Goal: Information Seeking & Learning: Learn about a topic

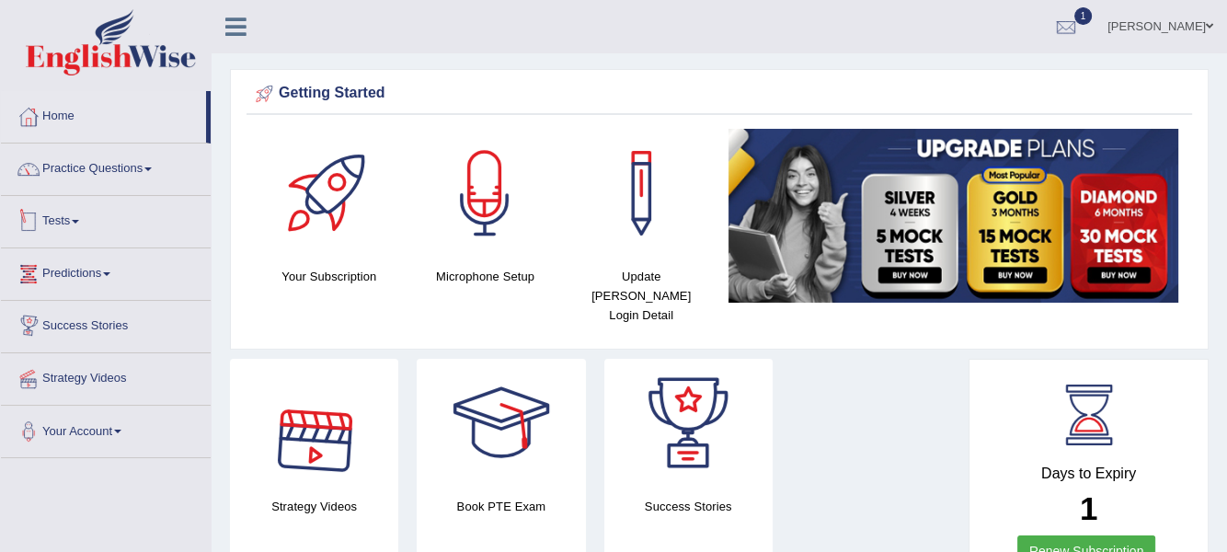
click at [81, 215] on link "Tests" at bounding box center [106, 219] width 210 height 46
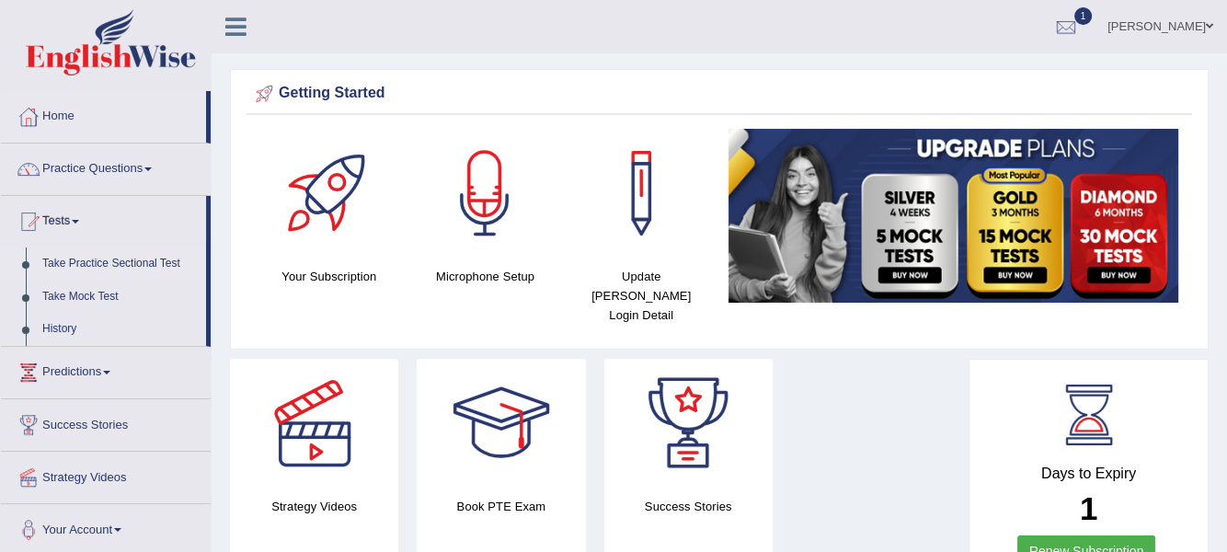
click at [85, 258] on link "Take Practice Sectional Test" at bounding box center [120, 263] width 172 height 33
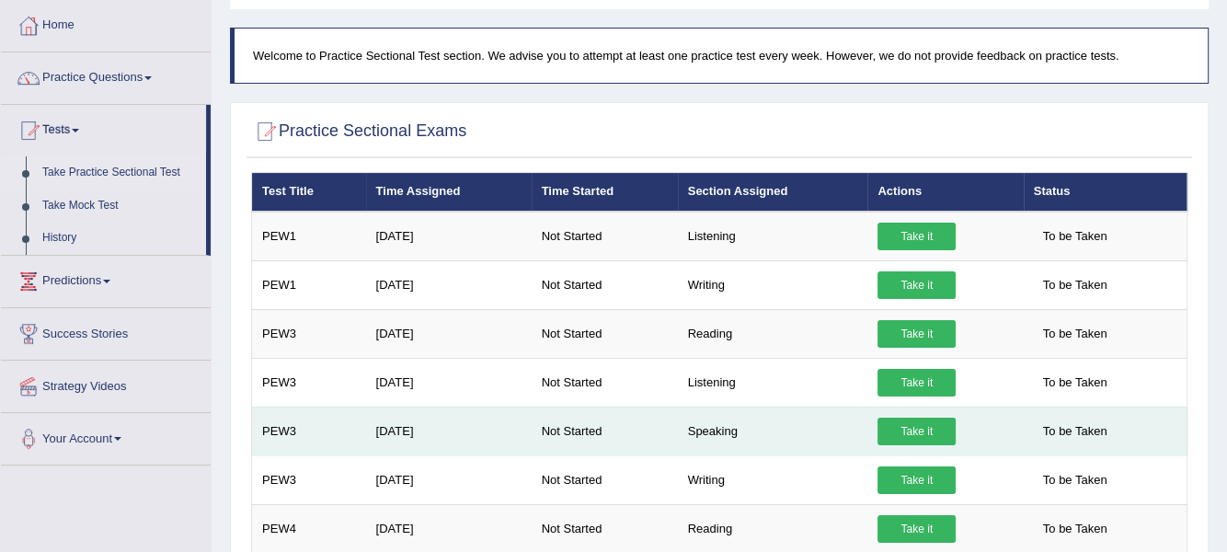
click at [914, 421] on link "Take it" at bounding box center [916, 432] width 78 height 28
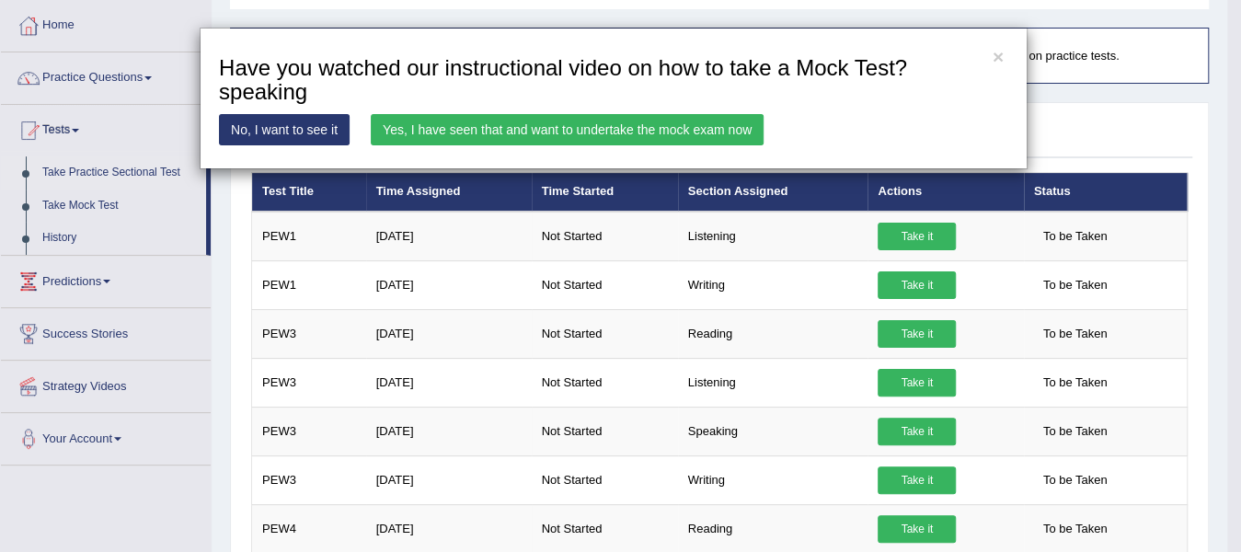
click at [545, 123] on link "Yes, I have seen that and want to undertake the mock exam now" at bounding box center [567, 129] width 393 height 31
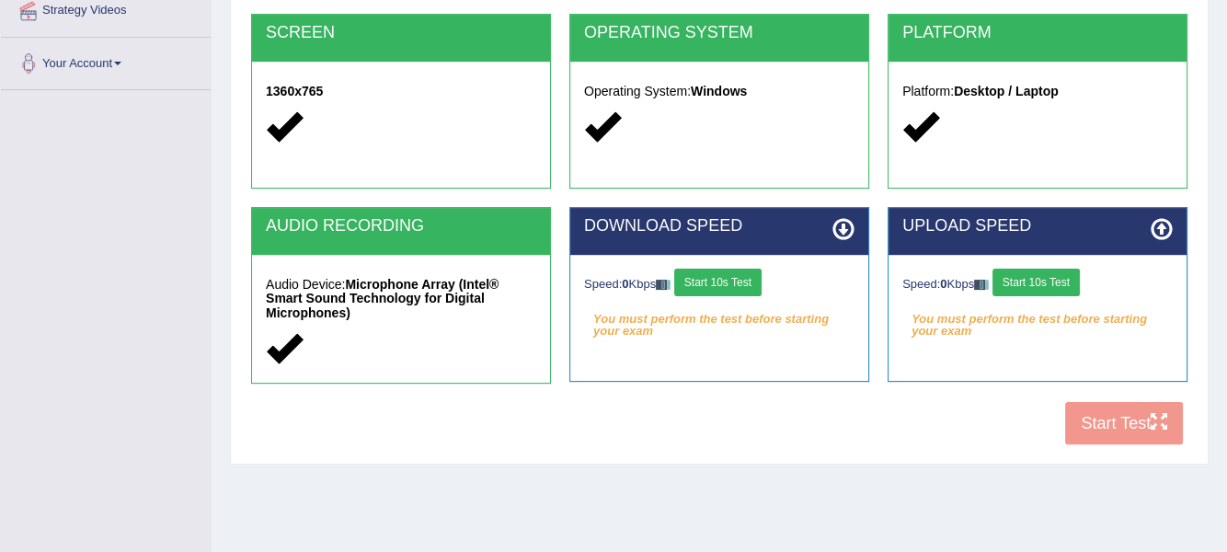
click at [734, 281] on button "Start 10s Test" at bounding box center [717, 283] width 87 height 28
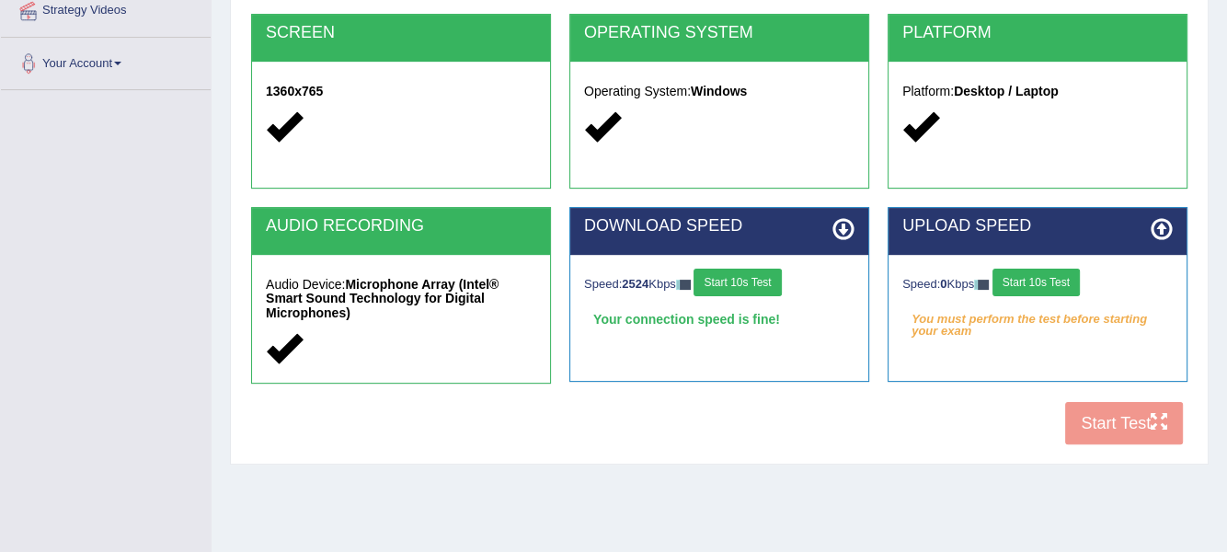
click at [734, 281] on button "Start 10s Test" at bounding box center [737, 283] width 87 height 28
click at [1041, 279] on button "Start 10s Test" at bounding box center [1035, 283] width 87 height 28
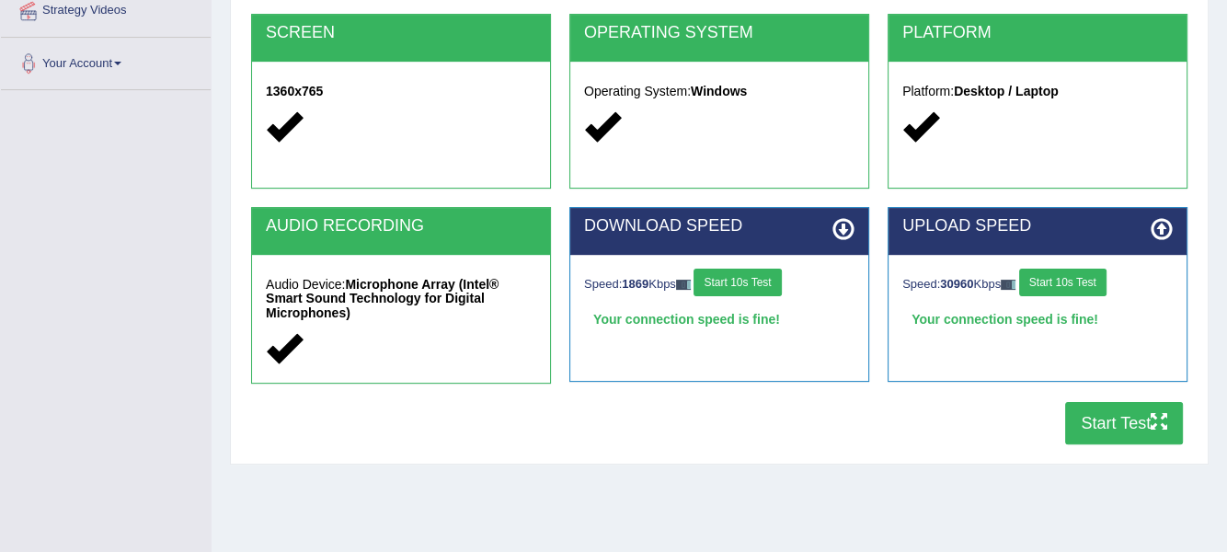
click at [1065, 280] on button "Start 10s Test" at bounding box center [1062, 283] width 87 height 28
click at [1112, 422] on button "Start Test" at bounding box center [1124, 423] width 118 height 42
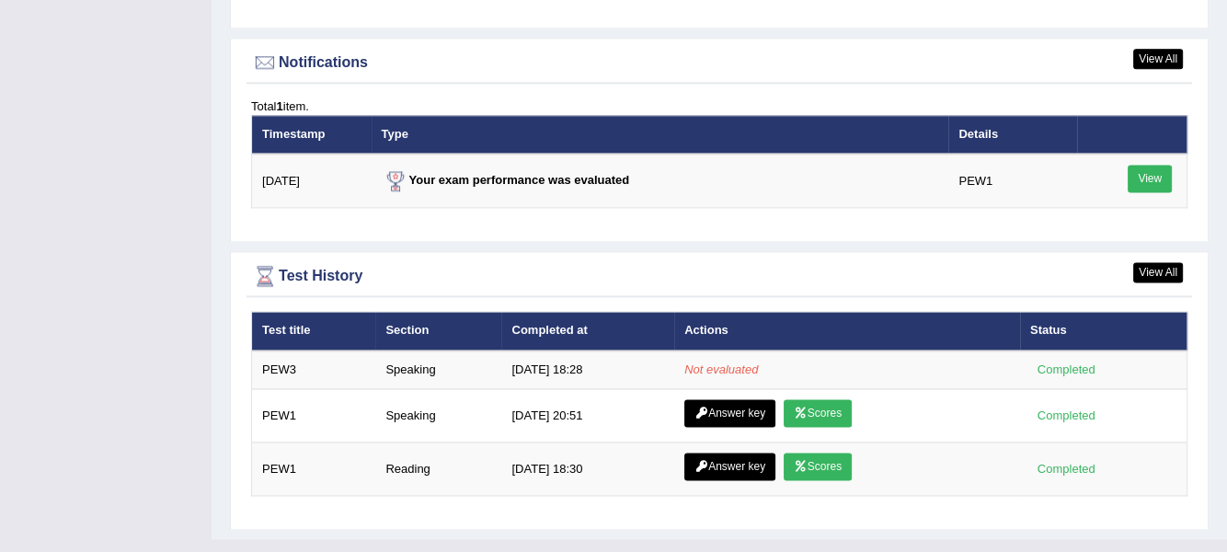
scroll to position [2223, 0]
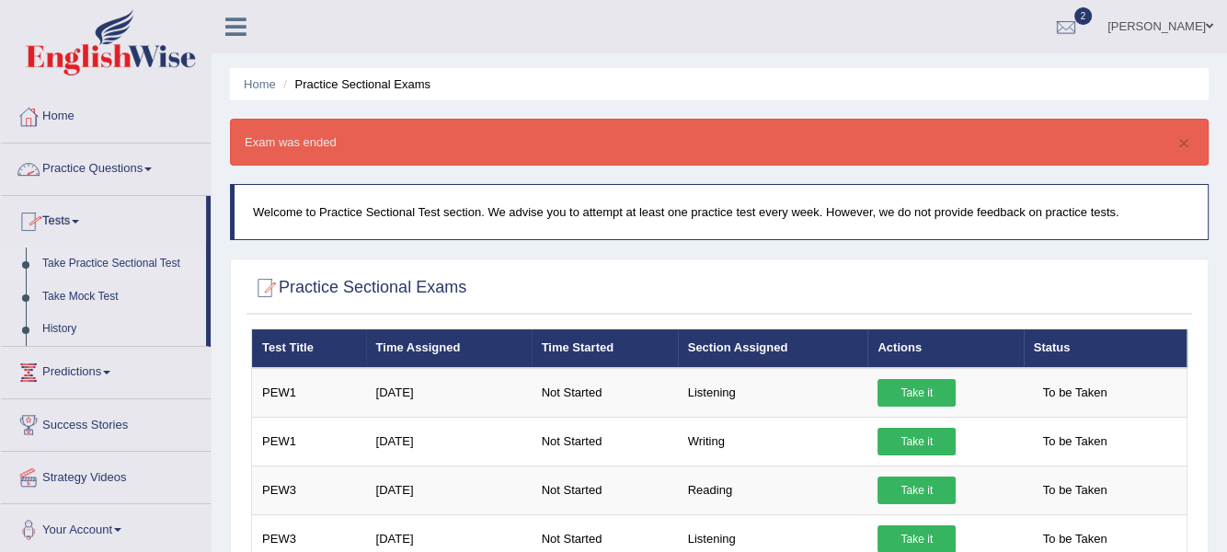
click at [162, 163] on link "Practice Questions" at bounding box center [106, 166] width 210 height 46
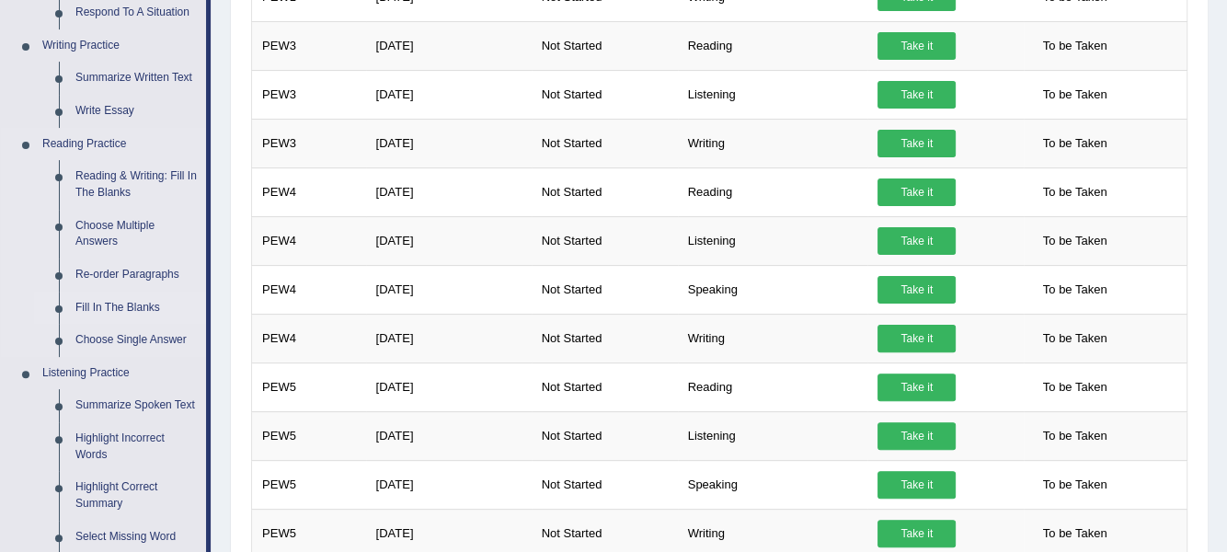
scroll to position [459, 0]
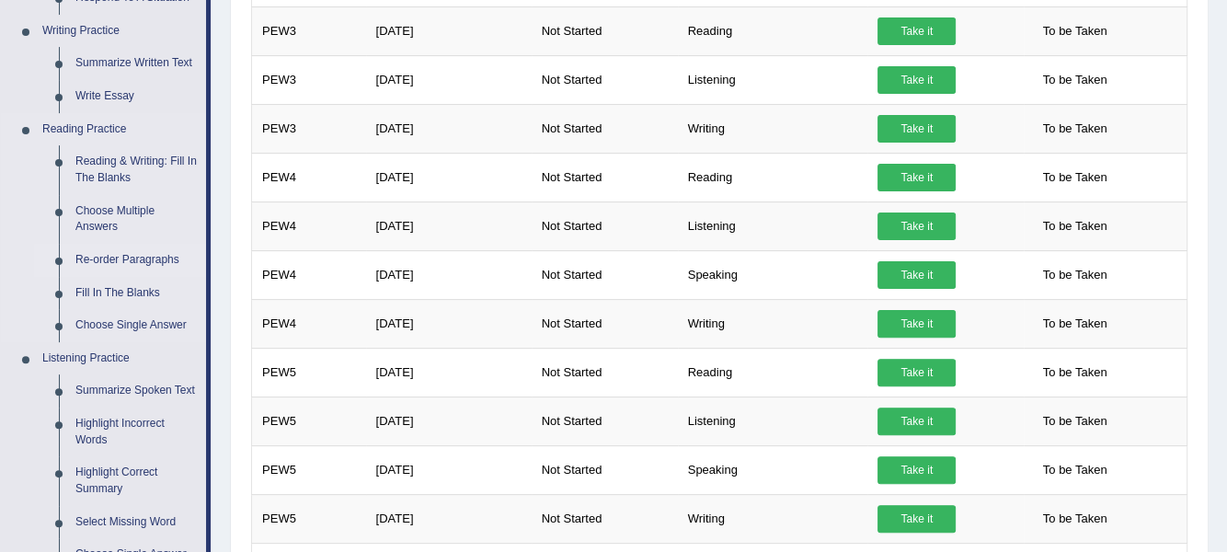
click at [124, 258] on link "Re-order Paragraphs" at bounding box center [136, 260] width 139 height 33
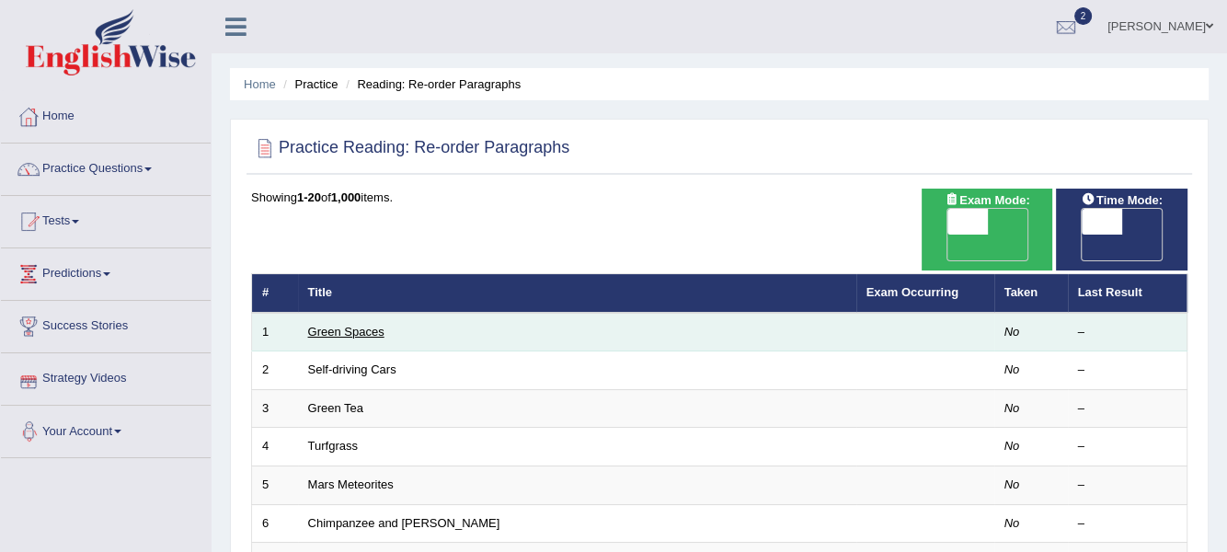
click at [340, 325] on link "Green Spaces" at bounding box center [346, 332] width 76 height 14
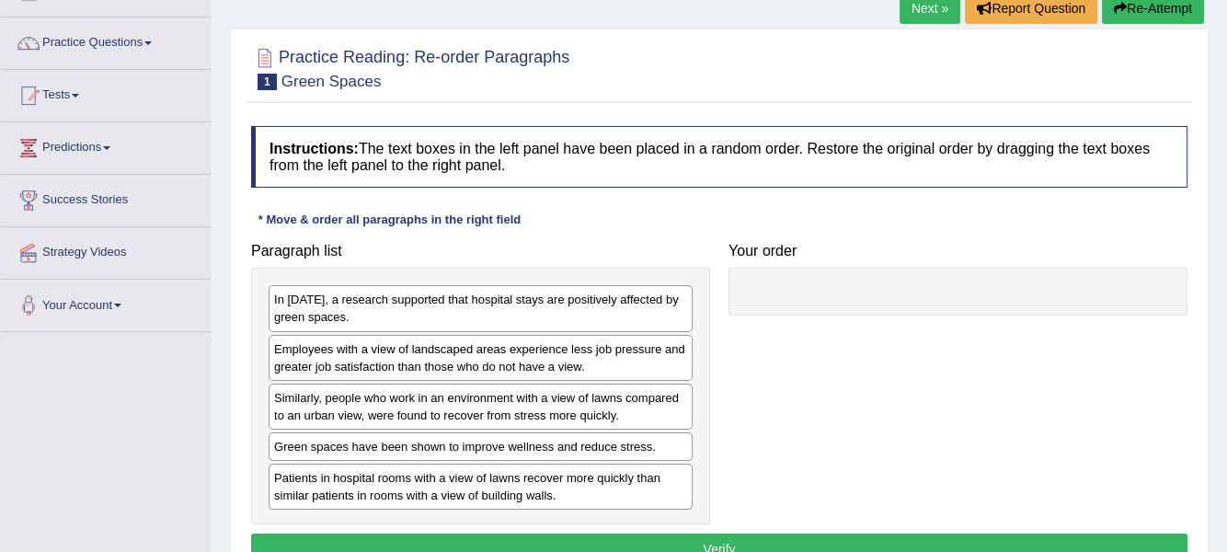
scroll to position [184, 0]
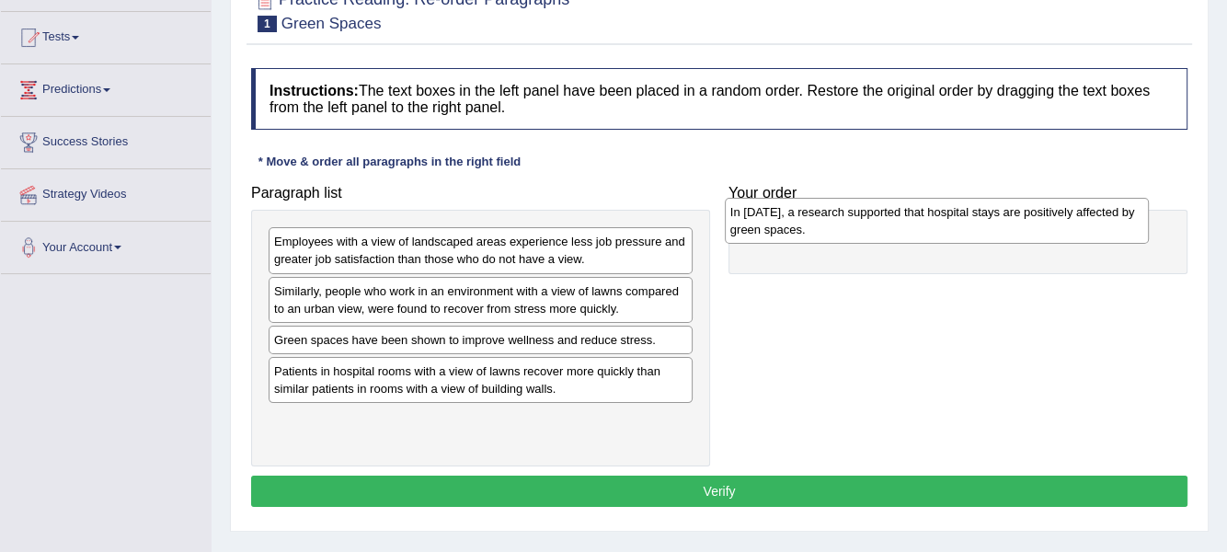
drag, startPoint x: 377, startPoint y: 260, endPoint x: 833, endPoint y: 231, distance: 457.2
click at [833, 231] on div "In 2002, a research supported that hospital stays are positively affected by gr…" at bounding box center [937, 221] width 425 height 46
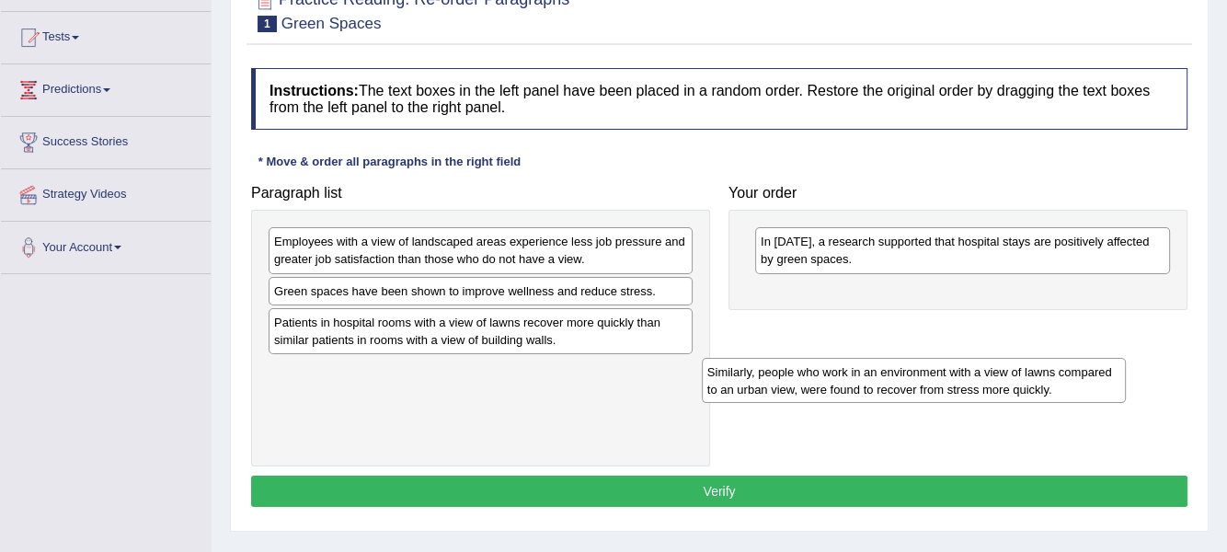
drag, startPoint x: 345, startPoint y: 297, endPoint x: 778, endPoint y: 379, distance: 440.9
click at [778, 379] on div "Similarly, people who work in an environment with a view of lawns compared to a…" at bounding box center [914, 381] width 425 height 46
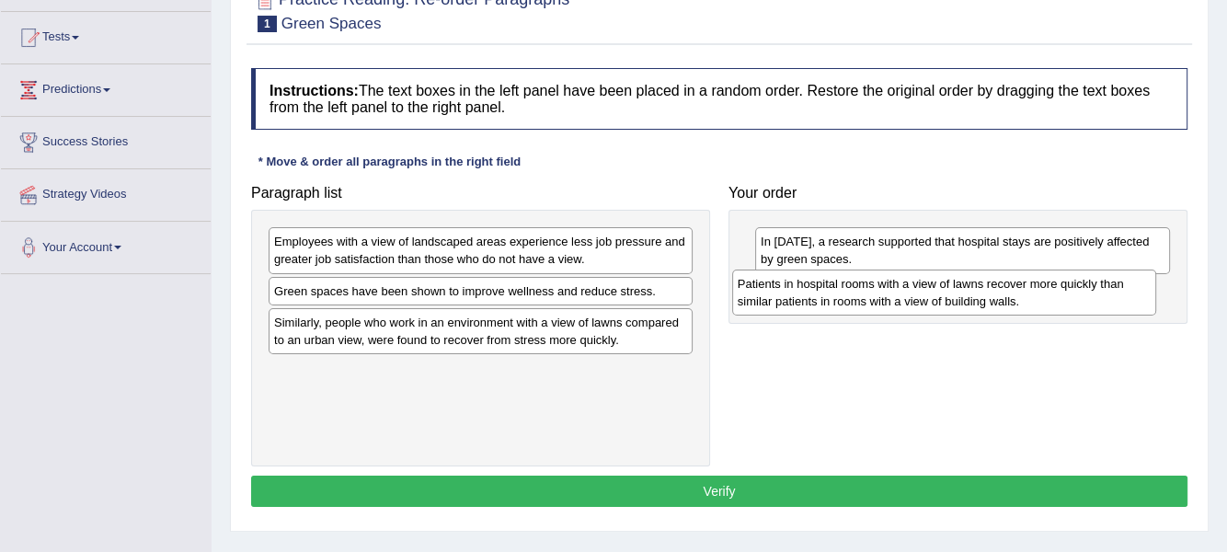
drag, startPoint x: 358, startPoint y: 337, endPoint x: 821, endPoint y: 301, distance: 465.0
click at [821, 301] on div "Patients in hospital rooms with a view of lawns recover more quickly than simil…" at bounding box center [944, 293] width 425 height 46
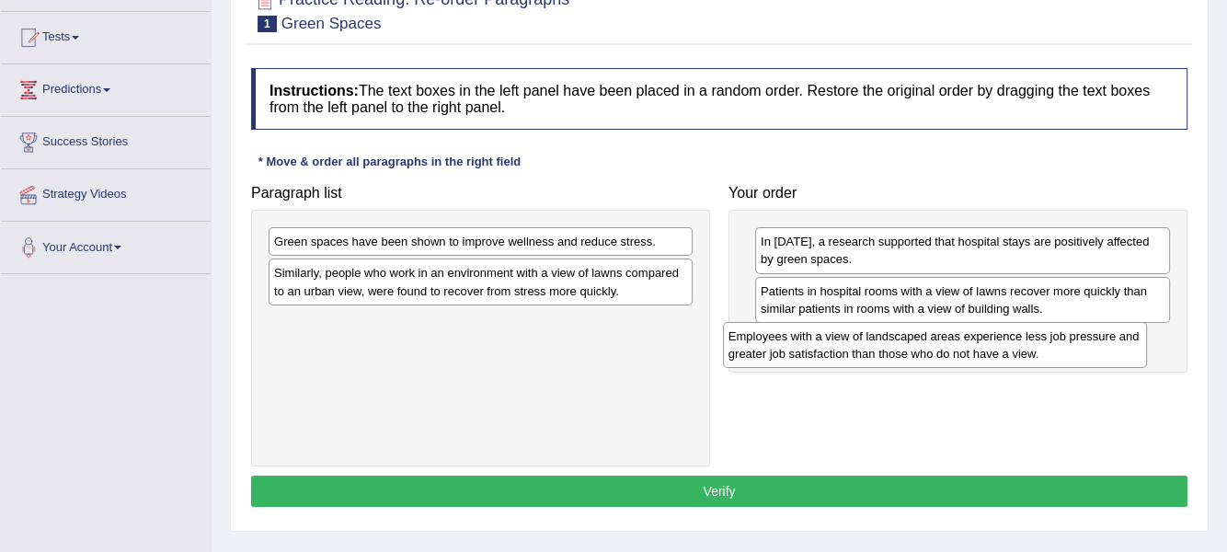
drag, startPoint x: 438, startPoint y: 255, endPoint x: 836, endPoint y: 346, distance: 408.5
click at [836, 346] on div "Employees with a view of landscaped areas experience less job pressure and grea…" at bounding box center [935, 345] width 425 height 46
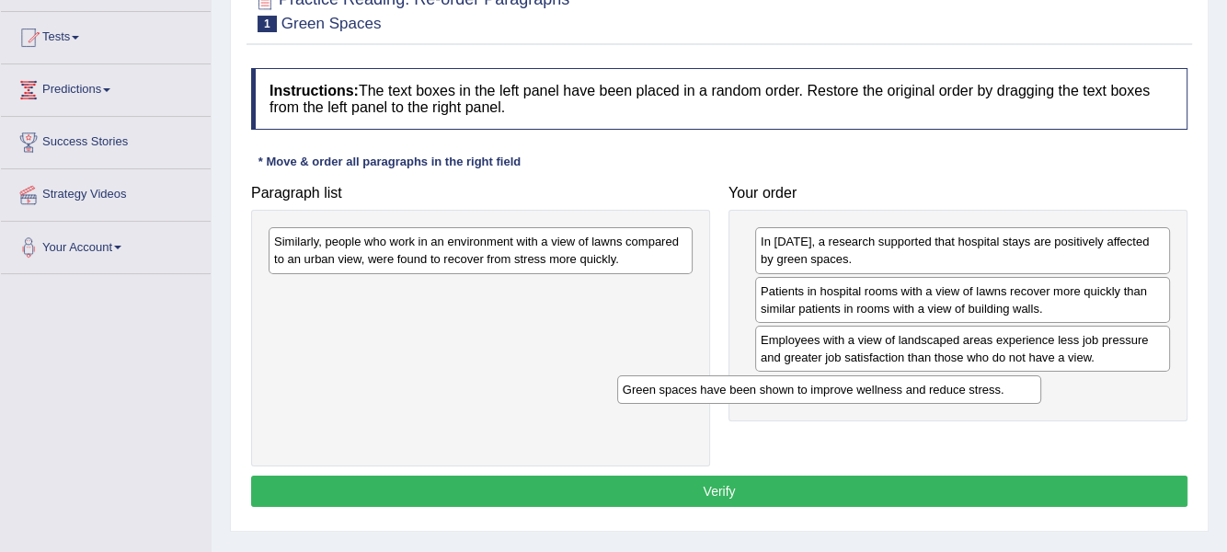
drag, startPoint x: 432, startPoint y: 243, endPoint x: 789, endPoint y: 392, distance: 386.7
click at [789, 392] on div "Green spaces have been shown to improve wellness and reduce stress." at bounding box center [829, 389] width 425 height 29
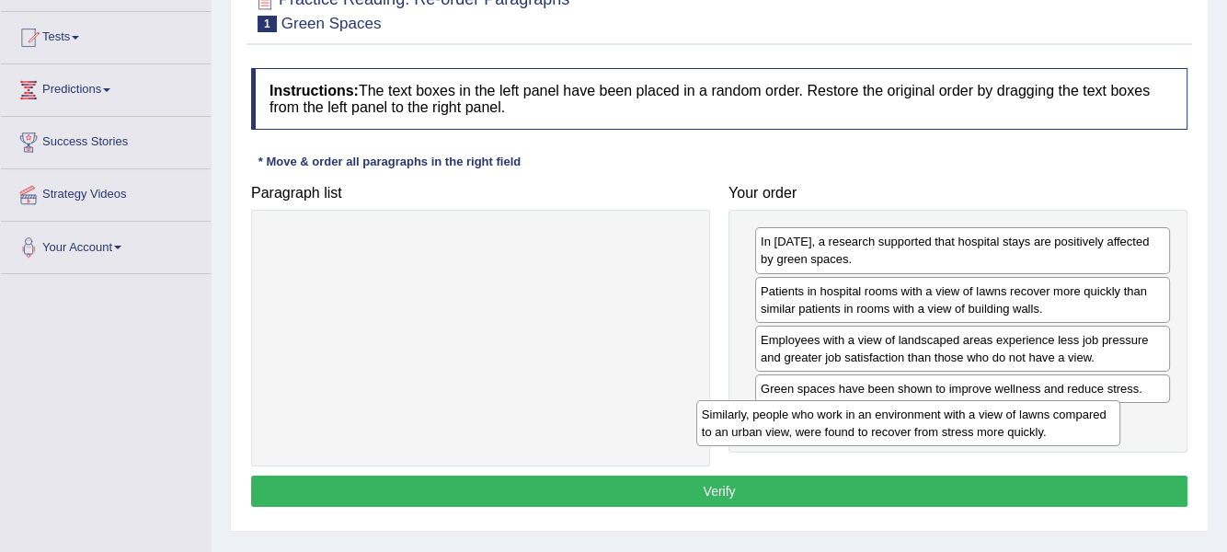
drag, startPoint x: 514, startPoint y: 252, endPoint x: 946, endPoint y: 425, distance: 465.6
click at [946, 425] on div "Similarly, people who work in an environment with a view of lawns compared to a…" at bounding box center [908, 423] width 425 height 46
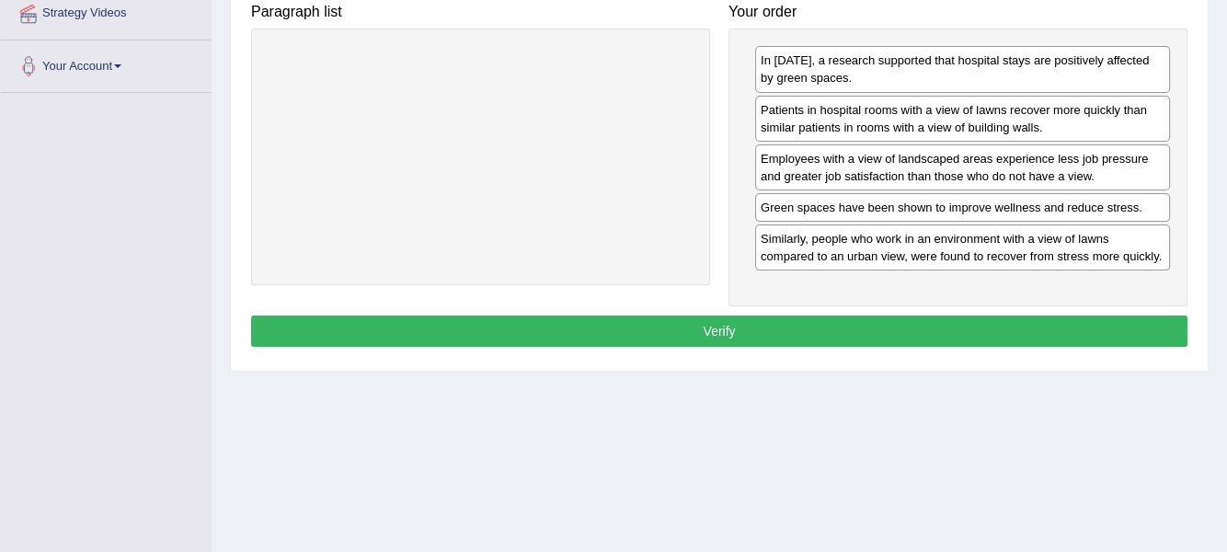
scroll to position [368, 0]
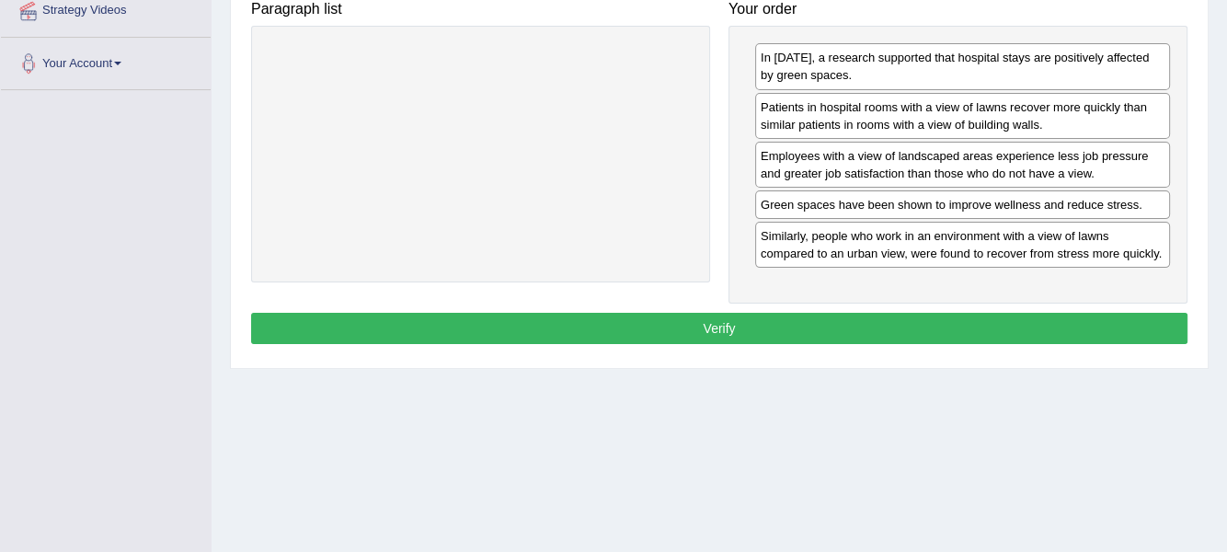
click at [739, 316] on button "Verify" at bounding box center [719, 328] width 936 height 31
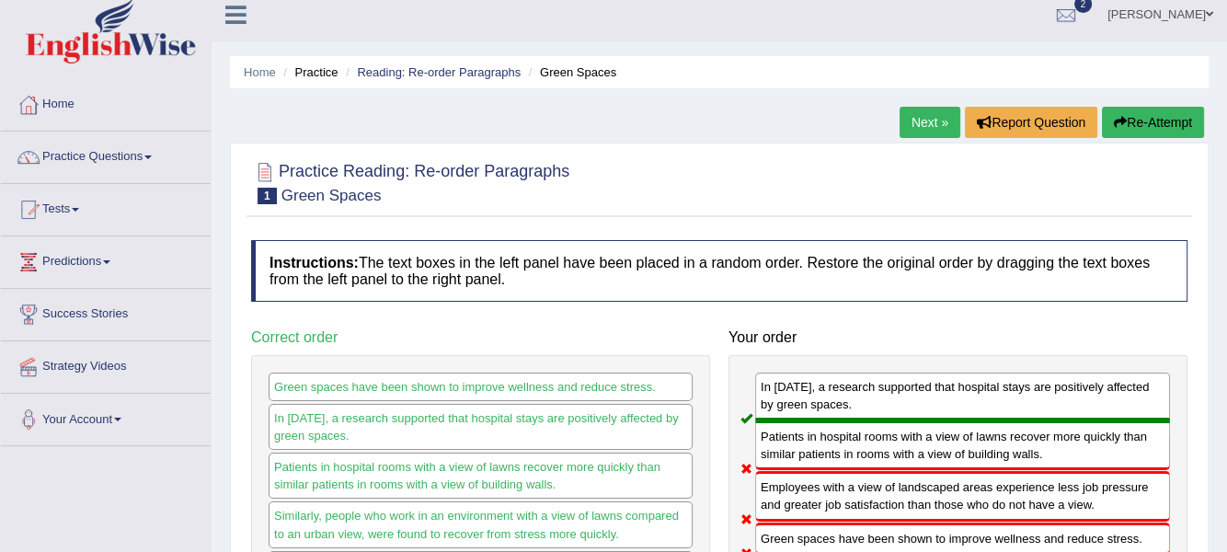
scroll to position [0, 0]
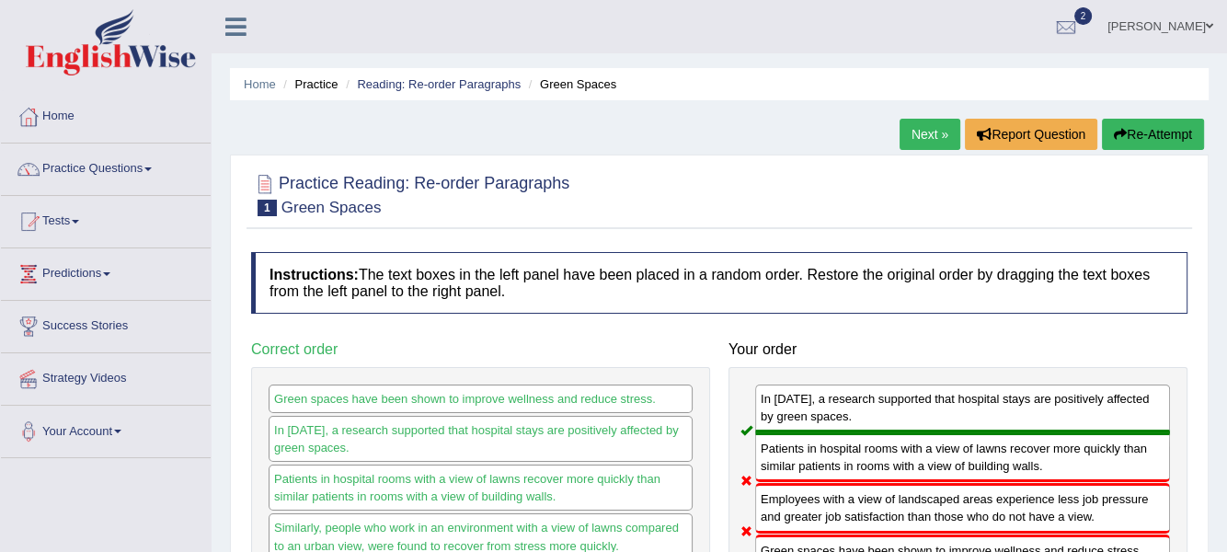
click at [929, 133] on link "Next »" at bounding box center [930, 134] width 61 height 31
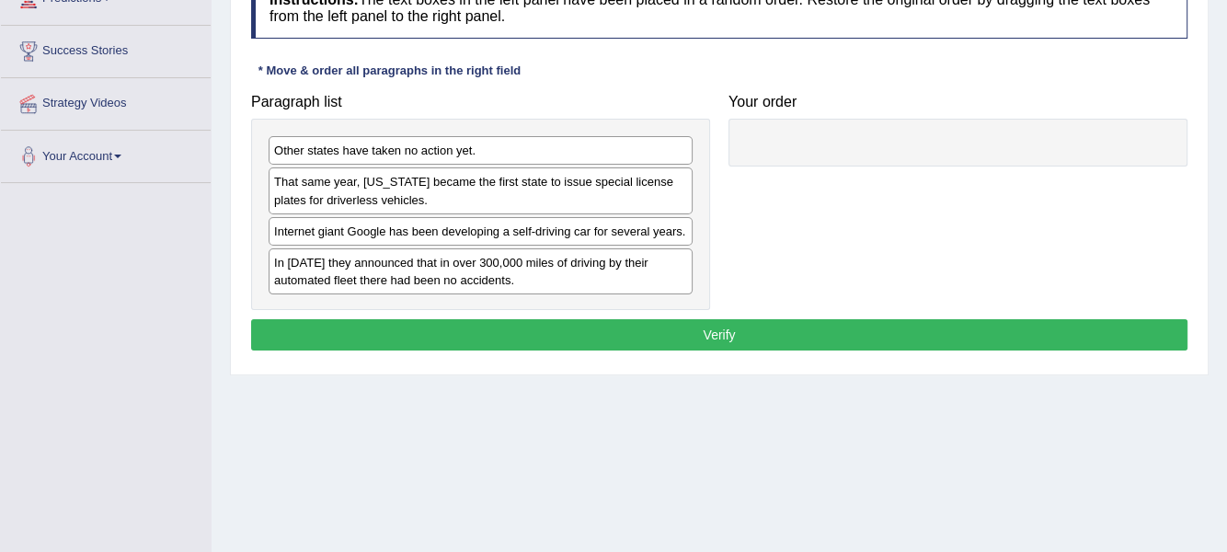
scroll to position [276, 0]
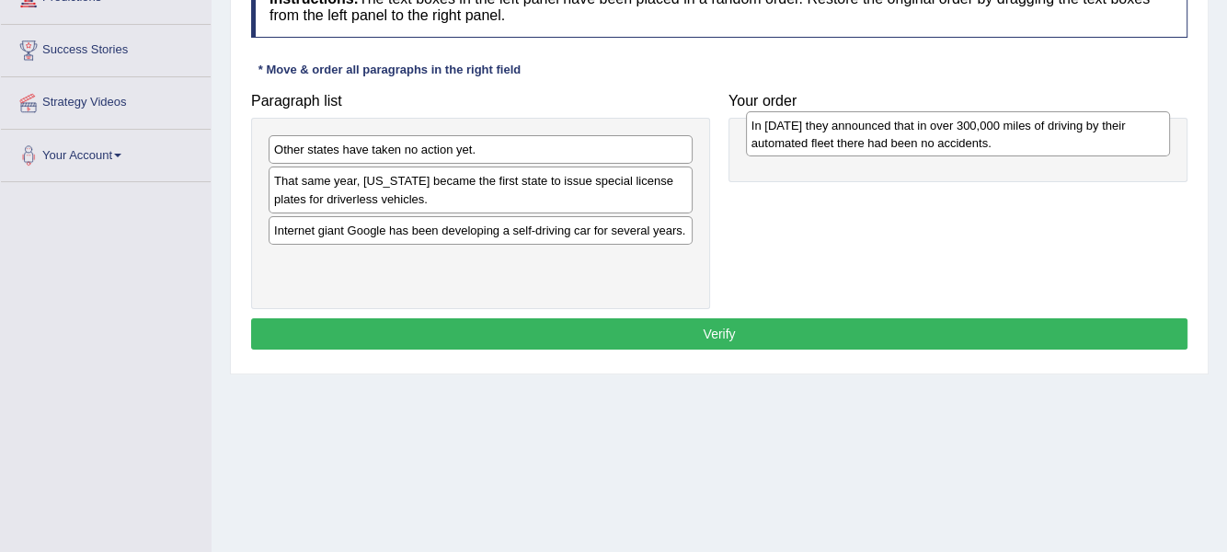
drag, startPoint x: 337, startPoint y: 260, endPoint x: 800, endPoint y: 118, distance: 485.0
click at [808, 120] on div "In [DATE] they announced that in over 300,000 miles of driving by their automat…" at bounding box center [958, 134] width 425 height 46
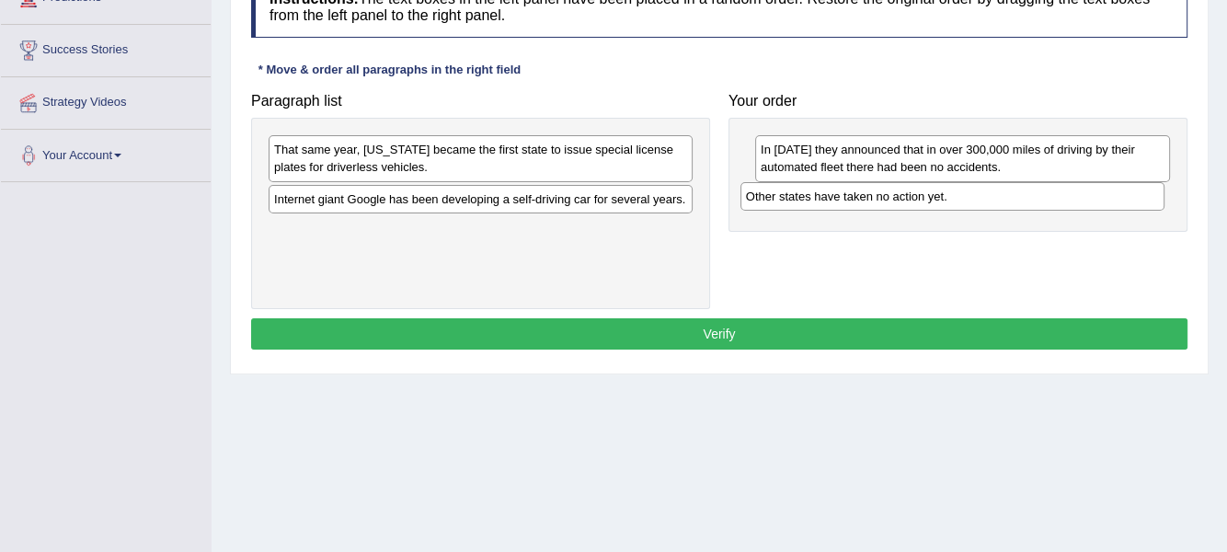
drag, startPoint x: 337, startPoint y: 150, endPoint x: 809, endPoint y: 197, distance: 474.2
click at [809, 197] on div "Other states have taken no action yet." at bounding box center [952, 196] width 425 height 29
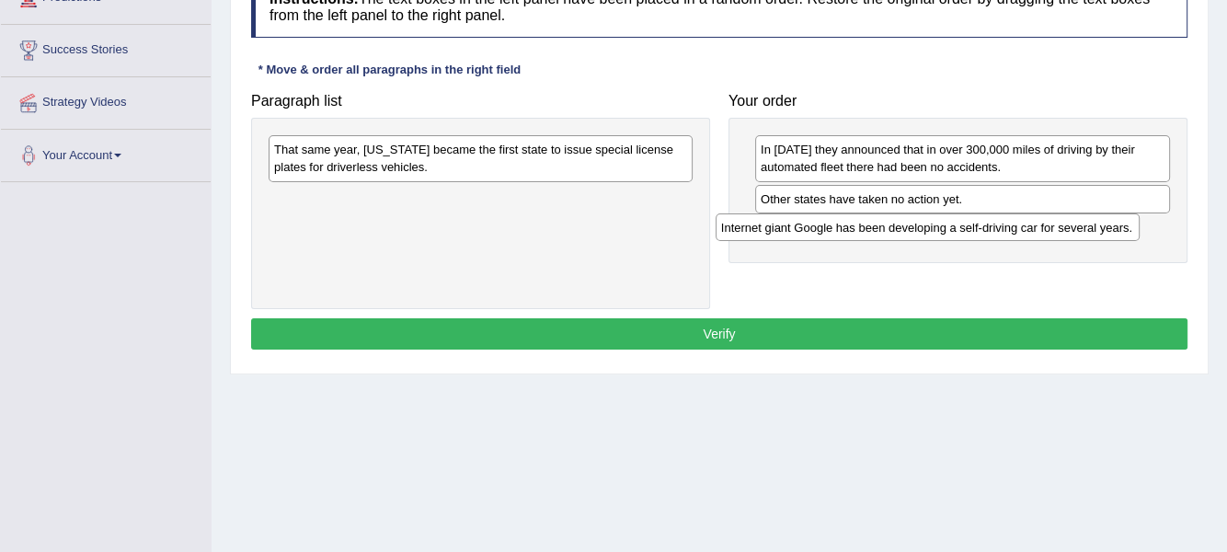
drag, startPoint x: 414, startPoint y: 197, endPoint x: 826, endPoint y: 212, distance: 412.4
click at [852, 217] on div "Internet giant Google has been developing a self-driving car for several years." at bounding box center [928, 227] width 425 height 29
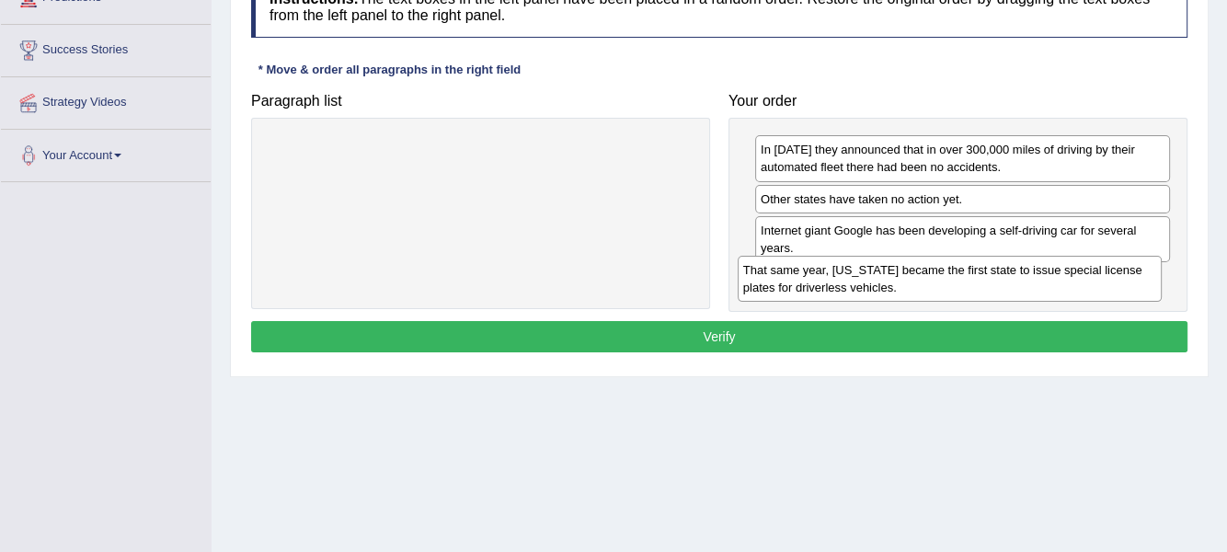
drag, startPoint x: 407, startPoint y: 160, endPoint x: 876, endPoint y: 281, distance: 484.3
click at [876, 281] on div "That same year, [US_STATE] became the first state to issue special license plat…" at bounding box center [950, 279] width 425 height 46
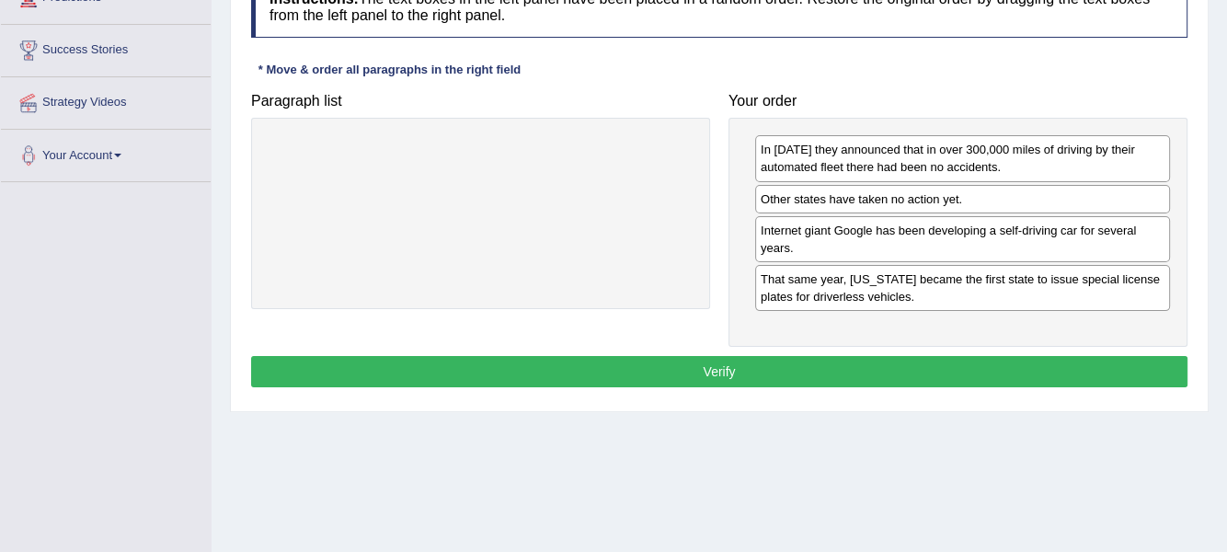
click at [730, 357] on button "Verify" at bounding box center [719, 371] width 936 height 31
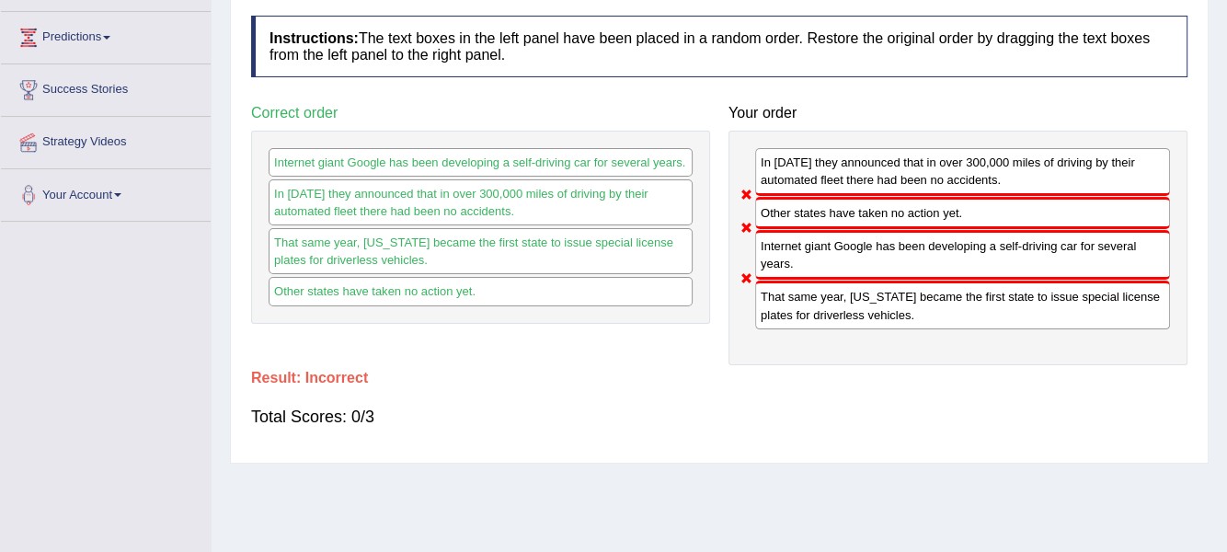
scroll to position [0, 0]
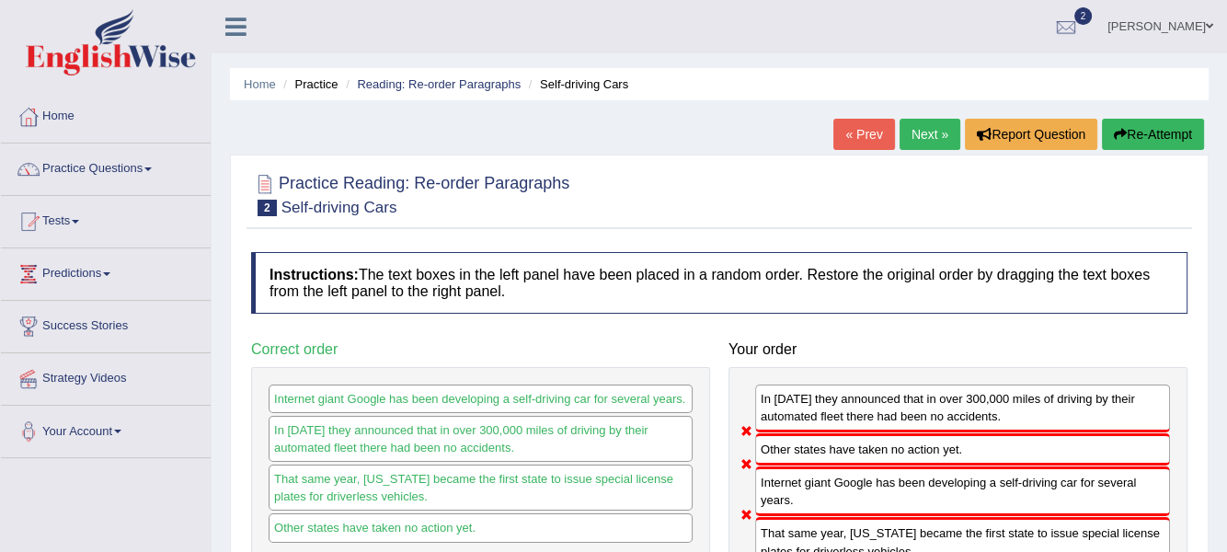
click at [1141, 136] on button "Re-Attempt" at bounding box center [1153, 134] width 102 height 31
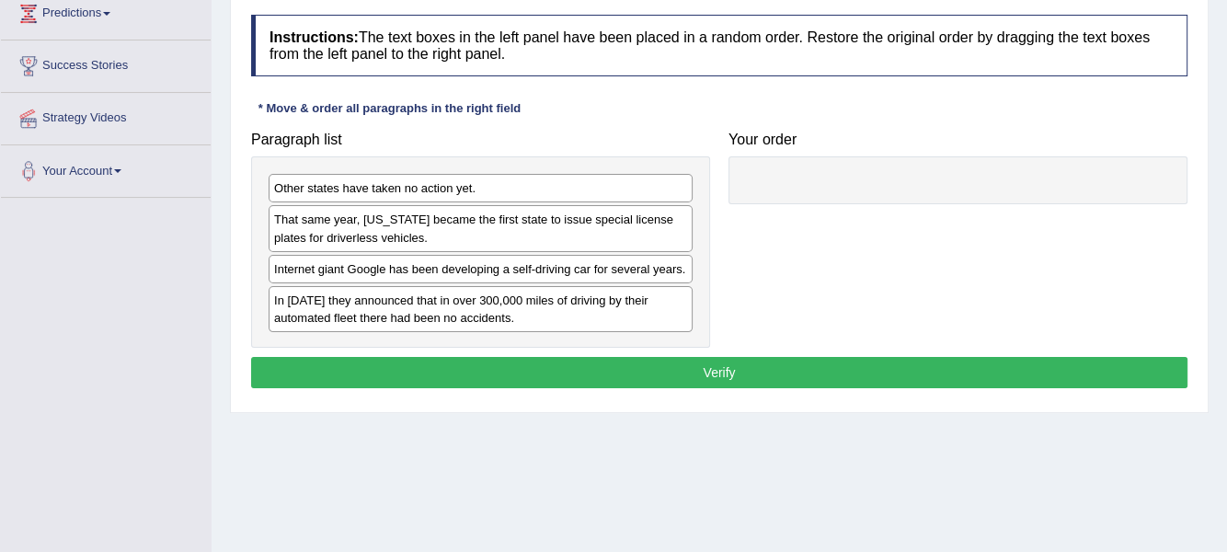
scroll to position [276, 0]
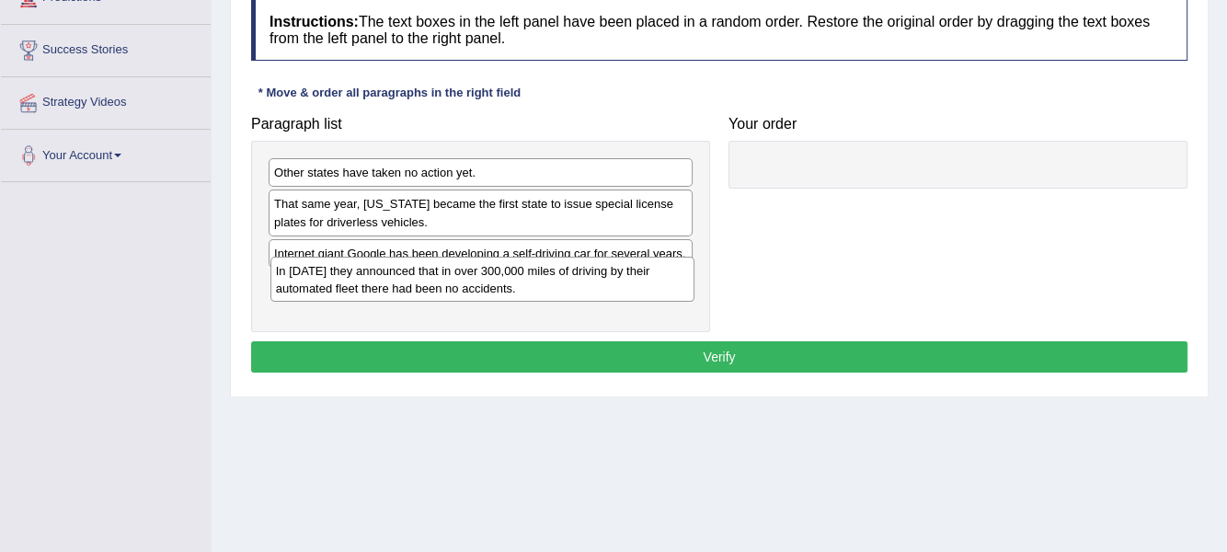
drag, startPoint x: 371, startPoint y: 293, endPoint x: 370, endPoint y: 276, distance: 17.5
click at [372, 281] on div "In [DATE] they announced that in over 300,000 miles of driving by their automat…" at bounding box center [482, 280] width 425 height 46
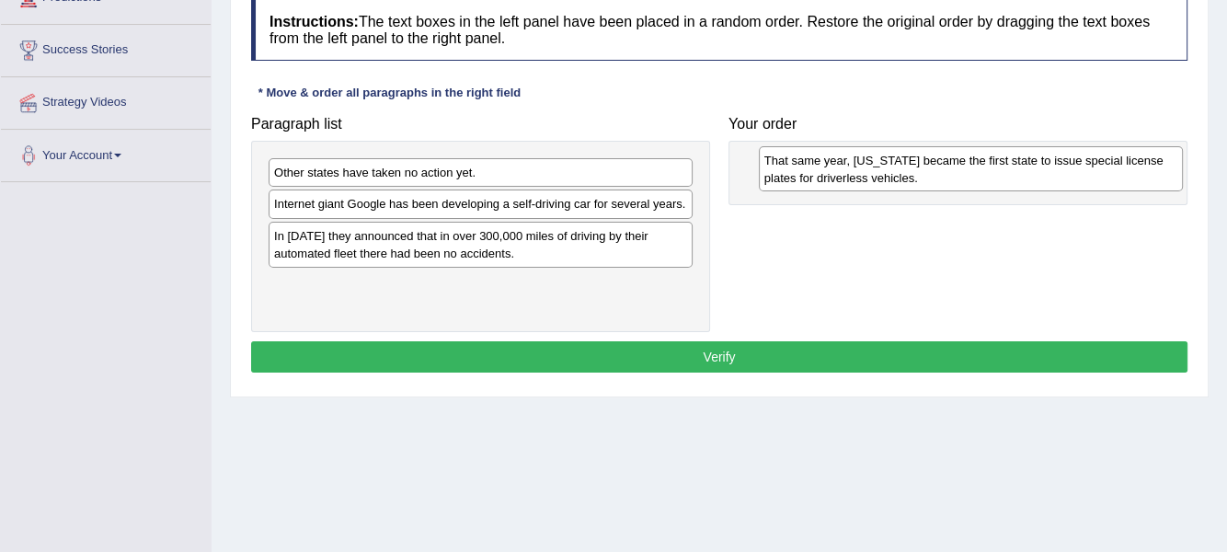
drag, startPoint x: 343, startPoint y: 207, endPoint x: 833, endPoint y: 165, distance: 492.1
click at [833, 165] on div "That same year, [US_STATE] became the first state to issue special license plat…" at bounding box center [971, 169] width 425 height 46
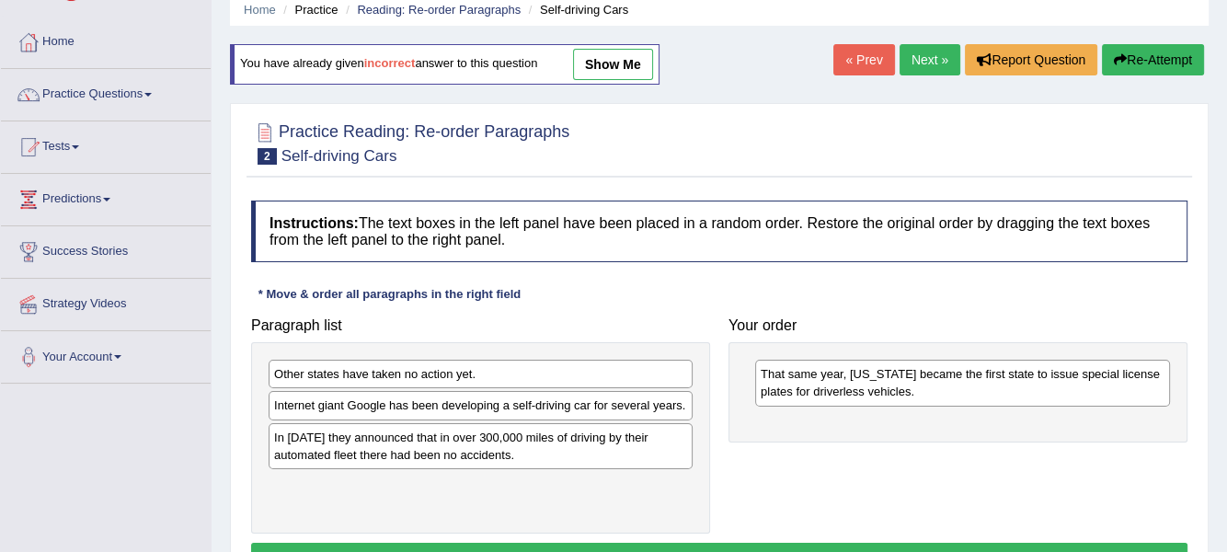
scroll to position [0, 0]
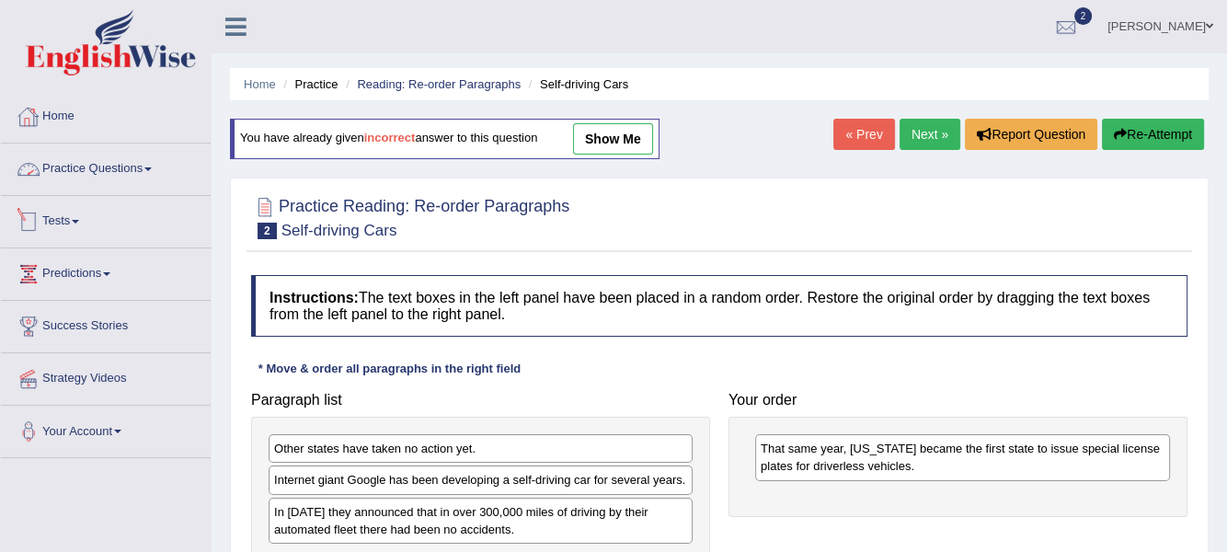
click at [68, 111] on link "Home" at bounding box center [106, 114] width 210 height 46
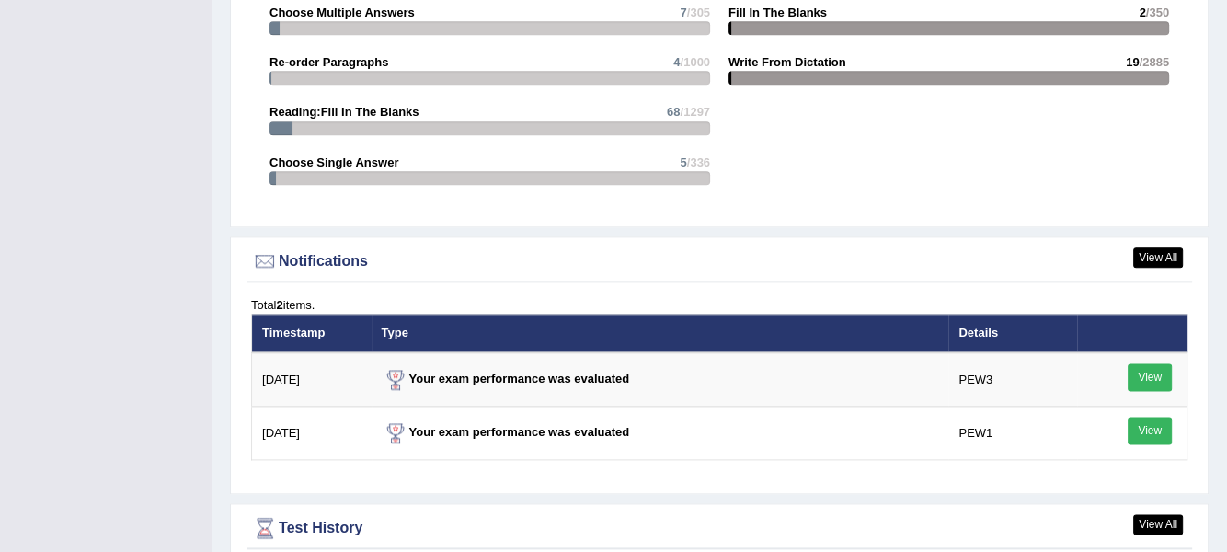
scroll to position [2290, 0]
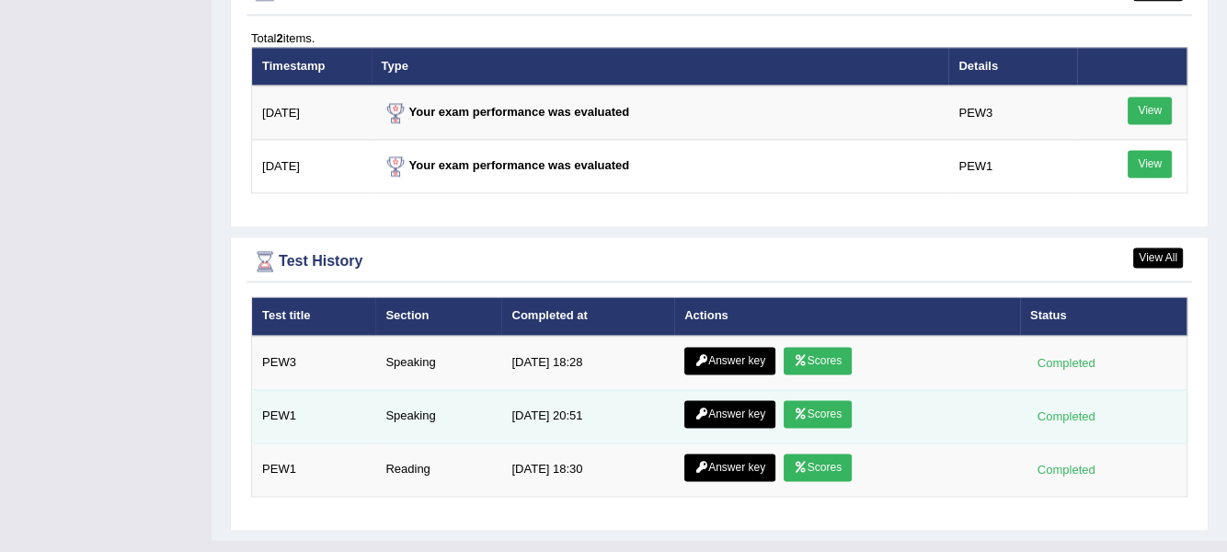
click at [753, 400] on link "Answer key" at bounding box center [729, 414] width 91 height 28
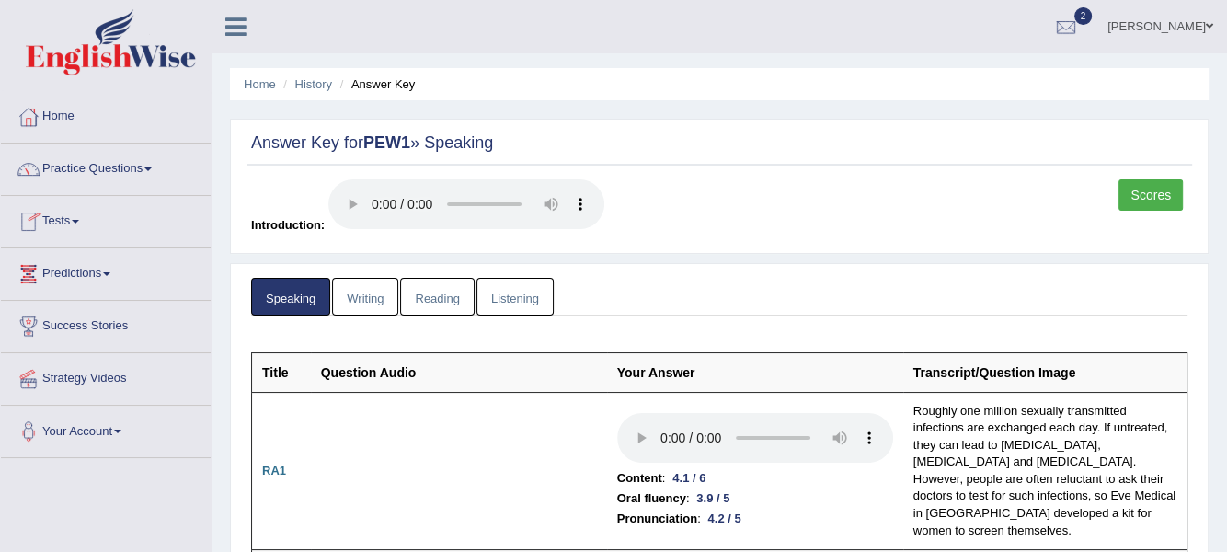
drag, startPoint x: 1162, startPoint y: 196, endPoint x: 1081, endPoint y: 225, distance: 86.1
click at [1162, 196] on link "Scores" at bounding box center [1150, 194] width 64 height 31
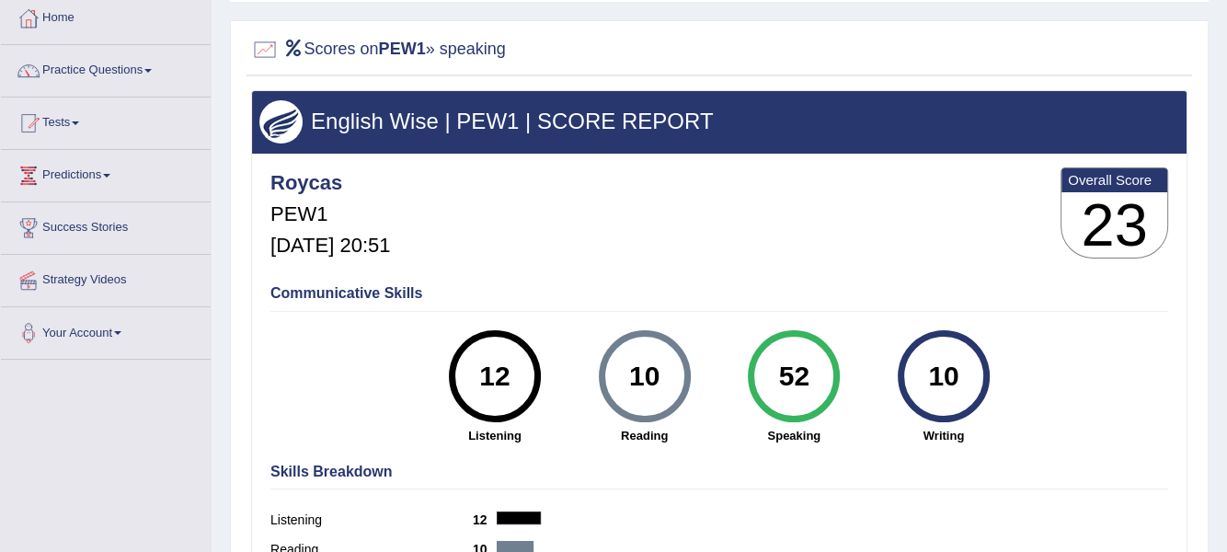
scroll to position [93, 0]
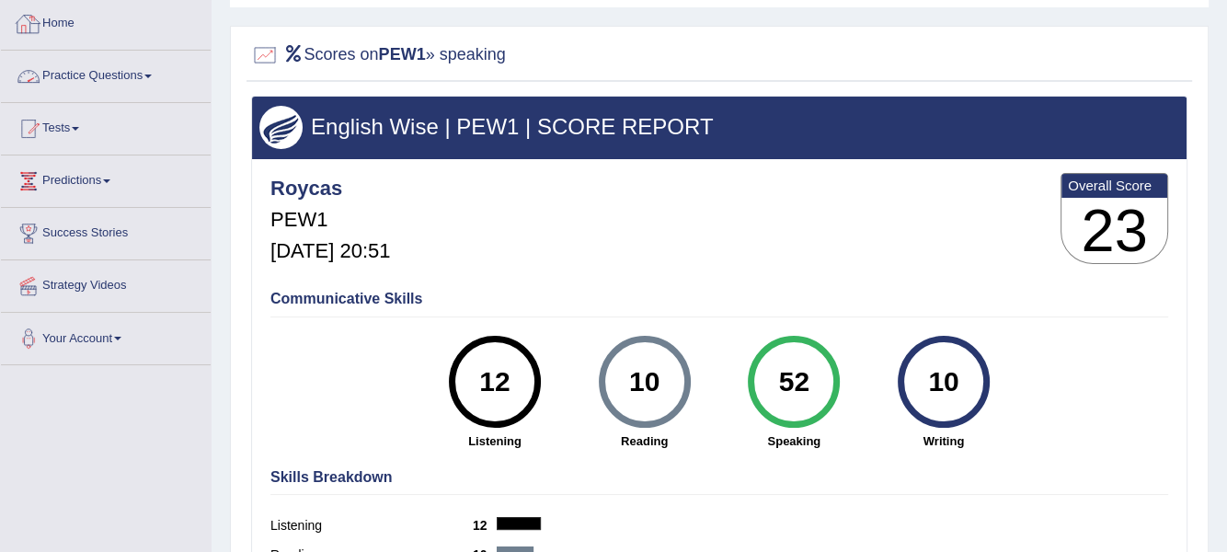
click at [53, 31] on link "Home" at bounding box center [106, 21] width 210 height 46
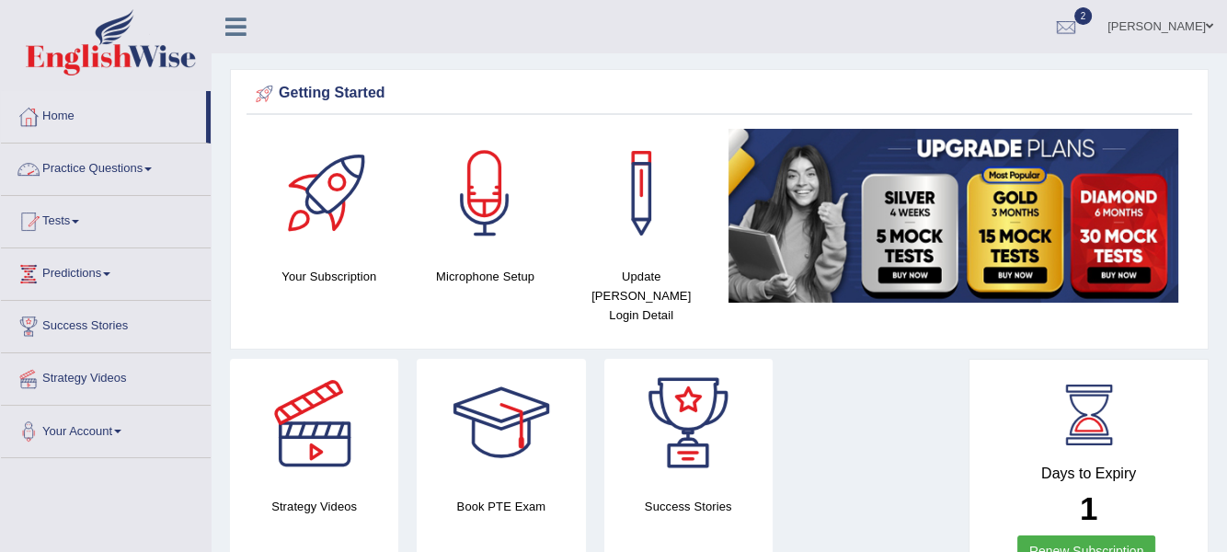
click at [154, 174] on link "Practice Questions" at bounding box center [106, 166] width 210 height 46
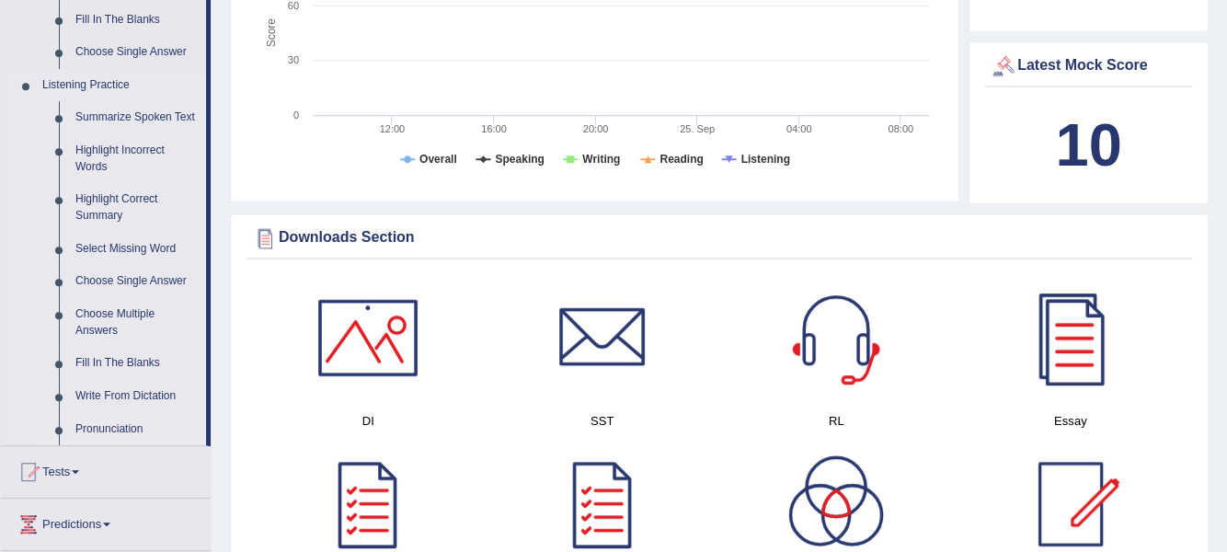
scroll to position [736, 0]
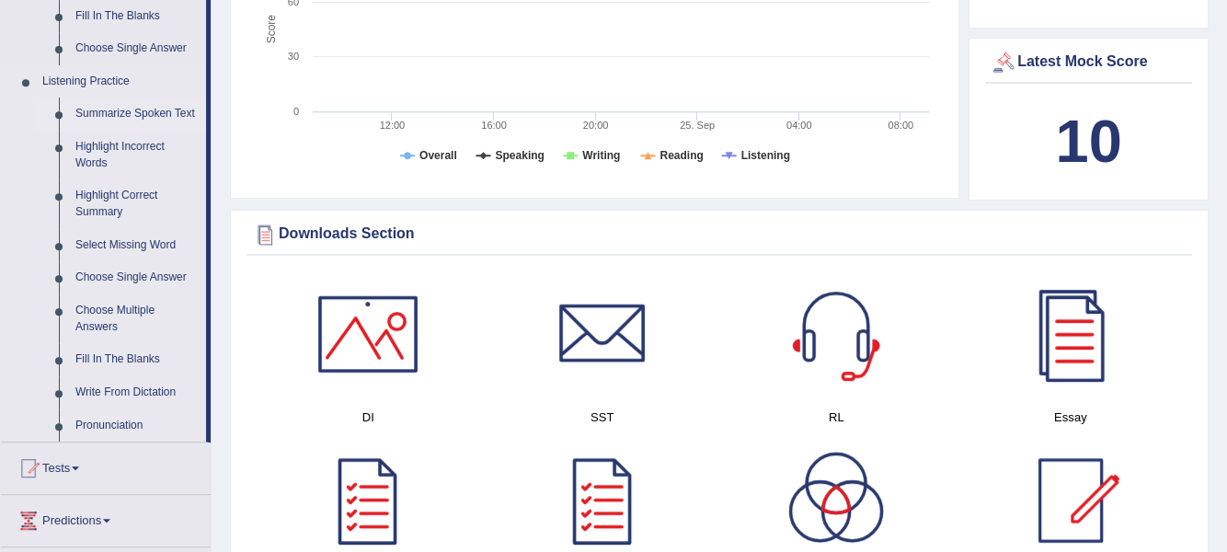
click at [107, 112] on link "Summarize Spoken Text" at bounding box center [136, 113] width 139 height 33
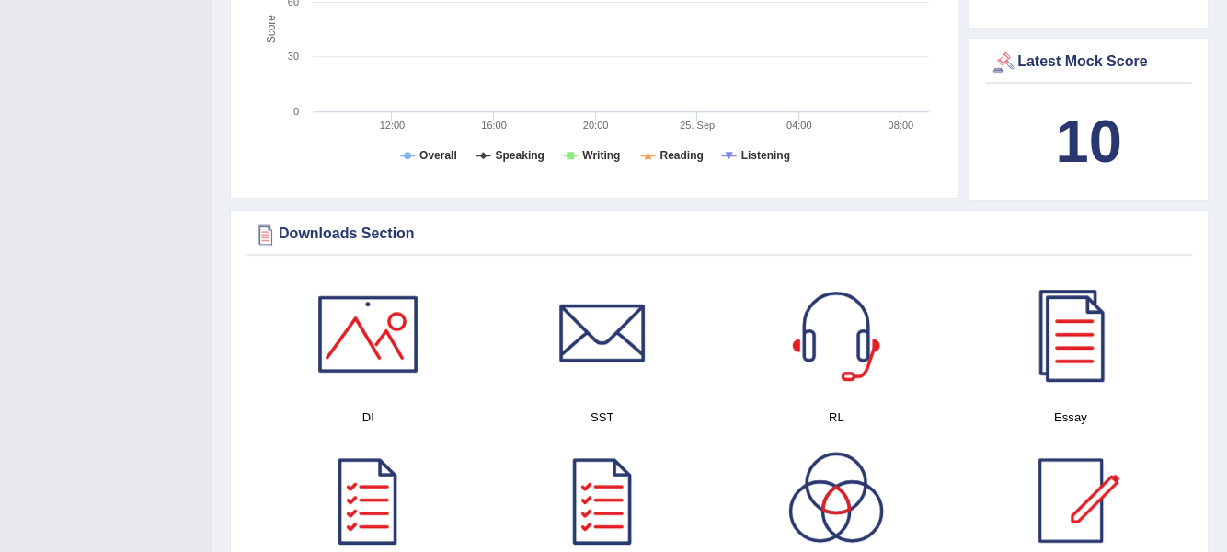
scroll to position [238, 0]
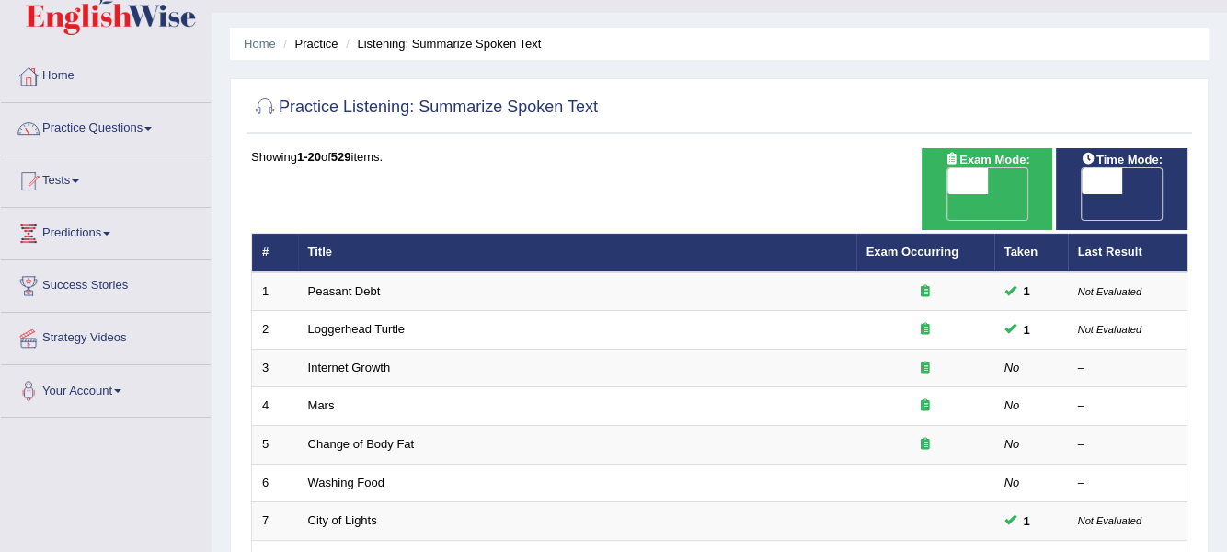
scroll to position [91, 0]
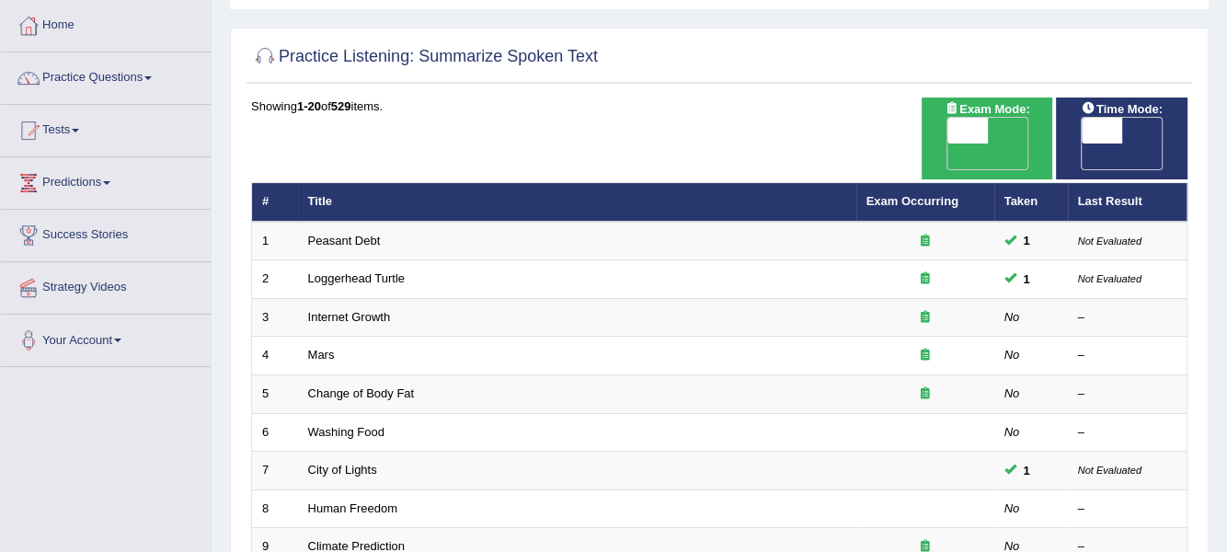
click at [78, 129] on span at bounding box center [75, 131] width 7 height 4
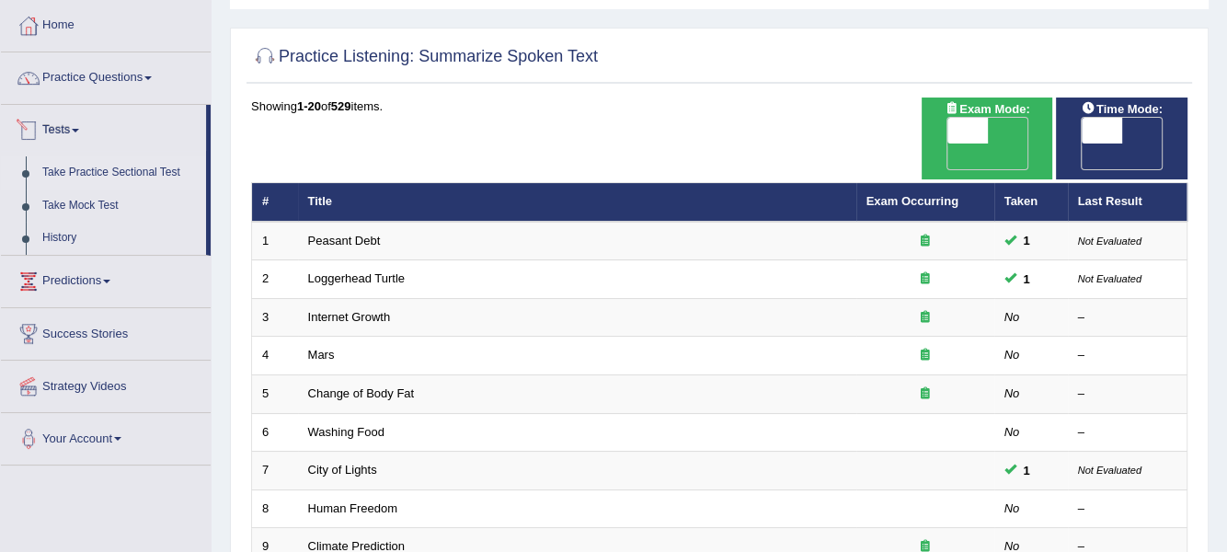
click at [67, 171] on link "Take Practice Sectional Test" at bounding box center [120, 172] width 172 height 33
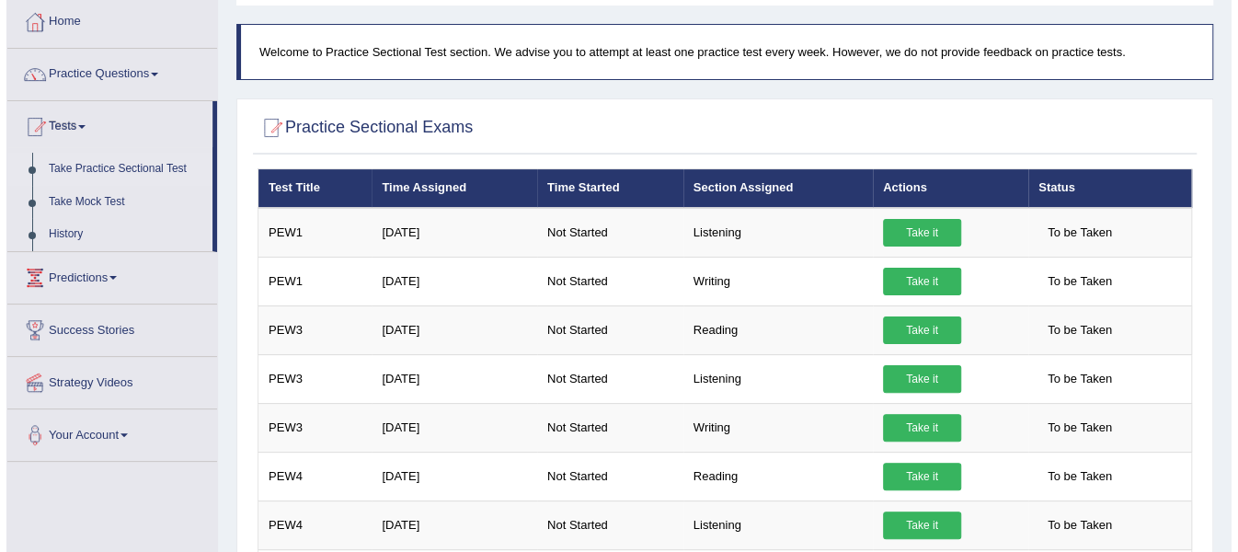
scroll to position [97, 0]
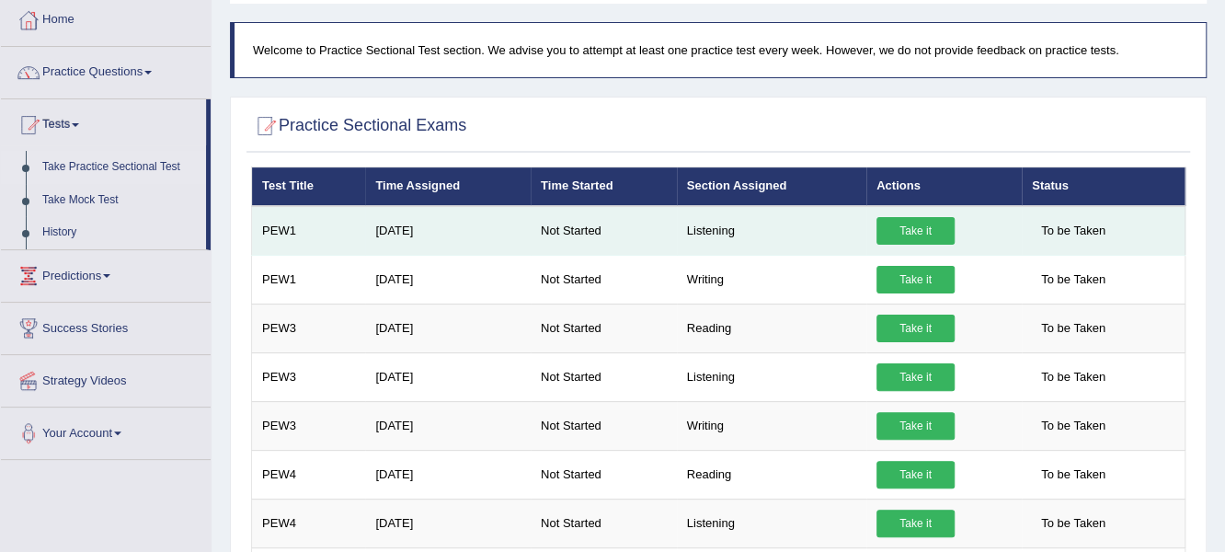
click at [918, 227] on link "Take it" at bounding box center [916, 231] width 78 height 28
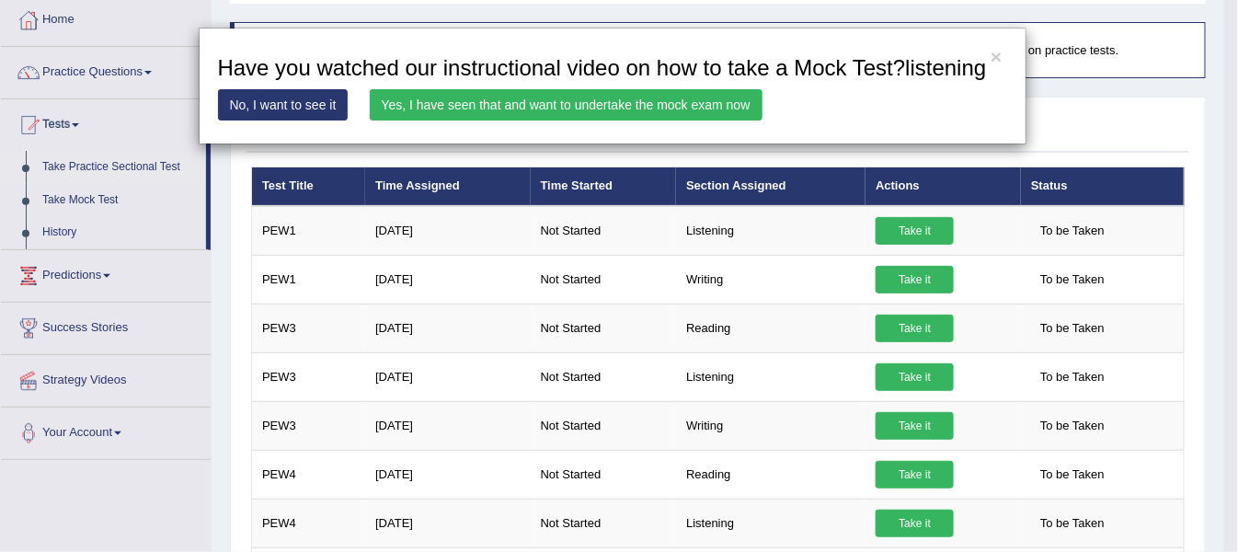
click at [922, 226] on div "× Have you watched our instructional video on how to take a Mock Test?listening…" at bounding box center [619, 276] width 1238 height 552
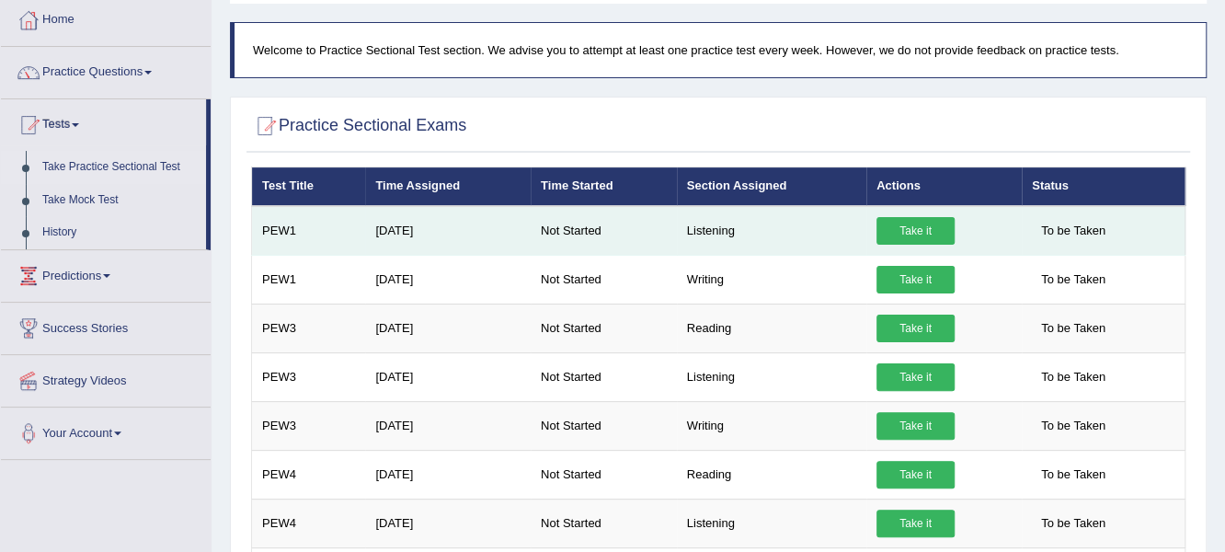
click at [353, 223] on td "PEW1" at bounding box center [309, 231] width 114 height 50
click at [913, 217] on link "Take it" at bounding box center [916, 231] width 78 height 28
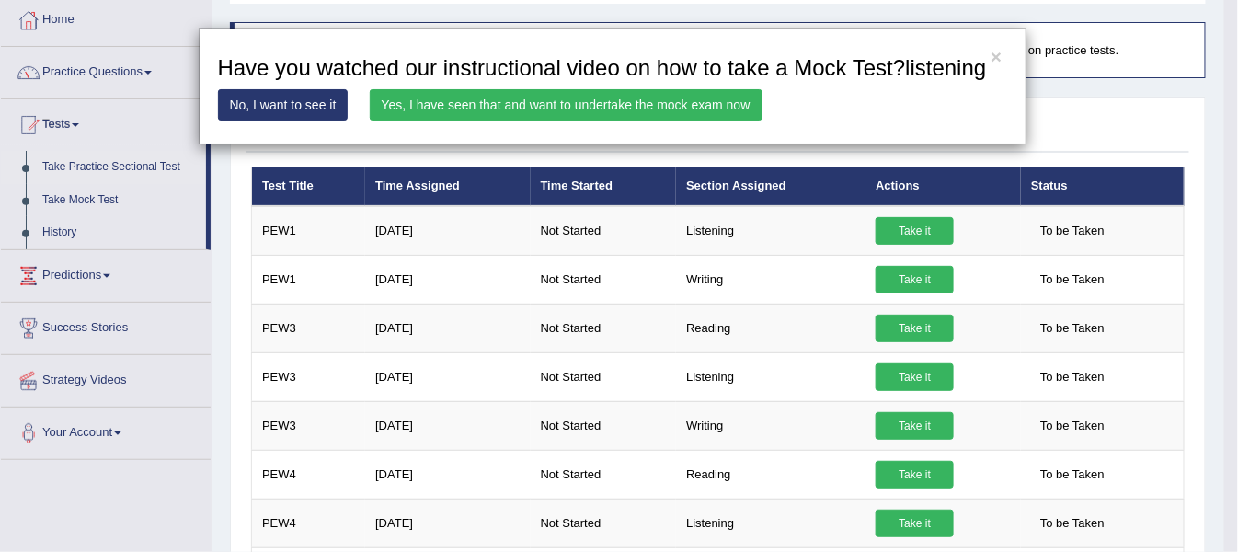
click at [634, 94] on link "Yes, I have seen that and want to undertake the mock exam now" at bounding box center [566, 104] width 393 height 31
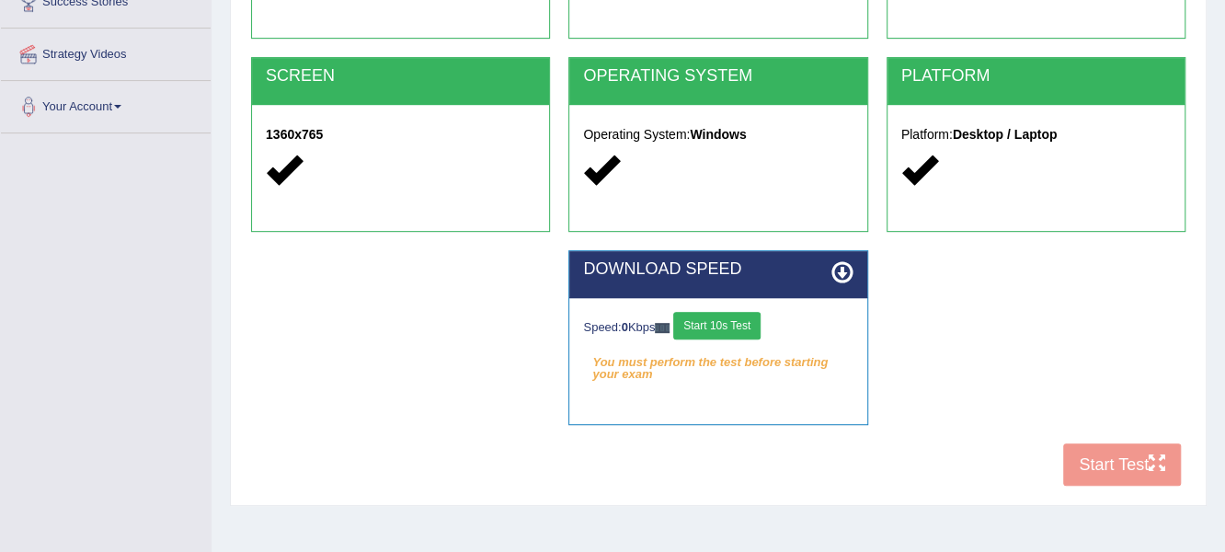
scroll to position [322, 0]
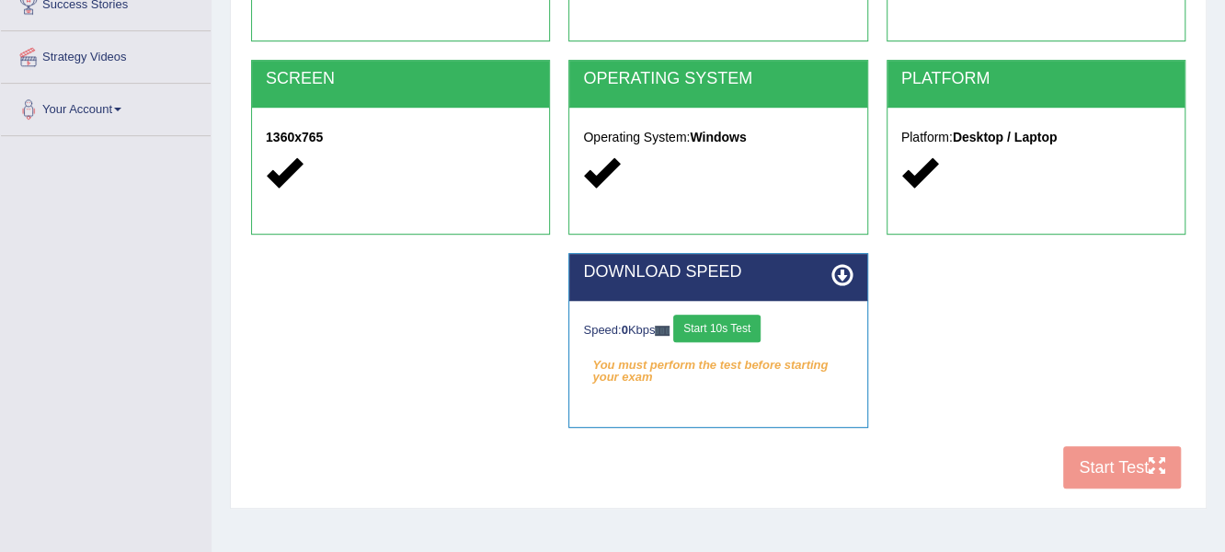
click at [711, 330] on button "Start 10s Test" at bounding box center [716, 329] width 87 height 28
click at [715, 330] on button "Start 10s Test" at bounding box center [730, 329] width 87 height 28
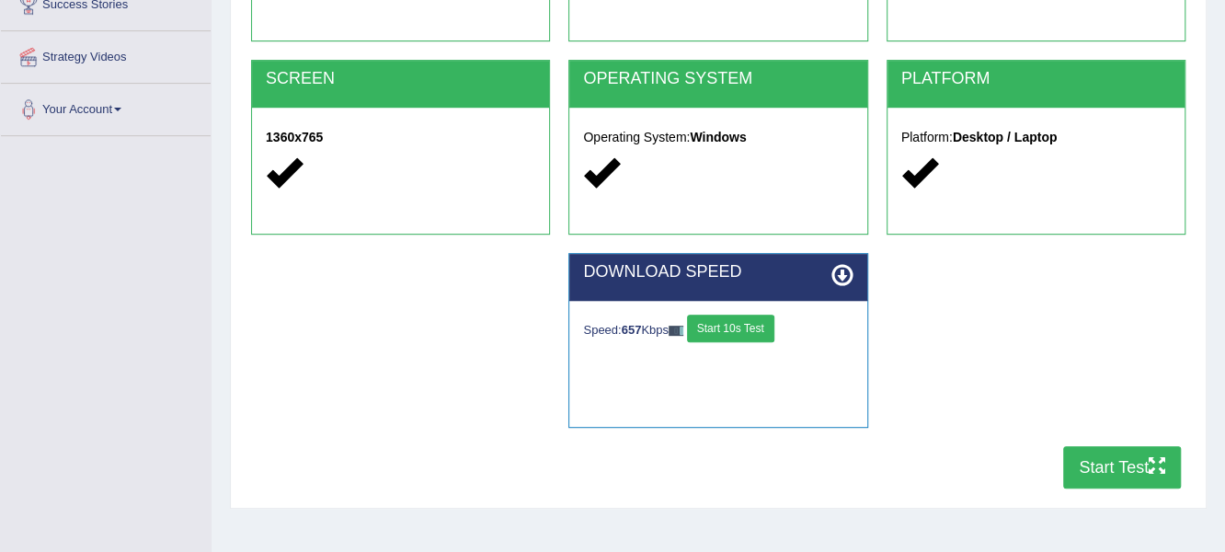
click at [1113, 461] on button "Start Test" at bounding box center [1122, 467] width 118 height 42
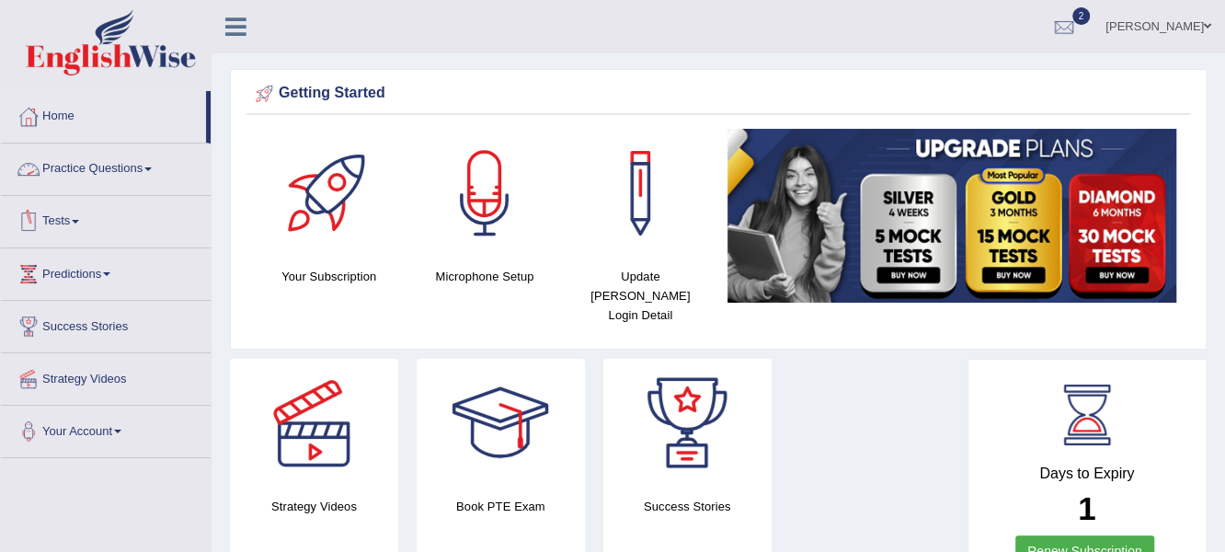
click at [162, 162] on link "Practice Questions" at bounding box center [106, 166] width 210 height 46
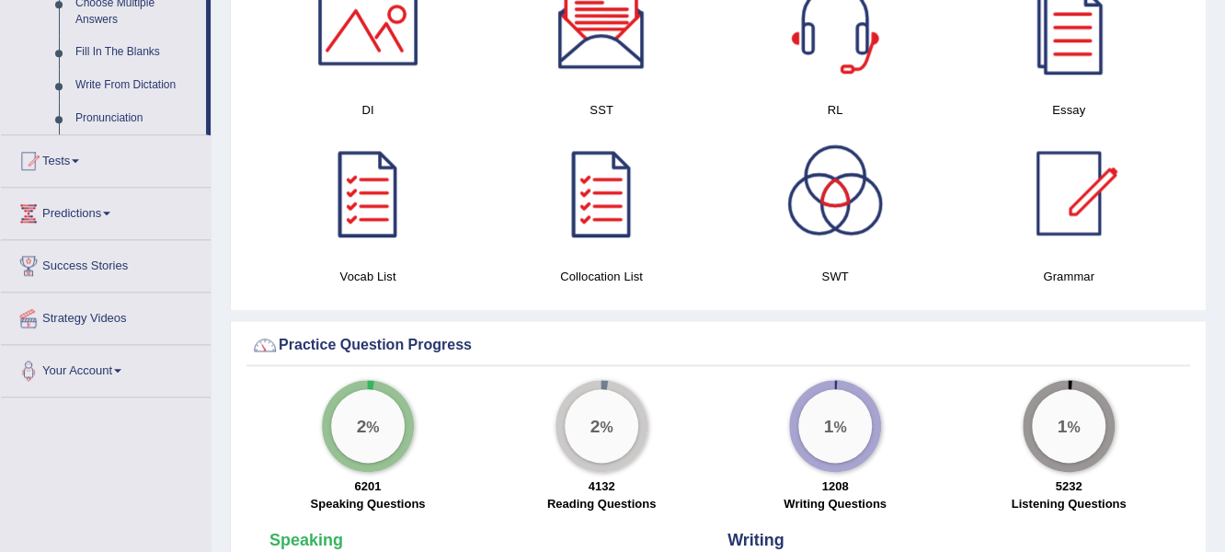
scroll to position [1041, 0]
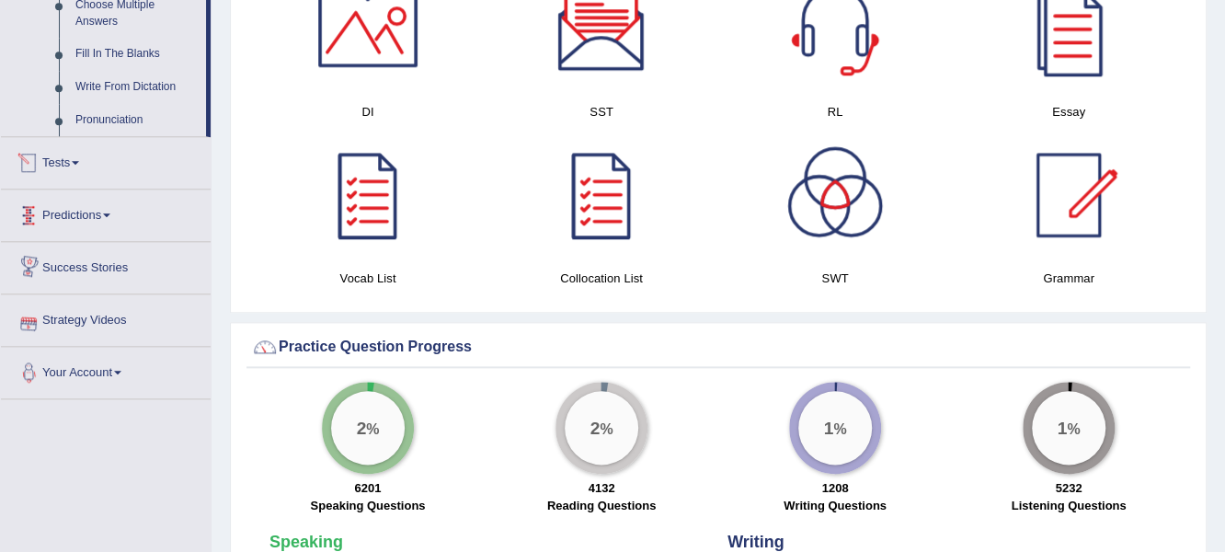
click at [79, 161] on span at bounding box center [75, 163] width 7 height 4
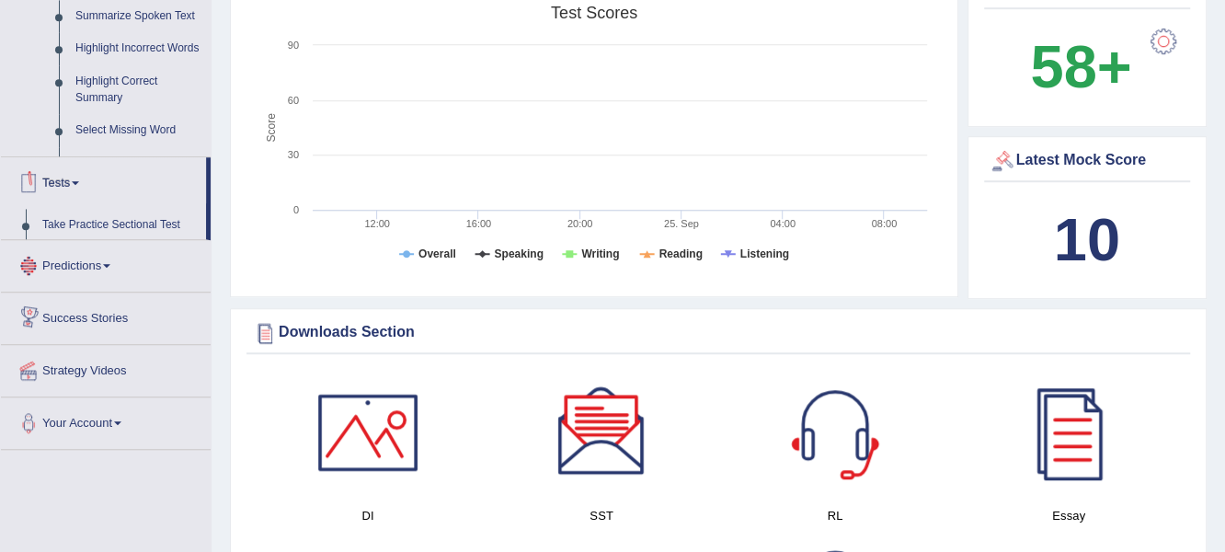
scroll to position [235, 0]
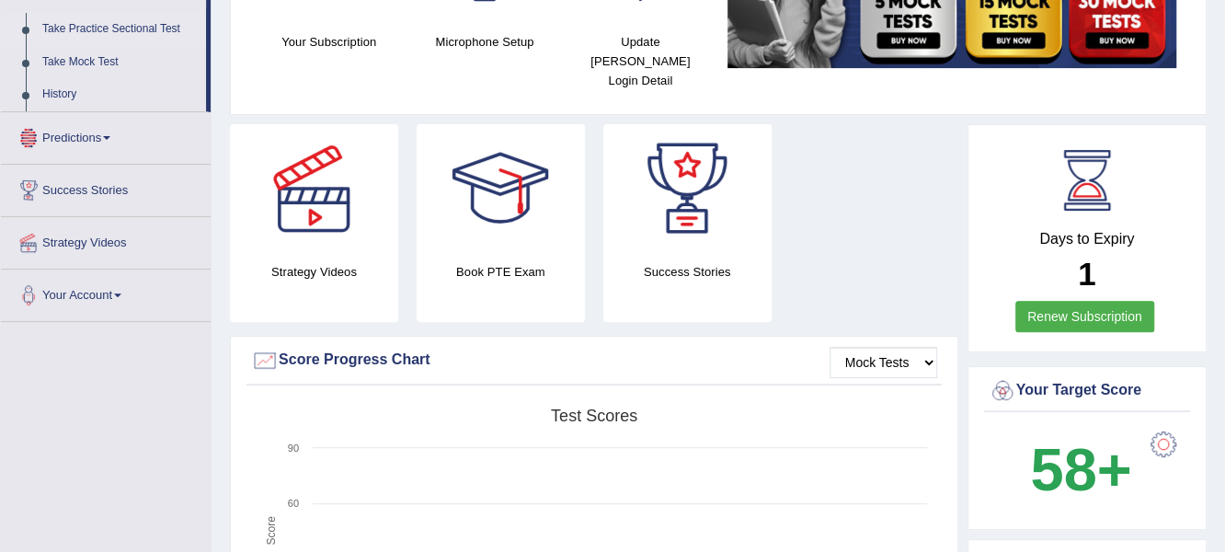
click at [107, 26] on link "Take Practice Sectional Test" at bounding box center [120, 29] width 172 height 33
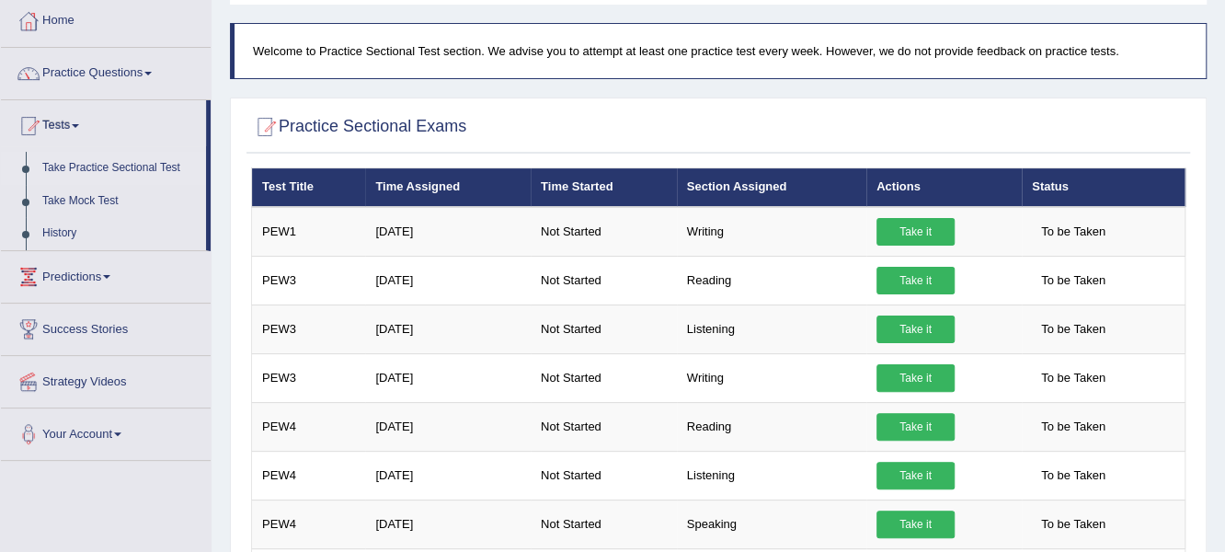
scroll to position [91, 0]
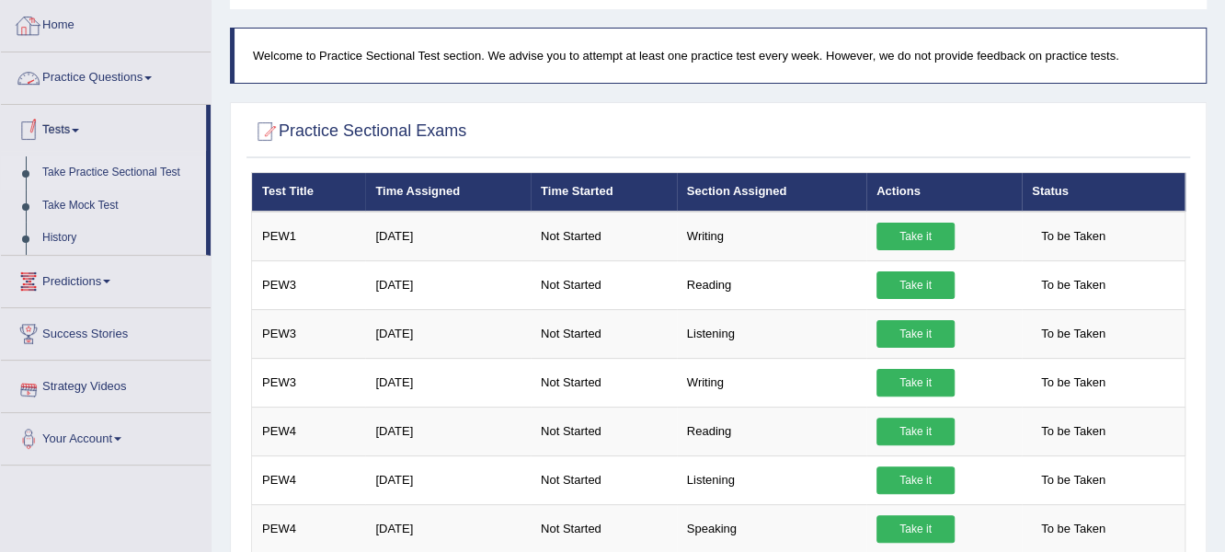
click at [65, 26] on link "Home" at bounding box center [106, 23] width 210 height 46
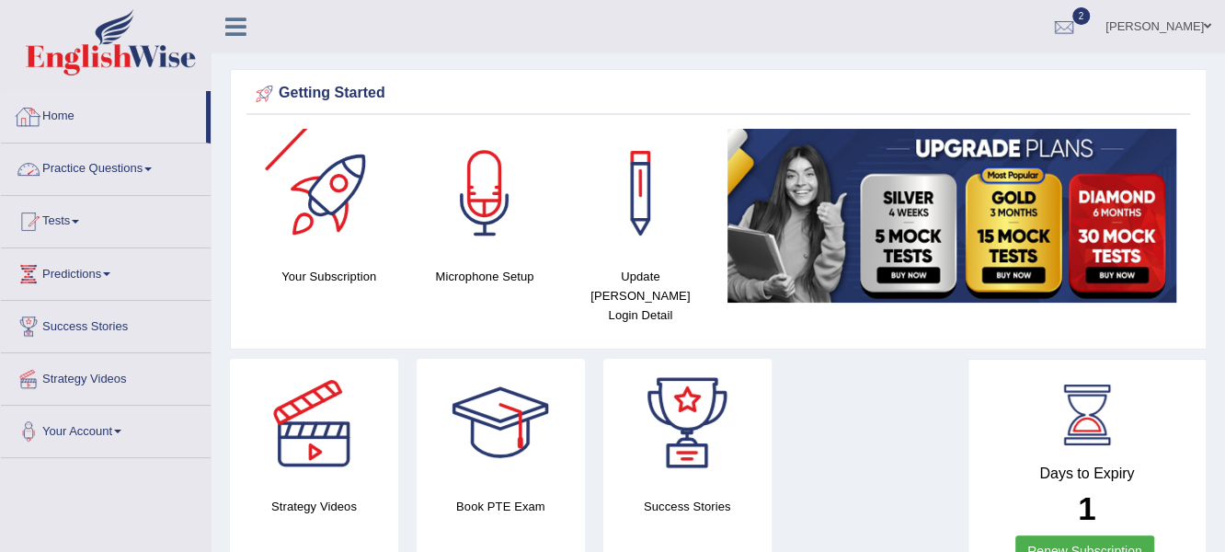
click at [69, 116] on link "Home" at bounding box center [103, 114] width 205 height 46
click at [66, 111] on link "Home" at bounding box center [103, 114] width 205 height 46
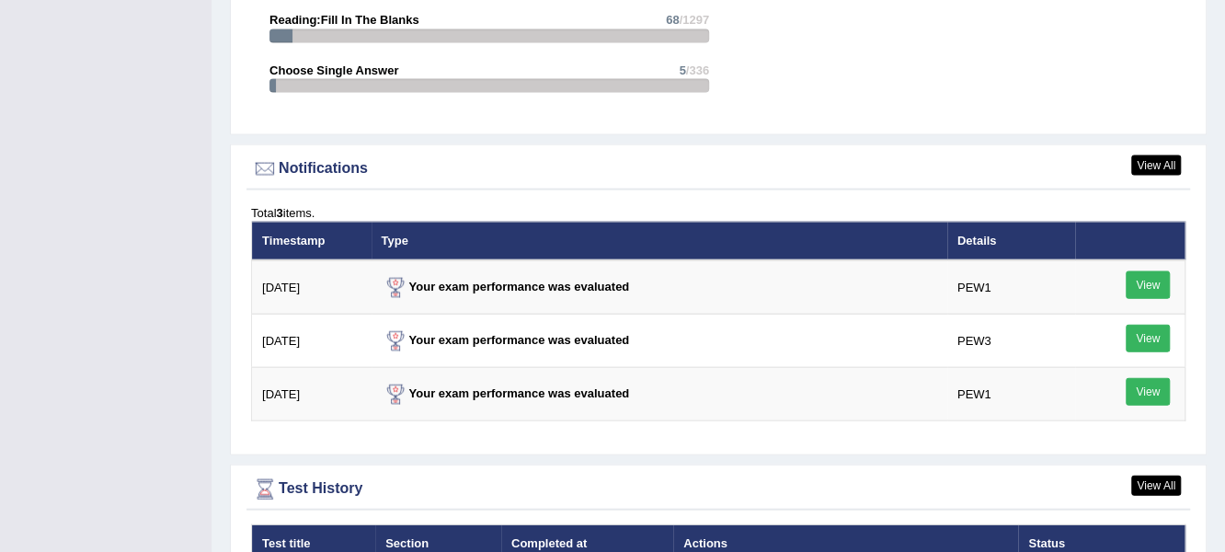
scroll to position [2395, 0]
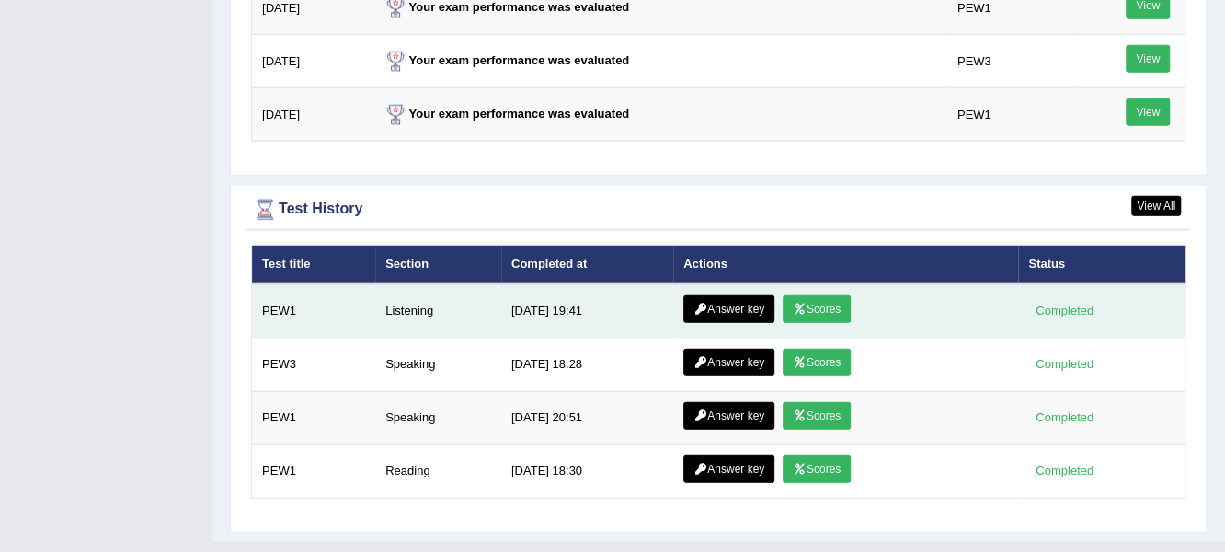
click at [740, 295] on link "Answer key" at bounding box center [728, 309] width 91 height 28
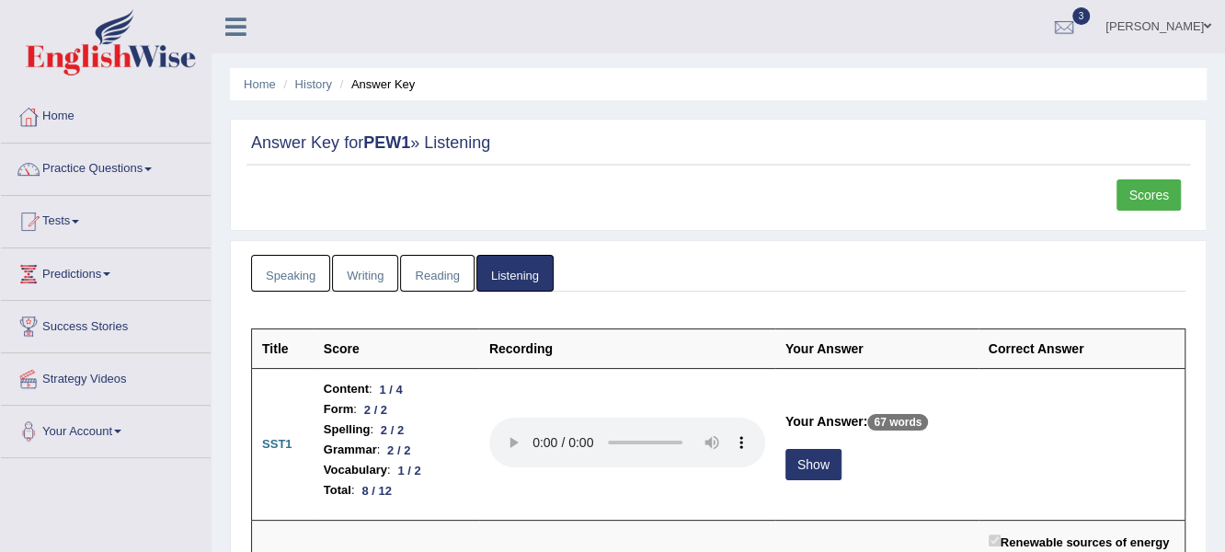
click at [1152, 187] on link "Scores" at bounding box center [1149, 194] width 64 height 31
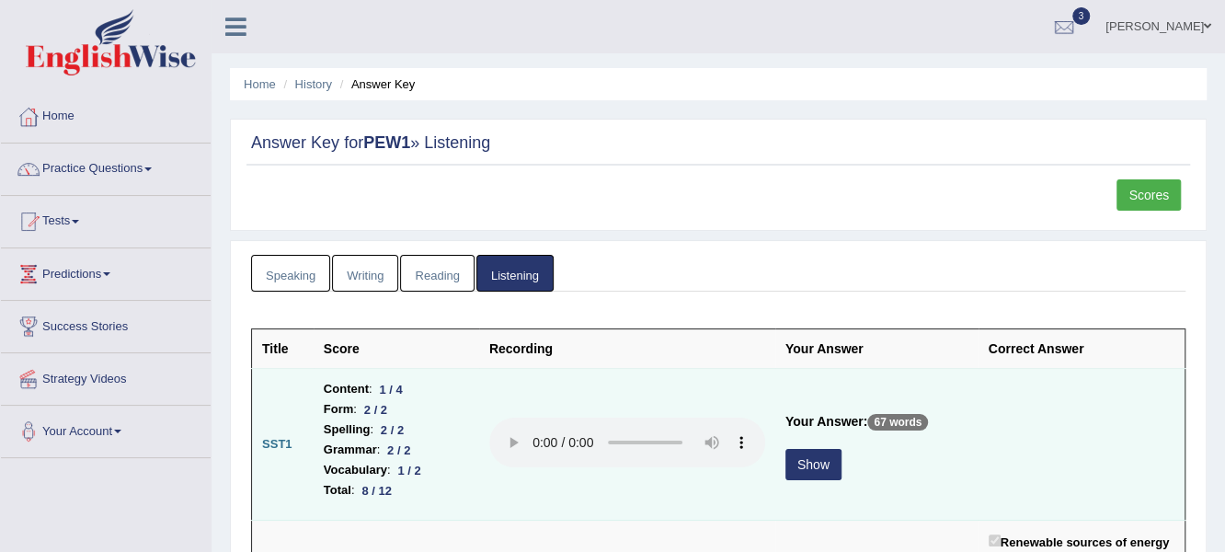
click at [812, 464] on button "Show" at bounding box center [814, 464] width 56 height 31
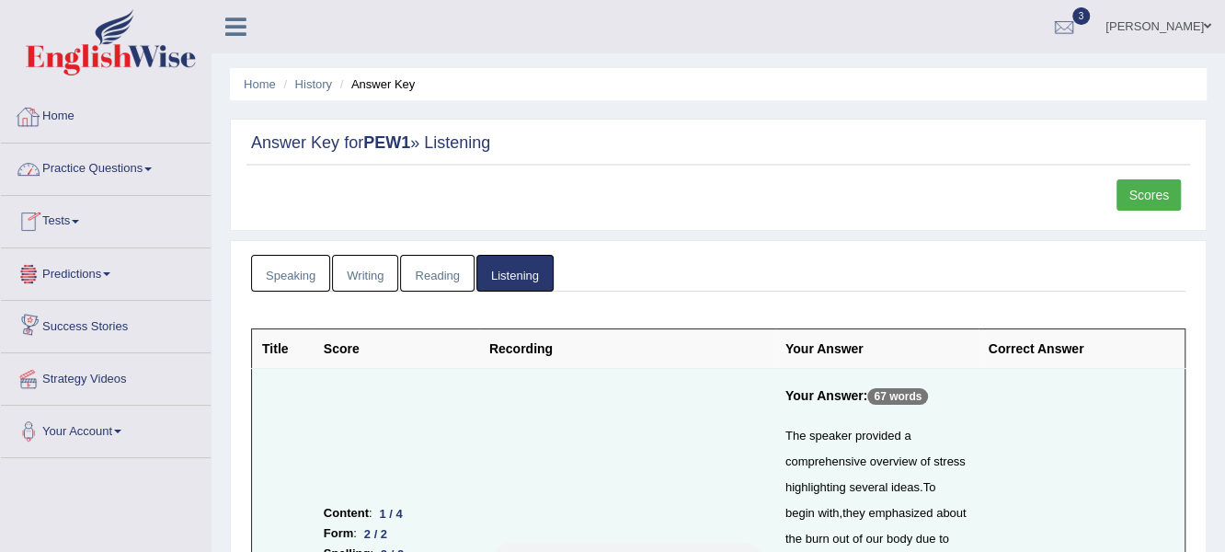
click at [58, 108] on link "Home" at bounding box center [106, 114] width 210 height 46
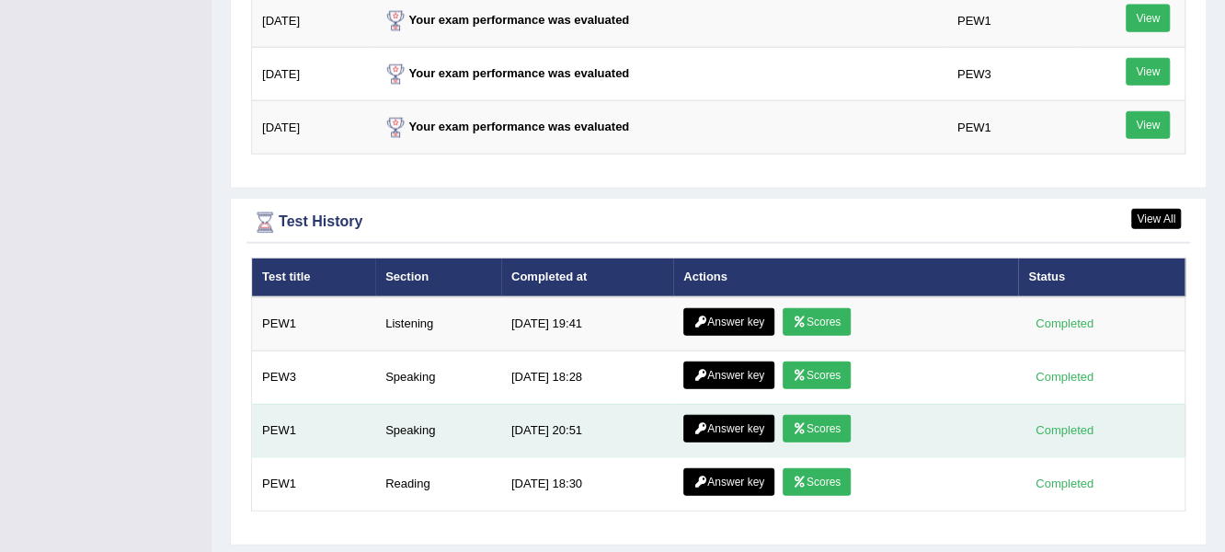
scroll to position [2395, 0]
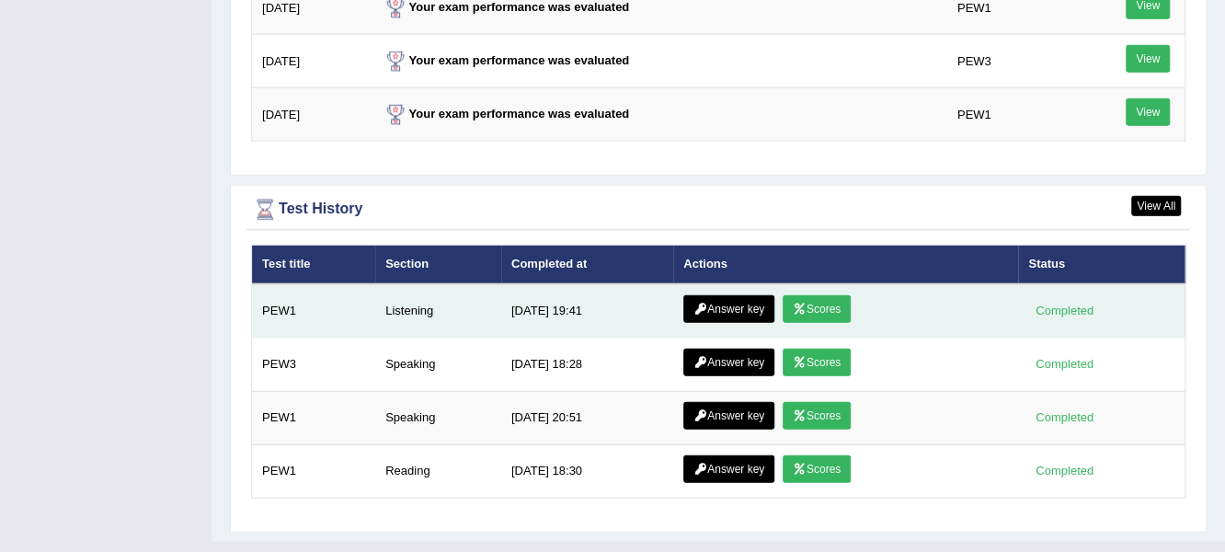
click at [818, 295] on link "Scores" at bounding box center [817, 309] width 68 height 28
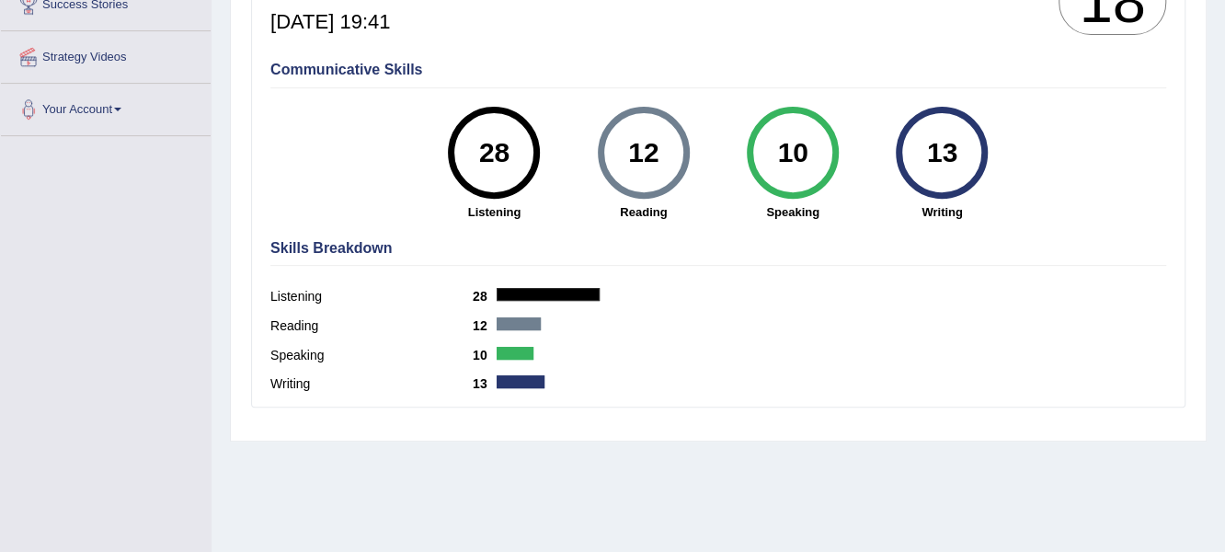
scroll to position [91, 0]
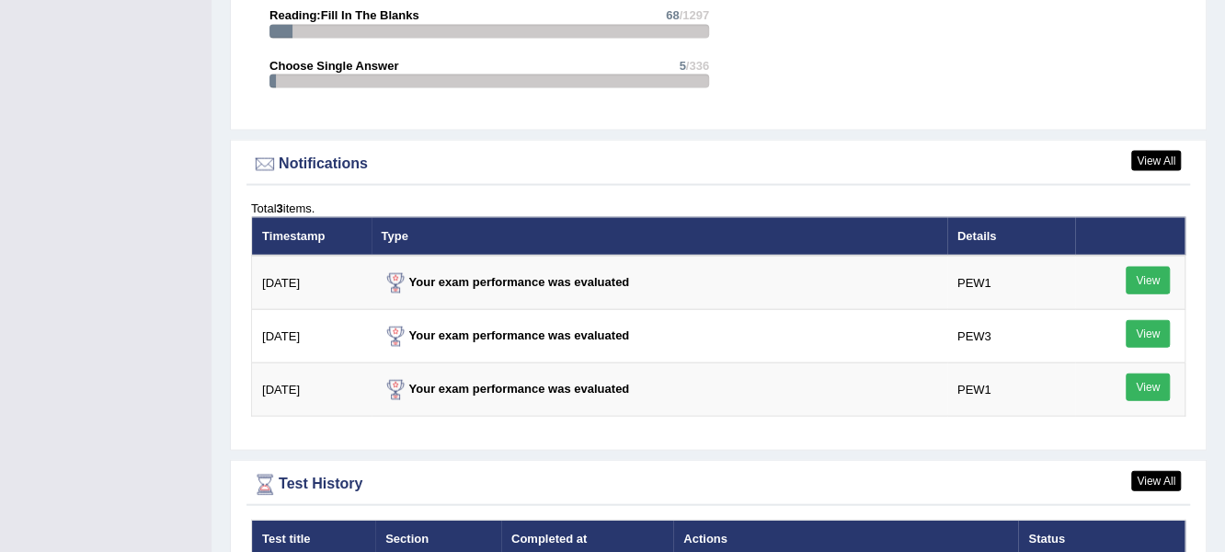
scroll to position [2119, 0]
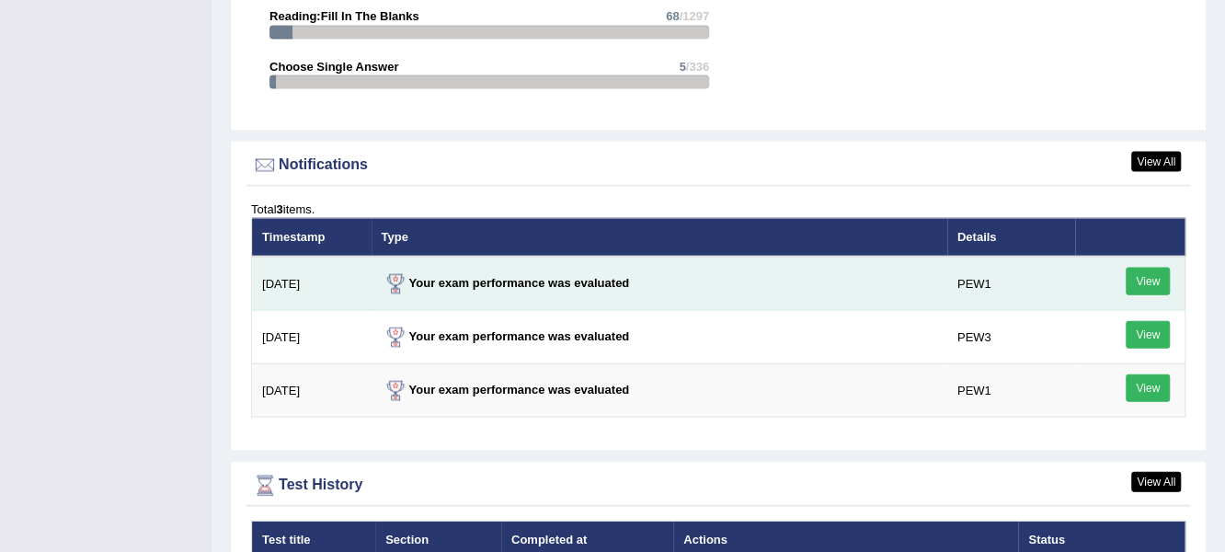
click at [1150, 268] on link "View" at bounding box center [1148, 282] width 44 height 28
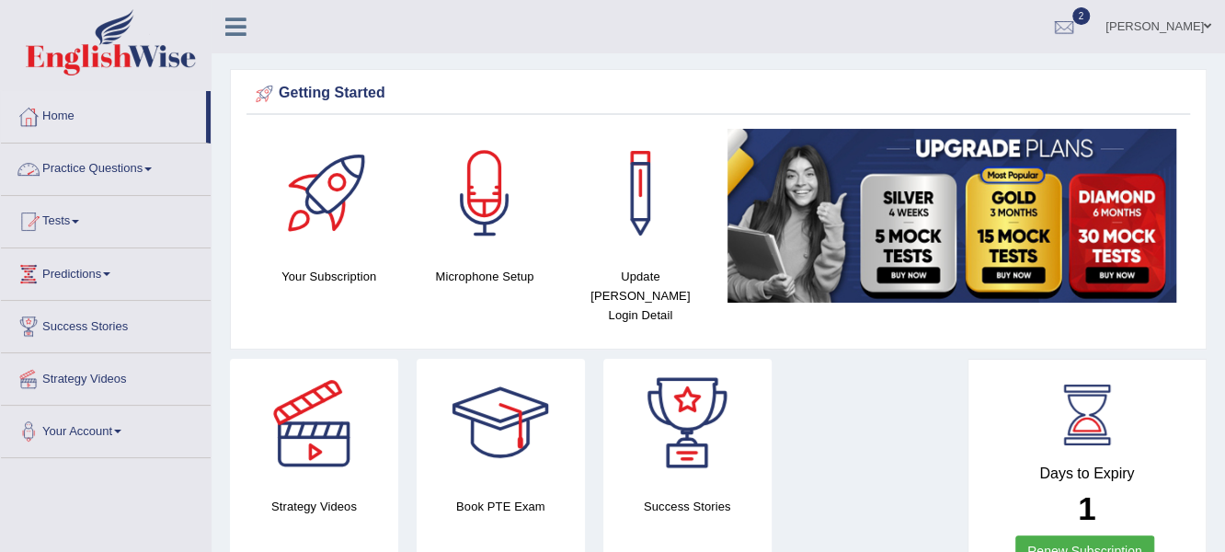
click at [152, 168] on span at bounding box center [147, 169] width 7 height 4
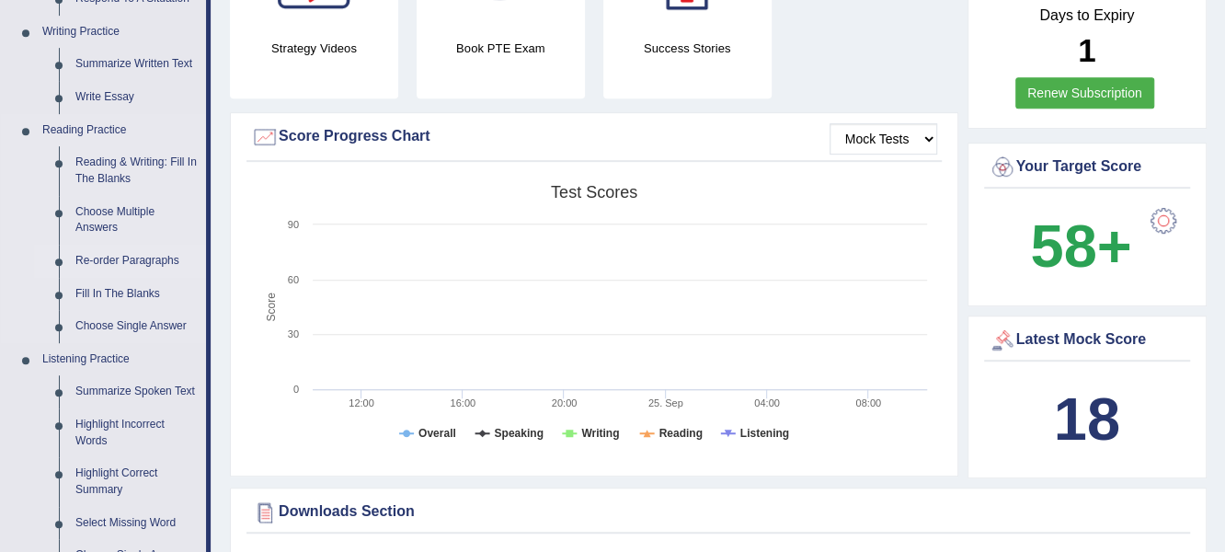
scroll to position [459, 0]
click at [120, 258] on link "Re-order Paragraphs" at bounding box center [136, 260] width 139 height 33
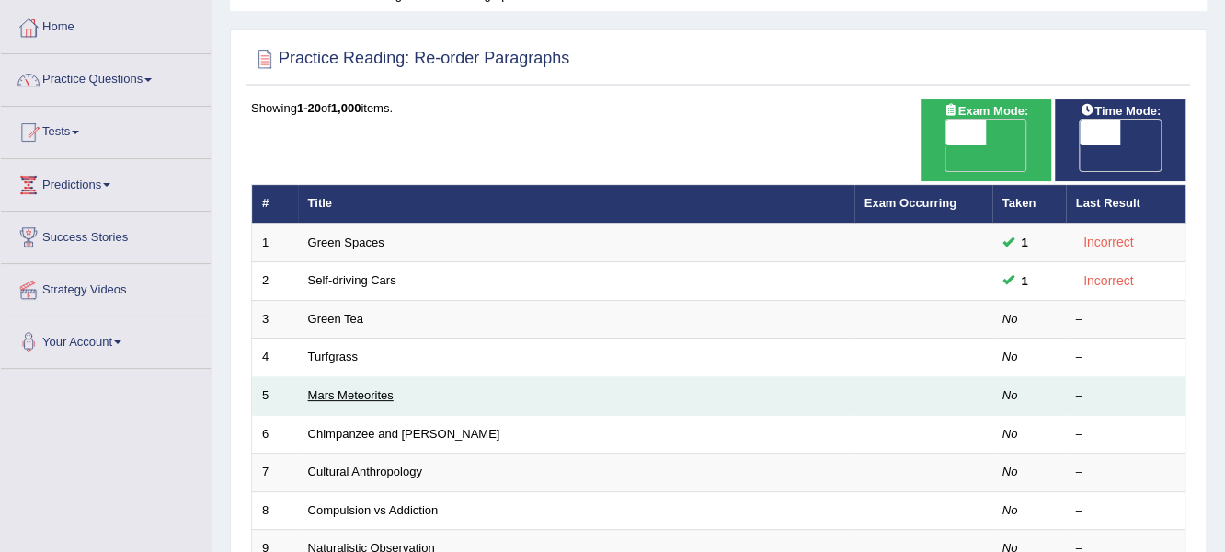
scroll to position [91, 0]
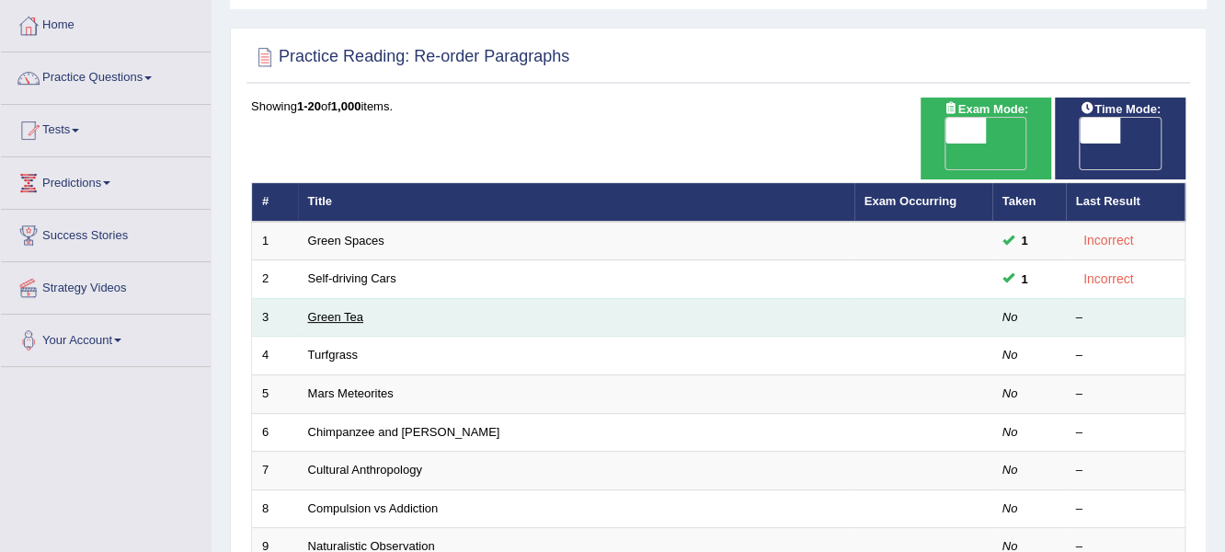
click at [342, 310] on link "Green Tea" at bounding box center [335, 317] width 55 height 14
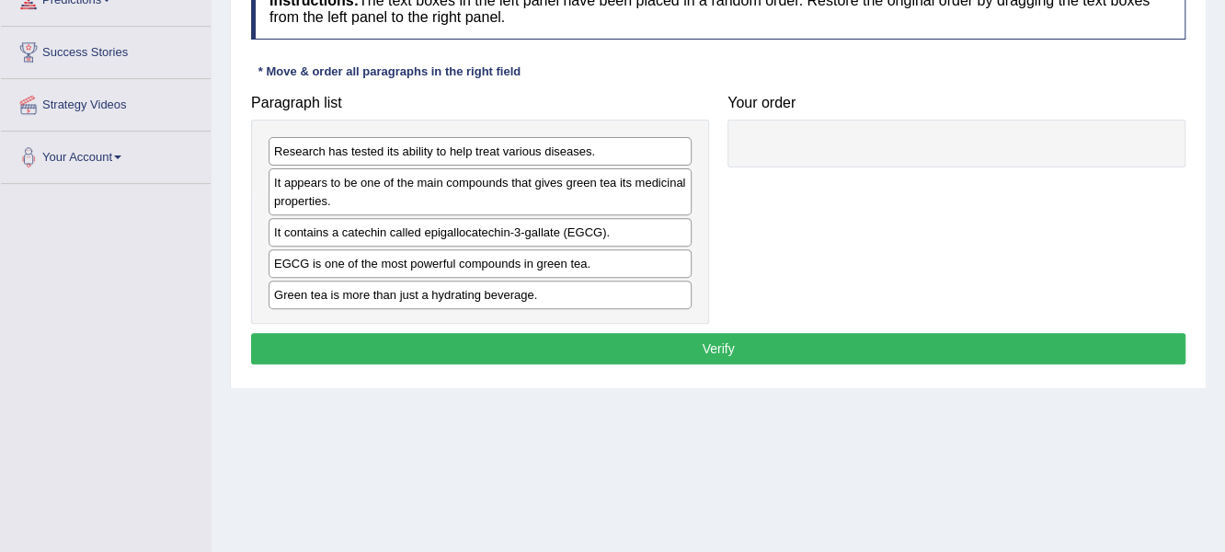
scroll to position [276, 0]
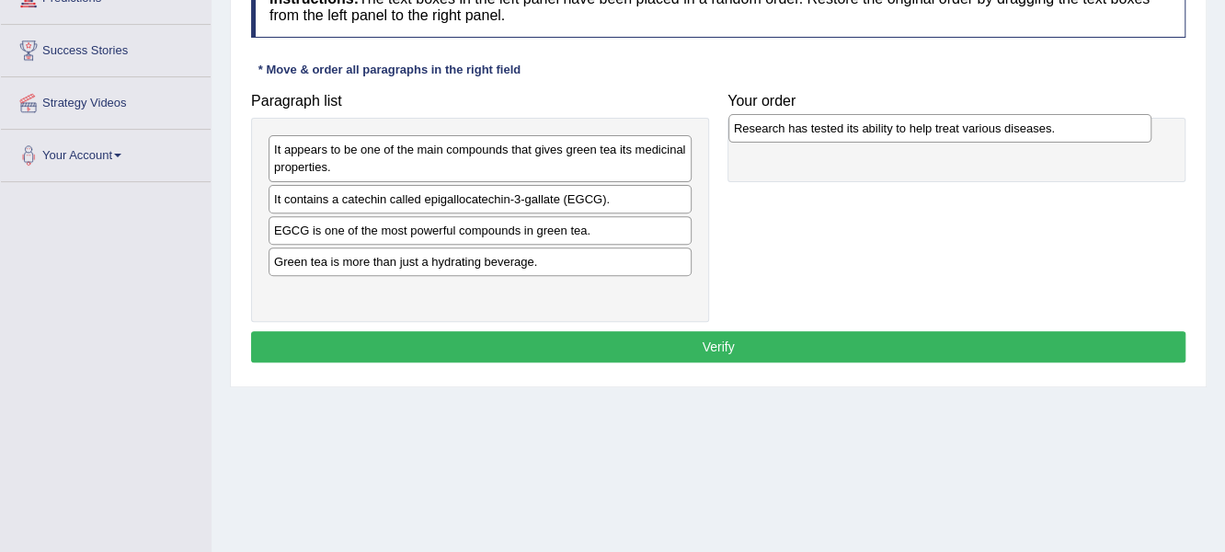
drag, startPoint x: 442, startPoint y: 149, endPoint x: 901, endPoint y: 129, distance: 460.3
click at [901, 129] on div "Research has tested its ability to help treat various diseases." at bounding box center [940, 128] width 424 height 29
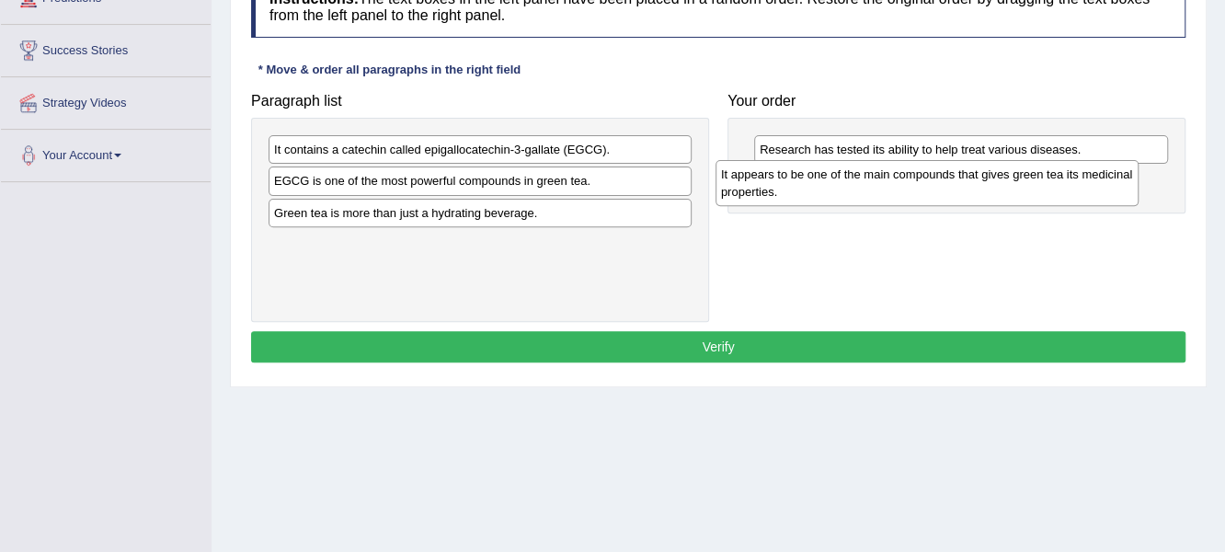
drag, startPoint x: 316, startPoint y: 161, endPoint x: 765, endPoint y: 187, distance: 449.6
click at [765, 187] on div "It appears to be one of the main compounds that gives green tea its medicinal p…" at bounding box center [928, 183] width 424 height 46
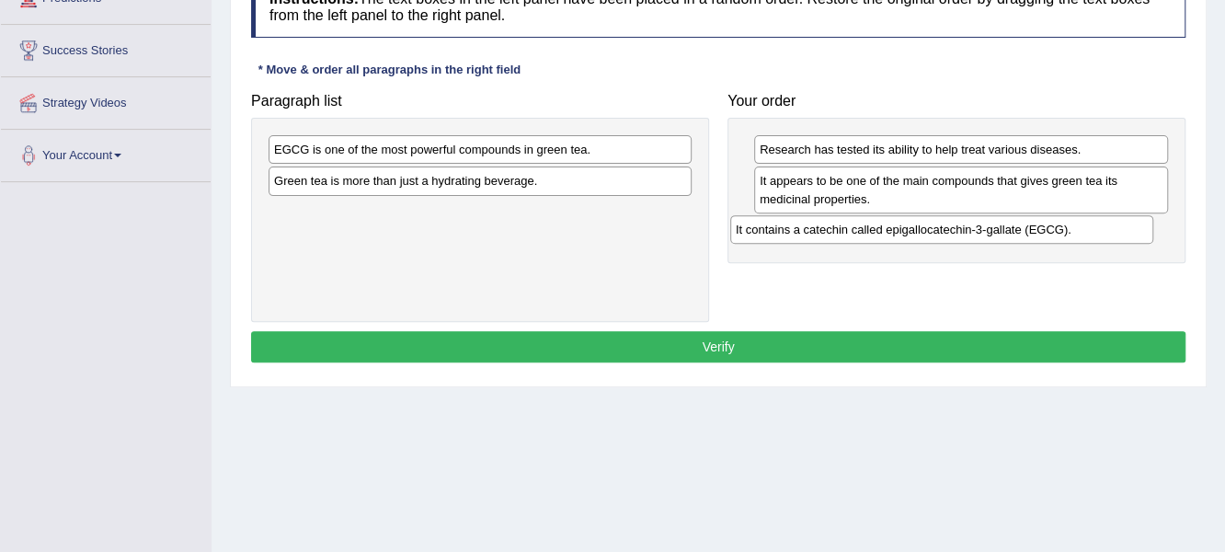
drag, startPoint x: 334, startPoint y: 155, endPoint x: 796, endPoint y: 234, distance: 468.5
click at [796, 234] on div "It contains a catechin called epigallocatechin-3-gallate (EGCG)." at bounding box center [942, 229] width 424 height 29
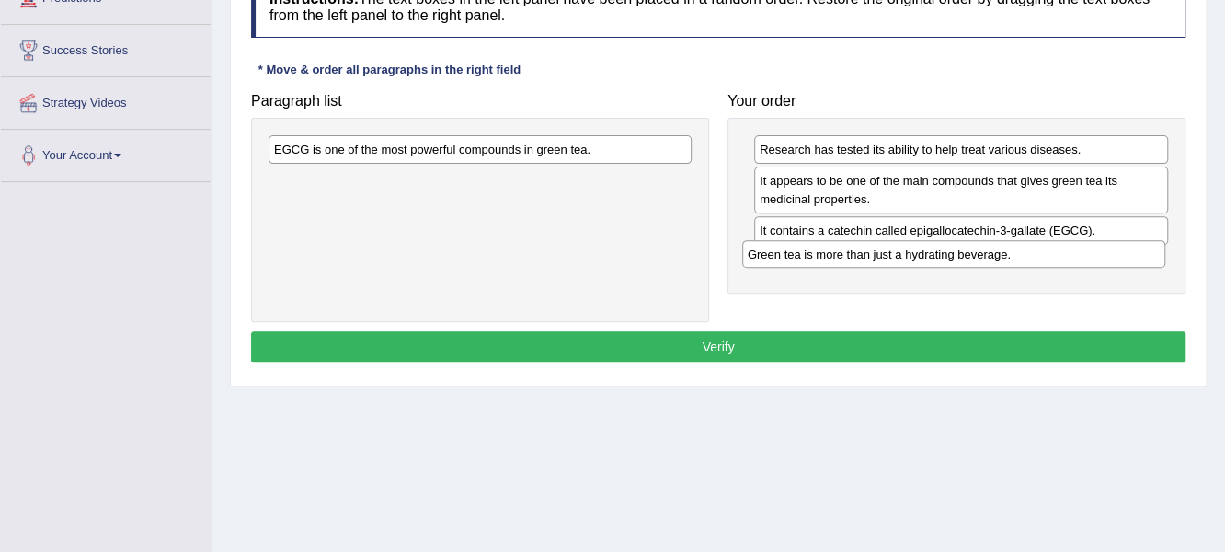
drag, startPoint x: 400, startPoint y: 178, endPoint x: 874, endPoint y: 252, distance: 479.4
click at [874, 252] on div "Green tea is more than just a hydrating beverage." at bounding box center [954, 254] width 424 height 29
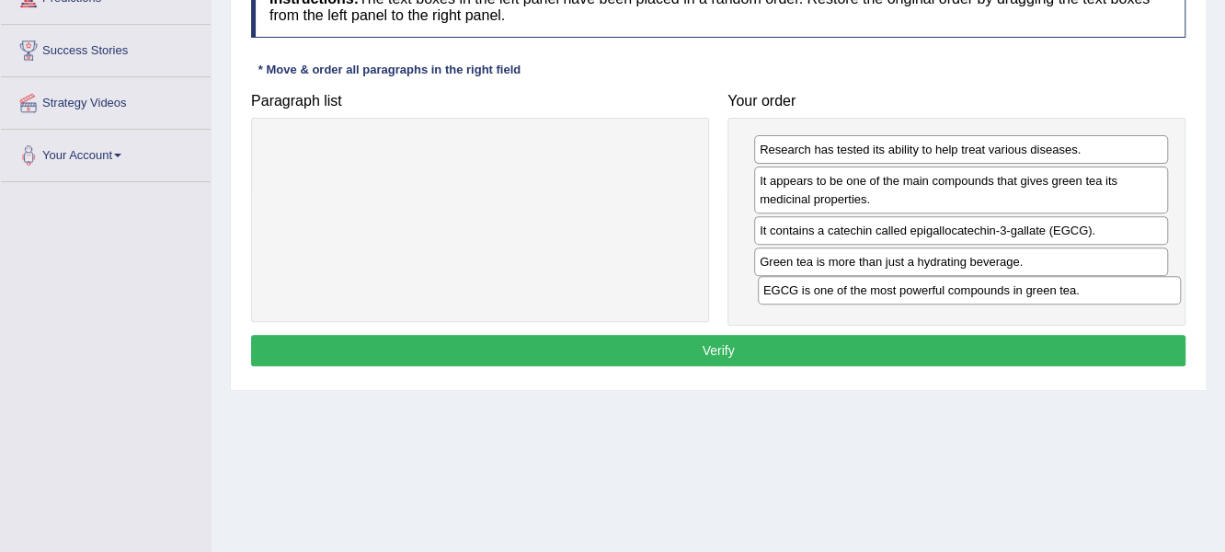
drag, startPoint x: 453, startPoint y: 147, endPoint x: 943, endPoint y: 288, distance: 509.2
click at [943, 288] on div "EGCG is one of the most powerful compounds in green tea." at bounding box center [970, 290] width 424 height 29
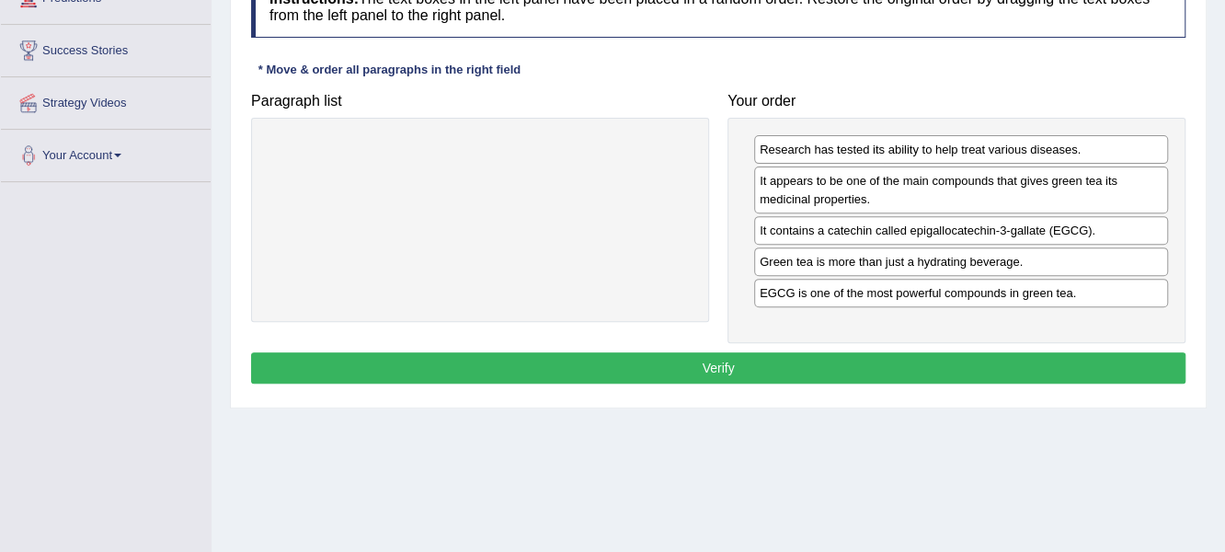
click at [708, 362] on button "Verify" at bounding box center [718, 367] width 935 height 31
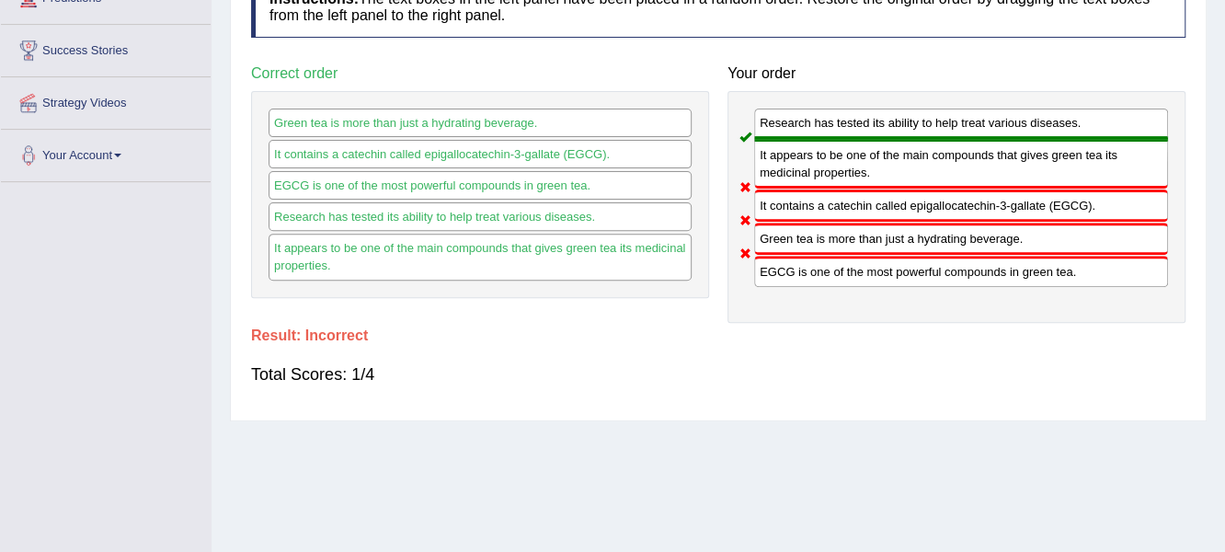
drag, startPoint x: 781, startPoint y: 246, endPoint x: 758, endPoint y: 251, distance: 23.6
click at [747, 272] on div "Research has tested its ability to help treat various diseases. It appears to b…" at bounding box center [957, 207] width 458 height 232
drag, startPoint x: 758, startPoint y: 246, endPoint x: 795, endPoint y: 183, distance: 72.6
click at [759, 244] on div "Green tea is more than just a hydrating beverage." at bounding box center [961, 239] width 414 height 32
click at [797, 172] on div "It appears to be one of the main compounds that gives green tea its medicinal p…" at bounding box center [961, 164] width 414 height 50
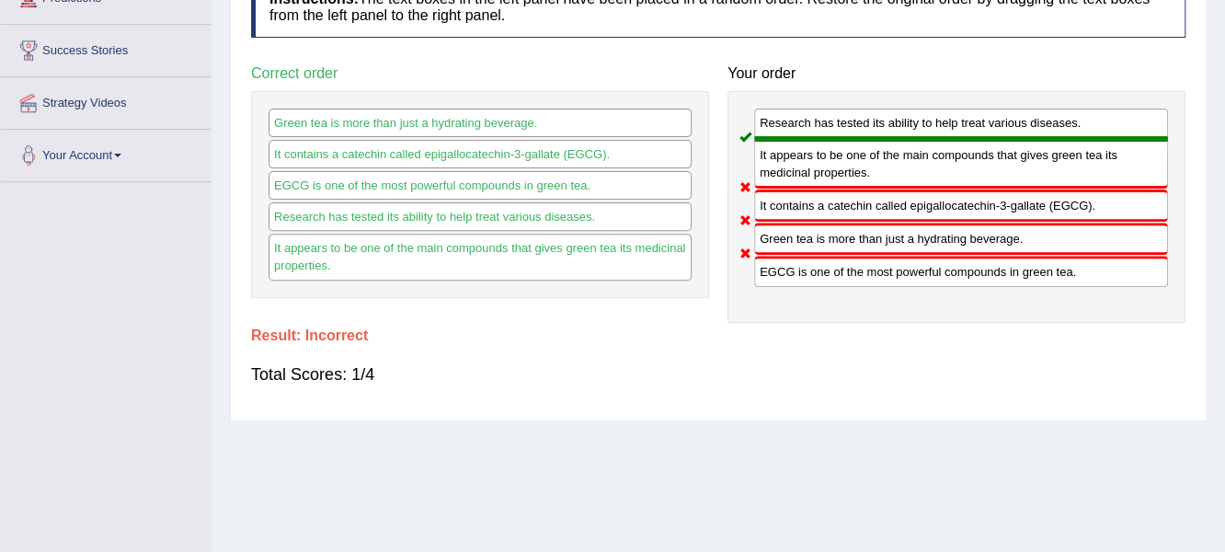
drag, startPoint x: 794, startPoint y: 149, endPoint x: 781, endPoint y: 157, distance: 15.3
click at [791, 152] on div "It appears to be one of the main compounds that gives green tea its medicinal p…" at bounding box center [961, 164] width 414 height 50
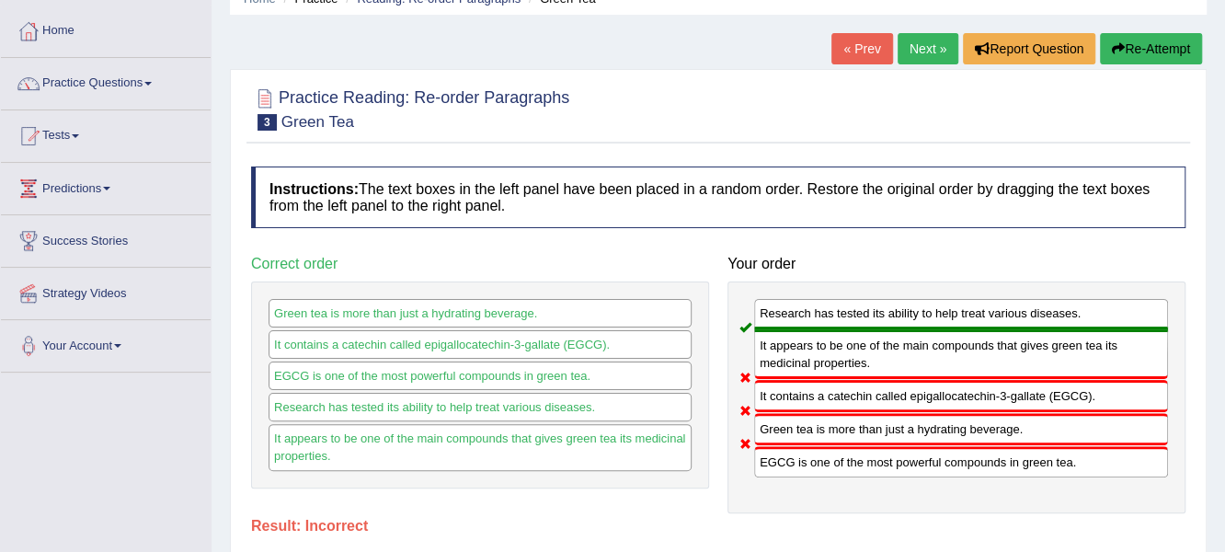
scroll to position [91, 0]
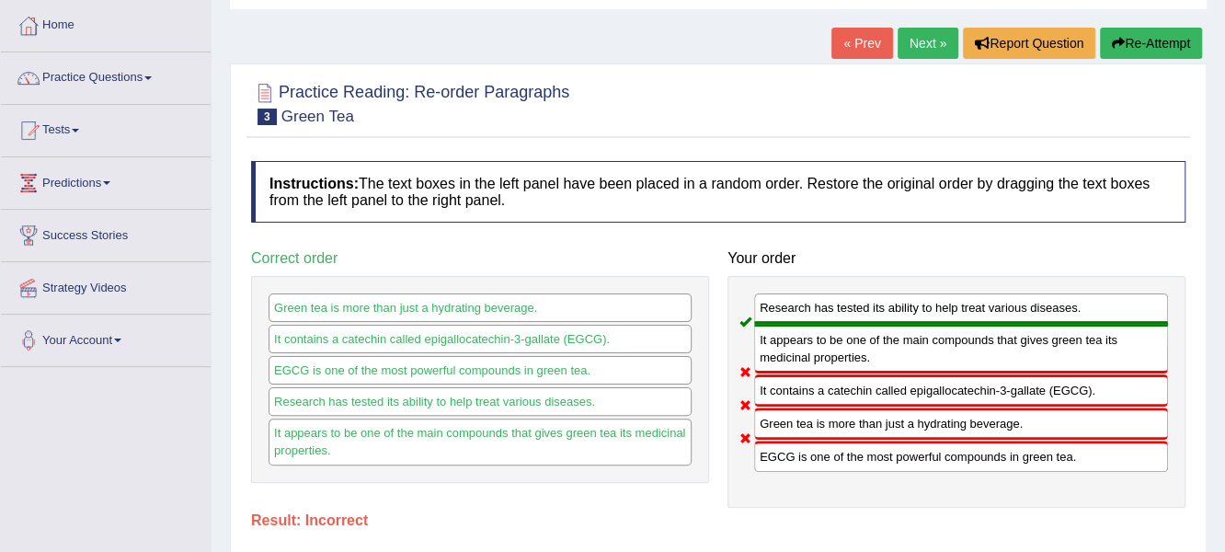
click at [1141, 40] on button "Re-Attempt" at bounding box center [1151, 43] width 102 height 31
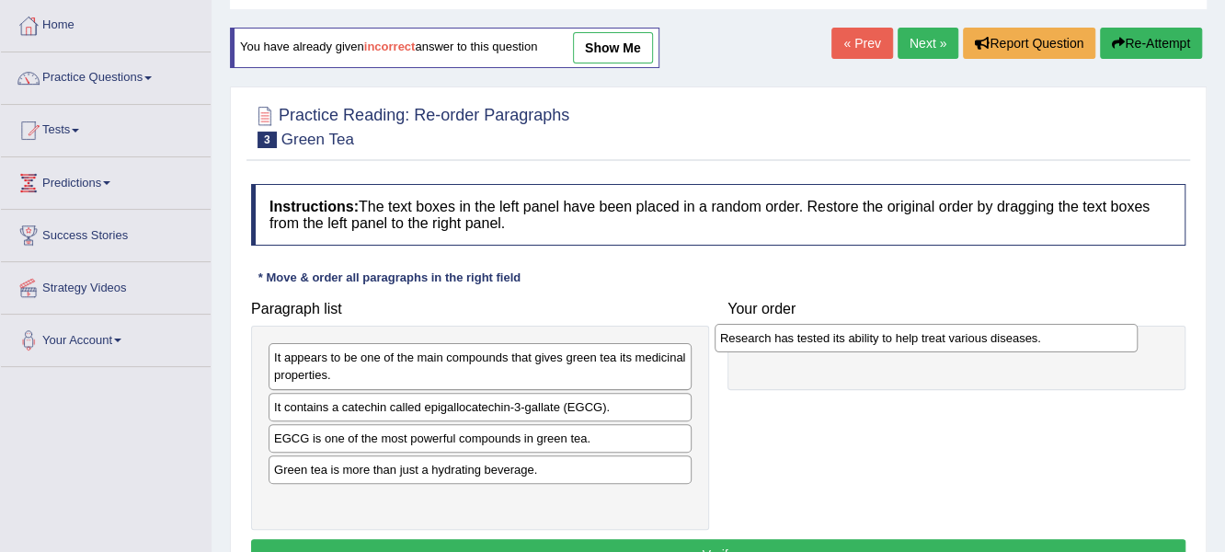
drag, startPoint x: 497, startPoint y: 365, endPoint x: 943, endPoint y: 346, distance: 446.5
click at [943, 346] on div "Research has tested its ability to help treat various diseases." at bounding box center [927, 338] width 424 height 29
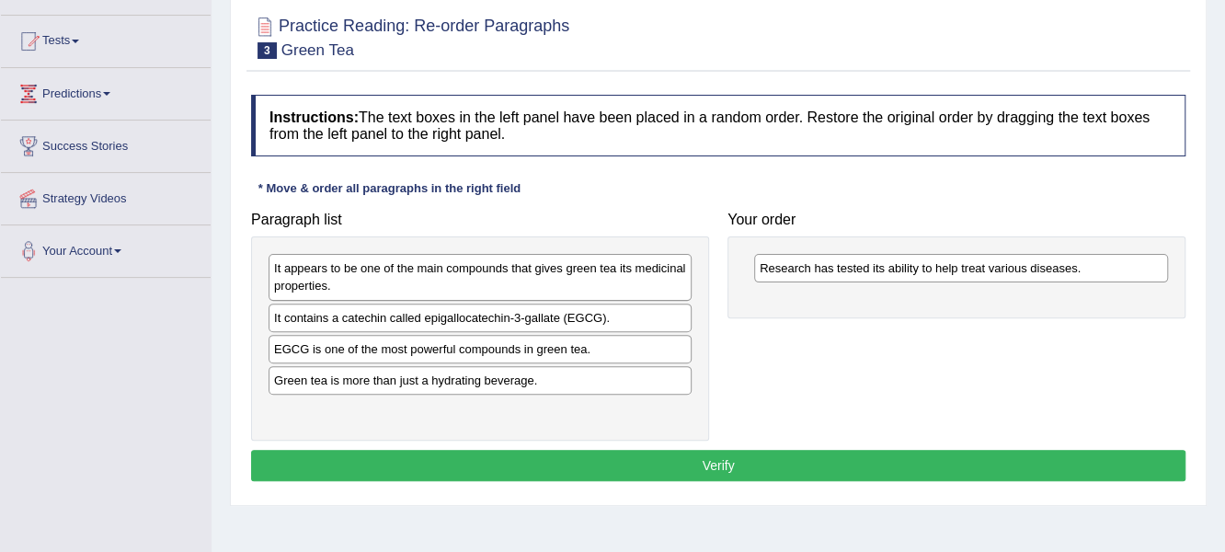
scroll to position [183, 0]
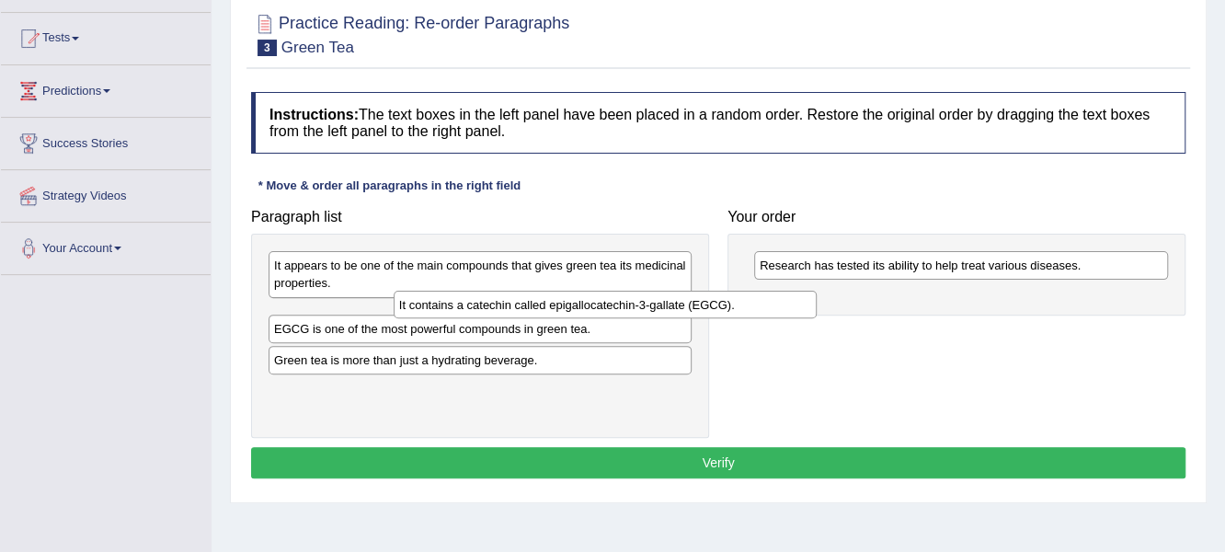
drag, startPoint x: 422, startPoint y: 315, endPoint x: 487, endPoint y: 286, distance: 70.8
click at [491, 291] on div "It contains a catechin called epigallocatechin-3-gallate (EGCG)." at bounding box center [606, 305] width 424 height 29
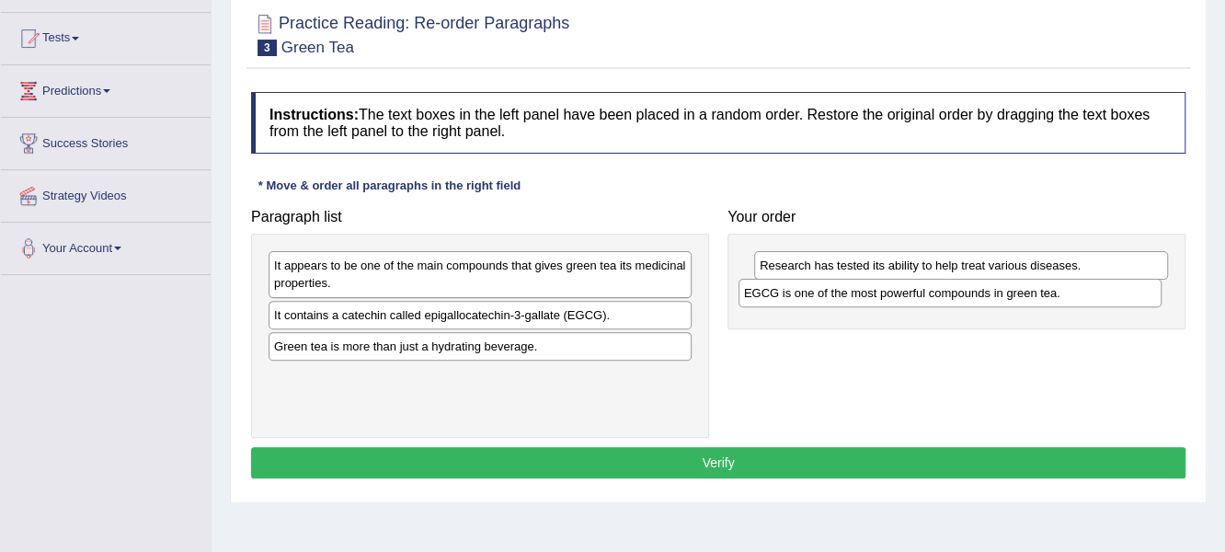
drag, startPoint x: 346, startPoint y: 347, endPoint x: 798, endPoint y: 304, distance: 454.6
click at [816, 296] on div "EGCG is one of the most powerful compounds in green tea." at bounding box center [951, 293] width 424 height 29
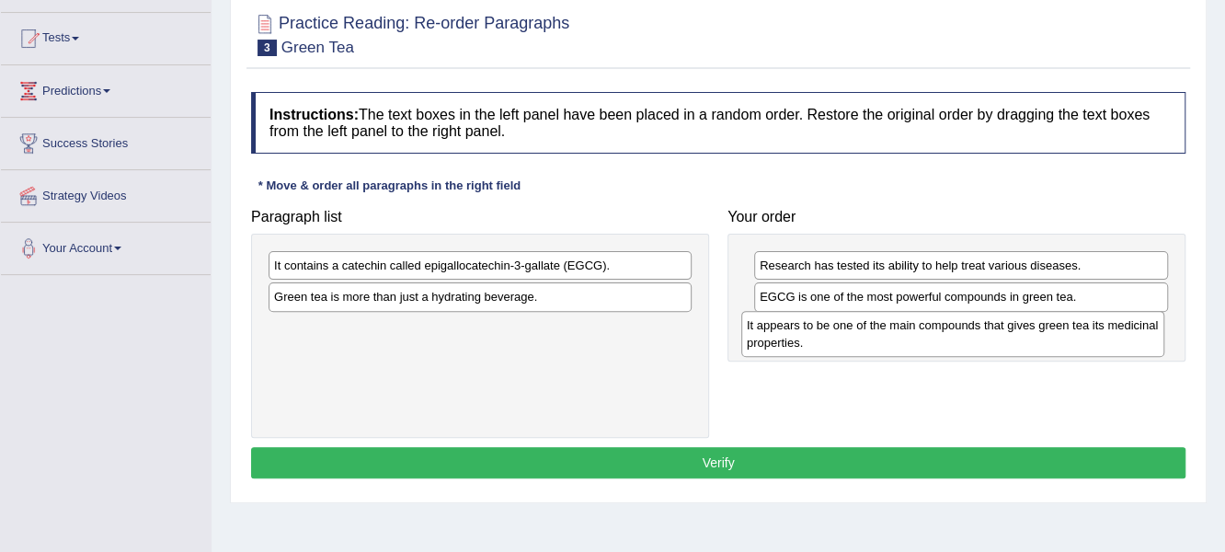
drag, startPoint x: 361, startPoint y: 274, endPoint x: 833, endPoint y: 334, distance: 476.5
click at [833, 334] on div "It appears to be one of the main compounds that gives green tea its medicinal p…" at bounding box center [953, 334] width 424 height 46
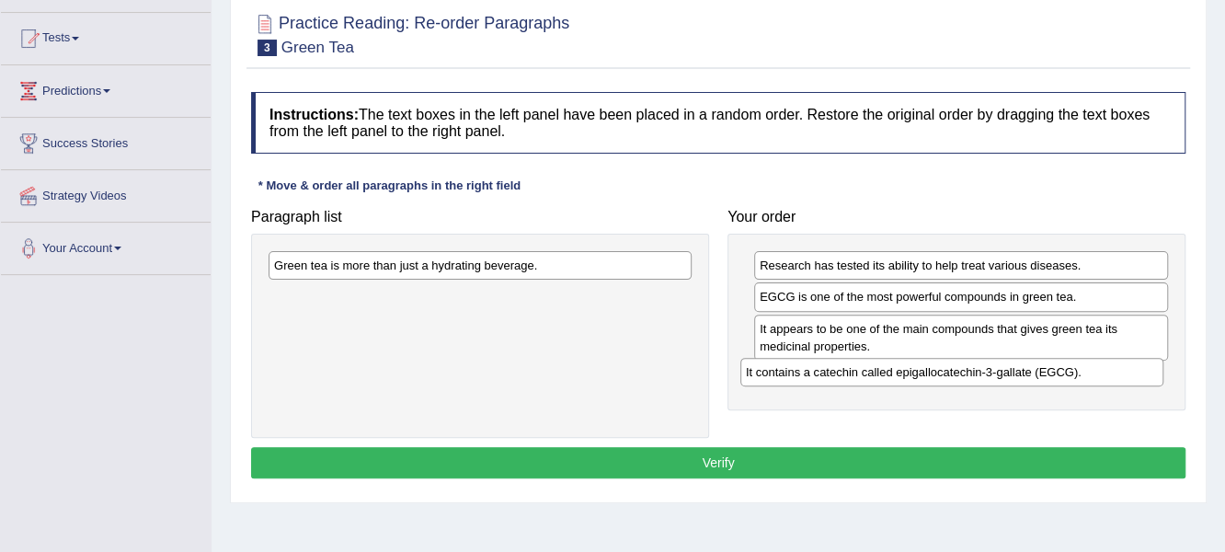
drag, startPoint x: 526, startPoint y: 268, endPoint x: 998, endPoint y: 374, distance: 483.8
click at [998, 374] on div "It contains a catechin called epigallocatechin-3-gallate (EGCG)." at bounding box center [952, 372] width 424 height 29
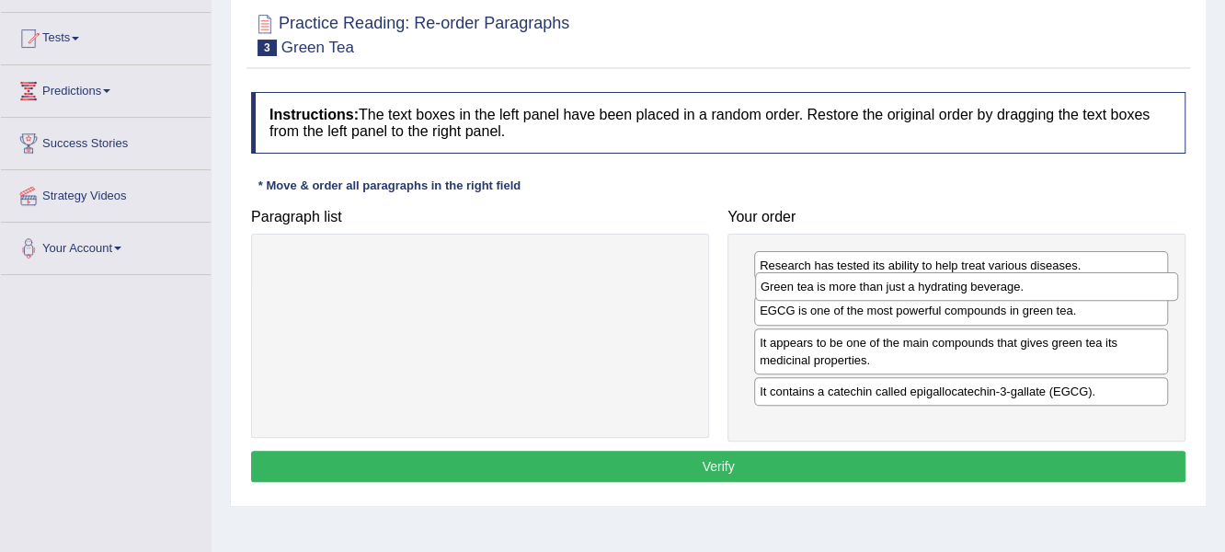
drag, startPoint x: 446, startPoint y: 265, endPoint x: 921, endPoint y: 294, distance: 475.5
click at [932, 287] on div "Green tea is more than just a hydrating beverage." at bounding box center [967, 286] width 424 height 29
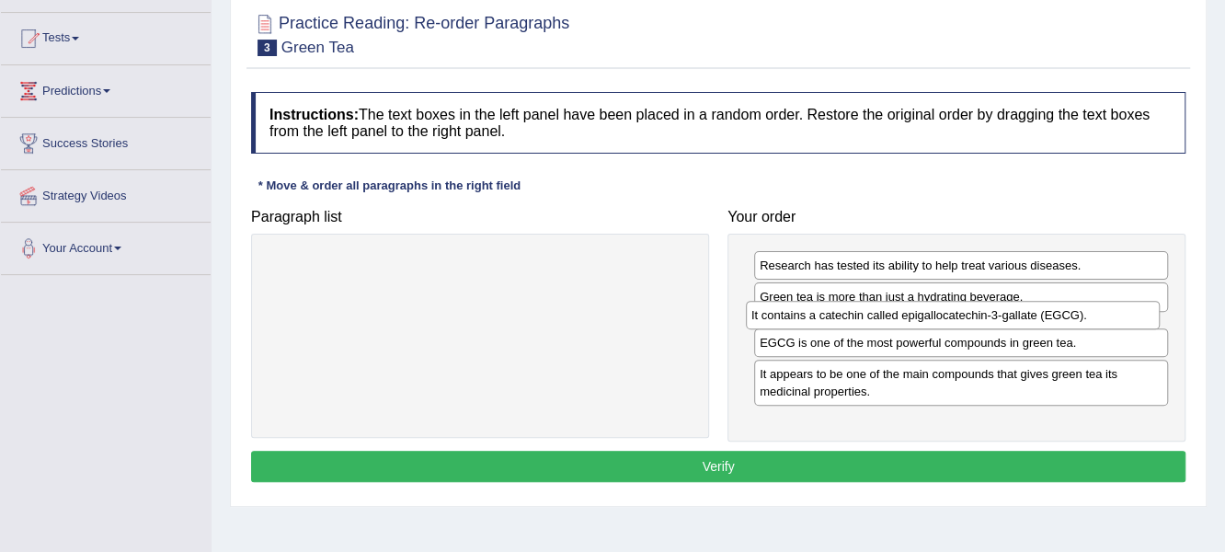
drag, startPoint x: 889, startPoint y: 407, endPoint x: 880, endPoint y: 315, distance: 92.4
click at [880, 315] on div "It contains a catechin called epigallocatechin-3-gallate (EGCG)." at bounding box center [953, 315] width 415 height 29
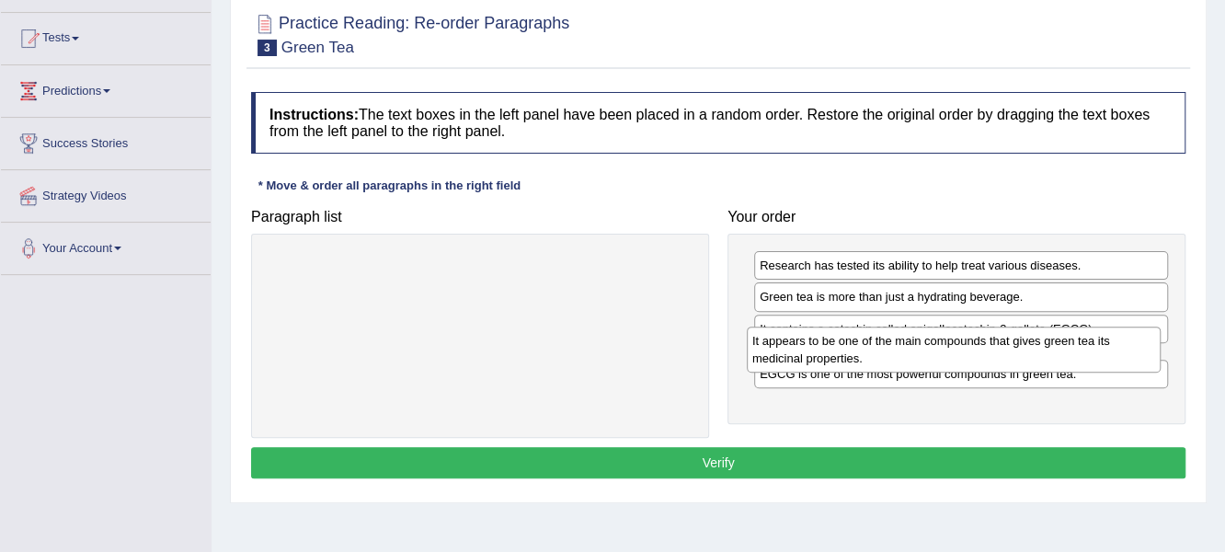
drag, startPoint x: 867, startPoint y: 396, endPoint x: 858, endPoint y: 348, distance: 49.6
click at [858, 348] on div "It appears to be one of the main compounds that gives green tea its medicinal p…" at bounding box center [954, 350] width 415 height 46
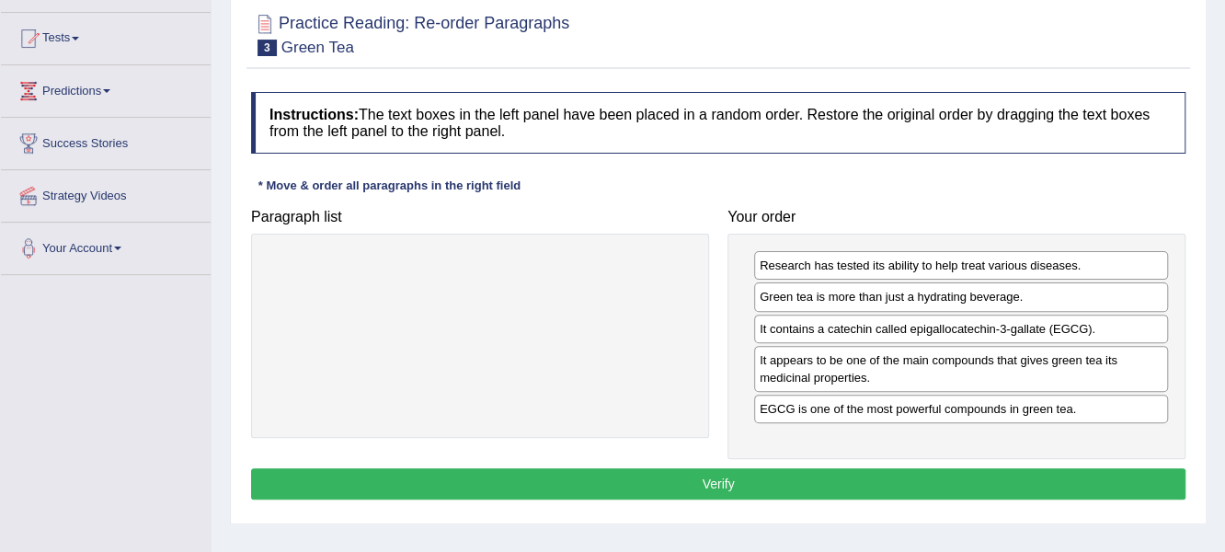
click at [727, 478] on button "Verify" at bounding box center [718, 483] width 935 height 31
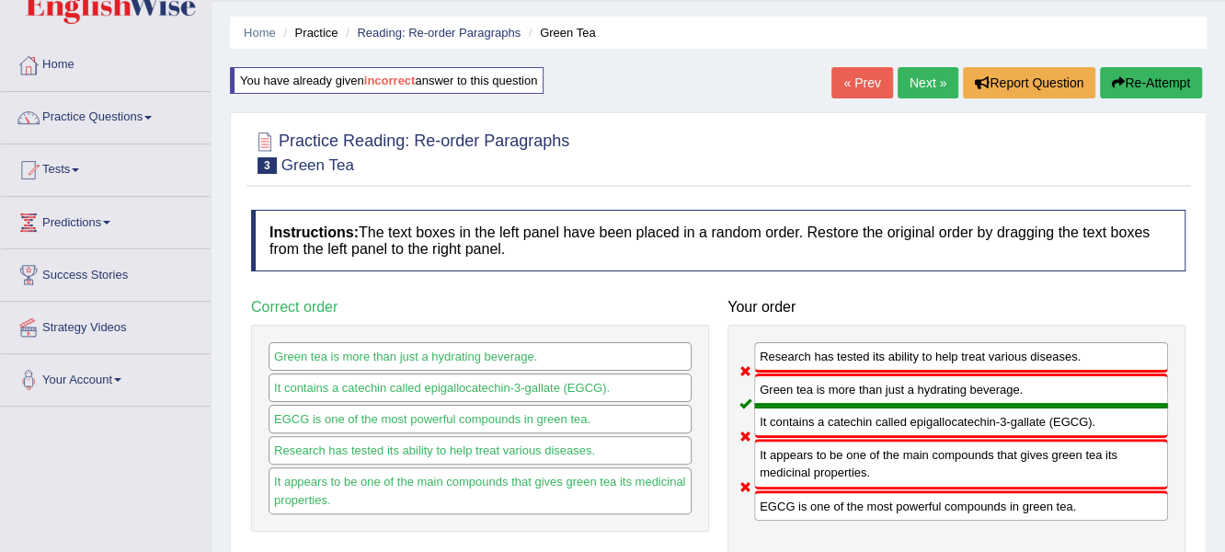
scroll to position [0, 0]
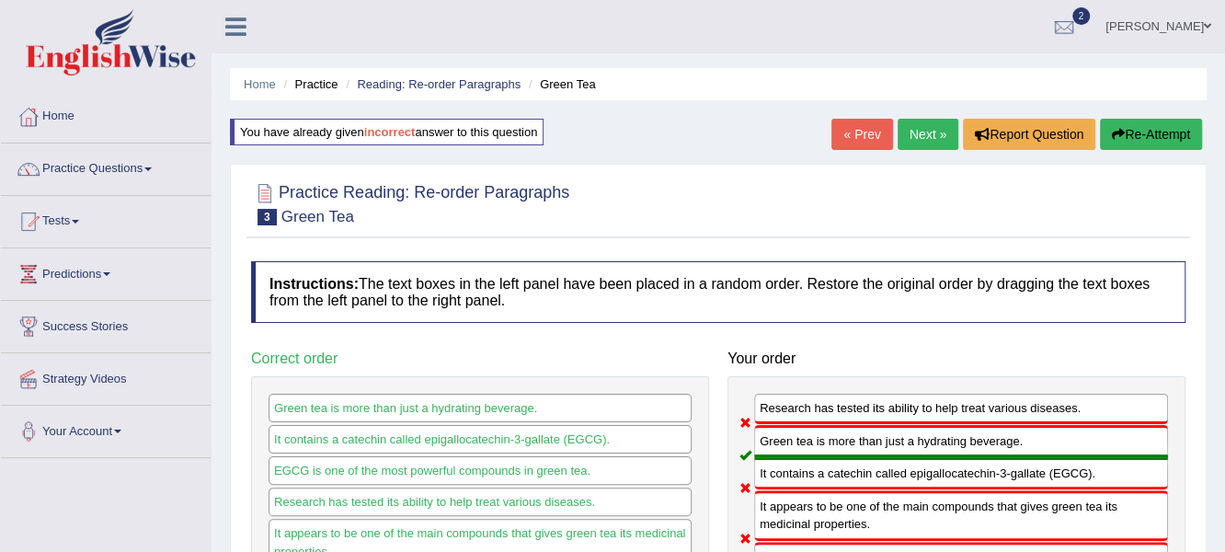
click at [1127, 133] on button "Re-Attempt" at bounding box center [1151, 134] width 102 height 31
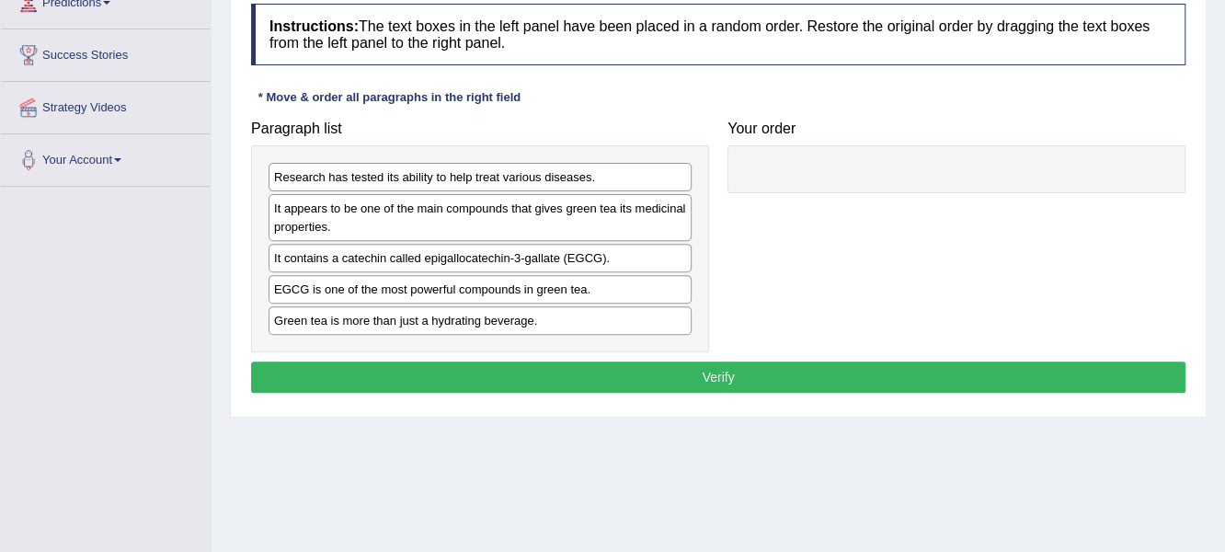
scroll to position [276, 0]
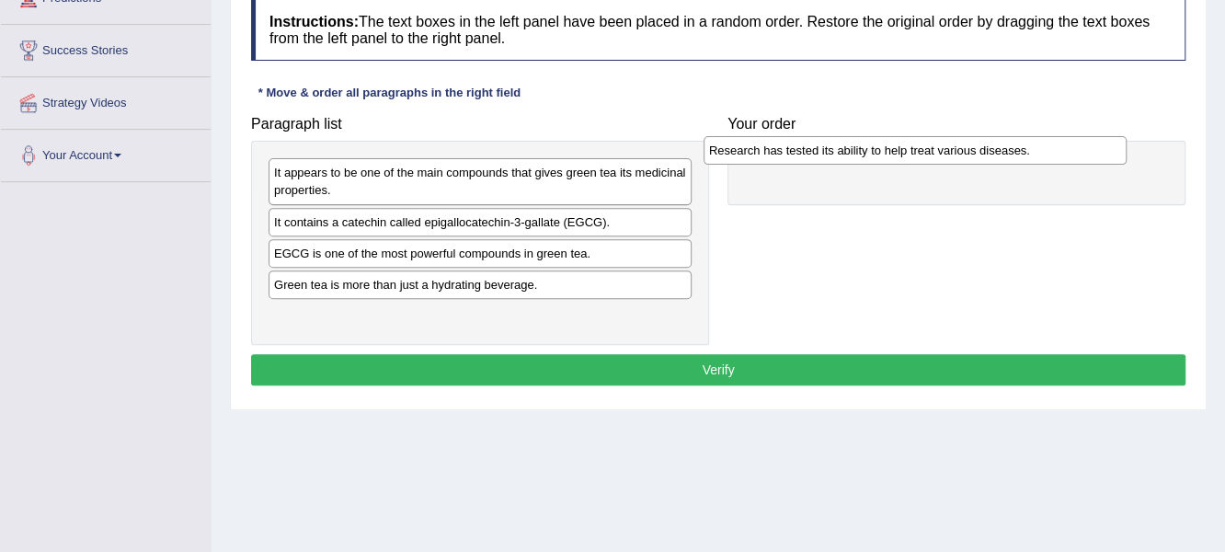
drag, startPoint x: 439, startPoint y: 169, endPoint x: 874, endPoint y: 147, distance: 435.6
click at [874, 147] on div "Research has tested its ability to help treat various diseases." at bounding box center [916, 150] width 424 height 29
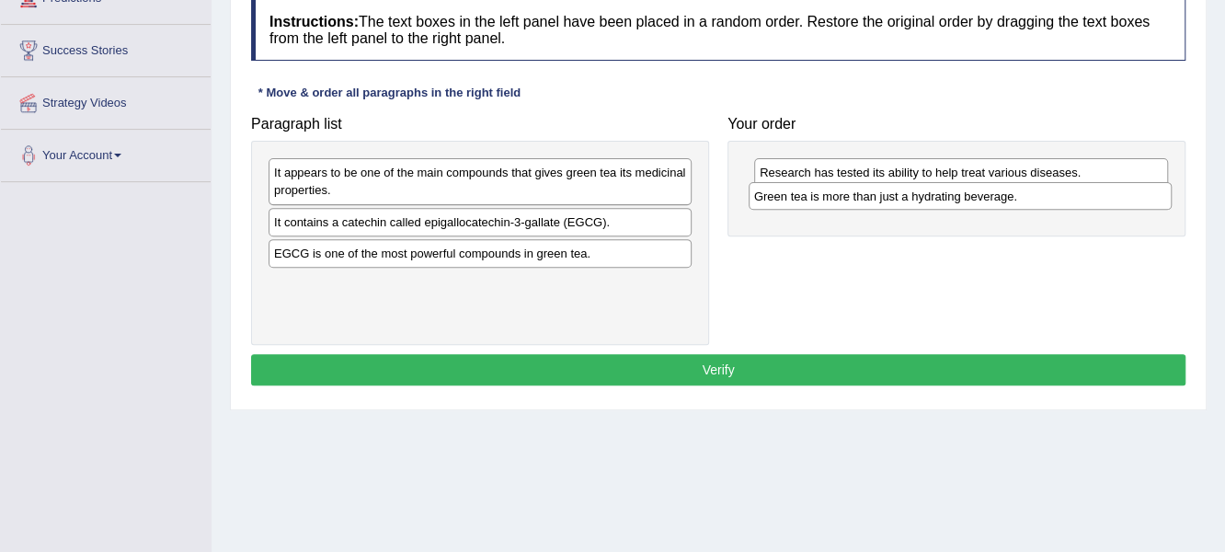
drag, startPoint x: 304, startPoint y: 279, endPoint x: 774, endPoint y: 187, distance: 478.0
click at [782, 189] on div "Green tea is more than just a hydrating beverage." at bounding box center [961, 196] width 424 height 29
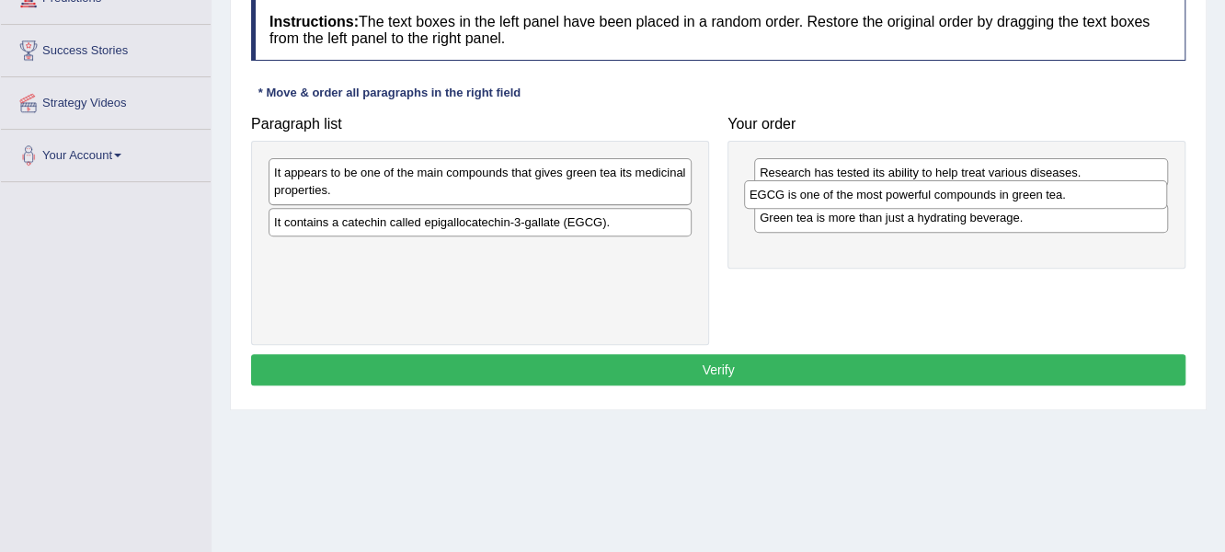
drag, startPoint x: 525, startPoint y: 252, endPoint x: 1001, endPoint y: 195, distance: 478.9
click at [1001, 195] on div "EGCG is one of the most powerful compounds in green tea." at bounding box center [956, 194] width 424 height 29
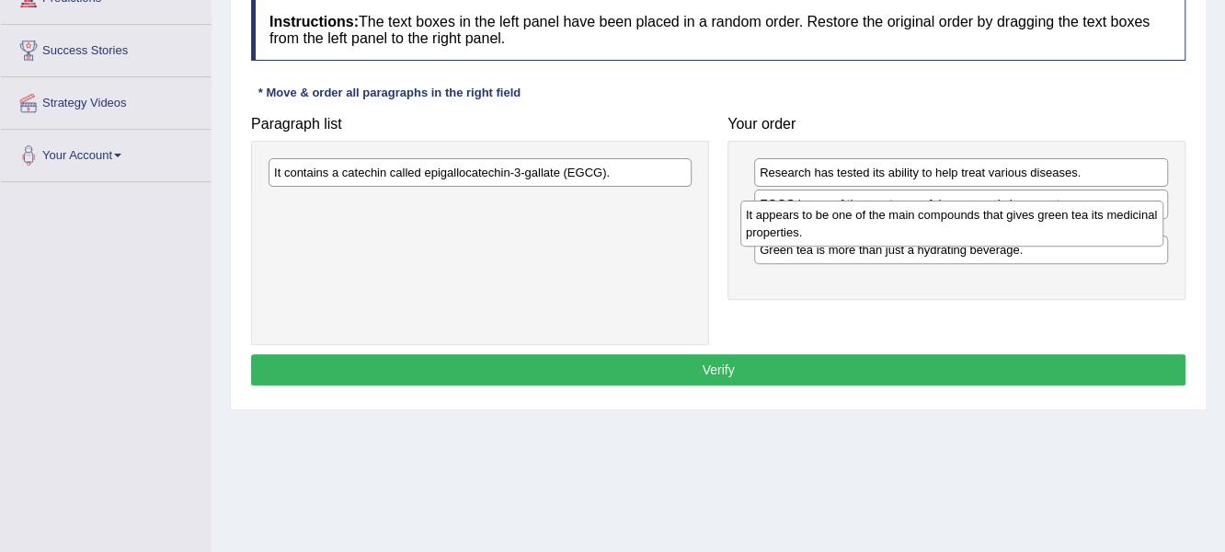
drag, startPoint x: 510, startPoint y: 191, endPoint x: 982, endPoint y: 235, distance: 473.8
click at [982, 235] on div "It appears to be one of the main compounds that gives green tea its medicinal p…" at bounding box center [952, 224] width 424 height 46
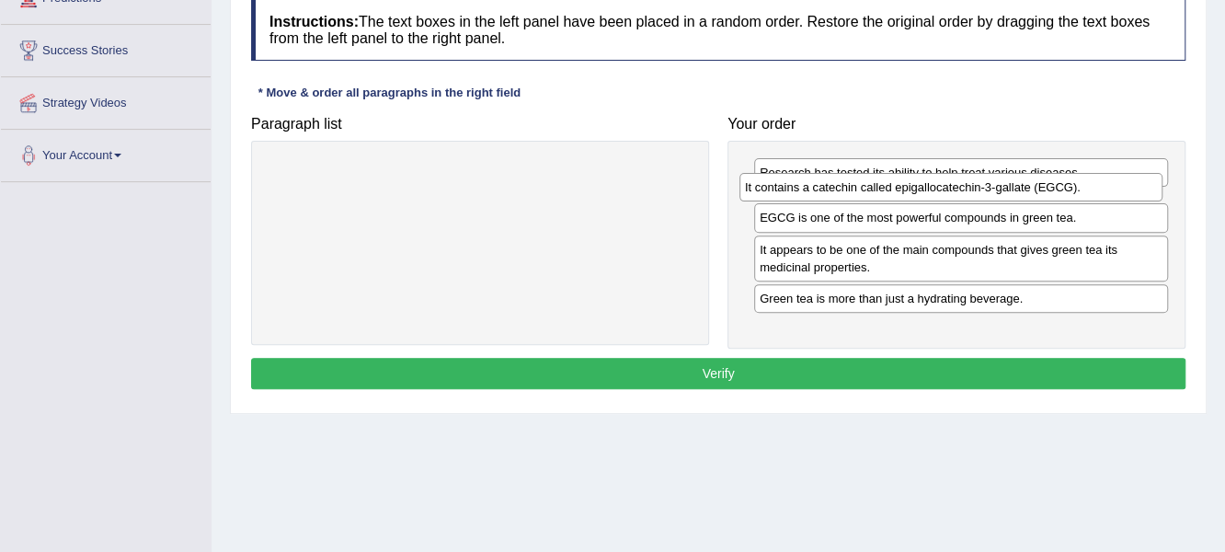
drag, startPoint x: 406, startPoint y: 167, endPoint x: 870, endPoint y: 185, distance: 464.8
click at [870, 185] on div "It contains a catechin called epigallocatechin-3-gallate (EGCG)." at bounding box center [952, 187] width 424 height 29
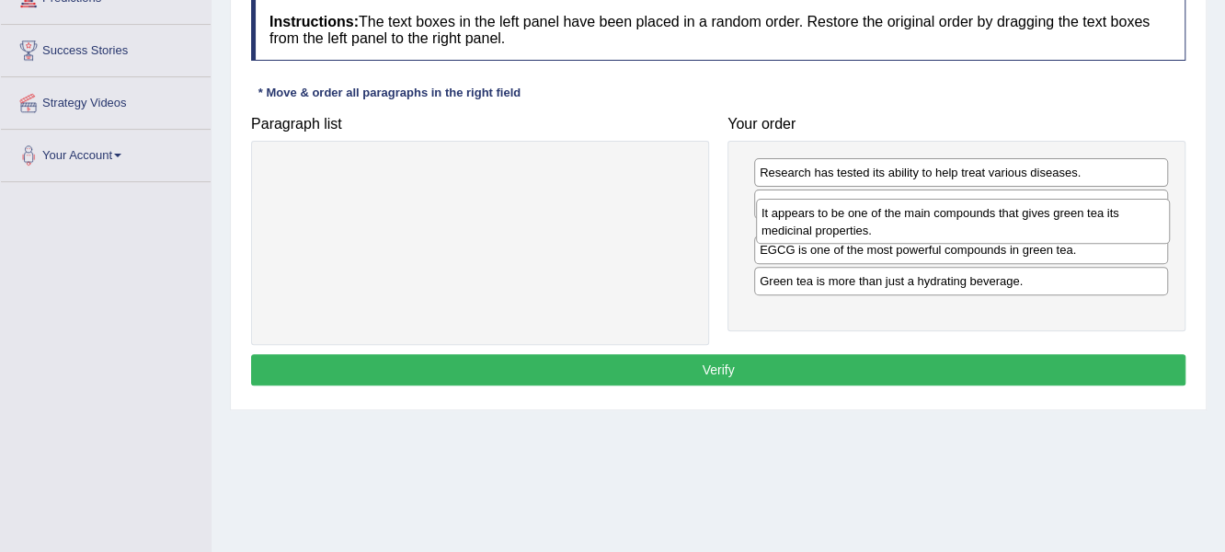
drag, startPoint x: 847, startPoint y: 285, endPoint x: 845, endPoint y: 232, distance: 53.4
click at [845, 232] on div "It appears to be one of the main compounds that gives green tea its medicinal p…" at bounding box center [963, 222] width 415 height 46
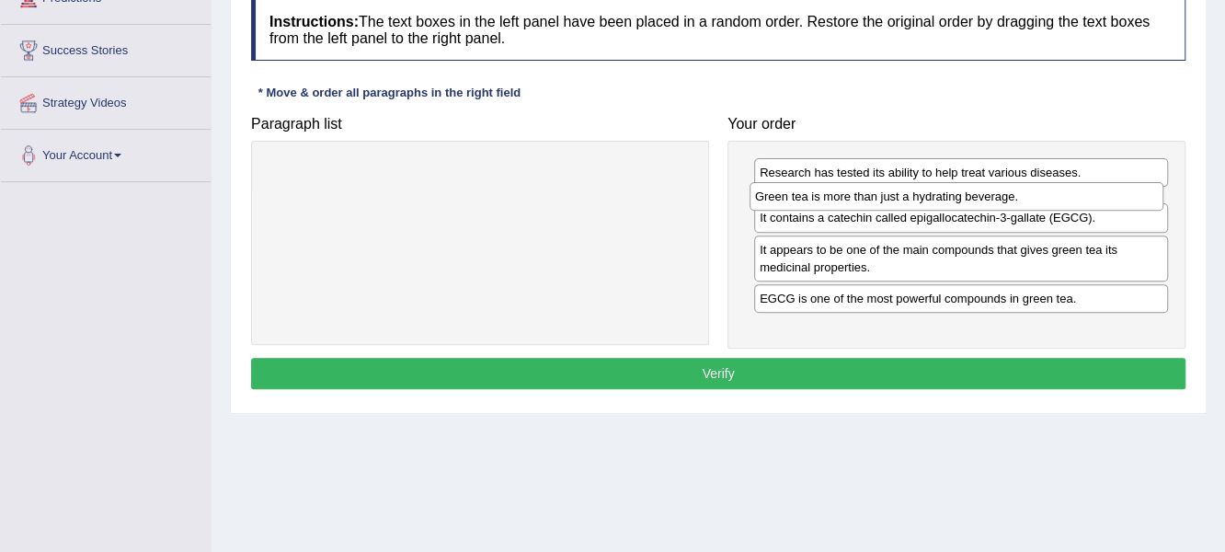
drag, startPoint x: 785, startPoint y: 317, endPoint x: 780, endPoint y: 201, distance: 116.9
click at [780, 201] on div "Green tea is more than just a hydrating beverage." at bounding box center [957, 196] width 415 height 29
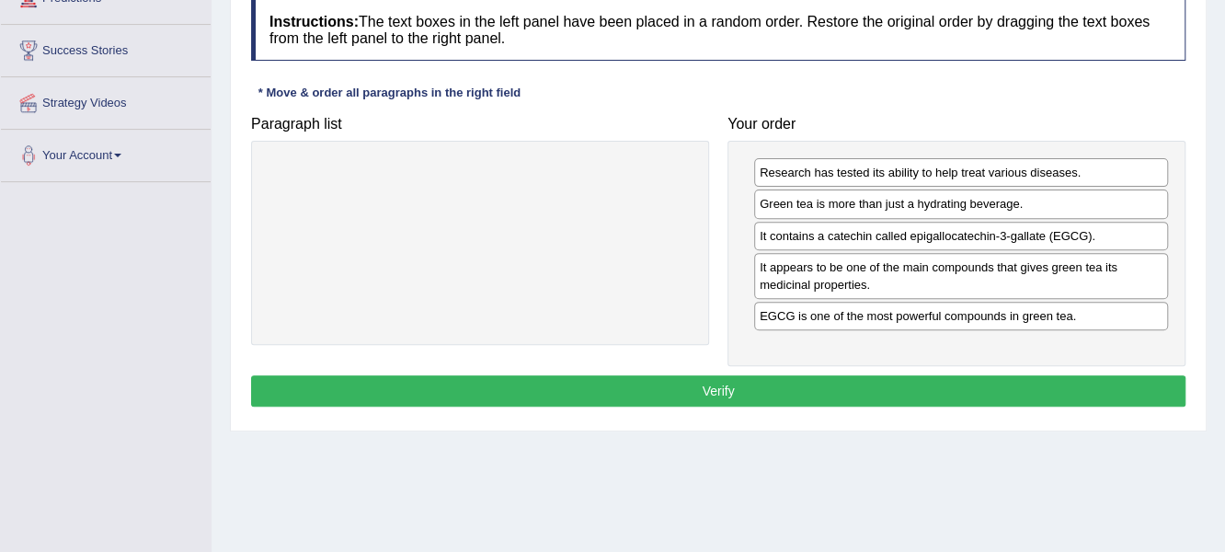
click at [722, 379] on button "Verify" at bounding box center [718, 390] width 935 height 31
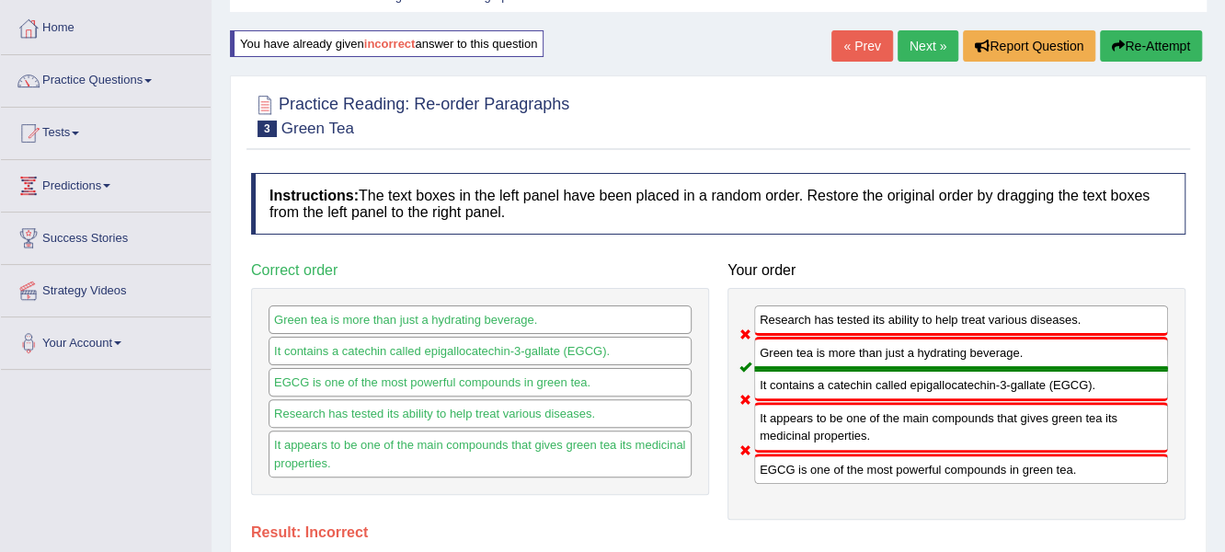
scroll to position [91, 0]
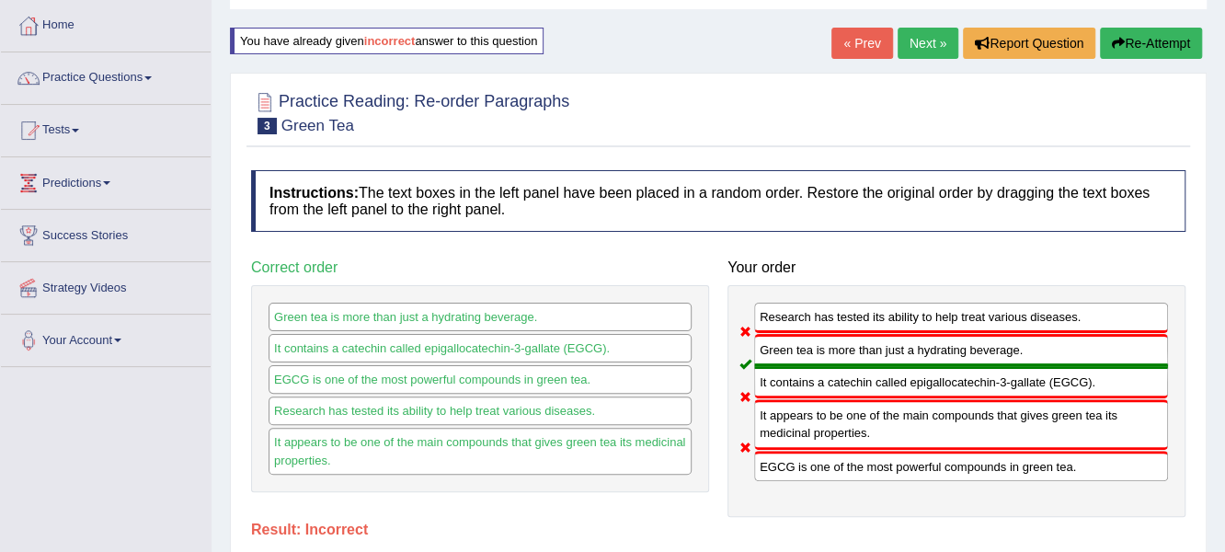
click at [860, 50] on link "« Prev" at bounding box center [861, 43] width 61 height 31
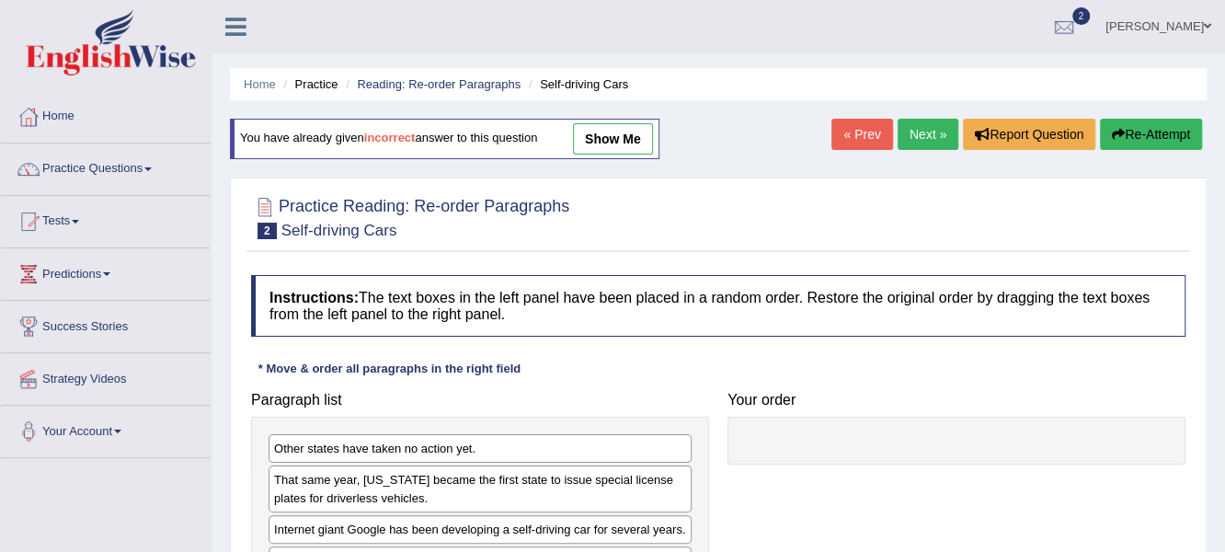
click at [625, 142] on link "show me" at bounding box center [613, 138] width 80 height 31
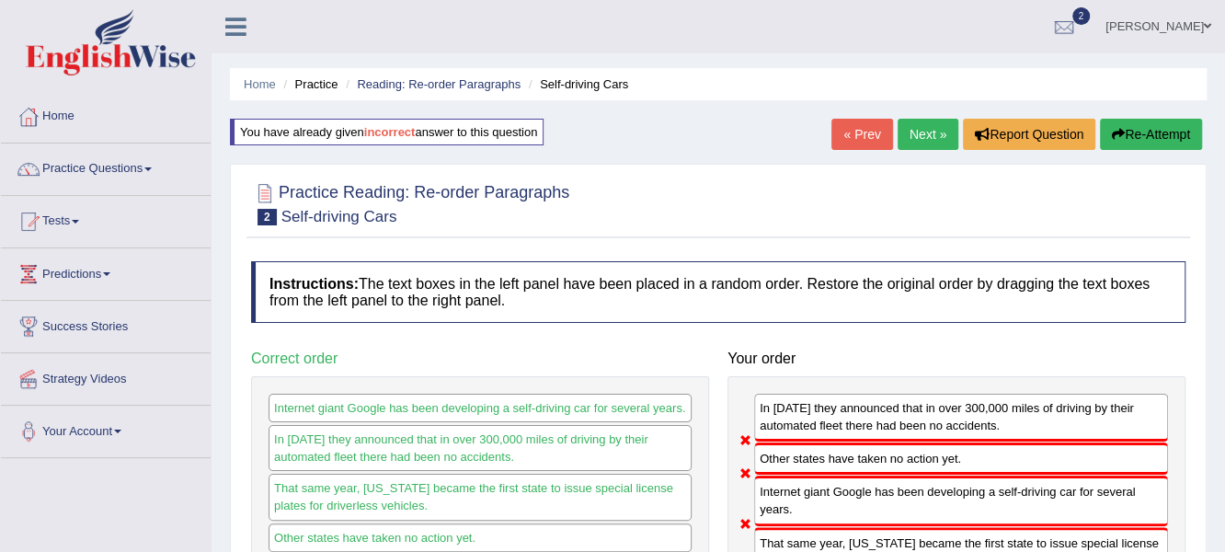
click at [1141, 132] on button "Re-Attempt" at bounding box center [1151, 134] width 102 height 31
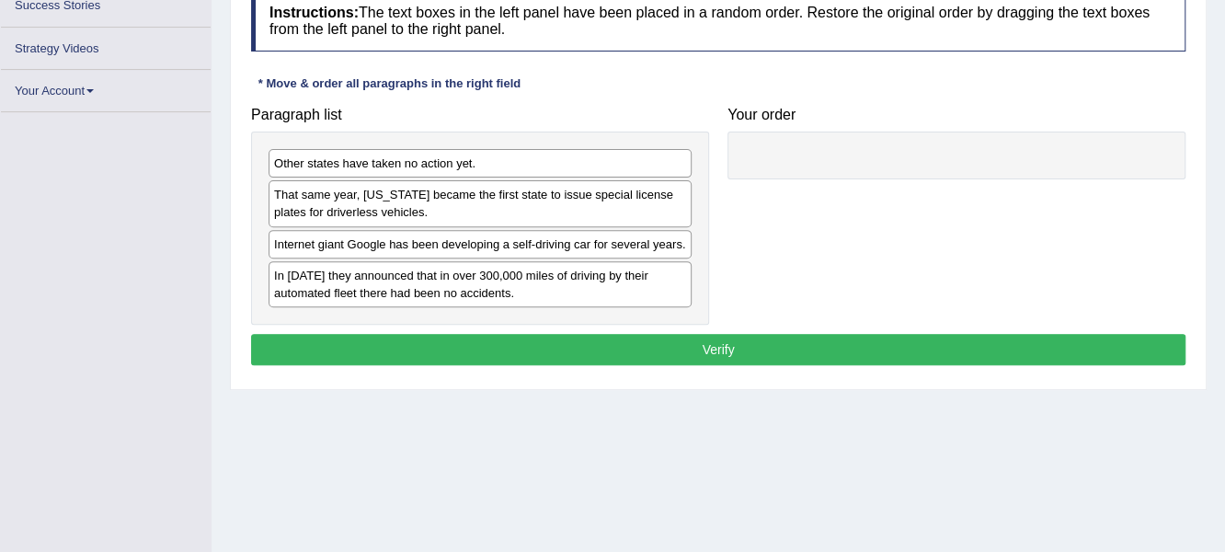
scroll to position [319, 0]
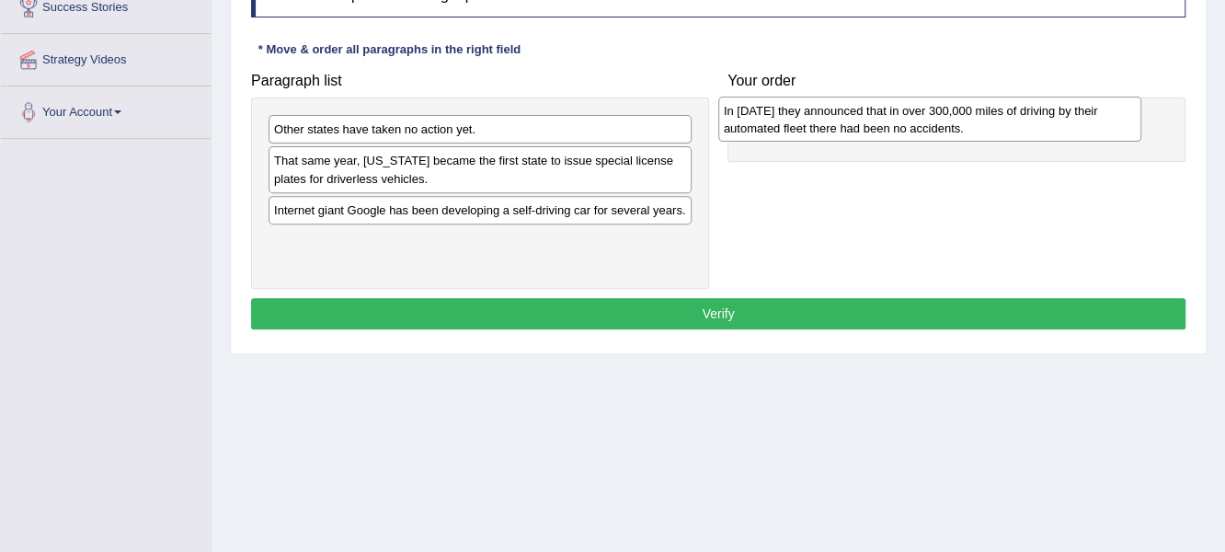
drag, startPoint x: 347, startPoint y: 247, endPoint x: 796, endPoint y: 119, distance: 467.0
click at [796, 119] on div "In [DATE] they announced that in over 300,000 miles of driving by their automat…" at bounding box center [930, 120] width 424 height 46
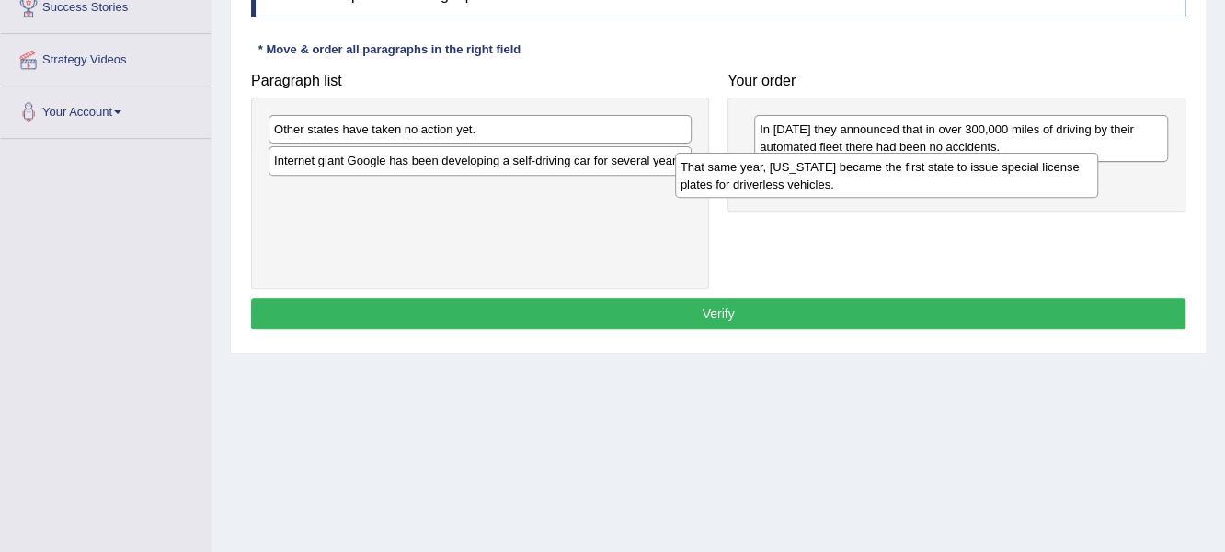
drag, startPoint x: 353, startPoint y: 167, endPoint x: 766, endPoint y: 171, distance: 413.0
click at [766, 171] on div "That same year, [US_STATE] became the first state to issue special license plat…" at bounding box center [887, 176] width 424 height 46
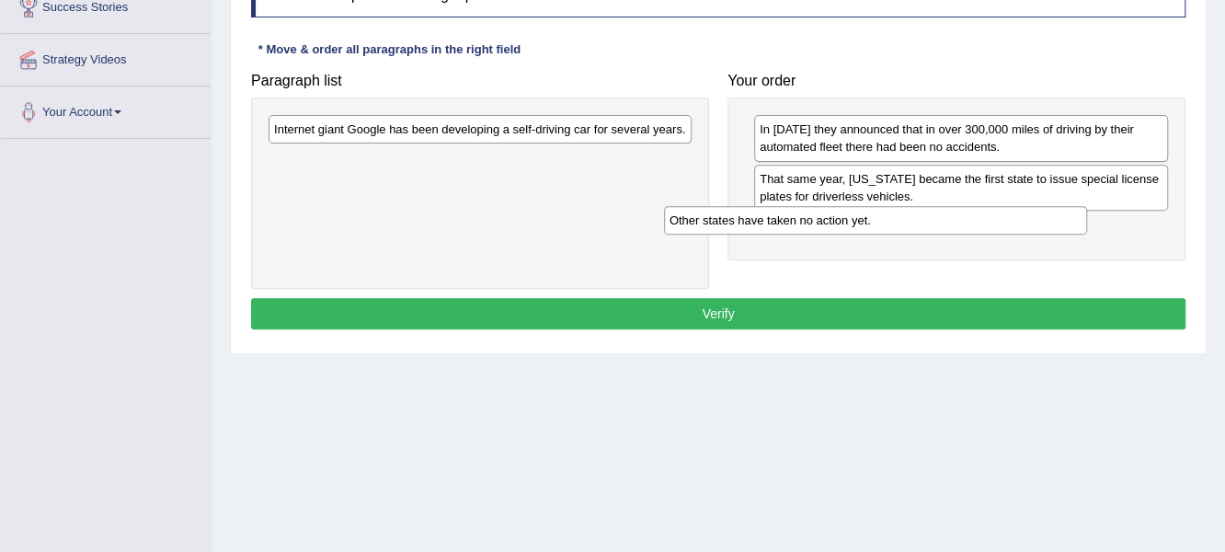
drag, startPoint x: 374, startPoint y: 129, endPoint x: 737, endPoint y: 216, distance: 372.8
click at [771, 219] on div "Other states have taken no action yet." at bounding box center [876, 220] width 424 height 29
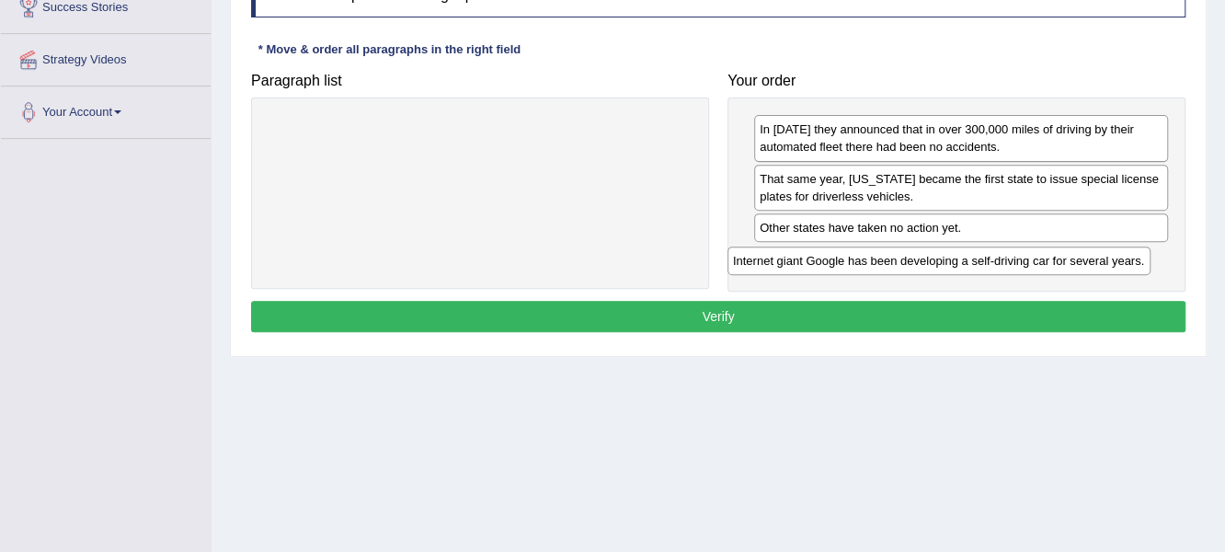
drag, startPoint x: 497, startPoint y: 127, endPoint x: 956, endPoint y: 258, distance: 477.2
click at [956, 258] on div "Internet giant Google has been developing a self-driving car for several years." at bounding box center [940, 261] width 424 height 29
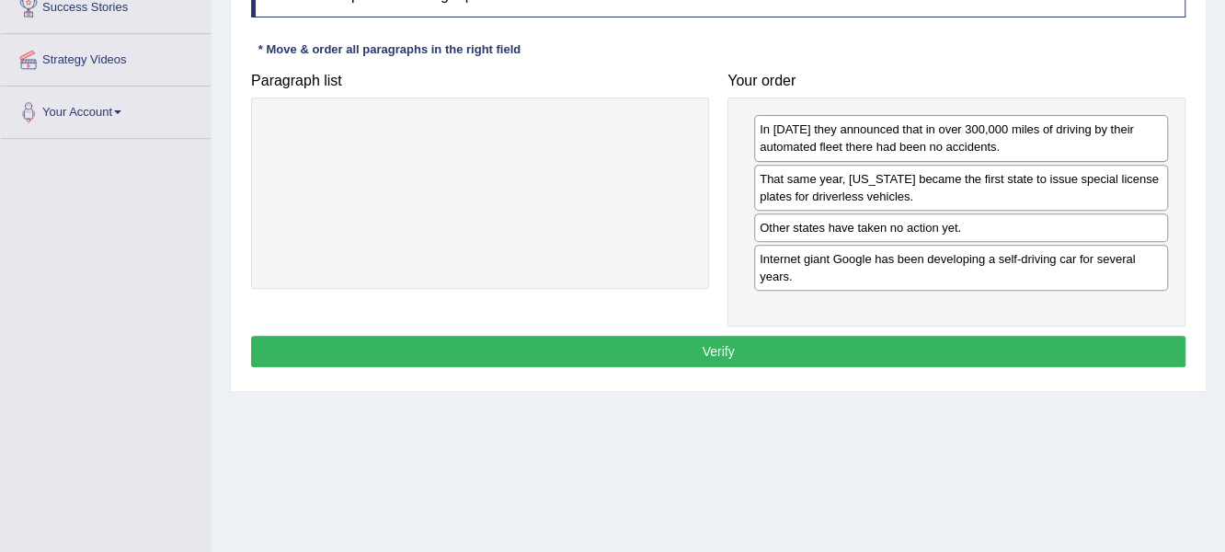
click at [704, 348] on button "Verify" at bounding box center [718, 351] width 935 height 31
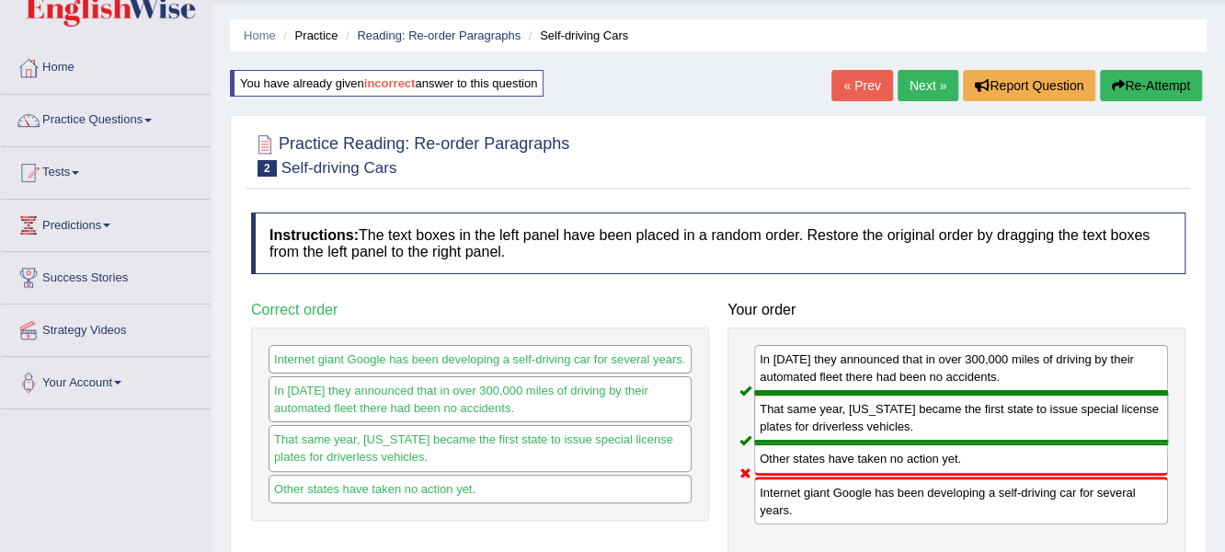
scroll to position [43, 0]
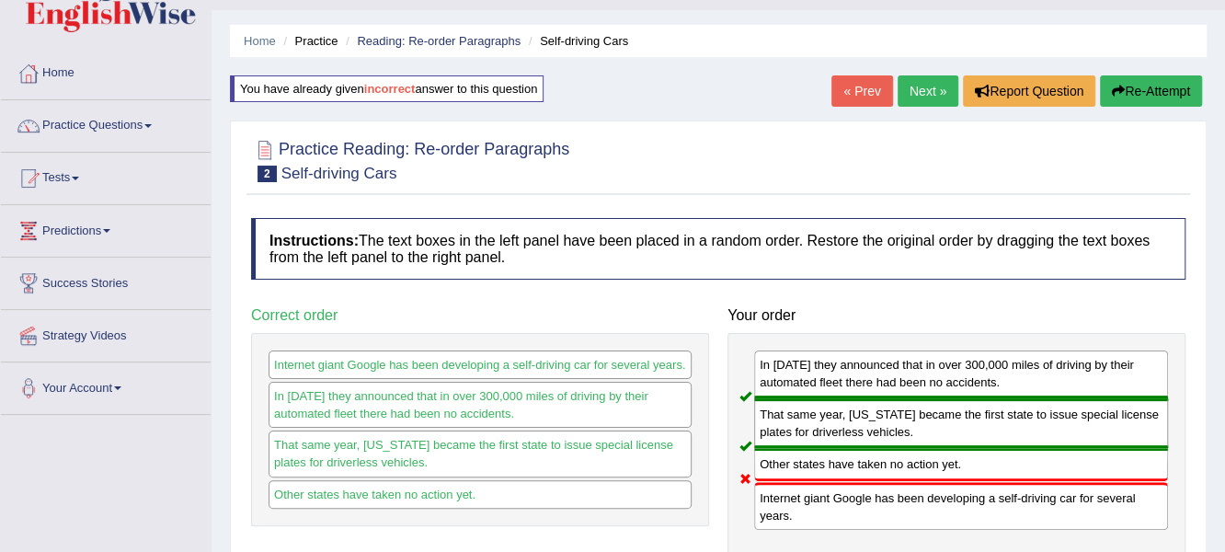
click at [1118, 87] on icon "button" at bounding box center [1118, 91] width 13 height 13
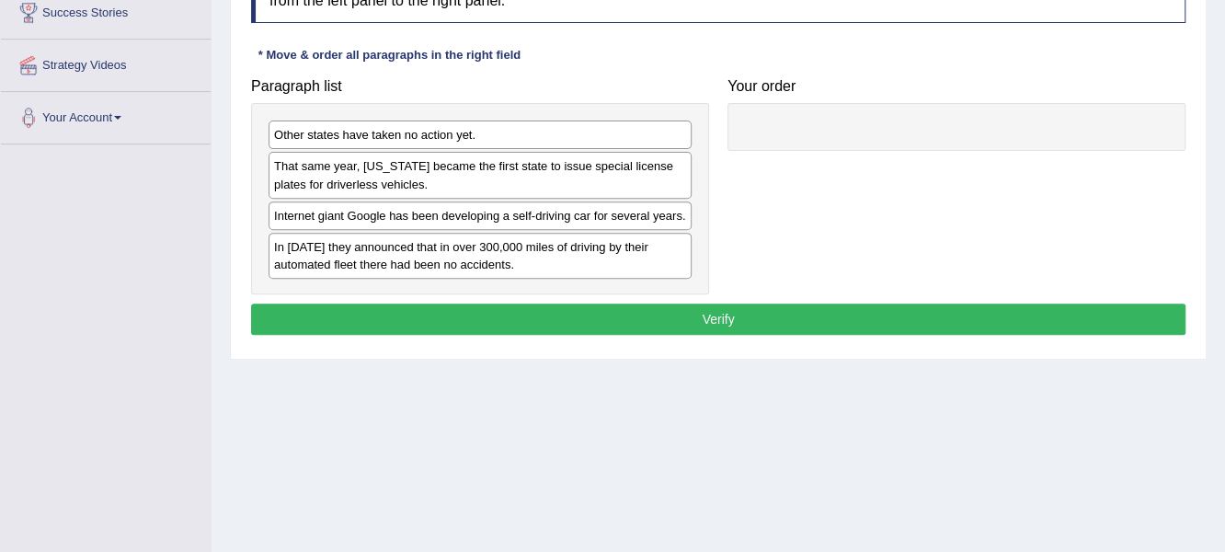
scroll to position [319, 0]
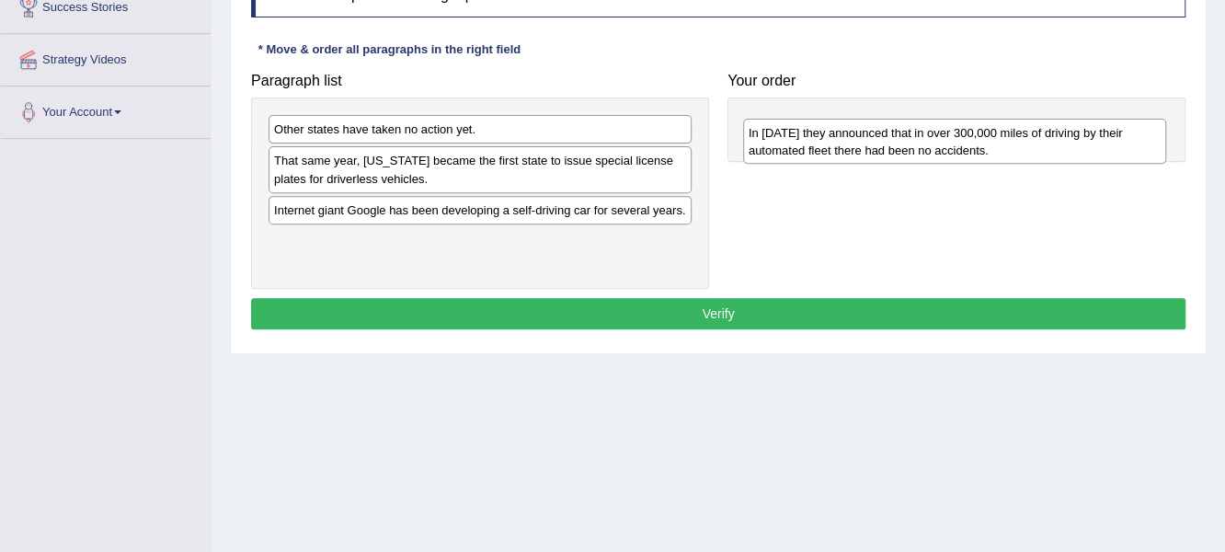
drag, startPoint x: 445, startPoint y: 235, endPoint x: 797, endPoint y: 108, distance: 373.6
click at [797, 119] on div "In [DATE] they announced that in over 300,000 miles of driving by their automat…" at bounding box center [955, 142] width 424 height 46
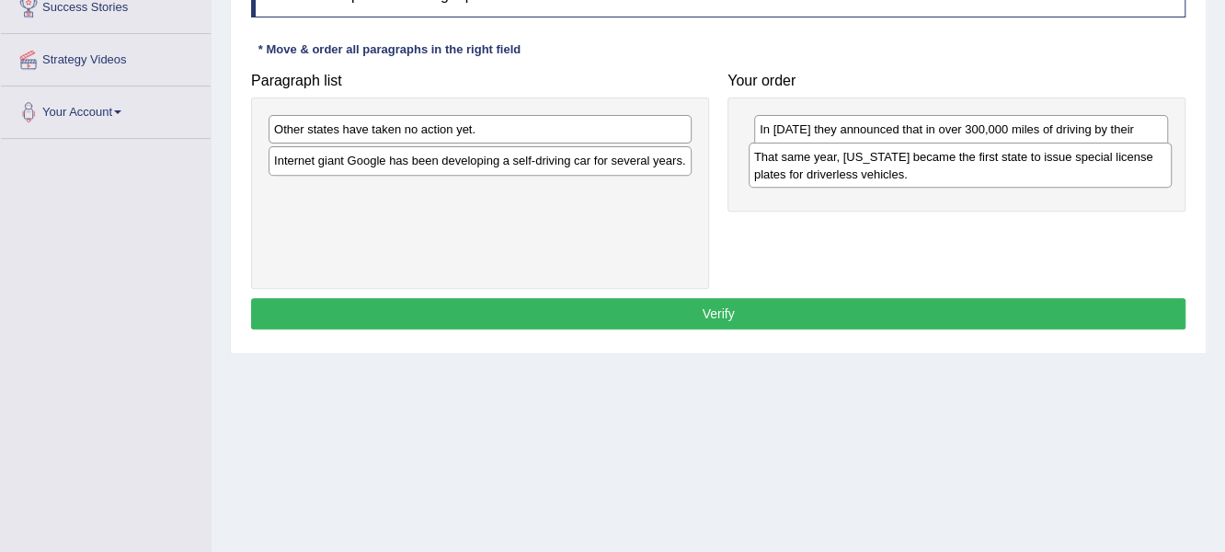
drag, startPoint x: 314, startPoint y: 169, endPoint x: 728, endPoint y: 174, distance: 414.9
click at [793, 166] on div "That same year, [US_STATE] became the first state to issue special license plat…" at bounding box center [961, 166] width 424 height 46
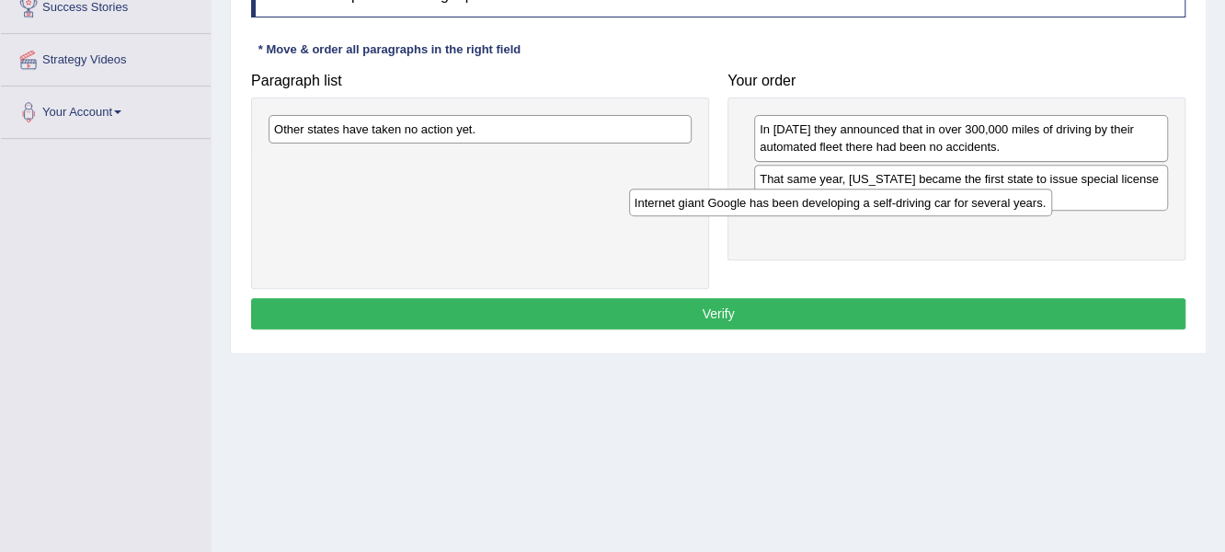
drag, startPoint x: 368, startPoint y: 159, endPoint x: 742, endPoint y: 199, distance: 376.4
click at [742, 199] on div "Internet giant Google has been developing a self-driving car for several years." at bounding box center [841, 203] width 424 height 29
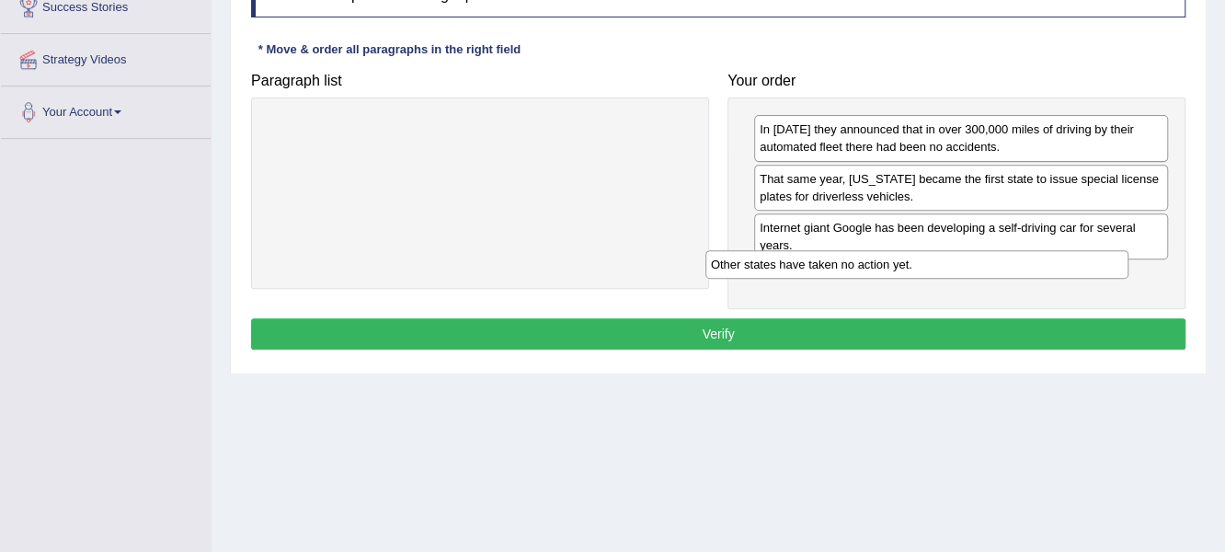
drag, startPoint x: 467, startPoint y: 127, endPoint x: 912, endPoint y: 258, distance: 463.3
click at [912, 258] on div "Other states have taken no action yet." at bounding box center [917, 264] width 424 height 29
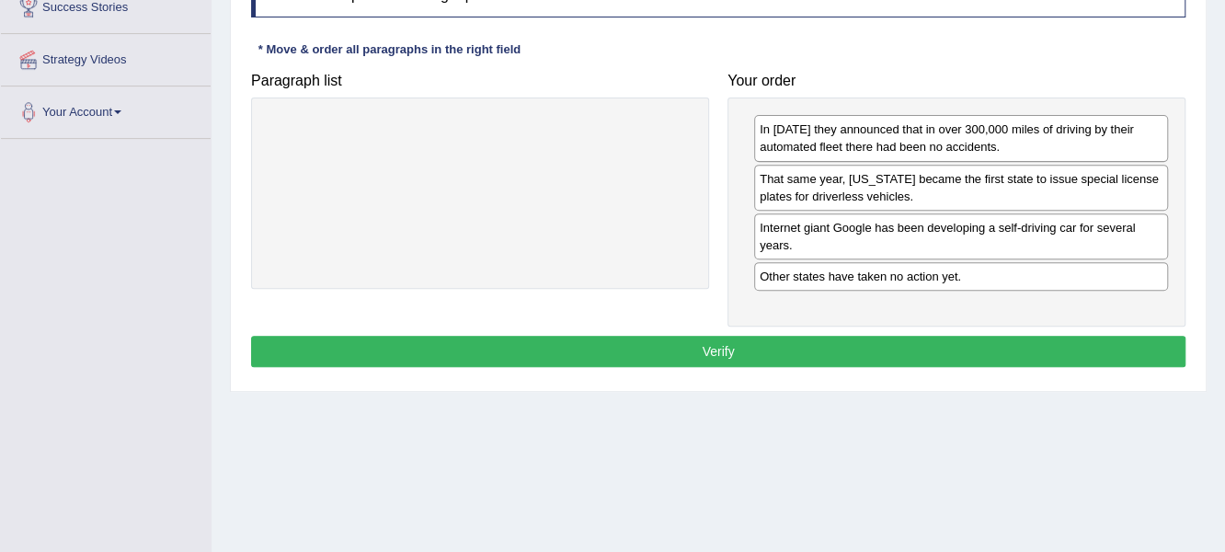
click at [685, 340] on button "Verify" at bounding box center [718, 351] width 935 height 31
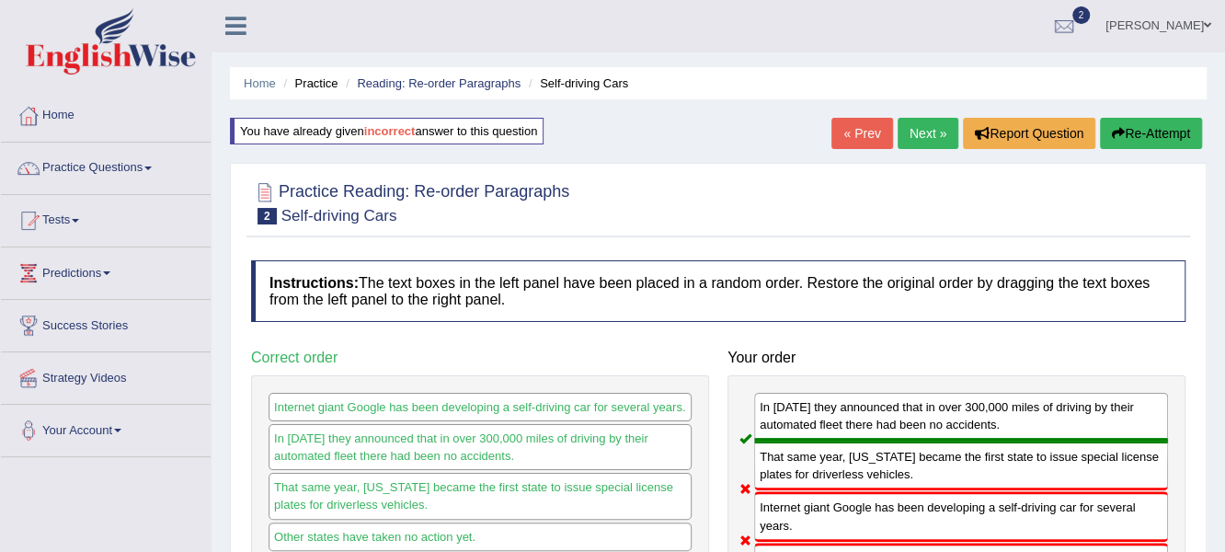
scroll to position [0, 0]
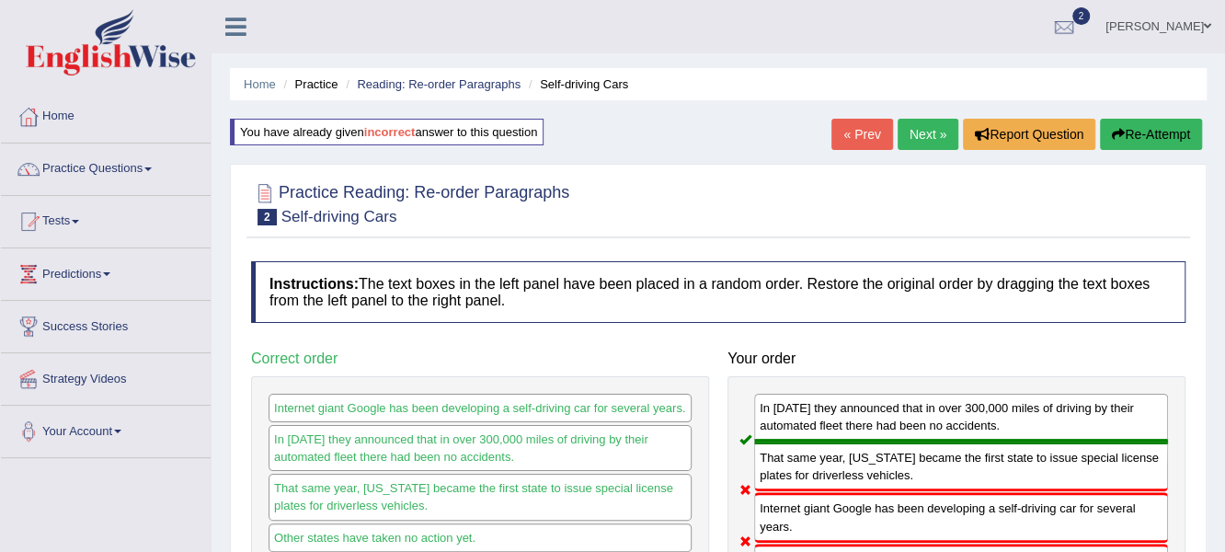
click at [877, 135] on link "« Prev" at bounding box center [861, 134] width 61 height 31
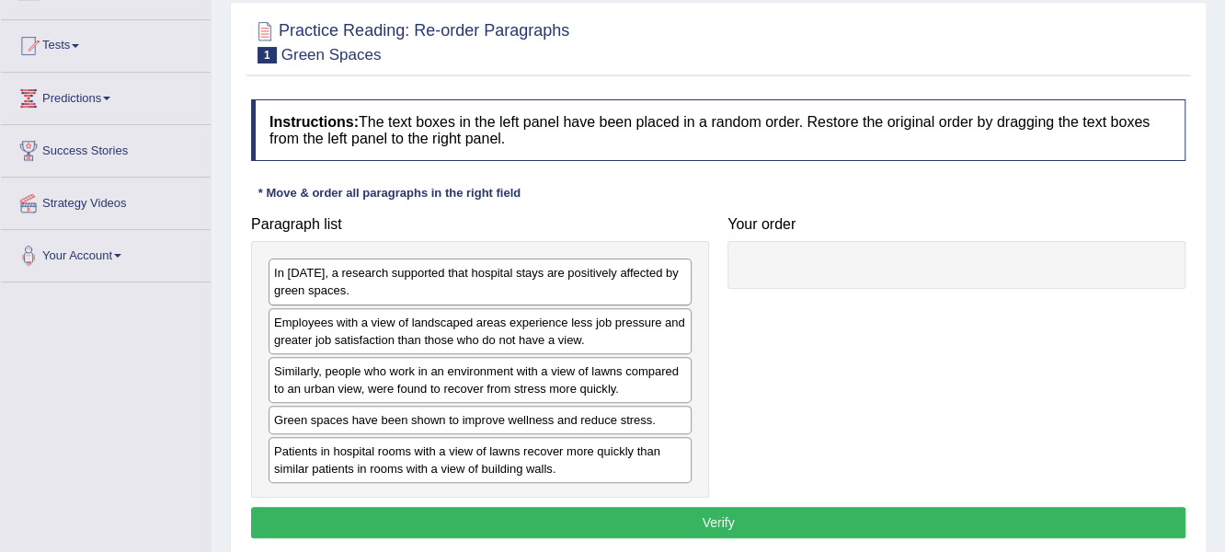
scroll to position [184, 0]
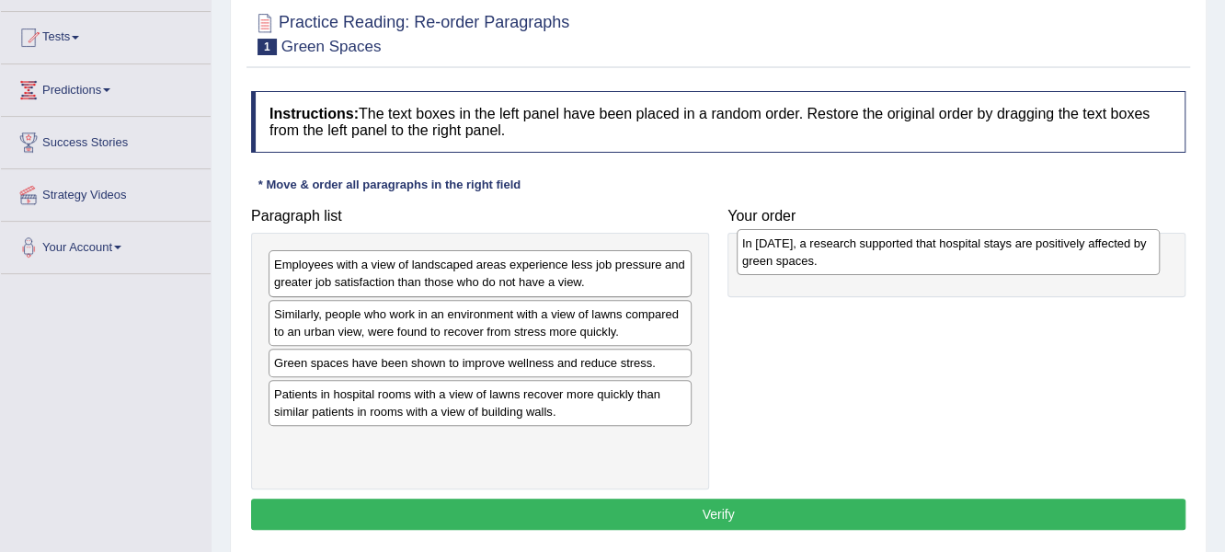
drag, startPoint x: 341, startPoint y: 281, endPoint x: 811, endPoint y: 260, distance: 470.5
click at [811, 260] on div "In [DATE], a research supported that hospital stays are positively affected by …" at bounding box center [949, 252] width 424 height 46
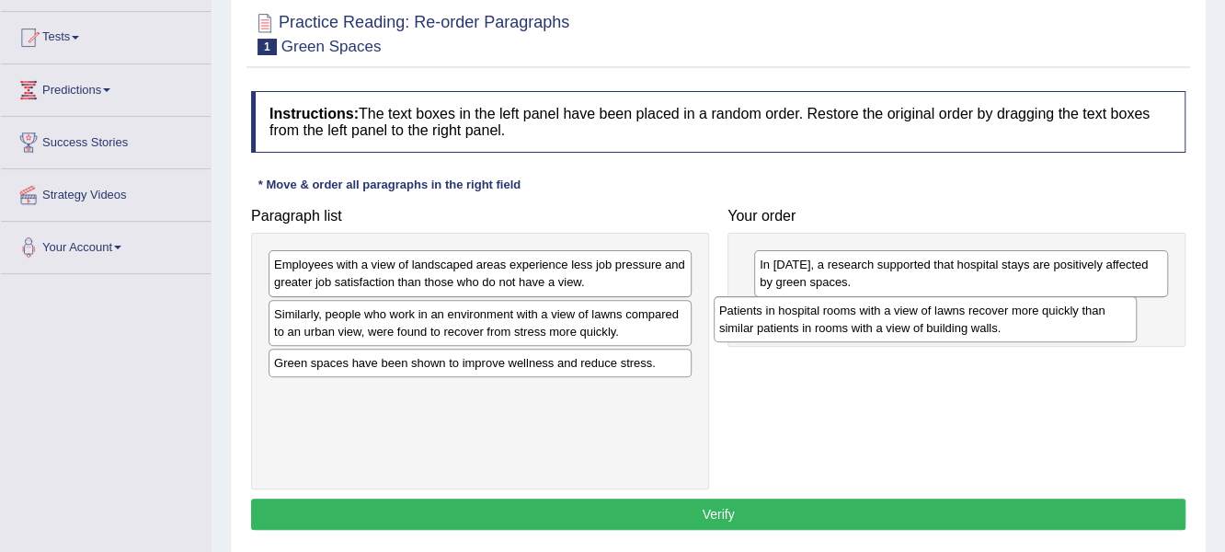
drag, startPoint x: 313, startPoint y: 408, endPoint x: 755, endPoint y: 327, distance: 449.8
click at [756, 327] on div "Patients in hospital rooms with a view of lawns recover more quickly than simil…" at bounding box center [926, 319] width 424 height 46
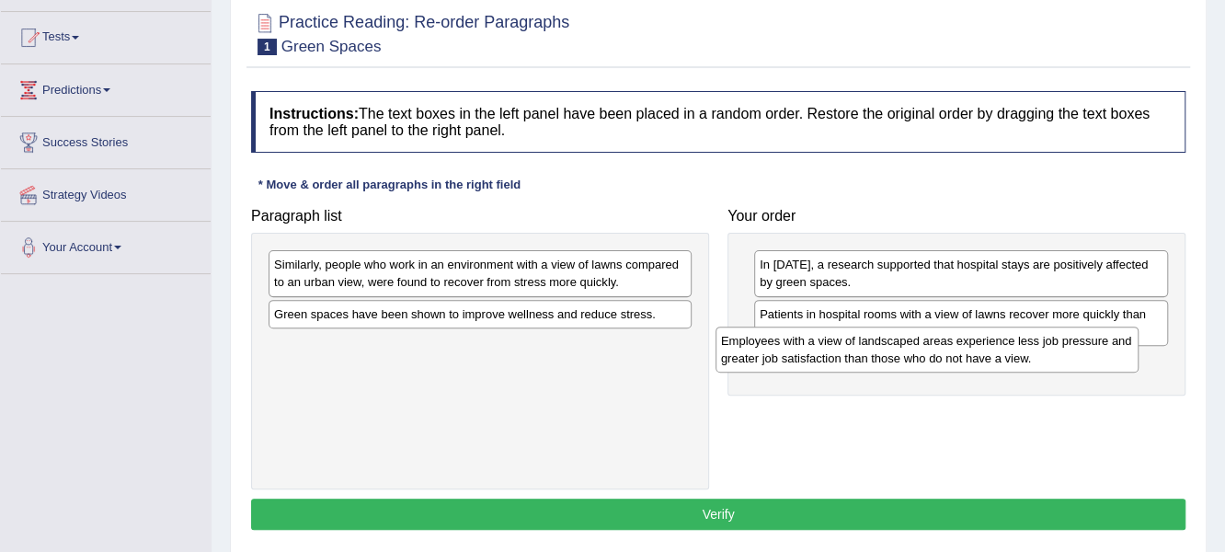
drag, startPoint x: 338, startPoint y: 274, endPoint x: 794, endPoint y: 368, distance: 464.9
click at [794, 368] on div "Employees with a view of landscaped areas experience less job pressure and grea…" at bounding box center [928, 350] width 424 height 46
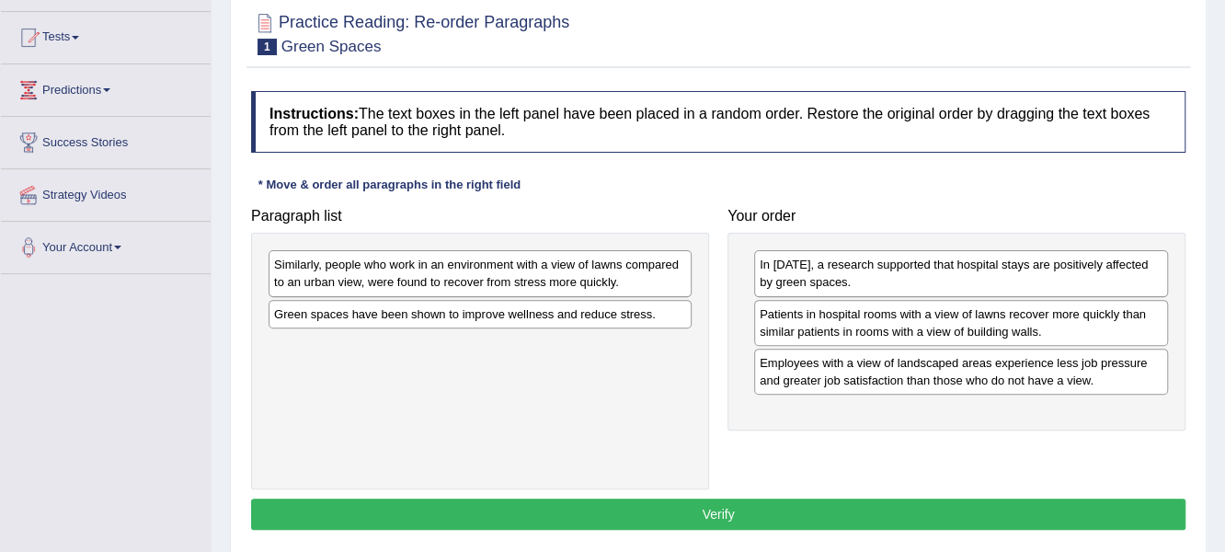
click at [479, 279] on div "Similarly, people who work in an environment with a view of lawns compared to a…" at bounding box center [480, 273] width 423 height 46
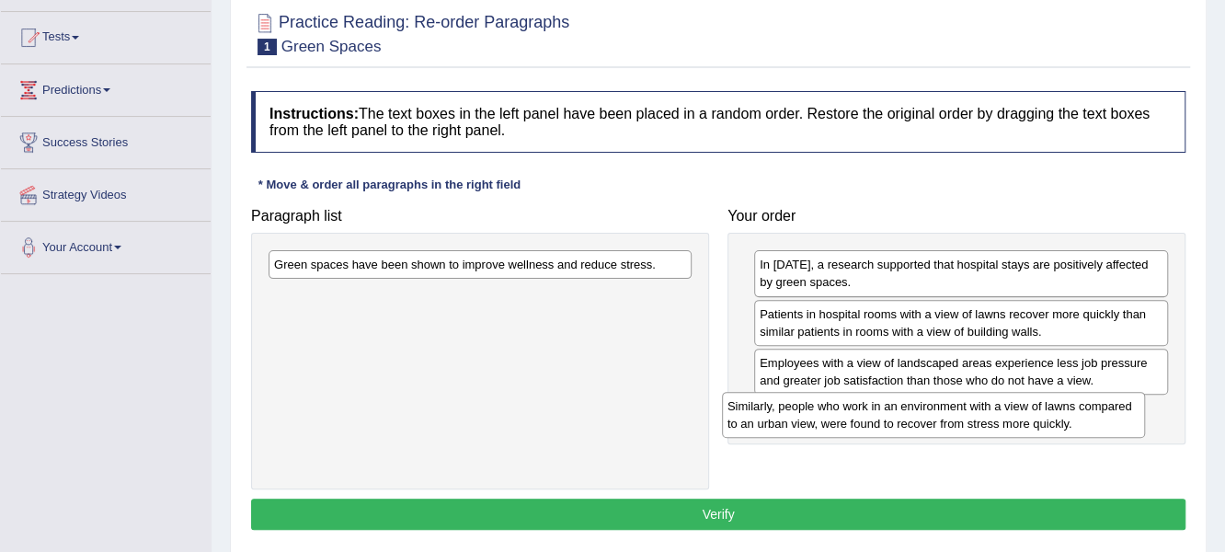
drag, startPoint x: 404, startPoint y: 276, endPoint x: 857, endPoint y: 417, distance: 474.8
click at [857, 417] on div "Similarly, people who work in an environment with a view of lawns compared to a…" at bounding box center [934, 415] width 424 height 46
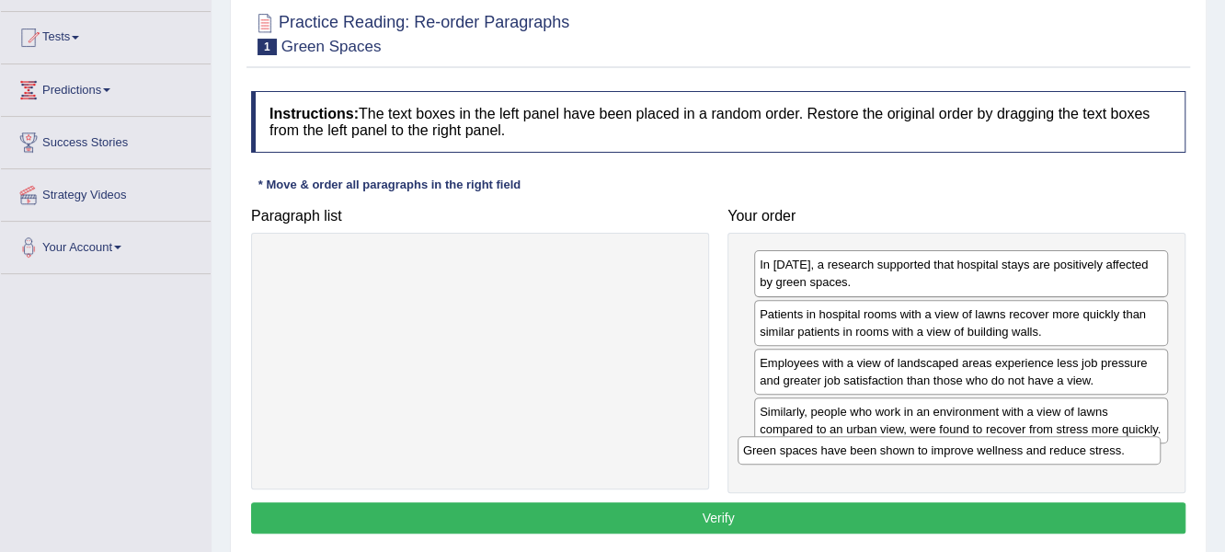
drag, startPoint x: 511, startPoint y: 263, endPoint x: 981, endPoint y: 448, distance: 504.2
click at [981, 448] on div "Green spaces have been shown to improve wellness and reduce stress." at bounding box center [950, 450] width 424 height 29
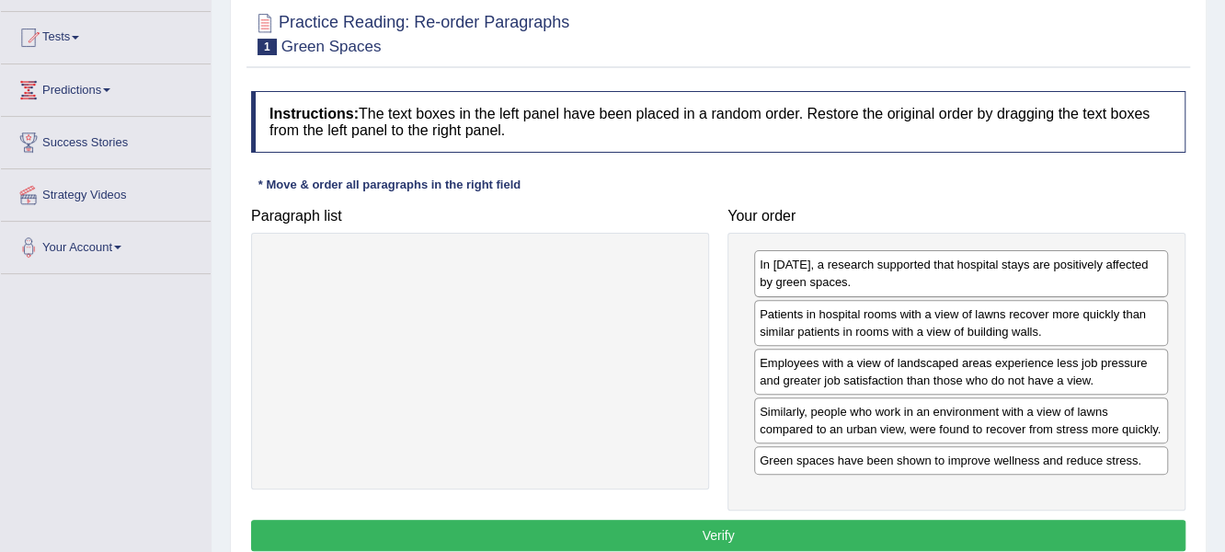
click at [721, 526] on button "Verify" at bounding box center [718, 535] width 935 height 31
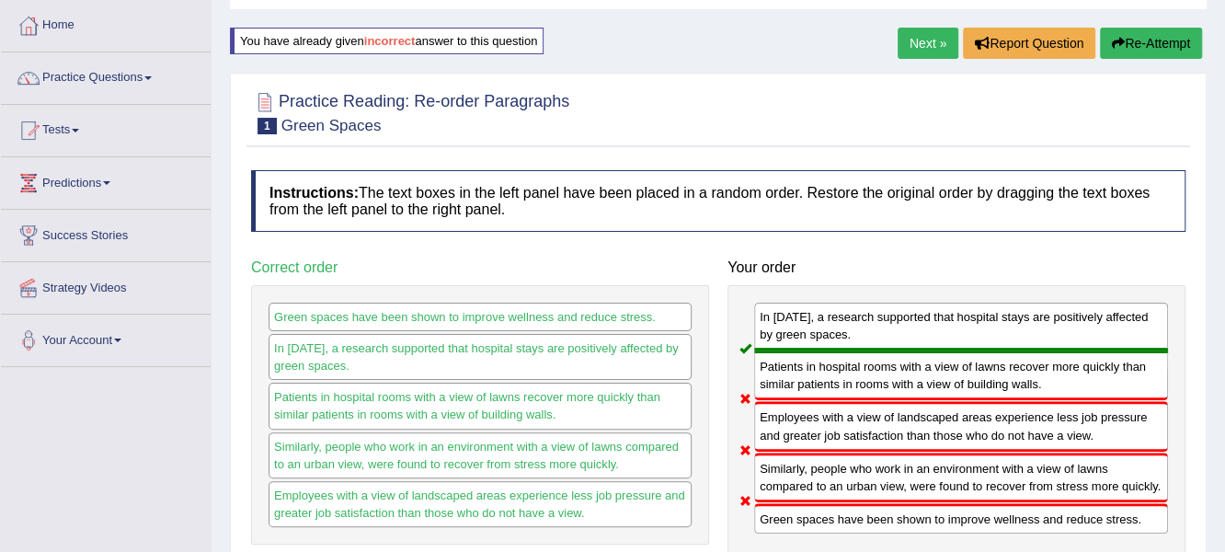
scroll to position [0, 0]
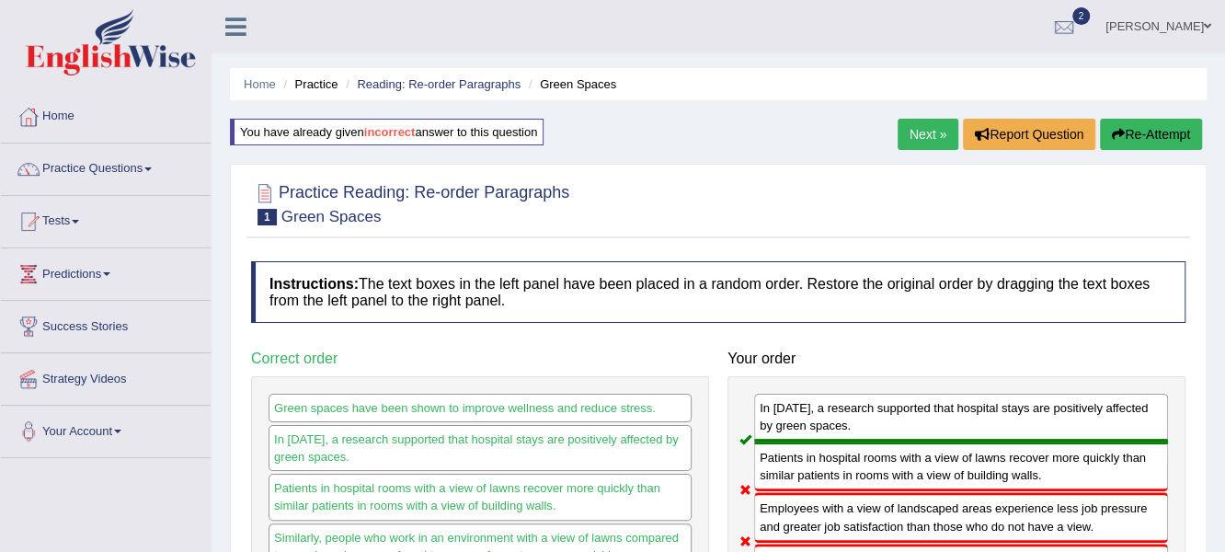
click at [1119, 128] on icon "button" at bounding box center [1118, 134] width 13 height 13
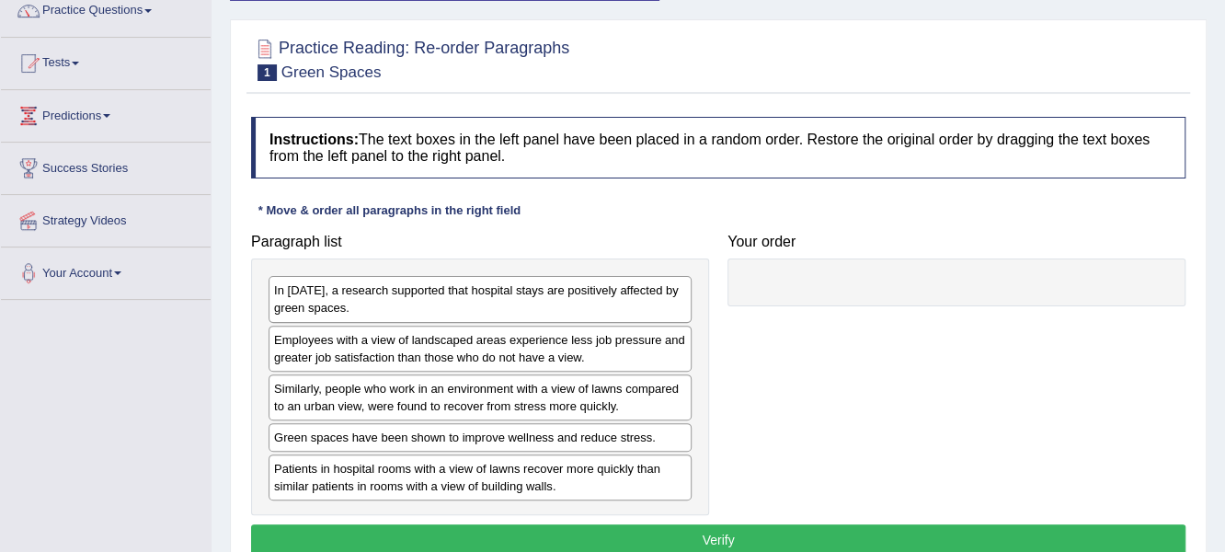
scroll to position [184, 0]
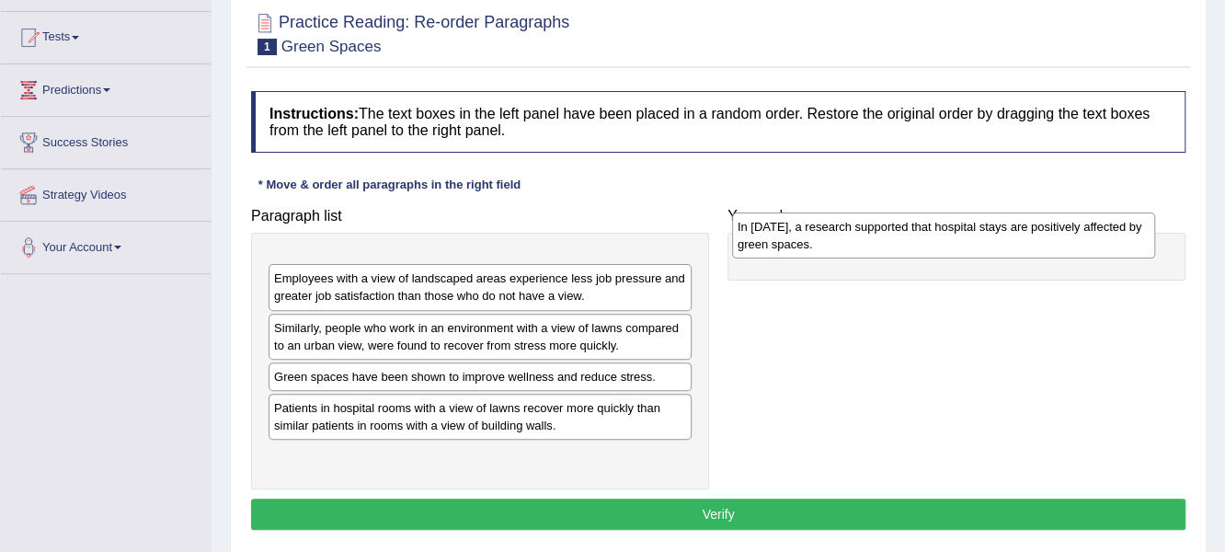
drag, startPoint x: 428, startPoint y: 268, endPoint x: 887, endPoint y: 231, distance: 460.5
click at [887, 231] on div "In [DATE], a research supported that hospital stays are positively affected by …" at bounding box center [944, 235] width 424 height 46
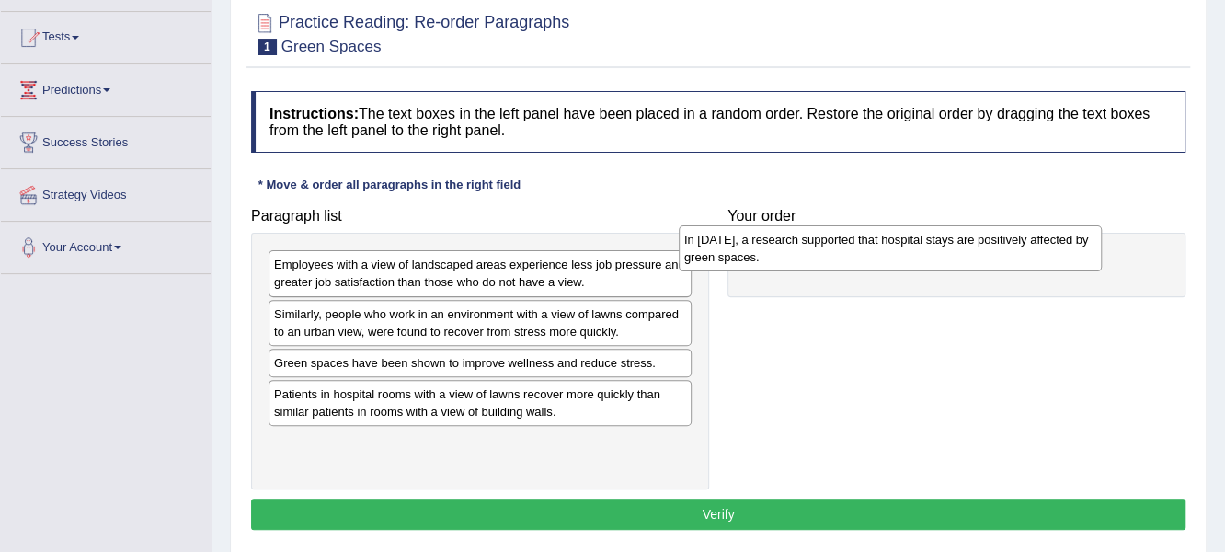
drag, startPoint x: 623, startPoint y: 265, endPoint x: 870, endPoint y: 268, distance: 247.4
click at [870, 268] on div "In [DATE], a research supported that hospital stays are positively affected by …" at bounding box center [891, 248] width 424 height 46
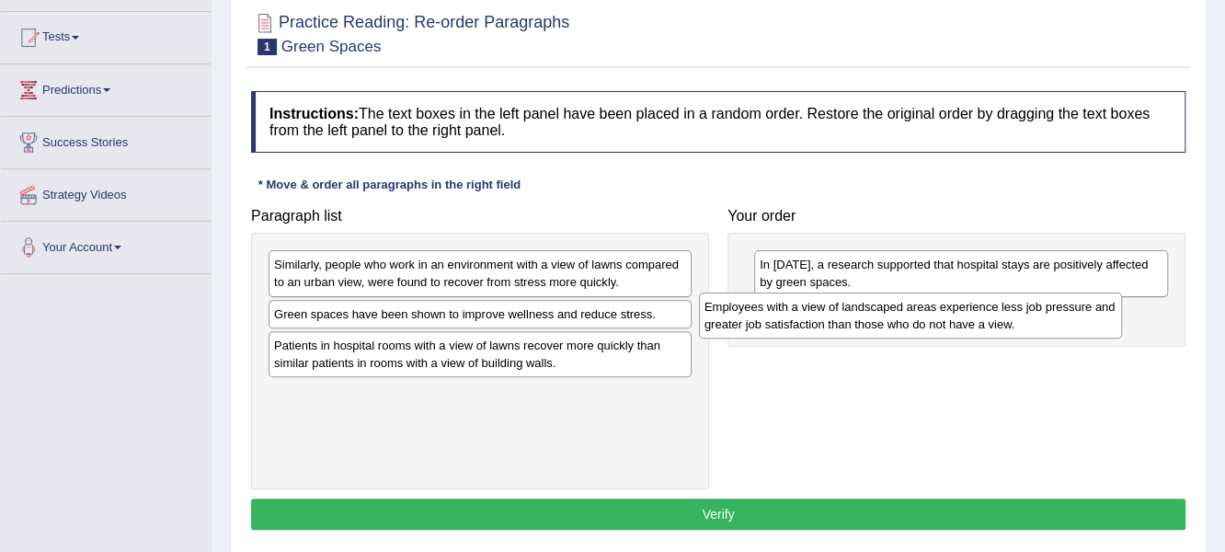
drag, startPoint x: 336, startPoint y: 277, endPoint x: 766, endPoint y: 320, distance: 432.6
click at [766, 320] on div "Employees with a view of landscaped areas experience less job pressure and grea…" at bounding box center [911, 315] width 424 height 46
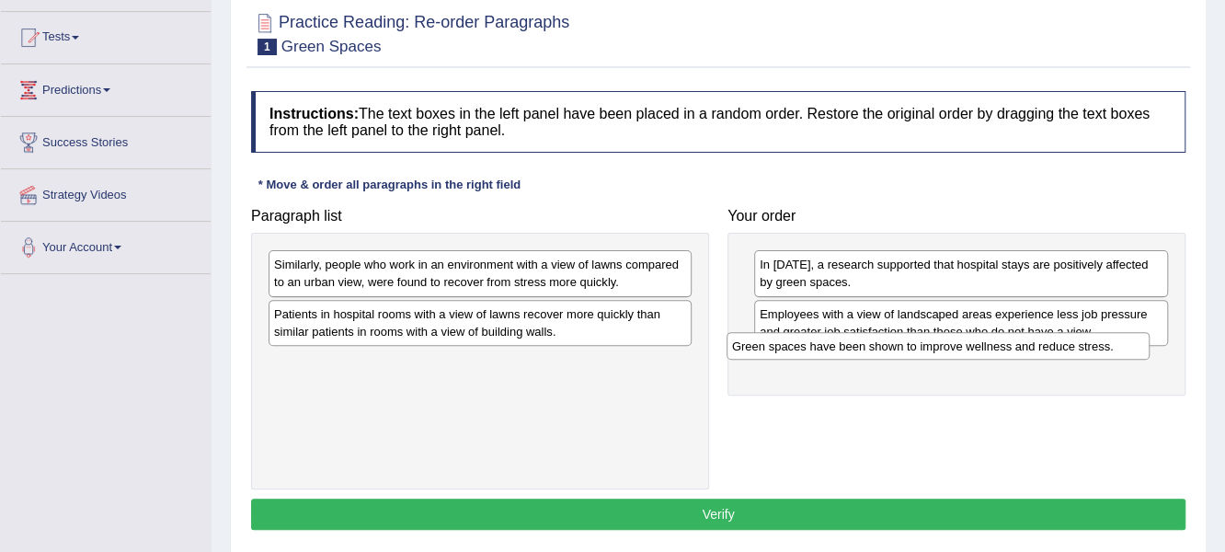
drag, startPoint x: 315, startPoint y: 315, endPoint x: 774, endPoint y: 348, distance: 459.3
click at [774, 348] on div "Green spaces have been shown to improve wellness and reduce stress." at bounding box center [939, 346] width 424 height 29
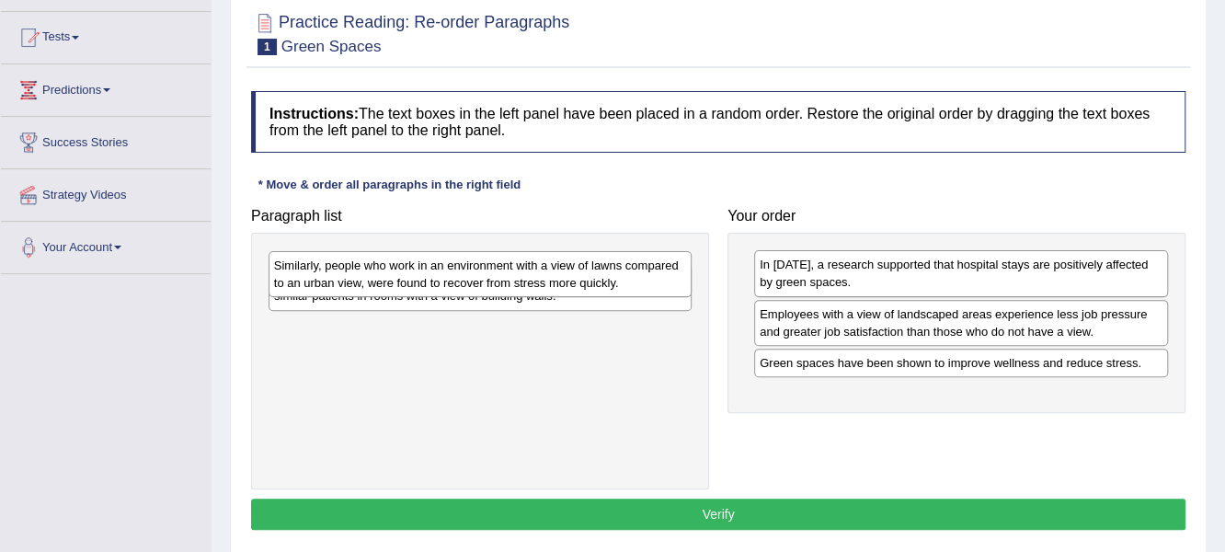
click at [401, 271] on div "Similarly, people who work in an environment with a view of lawns compared to a…" at bounding box center [481, 274] width 424 height 46
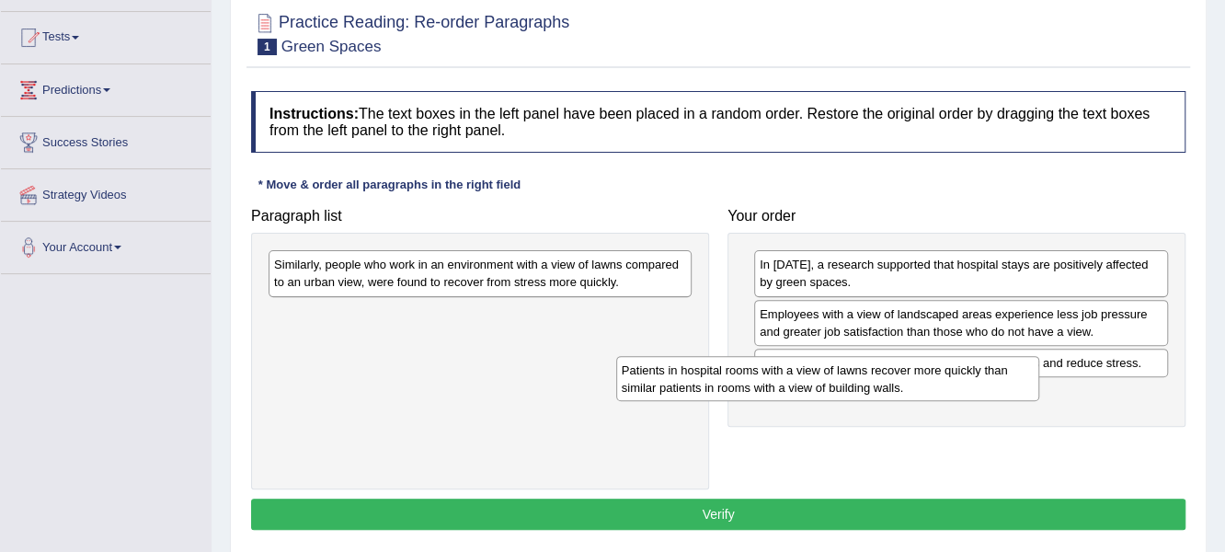
drag, startPoint x: 372, startPoint y: 321, endPoint x: 725, endPoint y: 380, distance: 358.1
click at [725, 379] on div "Patients in hospital rooms with a view of lawns recover more quickly than simil…" at bounding box center [828, 379] width 424 height 46
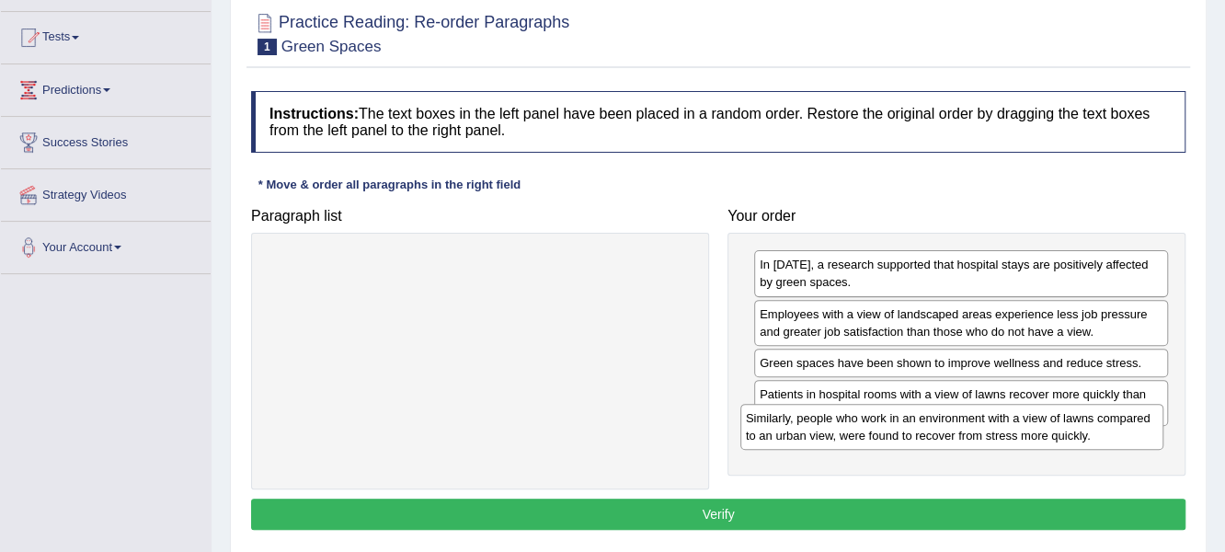
drag, startPoint x: 492, startPoint y: 270, endPoint x: 964, endPoint y: 423, distance: 496.2
click at [964, 423] on div "Similarly, people who work in an environment with a view of lawns compared to a…" at bounding box center [952, 427] width 424 height 46
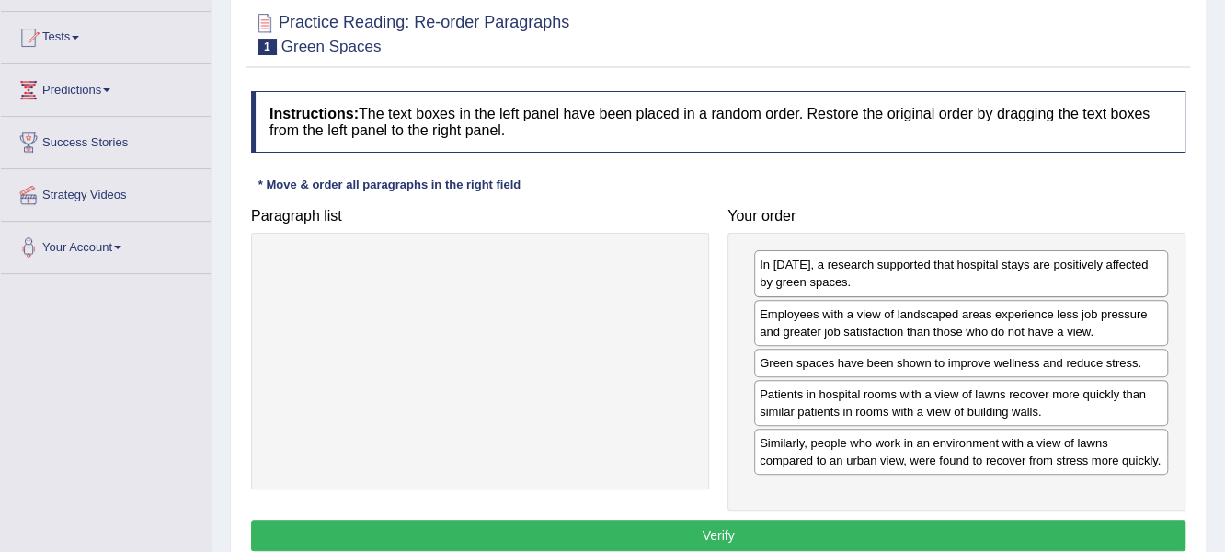
click at [680, 529] on button "Verify" at bounding box center [718, 535] width 935 height 31
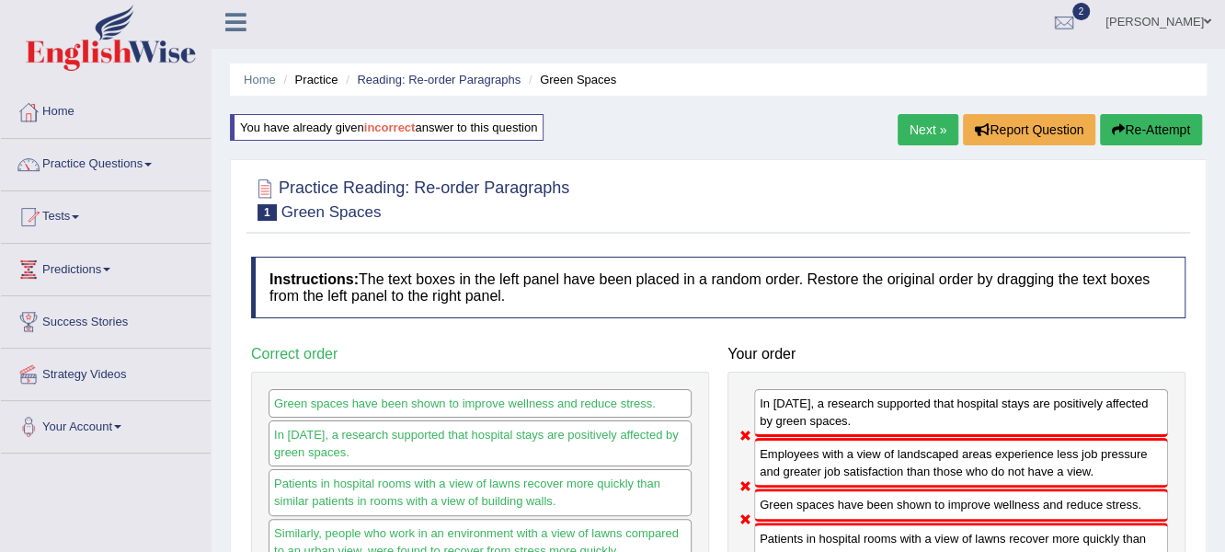
scroll to position [0, 0]
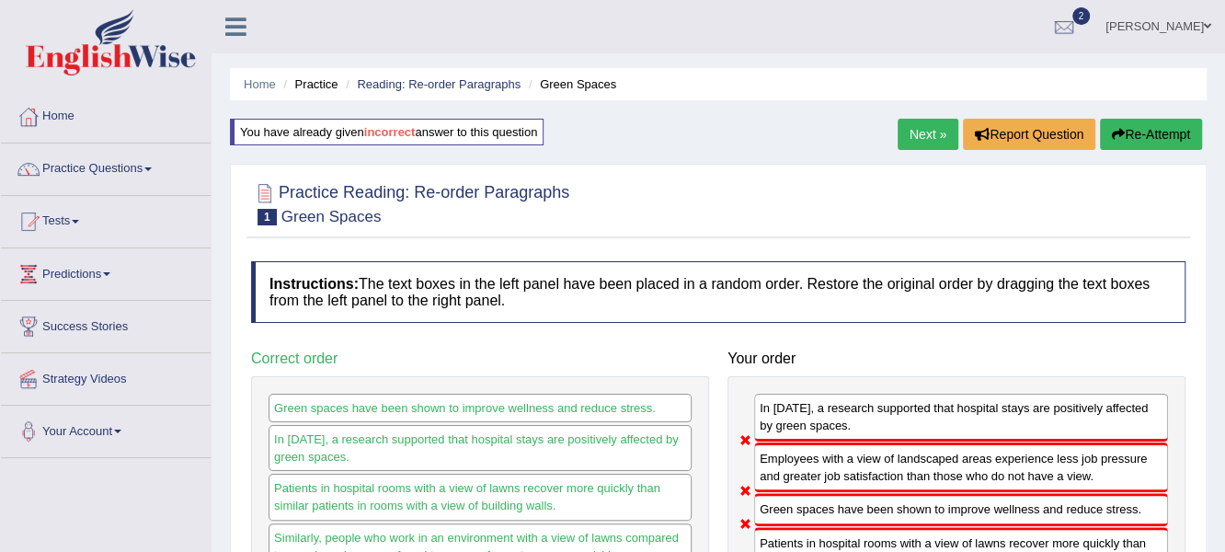
click at [1137, 140] on button "Re-Attempt" at bounding box center [1151, 134] width 102 height 31
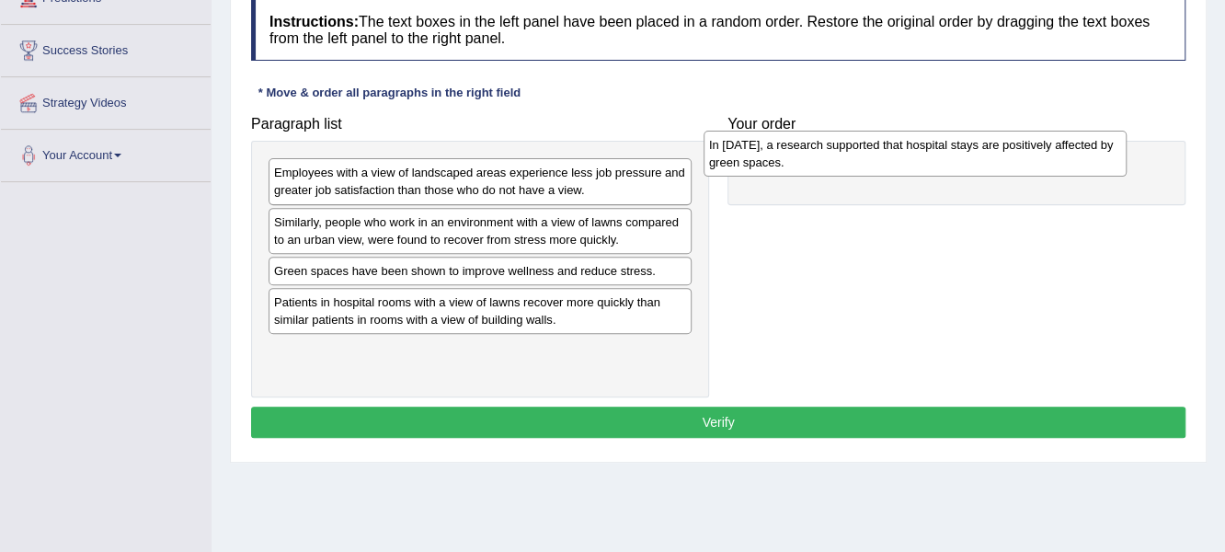
drag, startPoint x: 359, startPoint y: 181, endPoint x: 796, endPoint y: 153, distance: 437.8
click at [796, 153] on div "In 2002, a research supported that hospital stays are positively affected by gr…" at bounding box center [916, 154] width 424 height 46
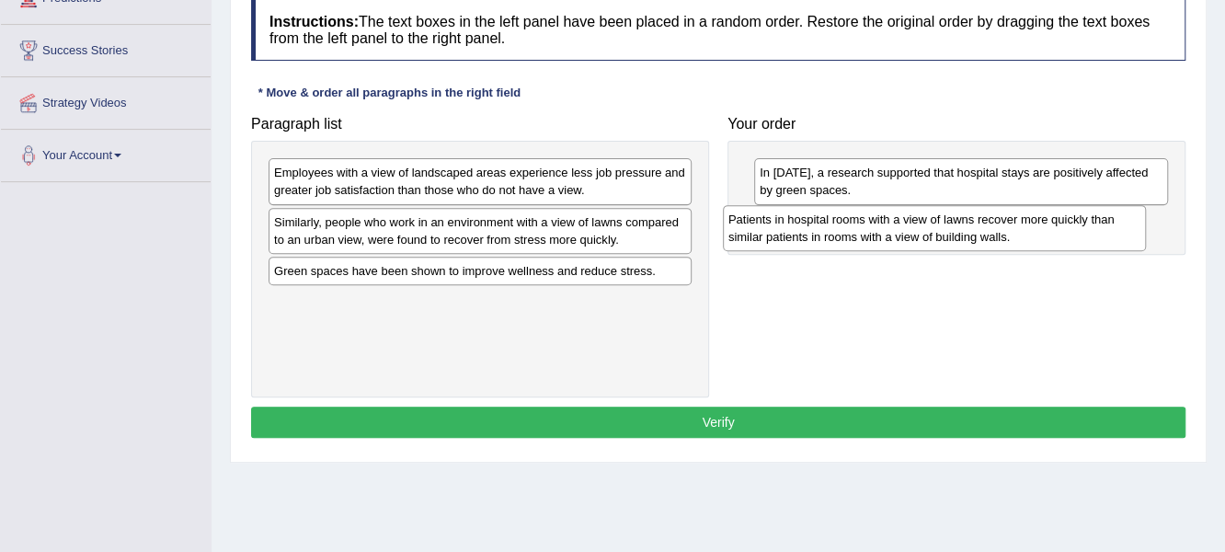
drag, startPoint x: 329, startPoint y: 311, endPoint x: 784, endPoint y: 229, distance: 461.7
click at [784, 229] on div "Patients in hospital rooms with a view of lawns recover more quickly than simil…" at bounding box center [935, 228] width 424 height 46
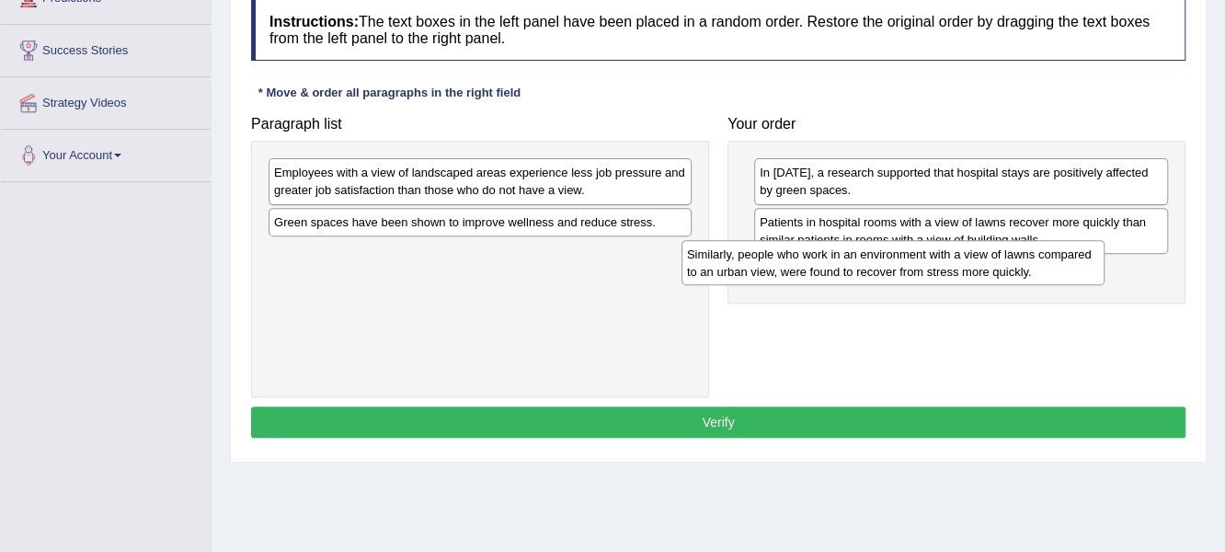
drag, startPoint x: 340, startPoint y: 227, endPoint x: 738, endPoint y: 265, distance: 399.1
click at [753, 261] on div "Similarly, people who work in an environment with a view of lawns compared to a…" at bounding box center [894, 263] width 424 height 46
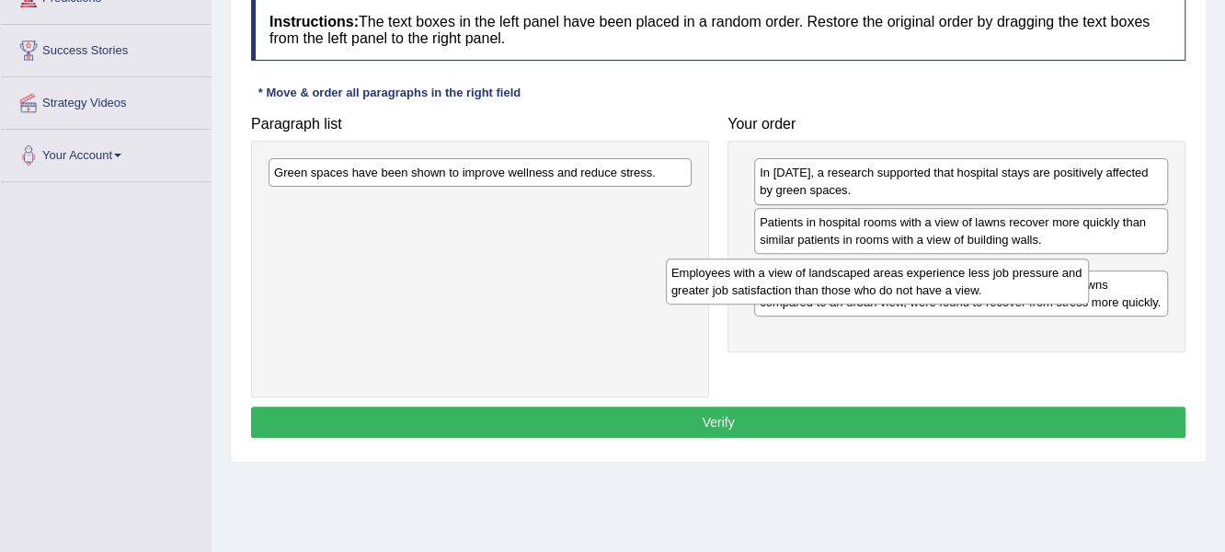
drag, startPoint x: 379, startPoint y: 163, endPoint x: 814, endPoint y: 283, distance: 451.4
click at [814, 283] on div "Employees with a view of landscaped areas experience less job pressure and grea…" at bounding box center [878, 281] width 424 height 46
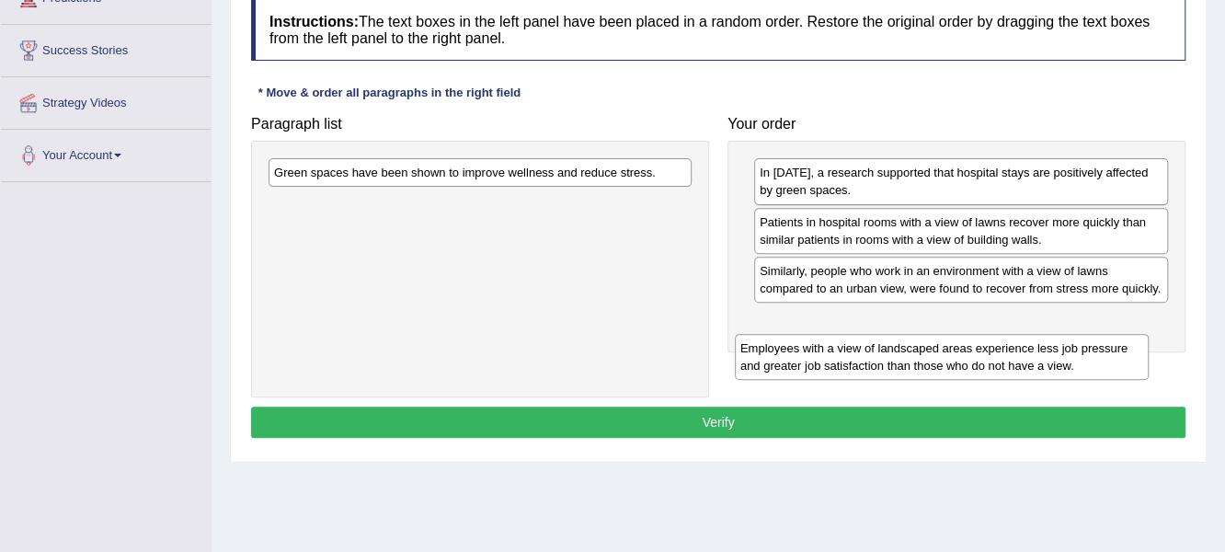
drag, startPoint x: 813, startPoint y: 281, endPoint x: 794, endPoint y: 361, distance: 81.4
click at [794, 361] on div "Employees with a view of landscaped areas experience less job pressure and grea…" at bounding box center [942, 357] width 415 height 46
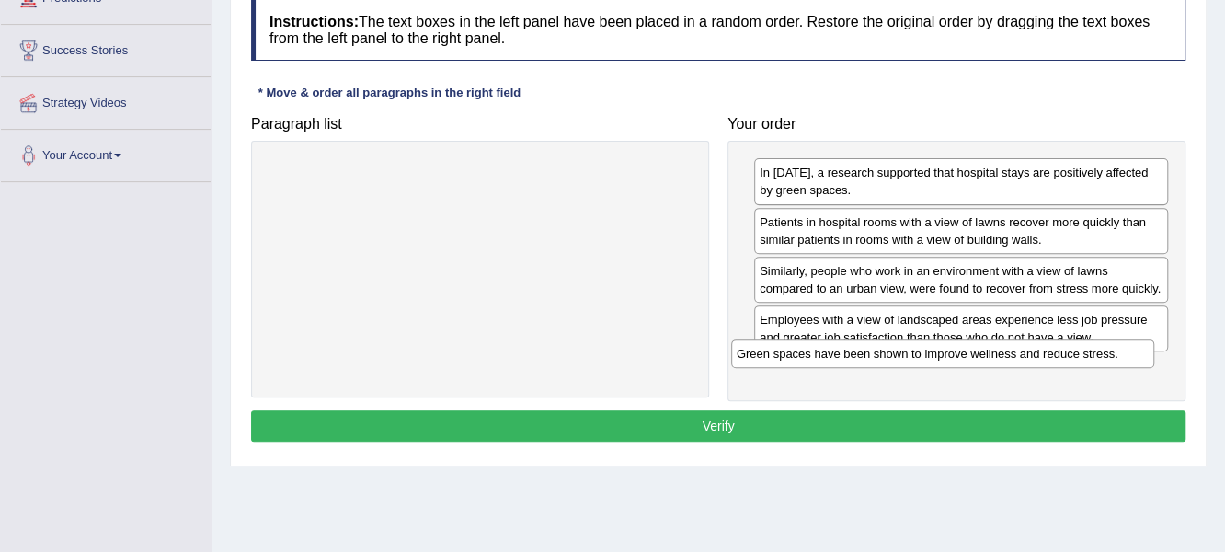
drag, startPoint x: 582, startPoint y: 174, endPoint x: 1055, endPoint y: 354, distance: 506.0
click at [1055, 354] on div "Green spaces have been shown to improve wellness and reduce stress." at bounding box center [943, 353] width 424 height 29
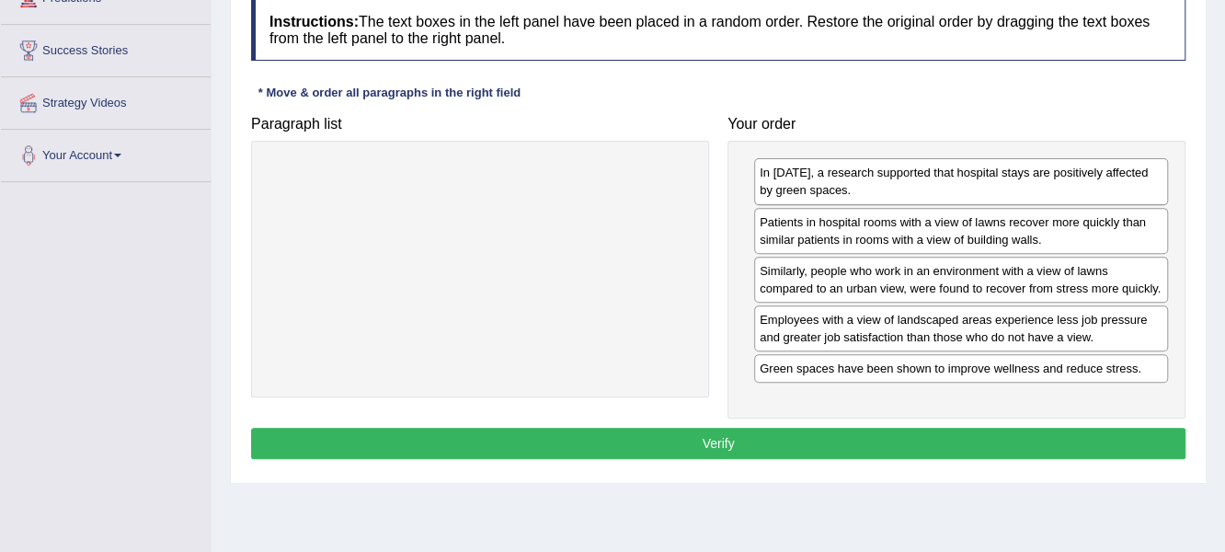
click at [789, 439] on button "Verify" at bounding box center [718, 443] width 935 height 31
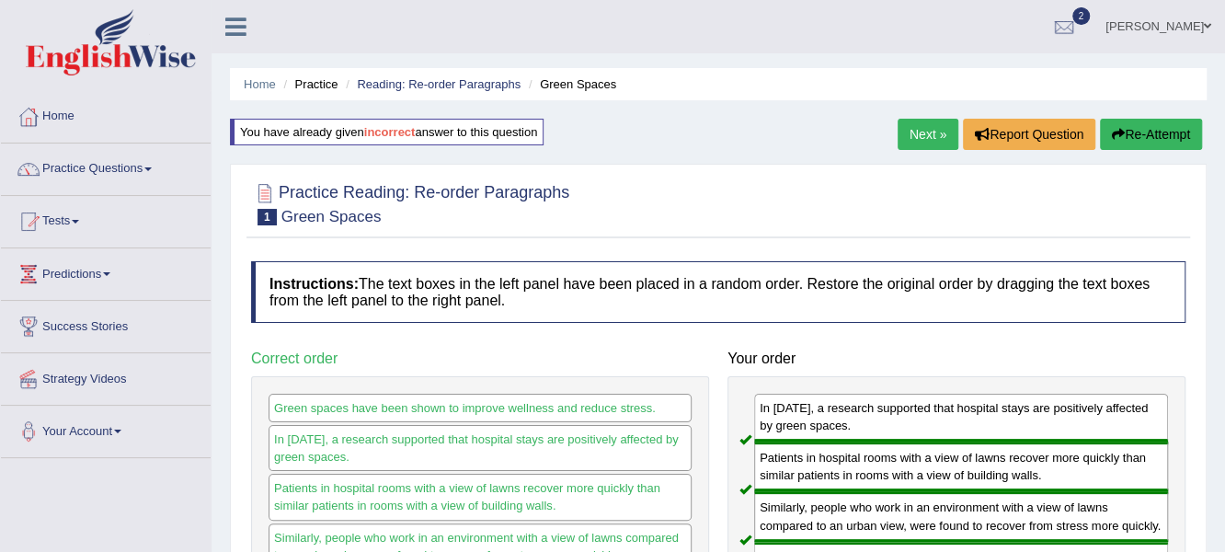
click at [916, 137] on link "Next »" at bounding box center [928, 134] width 61 height 31
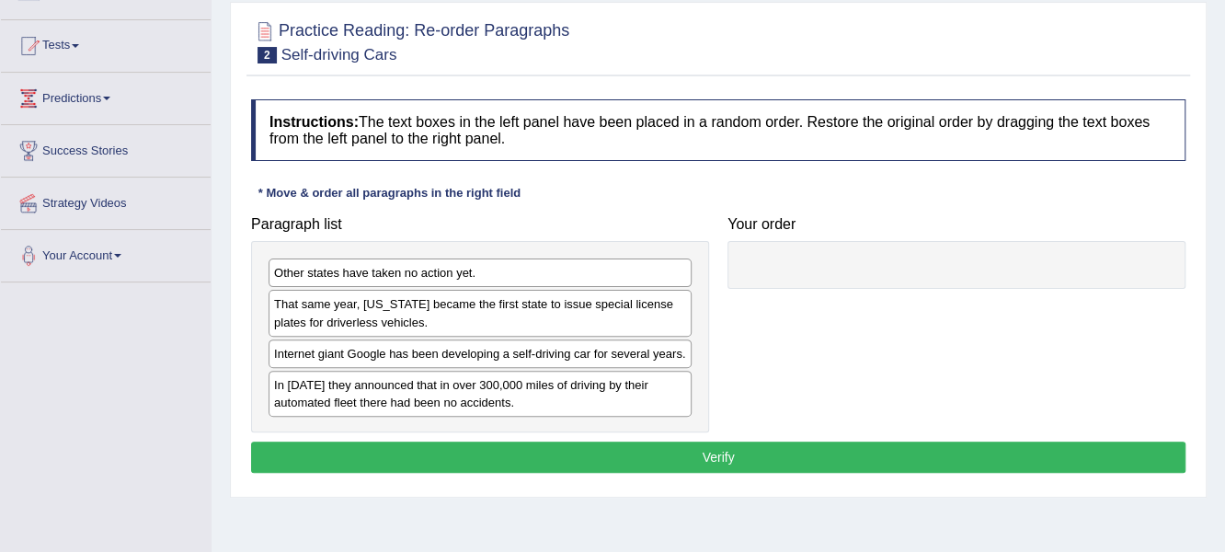
scroll to position [184, 0]
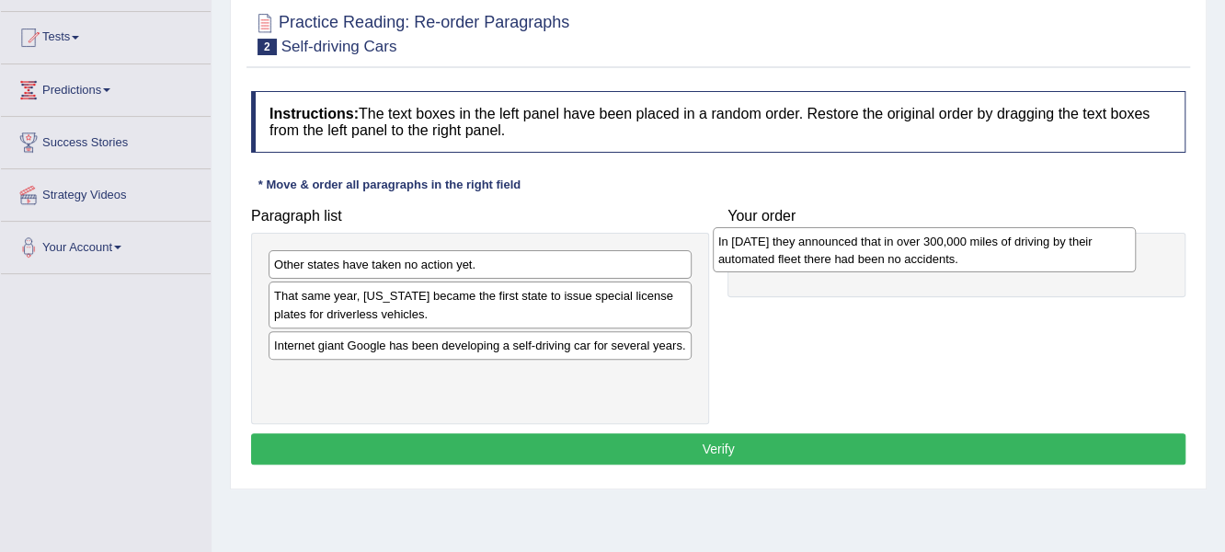
drag, startPoint x: 325, startPoint y: 384, endPoint x: 773, endPoint y: 249, distance: 467.6
click at [773, 249] on div "In 2012 they announced that in over 300,000 miles of driving by their automated…" at bounding box center [925, 250] width 424 height 46
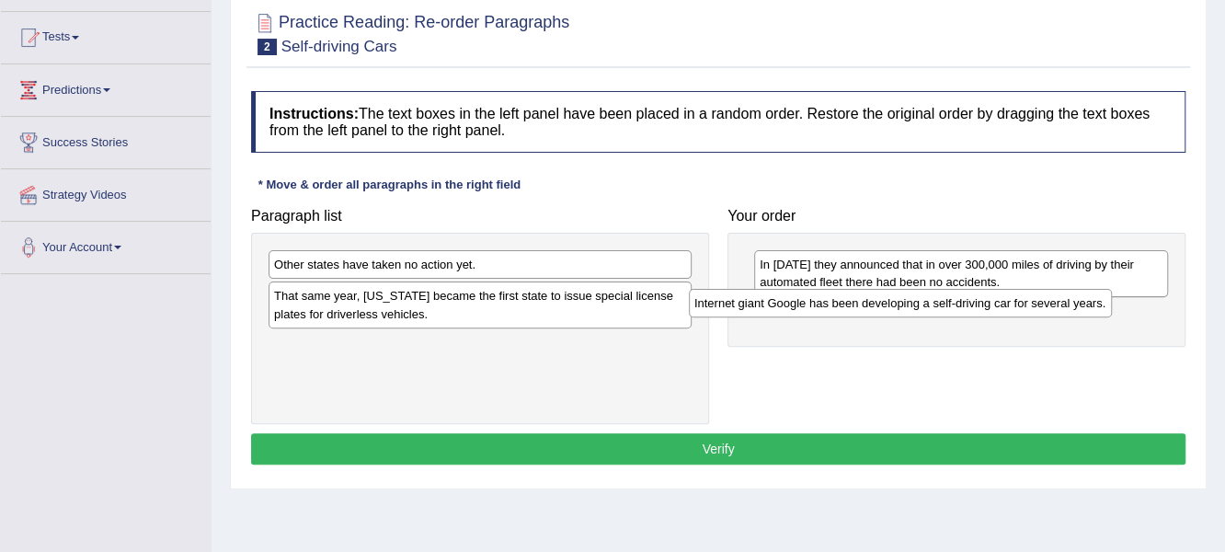
drag, startPoint x: 421, startPoint y: 346, endPoint x: 846, endPoint y: 304, distance: 427.0
click at [846, 304] on div "Internet giant Google has been developing a self-driving car for several years." at bounding box center [901, 303] width 424 height 29
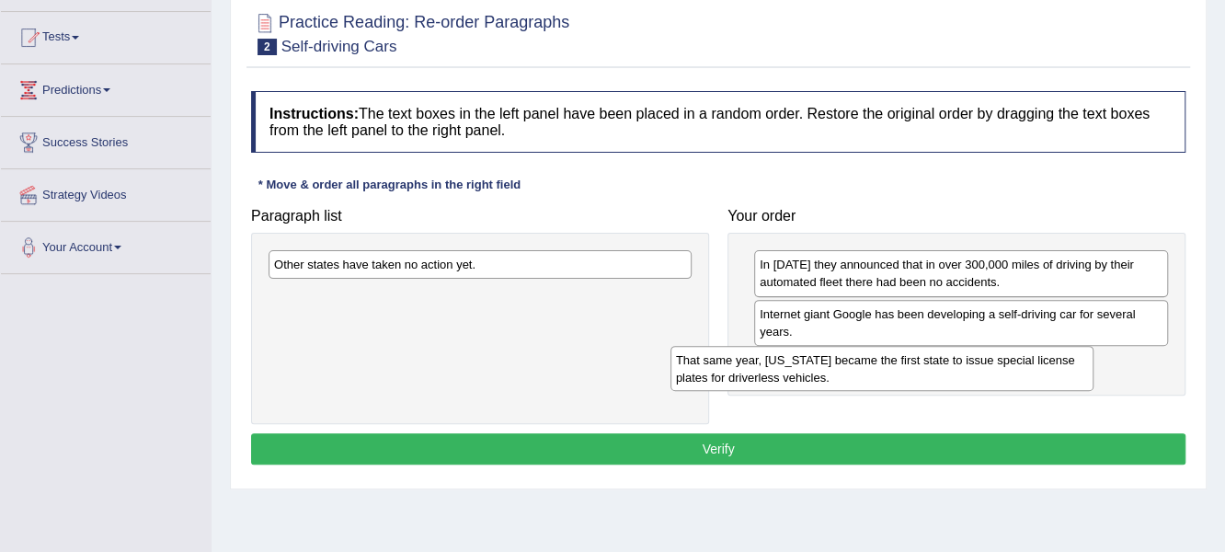
drag, startPoint x: 295, startPoint y: 308, endPoint x: 728, endPoint y: 368, distance: 436.4
click at [731, 368] on div "That same year, Nevada became the first state to issue special license plates f…" at bounding box center [883, 369] width 424 height 46
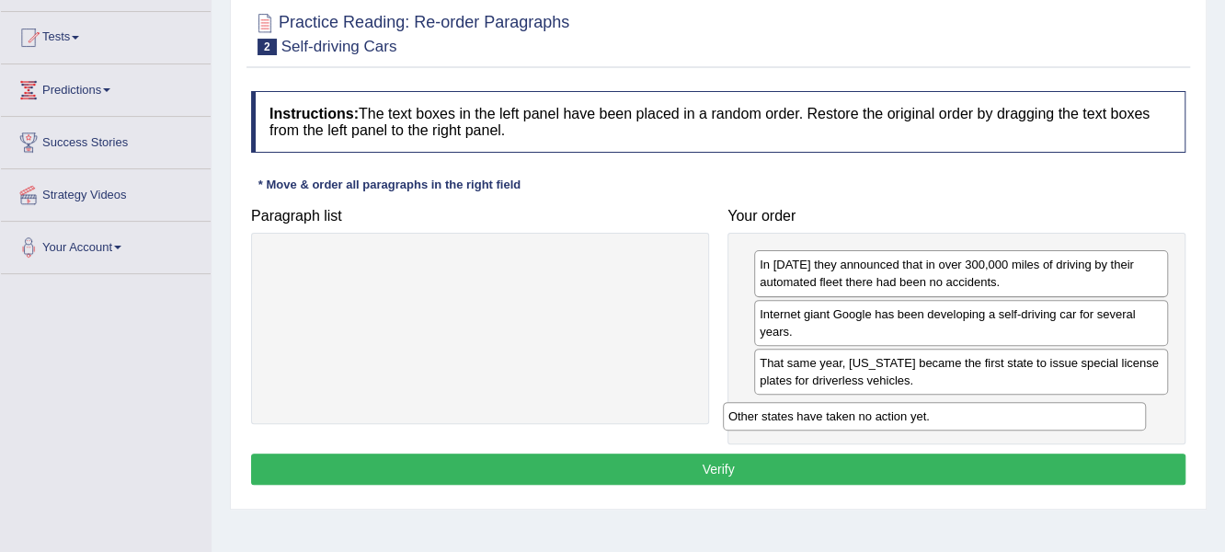
drag, startPoint x: 511, startPoint y: 263, endPoint x: 966, endPoint y: 415, distance: 479.1
click at [966, 415] on div "Other states have taken no action yet." at bounding box center [935, 416] width 424 height 29
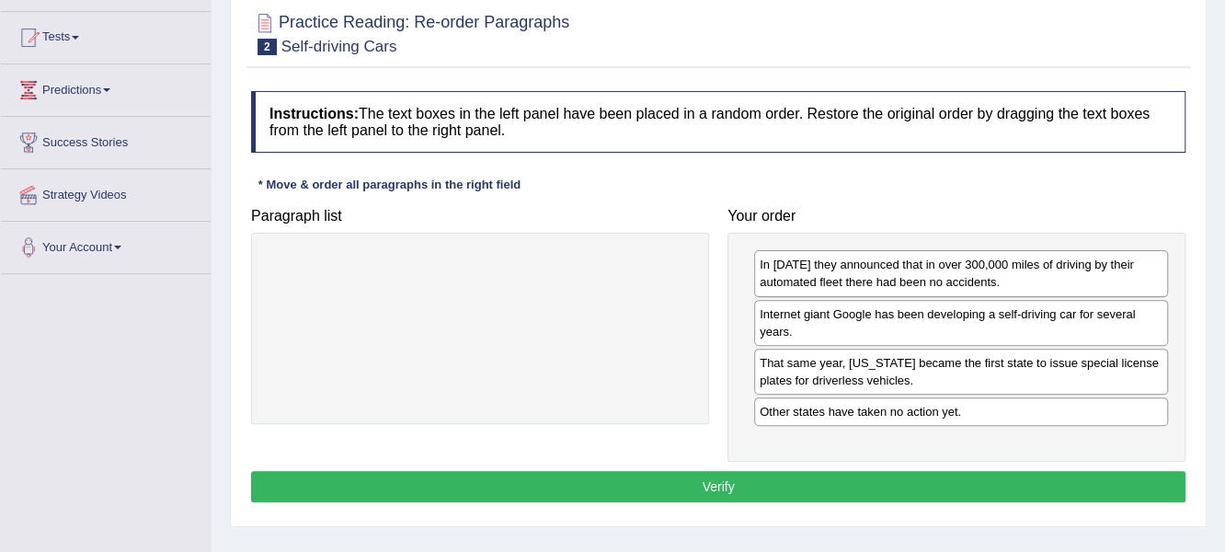
click at [713, 480] on button "Verify" at bounding box center [718, 486] width 935 height 31
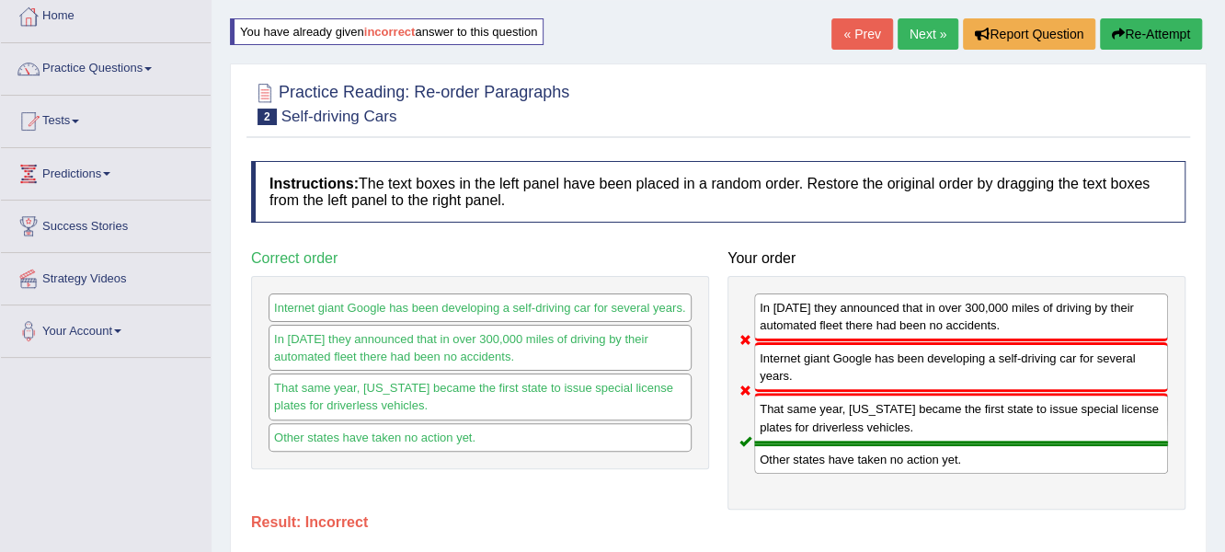
scroll to position [91, 0]
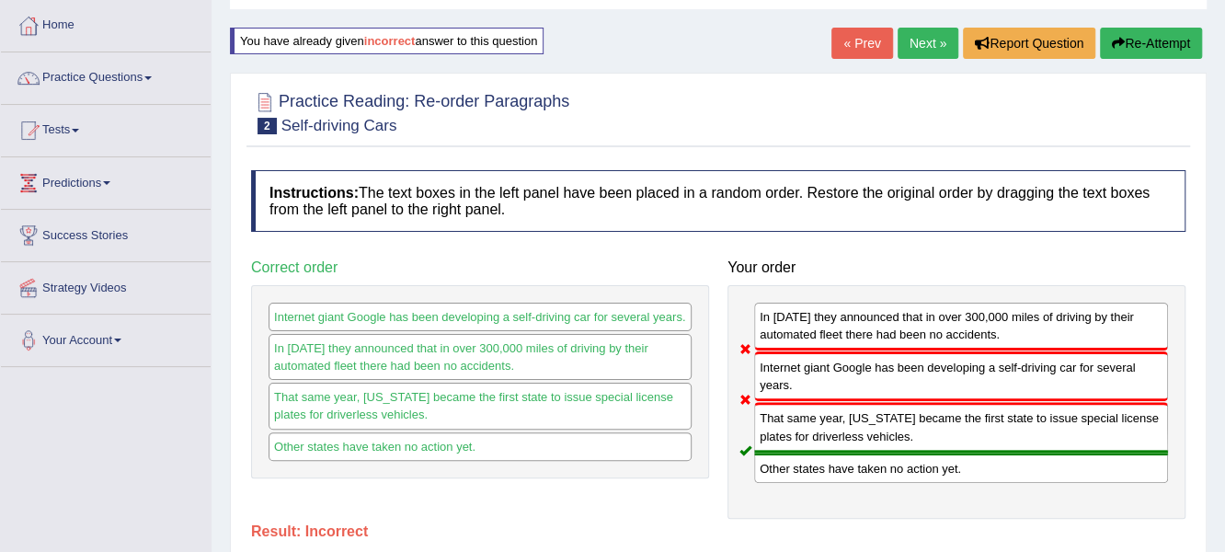
drag, startPoint x: 1138, startPoint y: 34, endPoint x: 1117, endPoint y: 55, distance: 29.9
click at [1132, 40] on button "Re-Attempt" at bounding box center [1151, 43] width 102 height 31
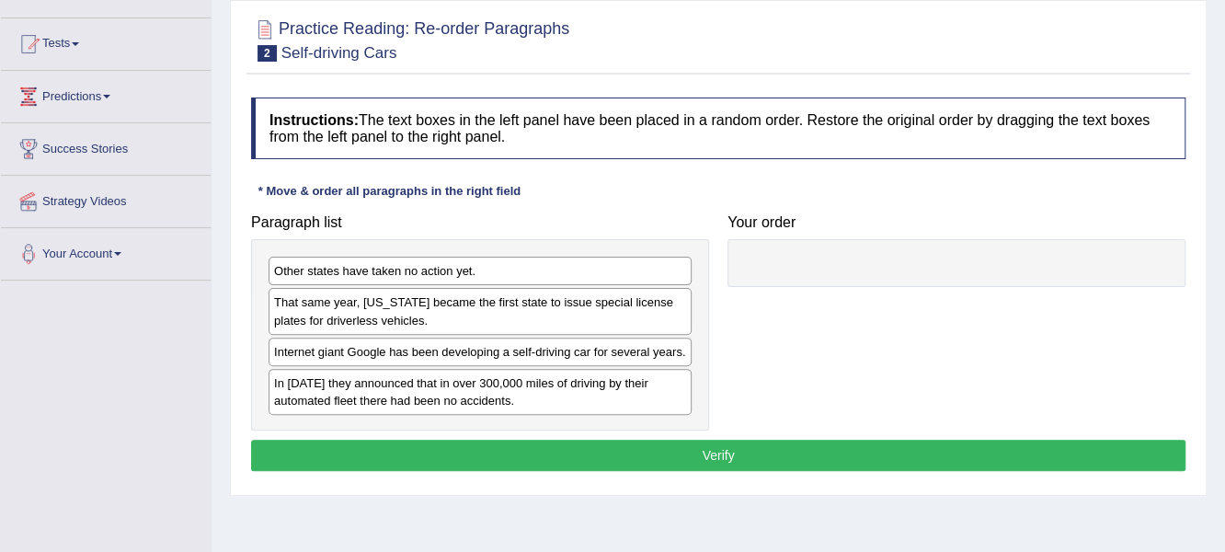
scroll to position [183, 0]
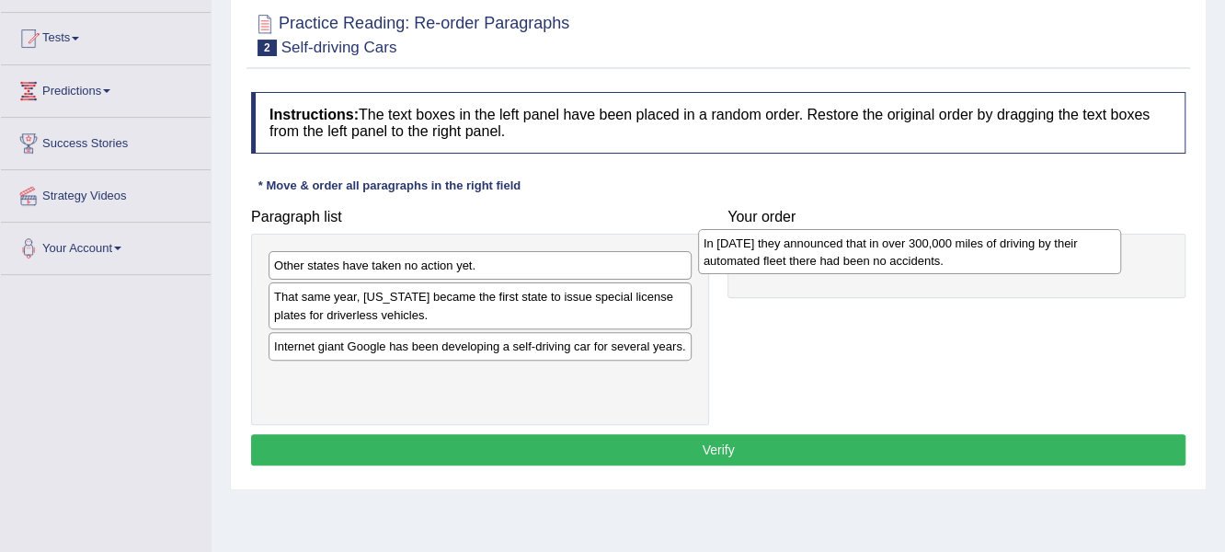
drag, startPoint x: 345, startPoint y: 388, endPoint x: 763, endPoint y: 251, distance: 439.5
click at [770, 249] on div "In 2012 they announced that in over 300,000 miles of driving by their automated…" at bounding box center [910, 252] width 424 height 46
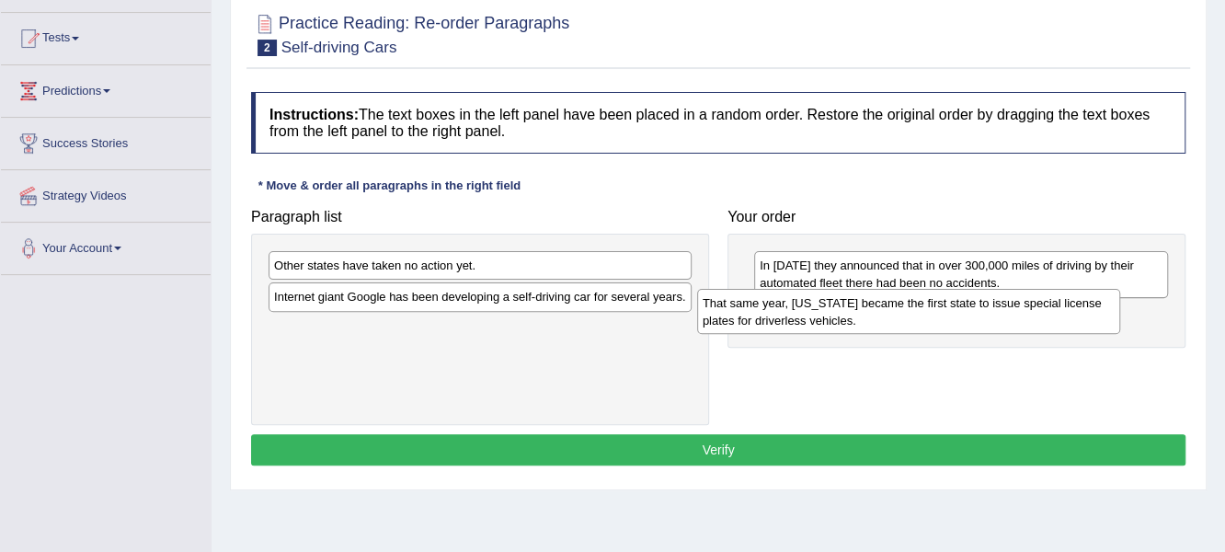
drag, startPoint x: 333, startPoint y: 311, endPoint x: 758, endPoint y: 315, distance: 425.0
click at [762, 316] on div "That same year, Nevada became the first state to issue special license plates f…" at bounding box center [909, 312] width 424 height 46
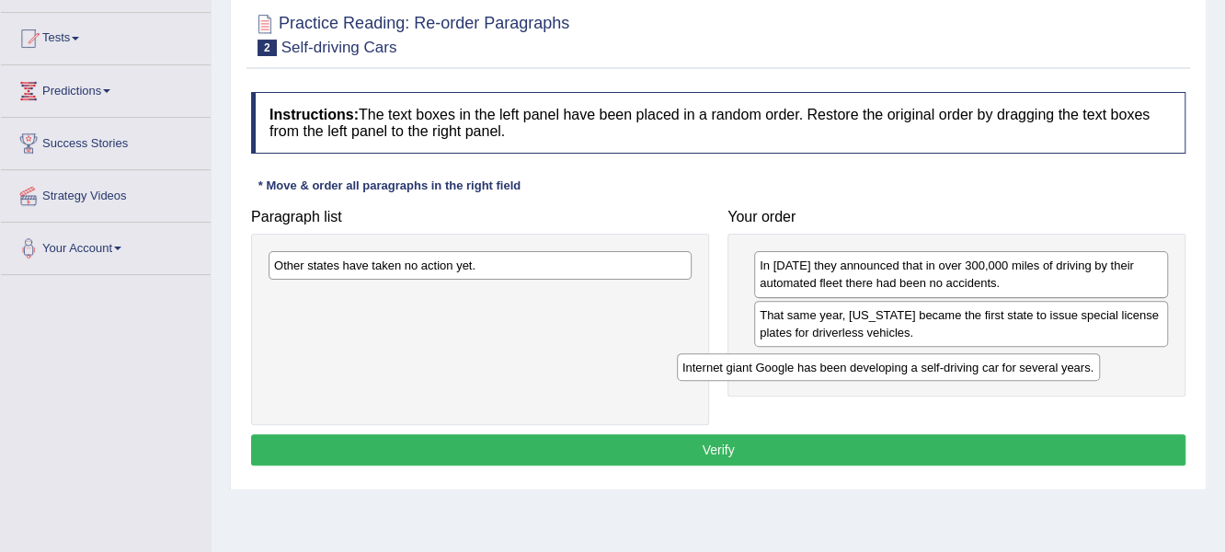
drag, startPoint x: 470, startPoint y: 294, endPoint x: 878, endPoint y: 365, distance: 414.5
click at [878, 365] on div "Internet giant Google has been developing a self-driving car for several years." at bounding box center [889, 367] width 424 height 29
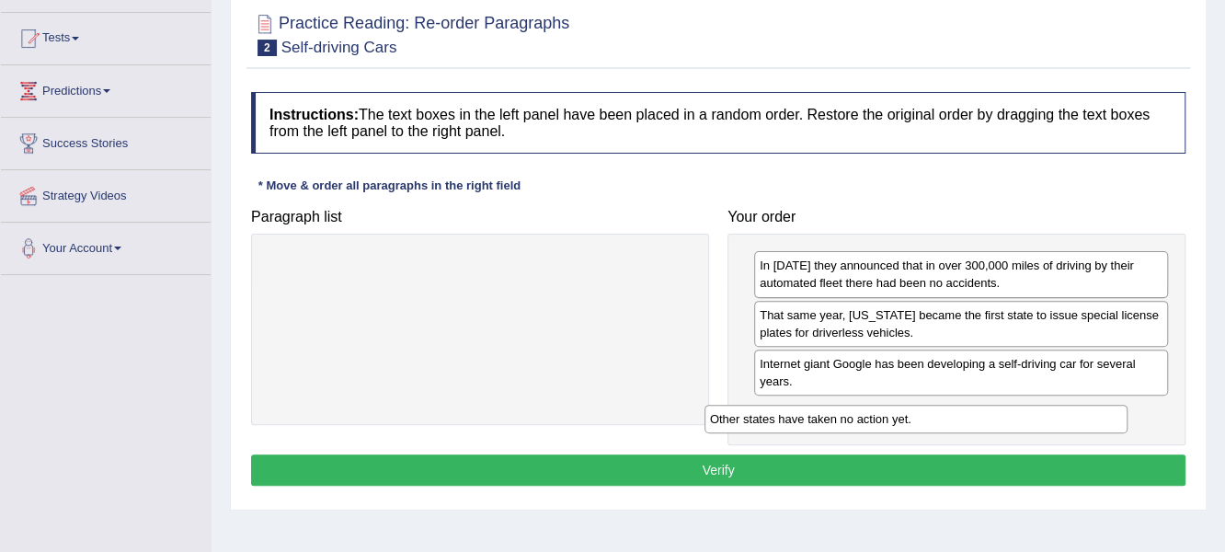
drag, startPoint x: 596, startPoint y: 262, endPoint x: 1038, endPoint y: 419, distance: 469.5
click at [1038, 419] on div "Other states have taken no action yet." at bounding box center [917, 419] width 424 height 29
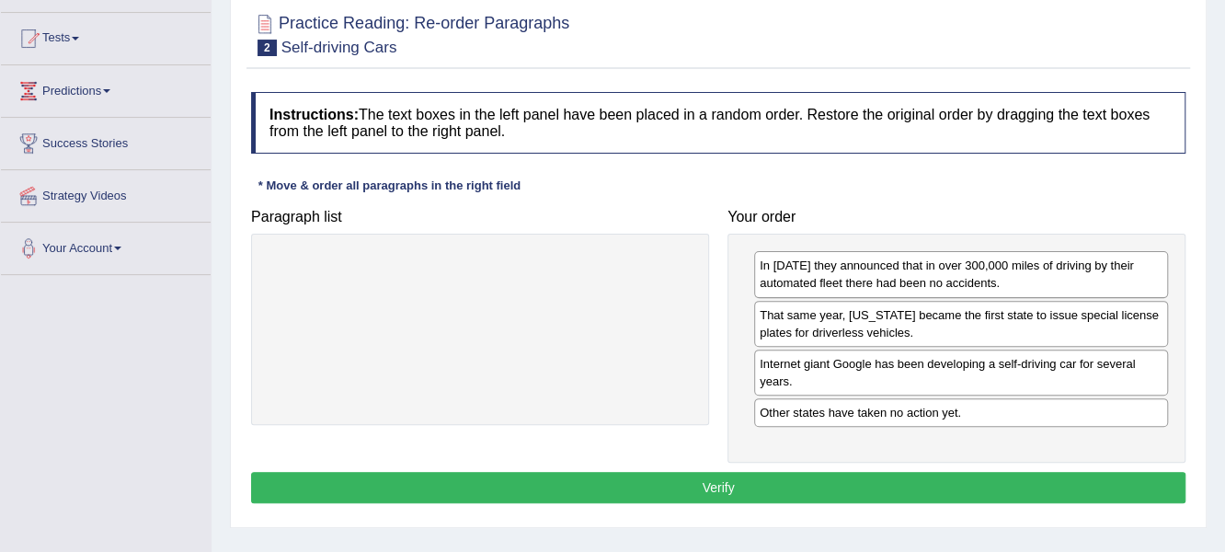
click at [713, 484] on button "Verify" at bounding box center [718, 487] width 935 height 31
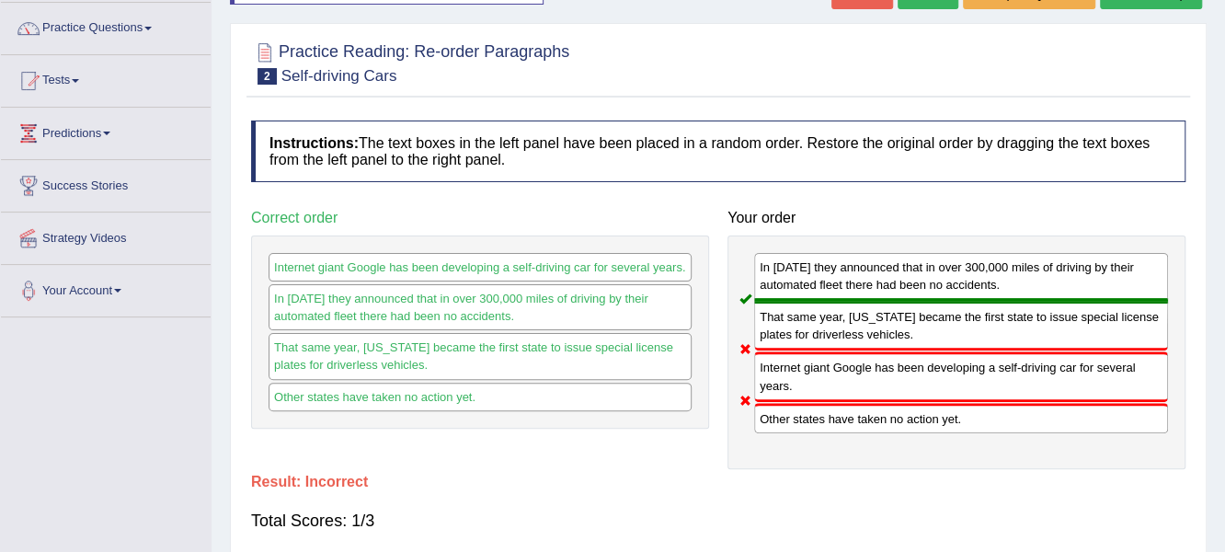
scroll to position [91, 0]
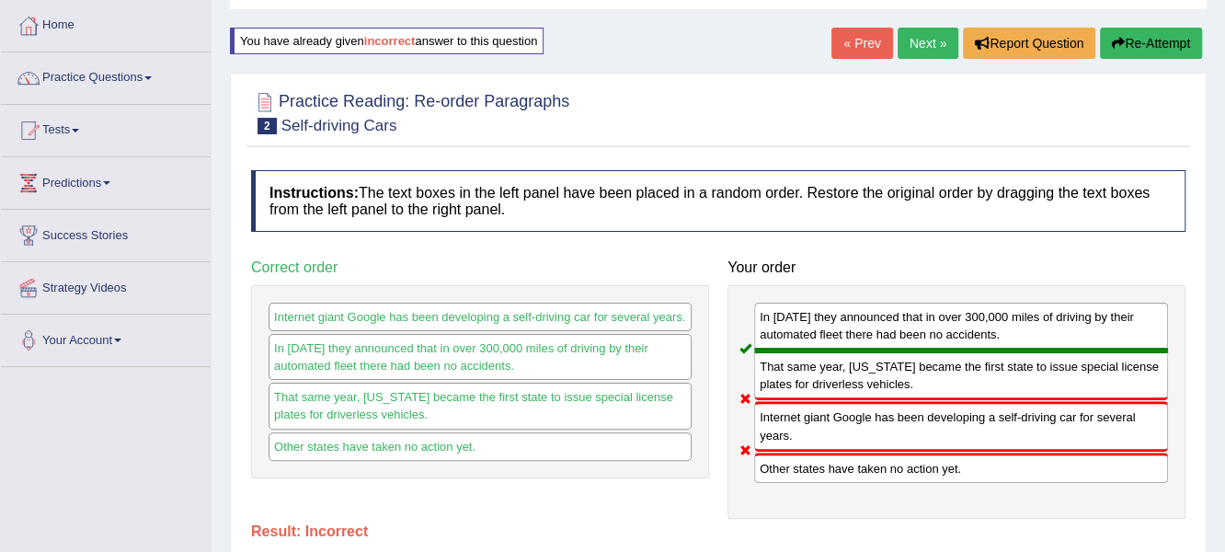
drag, startPoint x: 1164, startPoint y: 40, endPoint x: 1143, endPoint y: 58, distance: 28.0
click at [1164, 40] on button "Re-Attempt" at bounding box center [1151, 43] width 102 height 31
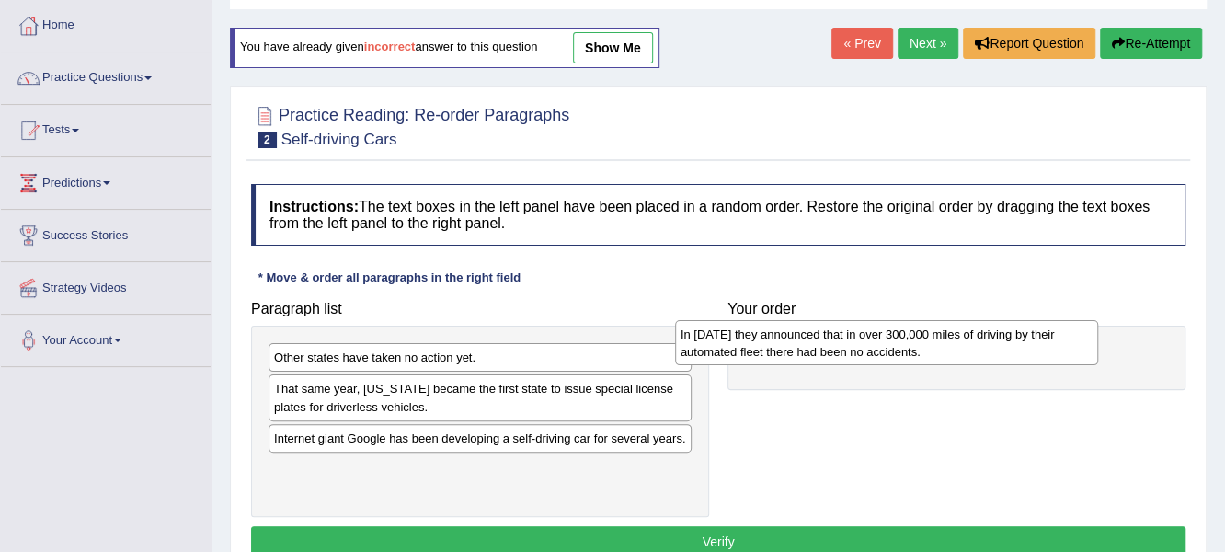
drag, startPoint x: 350, startPoint y: 468, endPoint x: 756, endPoint y: 334, distance: 428.2
click at [756, 334] on div "In [DATE] they announced that in over 300,000 miles of driving by their automat…" at bounding box center [887, 343] width 424 height 46
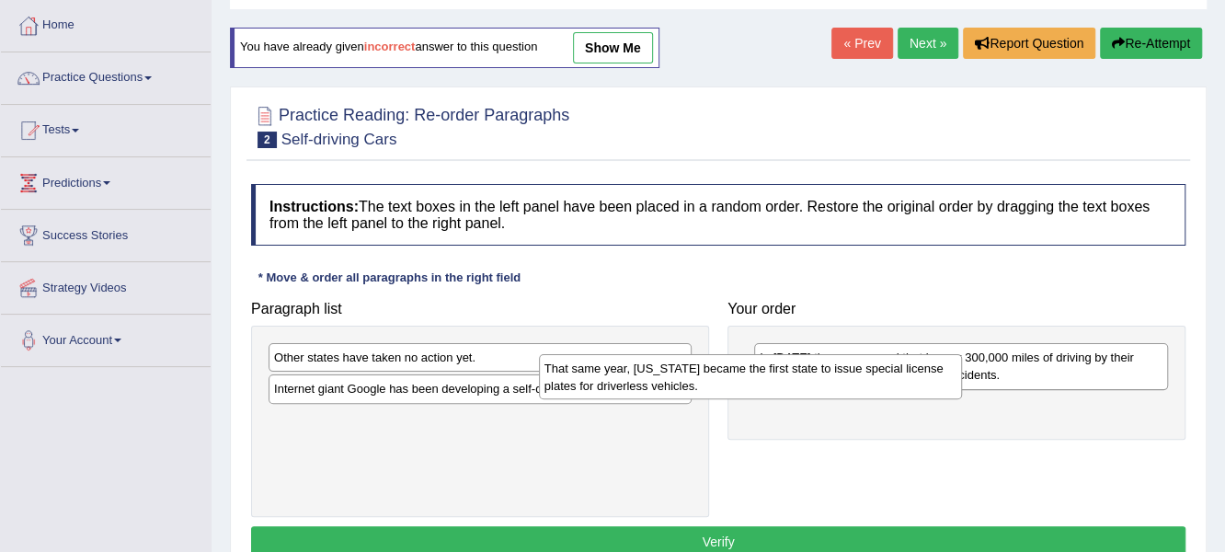
drag, startPoint x: 437, startPoint y: 406, endPoint x: 766, endPoint y: 392, distance: 329.6
click at [766, 392] on div "That same year, [US_STATE] became the first state to issue special license plat…" at bounding box center [751, 377] width 424 height 46
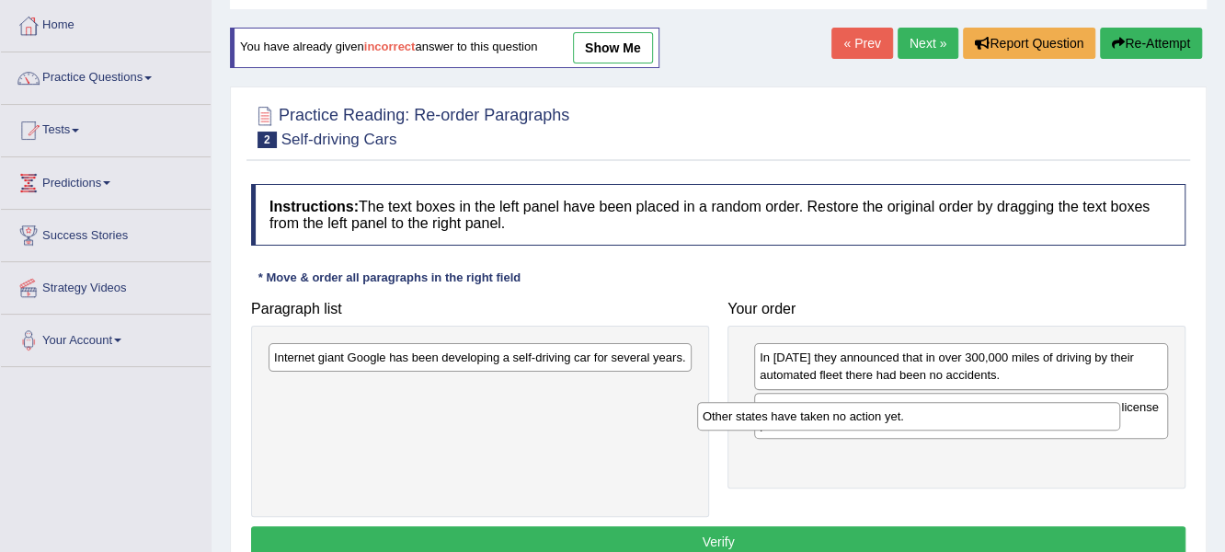
drag, startPoint x: 626, startPoint y: 361, endPoint x: 1061, endPoint y: 423, distance: 439.4
click at [1061, 423] on div "Other states have taken no action yet." at bounding box center [909, 416] width 424 height 29
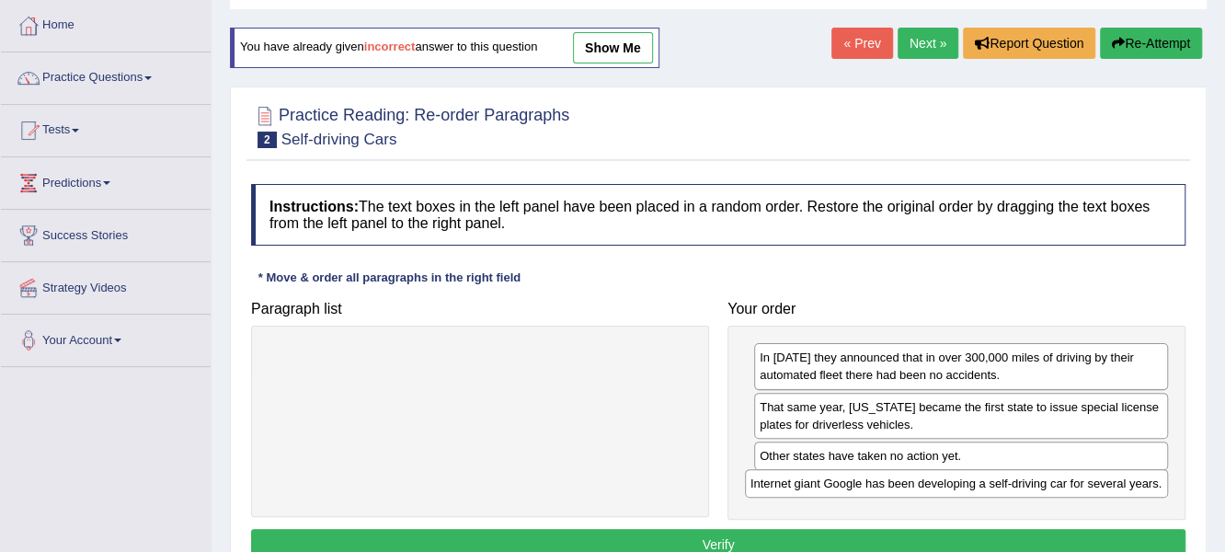
drag, startPoint x: 581, startPoint y: 361, endPoint x: 1056, endPoint y: 480, distance: 489.4
click at [1056, 480] on div "Internet giant Google has been developing a self-driving car for several years." at bounding box center [957, 483] width 424 height 29
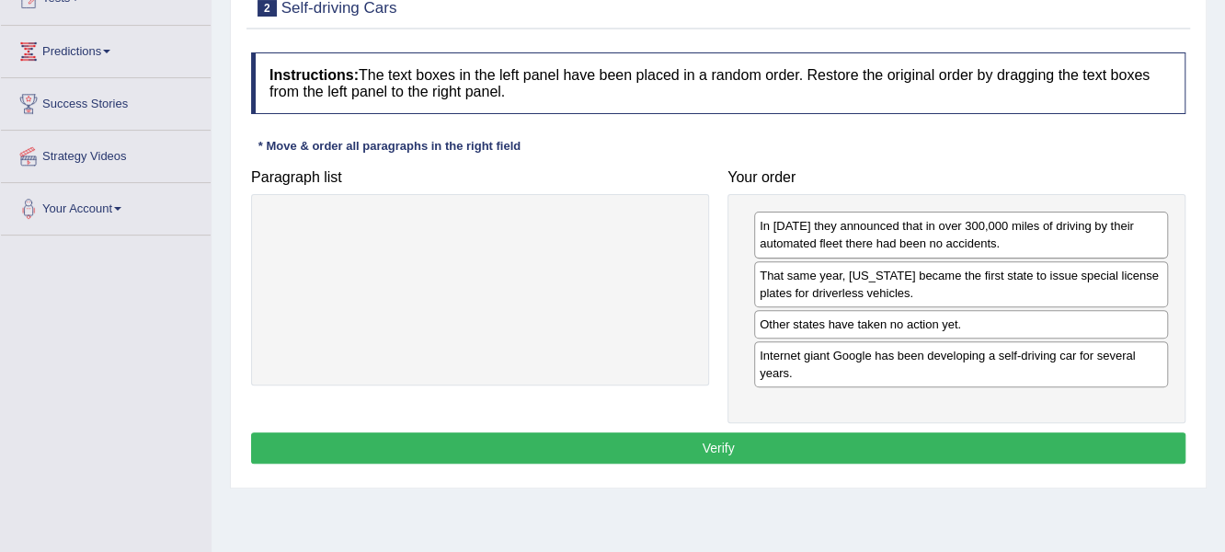
scroll to position [276, 0]
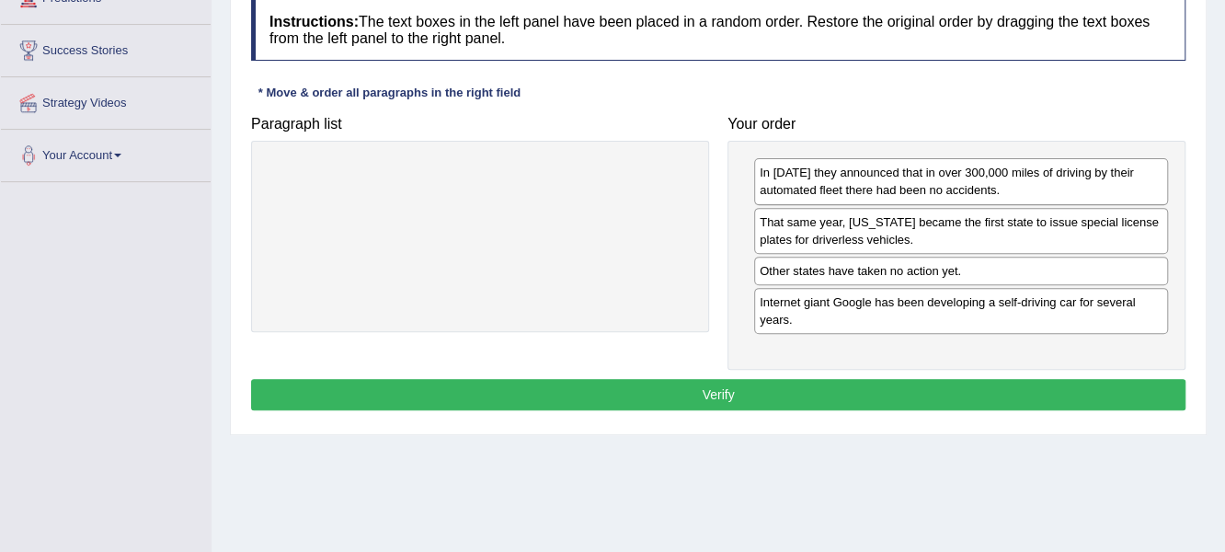
click at [712, 381] on button "Verify" at bounding box center [718, 394] width 935 height 31
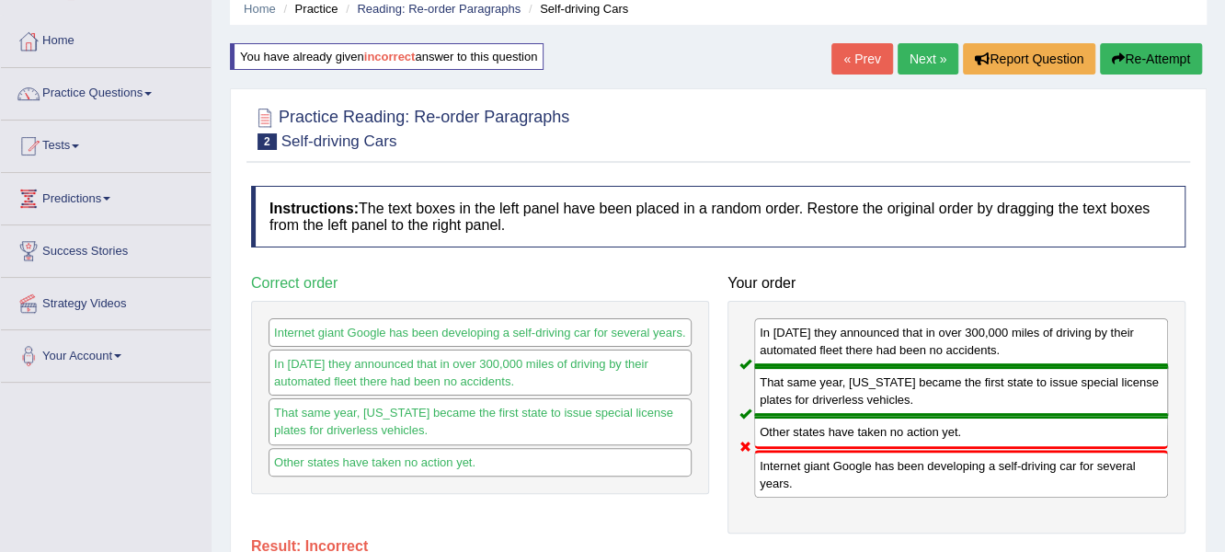
scroll to position [0, 0]
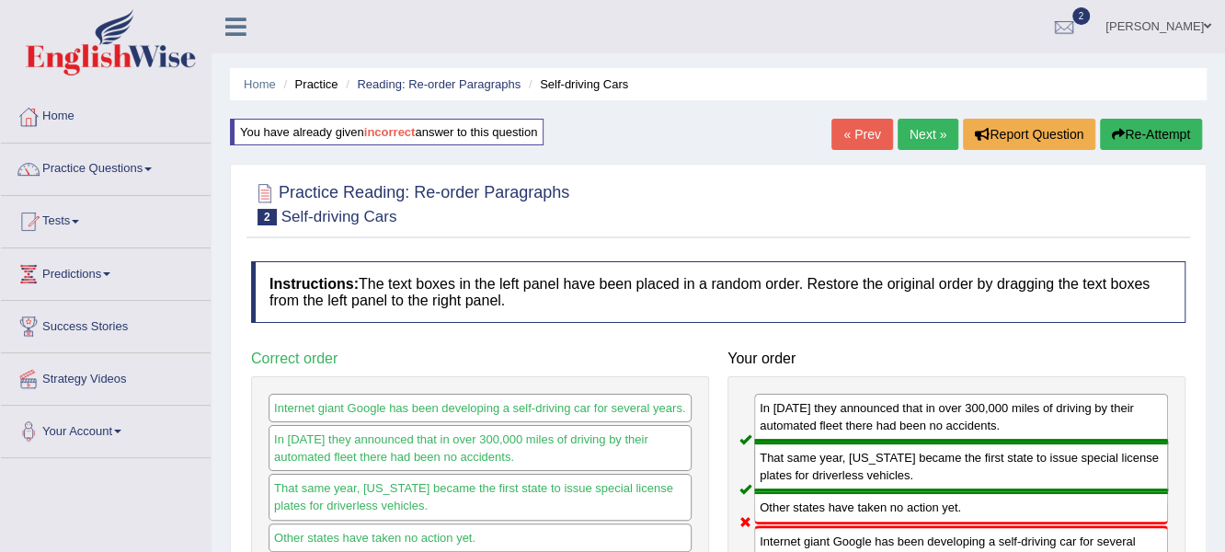
click at [915, 132] on link "Next »" at bounding box center [928, 134] width 61 height 31
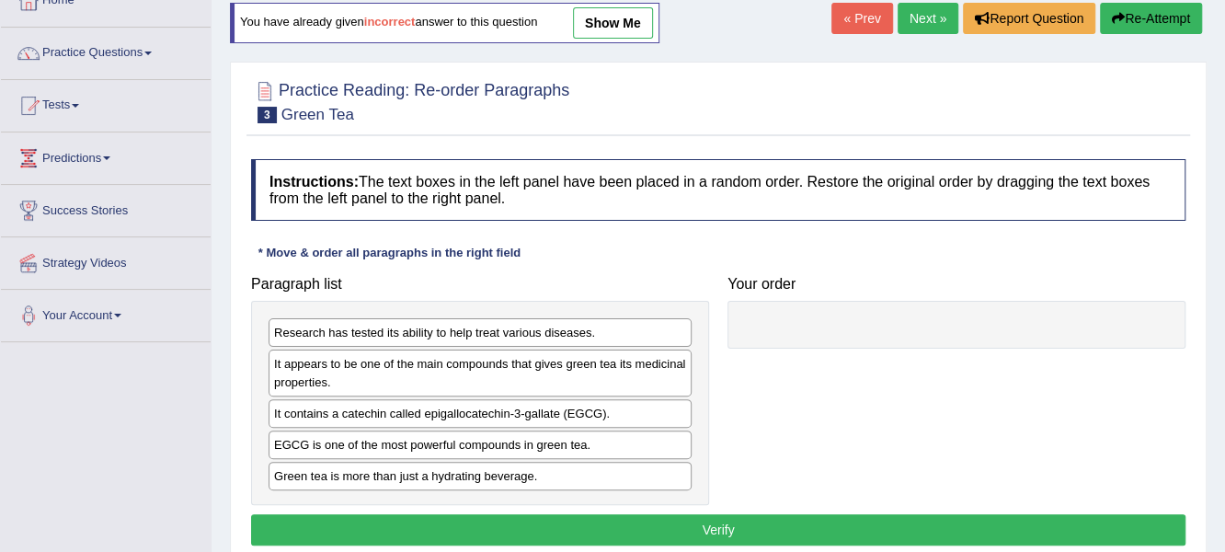
scroll to position [184, 0]
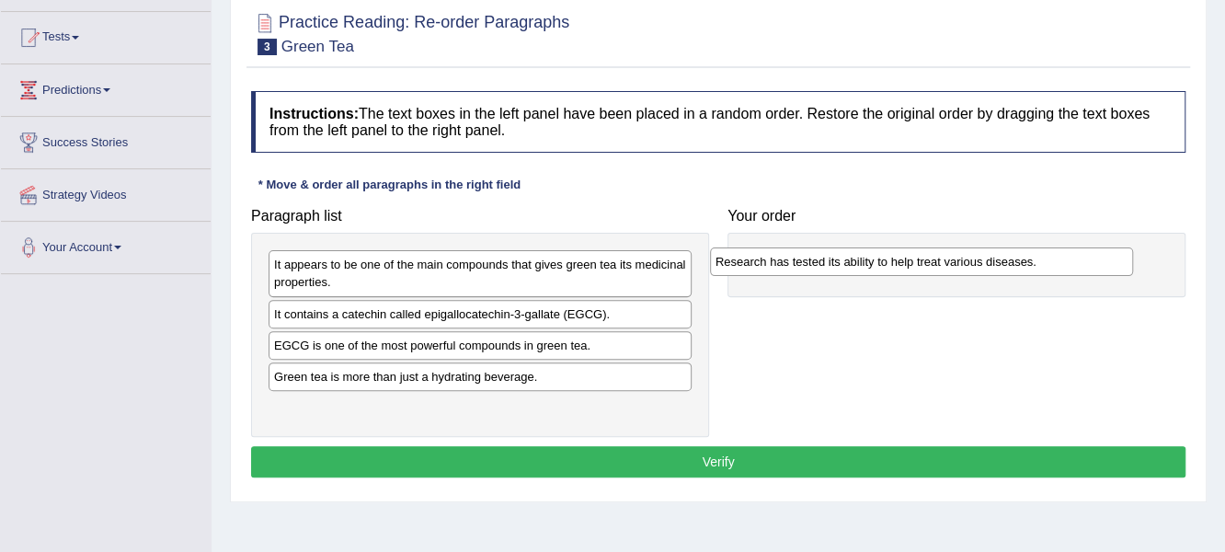
drag, startPoint x: 366, startPoint y: 256, endPoint x: 802, endPoint y: 239, distance: 436.3
click at [802, 247] on div "Research has tested its ability to help treat various diseases." at bounding box center [922, 261] width 424 height 29
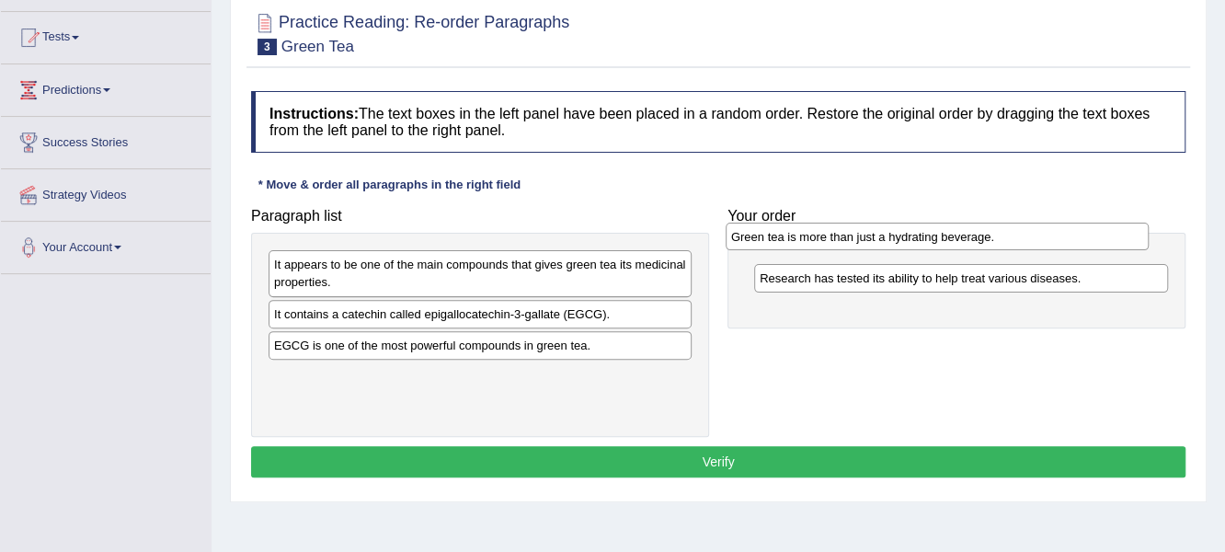
drag, startPoint x: 406, startPoint y: 392, endPoint x: 838, endPoint y: 257, distance: 453.0
click at [838, 251] on div "Green tea is more than just a hydrating beverage." at bounding box center [938, 237] width 424 height 29
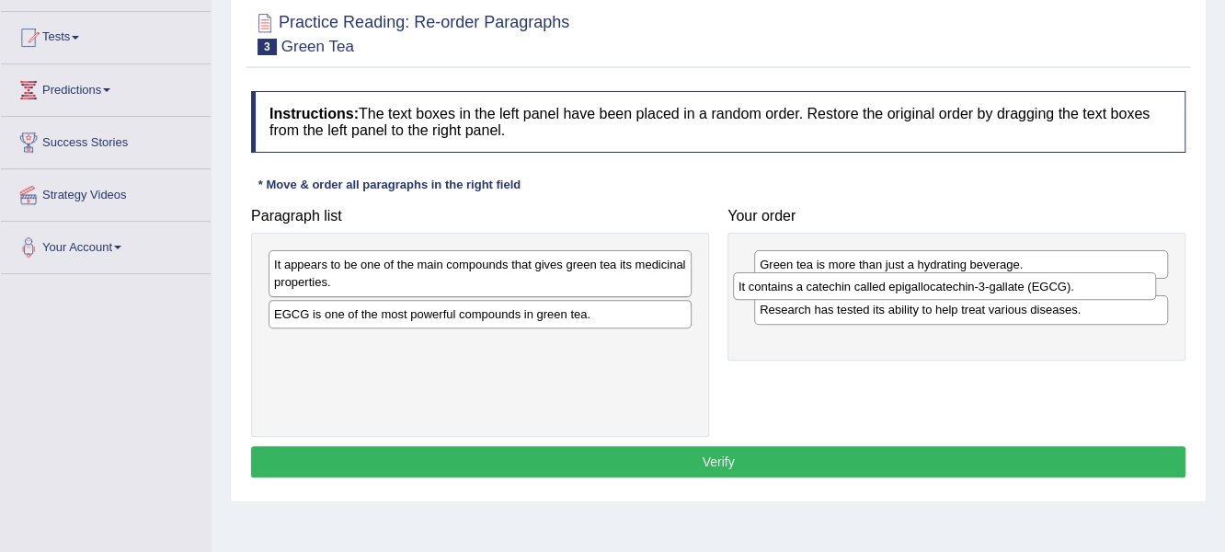
drag, startPoint x: 394, startPoint y: 310, endPoint x: 858, endPoint y: 284, distance: 465.2
click at [858, 284] on div "It contains a catechin called epigallocatechin-3-gallate (EGCG)." at bounding box center [945, 286] width 424 height 29
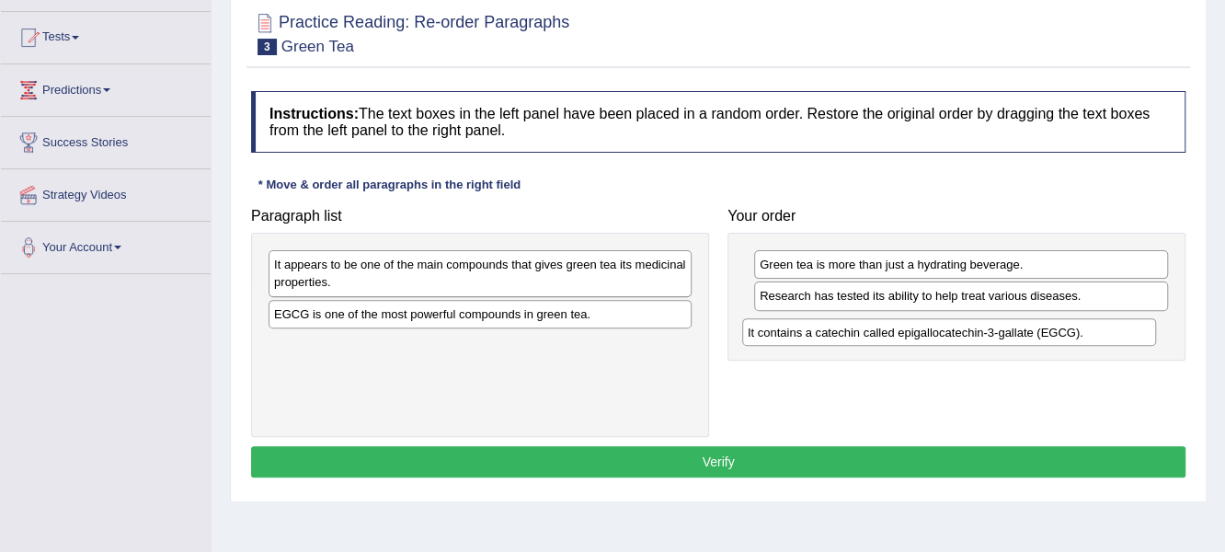
drag, startPoint x: 842, startPoint y: 296, endPoint x: 827, endPoint y: 332, distance: 38.8
click at [830, 332] on div "It contains a catechin called epigallocatechin-3-gallate (EGCG)." at bounding box center [949, 332] width 415 height 29
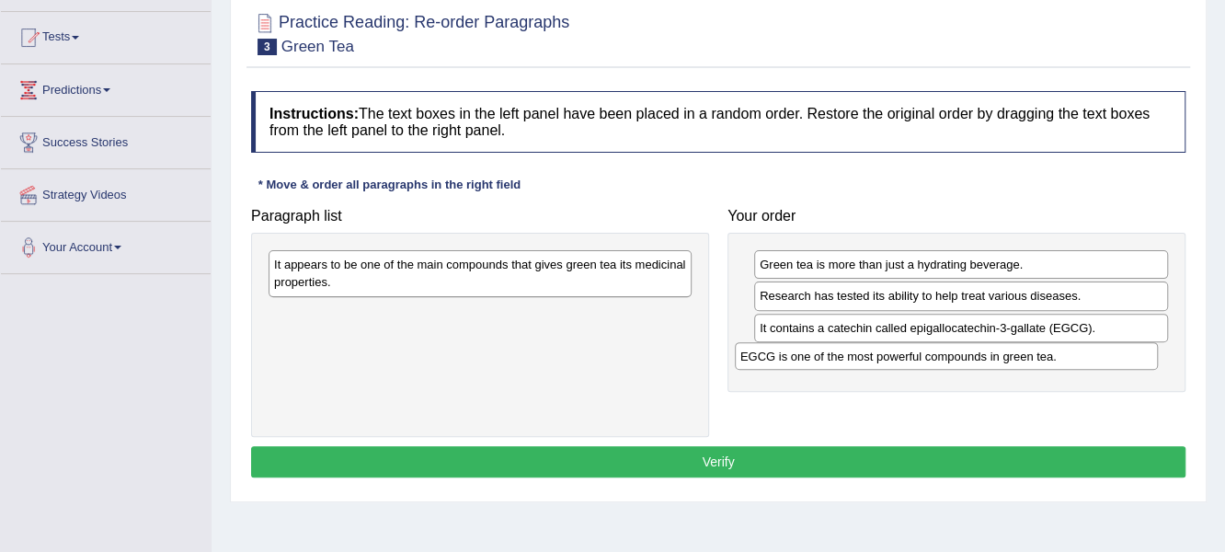
drag, startPoint x: 346, startPoint y: 320, endPoint x: 812, endPoint y: 363, distance: 468.3
click at [812, 363] on div "EGCG is one of the most powerful compounds in green tea." at bounding box center [947, 356] width 424 height 29
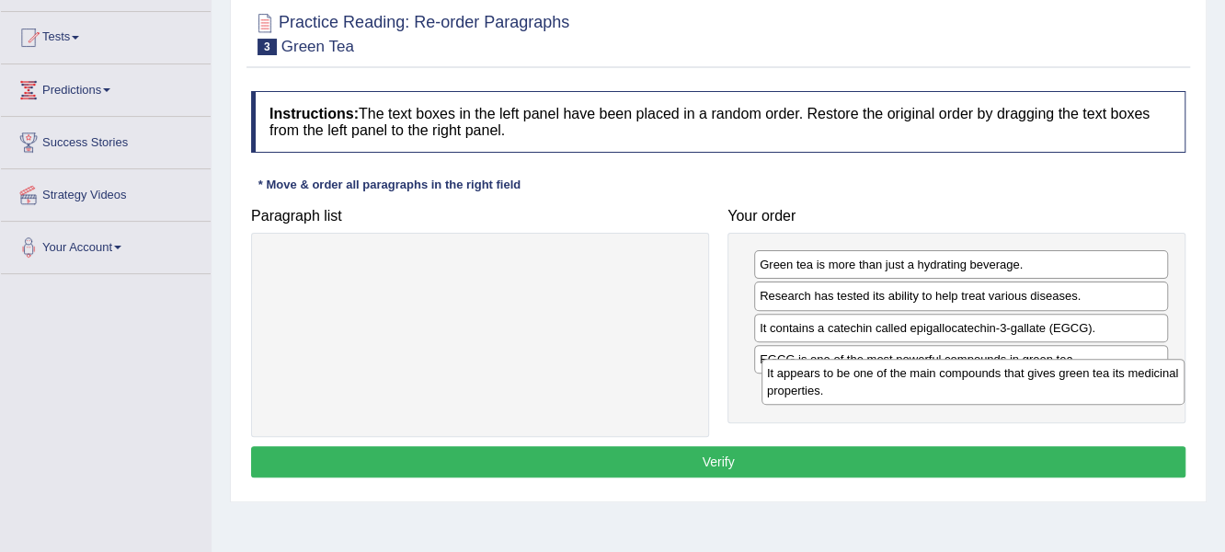
drag, startPoint x: 588, startPoint y: 272, endPoint x: 1065, endPoint y: 379, distance: 489.2
click at [1073, 379] on div "It appears to be one of the main compounds that gives green tea its medicinal p…" at bounding box center [974, 382] width 424 height 46
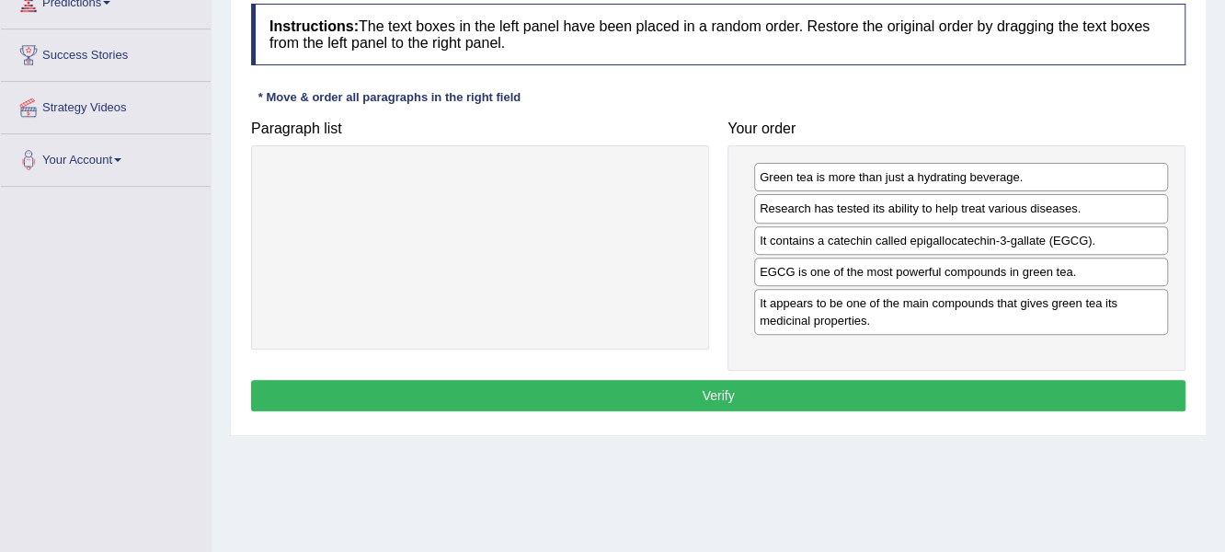
scroll to position [276, 0]
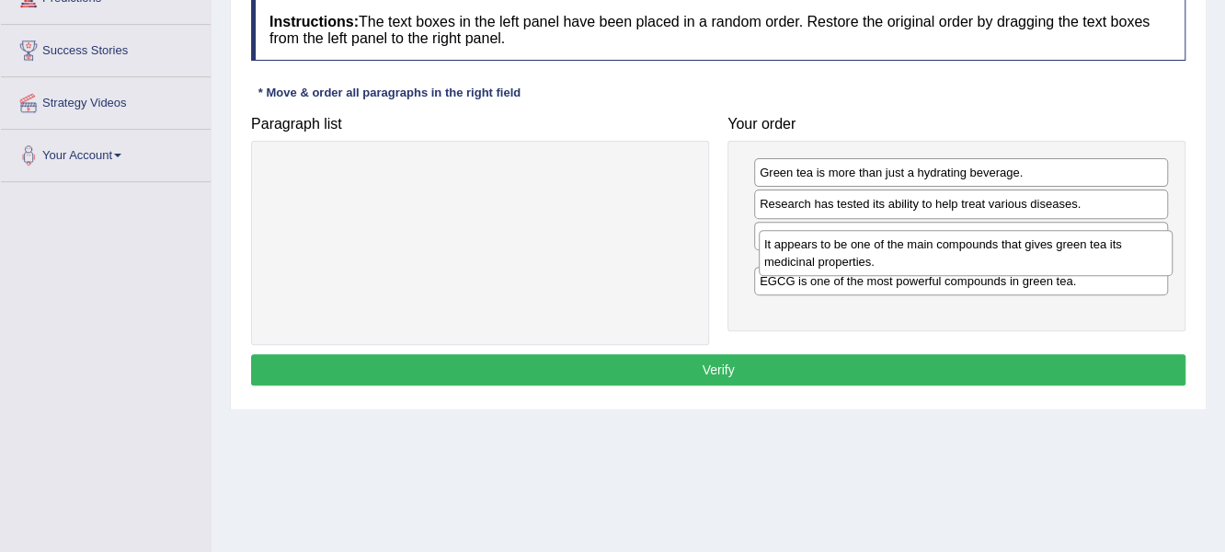
drag, startPoint x: 871, startPoint y: 305, endPoint x: 875, endPoint y: 254, distance: 51.6
click at [875, 254] on div "It appears to be one of the main compounds that gives green tea its medicinal p…" at bounding box center [966, 253] width 415 height 46
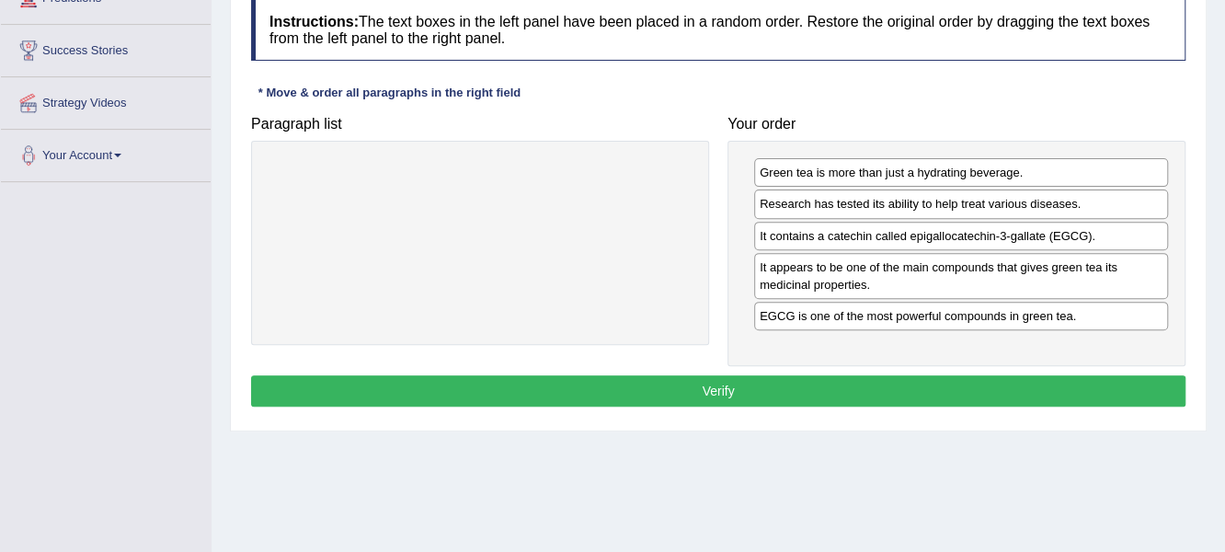
click at [731, 387] on button "Verify" at bounding box center [718, 390] width 935 height 31
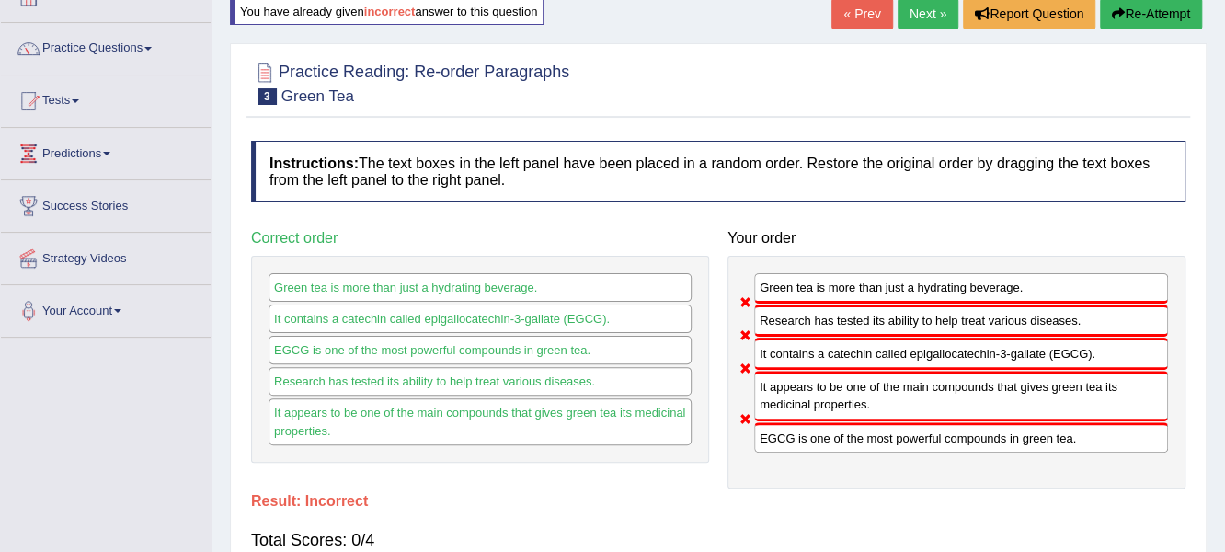
scroll to position [91, 0]
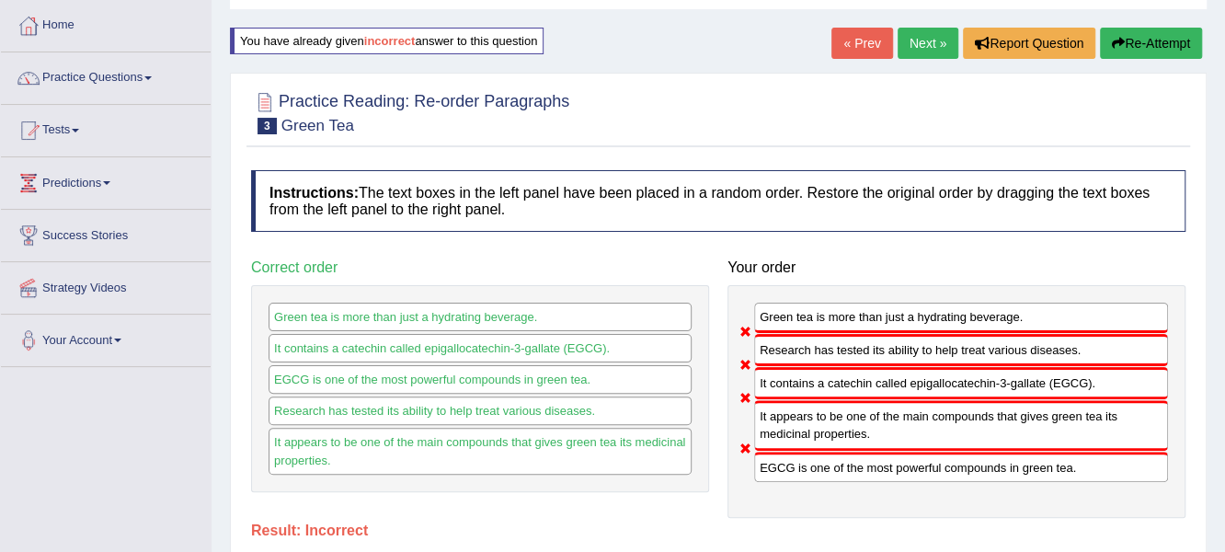
click at [1128, 27] on div "Home Practice Reading: Re-order Paragraphs Green Tea You have already given inc…" at bounding box center [719, 369] width 1014 height 920
click at [1126, 30] on button "Re-Attempt" at bounding box center [1151, 43] width 102 height 31
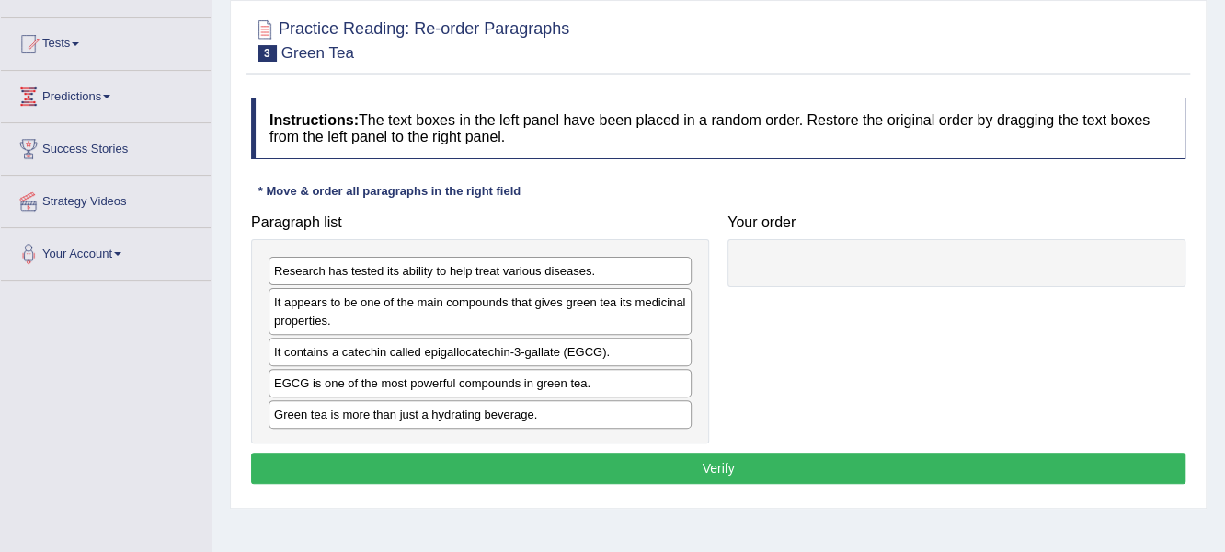
scroll to position [183, 0]
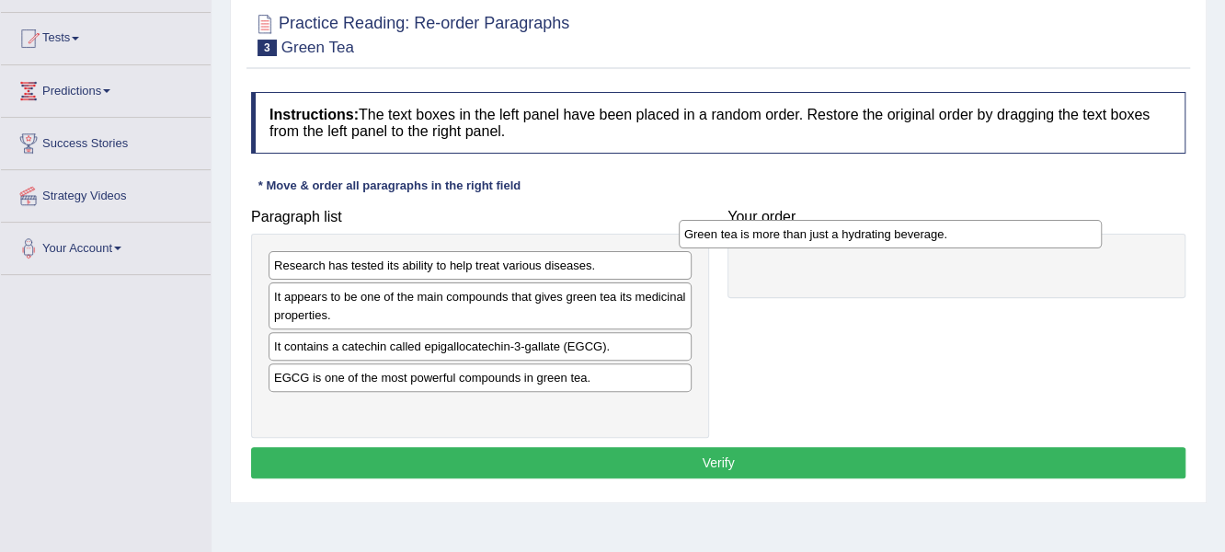
drag, startPoint x: 459, startPoint y: 409, endPoint x: 857, endPoint y: 238, distance: 433.5
click at [857, 238] on div "Green tea is more than just a hydrating beverage." at bounding box center [891, 234] width 424 height 29
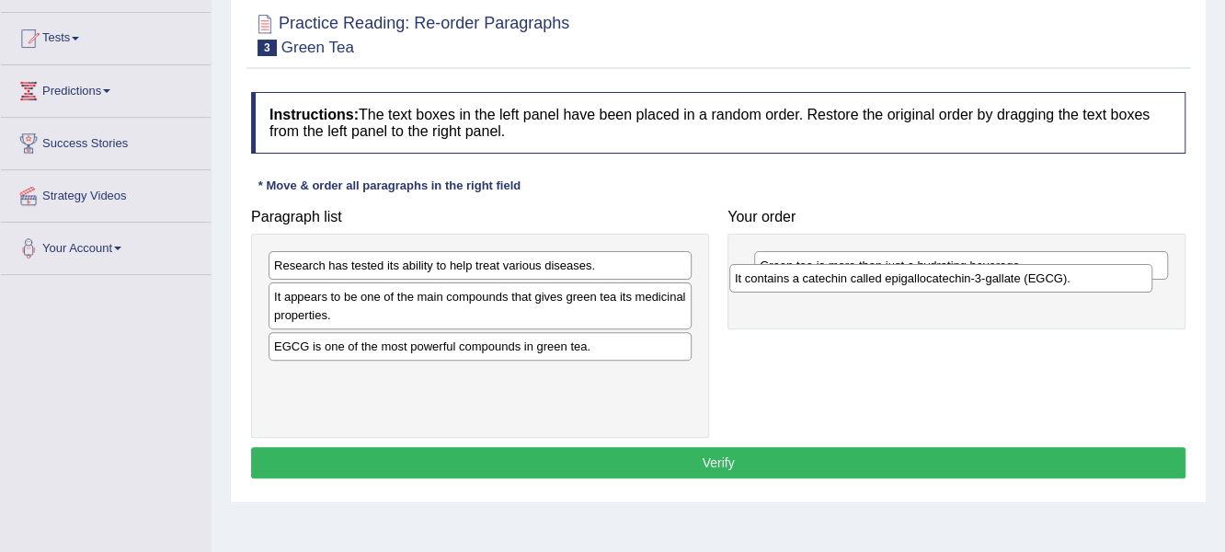
drag, startPoint x: 442, startPoint y: 344, endPoint x: 925, endPoint y: 285, distance: 486.5
click at [925, 284] on div "It contains a catechin called epigallocatechin-3-gallate (EGCG)." at bounding box center [941, 278] width 424 height 29
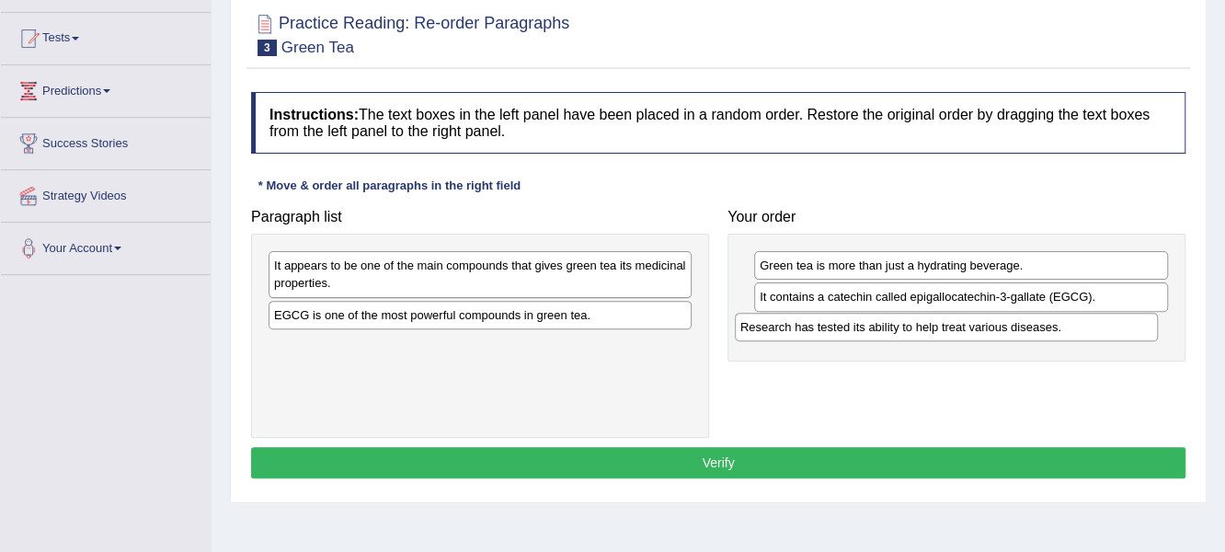
drag, startPoint x: 443, startPoint y: 266, endPoint x: 909, endPoint y: 330, distance: 469.8
click at [910, 328] on div "Research has tested its ability to help treat various diseases." at bounding box center [947, 327] width 424 height 29
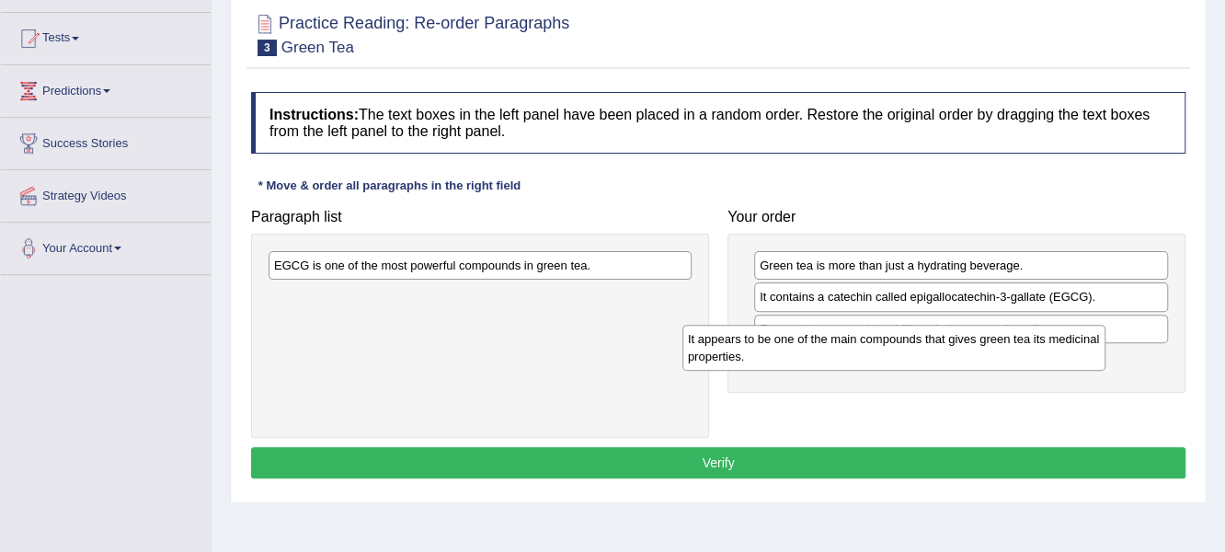
drag, startPoint x: 540, startPoint y: 276, endPoint x: 958, endPoint y: 350, distance: 425.1
click at [958, 350] on div "It appears to be one of the main compounds that gives green tea its medicinal p…" at bounding box center [894, 348] width 424 height 46
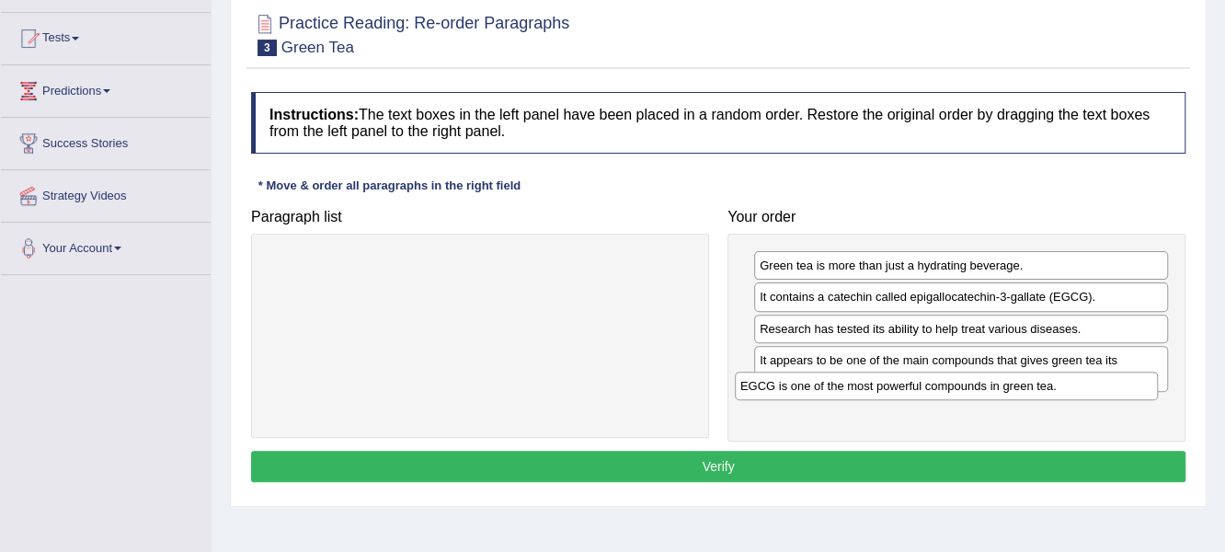
drag, startPoint x: 549, startPoint y: 264, endPoint x: 1023, endPoint y: 385, distance: 489.0
click at [1023, 385] on div "EGCG is one of the most powerful compounds in green tea." at bounding box center [947, 386] width 424 height 29
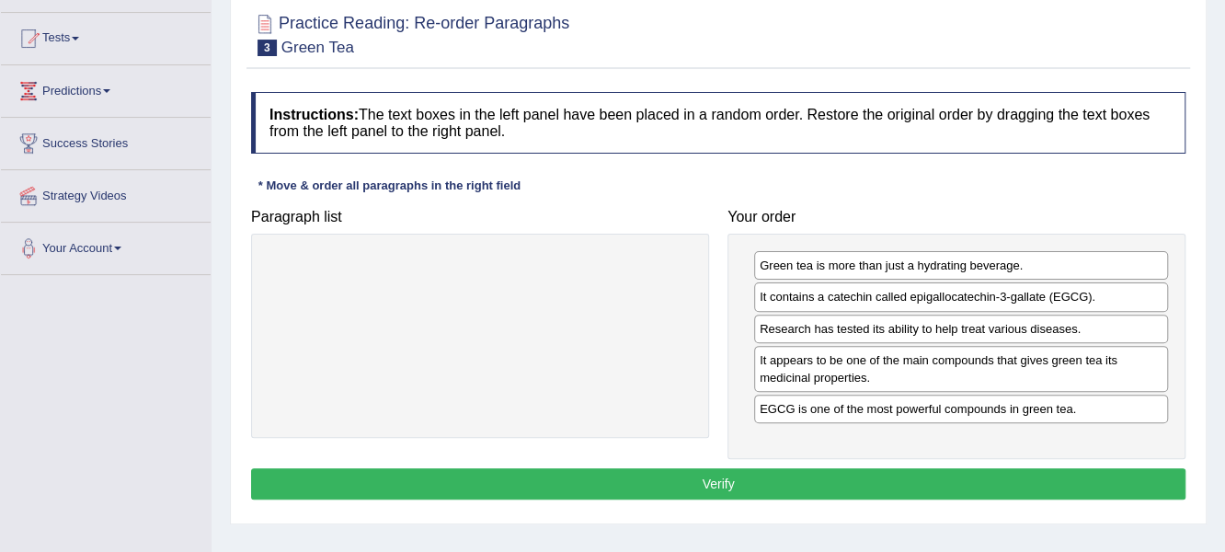
click at [776, 476] on button "Verify" at bounding box center [718, 483] width 935 height 31
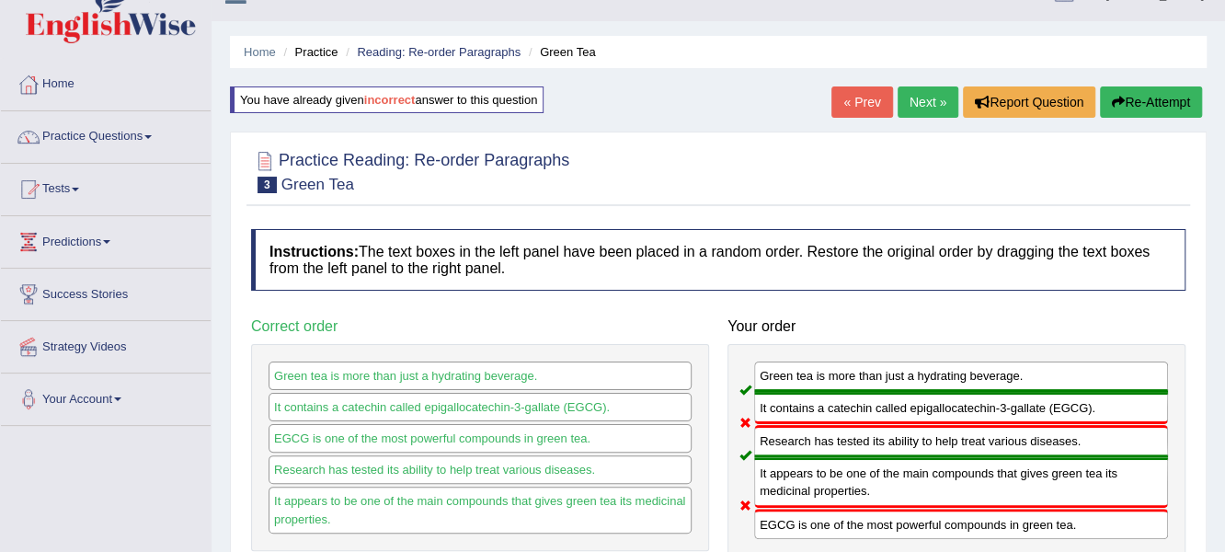
scroll to position [0, 0]
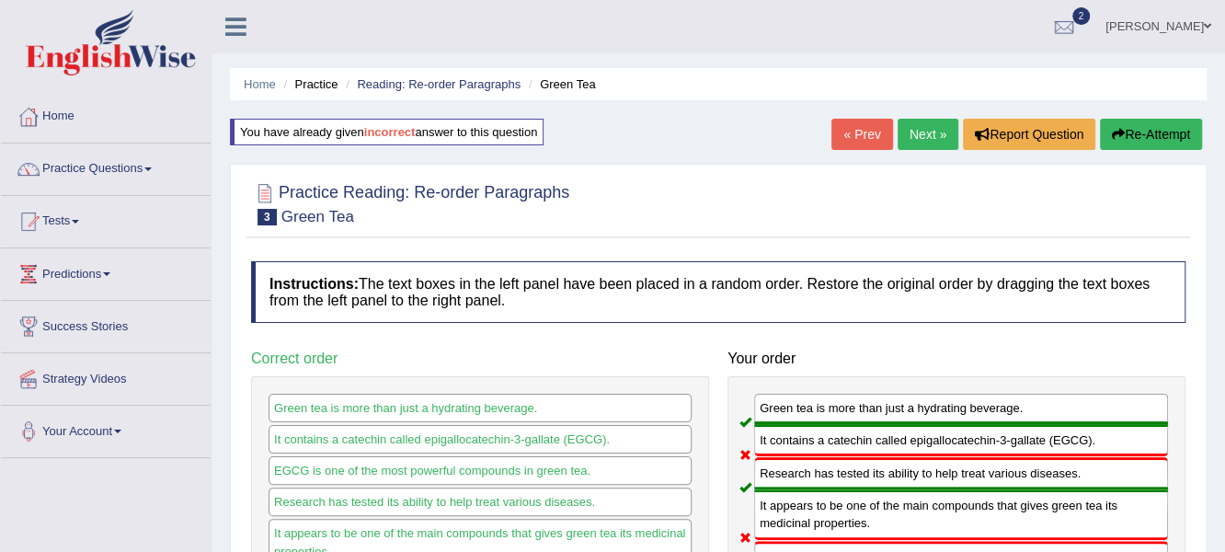
click at [1168, 127] on button "Re-Attempt" at bounding box center [1151, 134] width 102 height 31
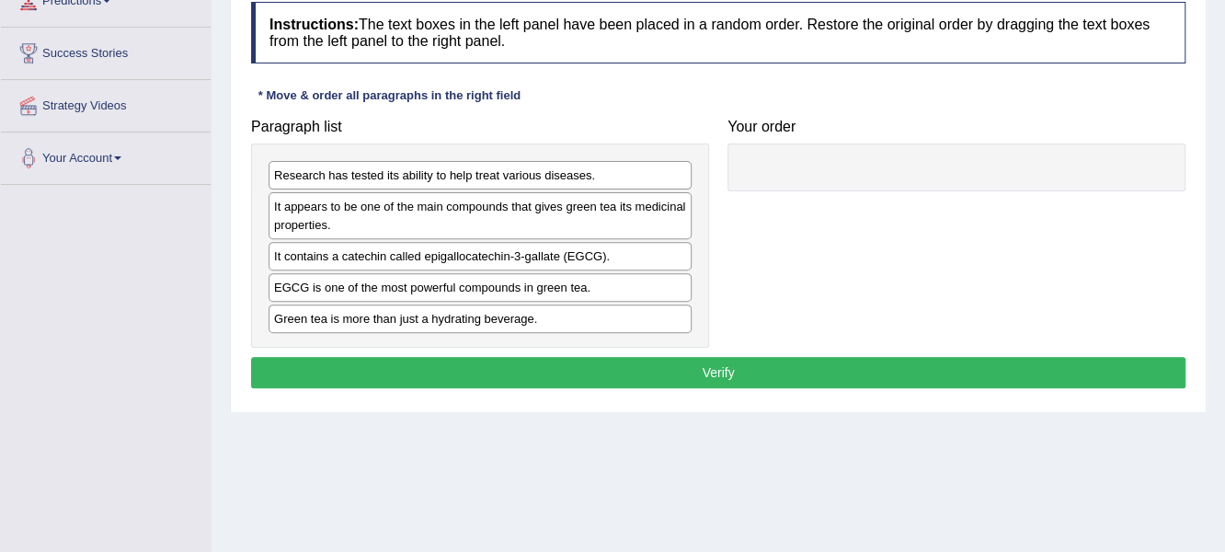
scroll to position [276, 0]
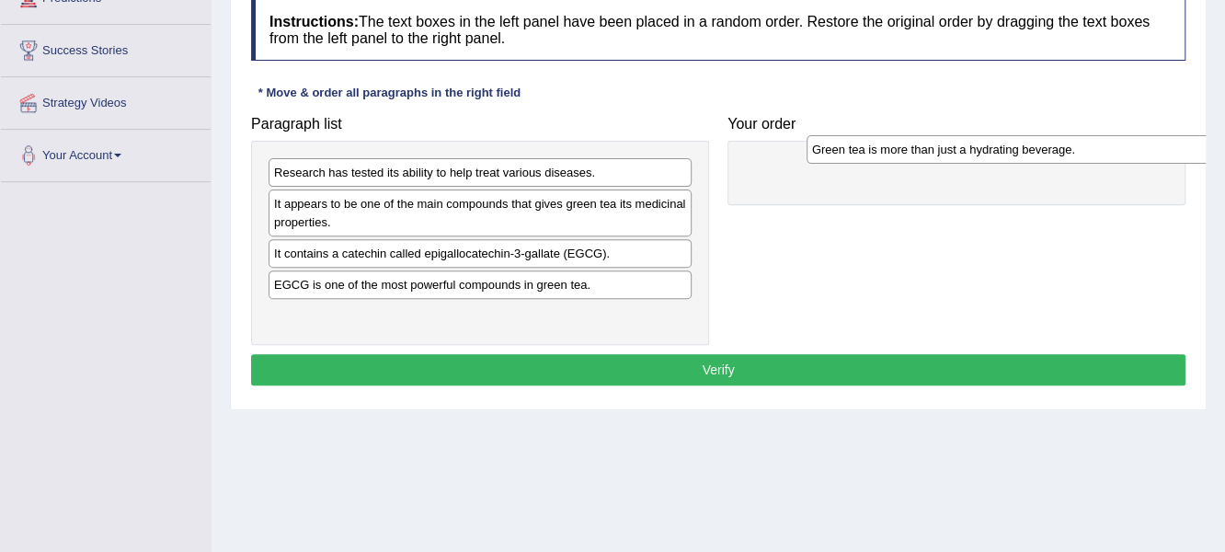
drag, startPoint x: 304, startPoint y: 315, endPoint x: 762, endPoint y: 152, distance: 485.6
click at [807, 151] on div "Green tea is more than just a hydrating beverage." at bounding box center [1019, 149] width 424 height 29
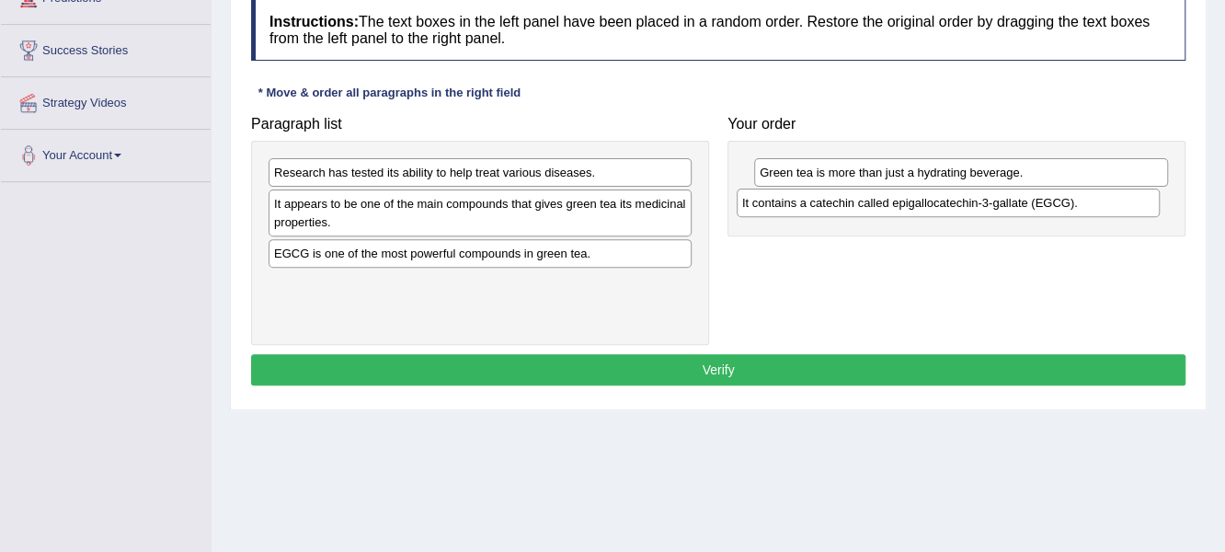
drag, startPoint x: 361, startPoint y: 255, endPoint x: 829, endPoint y: 206, distance: 470.7
click at [829, 206] on div "It contains a catechin called epigallocatechin-3-gallate (EGCG)." at bounding box center [949, 203] width 424 height 29
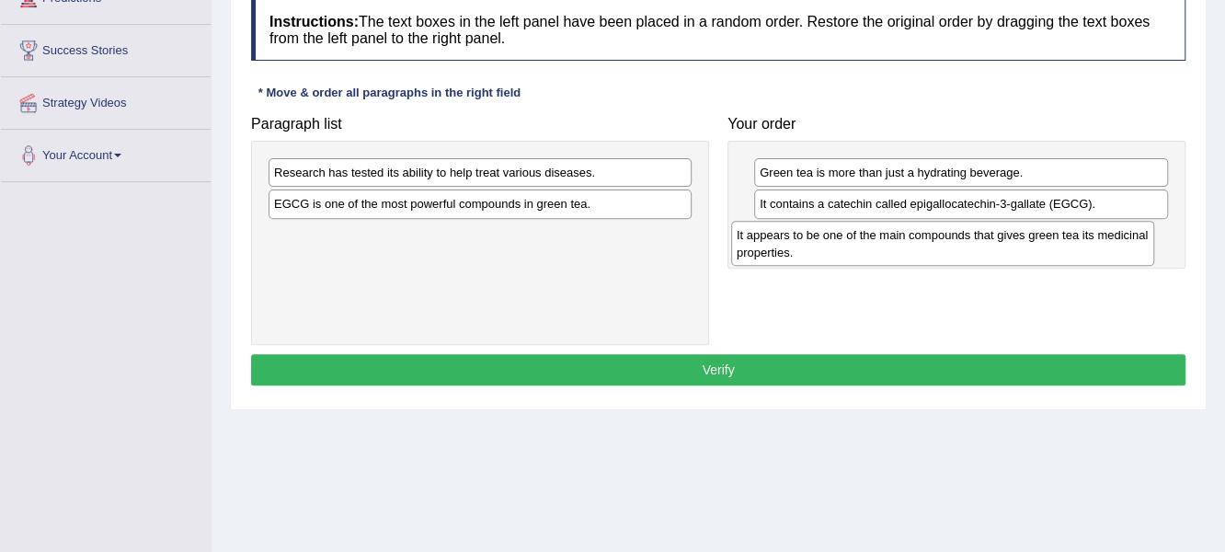
drag, startPoint x: 292, startPoint y: 199, endPoint x: 755, endPoint y: 229, distance: 463.7
click at [755, 229] on div "It appears to be one of the main compounds that gives green tea its medicinal p…" at bounding box center [943, 244] width 424 height 46
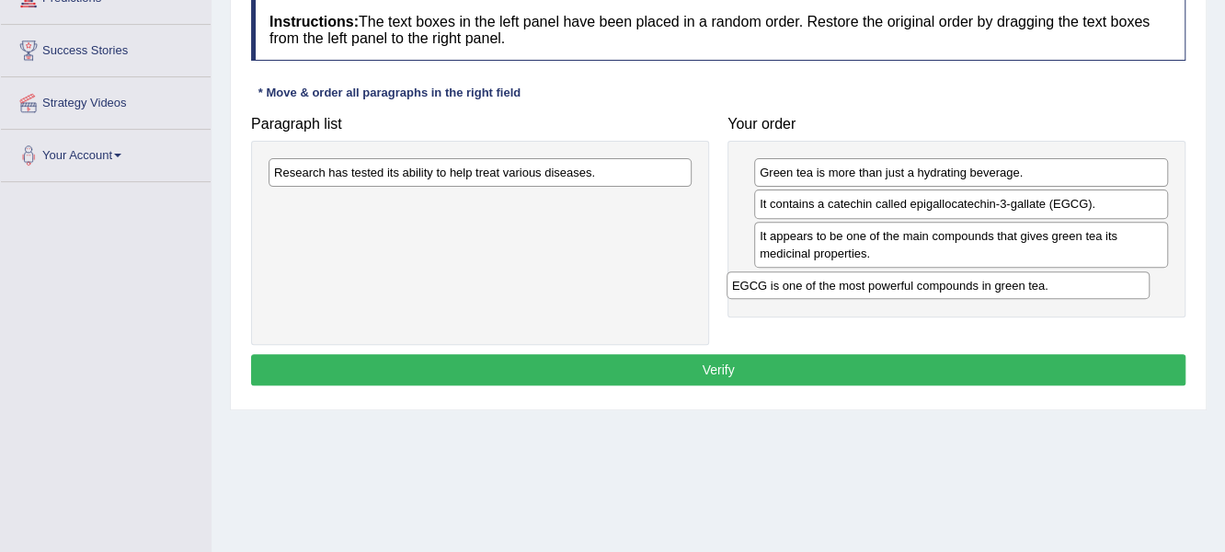
drag, startPoint x: 398, startPoint y: 201, endPoint x: 857, endPoint y: 281, distance: 466.1
click at [857, 282] on div "EGCG is one of the most powerful compounds in green tea." at bounding box center [939, 285] width 424 height 29
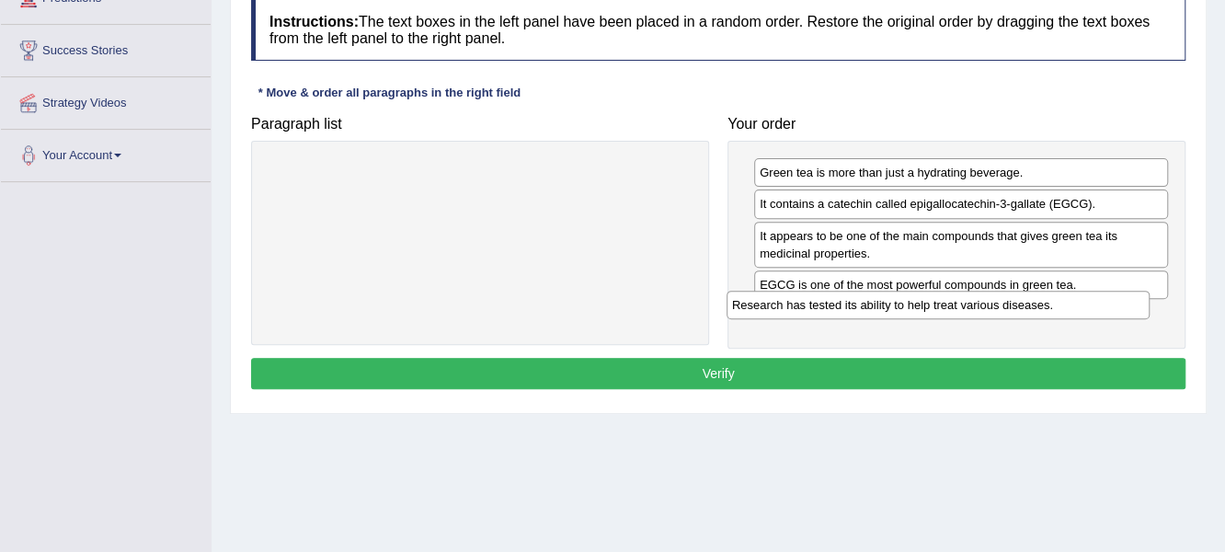
drag, startPoint x: 485, startPoint y: 176, endPoint x: 927, endPoint y: 326, distance: 467.1
click at [942, 310] on div "Research has tested its ability to help treat various diseases." at bounding box center [939, 305] width 424 height 29
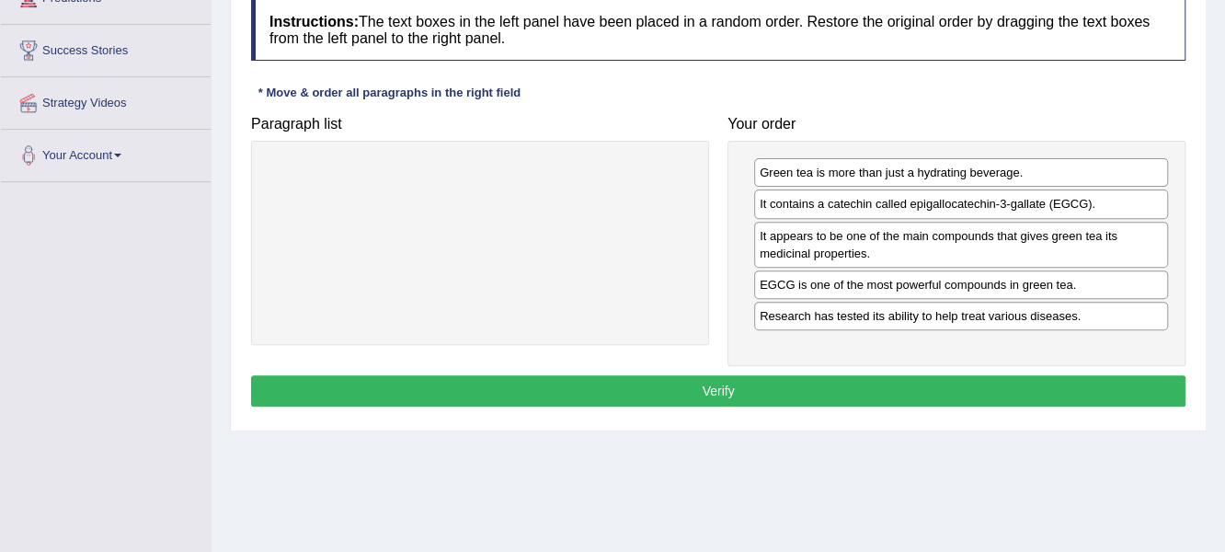
click at [744, 384] on button "Verify" at bounding box center [718, 390] width 935 height 31
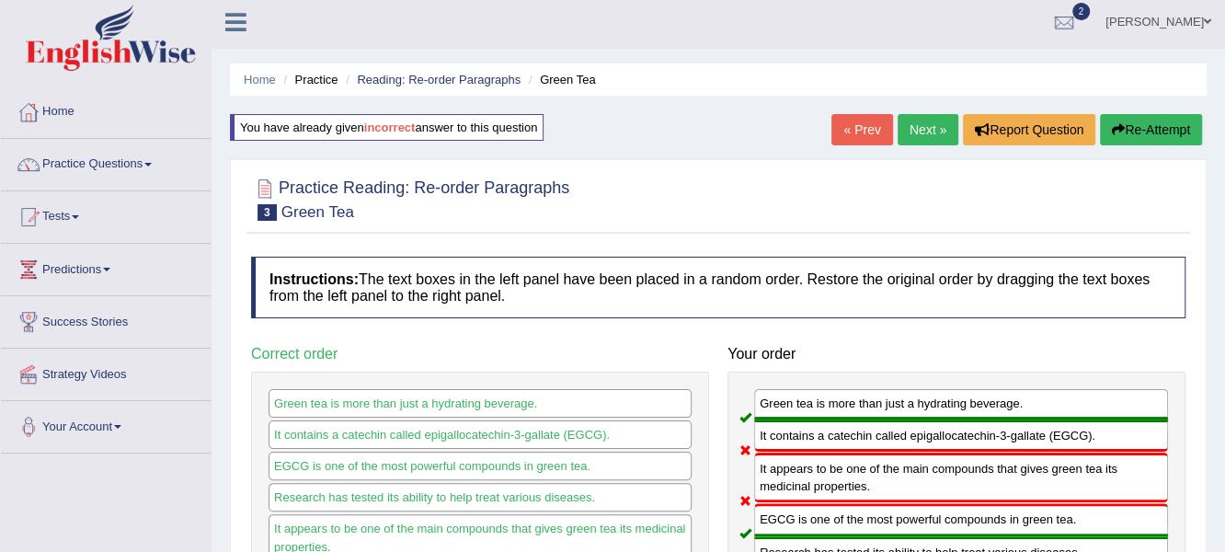
scroll to position [0, 0]
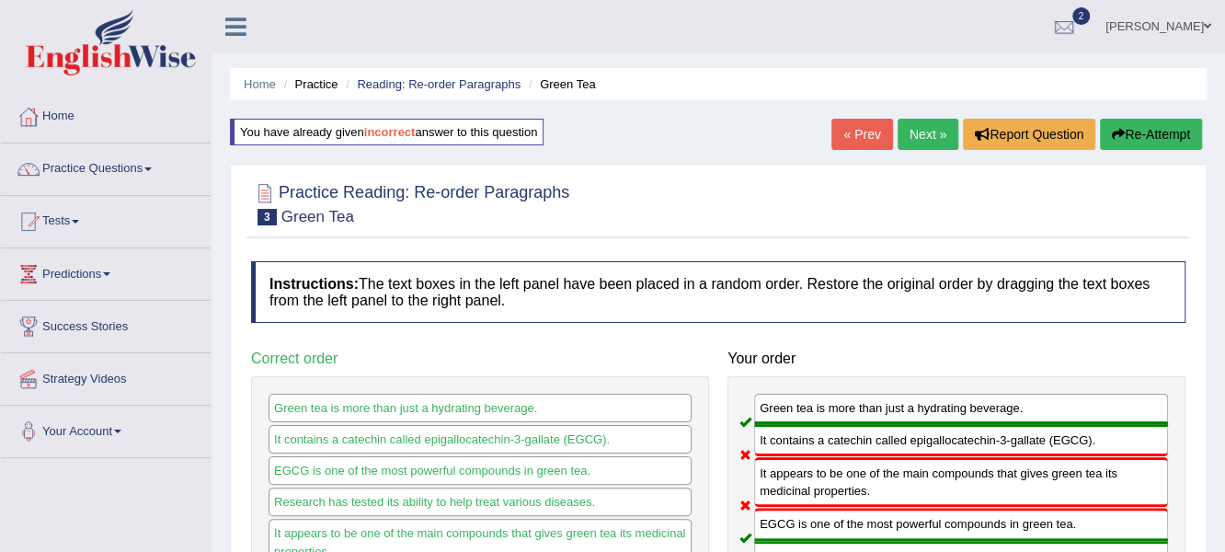
click at [911, 127] on link "Next »" at bounding box center [928, 134] width 61 height 31
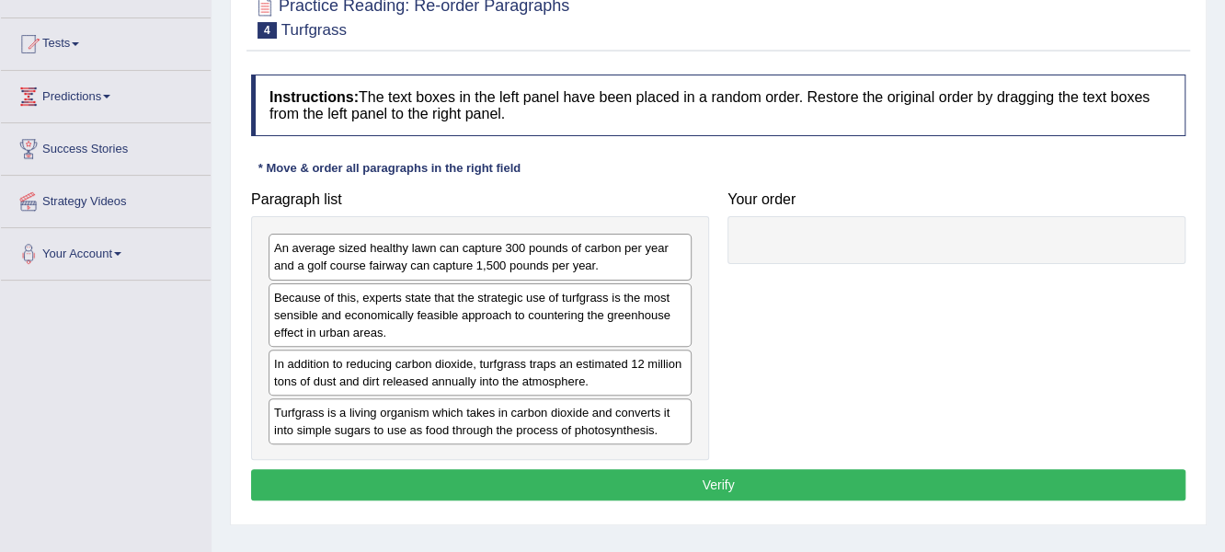
scroll to position [184, 0]
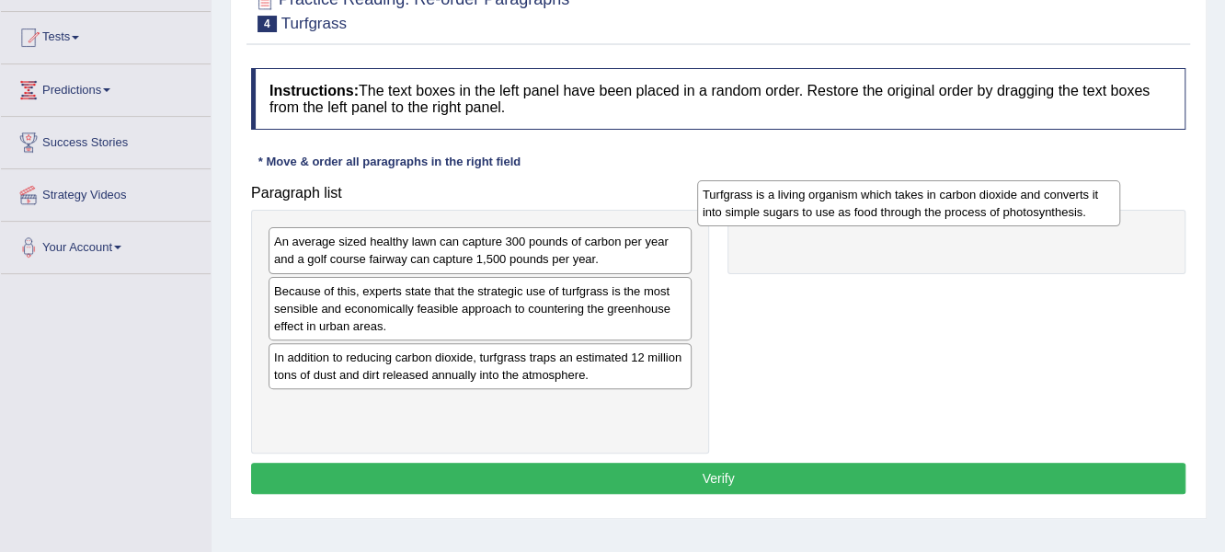
drag, startPoint x: 321, startPoint y: 418, endPoint x: 735, endPoint y: 218, distance: 459.5
click at [748, 210] on div "Turfgrass is a living organism which takes in carbon dioxide and converts it in…" at bounding box center [909, 203] width 424 height 46
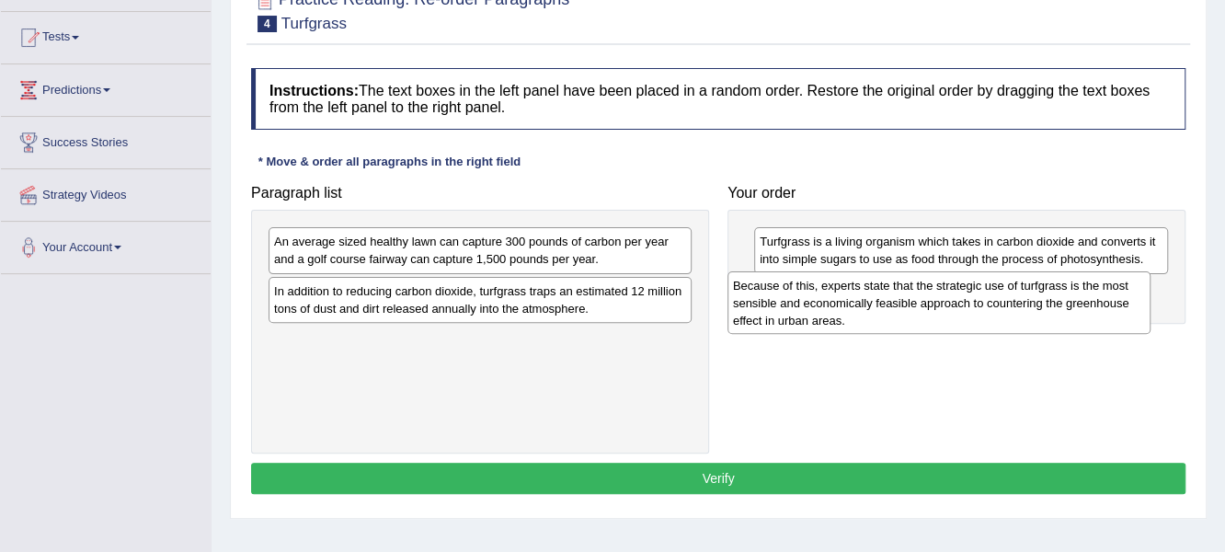
drag, startPoint x: 353, startPoint y: 307, endPoint x: 812, endPoint y: 303, distance: 459.0
click at [812, 303] on div "Because of this, experts state that the strategic use of turfgrass is the most …" at bounding box center [940, 302] width 424 height 63
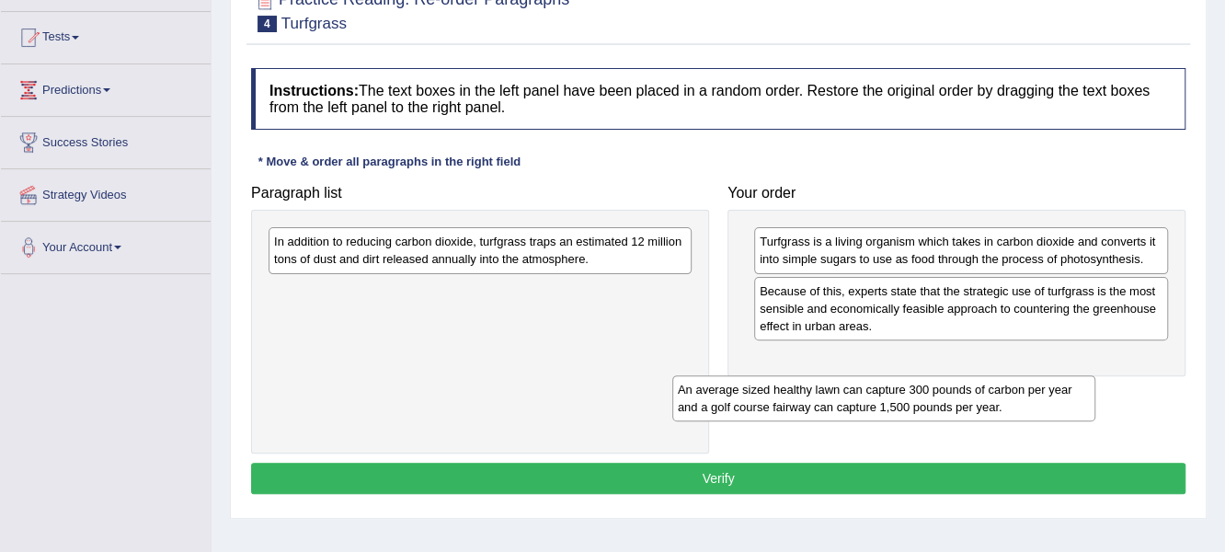
drag, startPoint x: 600, startPoint y: 249, endPoint x: 1035, endPoint y: 373, distance: 452.4
click at [1035, 375] on div "An average sized healthy lawn can capture 300 pounds of carbon per year and a g…" at bounding box center [884, 398] width 424 height 46
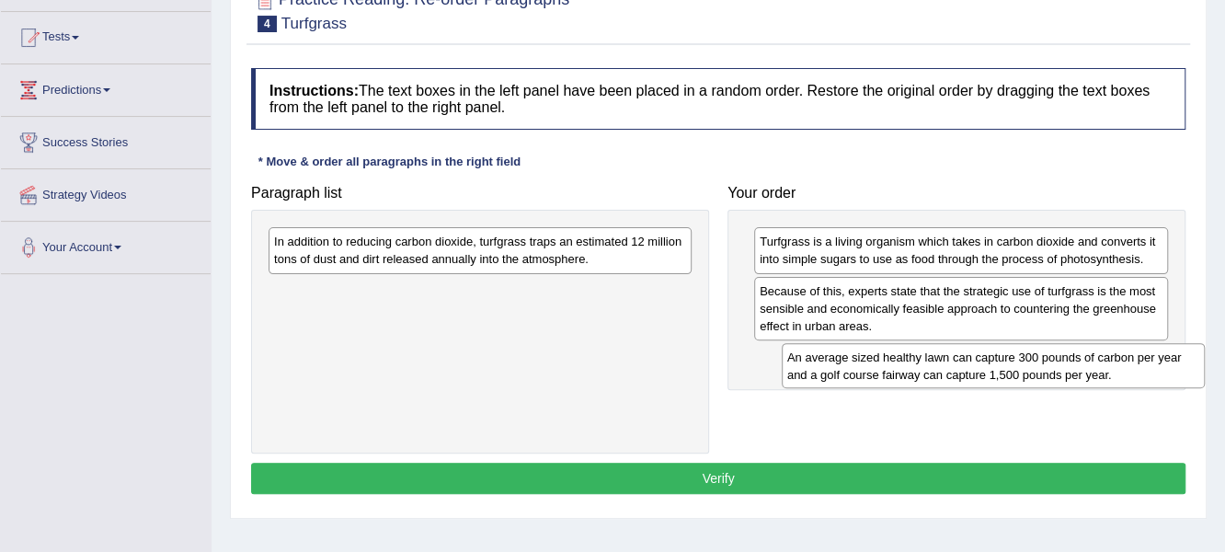
drag, startPoint x: 492, startPoint y: 311, endPoint x: 996, endPoint y: 361, distance: 506.6
click at [996, 361] on div "An average sized healthy lawn can capture 300 pounds of carbon per year and a g…" at bounding box center [994, 366] width 424 height 46
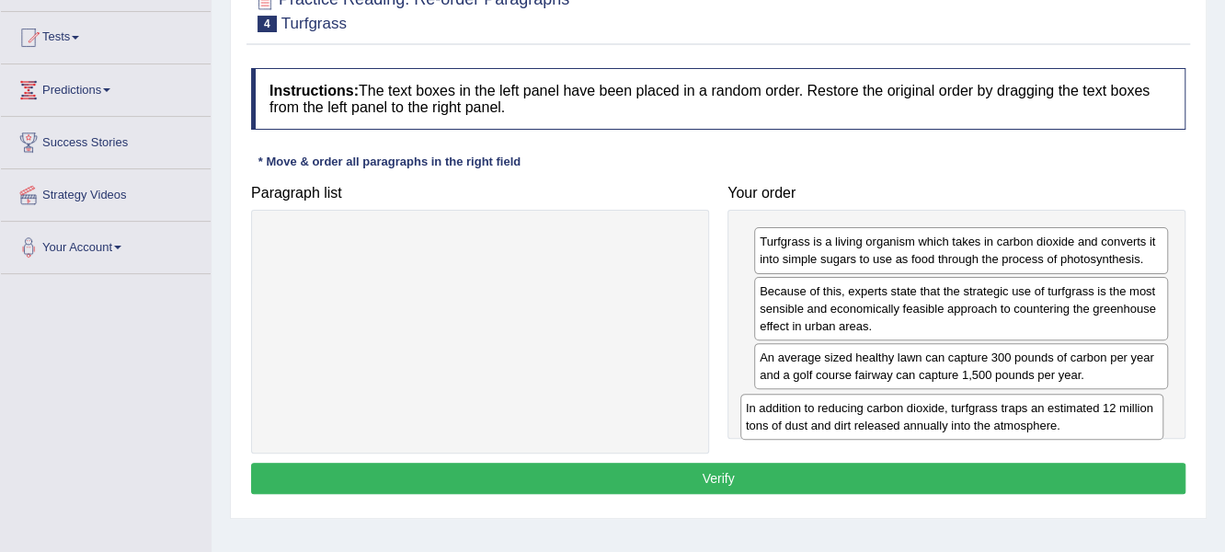
drag, startPoint x: 559, startPoint y: 264, endPoint x: 1031, endPoint y: 414, distance: 495.1
click at [1031, 414] on div "In addition to reducing carbon dioxide, turfgrass traps an estimated 12 million…" at bounding box center [952, 417] width 424 height 46
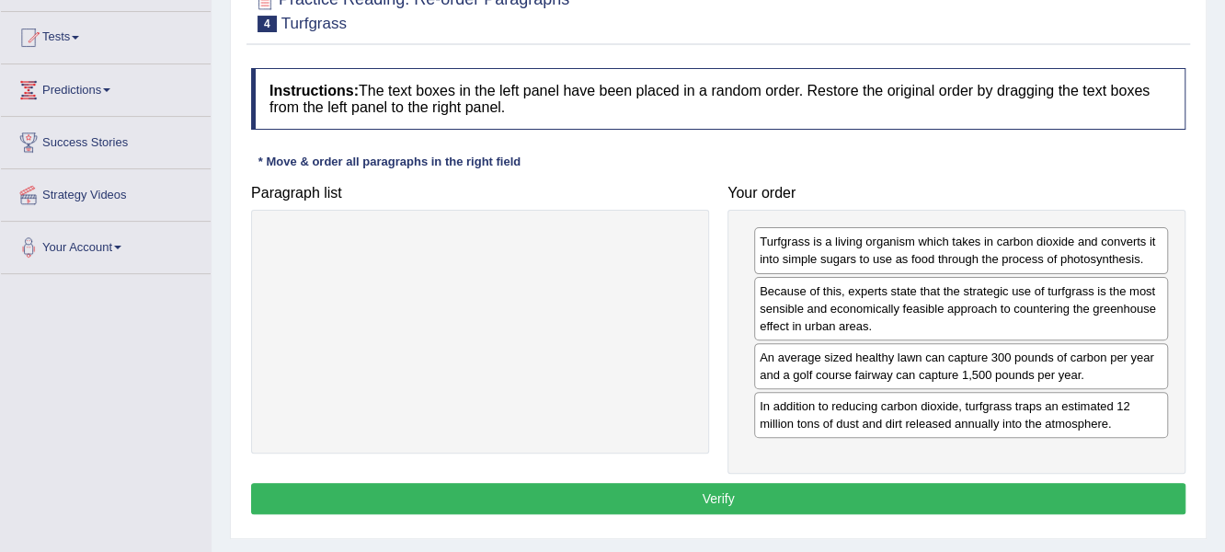
click at [736, 493] on button "Verify" at bounding box center [718, 498] width 935 height 31
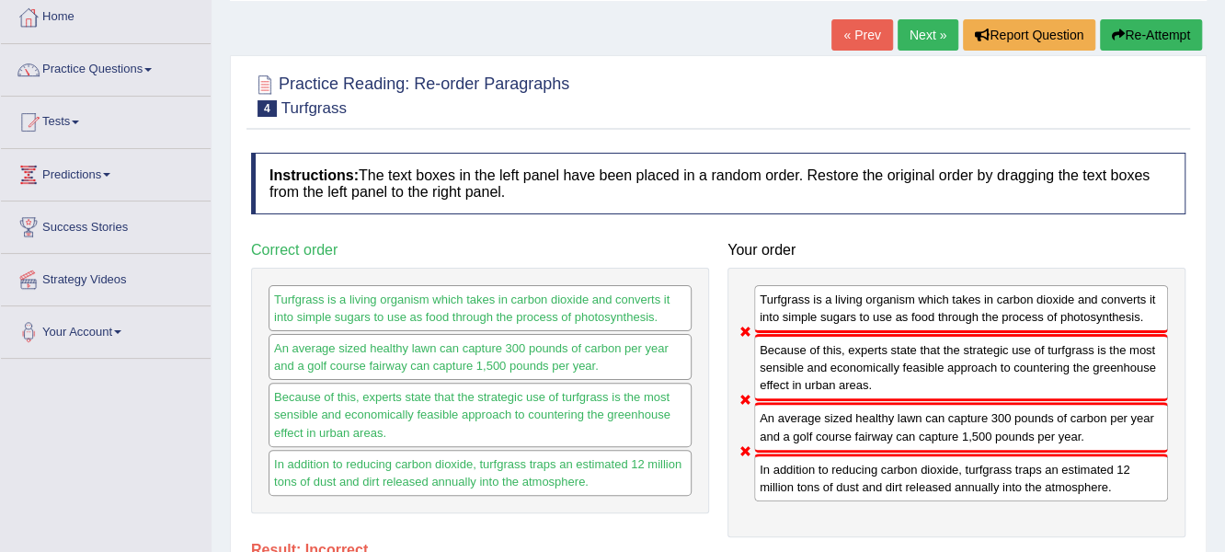
scroll to position [91, 0]
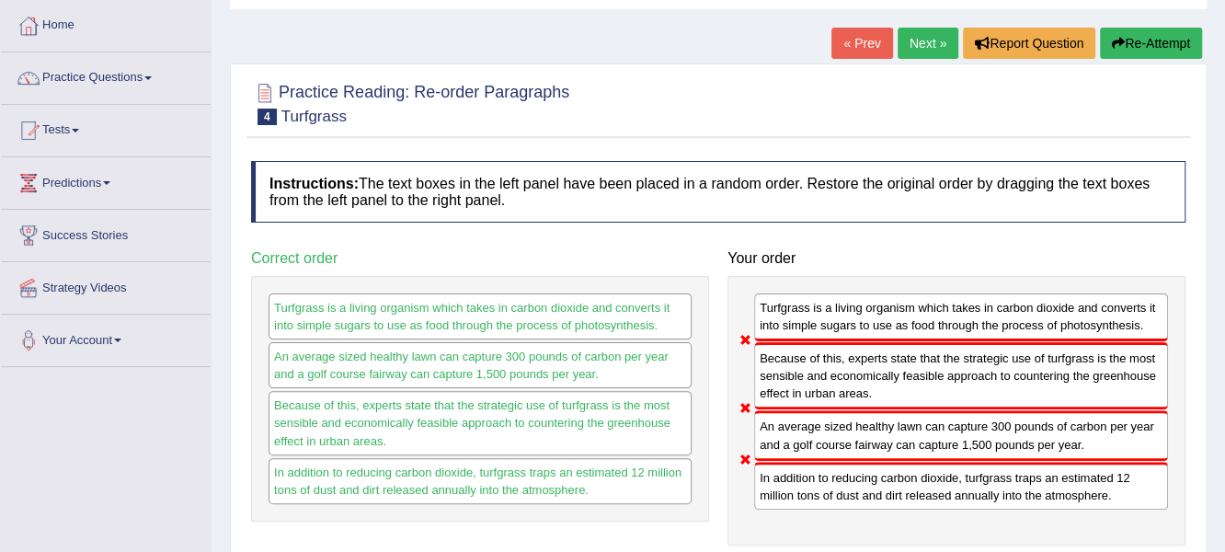
click at [1150, 45] on button "Re-Attempt" at bounding box center [1151, 43] width 102 height 31
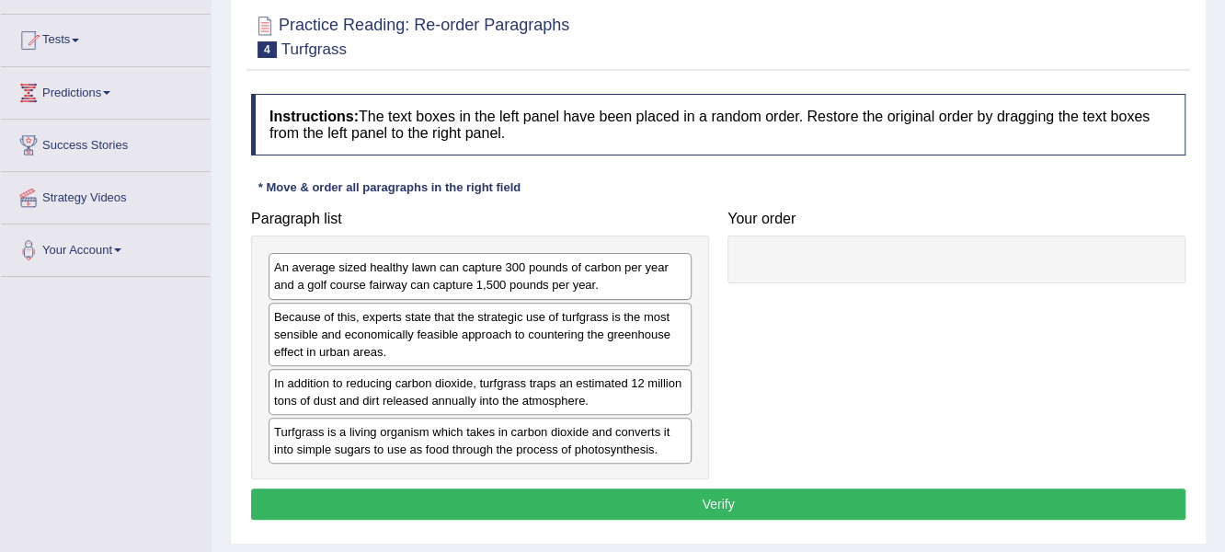
scroll to position [183, 0]
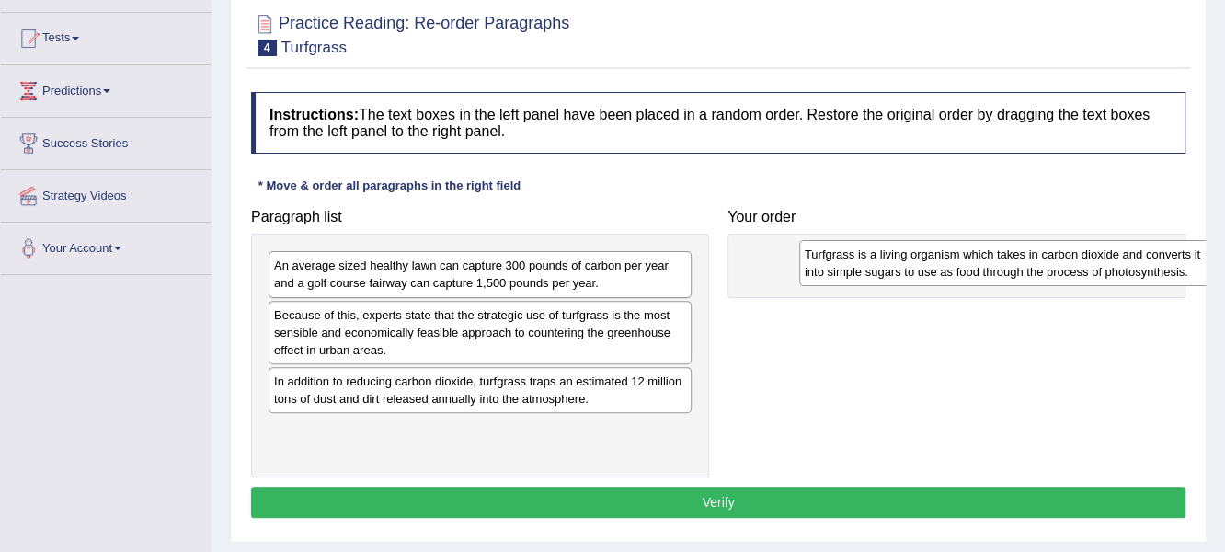
drag, startPoint x: 508, startPoint y: 399, endPoint x: 755, endPoint y: 238, distance: 295.2
click at [799, 240] on div "Turfgrass is a living organism which takes in carbon dioxide and converts it in…" at bounding box center [1011, 263] width 424 height 46
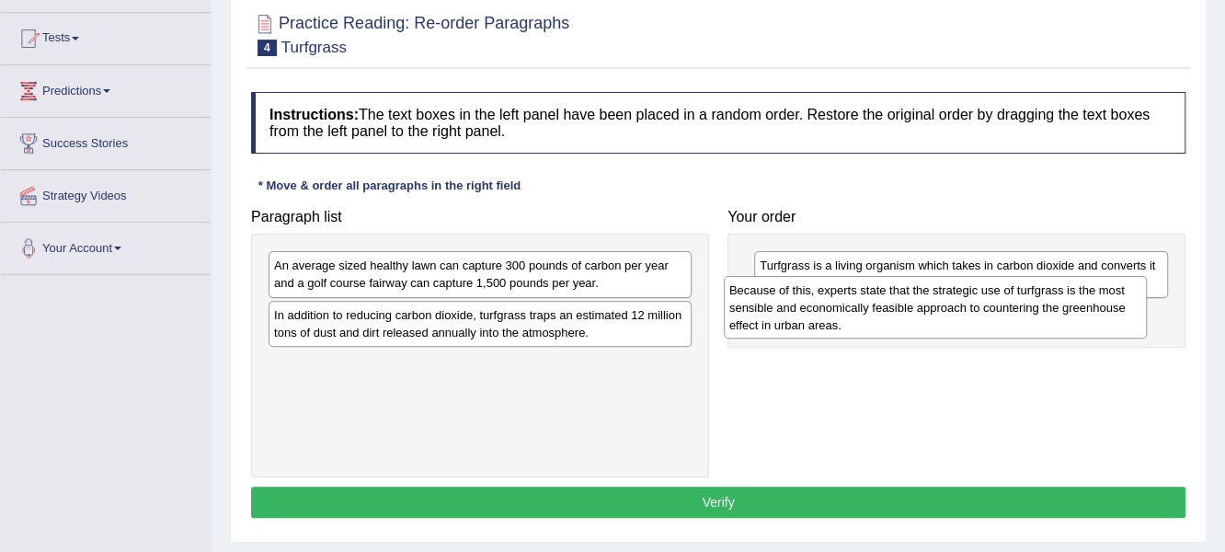
drag, startPoint x: 493, startPoint y: 318, endPoint x: 949, endPoint y: 293, distance: 456.9
click at [949, 293] on div "Because of this, experts state that the strategic use of turfgrass is the most …" at bounding box center [936, 307] width 424 height 63
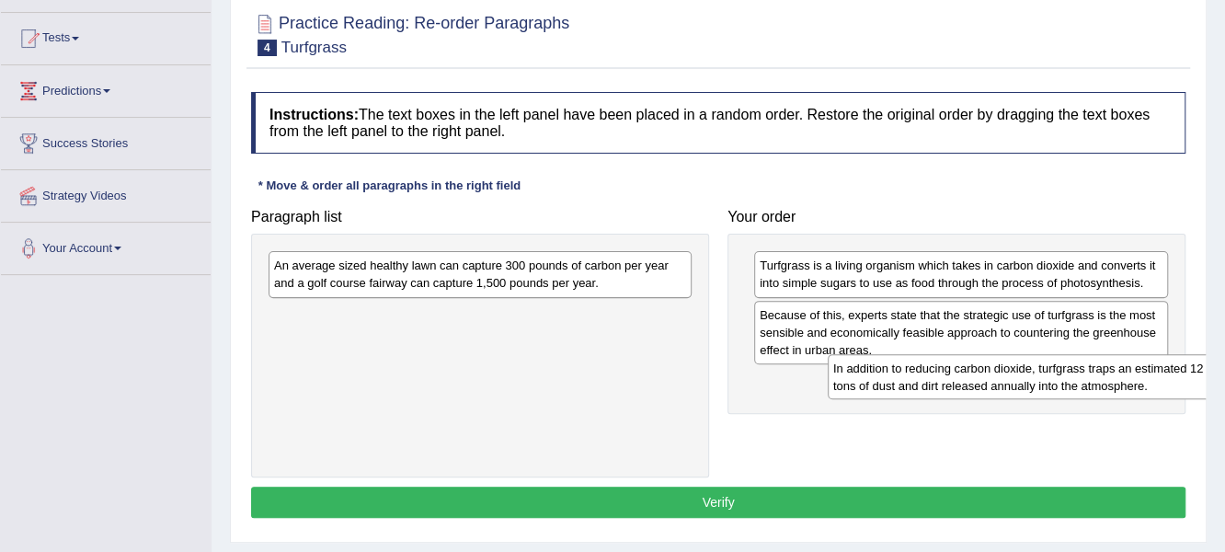
drag, startPoint x: 393, startPoint y: 345, endPoint x: 898, endPoint y: 358, distance: 505.1
click at [918, 370] on div "In addition to reducing carbon dioxide, turfgrass traps an estimated 12 million…" at bounding box center [1040, 377] width 424 height 46
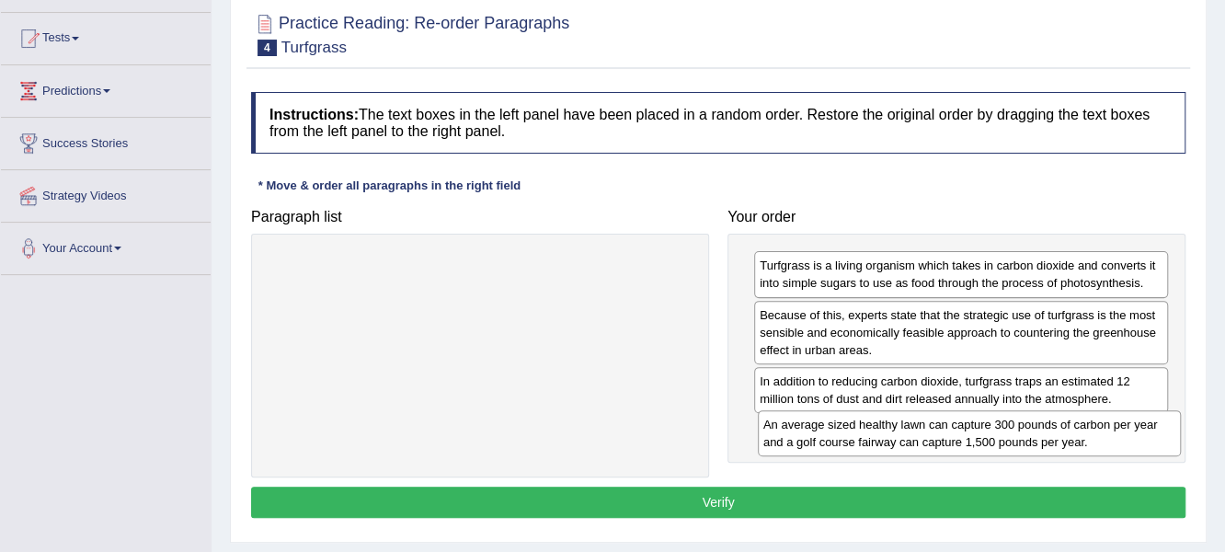
drag, startPoint x: 378, startPoint y: 281, endPoint x: 822, endPoint y: 429, distance: 468.0
click at [822, 429] on div "An average sized healthy lawn can capture 300 pounds of carbon per year and a g…" at bounding box center [970, 433] width 424 height 46
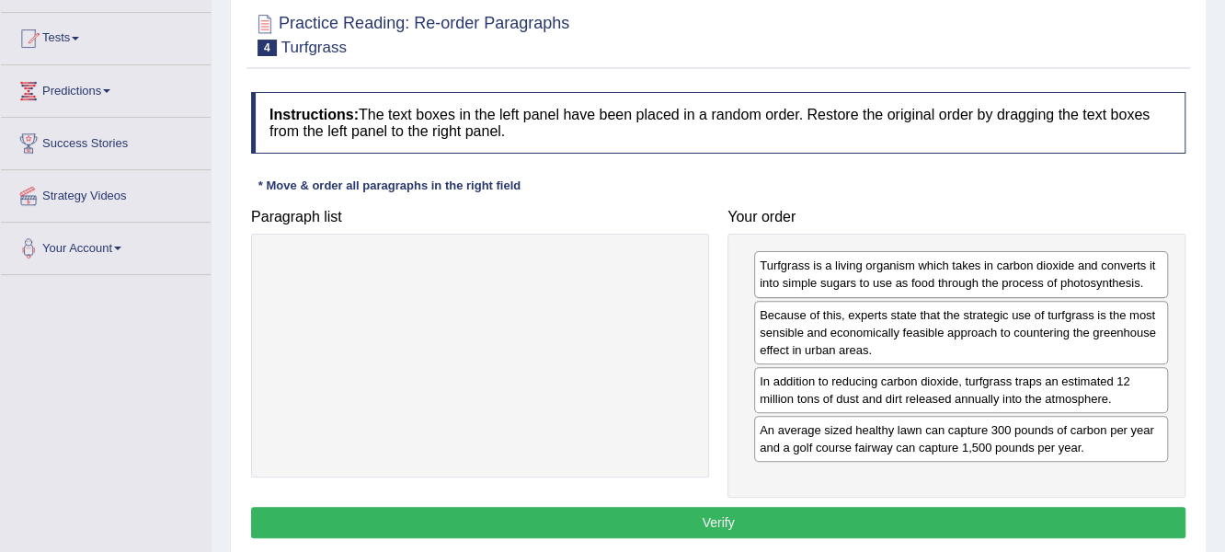
click at [671, 517] on button "Verify" at bounding box center [718, 522] width 935 height 31
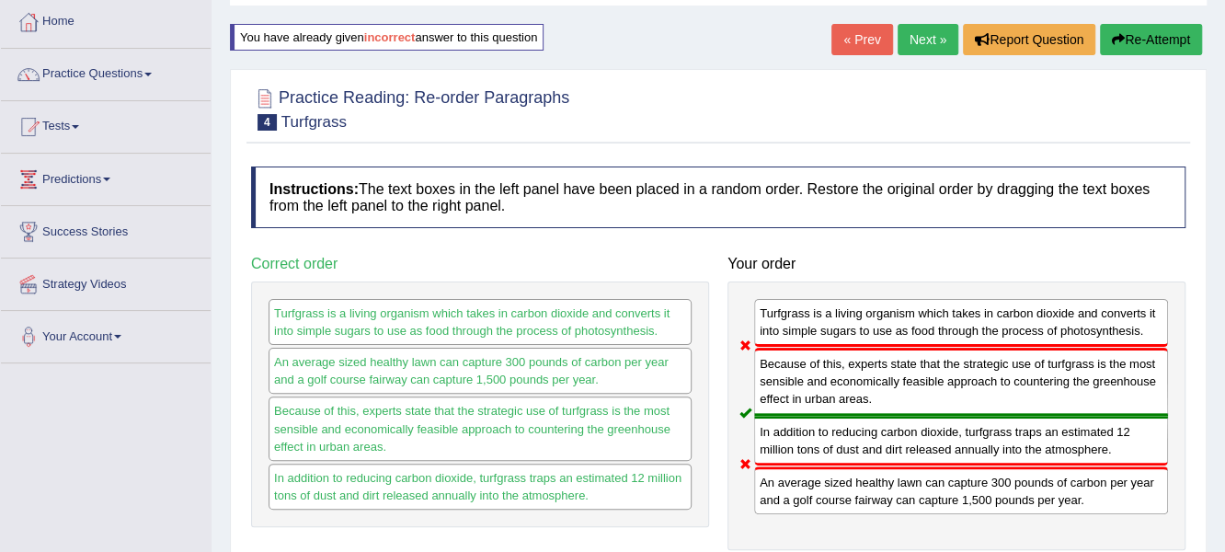
scroll to position [91, 0]
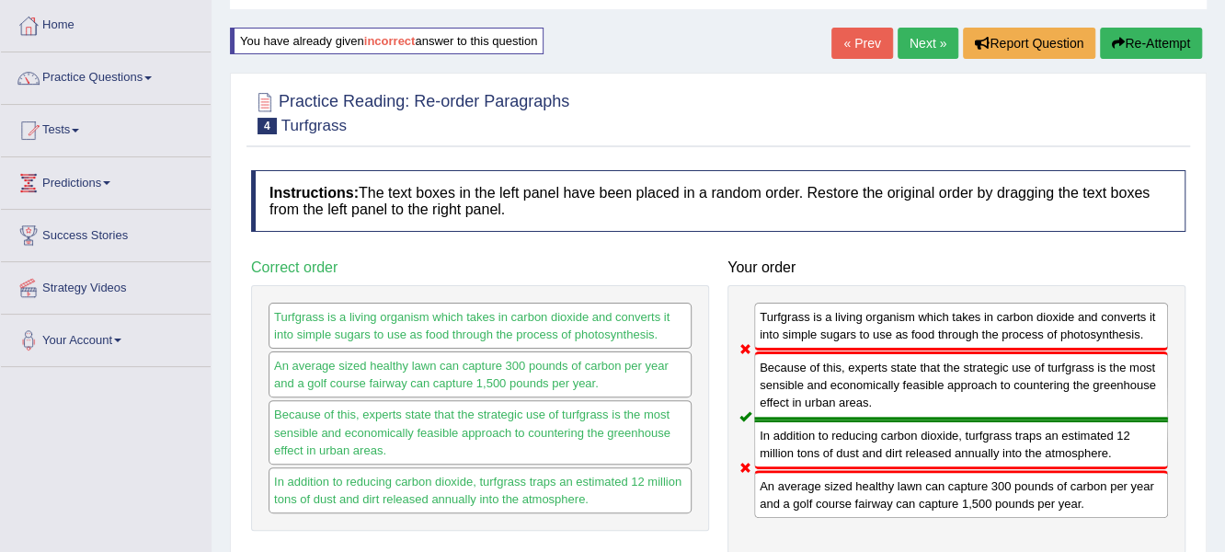
click at [1139, 38] on button "Re-Attempt" at bounding box center [1151, 43] width 102 height 31
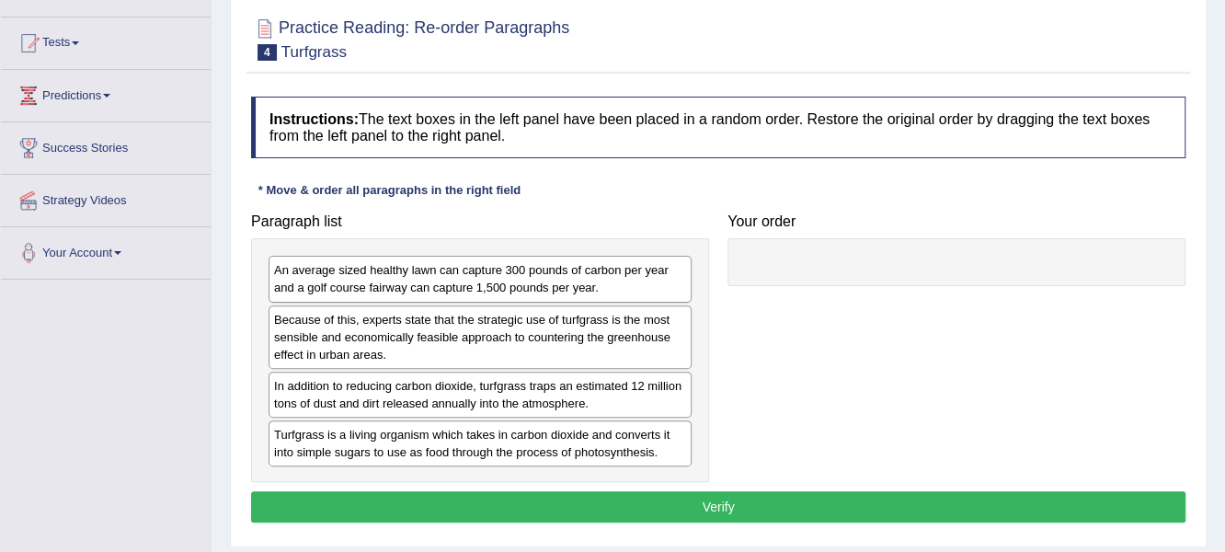
scroll to position [183, 0]
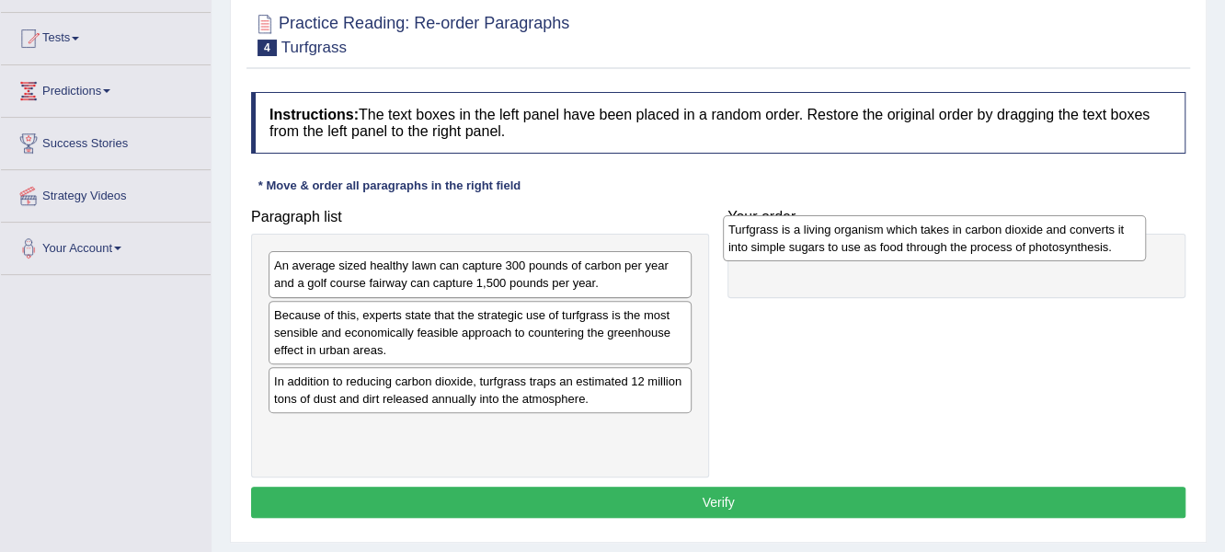
drag, startPoint x: 439, startPoint y: 449, endPoint x: 893, endPoint y: 251, distance: 495.5
click at [893, 251] on div "Turfgrass is a living organism which takes in carbon dioxide and converts it in…" at bounding box center [935, 238] width 424 height 46
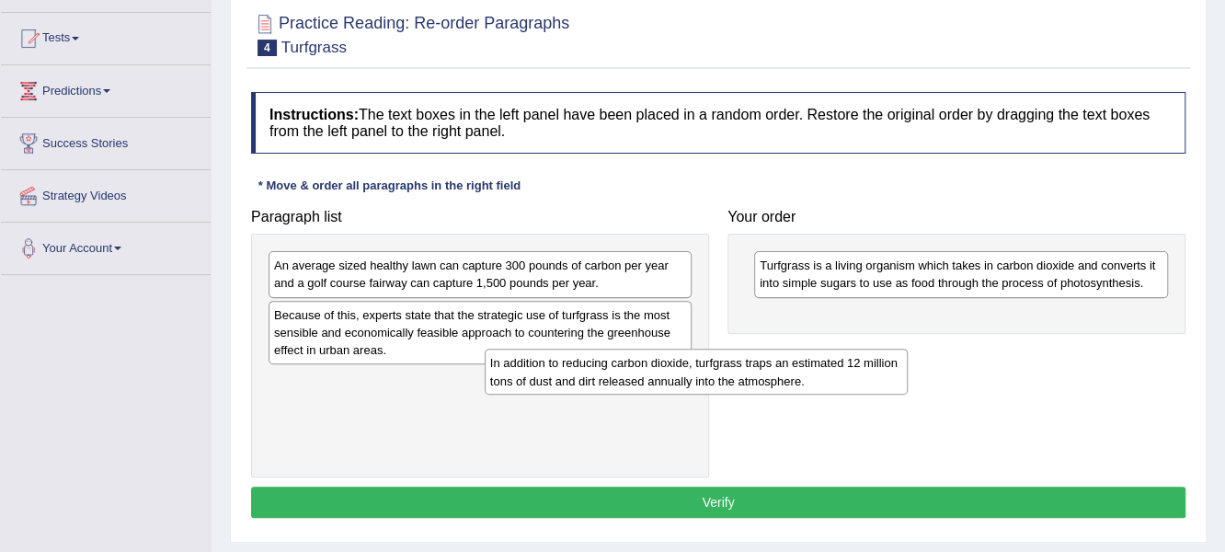
drag, startPoint x: 476, startPoint y: 400, endPoint x: 854, endPoint y: 352, distance: 381.1
click at [854, 352] on div "In addition to reducing carbon dioxide, turfgrass traps an estimated 12 million…" at bounding box center [697, 372] width 424 height 46
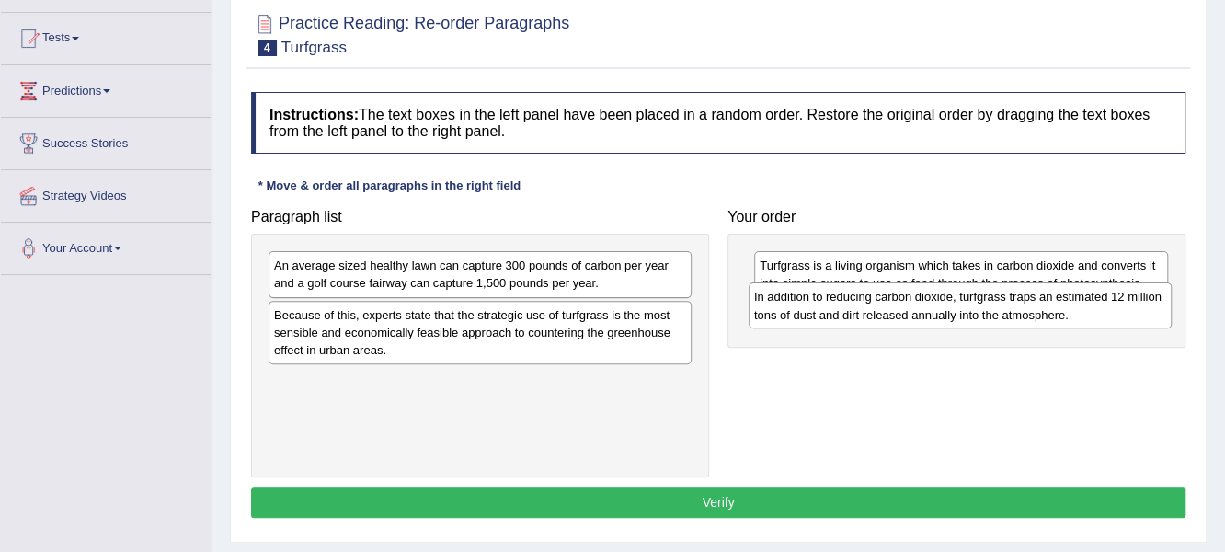
drag, startPoint x: 577, startPoint y: 389, endPoint x: 1060, endPoint y: 309, distance: 489.5
click at [1060, 309] on div "In addition to reducing carbon dioxide, turfgrass traps an estimated 12 million…" at bounding box center [961, 305] width 424 height 46
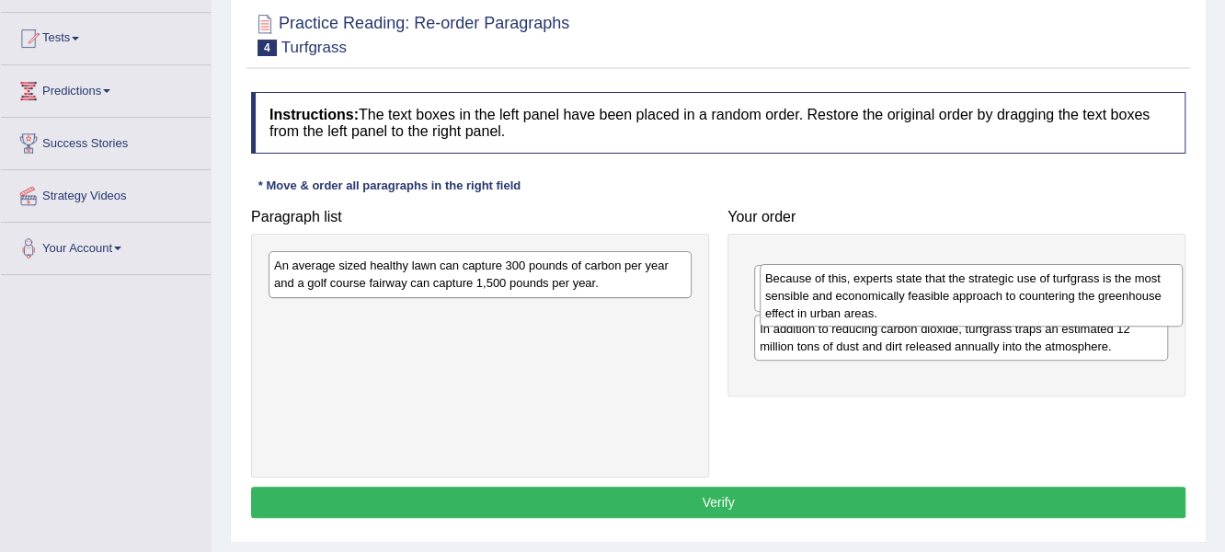
drag, startPoint x: 533, startPoint y: 315, endPoint x: 1021, endPoint y: 281, distance: 489.6
click at [1023, 281] on div "Because of this, experts state that the strategic use of turfgrass is the most …" at bounding box center [972, 295] width 424 height 63
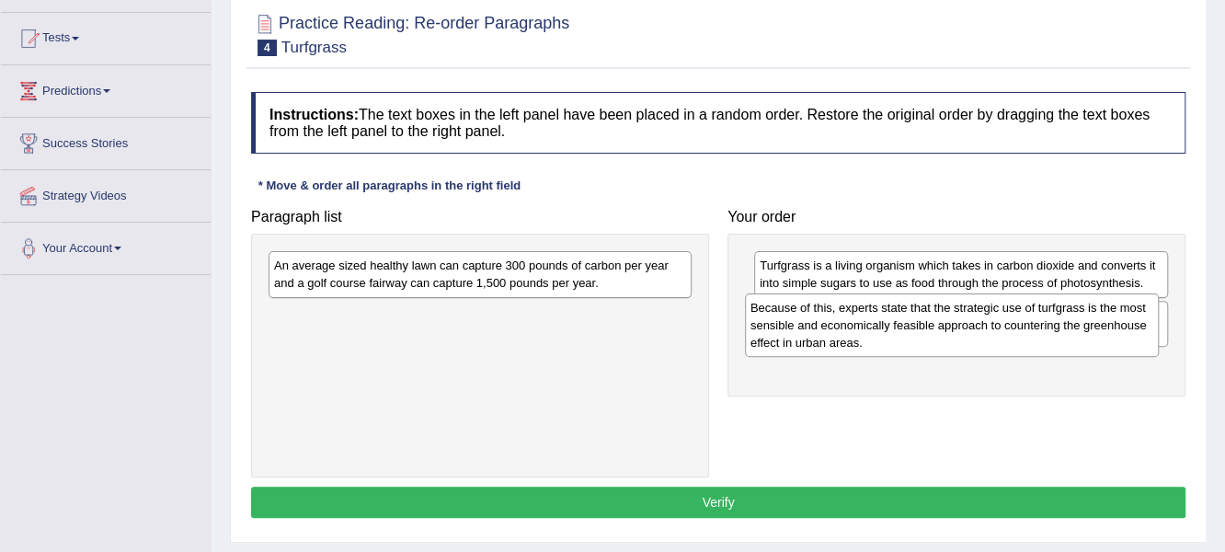
drag, startPoint x: 968, startPoint y: 290, endPoint x: 958, endPoint y: 328, distance: 39.7
click at [958, 328] on div "Because of this, experts state that the strategic use of turfgrass is the most …" at bounding box center [952, 324] width 415 height 63
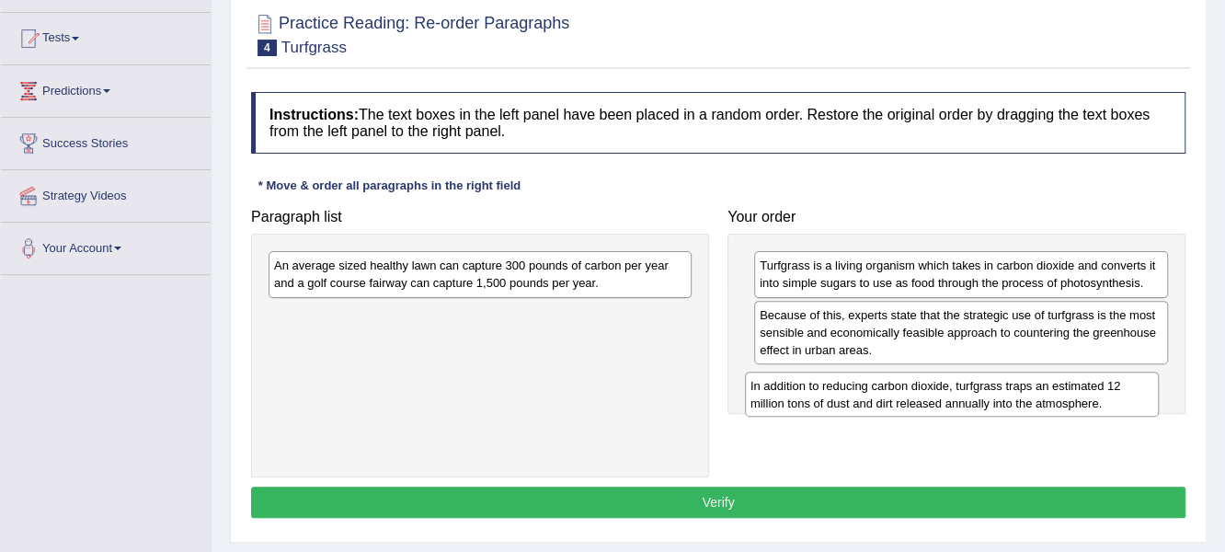
drag, startPoint x: 938, startPoint y: 327, endPoint x: 930, endPoint y: 395, distance: 67.7
click at [929, 397] on div "In addition to reducing carbon dioxide, turfgrass traps an estimated 12 million…" at bounding box center [952, 395] width 415 height 46
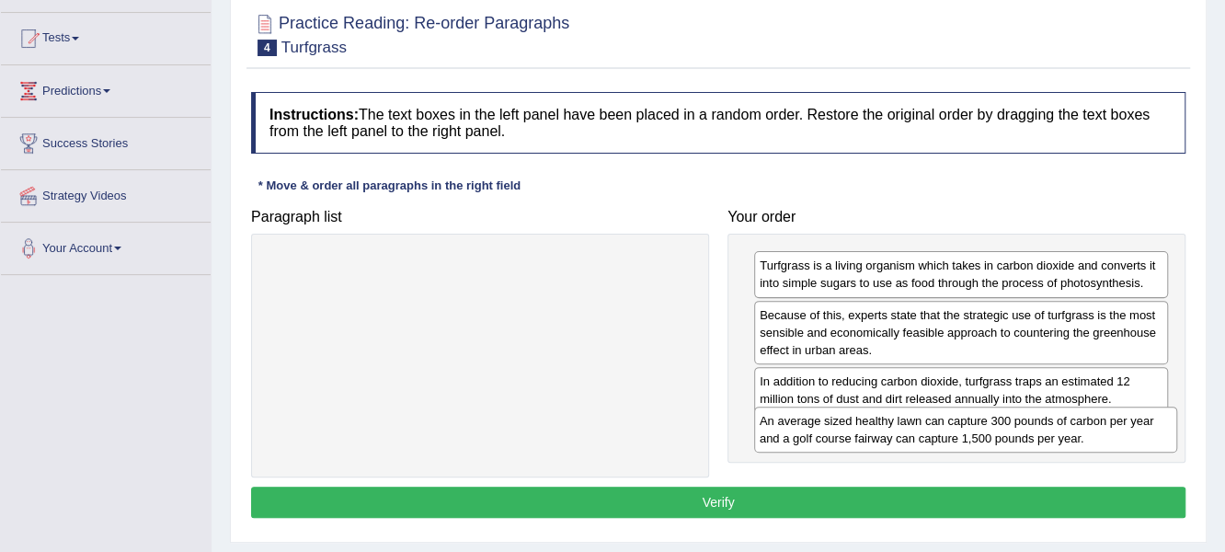
drag, startPoint x: 541, startPoint y: 281, endPoint x: 1026, endPoint y: 436, distance: 509.9
click at [1026, 436] on div "An average sized healthy lawn can capture 300 pounds of carbon per year and a g…" at bounding box center [966, 430] width 424 height 46
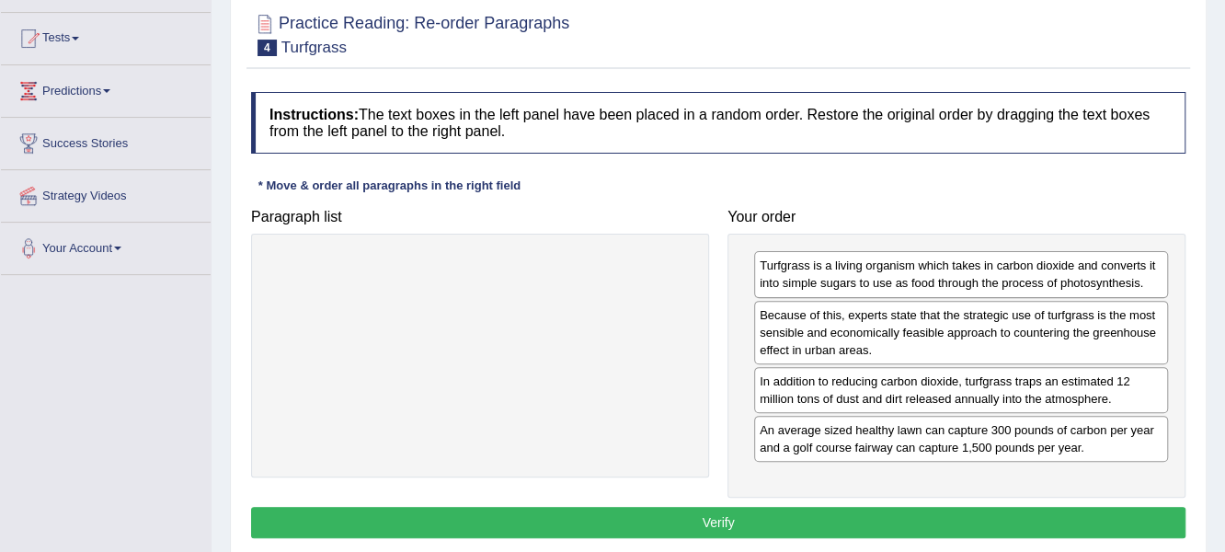
click at [879, 521] on button "Verify" at bounding box center [718, 522] width 935 height 31
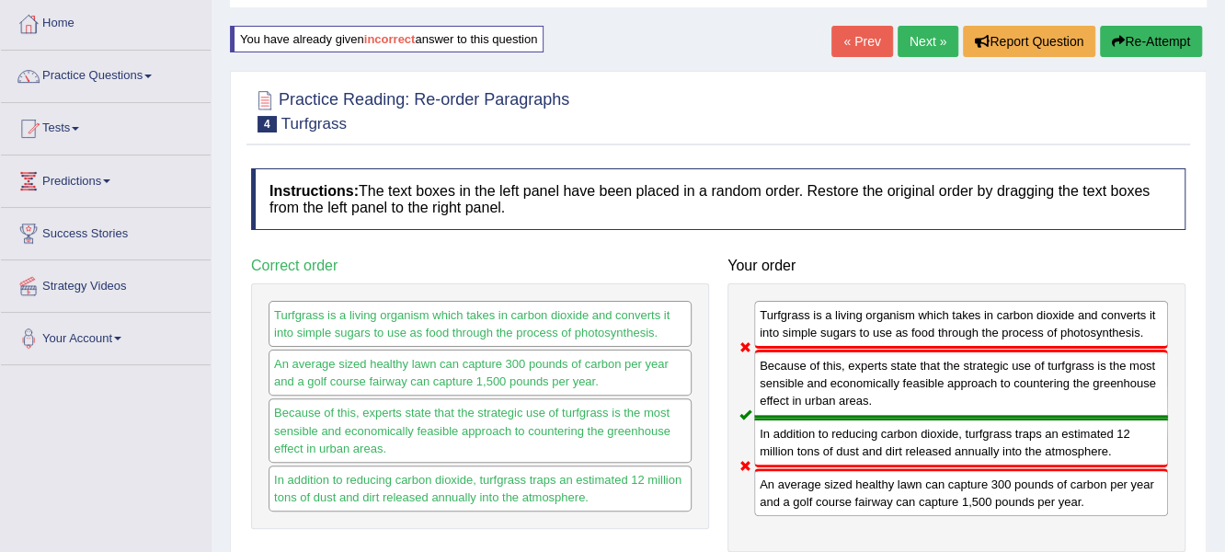
scroll to position [91, 0]
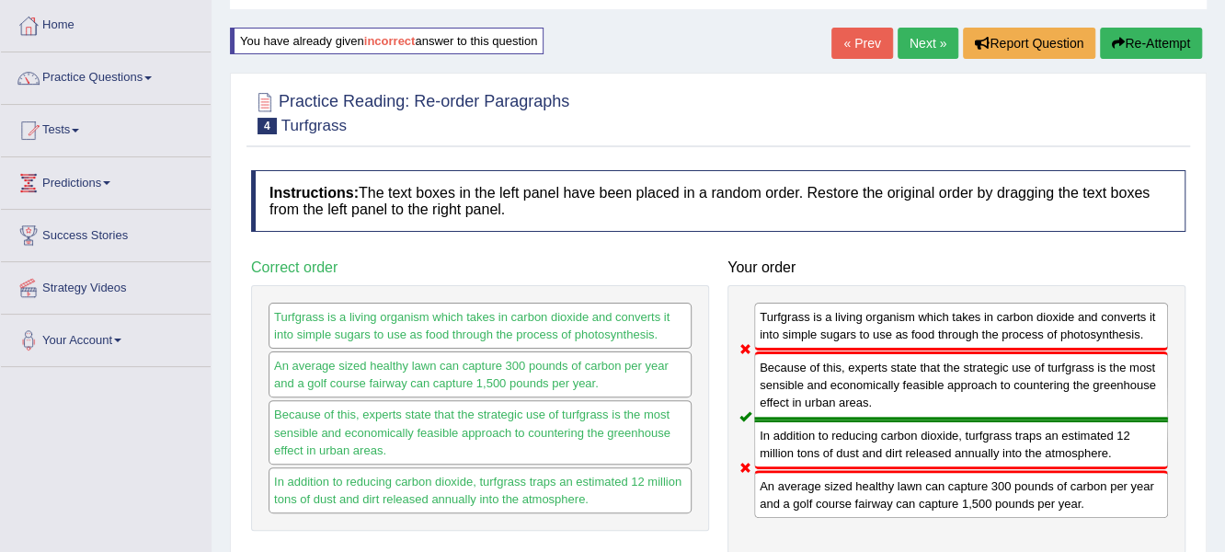
click at [1142, 46] on button "Re-Attempt" at bounding box center [1151, 43] width 102 height 31
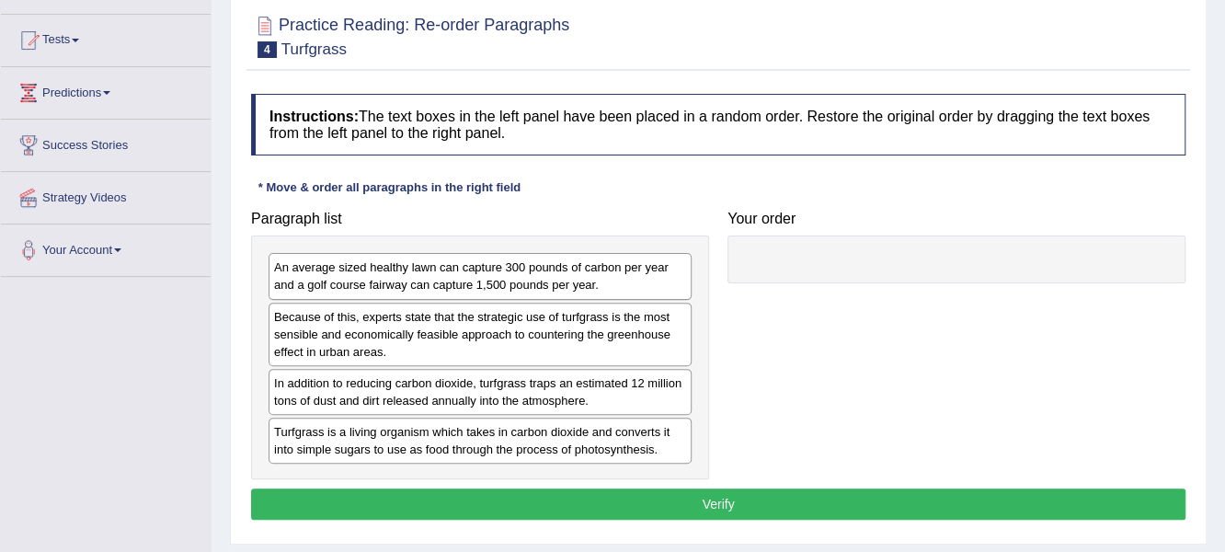
scroll to position [183, 0]
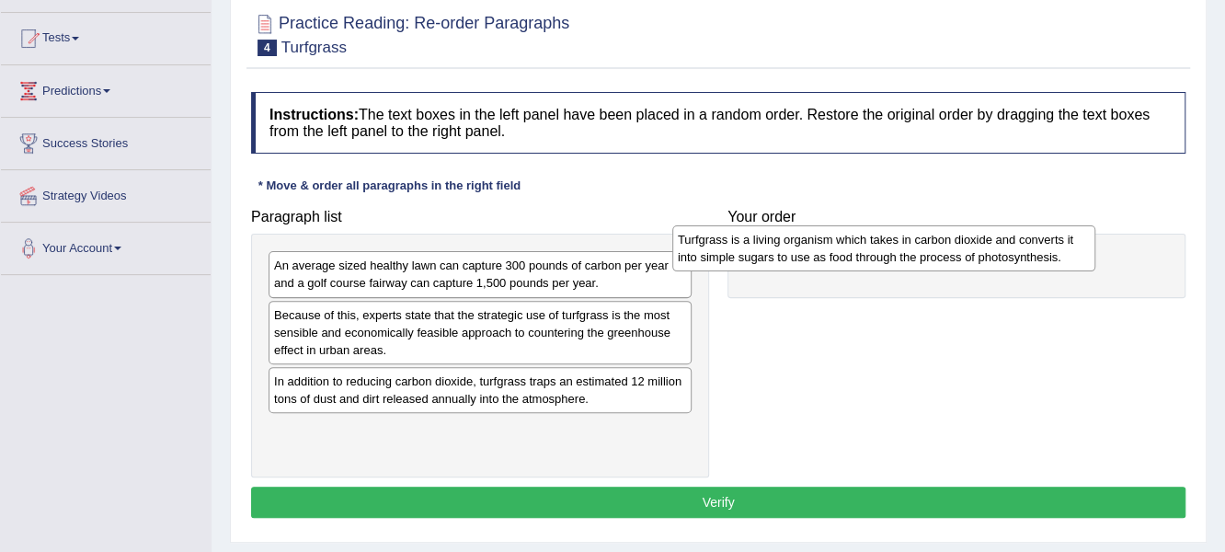
drag, startPoint x: 494, startPoint y: 432, endPoint x: 833, endPoint y: 258, distance: 381.3
click at [833, 258] on div "Turfgrass is a living organism which takes in carbon dioxide and converts it in…" at bounding box center [884, 248] width 424 height 46
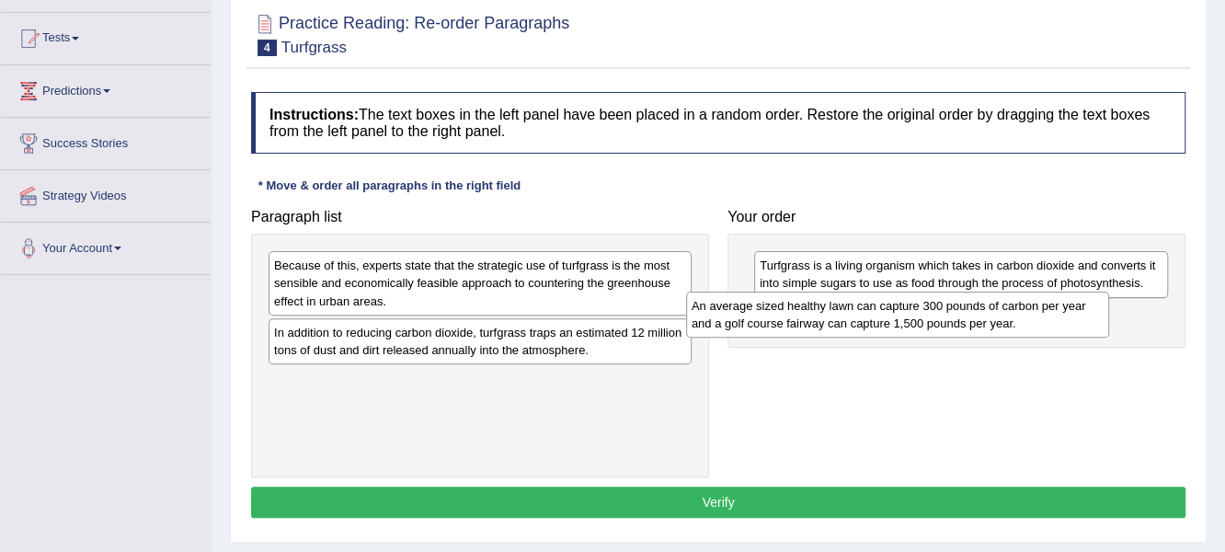
drag, startPoint x: 405, startPoint y: 275, endPoint x: 822, endPoint y: 315, distance: 419.5
click at [822, 316] on div "An average sized healthy lawn can capture 300 pounds of carbon per year and a g…" at bounding box center [898, 315] width 424 height 46
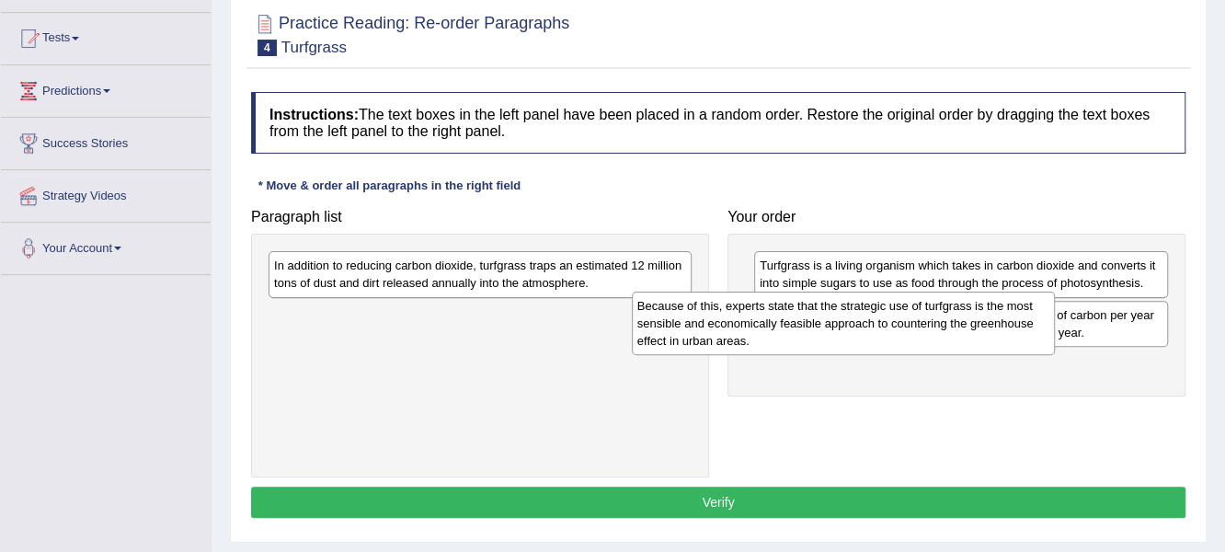
drag, startPoint x: 475, startPoint y: 305, endPoint x: 840, endPoint y: 368, distance: 370.5
click at [838, 355] on div "Because of this, experts state that the strategic use of turfgrass is the most …" at bounding box center [844, 323] width 424 height 63
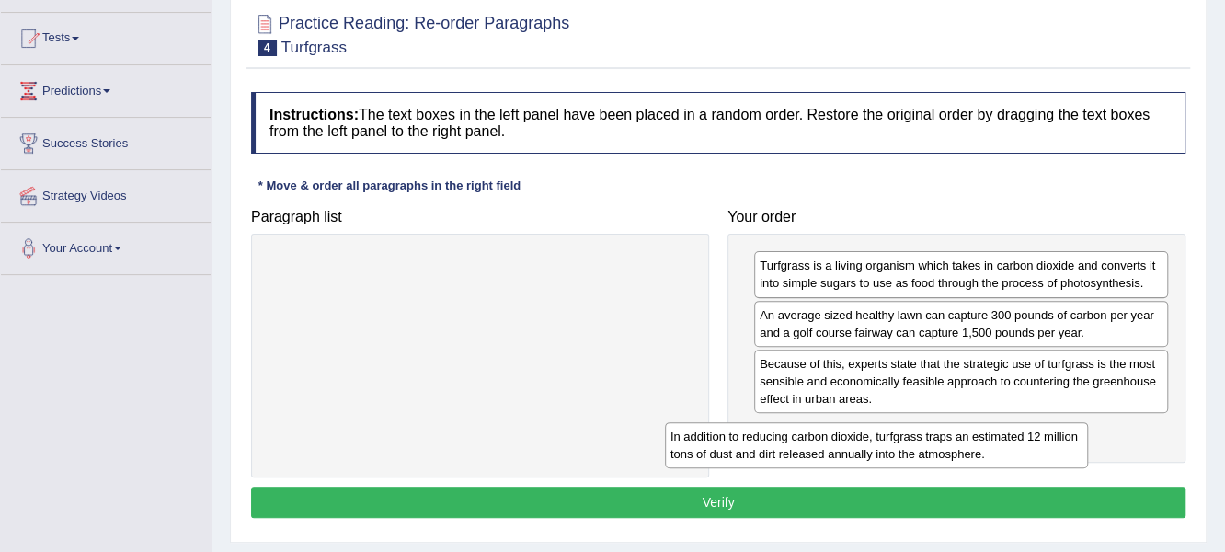
drag, startPoint x: 555, startPoint y: 274, endPoint x: 995, endPoint y: 454, distance: 476.0
click at [997, 455] on div "In addition to reducing carbon dioxide, turfgrass traps an estimated 12 million…" at bounding box center [877, 445] width 424 height 46
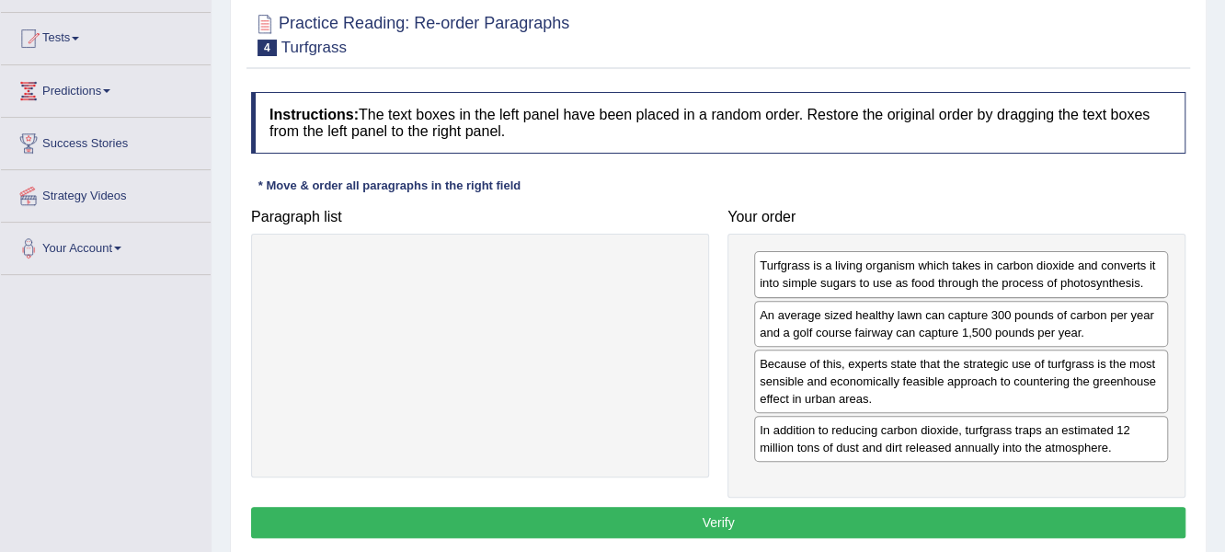
click at [716, 508] on button "Verify" at bounding box center [718, 522] width 935 height 31
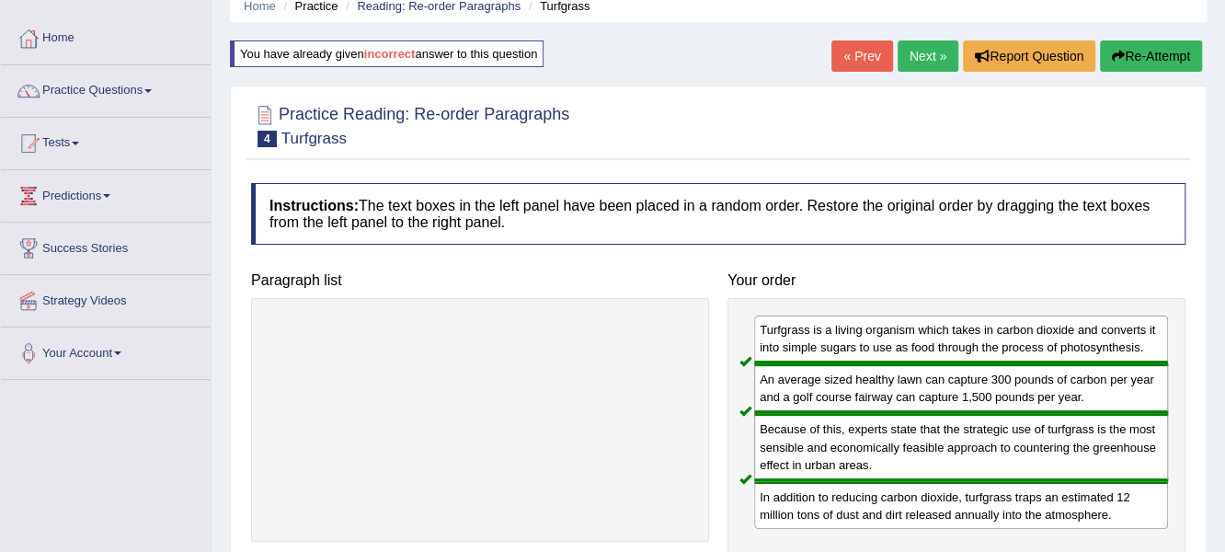
scroll to position [0, 0]
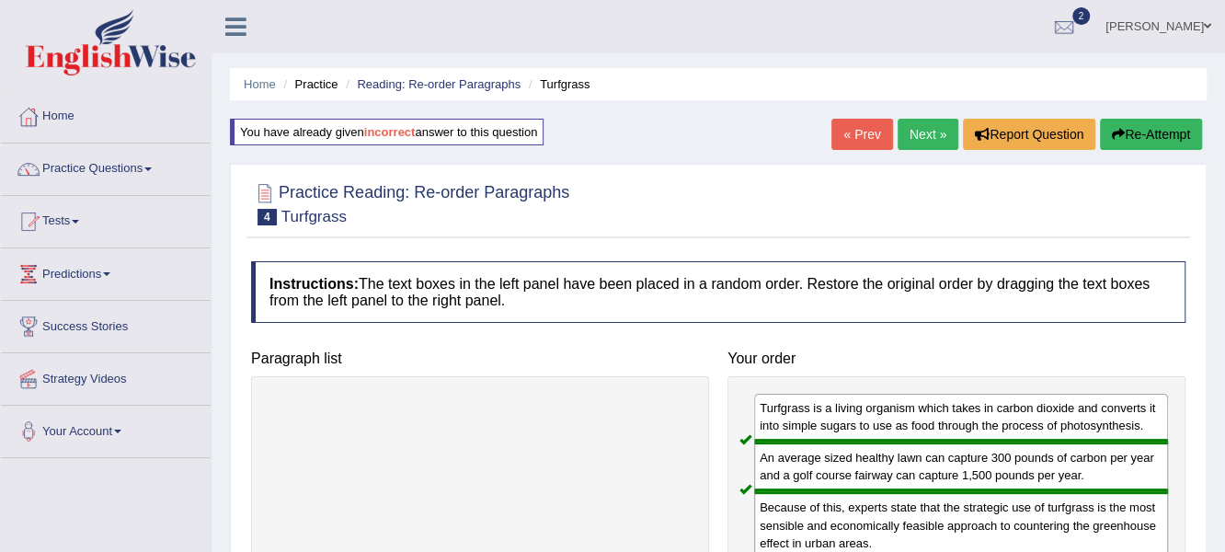
click at [938, 133] on link "Next »" at bounding box center [928, 134] width 61 height 31
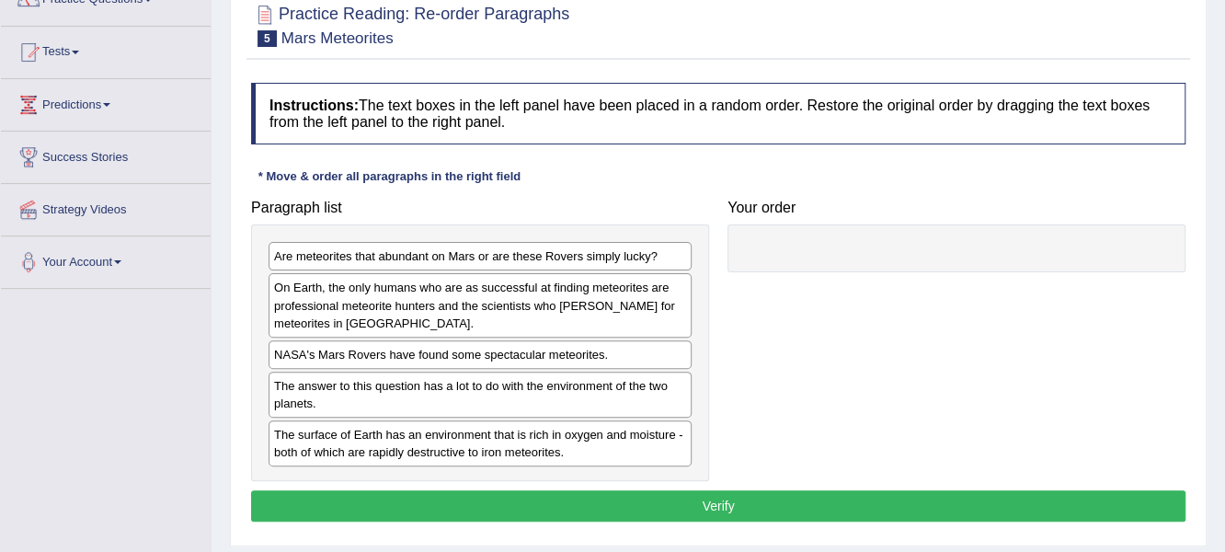
scroll to position [184, 0]
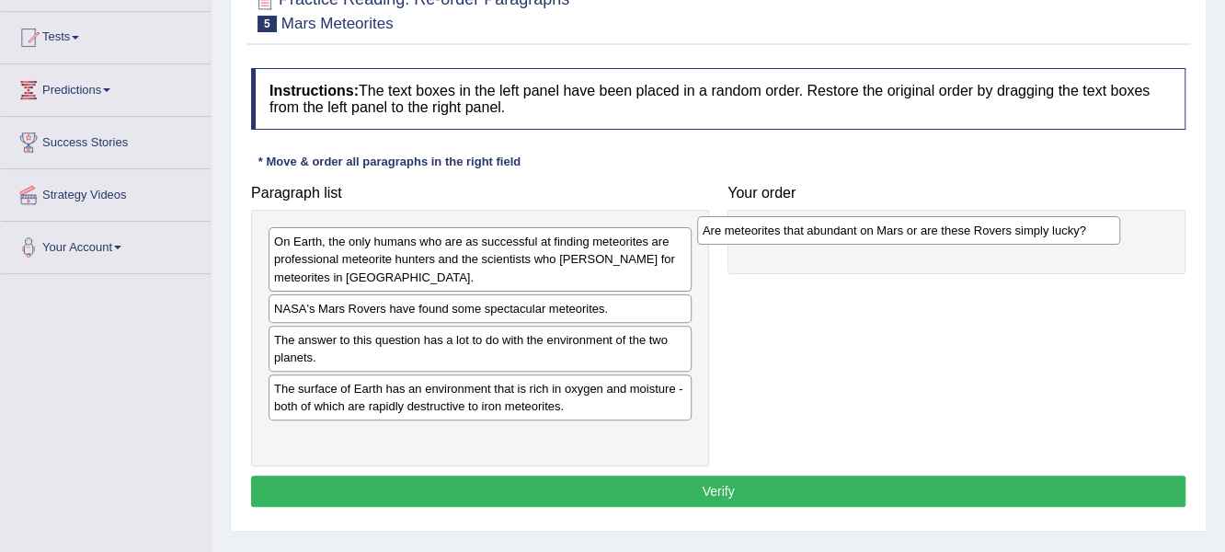
drag, startPoint x: 342, startPoint y: 243, endPoint x: 648, endPoint y: 263, distance: 307.0
click at [771, 230] on div "Are meteorites that abundant on Mars or are these Rovers simply lucky?" at bounding box center [909, 230] width 424 height 29
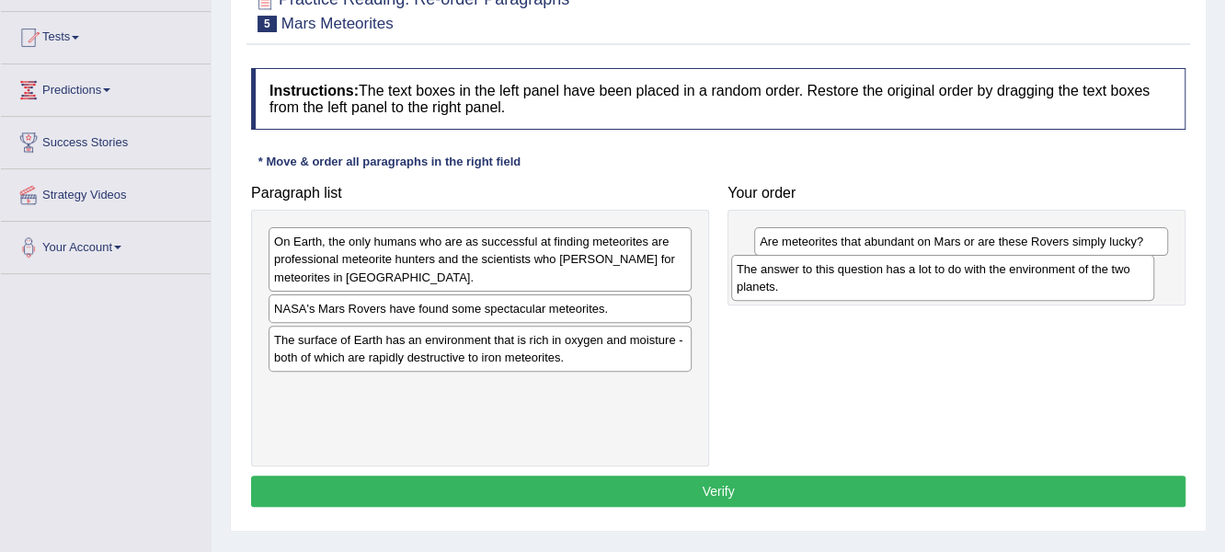
drag, startPoint x: 466, startPoint y: 347, endPoint x: 819, endPoint y: 286, distance: 357.5
click at [836, 279] on div "The answer to this question has a lot to do with the environment of the two pla…" at bounding box center [943, 278] width 424 height 46
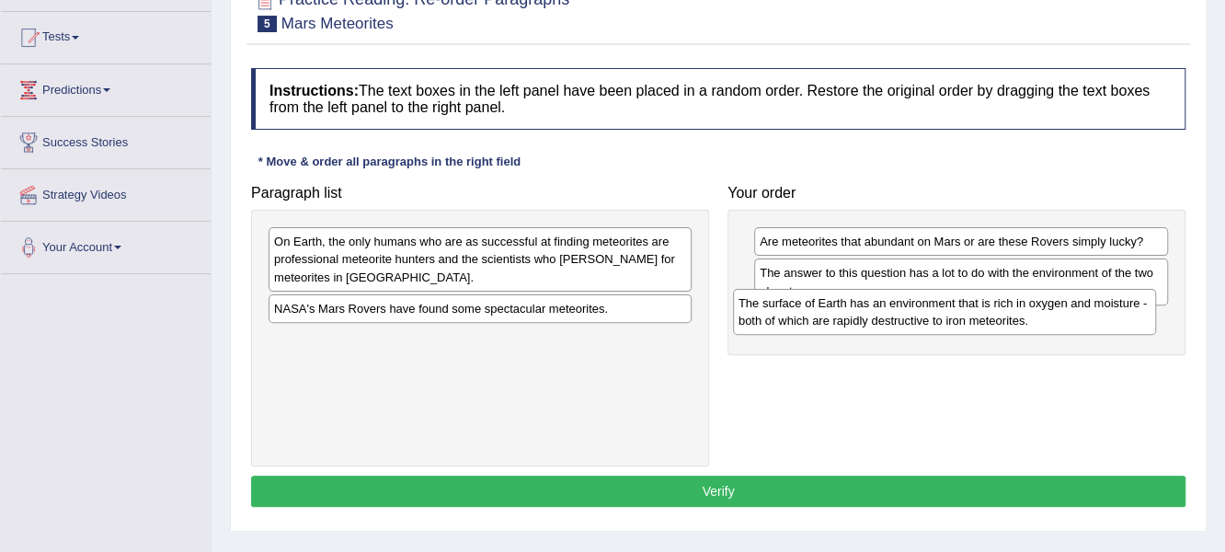
drag, startPoint x: 346, startPoint y: 347, endPoint x: 820, endPoint y: 316, distance: 474.7
click at [820, 316] on div "The surface of Earth has an environment that is rich in oxygen and moisture - b…" at bounding box center [945, 312] width 424 height 46
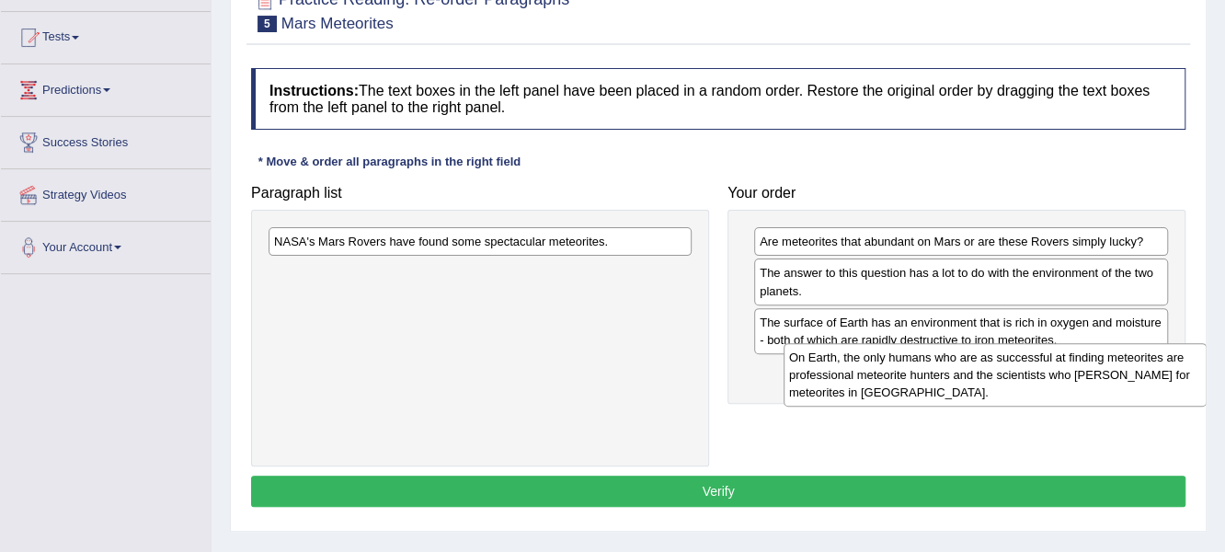
drag, startPoint x: 506, startPoint y: 251, endPoint x: 1021, endPoint y: 367, distance: 528.0
click at [1021, 367] on div "On Earth, the only humans who are as successful at finding meteorites are profe…" at bounding box center [996, 374] width 424 height 63
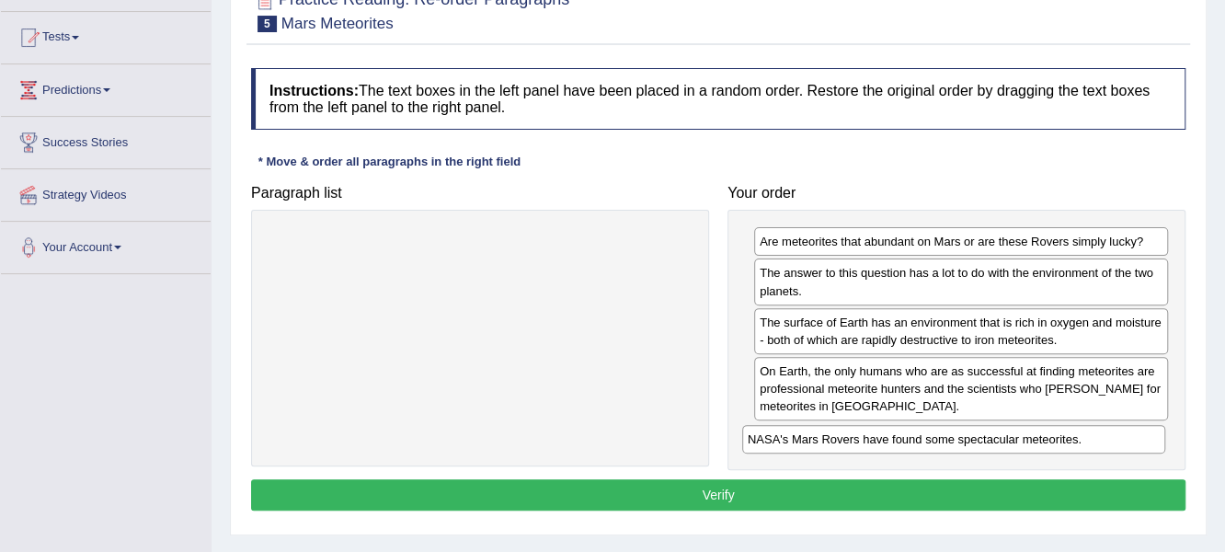
drag, startPoint x: 604, startPoint y: 246, endPoint x: 1076, endPoint y: 438, distance: 509.5
click at [1076, 438] on div "NASA's Mars Rovers have found some spectacular meteorites." at bounding box center [954, 439] width 424 height 29
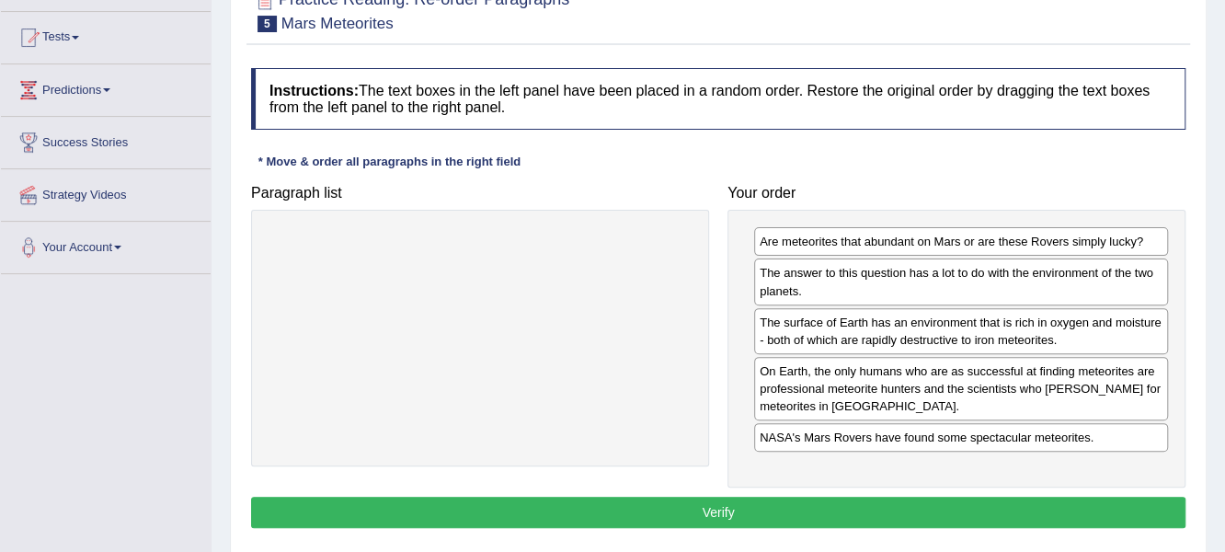
click at [779, 506] on button "Verify" at bounding box center [718, 512] width 935 height 31
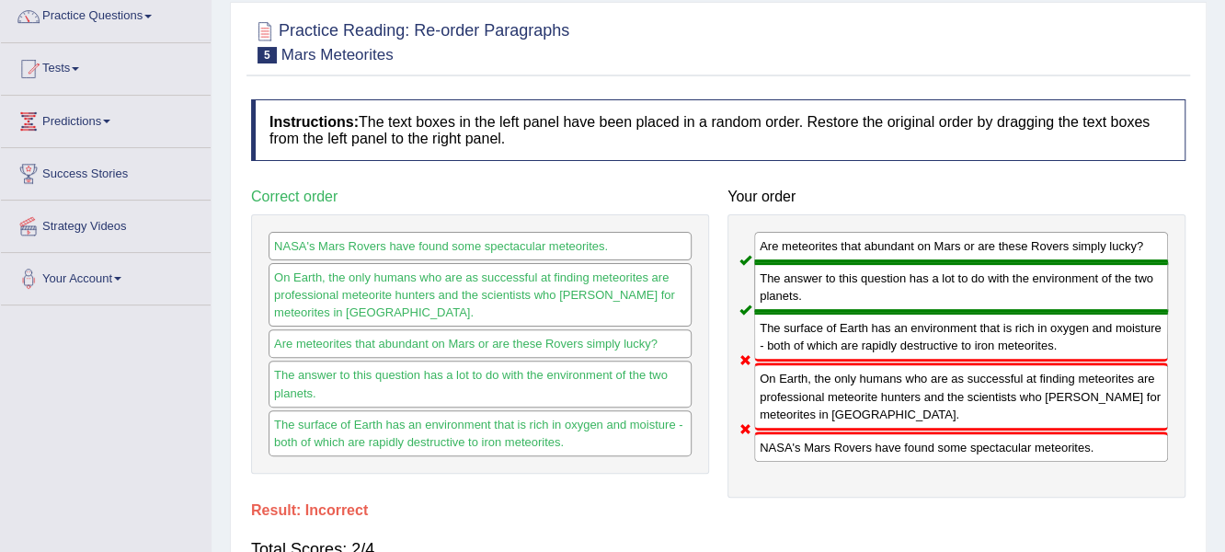
scroll to position [91, 0]
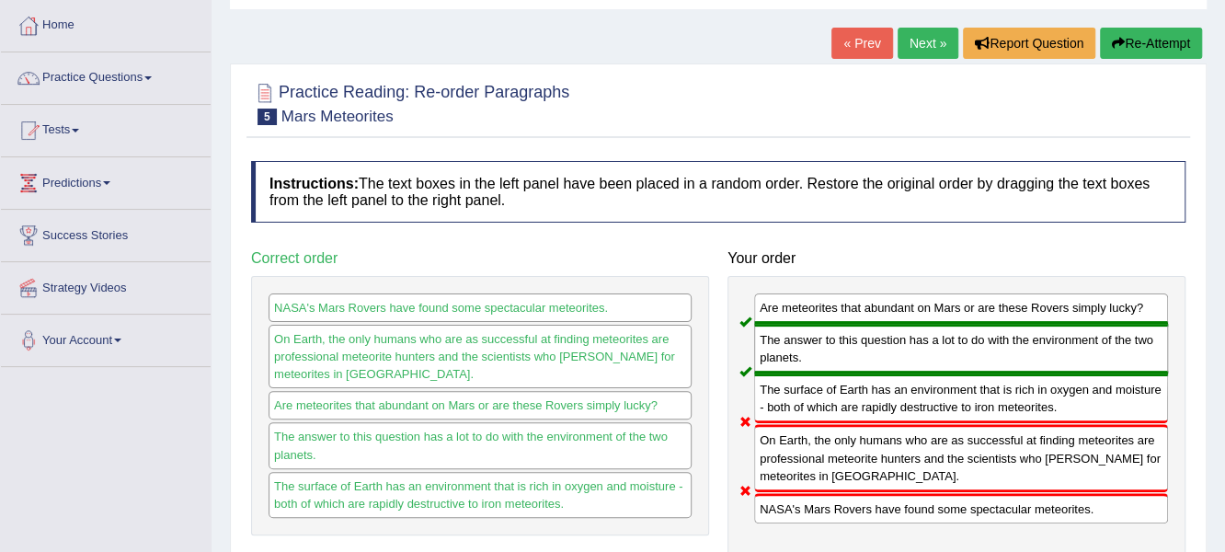
click at [1150, 44] on button "Re-Attempt" at bounding box center [1151, 43] width 102 height 31
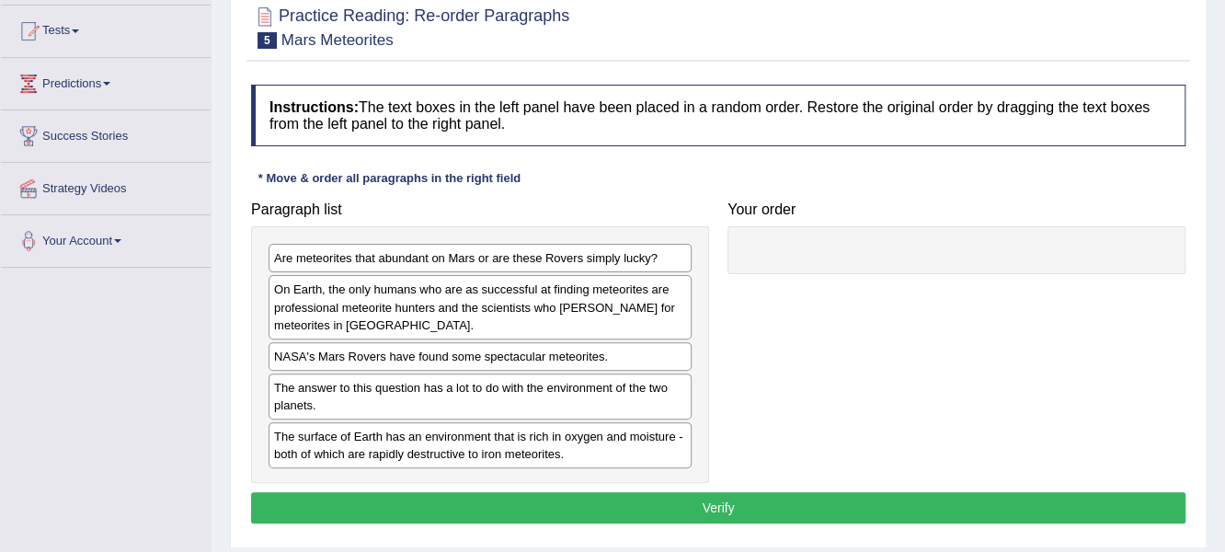
scroll to position [183, 0]
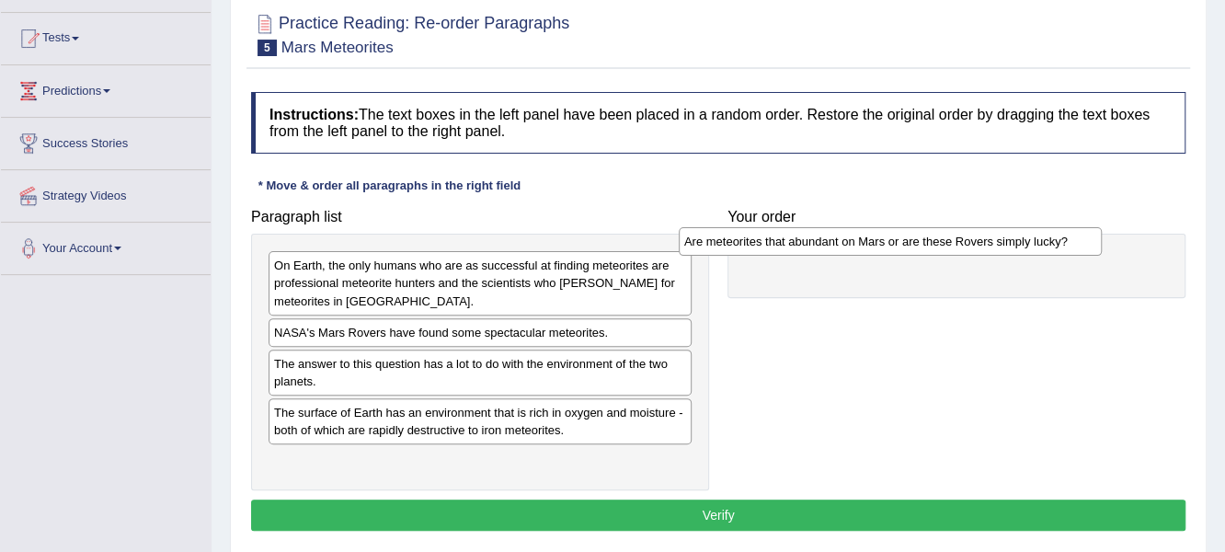
drag, startPoint x: 339, startPoint y: 270, endPoint x: 756, endPoint y: 243, distance: 417.5
click at [760, 241] on div "Are meteorites that abundant on Mars or are these Rovers simply lucky?" at bounding box center [891, 241] width 424 height 29
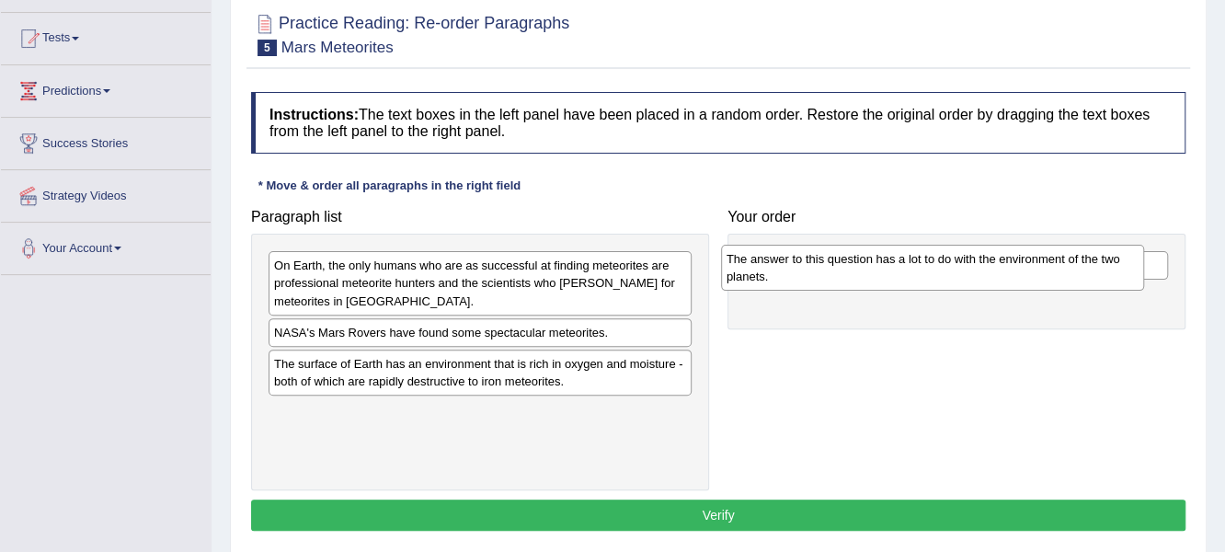
drag, startPoint x: 455, startPoint y: 370, endPoint x: 777, endPoint y: 261, distance: 339.7
click at [778, 263] on div "The answer to this question has a lot to do with the environment of the two pla…" at bounding box center [933, 268] width 424 height 46
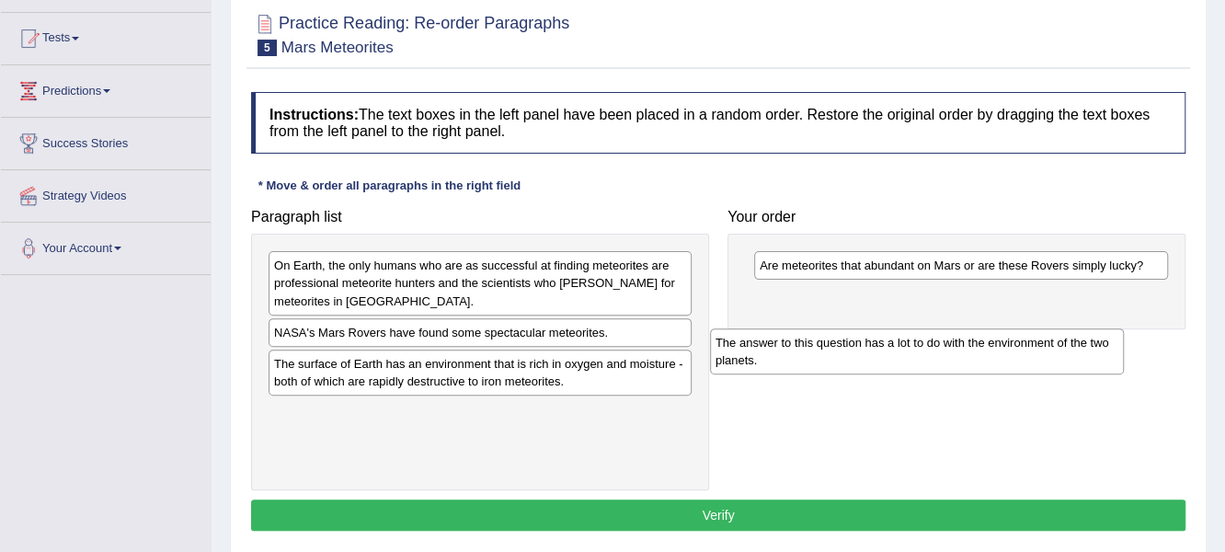
drag, startPoint x: 824, startPoint y: 270, endPoint x: 787, endPoint y: 324, distance: 65.6
click at [783, 337] on div "The answer to this question has a lot to do with the environment of the two pla…" at bounding box center [917, 351] width 415 height 46
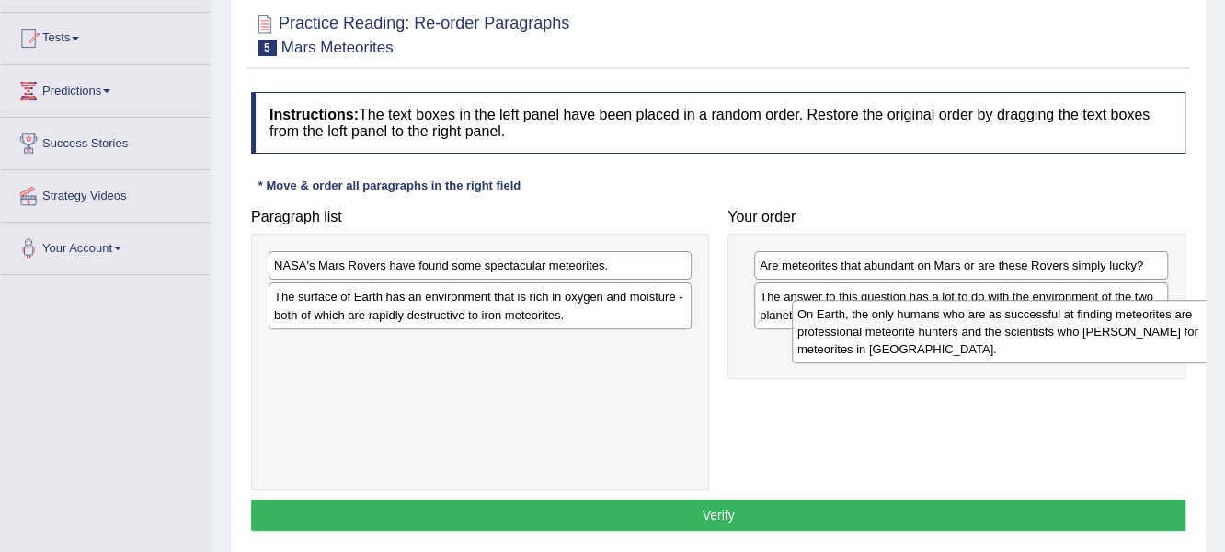
drag, startPoint x: 372, startPoint y: 263, endPoint x: 848, endPoint y: 320, distance: 479.9
click at [869, 316] on div "On Earth, the only humans who are as successful at finding meteorites are profe…" at bounding box center [1004, 331] width 424 height 63
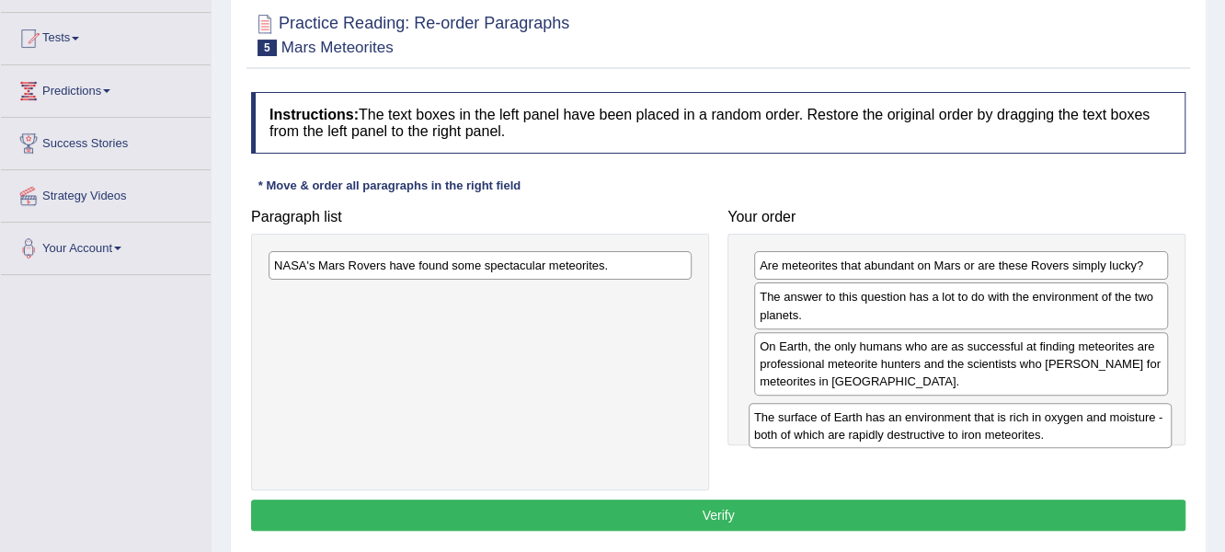
drag, startPoint x: 374, startPoint y: 307, endPoint x: 858, endPoint y: 426, distance: 498.2
click at [858, 426] on div "The surface of Earth has an environment that is rich in oxygen and moisture - b…" at bounding box center [961, 426] width 424 height 46
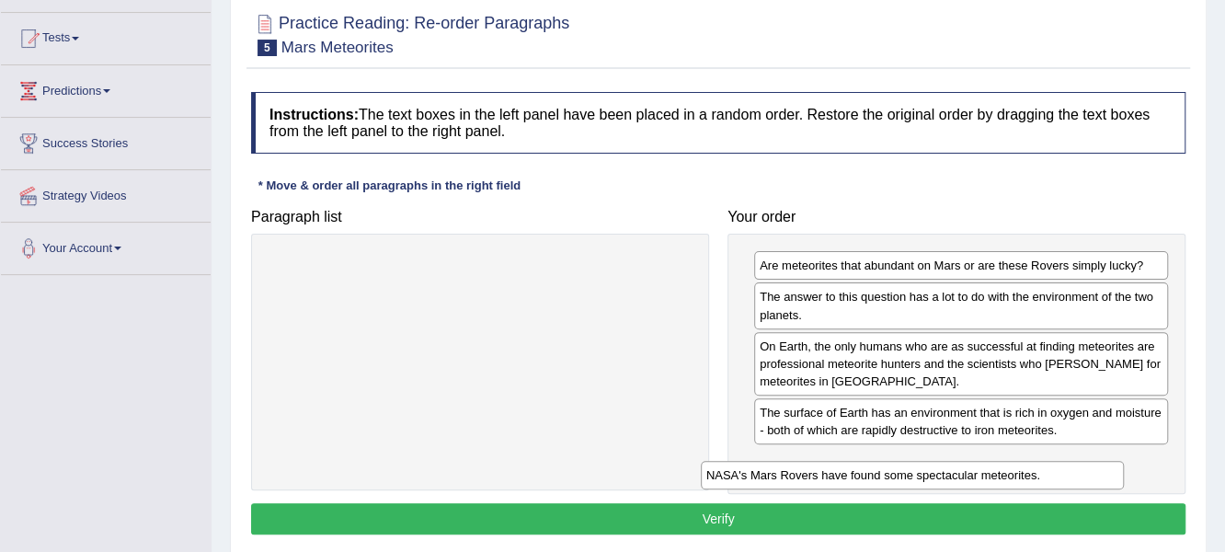
drag, startPoint x: 615, startPoint y: 258, endPoint x: 1066, endPoint y: 447, distance: 488.6
click at [1066, 461] on div "NASA's Mars Rovers have found some spectacular meteorites." at bounding box center [913, 475] width 424 height 29
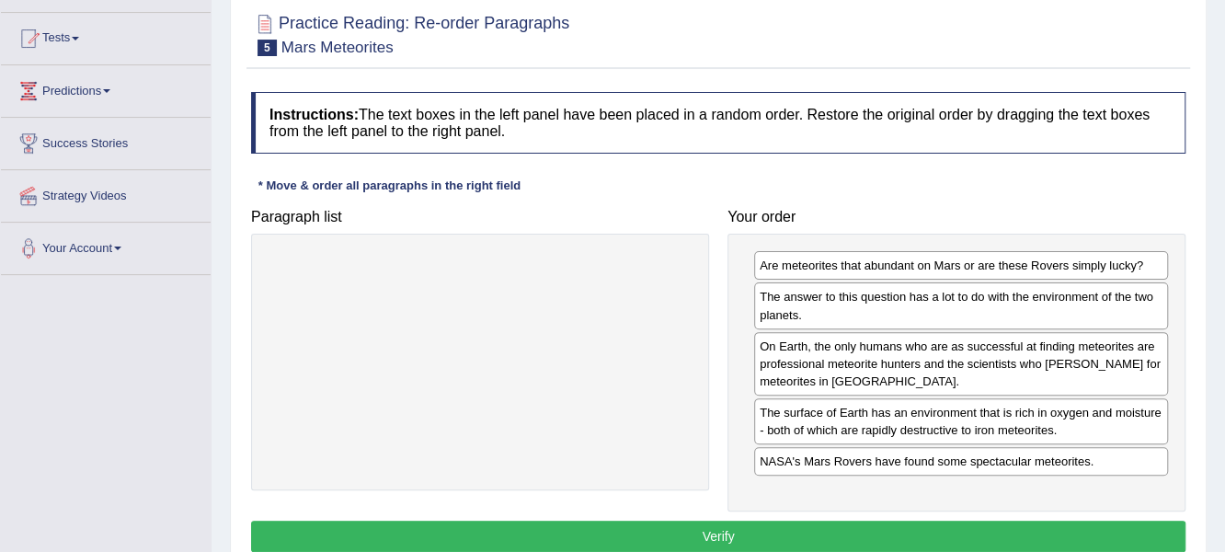
click at [756, 529] on button "Verify" at bounding box center [718, 536] width 935 height 31
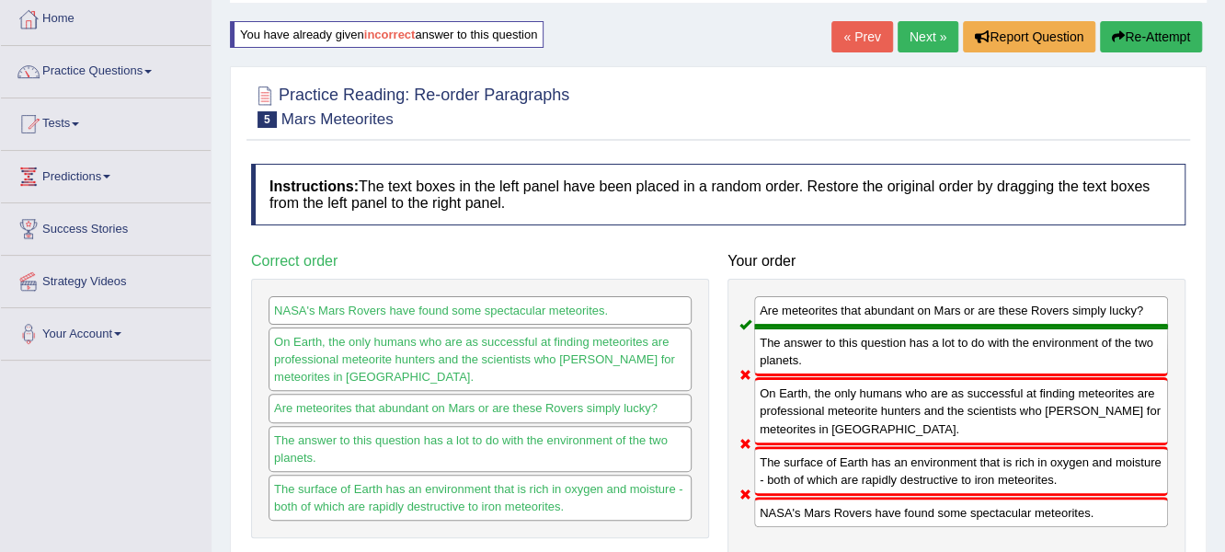
scroll to position [91, 0]
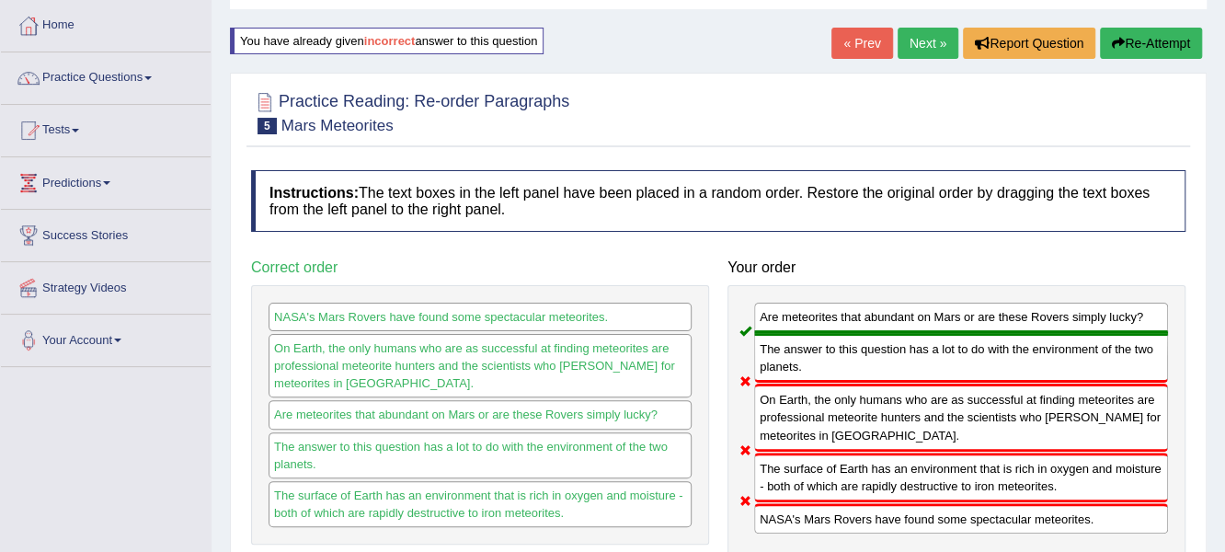
click at [1173, 28] on button "Re-Attempt" at bounding box center [1151, 43] width 102 height 31
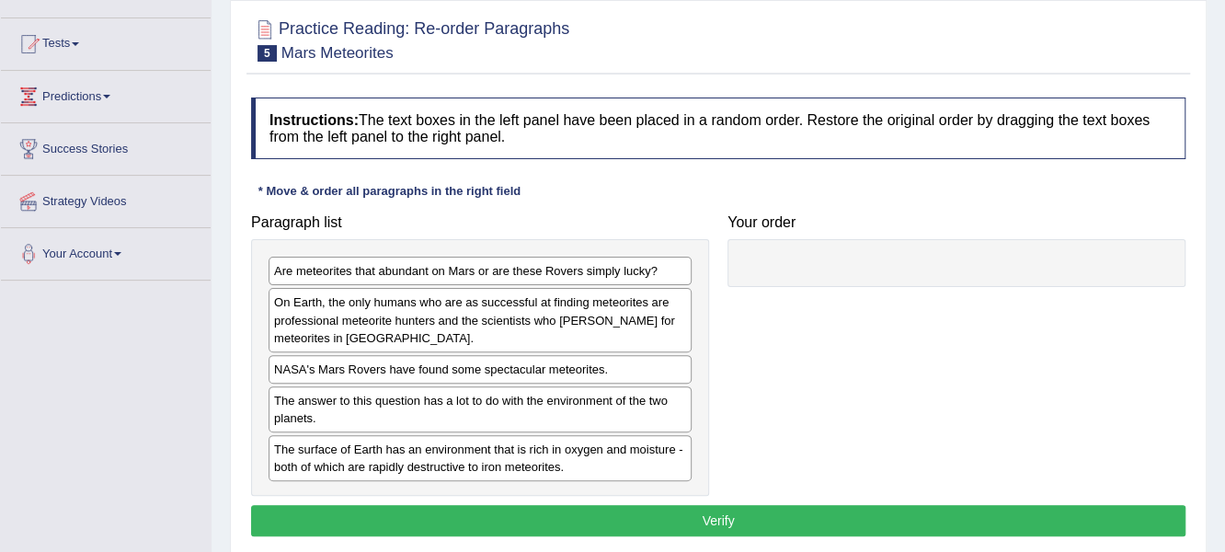
scroll to position [183, 0]
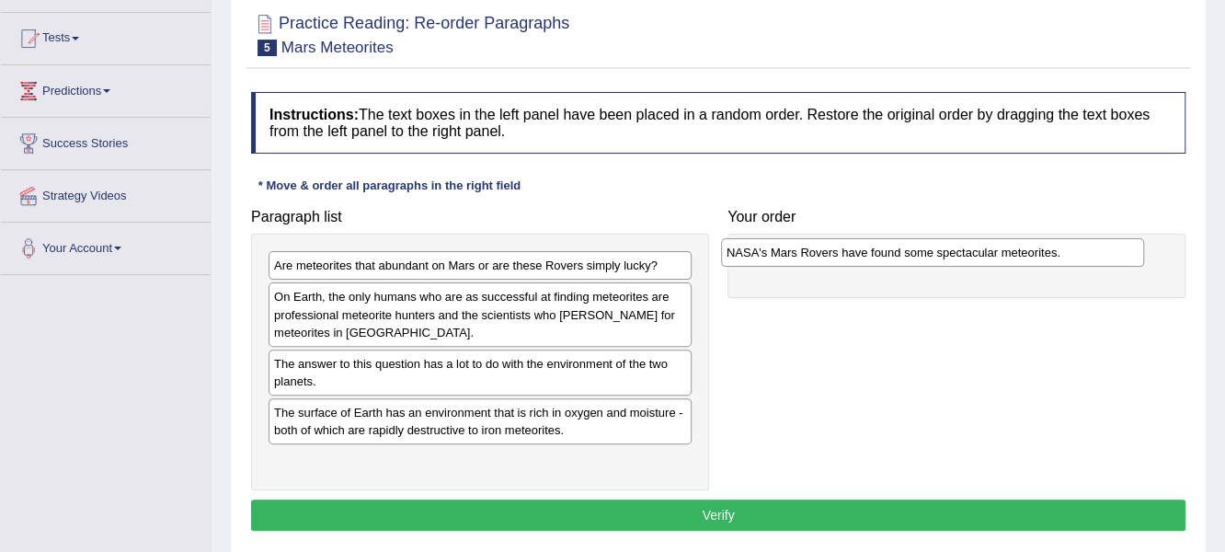
drag, startPoint x: 338, startPoint y: 369, endPoint x: 794, endPoint y: 260, distance: 468.1
click at [794, 260] on div "NASA's Mars Rovers have found some spectacular meteorites." at bounding box center [933, 252] width 424 height 29
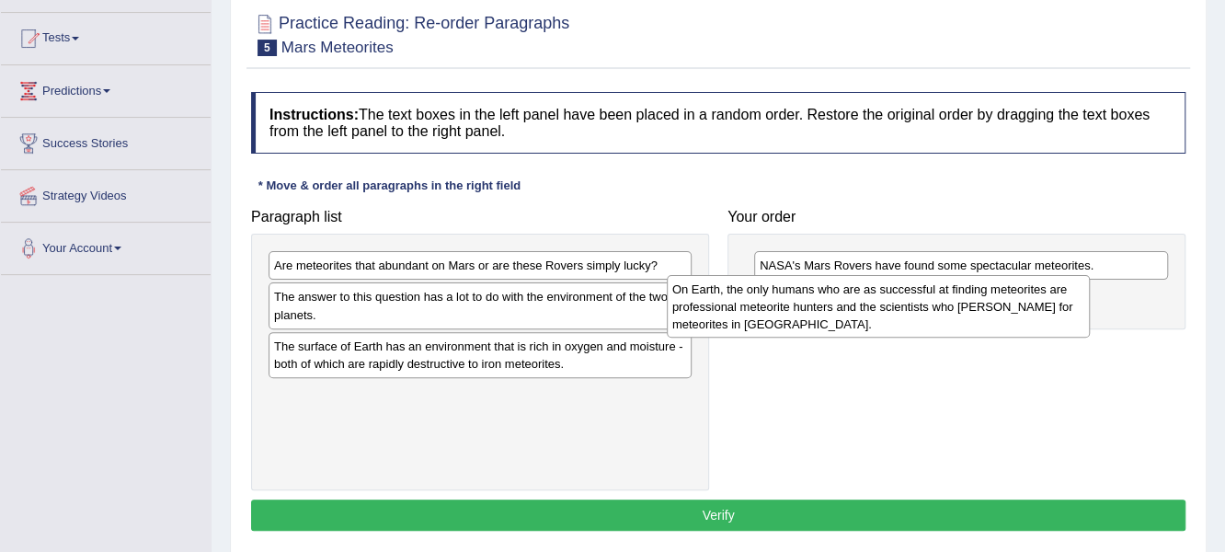
drag, startPoint x: 368, startPoint y: 310, endPoint x: 767, endPoint y: 303, distance: 399.3
click at [769, 302] on div "On Earth, the only humans who are as successful at finding meteorites are profe…" at bounding box center [879, 306] width 424 height 63
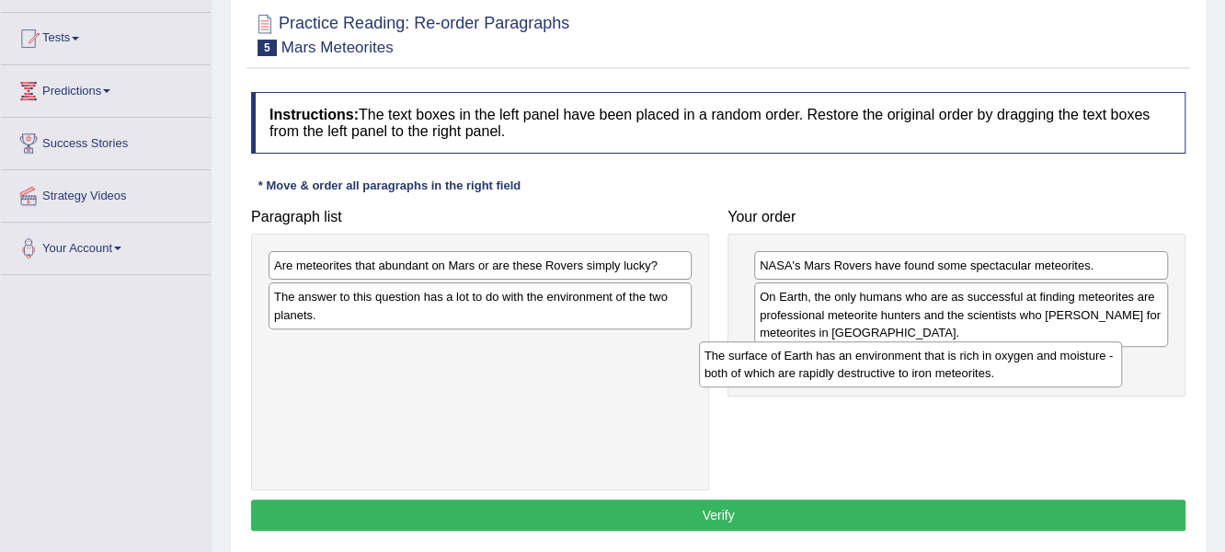
drag, startPoint x: 379, startPoint y: 359, endPoint x: 831, endPoint y: 374, distance: 452.8
click at [831, 374] on div "The surface of Earth has an environment that is rich in oxygen and moisture - b…" at bounding box center [911, 364] width 424 height 46
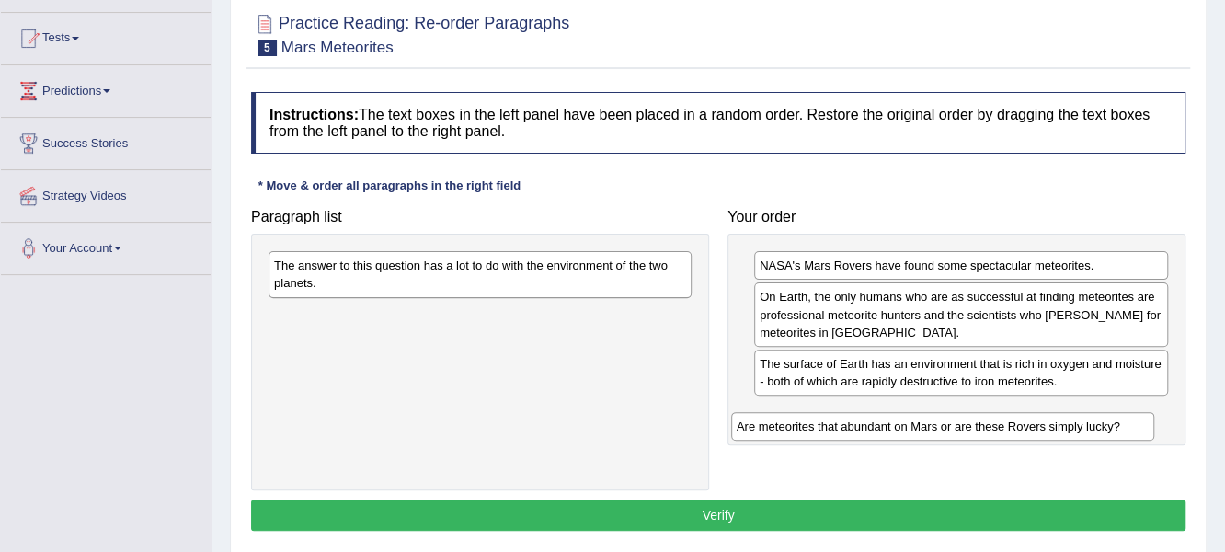
drag, startPoint x: 491, startPoint y: 258, endPoint x: 954, endPoint y: 419, distance: 489.9
click at [954, 419] on div "Are meteorites that abundant on Mars or are these Rovers simply lucky?" at bounding box center [943, 426] width 424 height 29
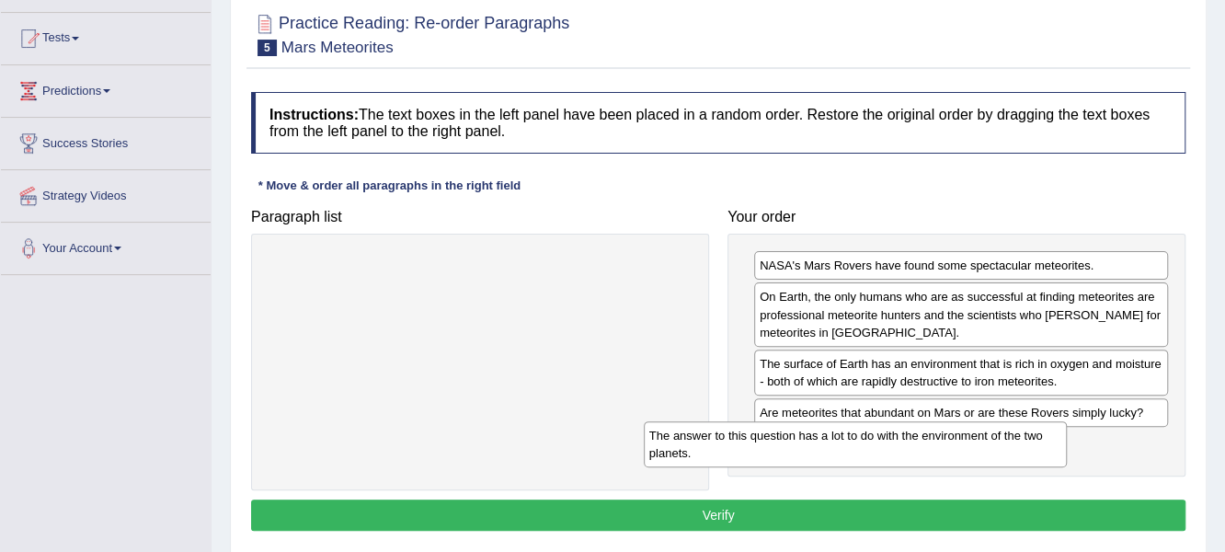
drag, startPoint x: 604, startPoint y: 272, endPoint x: 1068, endPoint y: 453, distance: 497.4
click at [1068, 453] on div "The answer to this question has a lot to do with the environment of the two pla…" at bounding box center [856, 444] width 424 height 46
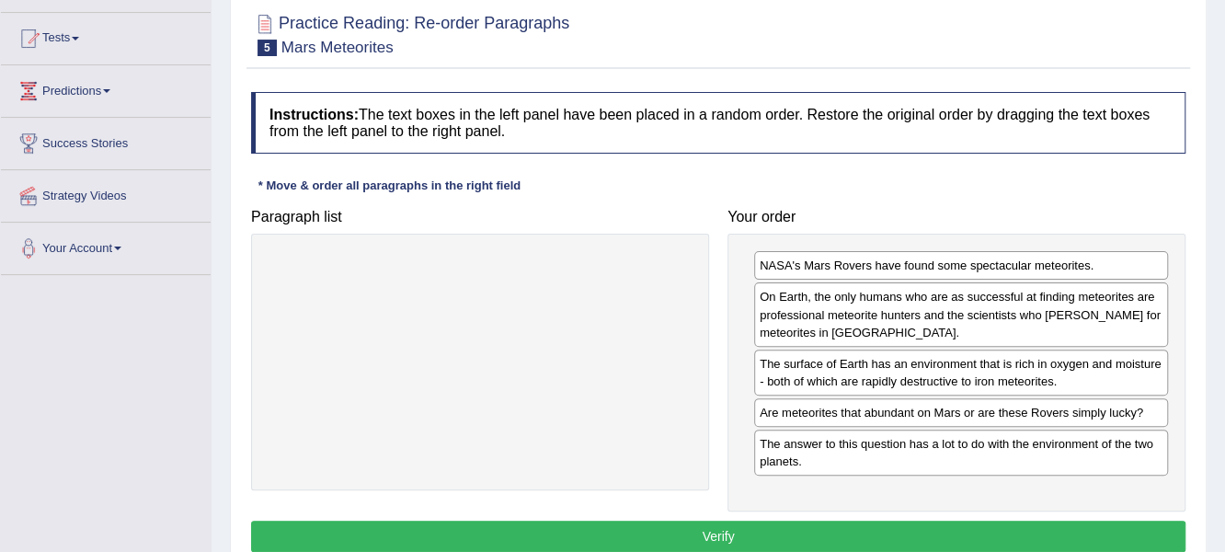
click at [736, 526] on button "Verify" at bounding box center [718, 536] width 935 height 31
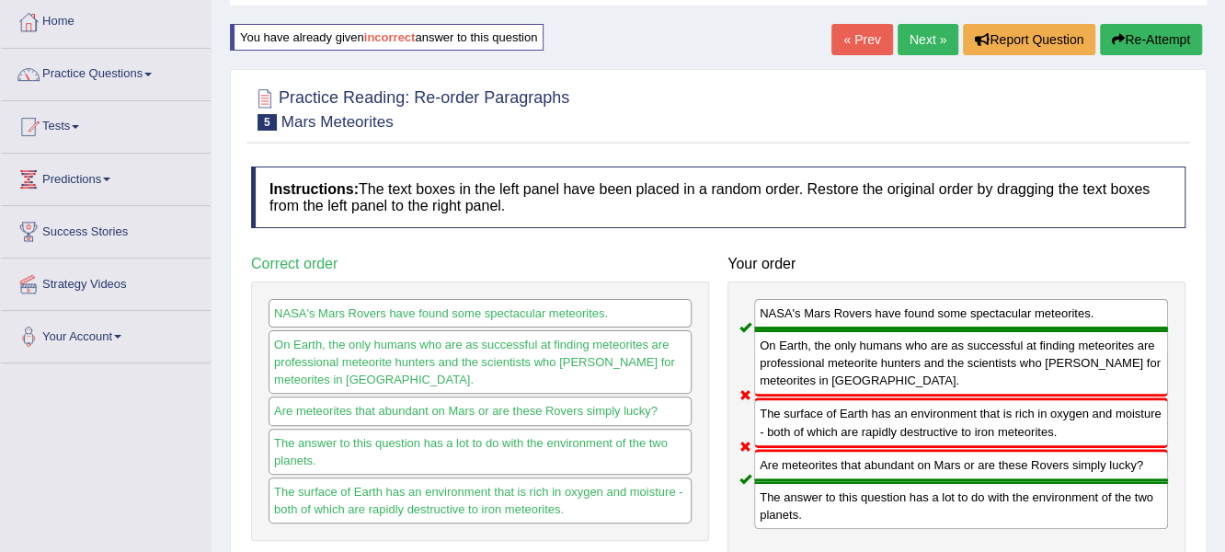
scroll to position [91, 0]
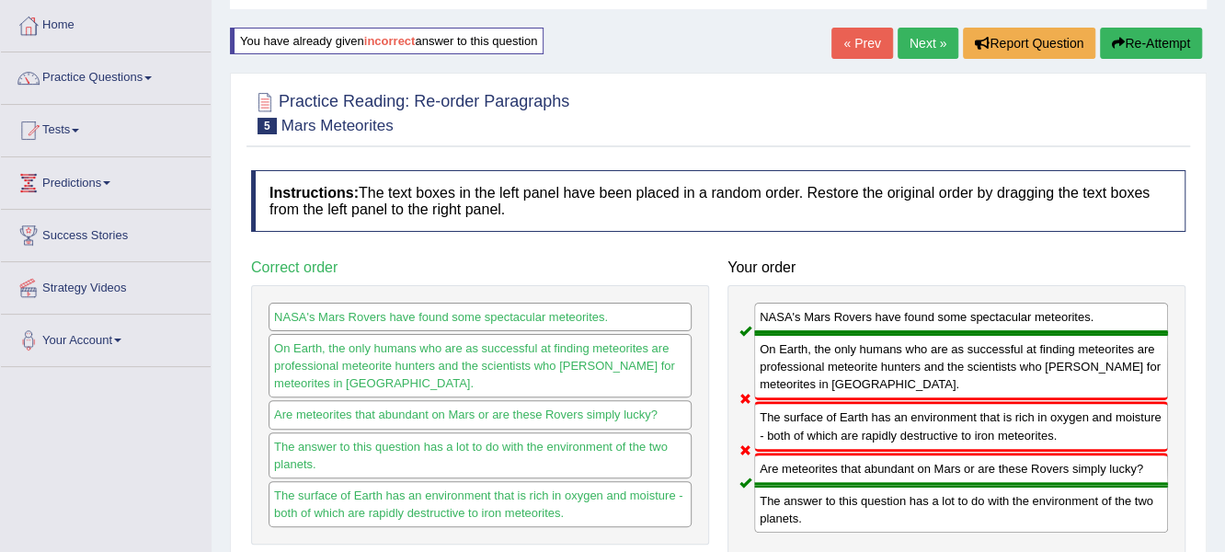
click at [1141, 43] on button "Re-Attempt" at bounding box center [1151, 43] width 102 height 31
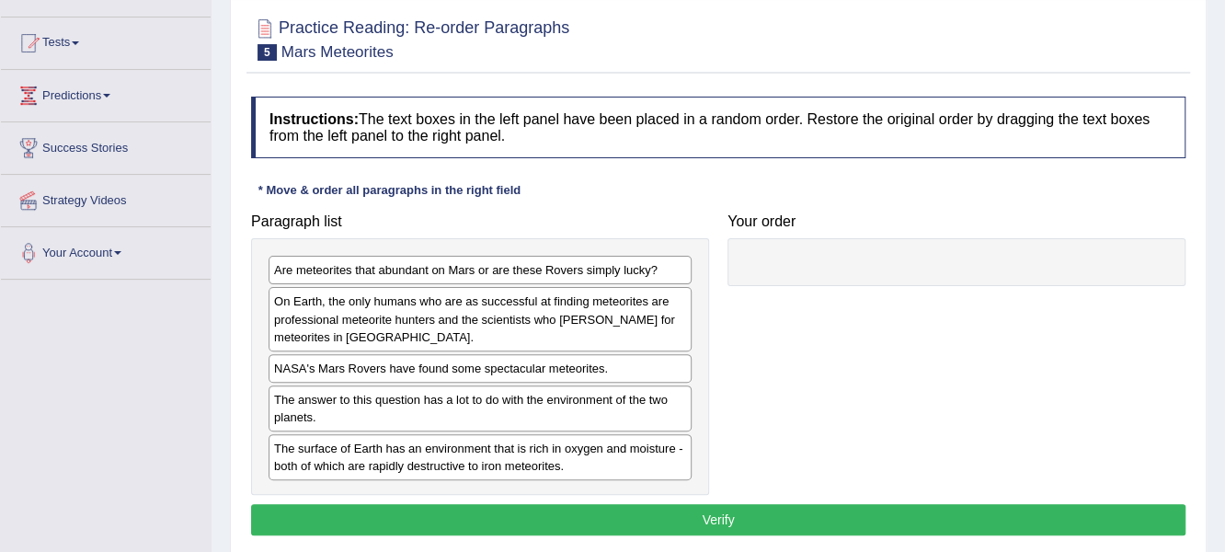
scroll to position [183, 0]
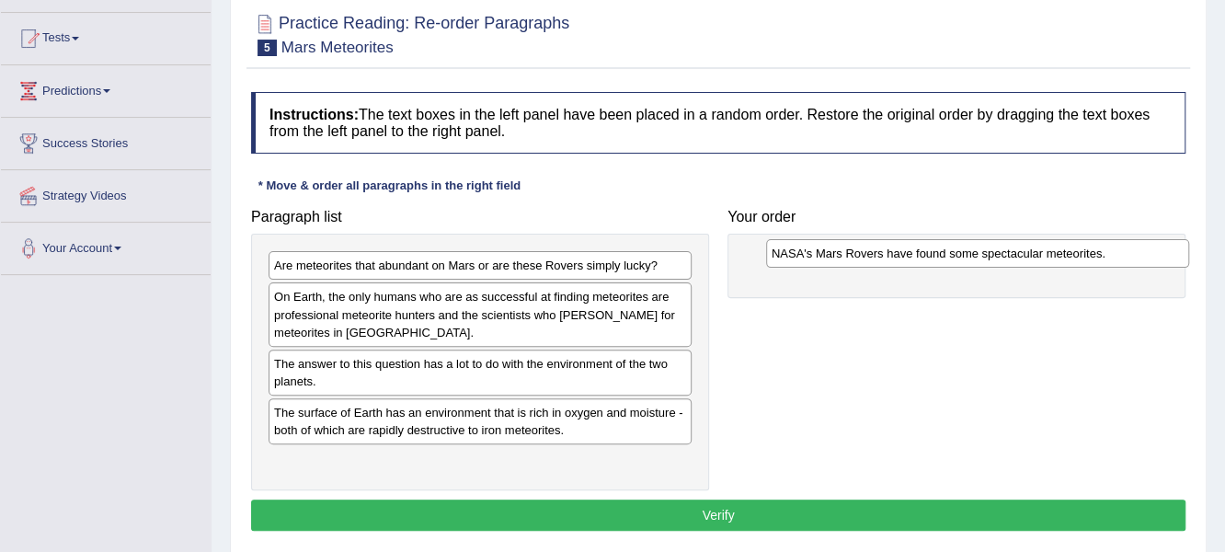
drag, startPoint x: 362, startPoint y: 367, endPoint x: 760, endPoint y: 262, distance: 411.0
click at [856, 248] on div "NASA's Mars Rovers have found some spectacular meteorites." at bounding box center [978, 253] width 424 height 29
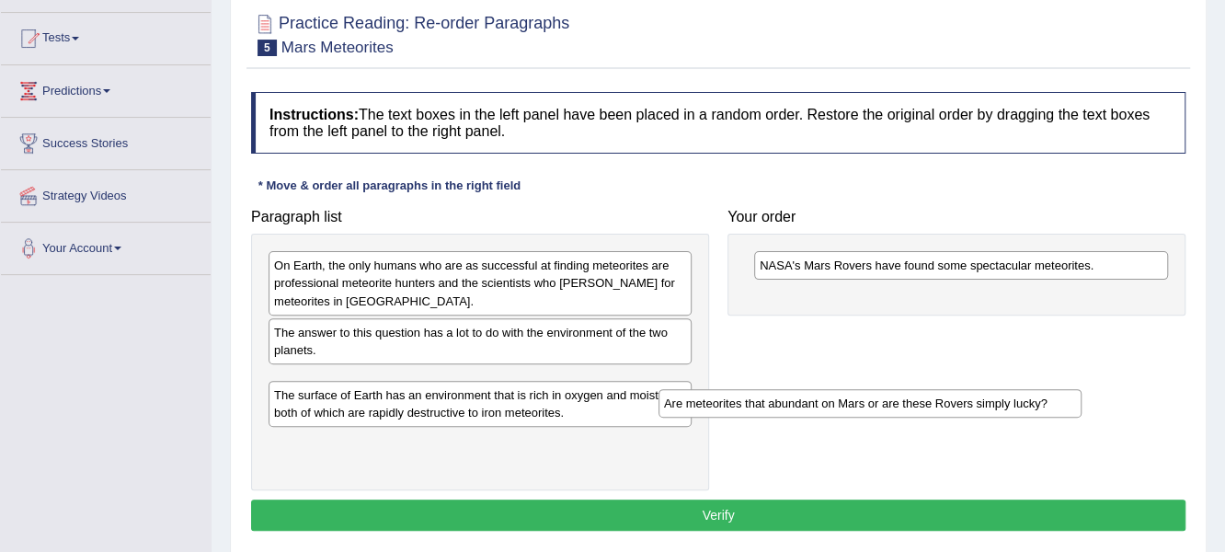
drag, startPoint x: 396, startPoint y: 262, endPoint x: 763, endPoint y: 404, distance: 392.5
click at [763, 404] on div "Are meteorites that abundant on Mars or are these Rovers simply lucky?" at bounding box center [871, 403] width 424 height 29
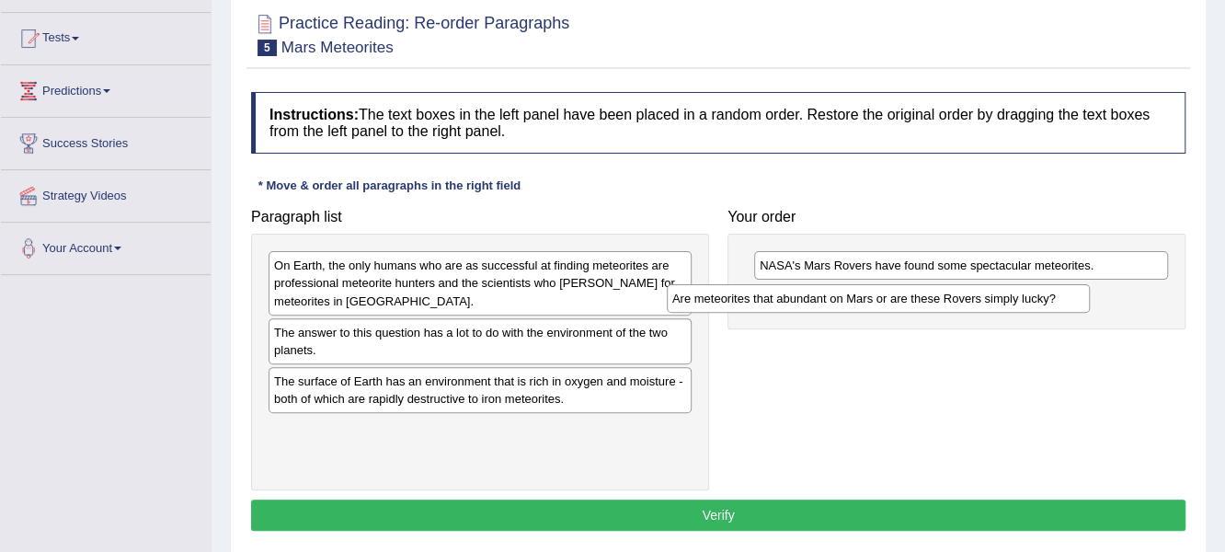
drag, startPoint x: 423, startPoint y: 381, endPoint x: 889, endPoint y: 331, distance: 468.1
click at [889, 313] on div "Are meteorites that abundant on Mars or are these Rovers simply lucky?" at bounding box center [879, 298] width 424 height 29
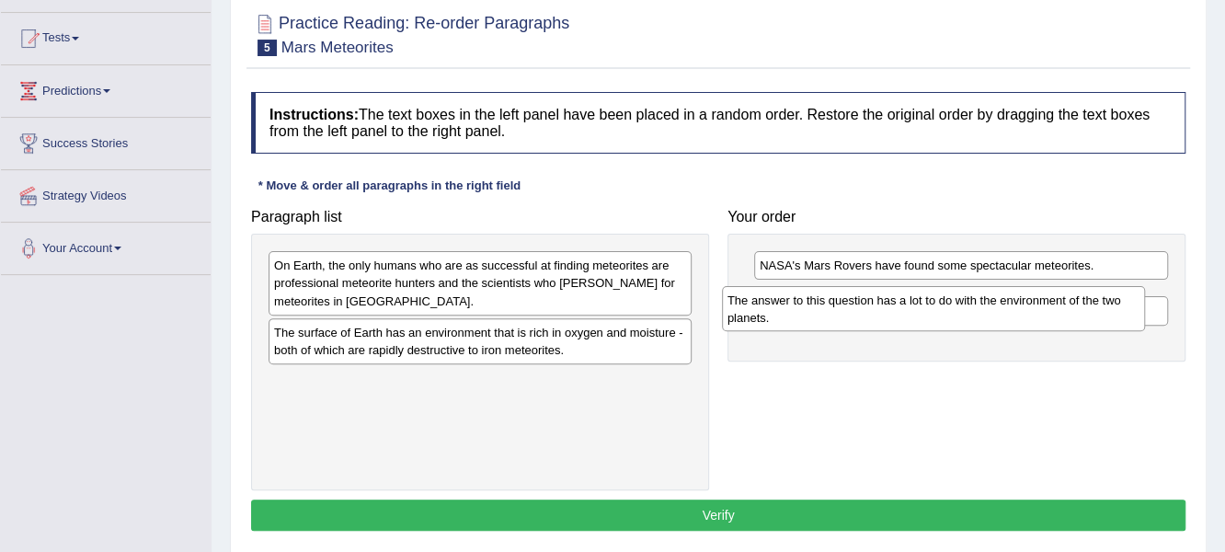
drag, startPoint x: 403, startPoint y: 339, endPoint x: 856, endPoint y: 319, distance: 453.9
click at [856, 319] on div "The answer to this question has a lot to do with the environment of the two pla…" at bounding box center [934, 309] width 424 height 46
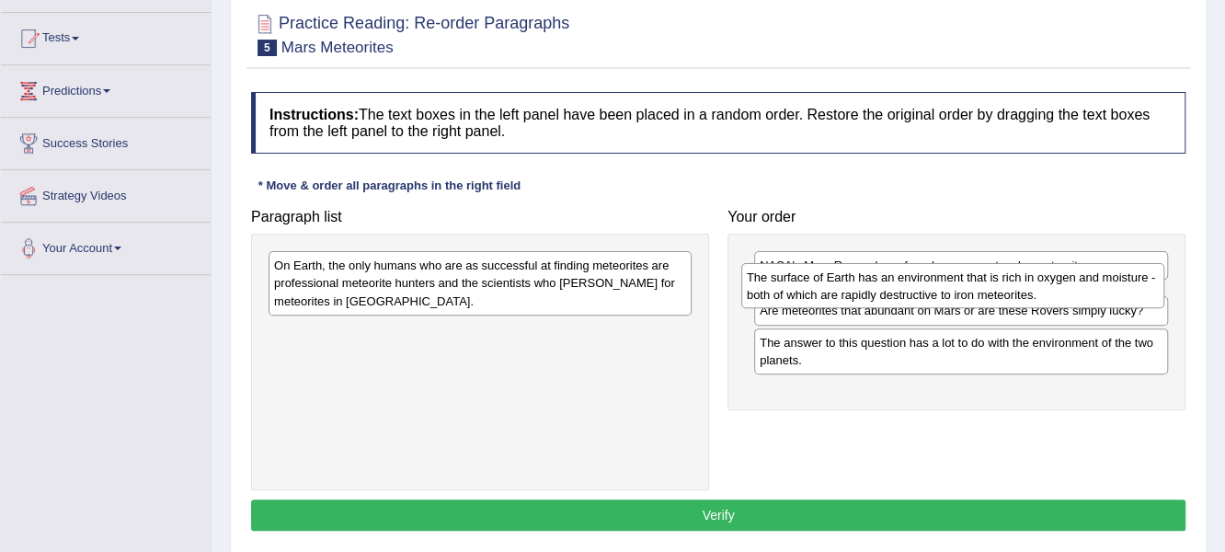
drag, startPoint x: 375, startPoint y: 343, endPoint x: 848, endPoint y: 290, distance: 475.8
click at [848, 290] on div "The surface of Earth has an environment that is rich in oxygen and moisture - b…" at bounding box center [953, 286] width 424 height 46
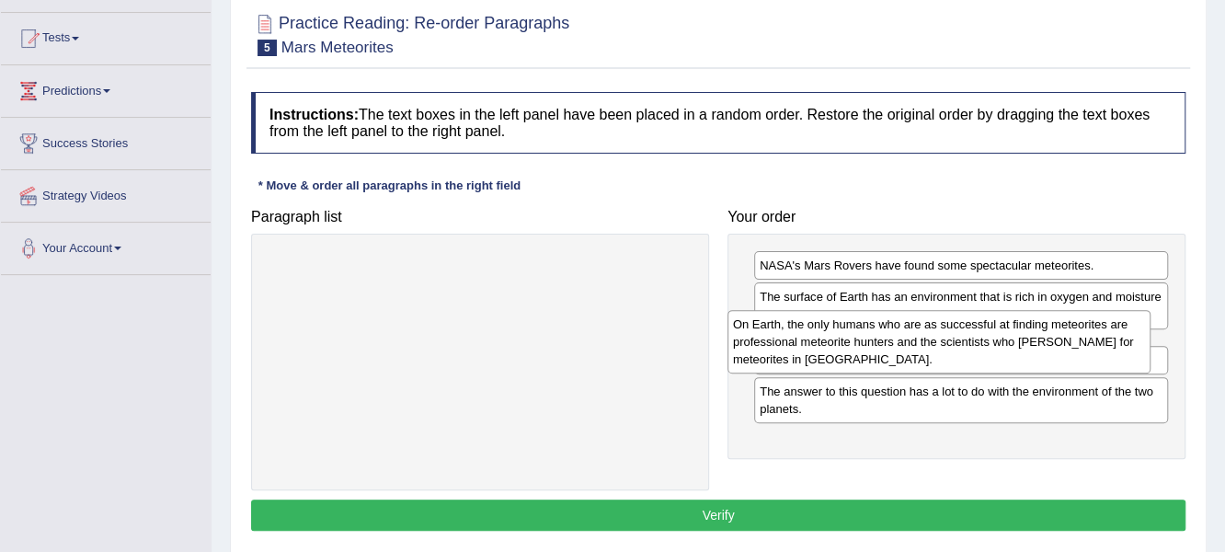
drag, startPoint x: 487, startPoint y: 321, endPoint x: 795, endPoint y: 338, distance: 308.6
click at [795, 338] on div "On Earth, the only humans who are as successful at finding meteorites are profe…" at bounding box center [940, 341] width 424 height 63
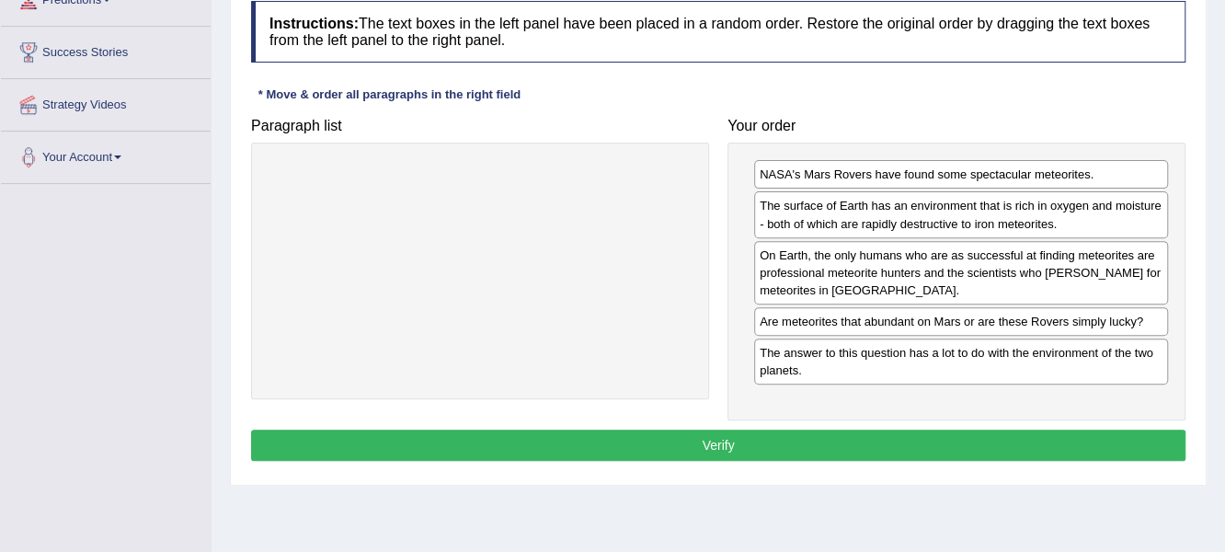
scroll to position [276, 0]
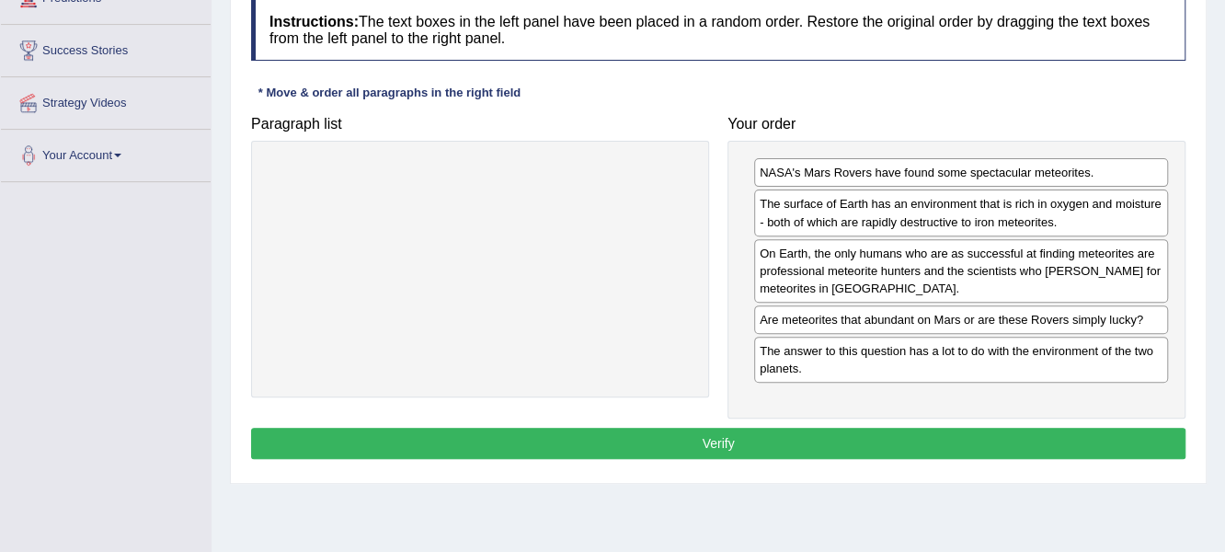
click at [800, 434] on button "Verify" at bounding box center [718, 443] width 935 height 31
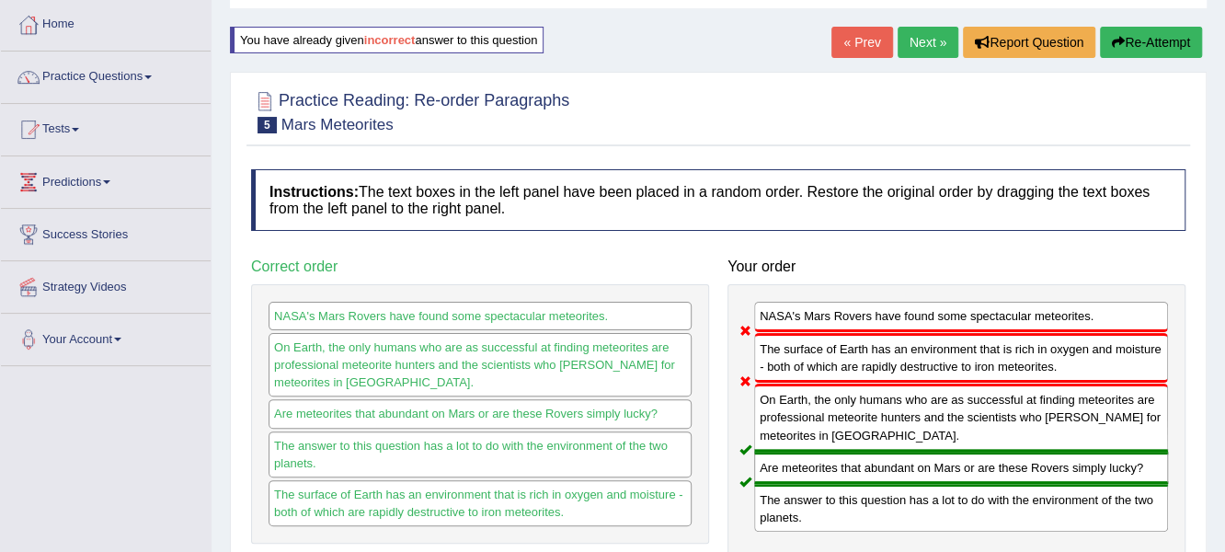
scroll to position [91, 0]
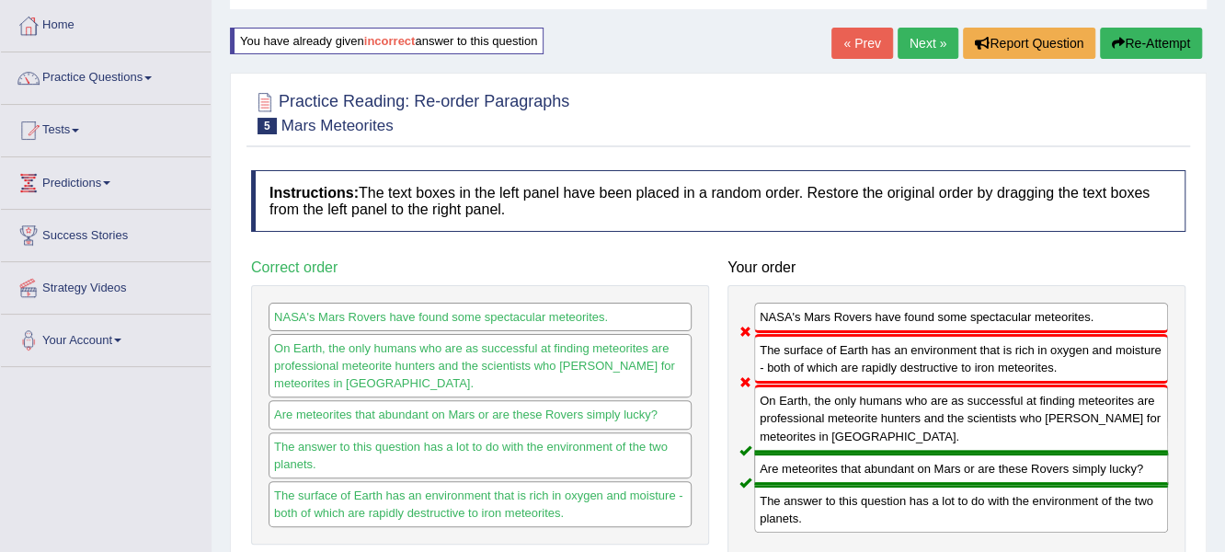
click at [1182, 31] on button "Re-Attempt" at bounding box center [1151, 43] width 102 height 31
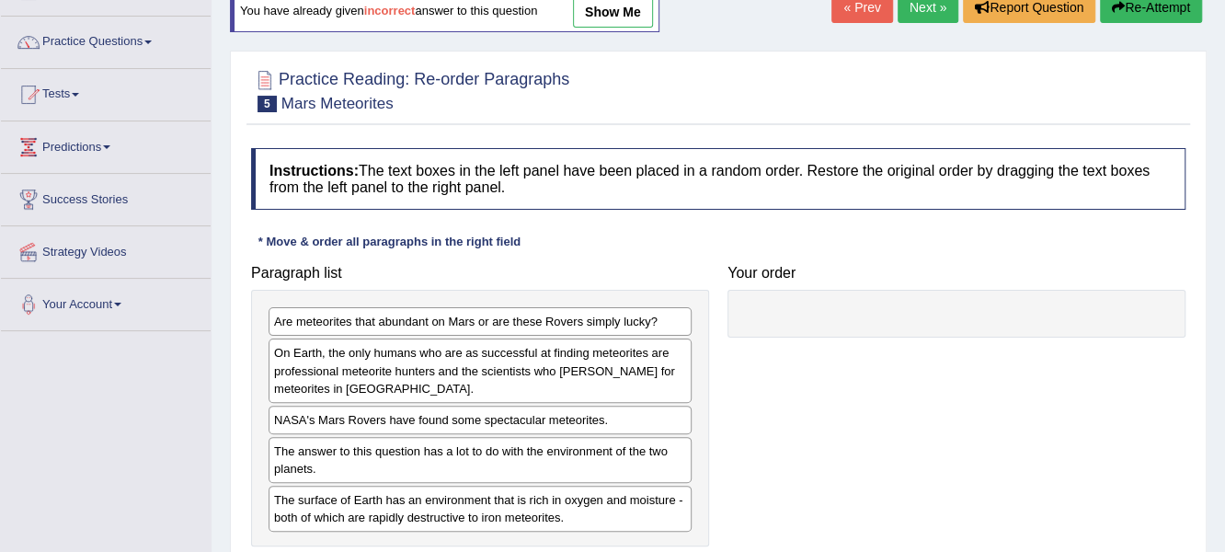
scroll to position [183, 0]
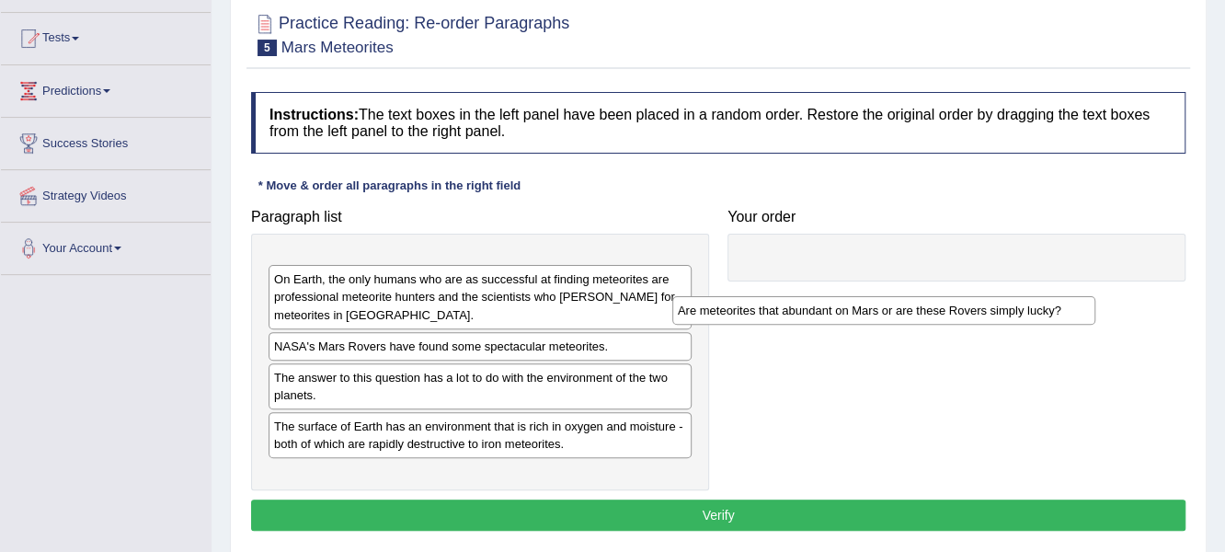
drag, startPoint x: 623, startPoint y: 259, endPoint x: 960, endPoint y: 307, distance: 340.9
click at [960, 308] on div "Are meteorites that abundant on Mars or are these Rovers simply lucky?" at bounding box center [884, 310] width 424 height 29
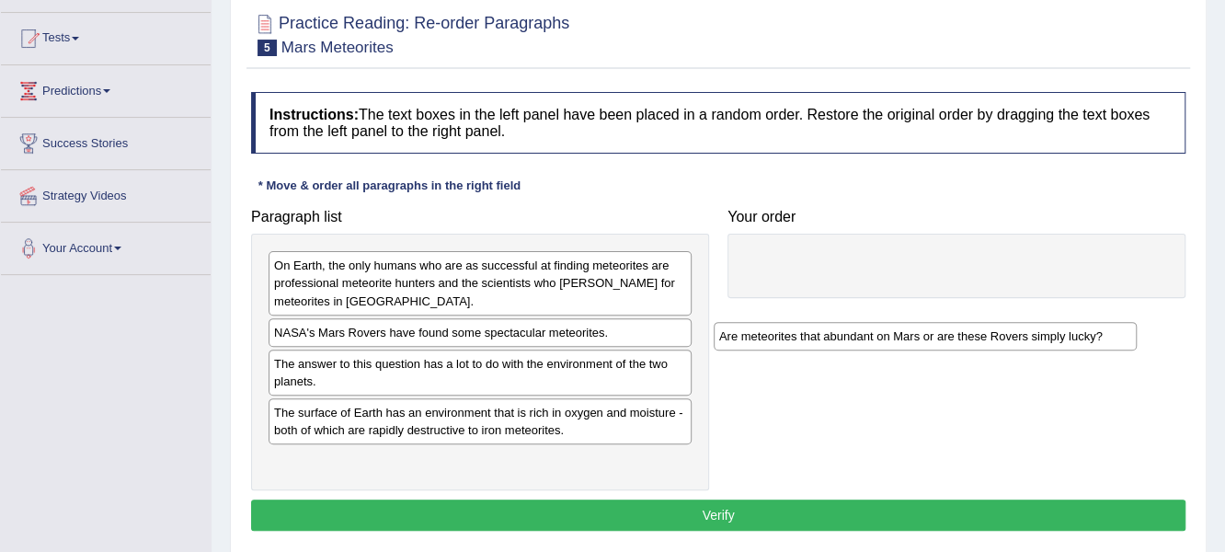
drag, startPoint x: 602, startPoint y: 269, endPoint x: 1100, endPoint y: 350, distance: 504.2
click at [1100, 350] on div "Are meteorites that abundant on Mars or are these Rovers simply lucky?" at bounding box center [926, 336] width 424 height 29
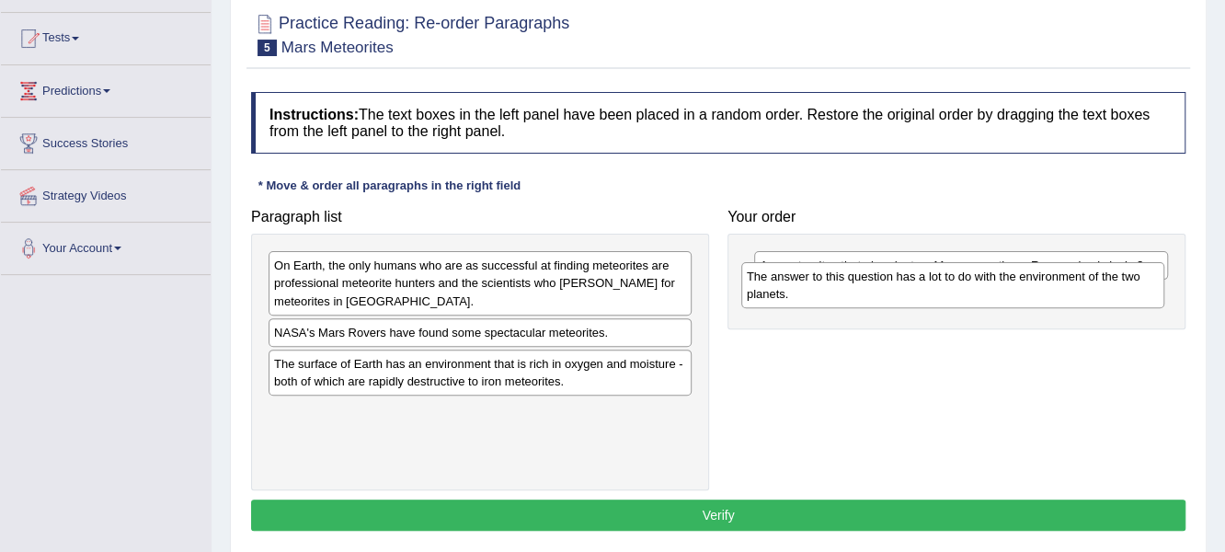
drag, startPoint x: 396, startPoint y: 379, endPoint x: 885, endPoint y: 289, distance: 496.7
click at [886, 289] on div "The answer to this question has a lot to do with the environment of the two pla…" at bounding box center [953, 285] width 424 height 46
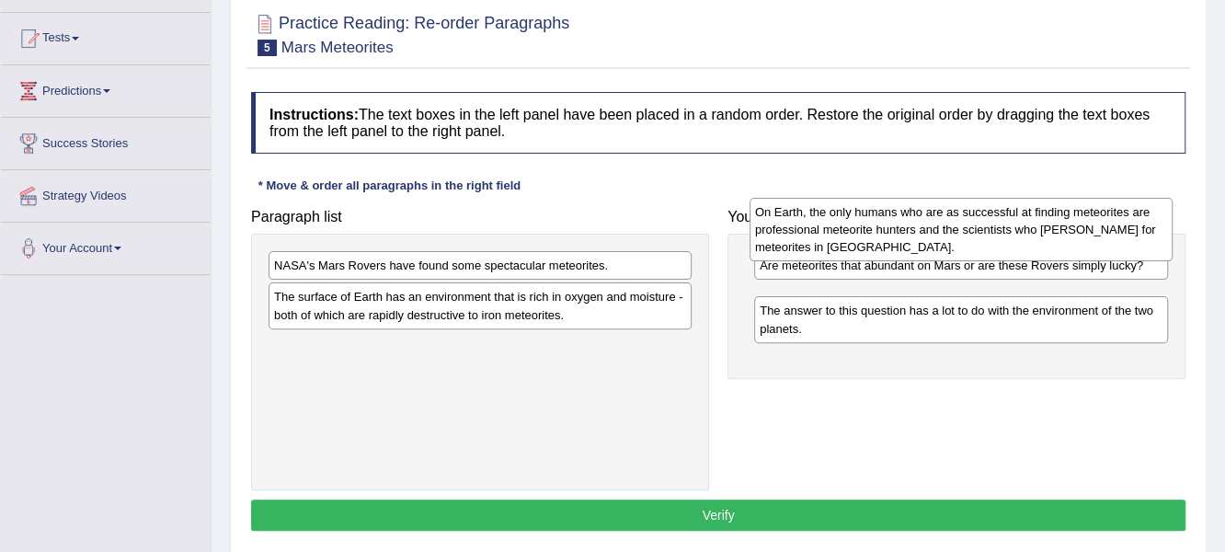
drag, startPoint x: 394, startPoint y: 279, endPoint x: 852, endPoint y: 227, distance: 460.9
click at [852, 227] on div "On Earth, the only humans who are as successful at finding meteorites are profe…" at bounding box center [962, 229] width 424 height 63
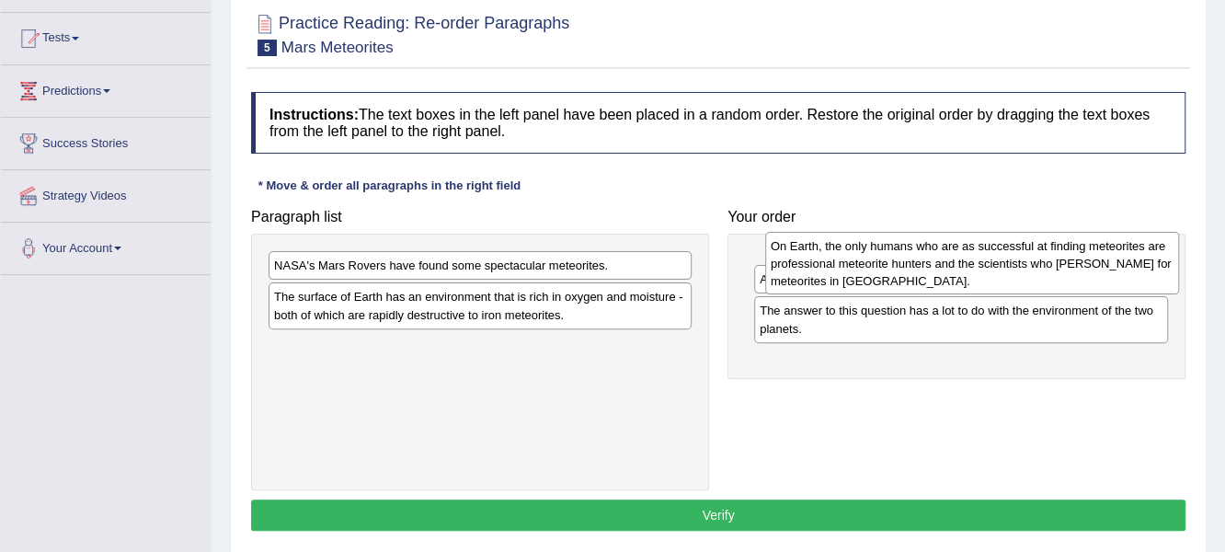
drag, startPoint x: 809, startPoint y: 300, endPoint x: 811, endPoint y: 234, distance: 66.3
click at [811, 234] on div "On Earth, the only humans who are as successful at finding meteorites are profe…" at bounding box center [972, 263] width 415 height 63
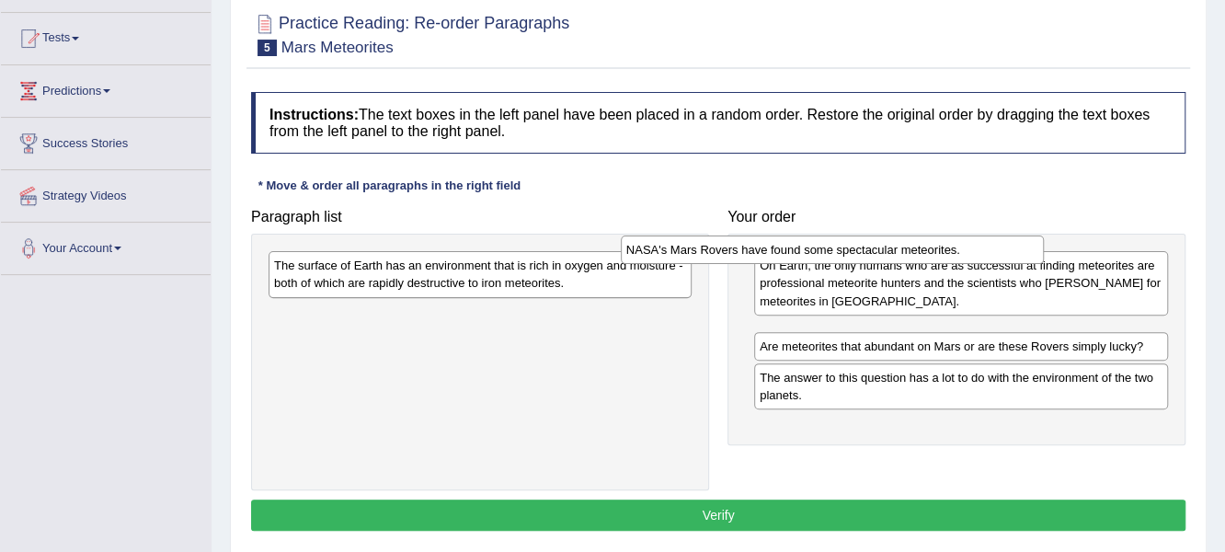
drag, startPoint x: 434, startPoint y: 267, endPoint x: 831, endPoint y: 256, distance: 396.6
click at [831, 256] on div "NASA's Mars Rovers have found some spectacular meteorites." at bounding box center [833, 249] width 424 height 29
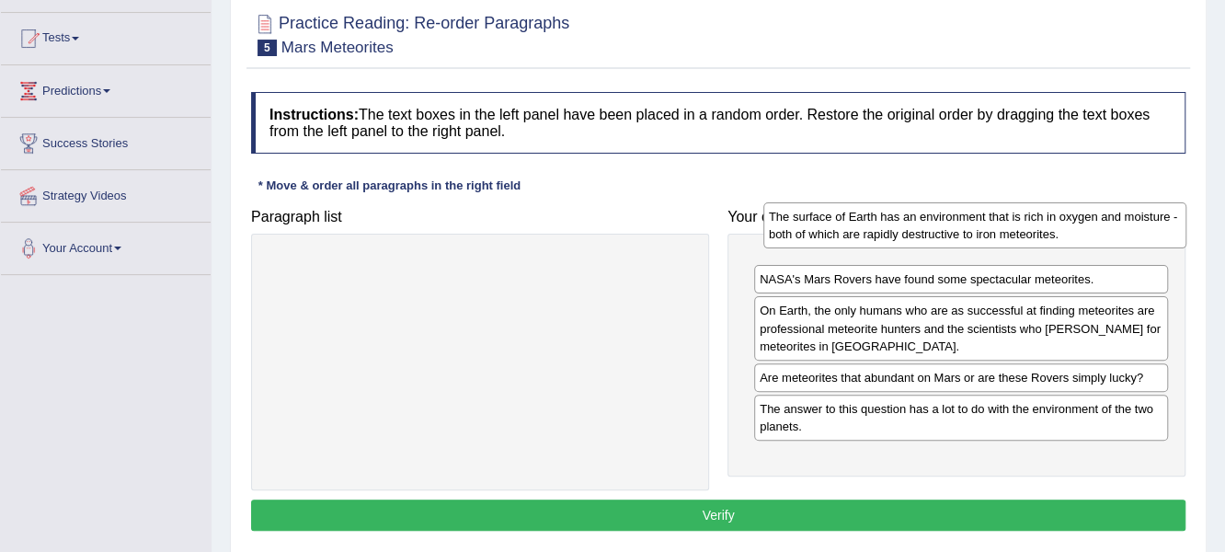
drag, startPoint x: 602, startPoint y: 275, endPoint x: 1066, endPoint y: 236, distance: 465.2
click at [1066, 236] on div "The surface of Earth has an environment that is rich in oxygen and moisture - b…" at bounding box center [975, 225] width 424 height 46
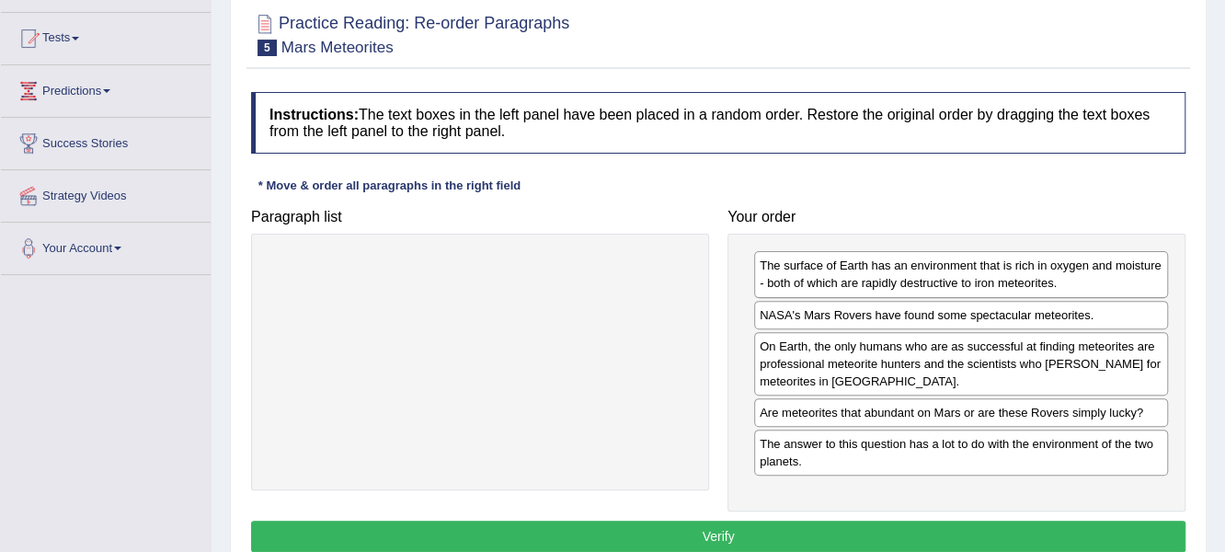
click at [624, 533] on button "Verify" at bounding box center [718, 536] width 935 height 31
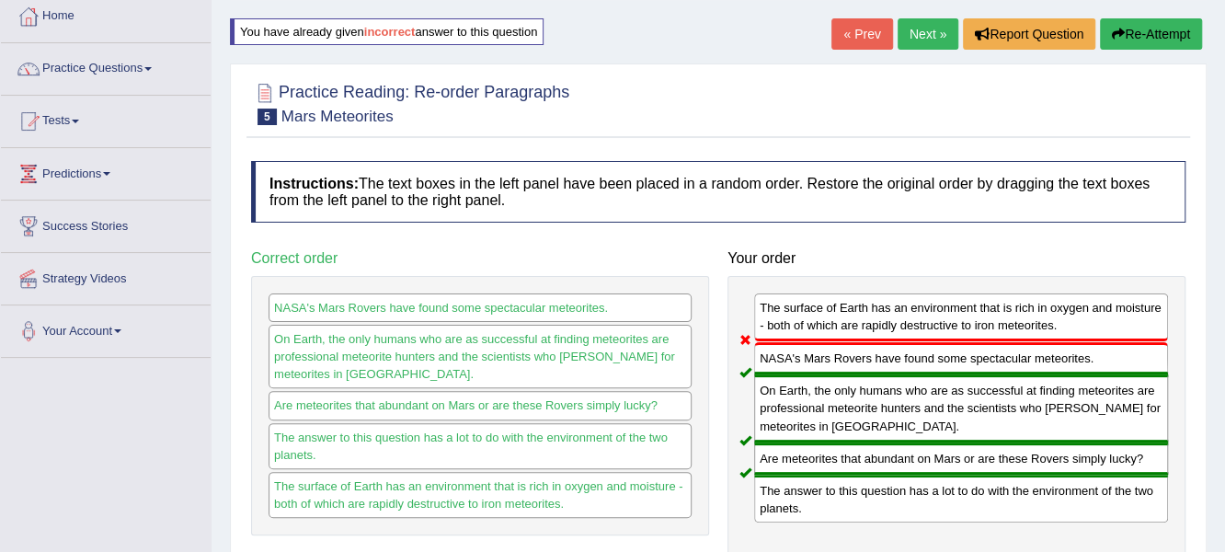
scroll to position [91, 0]
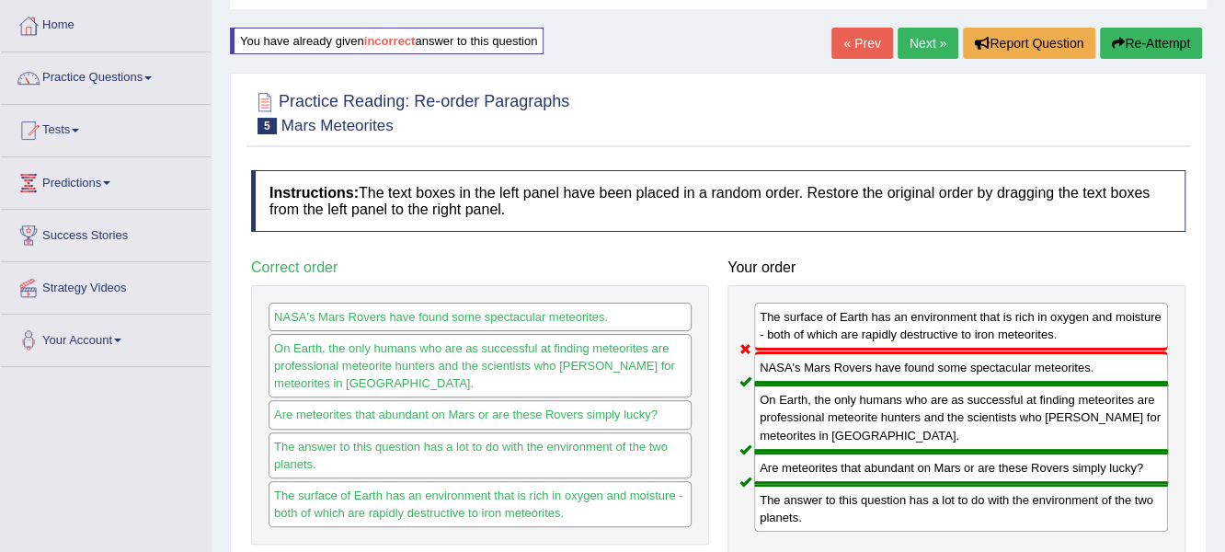
click at [1152, 35] on button "Re-Attempt" at bounding box center [1151, 43] width 102 height 31
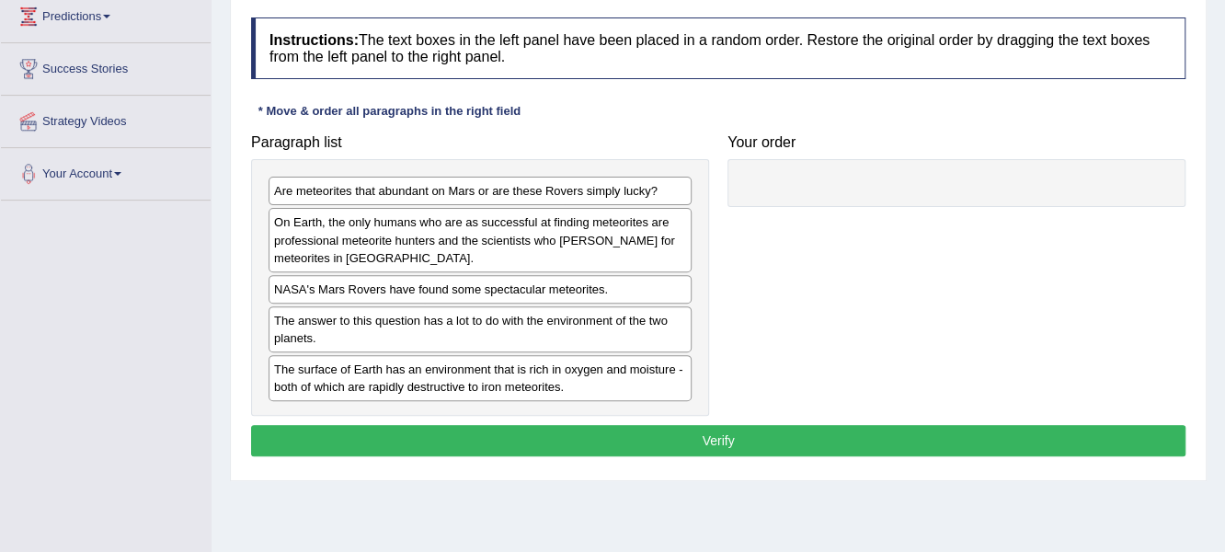
scroll to position [276, 0]
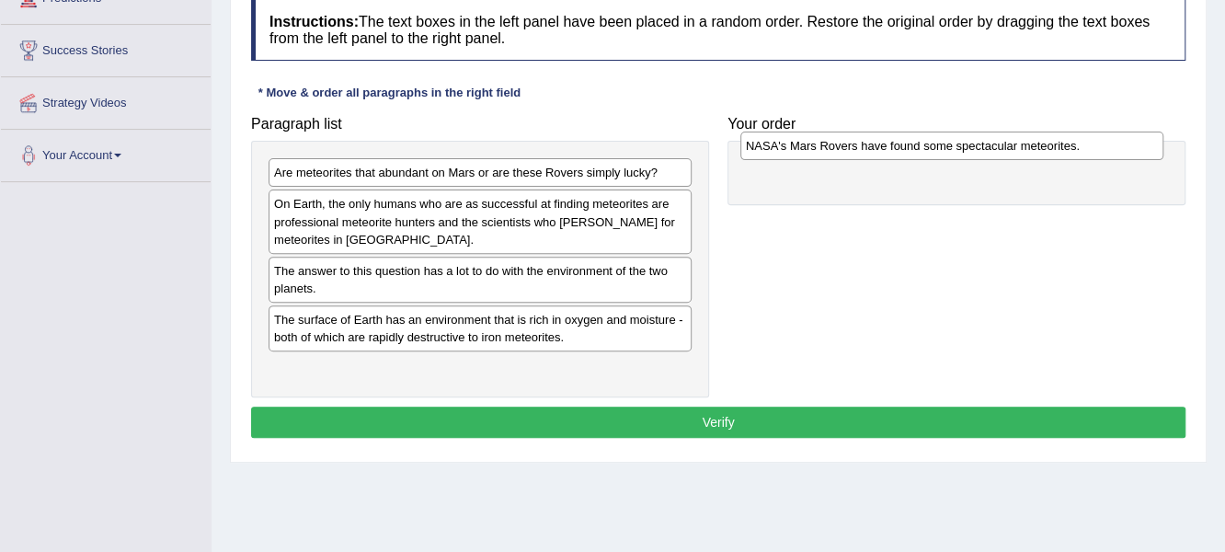
drag, startPoint x: 323, startPoint y: 262, endPoint x: 795, endPoint y: 139, distance: 487.7
click at [795, 139] on div "NASA's Mars Rovers have found some spectacular meteorites." at bounding box center [952, 146] width 424 height 29
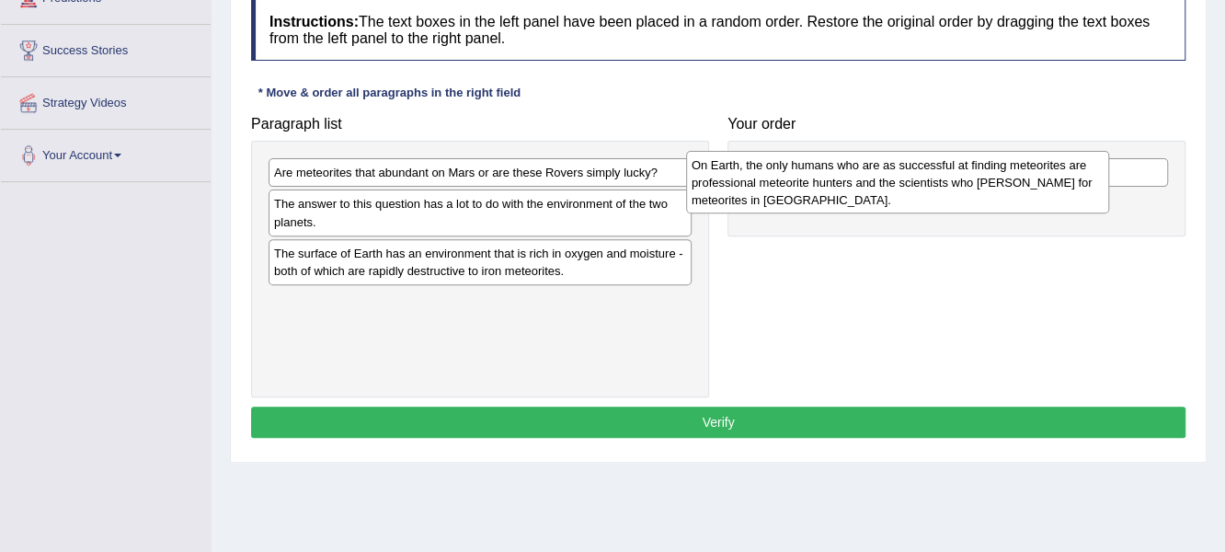
drag, startPoint x: 338, startPoint y: 221, endPoint x: 754, endPoint y: 189, distance: 416.9
click at [759, 185] on div "On Earth, the only humans who are as successful at finding meteorites are profe…" at bounding box center [898, 182] width 424 height 63
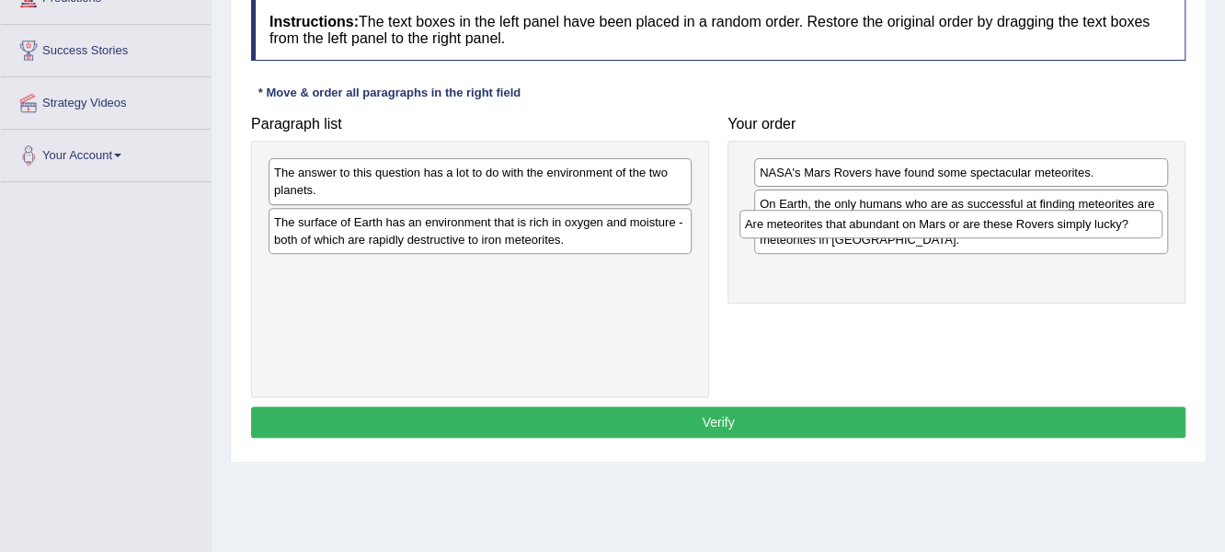
drag, startPoint x: 425, startPoint y: 170, endPoint x: 867, endPoint y: 229, distance: 446.3
click at [867, 229] on div "Are meteorites that abundant on Mars or are these Rovers simply lucky?" at bounding box center [952, 224] width 424 height 29
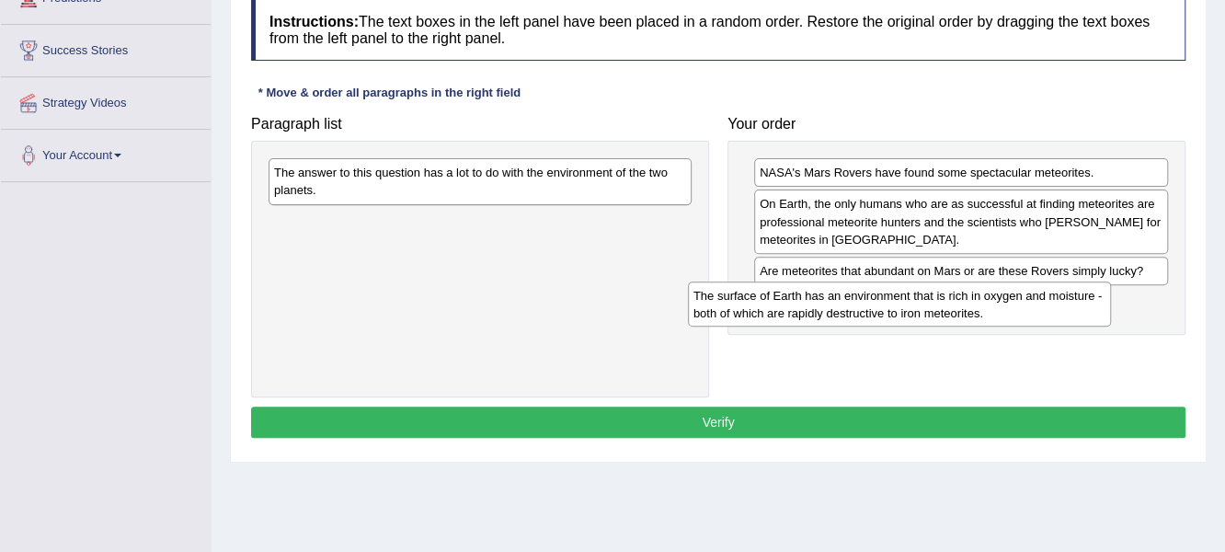
drag, startPoint x: 551, startPoint y: 225, endPoint x: 971, endPoint y: 299, distance: 426.7
click at [971, 299] on div "The surface of Earth has an environment that is rich in oxygen and moisture - b…" at bounding box center [900, 304] width 424 height 46
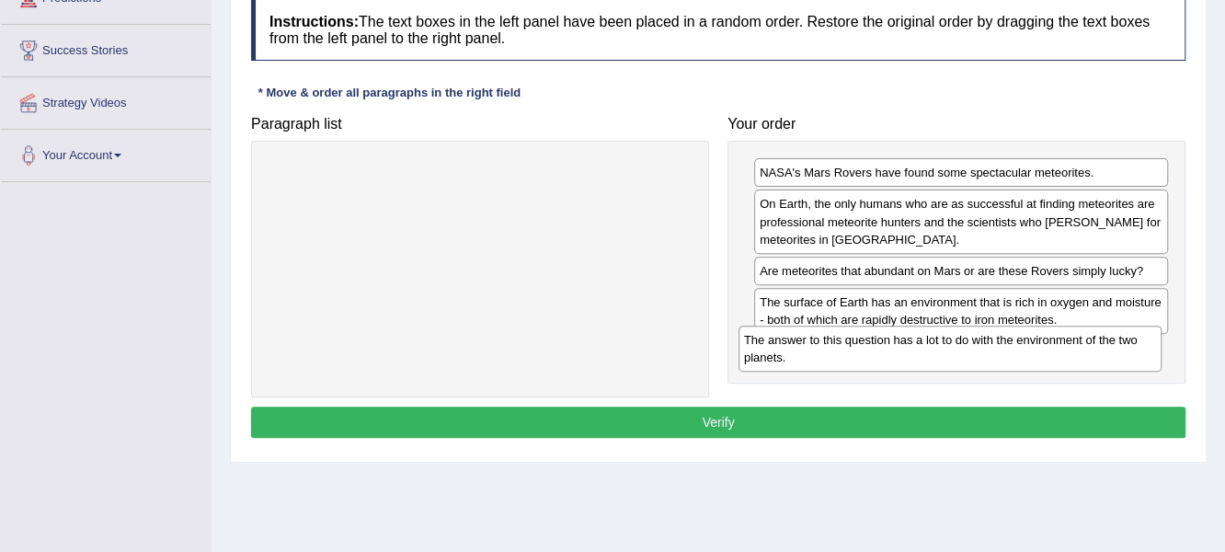
drag, startPoint x: 587, startPoint y: 172, endPoint x: 1057, endPoint y: 339, distance: 498.9
click at [1057, 339] on div "The answer to this question has a lot to do with the environment of the two pla…" at bounding box center [951, 349] width 424 height 46
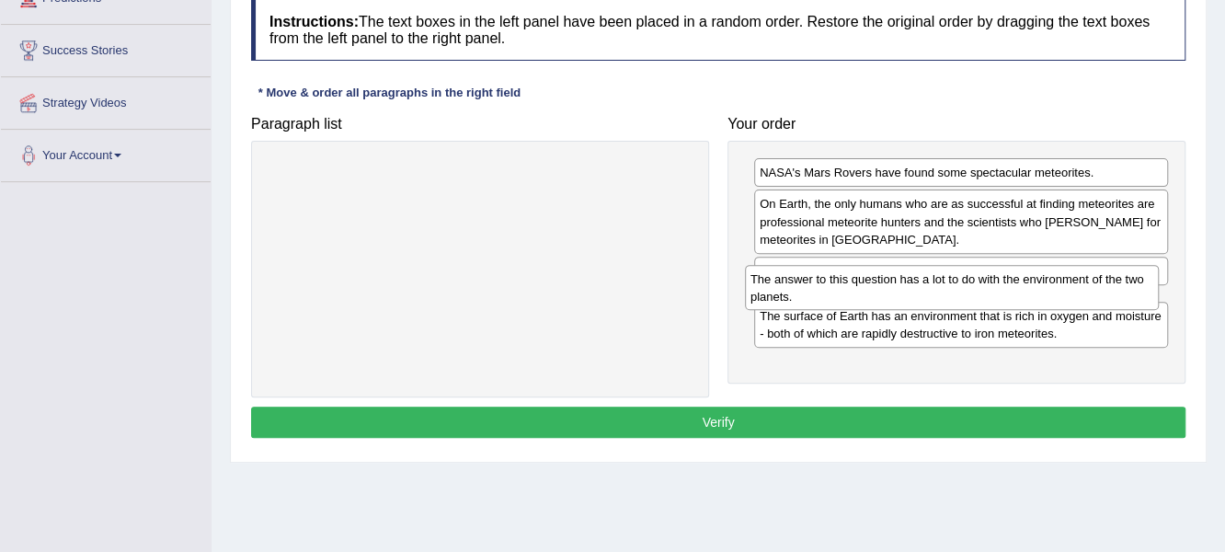
drag, startPoint x: 861, startPoint y: 364, endPoint x: 852, endPoint y: 294, distance: 70.5
click at [852, 294] on div "The answer to this question has a lot to do with the environment of the two pla…" at bounding box center [952, 288] width 415 height 46
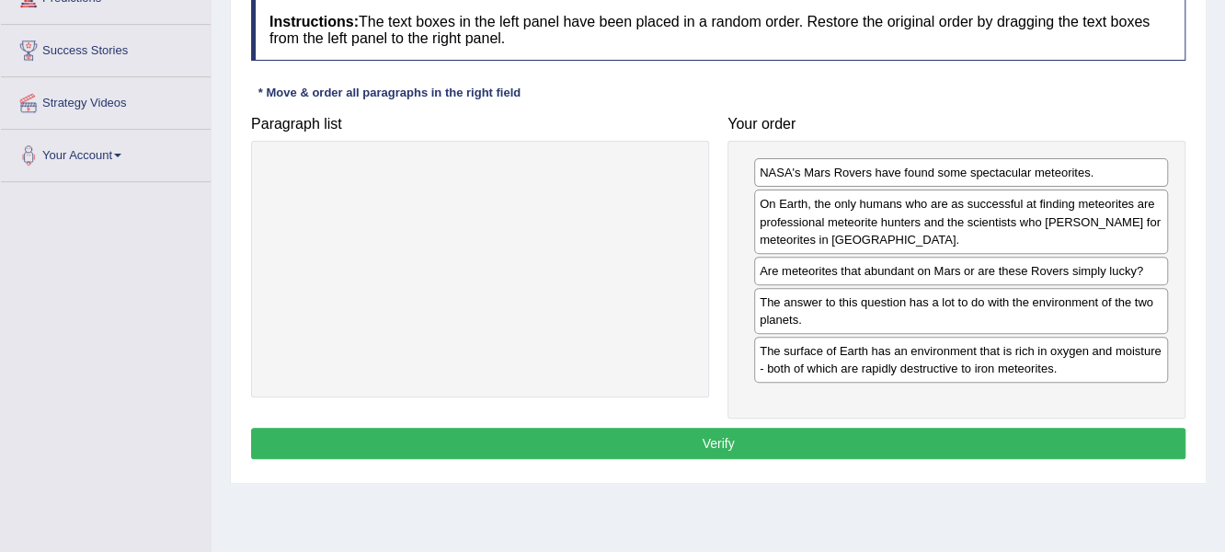
click at [716, 437] on button "Verify" at bounding box center [718, 443] width 935 height 31
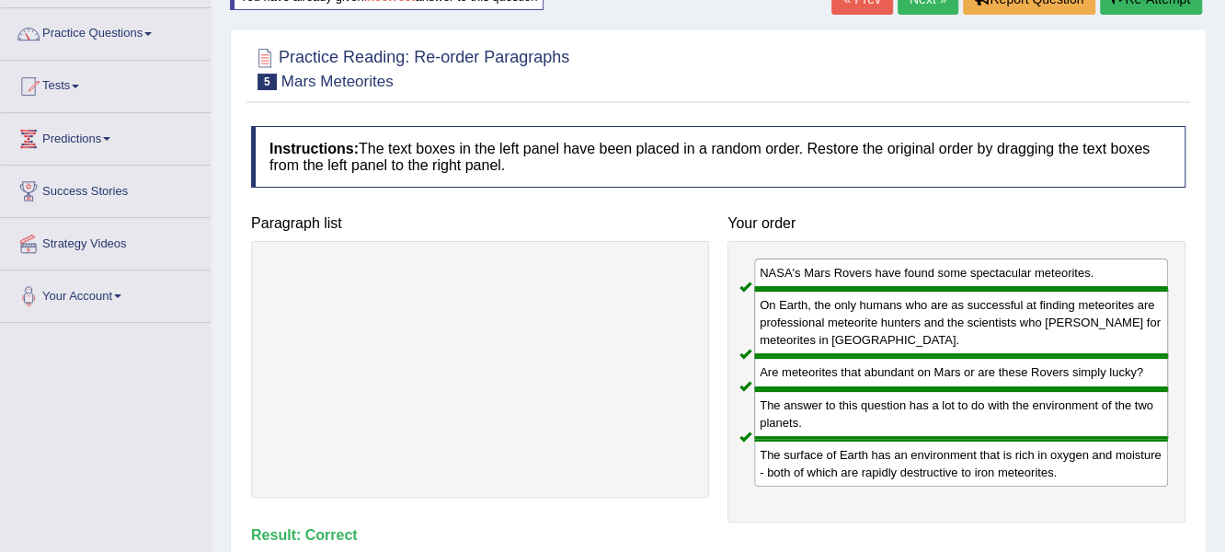
scroll to position [0, 0]
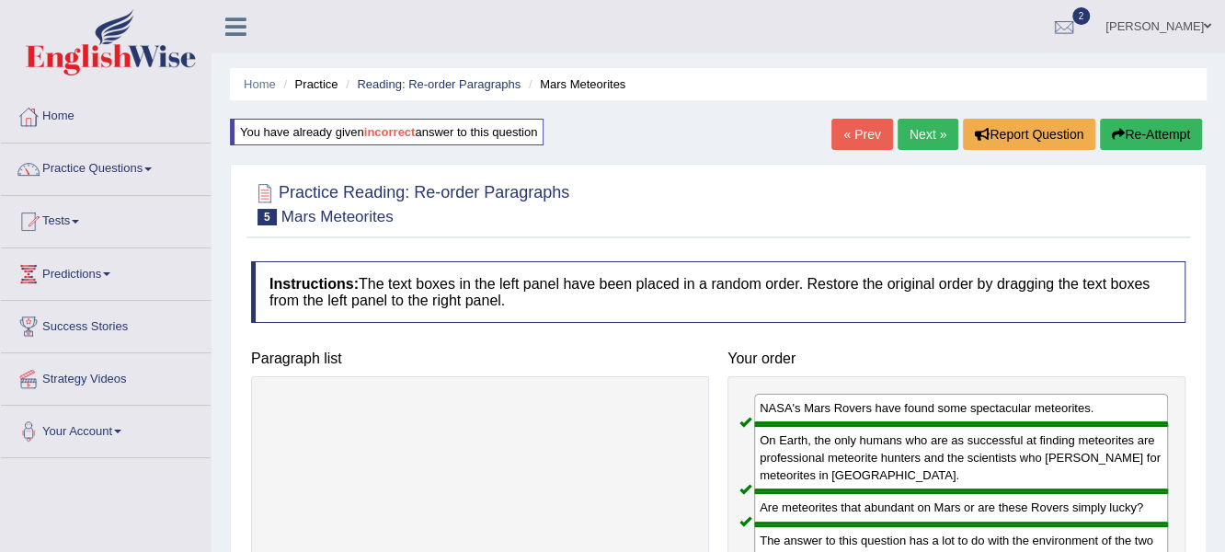
click at [930, 128] on link "Next »" at bounding box center [928, 134] width 61 height 31
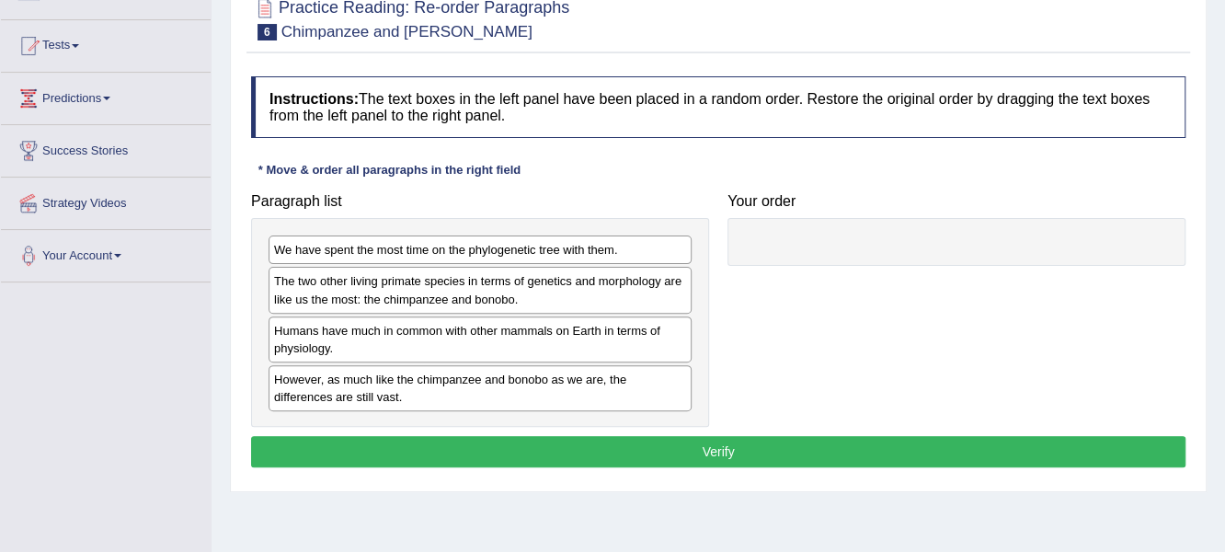
scroll to position [184, 0]
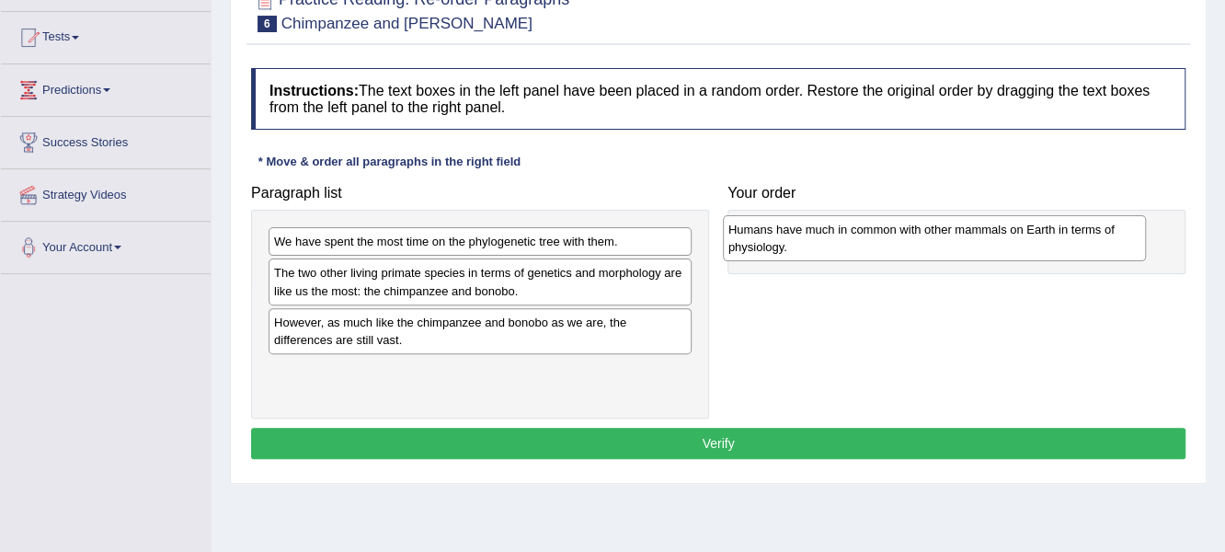
drag, startPoint x: 417, startPoint y: 343, endPoint x: 871, endPoint y: 252, distance: 463.4
click at [871, 252] on div "Humans have much in common with other mammals on Earth in terms of physiology." at bounding box center [935, 238] width 424 height 46
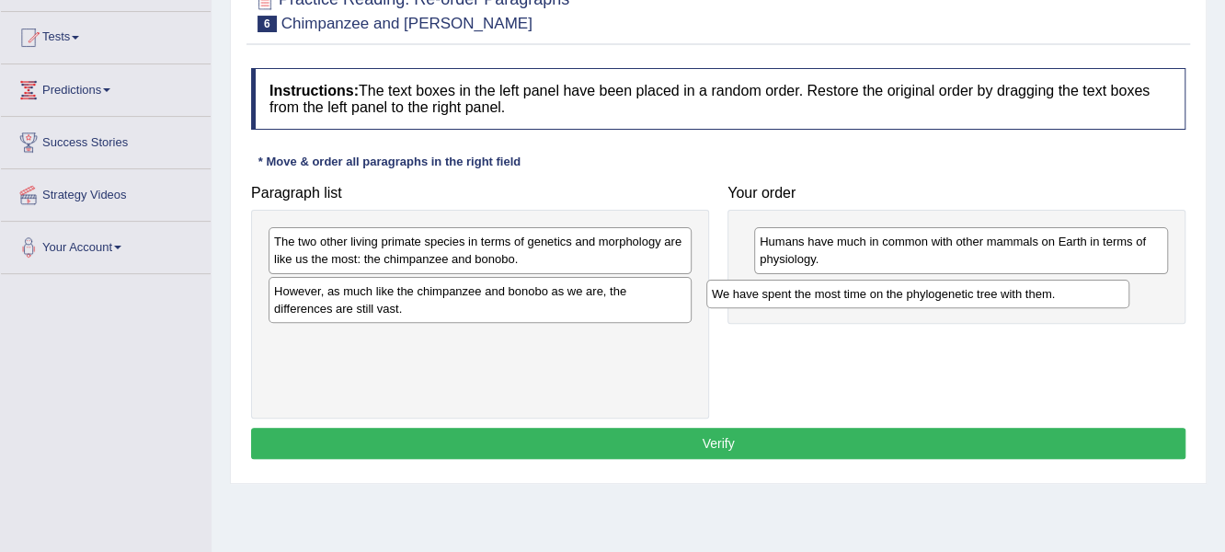
drag, startPoint x: 361, startPoint y: 237, endPoint x: 799, endPoint y: 290, distance: 441.0
click at [799, 290] on div "We have spent the most time on the phylogenetic tree with them." at bounding box center [918, 294] width 424 height 29
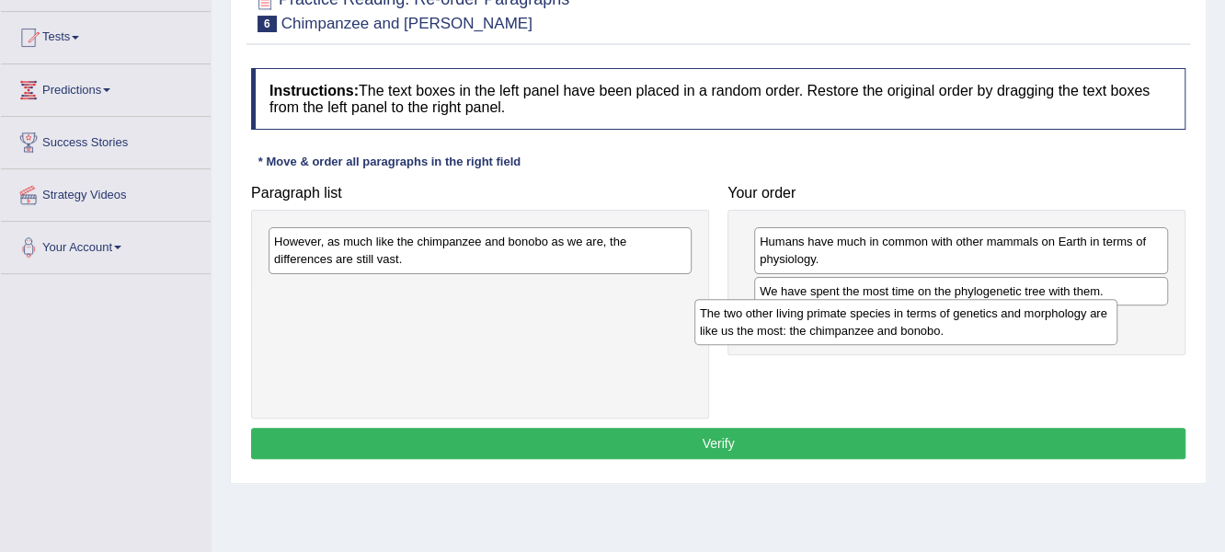
drag, startPoint x: 602, startPoint y: 252, endPoint x: 1038, endPoint y: 317, distance: 441.8
click at [1038, 317] on div "The two other living primate species in terms of genetics and morphology are li…" at bounding box center [906, 322] width 424 height 46
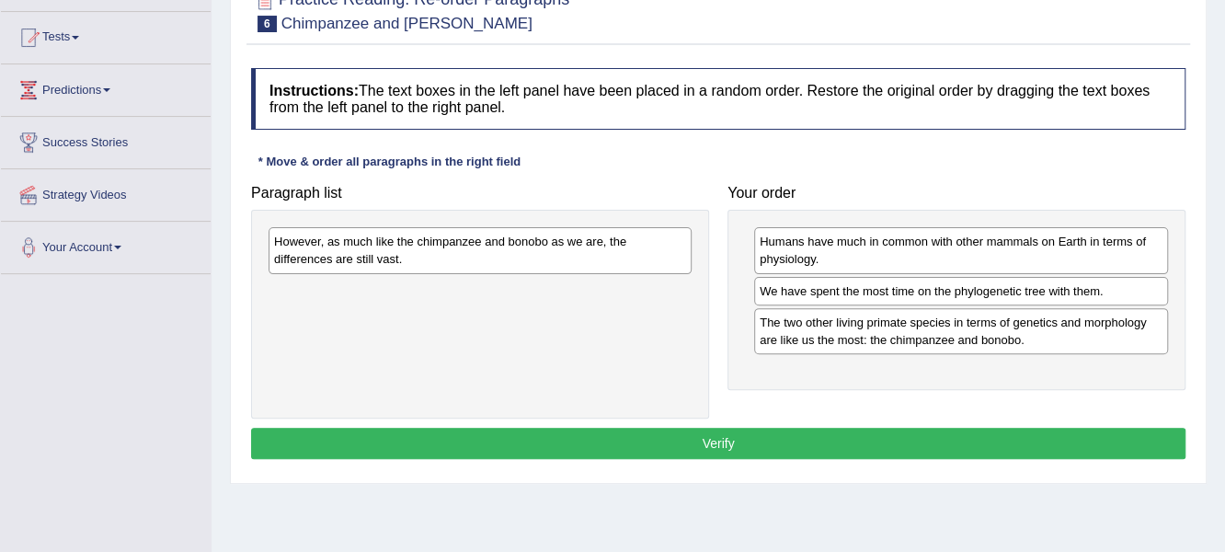
click at [647, 246] on div "However, as much like the chimpanzee and bonobo as we are, the differences are …" at bounding box center [480, 250] width 423 height 46
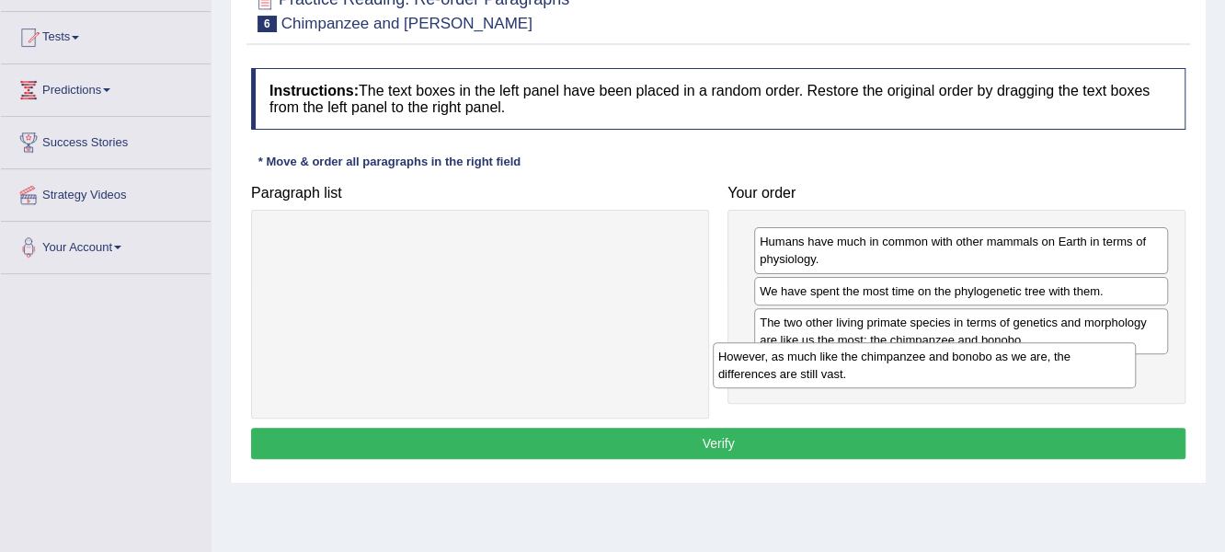
drag, startPoint x: 642, startPoint y: 243, endPoint x: 1105, endPoint y: 357, distance: 476.5
click at [1105, 357] on div "However, as much like the chimpanzee and bonobo as we are, the differences are …" at bounding box center [925, 365] width 424 height 46
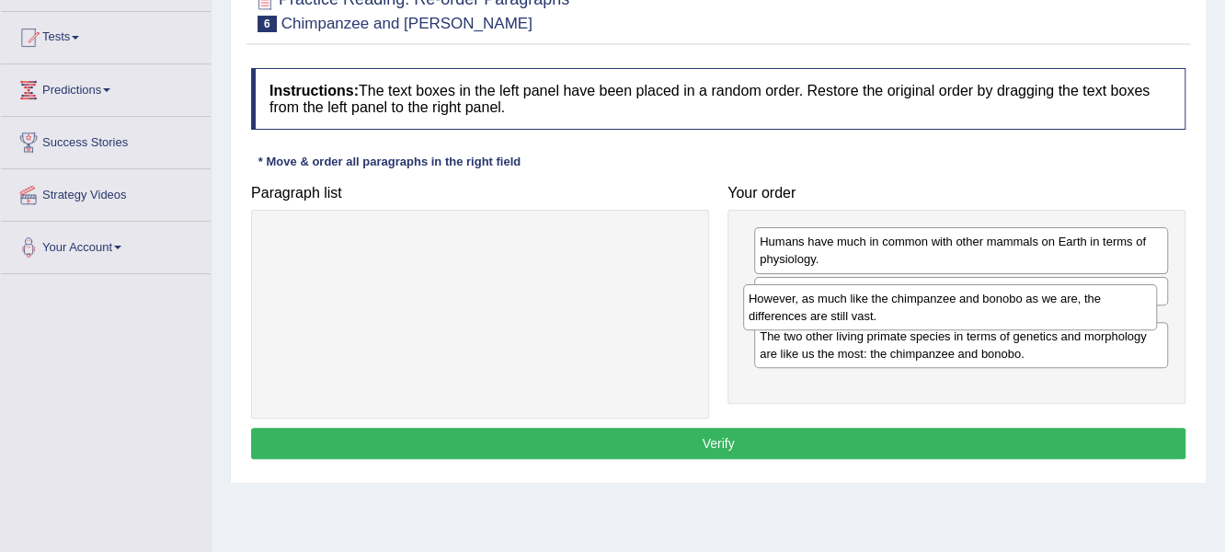
drag, startPoint x: 865, startPoint y: 388, endPoint x: 854, endPoint y: 318, distance: 70.8
click at [854, 318] on div "However, as much like the chimpanzee and bonobo as we are, the differences are …" at bounding box center [950, 307] width 415 height 46
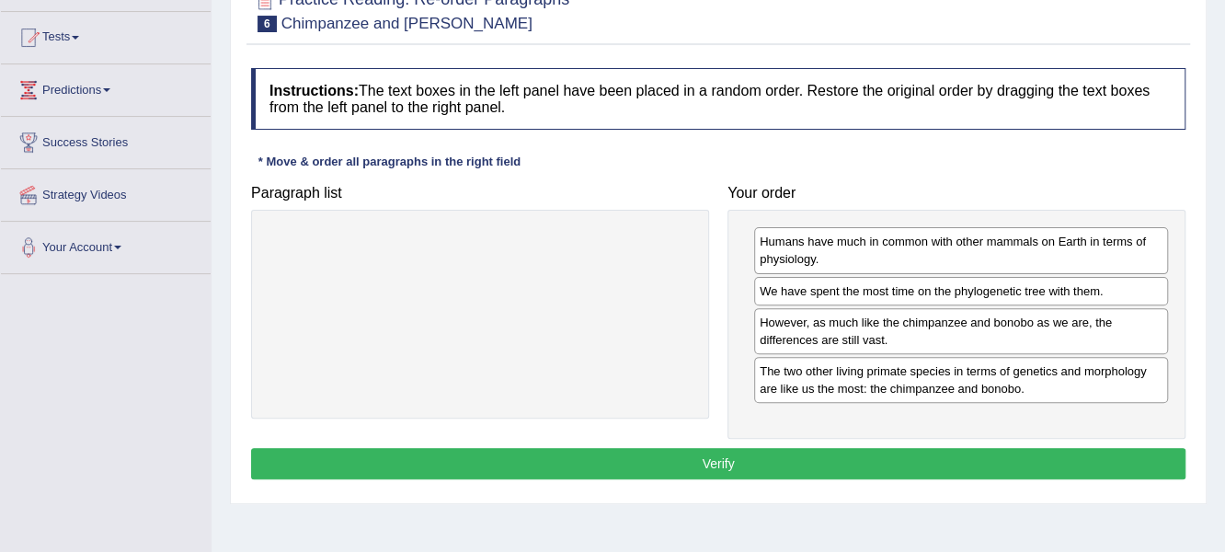
click at [731, 458] on button "Verify" at bounding box center [718, 463] width 935 height 31
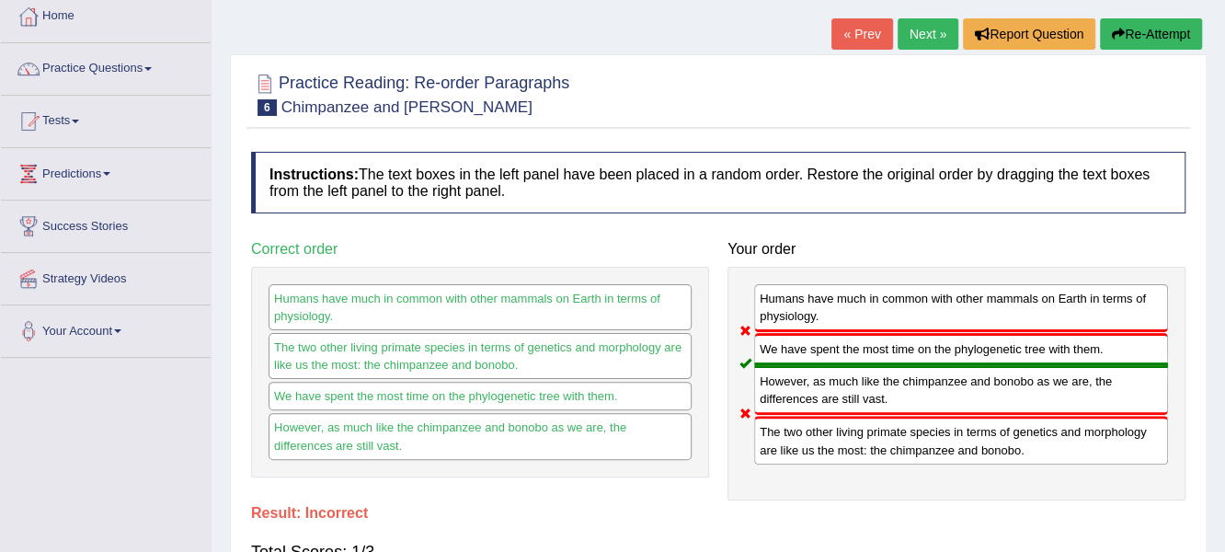
scroll to position [91, 0]
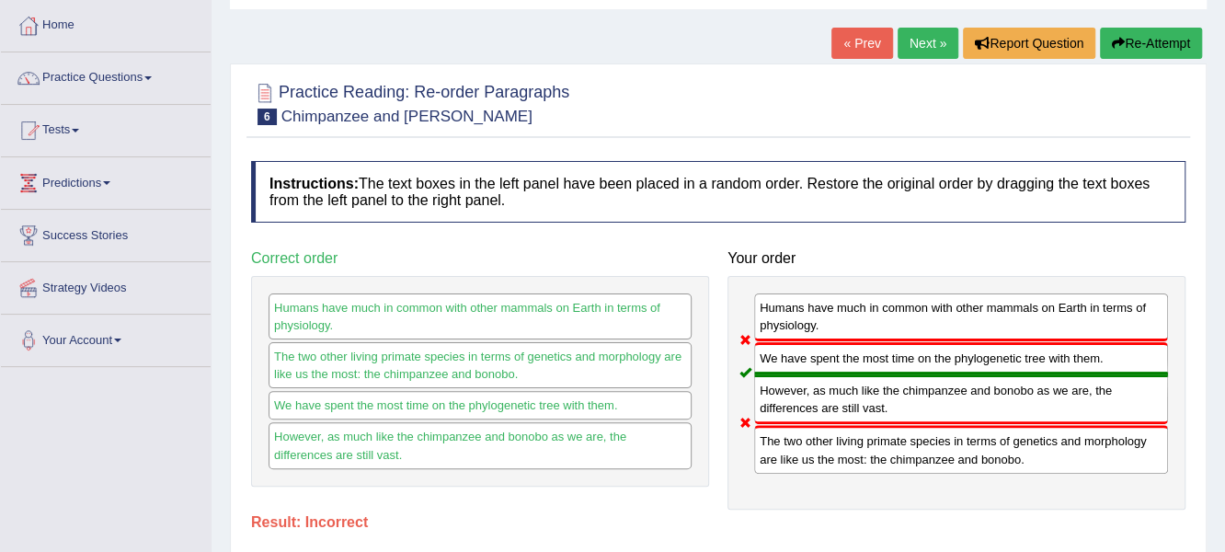
click at [1164, 41] on button "Re-Attempt" at bounding box center [1151, 43] width 102 height 31
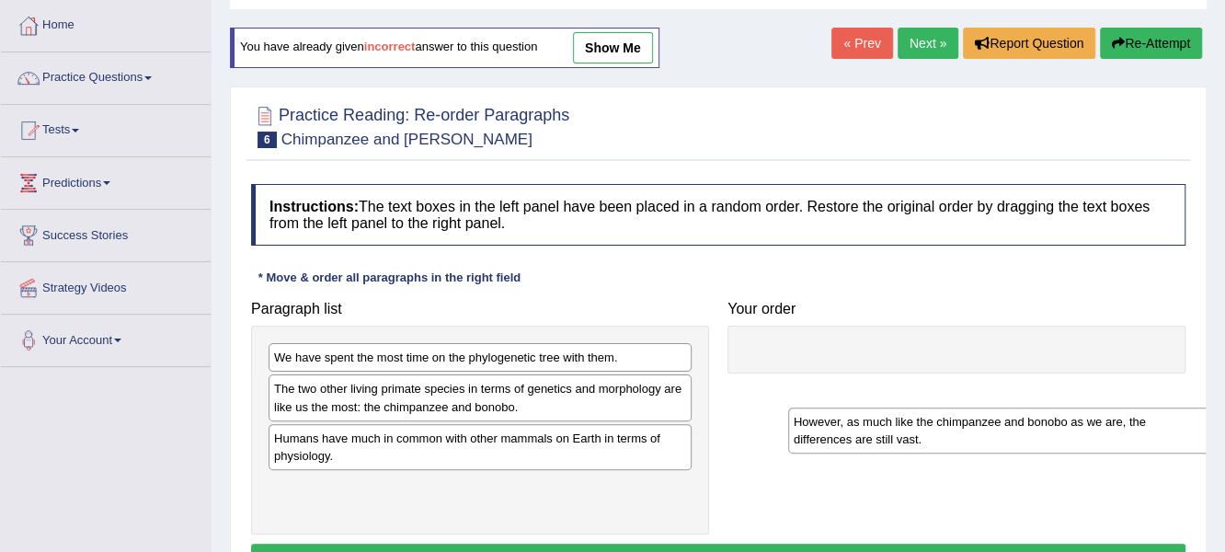
drag, startPoint x: 383, startPoint y: 493, endPoint x: 871, endPoint y: 419, distance: 493.9
click at [876, 420] on div "However, as much like the chimpanzee and bonobo as we are, the differences are …" at bounding box center [1000, 430] width 424 height 46
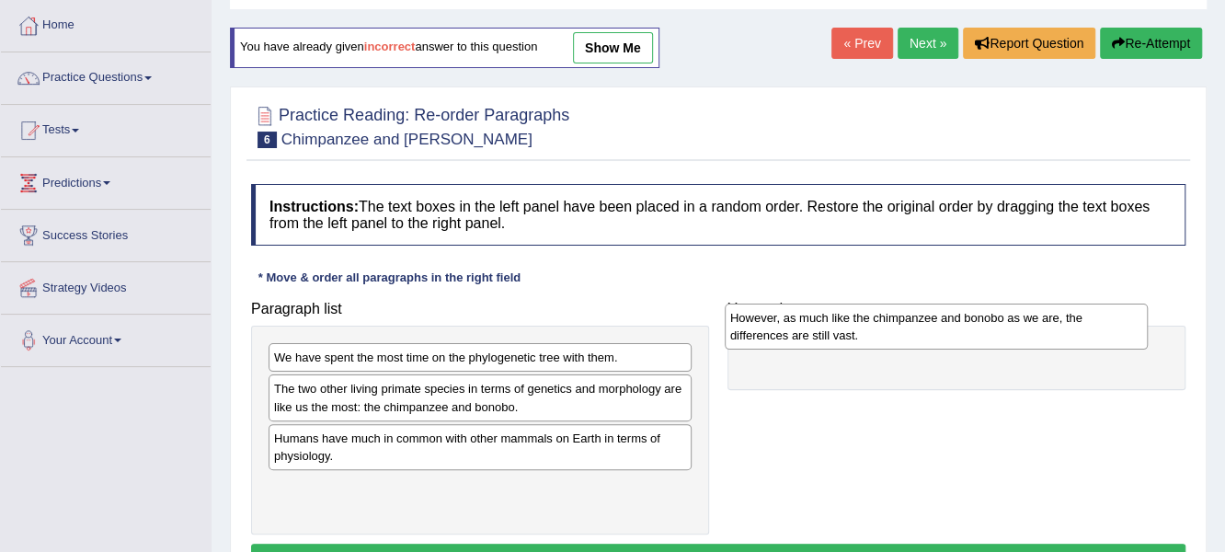
drag, startPoint x: 483, startPoint y: 489, endPoint x: 939, endPoint y: 322, distance: 486.0
click at [939, 322] on div "However, as much like the chimpanzee and bonobo as we are, the differences are …" at bounding box center [937, 327] width 424 height 46
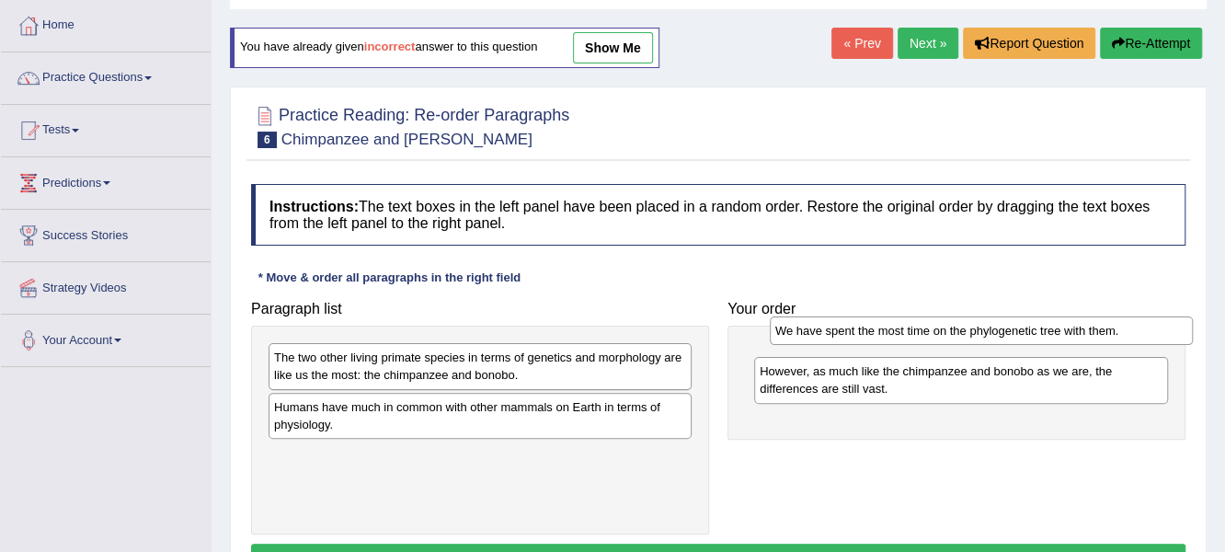
drag, startPoint x: 385, startPoint y: 359, endPoint x: 873, endPoint y: 330, distance: 488.3
click at [878, 330] on div "We have spent the most time on the phylogenetic tree with them." at bounding box center [982, 330] width 424 height 29
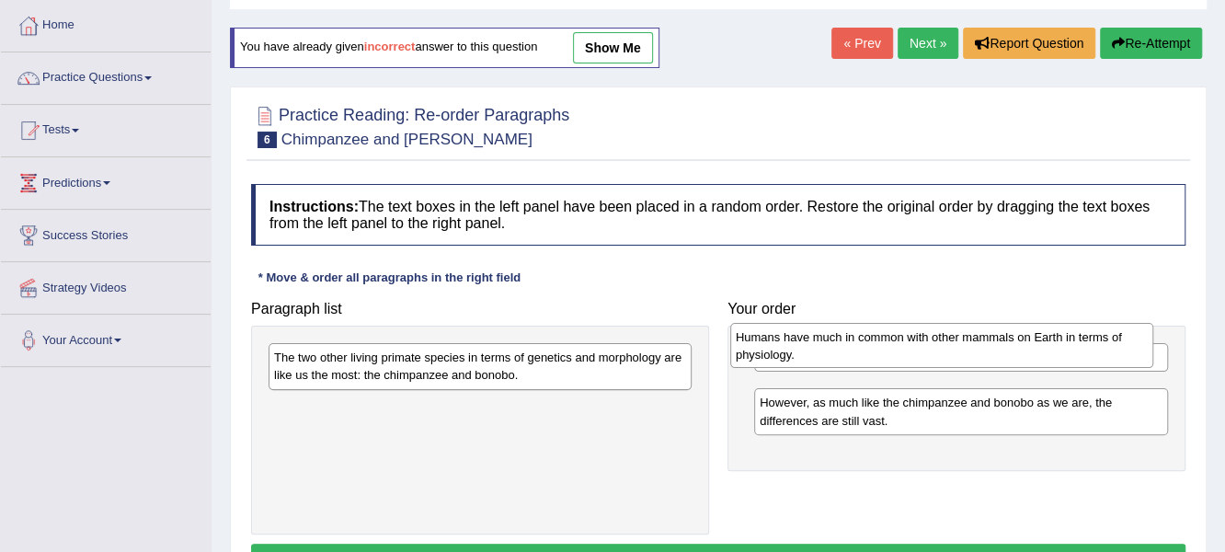
drag, startPoint x: 348, startPoint y: 418, endPoint x: 809, endPoint y: 349, distance: 466.9
click at [809, 349] on div "Humans have much in common with other mammals on Earth in terms of physiology." at bounding box center [942, 346] width 424 height 46
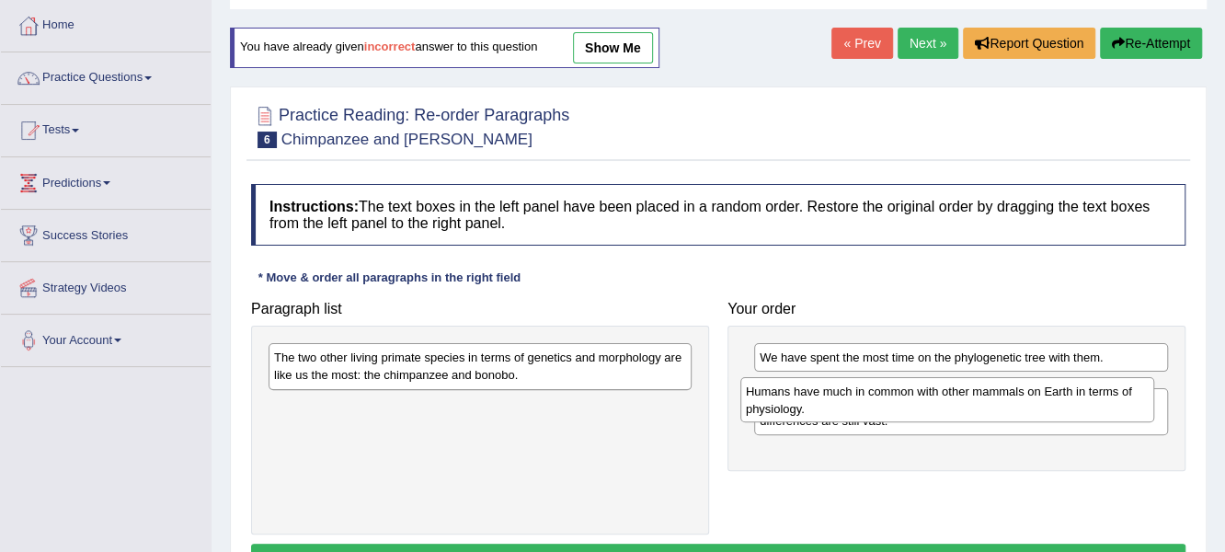
drag, startPoint x: 811, startPoint y: 398, endPoint x: 797, endPoint y: 401, distance: 14.1
click at [797, 401] on div "Humans have much in common with other mammals on Earth in terms of physiology." at bounding box center [947, 400] width 415 height 46
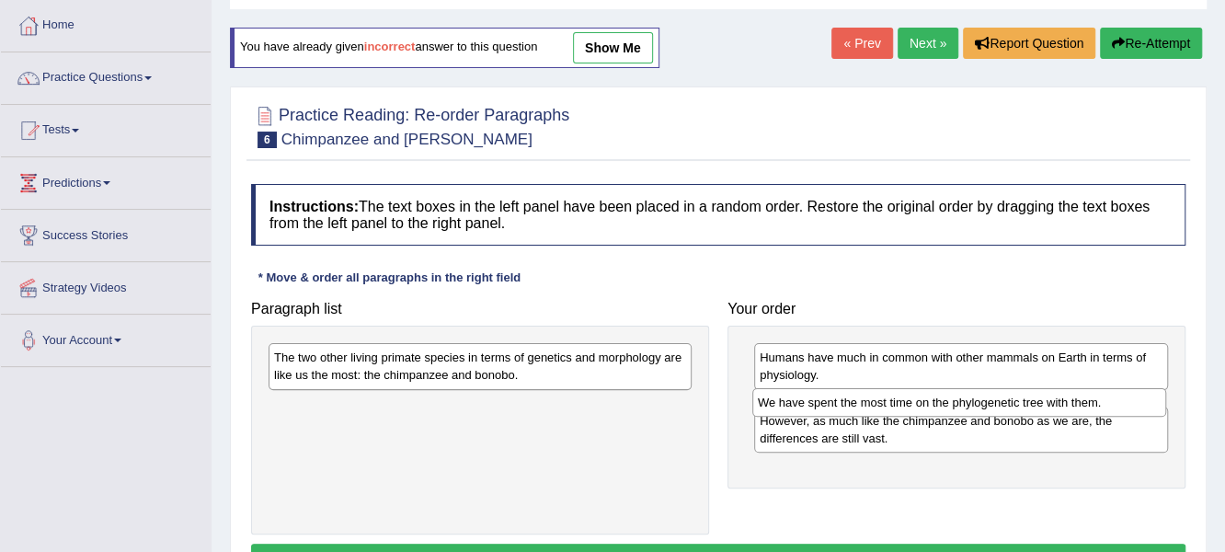
drag, startPoint x: 818, startPoint y: 357, endPoint x: 810, endPoint y: 397, distance: 41.1
click at [812, 398] on div "We have spent the most time on the phylogenetic tree with them." at bounding box center [959, 402] width 415 height 29
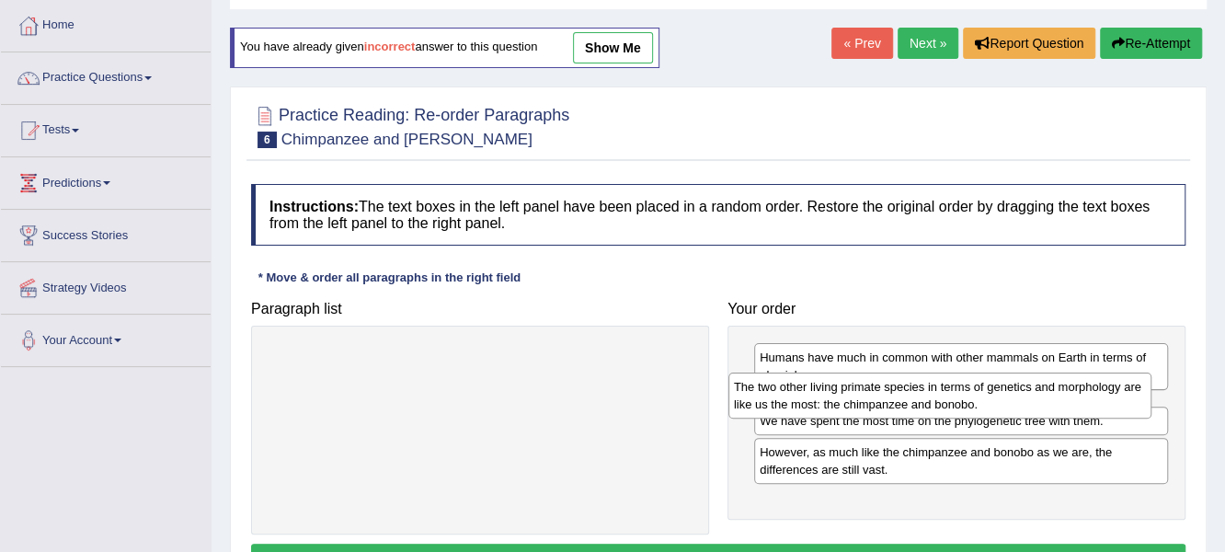
drag, startPoint x: 421, startPoint y: 368, endPoint x: 881, endPoint y: 397, distance: 460.8
click at [881, 397] on div "The two other living primate species in terms of genetics and morphology are li…" at bounding box center [940, 396] width 424 height 46
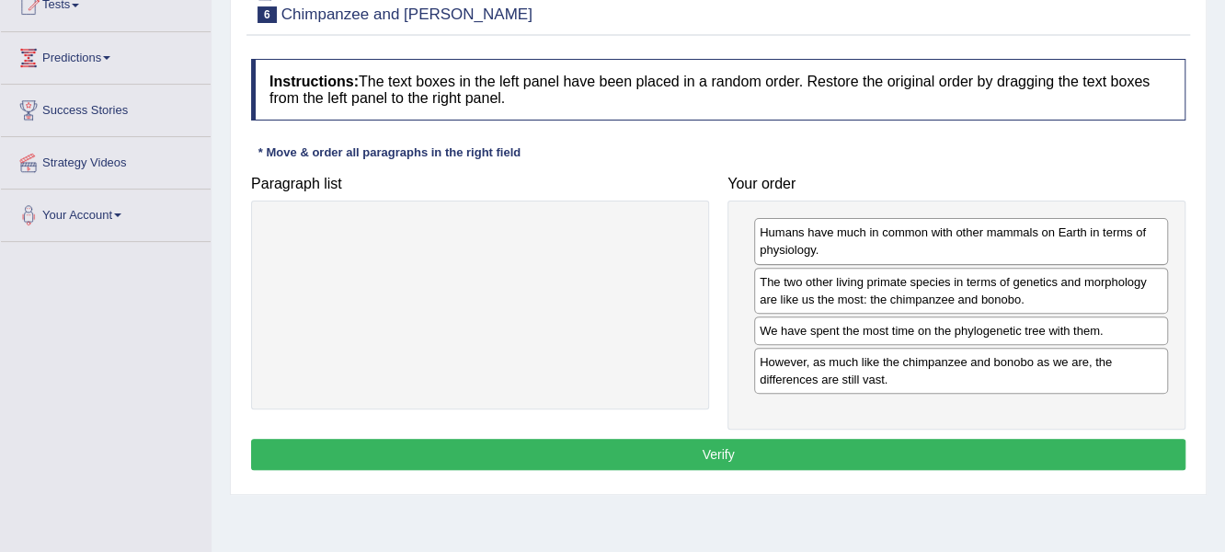
scroll to position [276, 0]
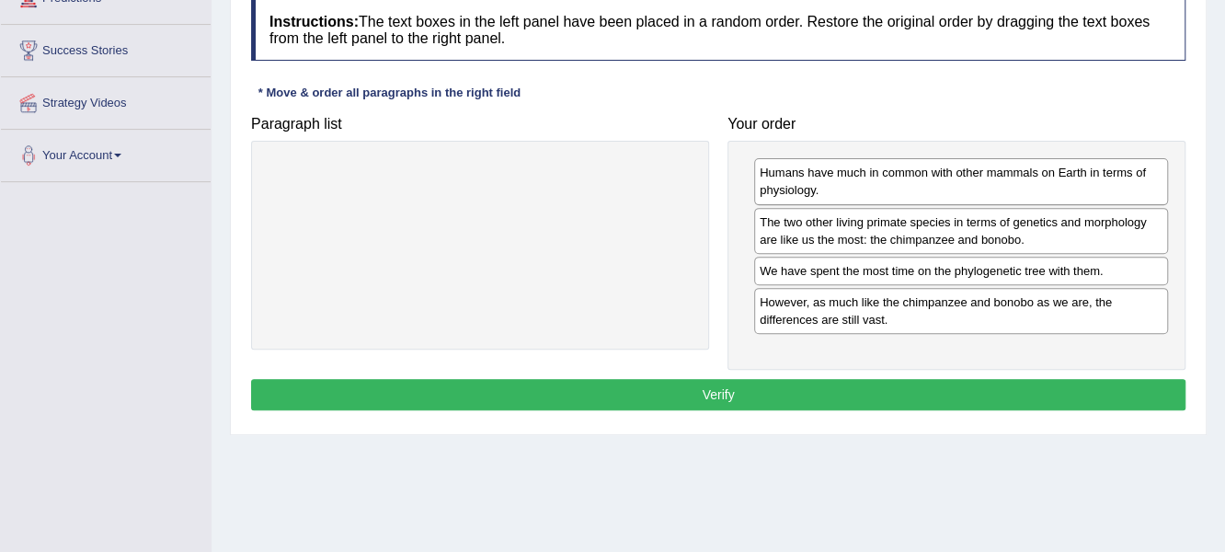
click at [774, 396] on button "Verify" at bounding box center [718, 394] width 935 height 31
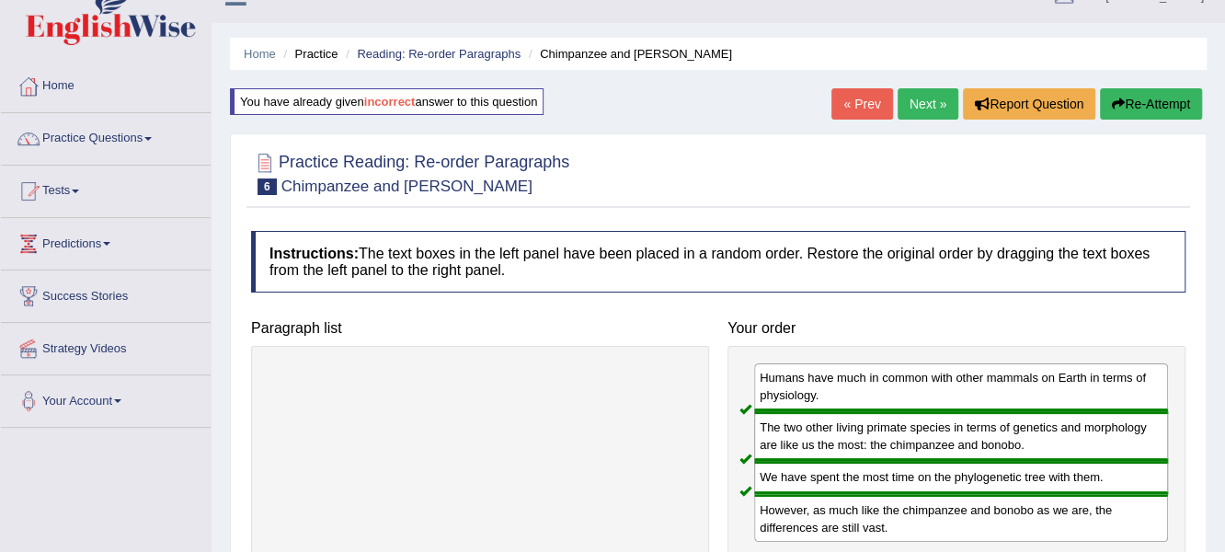
scroll to position [0, 0]
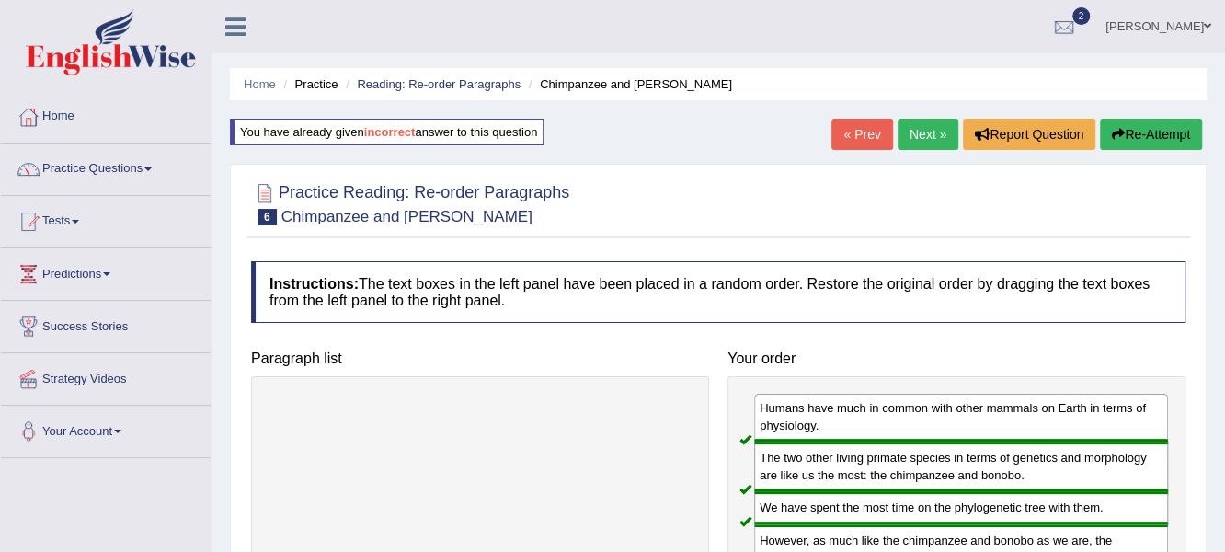
click at [923, 133] on link "Next »" at bounding box center [928, 134] width 61 height 31
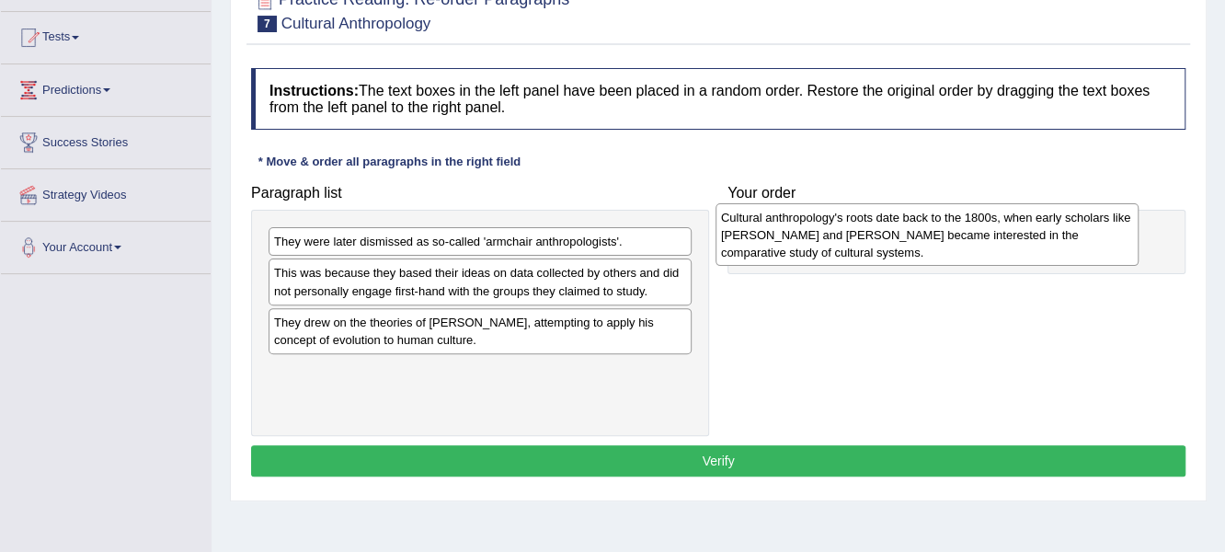
drag, startPoint x: 359, startPoint y: 289, endPoint x: 806, endPoint y: 234, distance: 450.4
click at [806, 234] on div "Cultural anthropology's roots date back to the 1800s, when early scholars like …" at bounding box center [928, 234] width 424 height 63
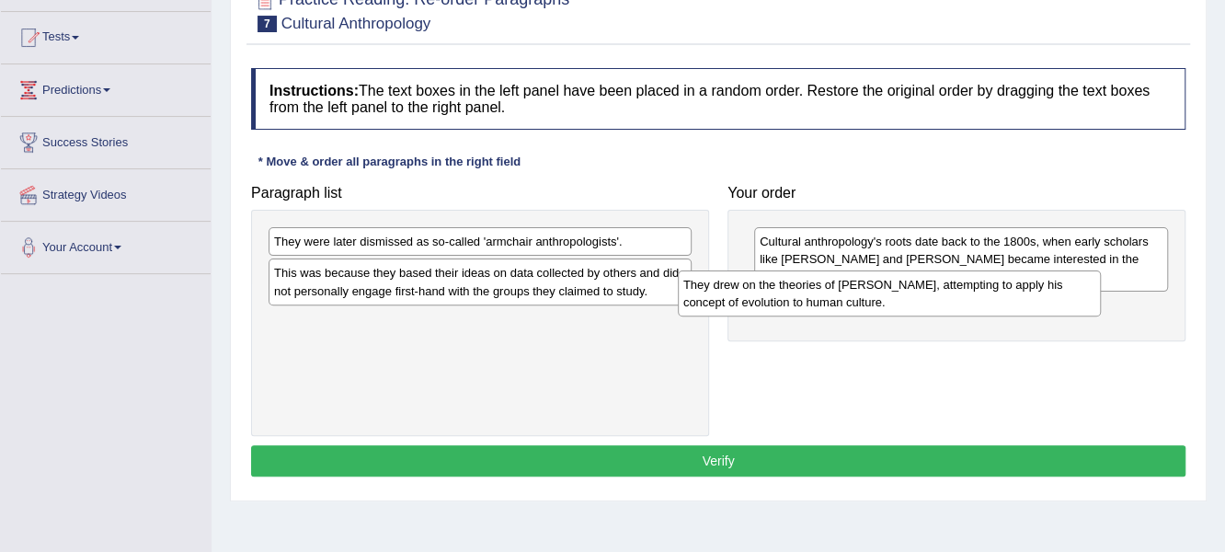
drag, startPoint x: 373, startPoint y: 332, endPoint x: 791, endPoint y: 294, distance: 420.2
click at [791, 294] on div "They drew on the theories of [PERSON_NAME], attempting to apply his concept of …" at bounding box center [890, 293] width 424 height 46
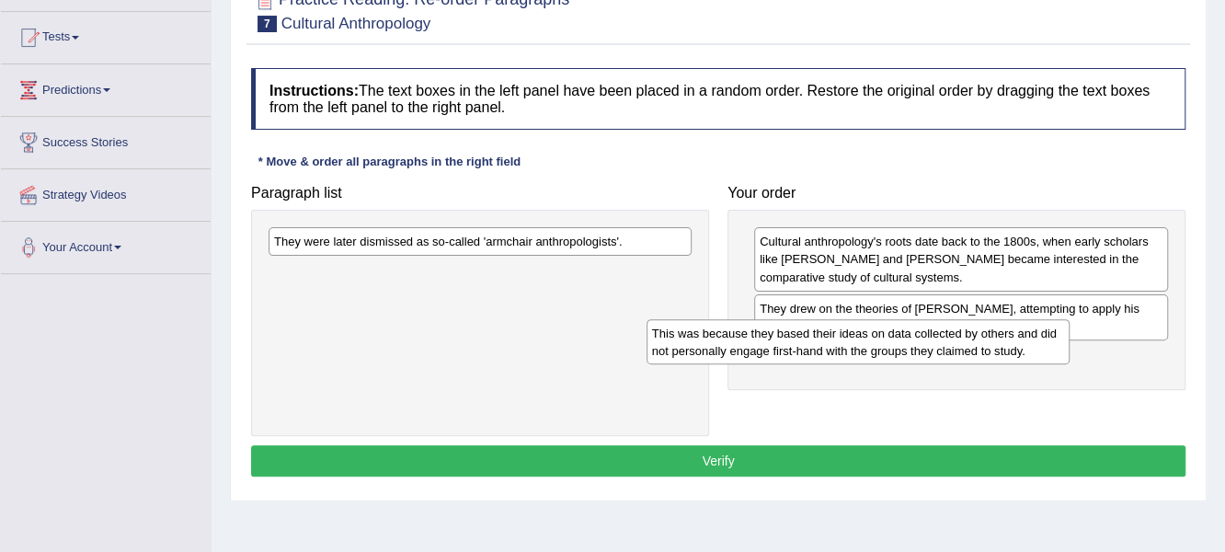
drag, startPoint x: 391, startPoint y: 283, endPoint x: 769, endPoint y: 343, distance: 382.7
click at [769, 343] on div "This was because they based their ideas on data collected by others and did not…" at bounding box center [859, 342] width 424 height 46
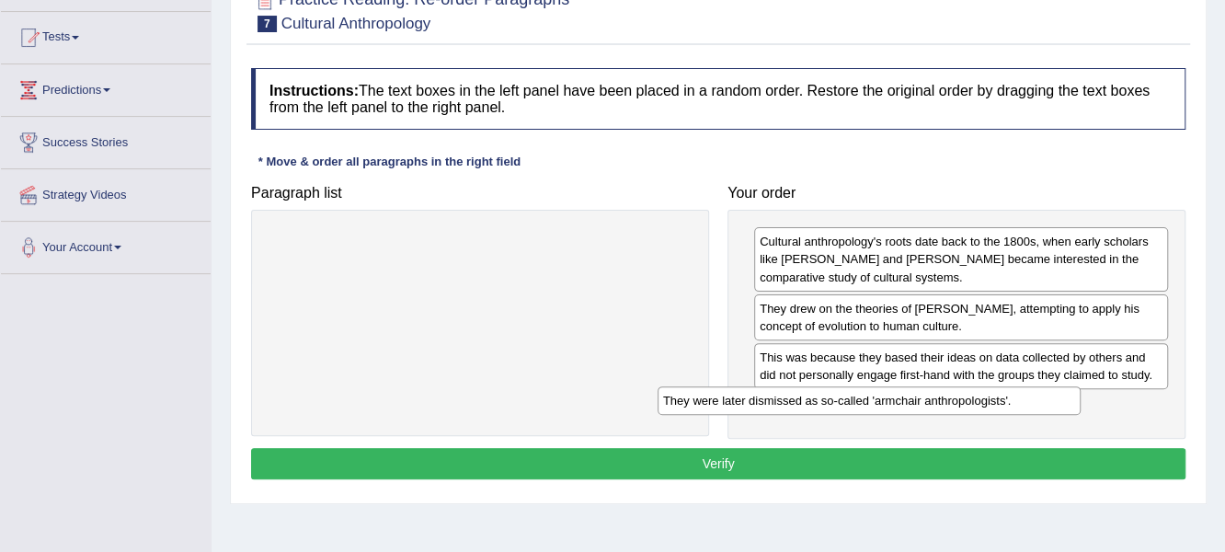
drag, startPoint x: 522, startPoint y: 243, endPoint x: 912, endPoint y: 403, distance: 420.7
click at [912, 403] on div "They were later dismissed as so-called 'armchair anthropologists'." at bounding box center [870, 400] width 424 height 29
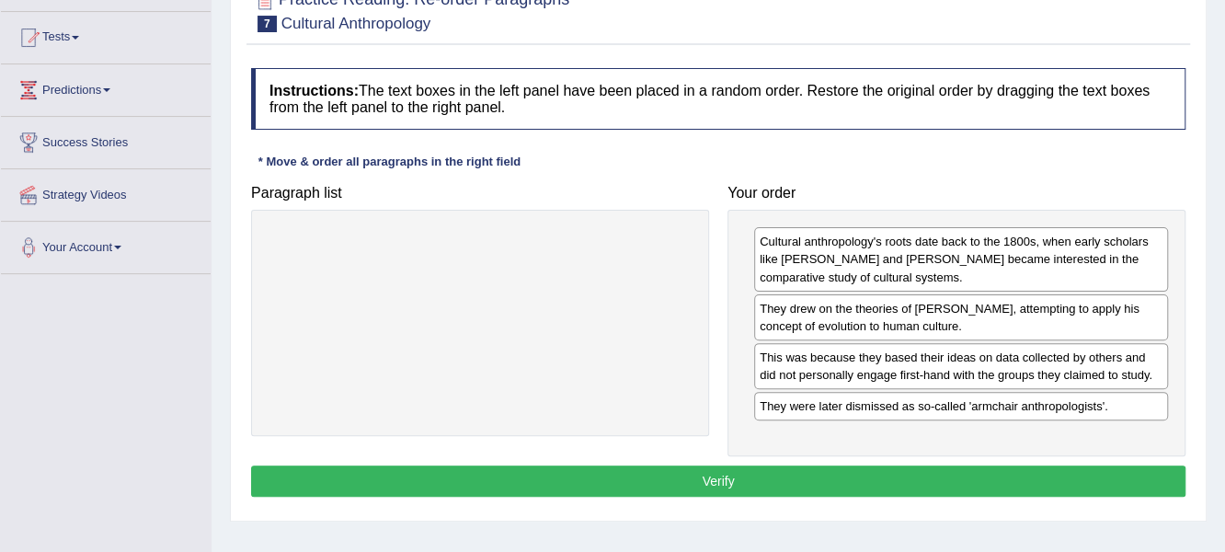
click at [617, 475] on button "Verify" at bounding box center [718, 480] width 935 height 31
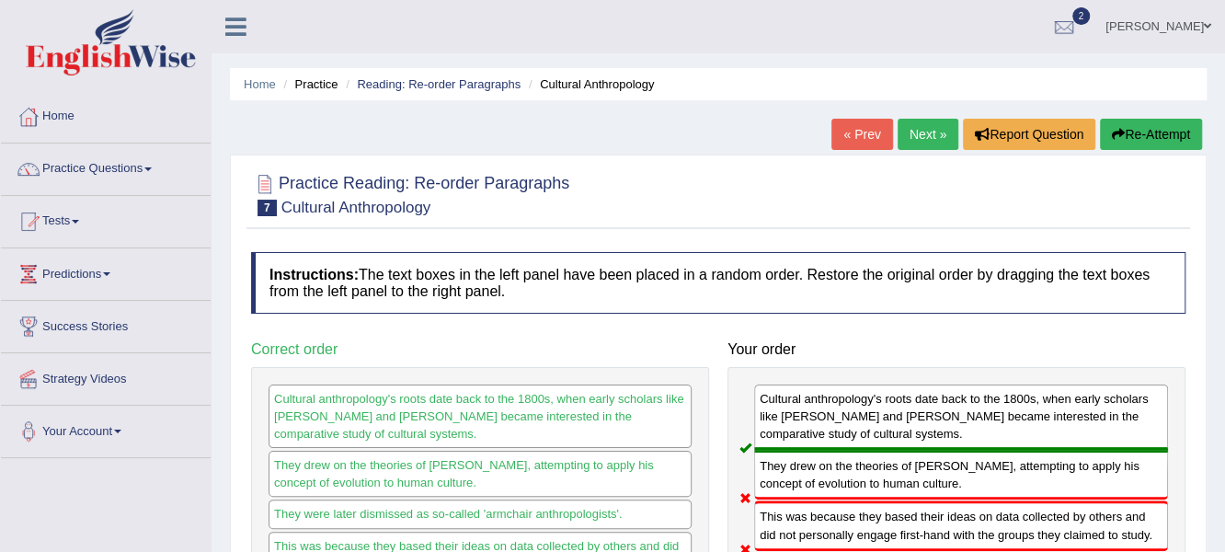
click at [920, 125] on link "Next »" at bounding box center [928, 134] width 61 height 31
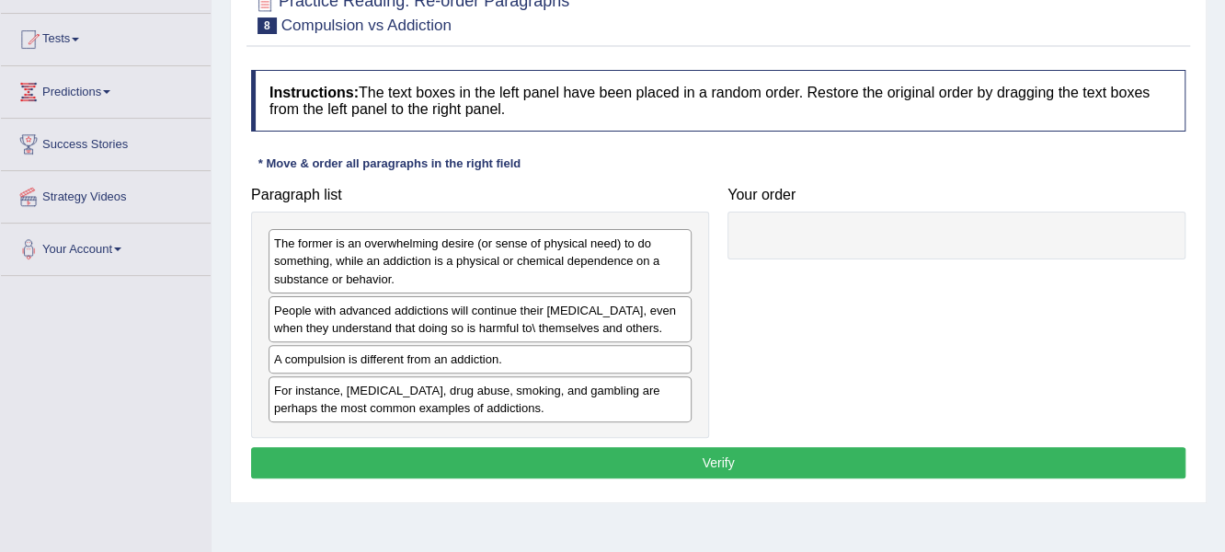
scroll to position [184, 0]
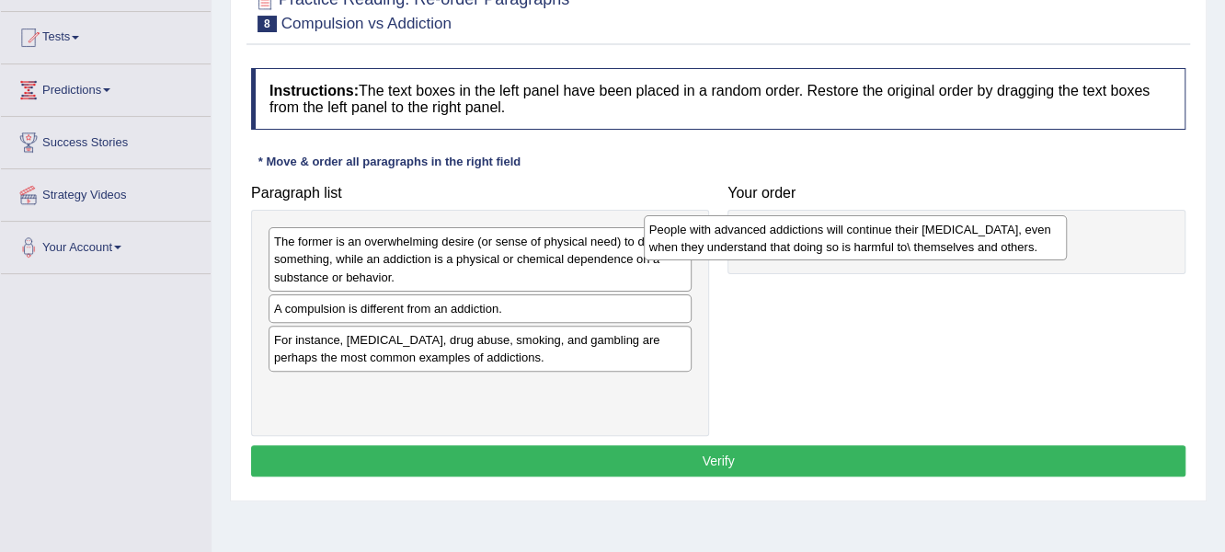
drag, startPoint x: 329, startPoint y: 312, endPoint x: 756, endPoint y: 226, distance: 435.3
click at [756, 226] on div "People with advanced addictions will continue their [MEDICAL_DATA], even when t…" at bounding box center [856, 238] width 424 height 46
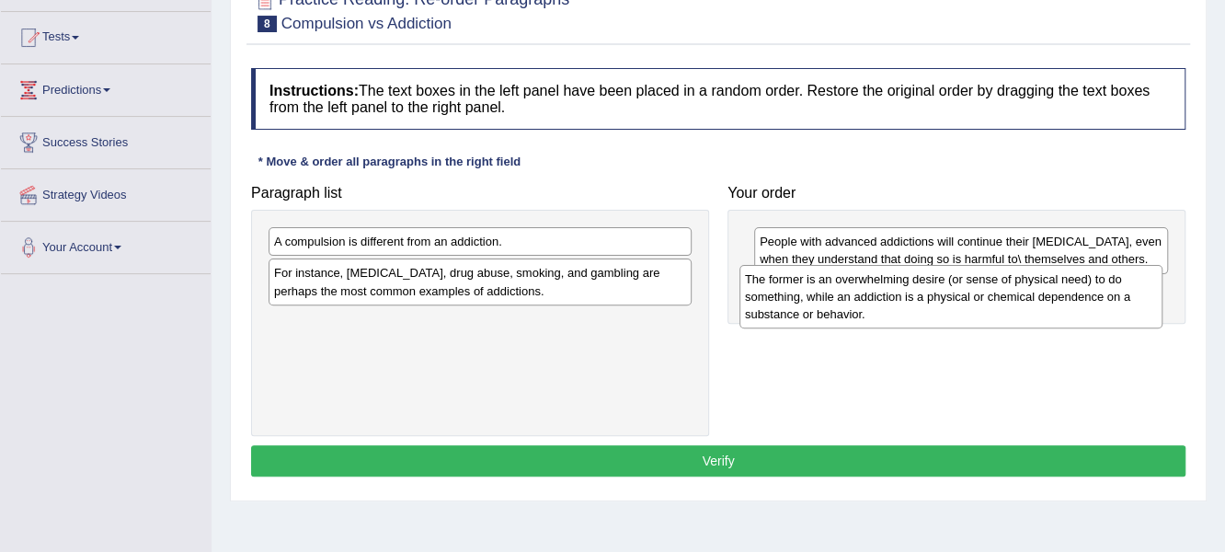
drag, startPoint x: 370, startPoint y: 259, endPoint x: 841, endPoint y: 297, distance: 472.4
click at [841, 297] on div "The former is an overwhelming desire (or sense of physical need) to do somethin…" at bounding box center [952, 296] width 424 height 63
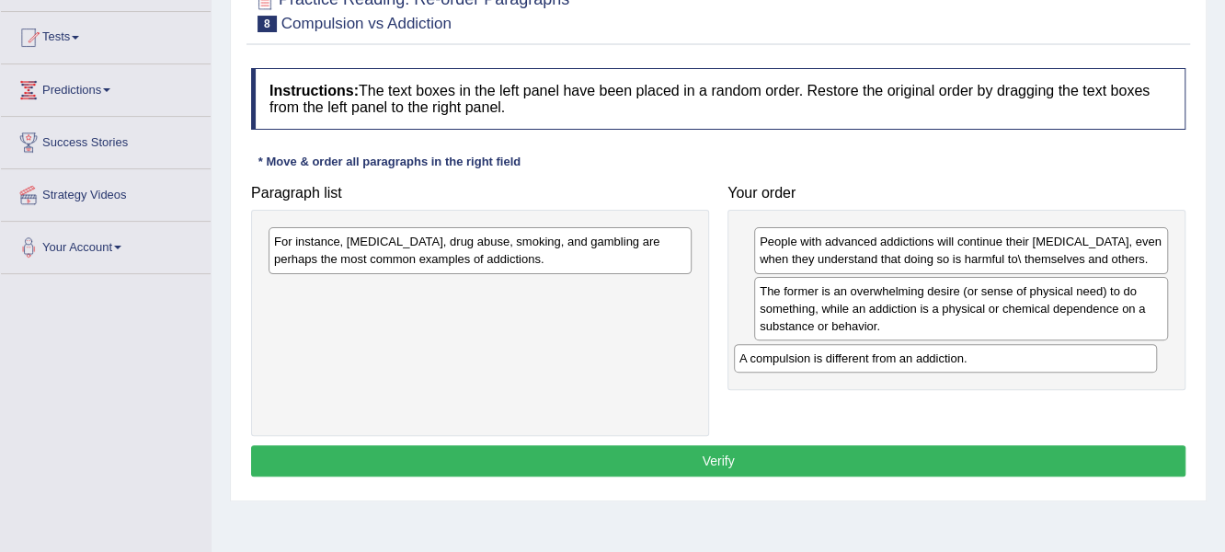
drag, startPoint x: 483, startPoint y: 243, endPoint x: 948, endPoint y: 359, distance: 479.6
click at [948, 359] on div "A compulsion is different from an addiction." at bounding box center [946, 358] width 424 height 29
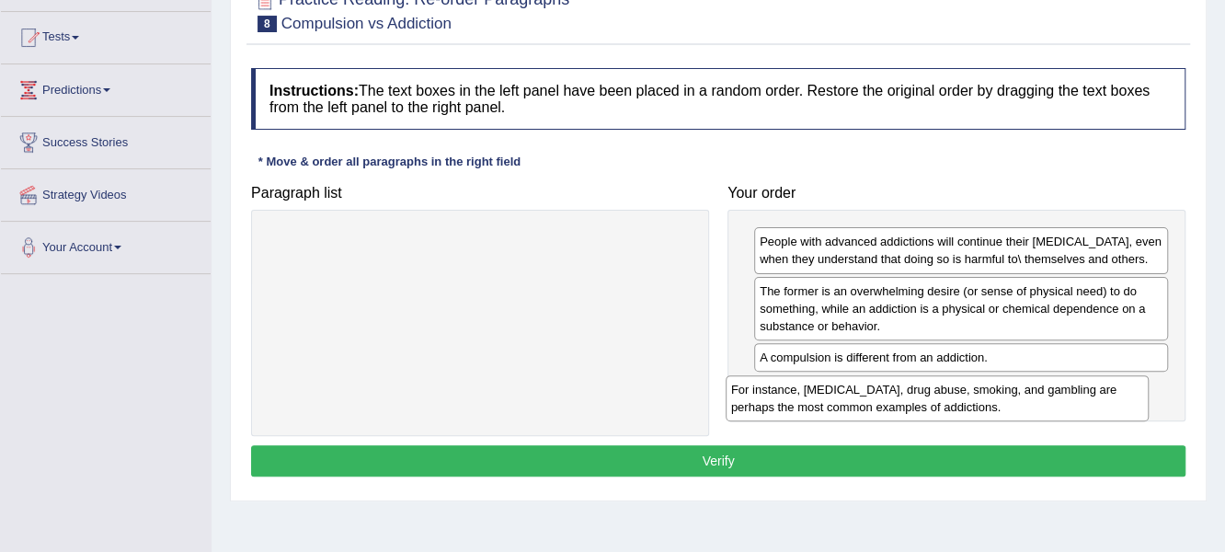
drag, startPoint x: 612, startPoint y: 240, endPoint x: 1069, endPoint y: 388, distance: 480.5
click at [1069, 388] on div "For instance, alcoholism, drug abuse, smoking, and gambling are perhaps the mos…" at bounding box center [938, 398] width 424 height 46
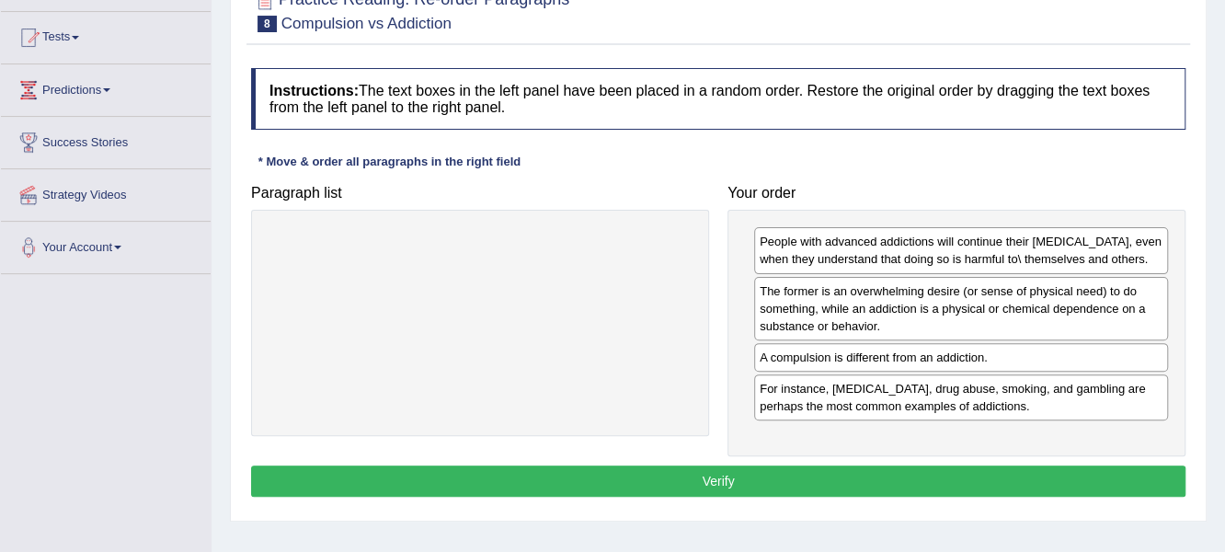
click at [820, 491] on button "Verify" at bounding box center [718, 480] width 935 height 31
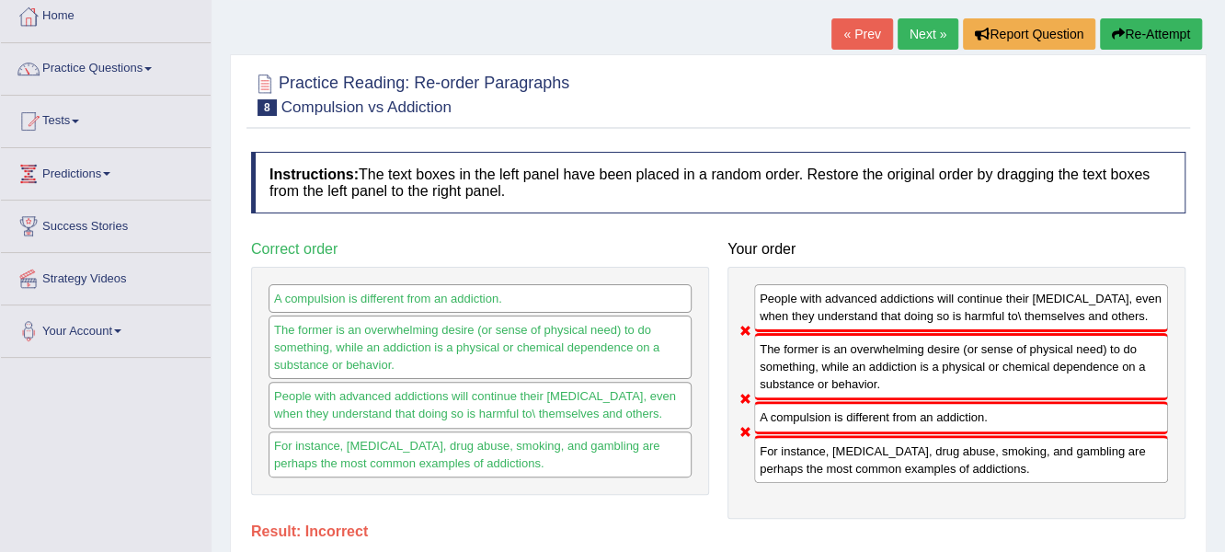
scroll to position [91, 0]
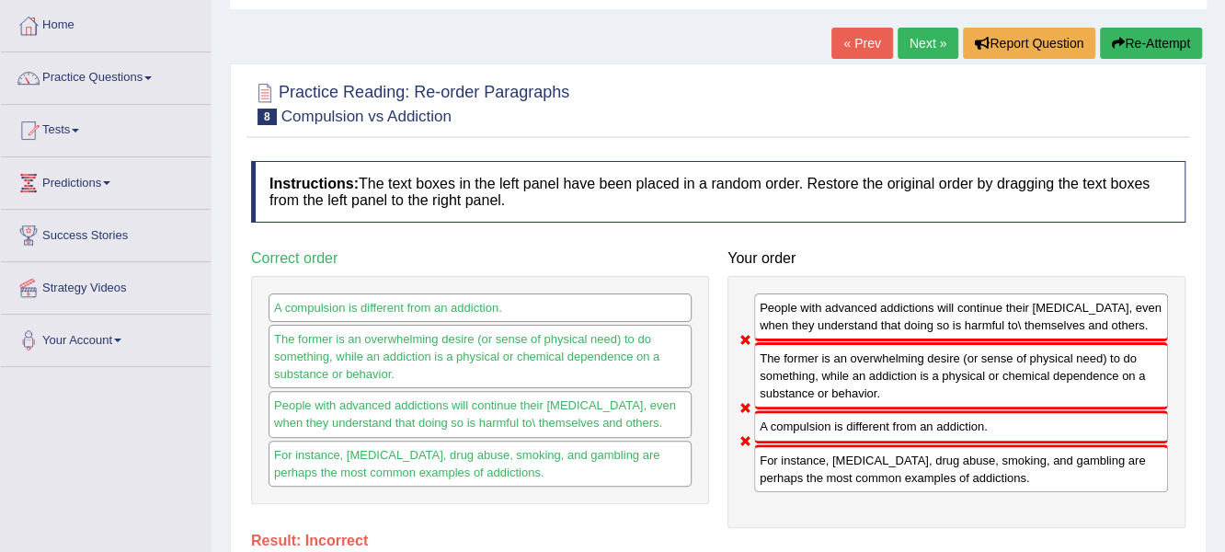
click at [1144, 33] on button "Re-Attempt" at bounding box center [1151, 43] width 102 height 31
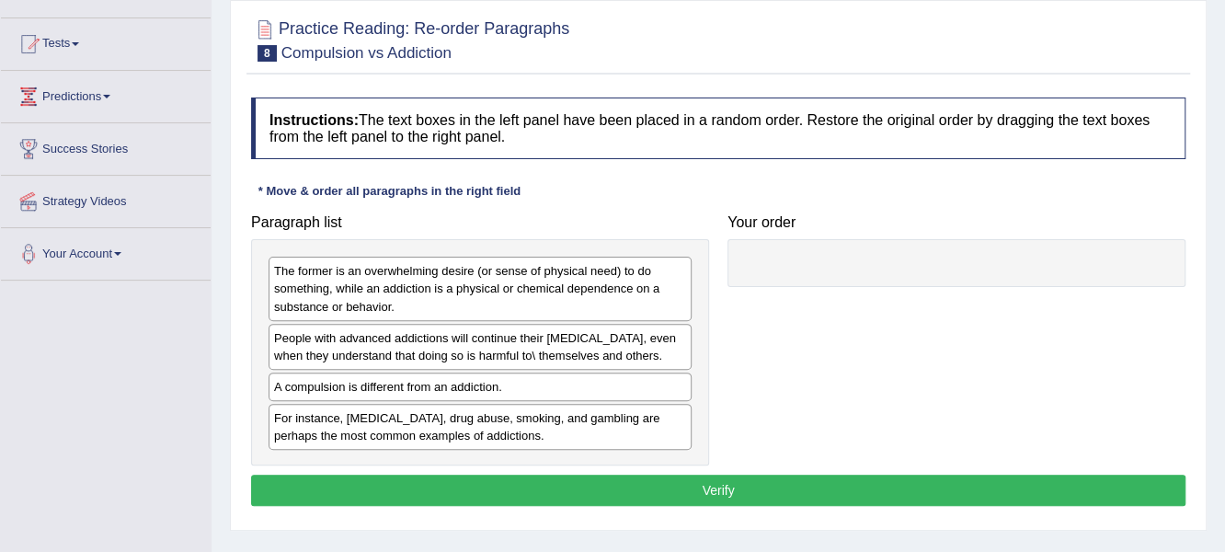
scroll to position [183, 0]
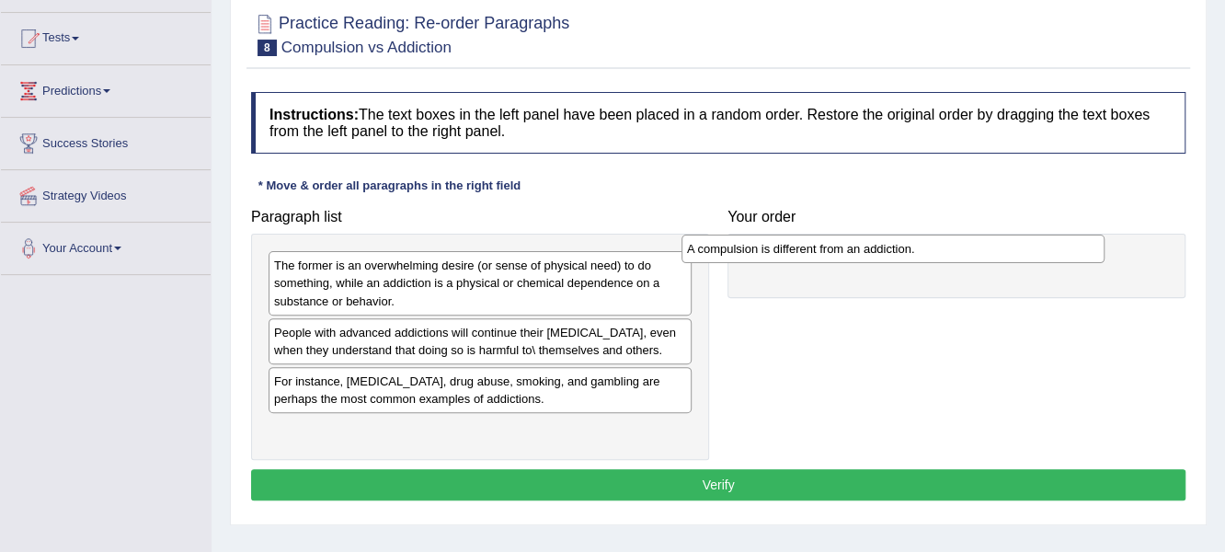
drag, startPoint x: 351, startPoint y: 376, endPoint x: 764, endPoint y: 246, distance: 433.2
click at [764, 246] on div "A compulsion is different from an addiction." at bounding box center [894, 249] width 424 height 29
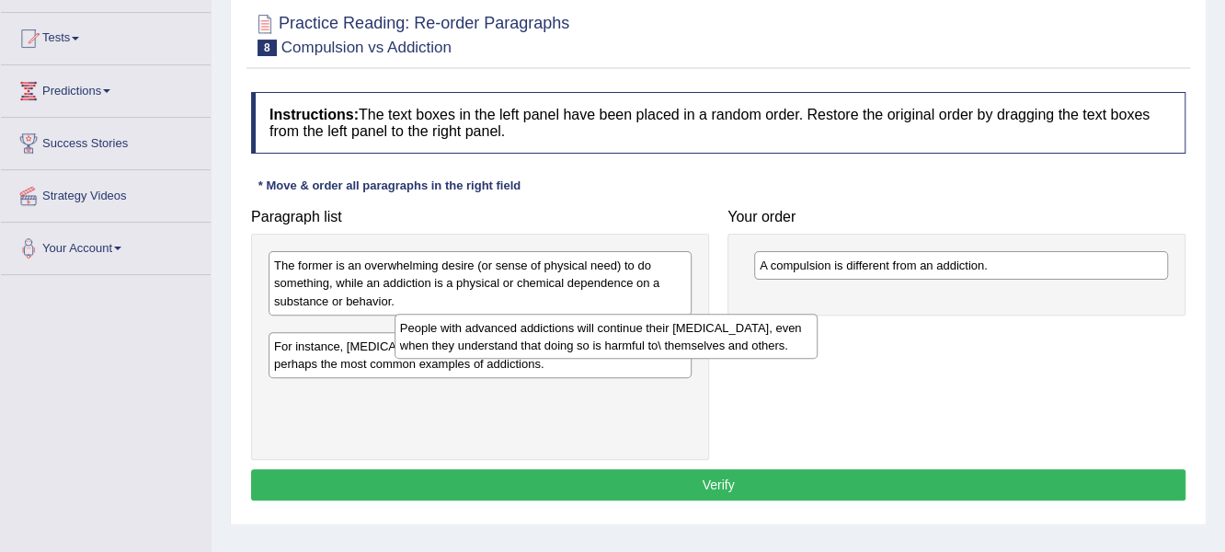
drag, startPoint x: 334, startPoint y: 343, endPoint x: 460, endPoint y: 340, distance: 126.0
click at [460, 340] on div "People with advanced addictions will continue their [MEDICAL_DATA], even when t…" at bounding box center [607, 337] width 424 height 46
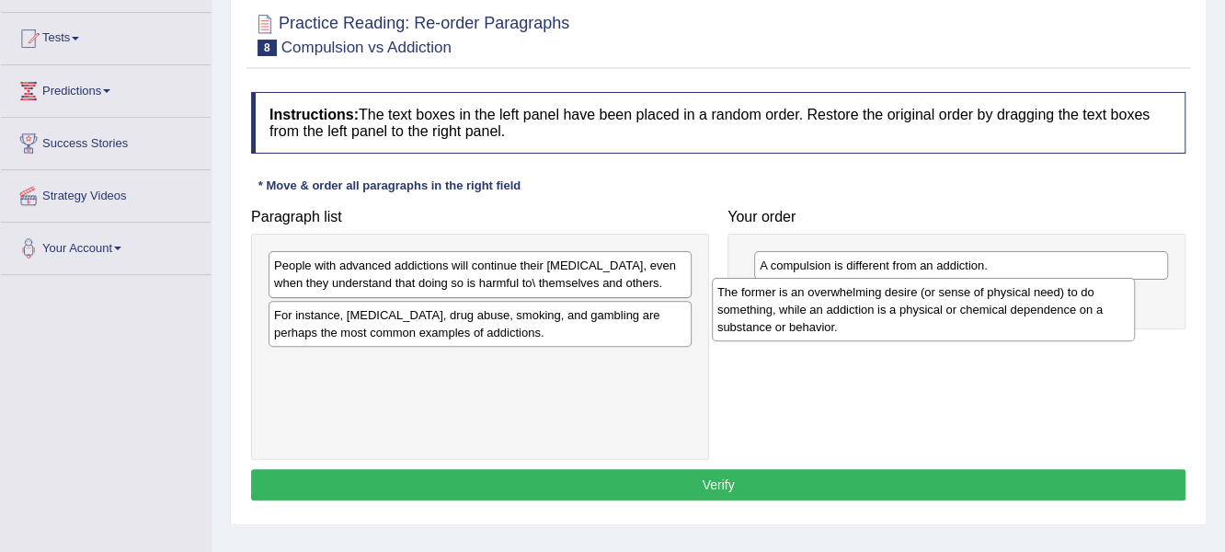
drag, startPoint x: 415, startPoint y: 283, endPoint x: 858, endPoint y: 310, distance: 444.1
click at [858, 310] on div "The former is an overwhelming desire (or sense of physical need) to do somethin…" at bounding box center [924, 309] width 424 height 63
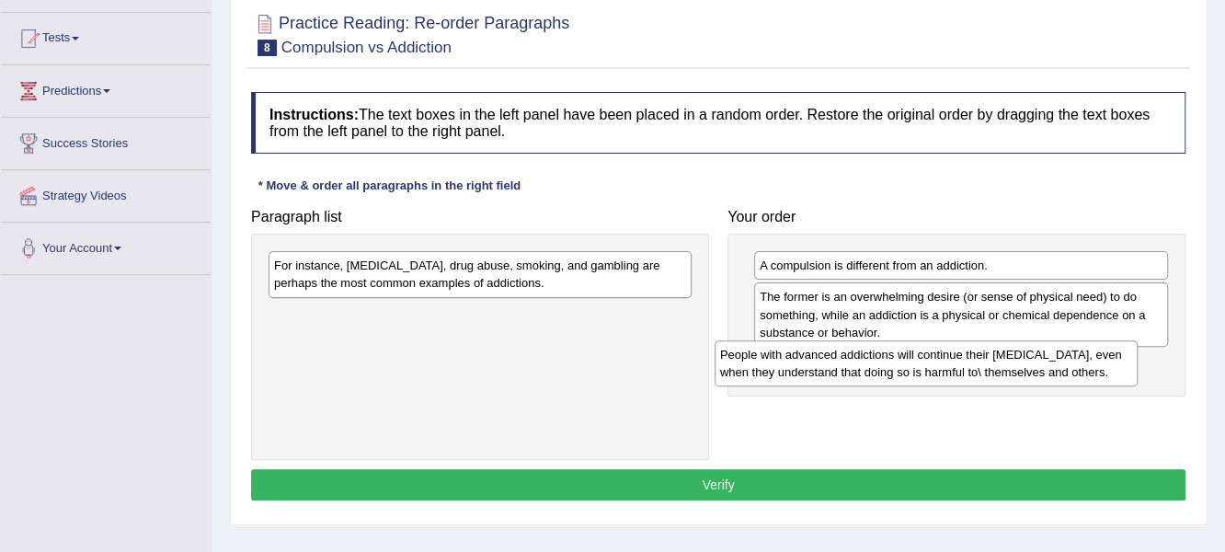
drag, startPoint x: 582, startPoint y: 283, endPoint x: 1015, endPoint y: 368, distance: 440.5
click at [1015, 368] on div "People with advanced addictions will continue their [MEDICAL_DATA], even when t…" at bounding box center [927, 363] width 424 height 46
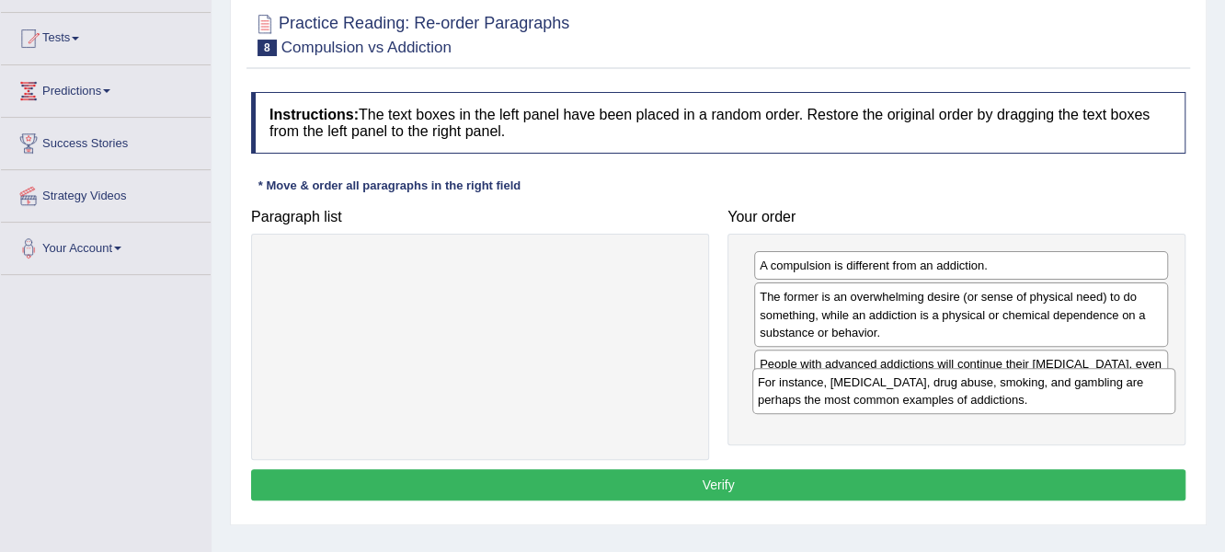
drag, startPoint x: 638, startPoint y: 282, endPoint x: 1122, endPoint y: 399, distance: 497.7
click at [1122, 399] on div "For instance, [MEDICAL_DATA], drug abuse, smoking, and gambling are perhaps the…" at bounding box center [964, 391] width 424 height 46
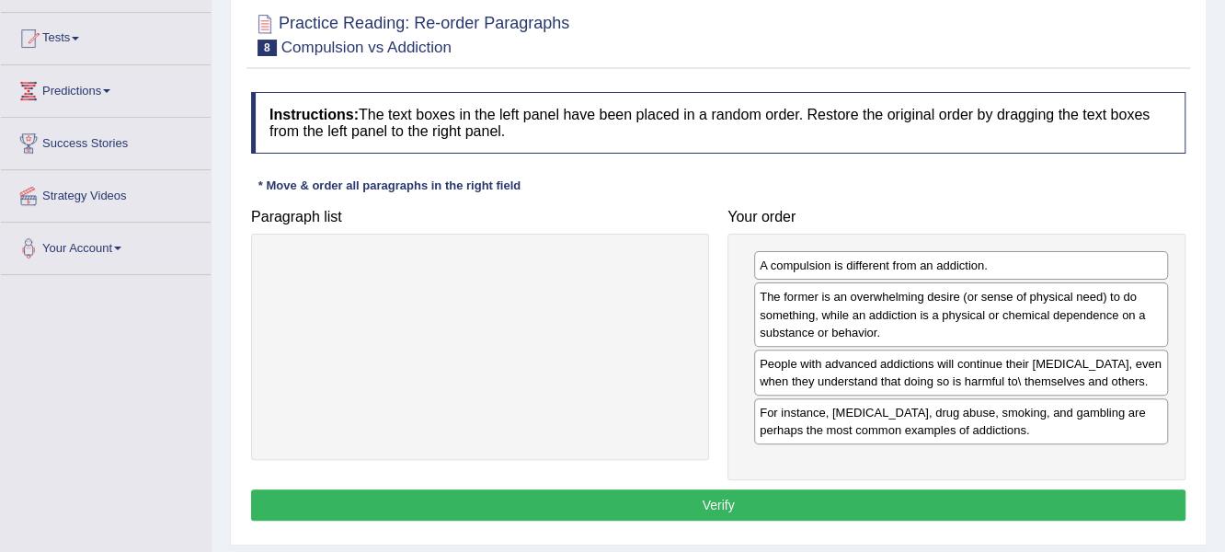
click at [791, 495] on button "Verify" at bounding box center [718, 504] width 935 height 31
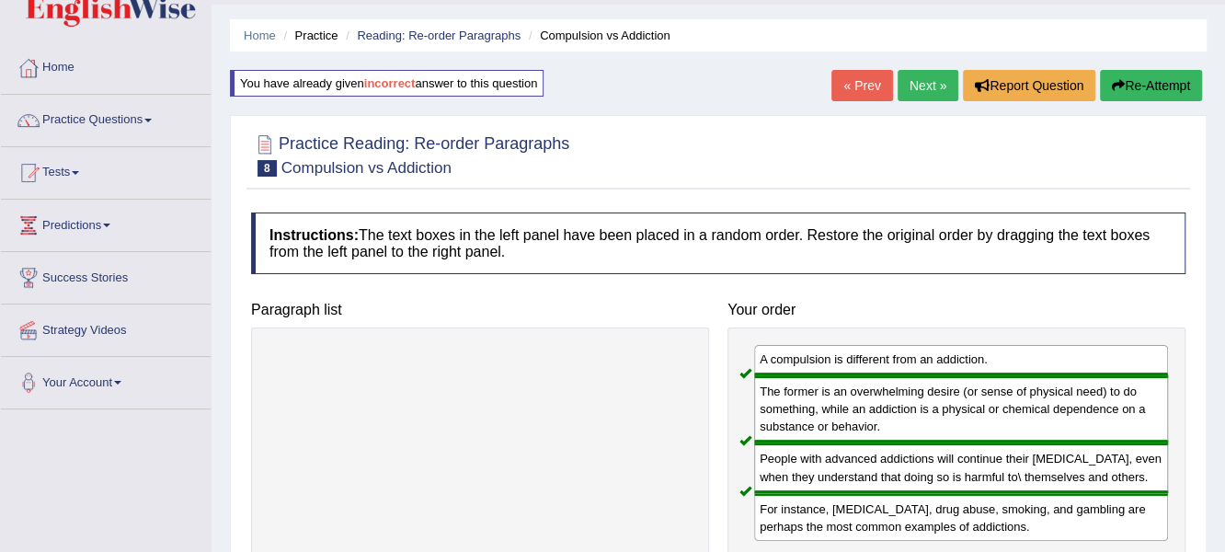
scroll to position [0, 0]
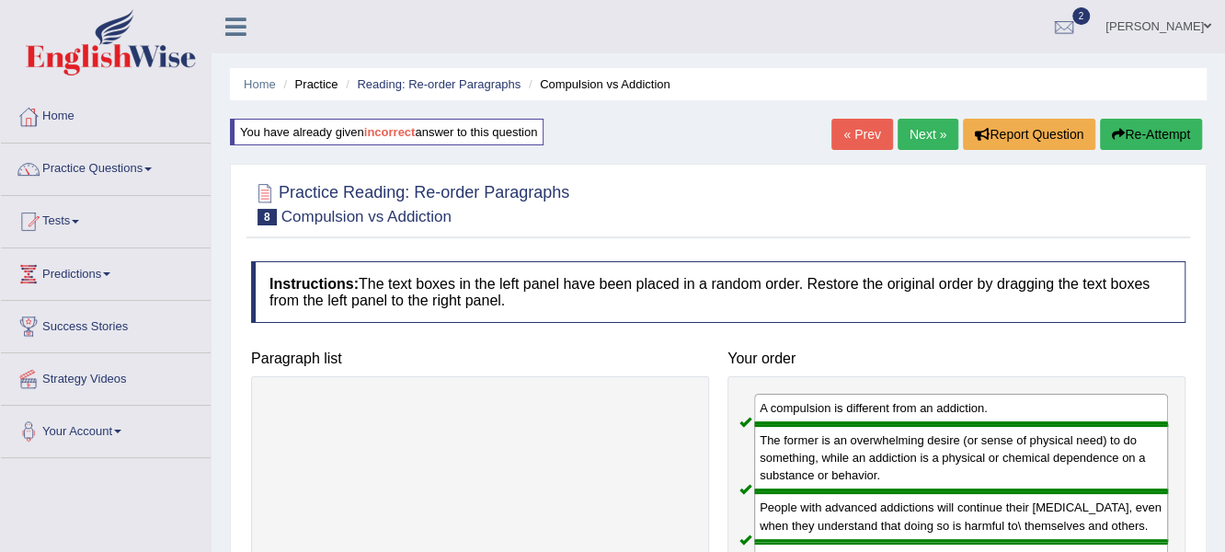
click at [943, 129] on link "Next »" at bounding box center [928, 134] width 61 height 31
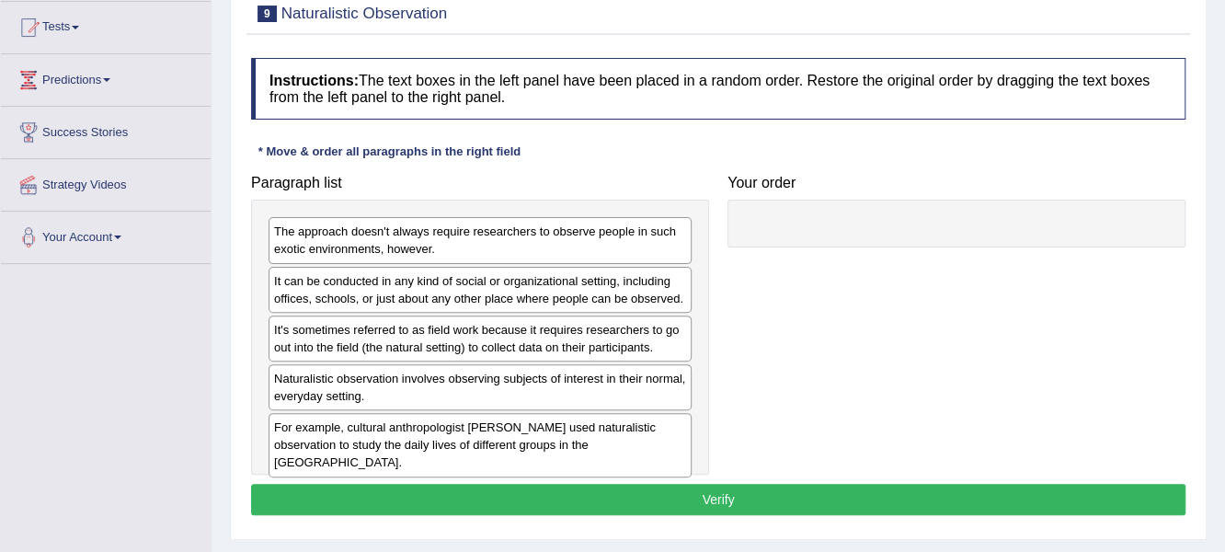
scroll to position [276, 0]
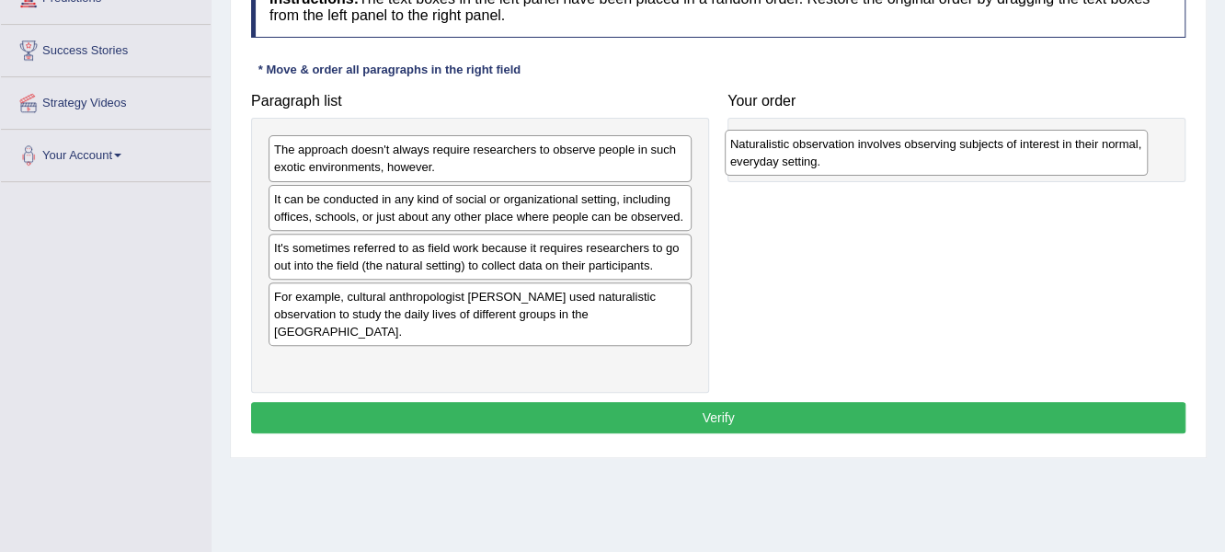
drag, startPoint x: 401, startPoint y: 312, endPoint x: 843, endPoint y: 160, distance: 466.9
click at [854, 158] on div "Naturalistic observation involves observing subjects of interest in their norma…" at bounding box center [937, 153] width 424 height 46
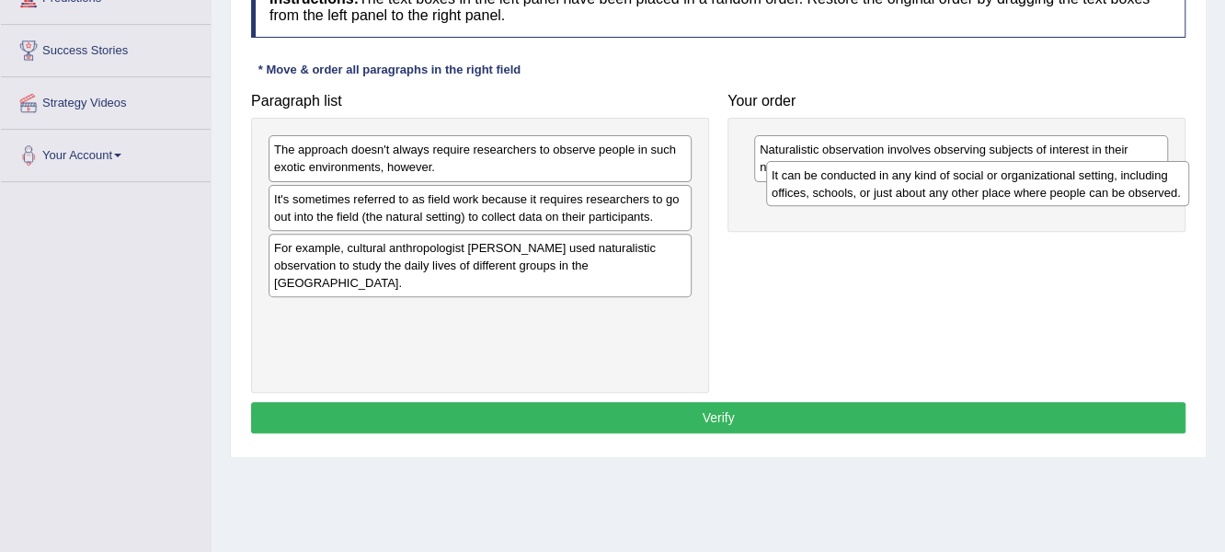
drag, startPoint x: 329, startPoint y: 209, endPoint x: 829, endPoint y: 189, distance: 499.8
click at [829, 189] on div "It can be conducted in any kind of social or organizational setting, including …" at bounding box center [978, 184] width 424 height 46
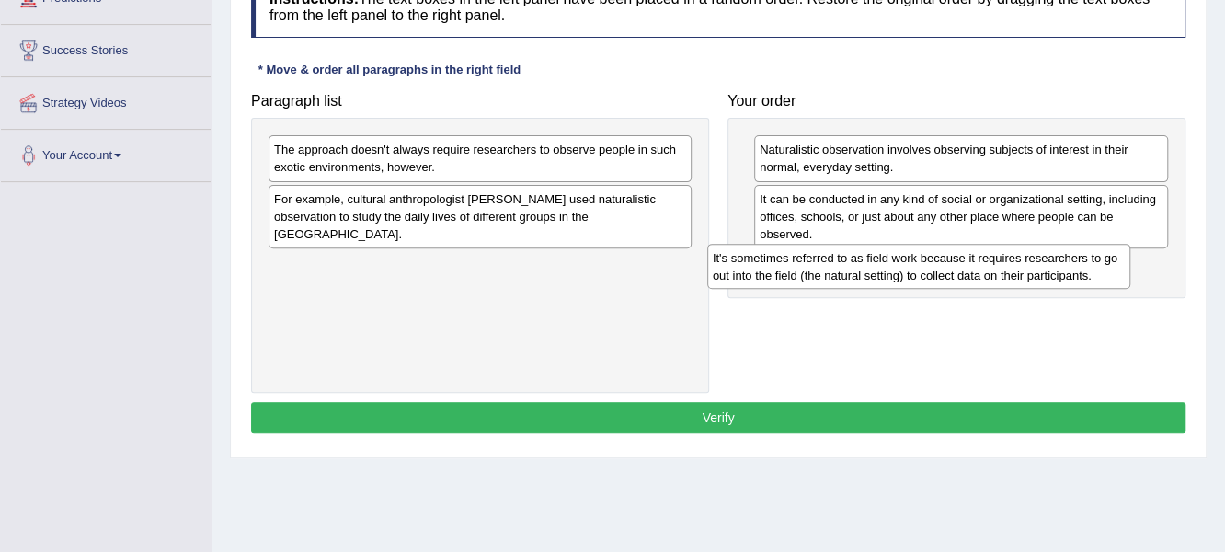
drag, startPoint x: 469, startPoint y: 204, endPoint x: 908, endPoint y: 264, distance: 442.8
click at [908, 264] on div "It's sometimes referred to as field work because it requires researchers to go …" at bounding box center [919, 267] width 424 height 46
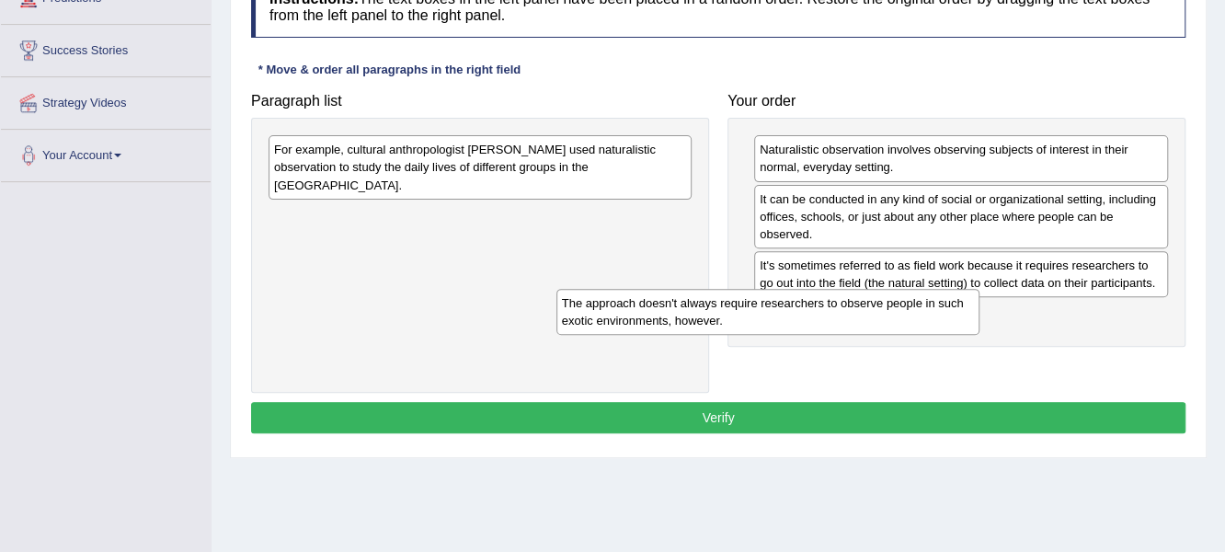
drag, startPoint x: 576, startPoint y: 163, endPoint x: 902, endPoint y: 333, distance: 368.2
click at [902, 333] on div "The approach doesn't always require researchers to observe people in such exoti…" at bounding box center [768, 312] width 424 height 46
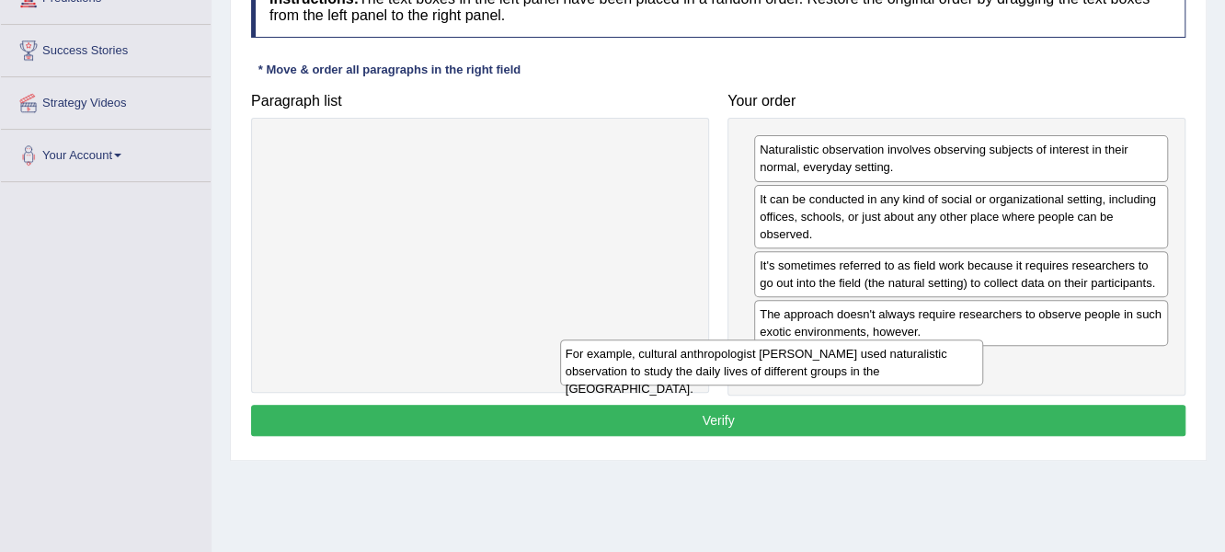
drag, startPoint x: 631, startPoint y: 173, endPoint x: 1038, endPoint y: 376, distance: 455.4
click at [984, 380] on div "For example, cultural anthropologist [PERSON_NAME] used naturalistic observatio…" at bounding box center [772, 362] width 424 height 46
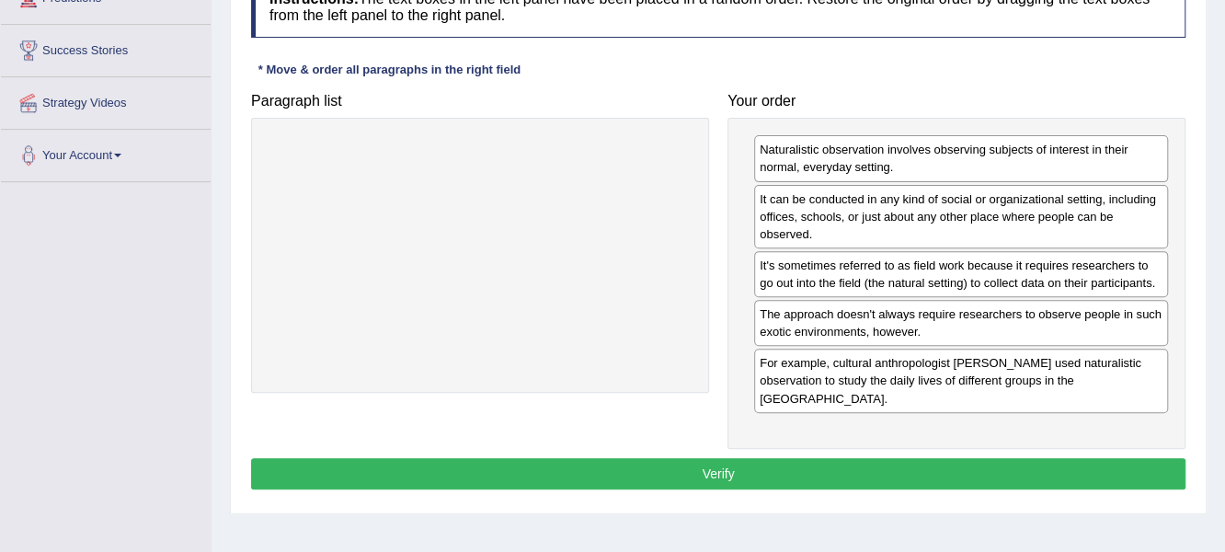
click at [670, 458] on button "Verify" at bounding box center [718, 473] width 935 height 31
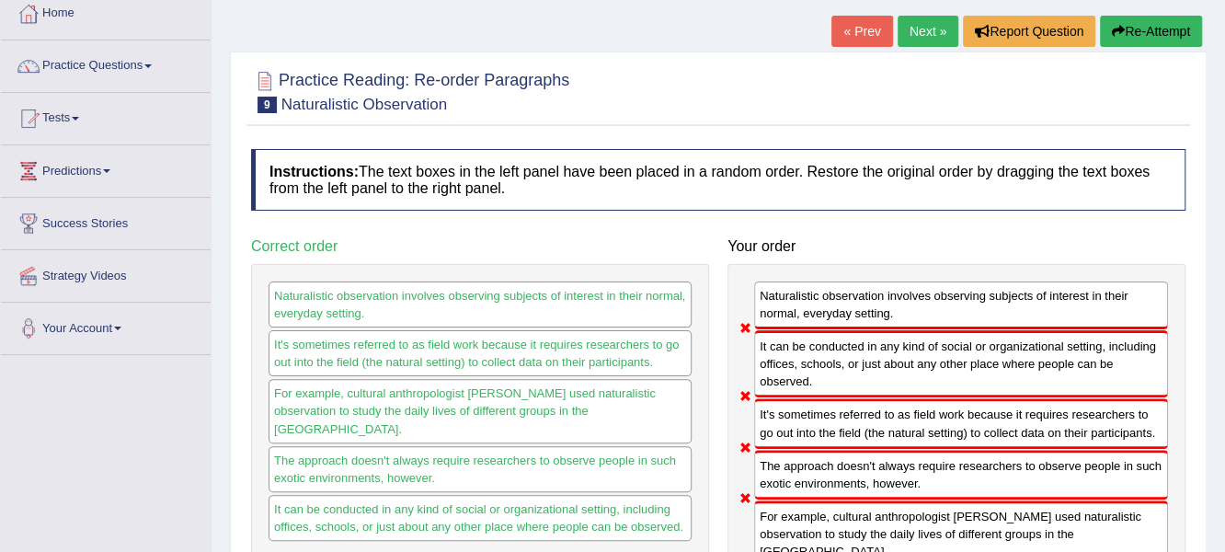
scroll to position [91, 0]
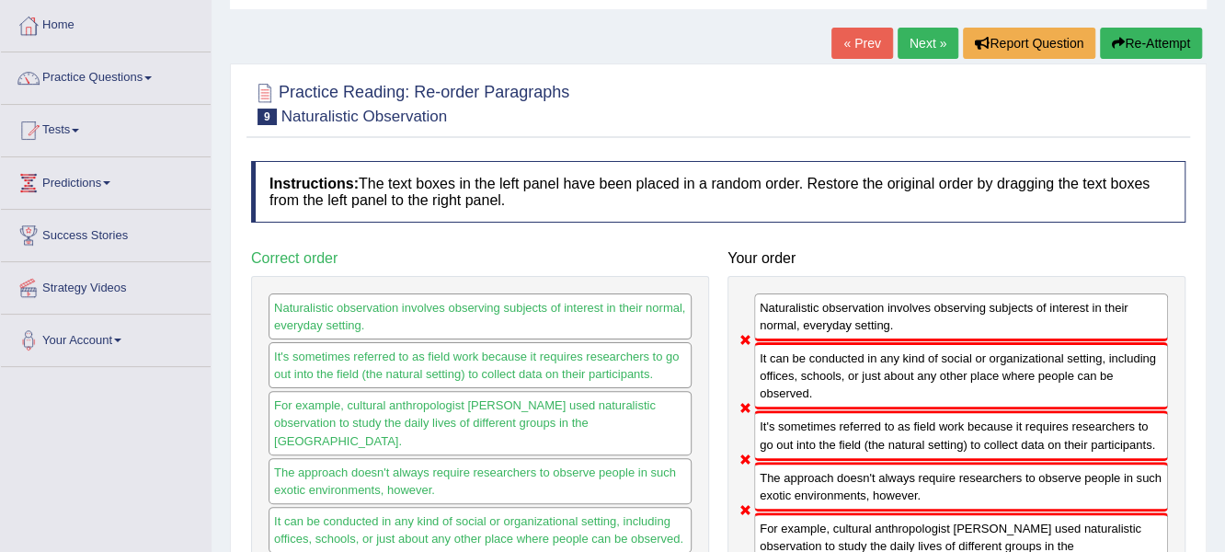
click at [1177, 39] on button "Re-Attempt" at bounding box center [1151, 43] width 102 height 31
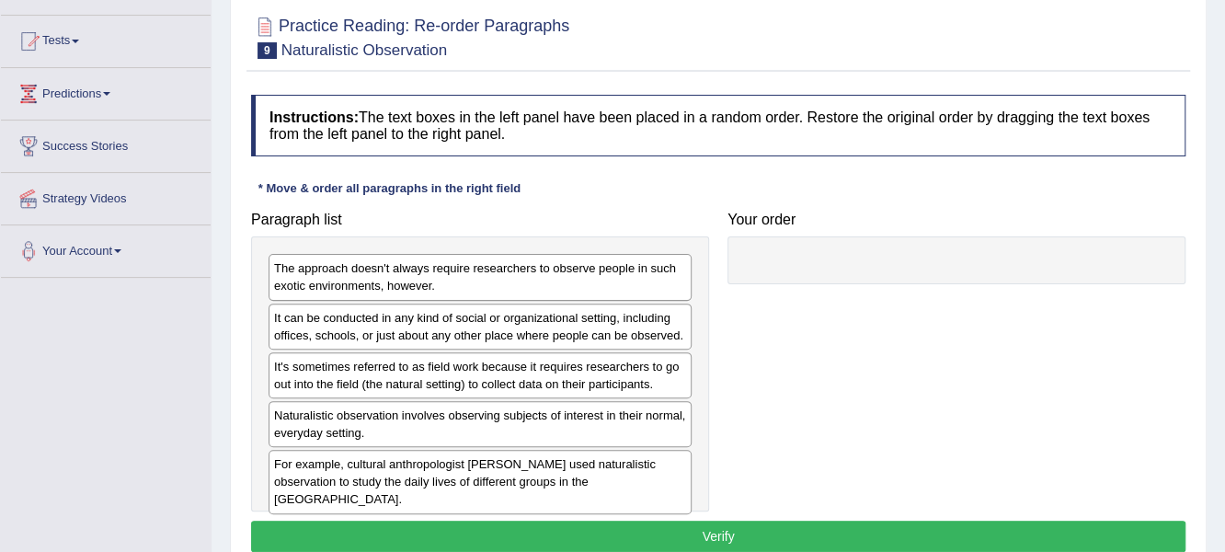
scroll to position [183, 0]
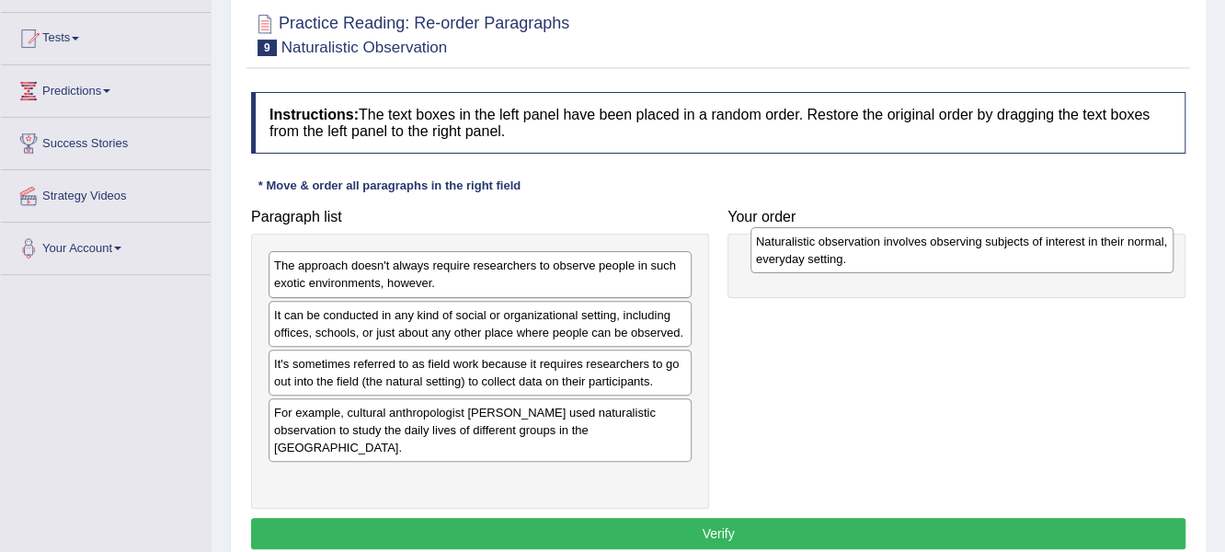
drag, startPoint x: 334, startPoint y: 430, endPoint x: 782, endPoint y: 253, distance: 481.8
click at [802, 248] on div "Naturalistic observation involves observing subjects of interest in their norma…" at bounding box center [963, 250] width 424 height 46
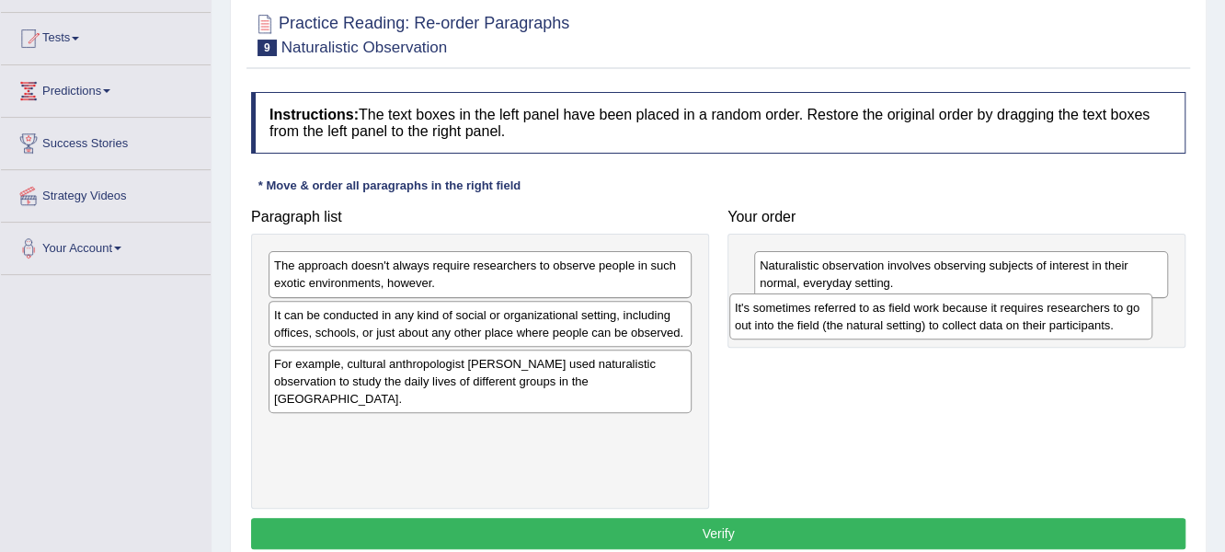
drag, startPoint x: 314, startPoint y: 374, endPoint x: 770, endPoint y: 320, distance: 459.4
click at [770, 320] on div "It's sometimes referred to as field work because it requires researchers to go …" at bounding box center [941, 316] width 424 height 46
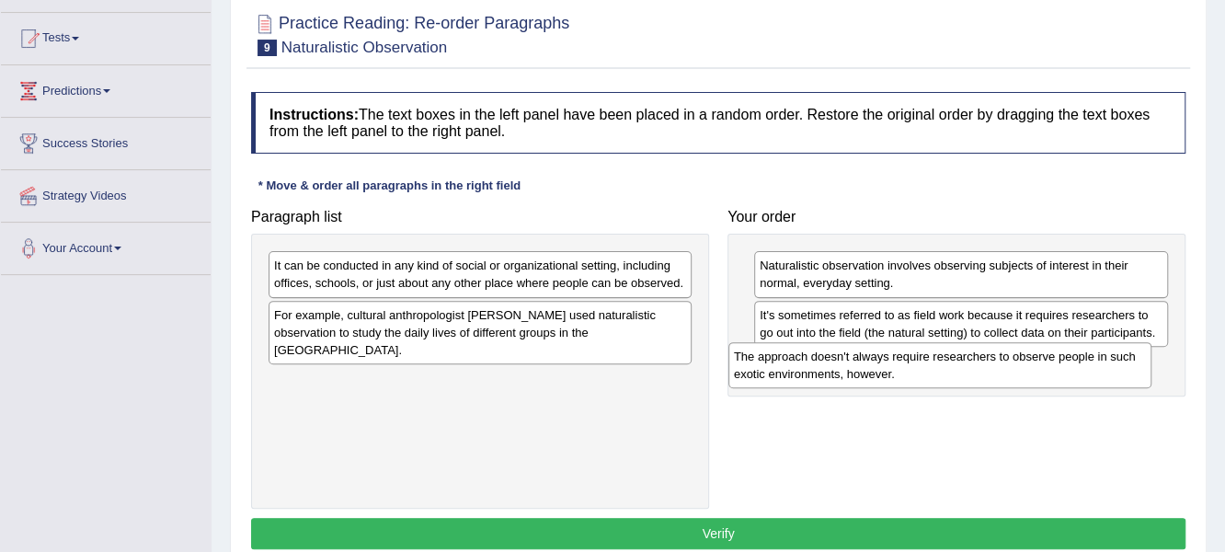
drag, startPoint x: 385, startPoint y: 281, endPoint x: 845, endPoint y: 373, distance: 468.8
click at [845, 373] on div "The approach doesn't always require researchers to observe people in such exoti…" at bounding box center [940, 365] width 424 height 46
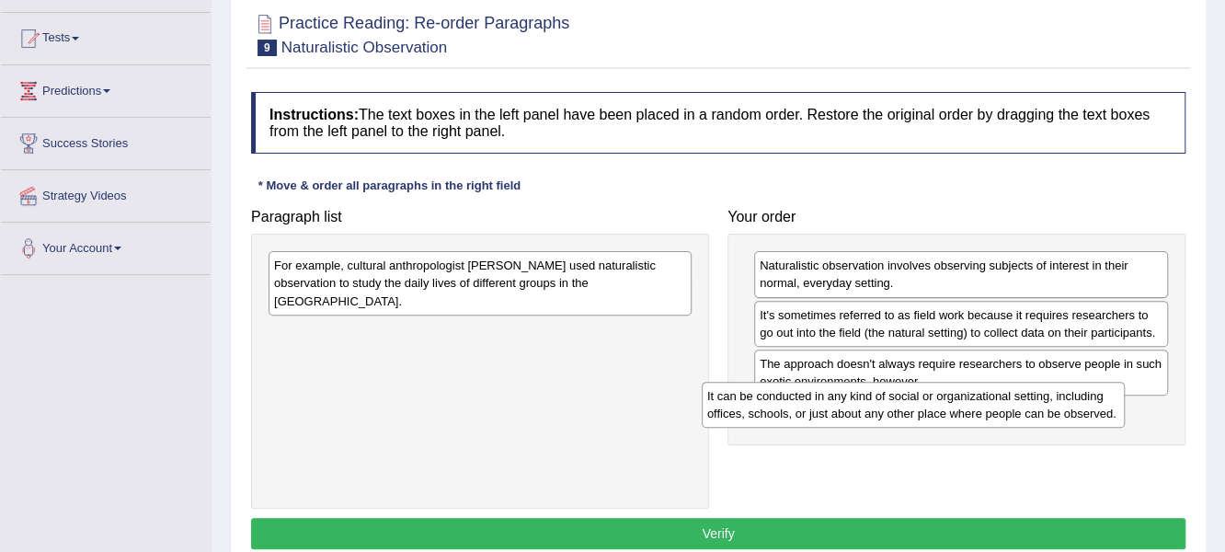
drag, startPoint x: 547, startPoint y: 274, endPoint x: 983, endPoint y: 406, distance: 455.4
click at [983, 405] on div "It can be conducted in any kind of social or organizational setting, including …" at bounding box center [914, 405] width 424 height 46
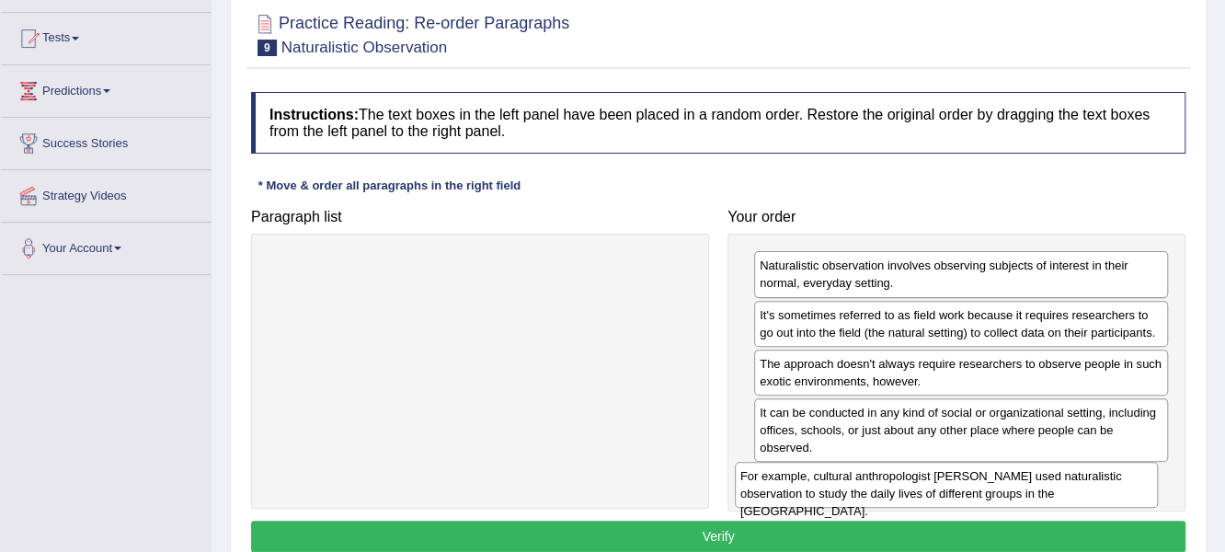
drag, startPoint x: 550, startPoint y: 281, endPoint x: 1024, endPoint y: 484, distance: 515.5
click at [1024, 484] on div "For example, cultural anthropologist Margaret Mead used naturalistic observatio…" at bounding box center [947, 485] width 424 height 46
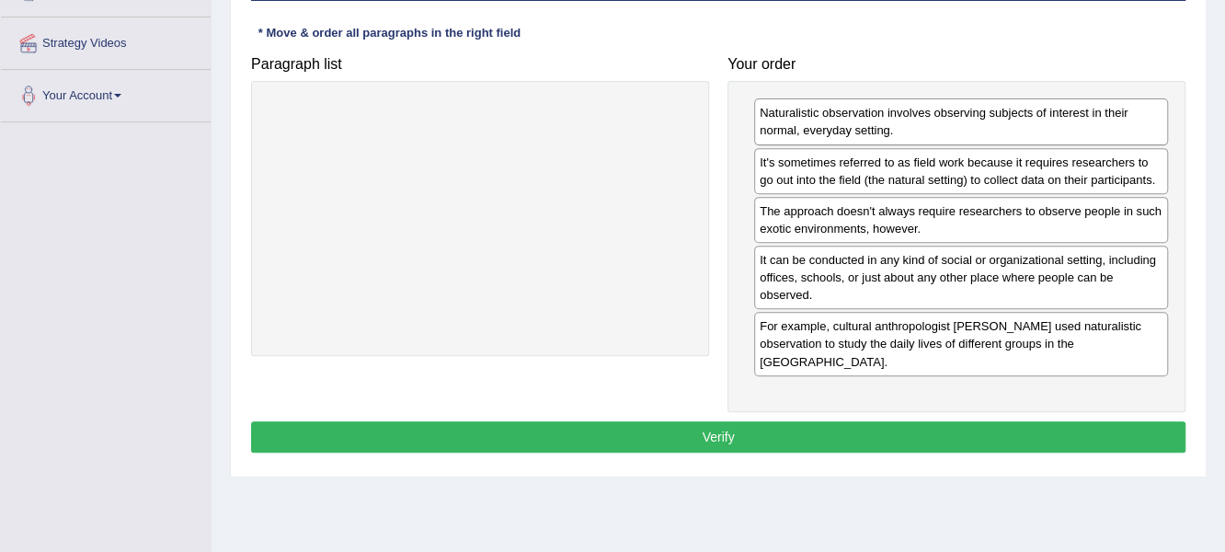
scroll to position [368, 0]
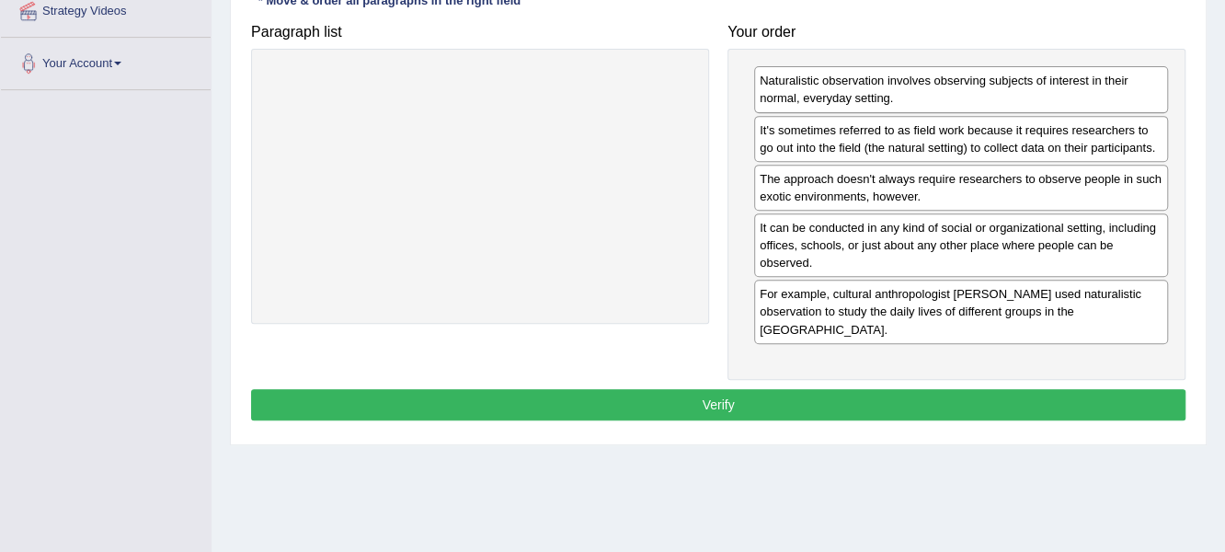
click at [727, 389] on button "Verify" at bounding box center [718, 404] width 935 height 31
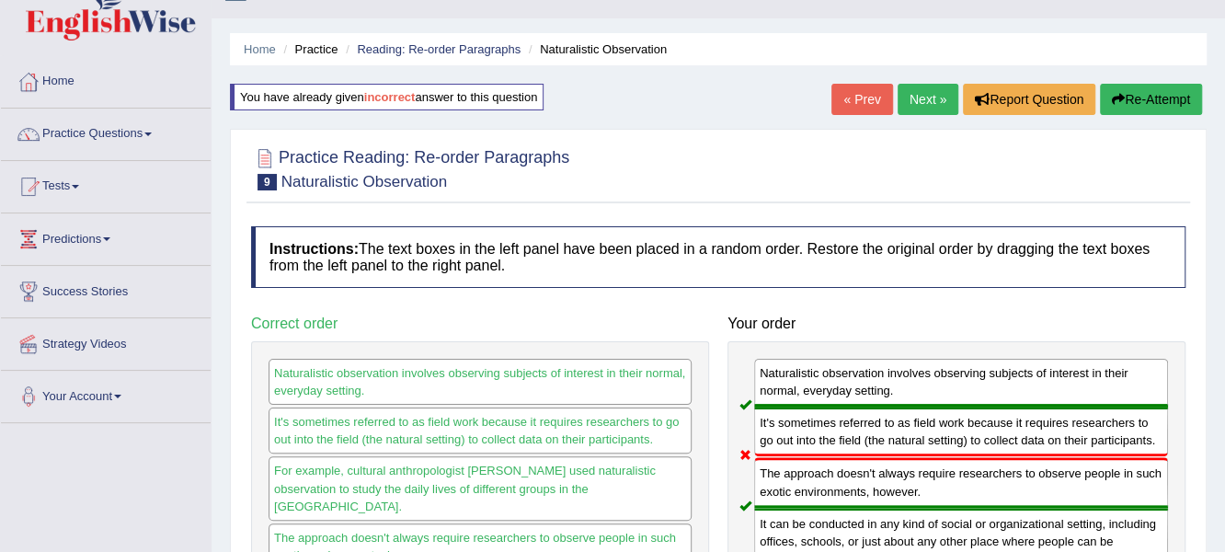
scroll to position [0, 0]
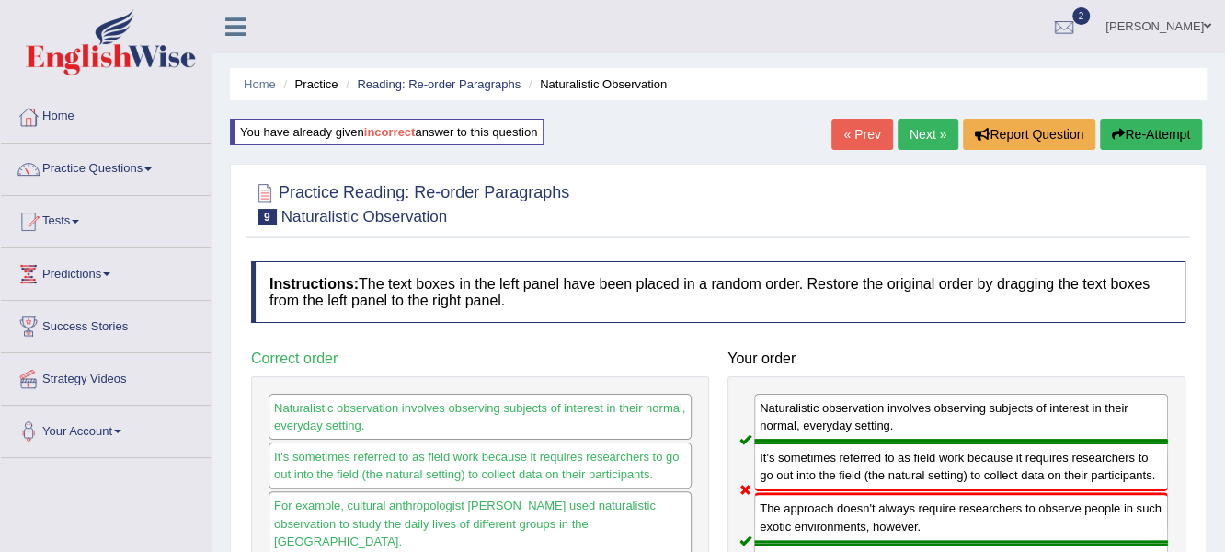
click at [936, 131] on link "Next »" at bounding box center [928, 134] width 61 height 31
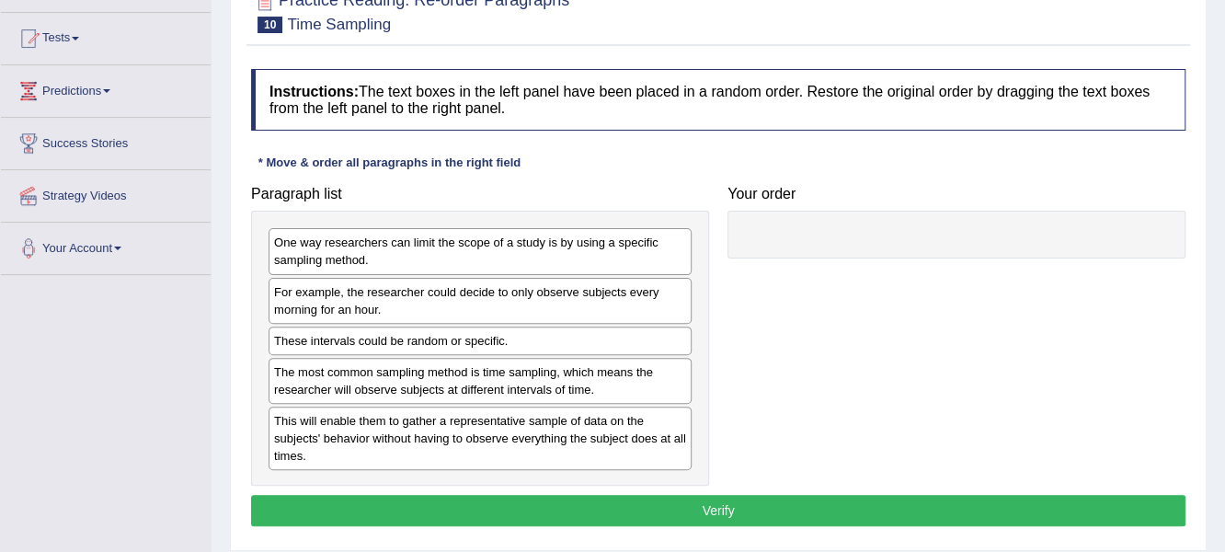
scroll to position [184, 0]
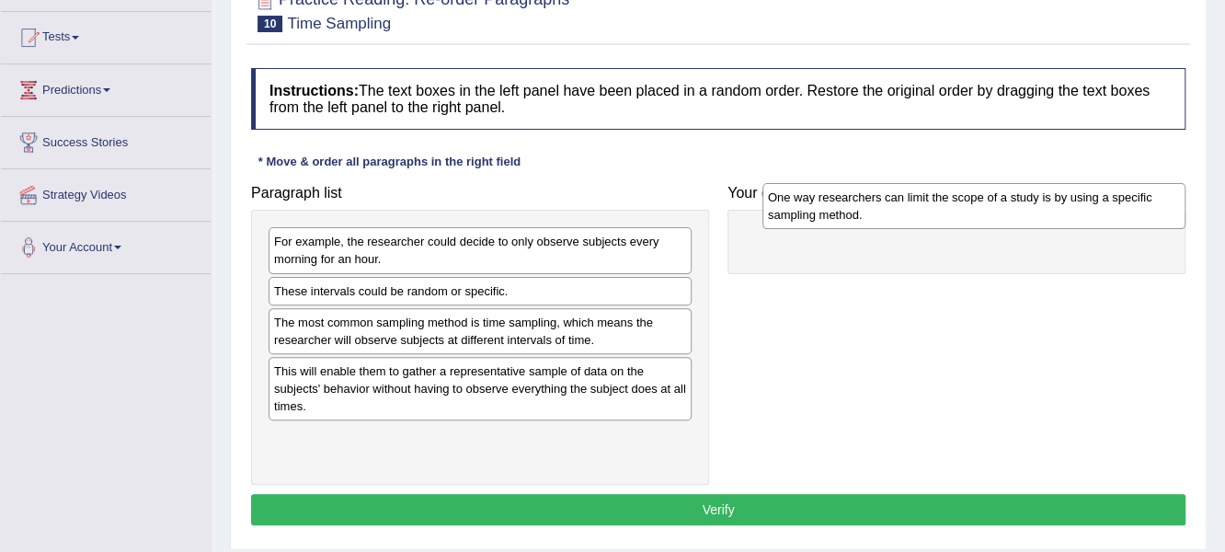
drag, startPoint x: 372, startPoint y: 249, endPoint x: 866, endPoint y: 206, distance: 495.8
click at [866, 206] on div "One way researchers can limit the scope of a study is by using a specific sampl…" at bounding box center [975, 206] width 424 height 46
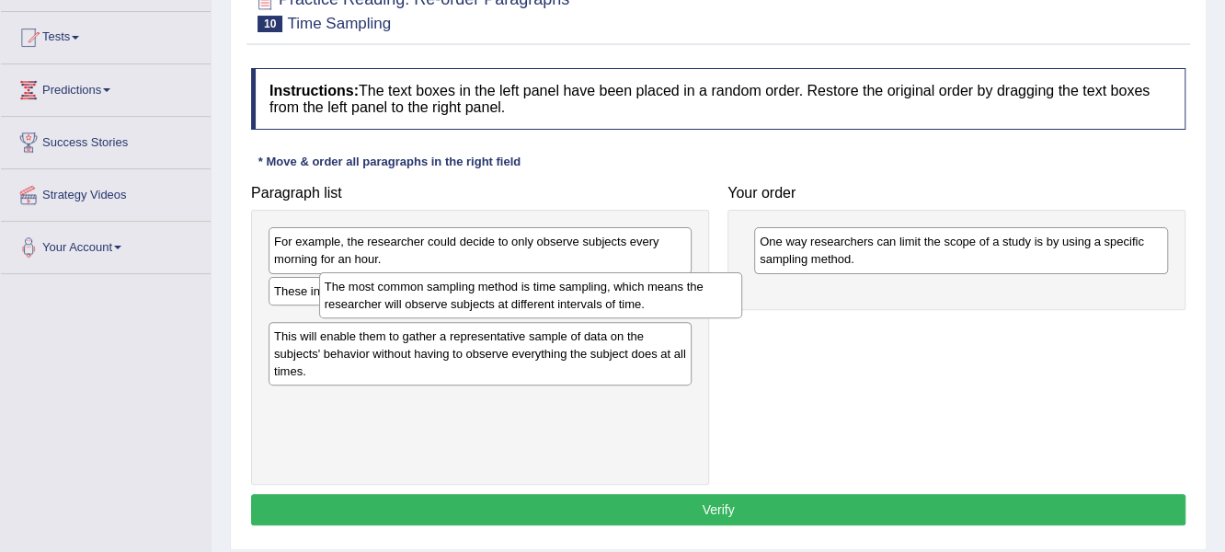
drag, startPoint x: 396, startPoint y: 336, endPoint x: 401, endPoint y: 312, distance: 24.4
click at [423, 307] on div "The most common sampling method is time sampling, which means the researcher wi…" at bounding box center [531, 295] width 424 height 46
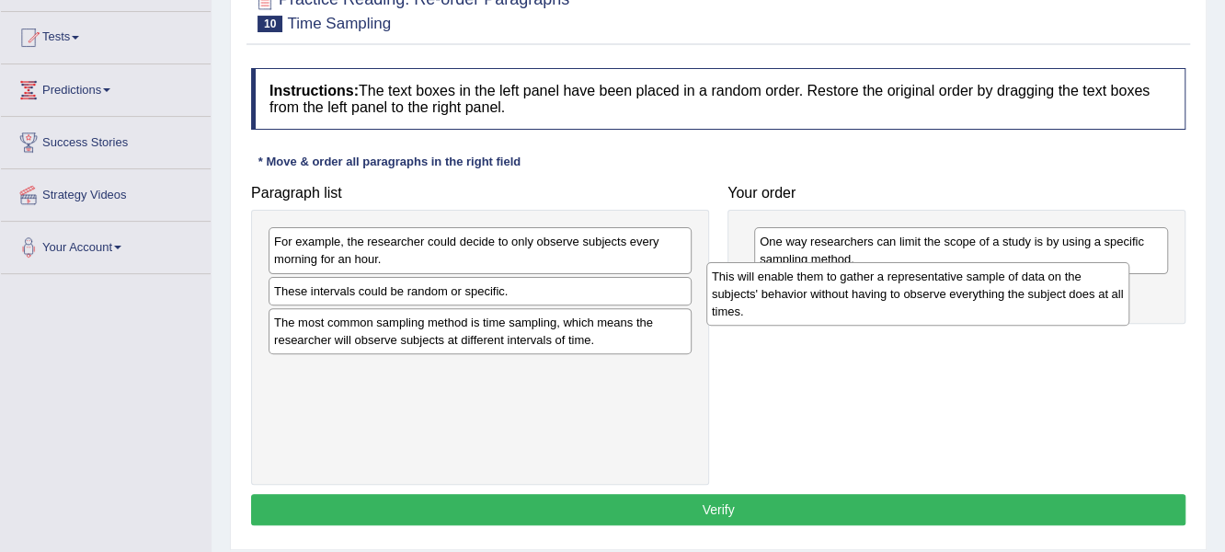
drag, startPoint x: 417, startPoint y: 384, endPoint x: 773, endPoint y: 292, distance: 367.7
click at [773, 292] on div "This will enable them to gather a representative sample of data on the subjects…" at bounding box center [918, 293] width 424 height 63
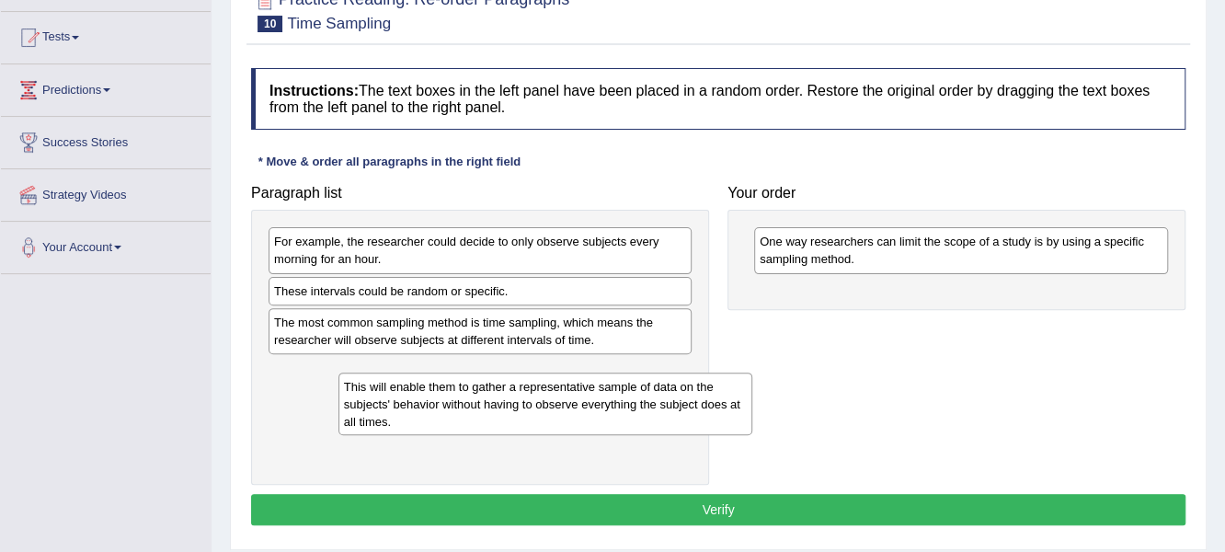
drag, startPoint x: 829, startPoint y: 303, endPoint x: 385, endPoint y: 376, distance: 449.4
click at [387, 377] on div "This will enable them to gather a representative sample of data on the subjects…" at bounding box center [545, 404] width 415 height 63
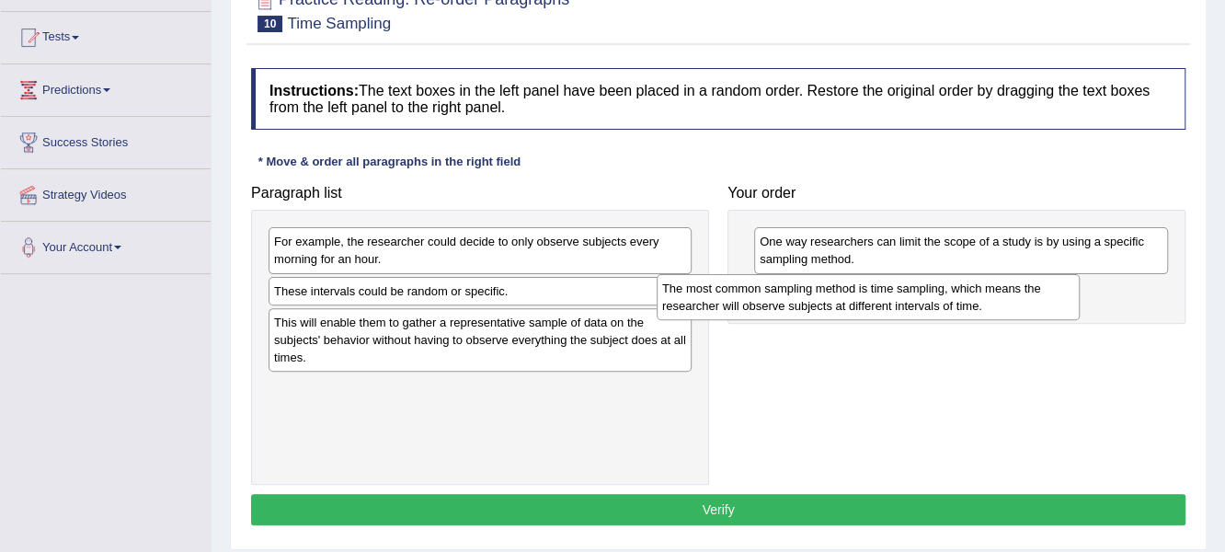
drag, startPoint x: 396, startPoint y: 335, endPoint x: 836, endPoint y: 285, distance: 443.4
click at [836, 285] on div "The most common sampling method is time sampling, which means the researcher wi…" at bounding box center [869, 297] width 424 height 46
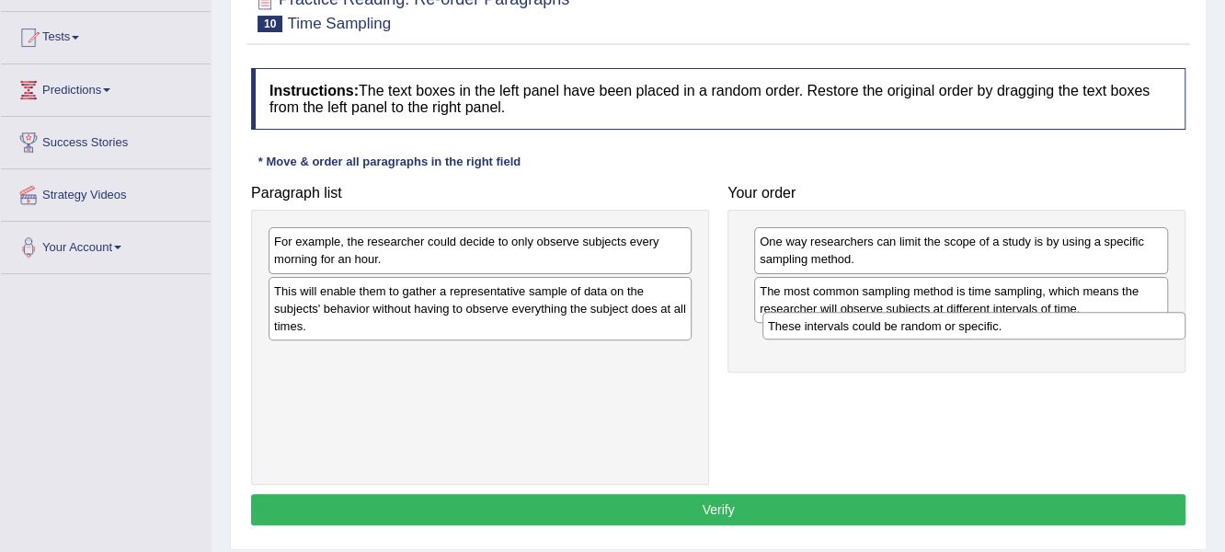
drag, startPoint x: 390, startPoint y: 290, endPoint x: 884, endPoint y: 327, distance: 495.3
click at [884, 327] on div "These intervals could be random or specific." at bounding box center [975, 326] width 424 height 29
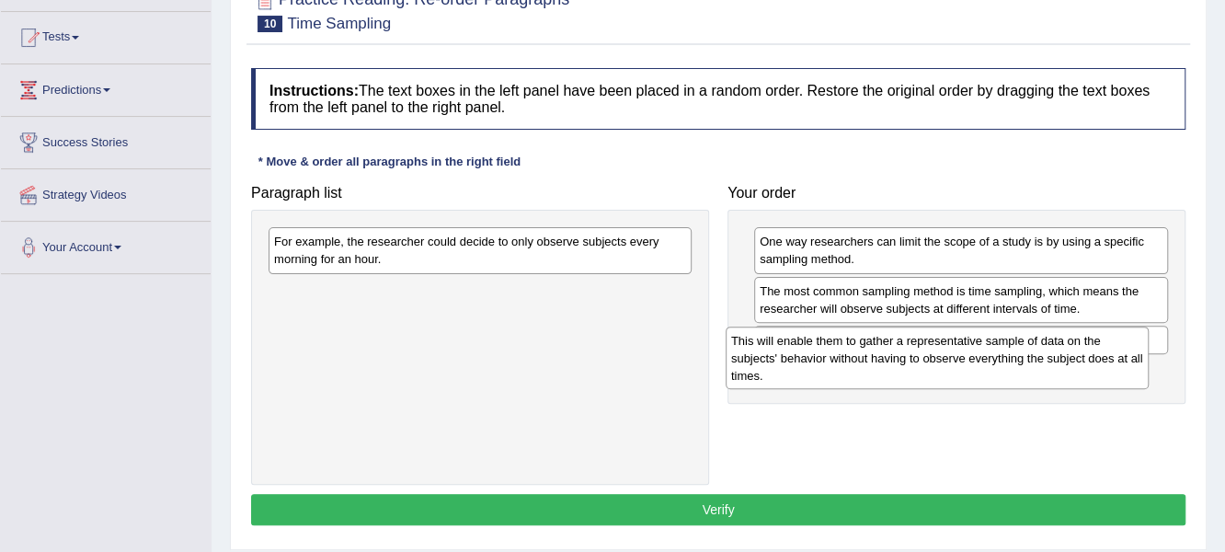
drag, startPoint x: 408, startPoint y: 308, endPoint x: 831, endPoint y: 358, distance: 426.0
click at [831, 358] on div "This will enable them to gather a representative sample of data on the subjects…" at bounding box center [938, 358] width 424 height 63
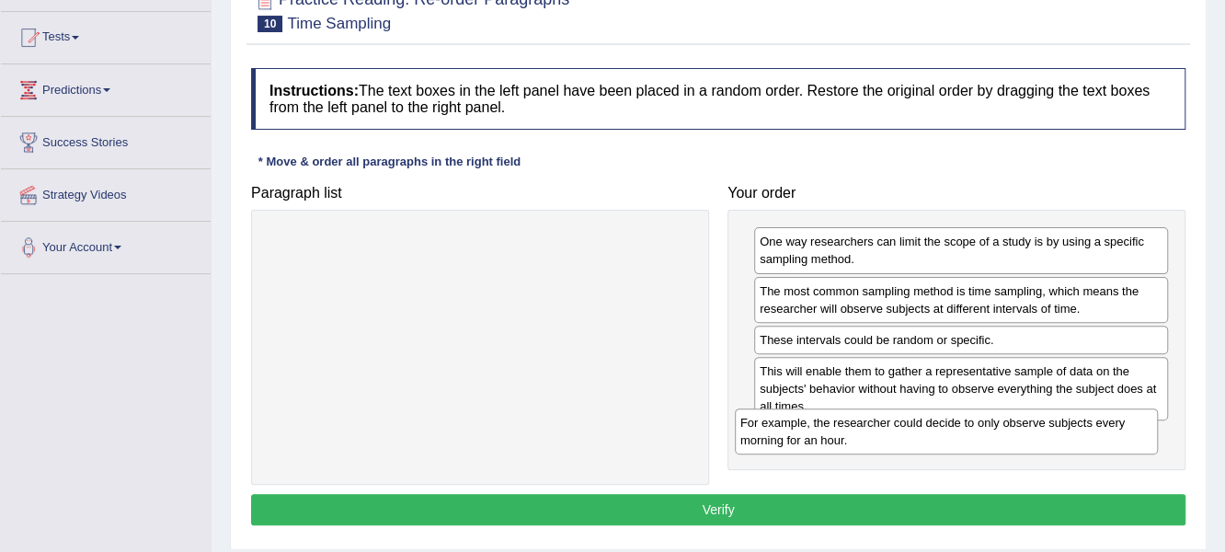
drag, startPoint x: 557, startPoint y: 250, endPoint x: 1054, endPoint y: 430, distance: 528.4
click at [1054, 430] on div "For example, the researcher could decide to only observe subjects every morning…" at bounding box center [947, 431] width 424 height 46
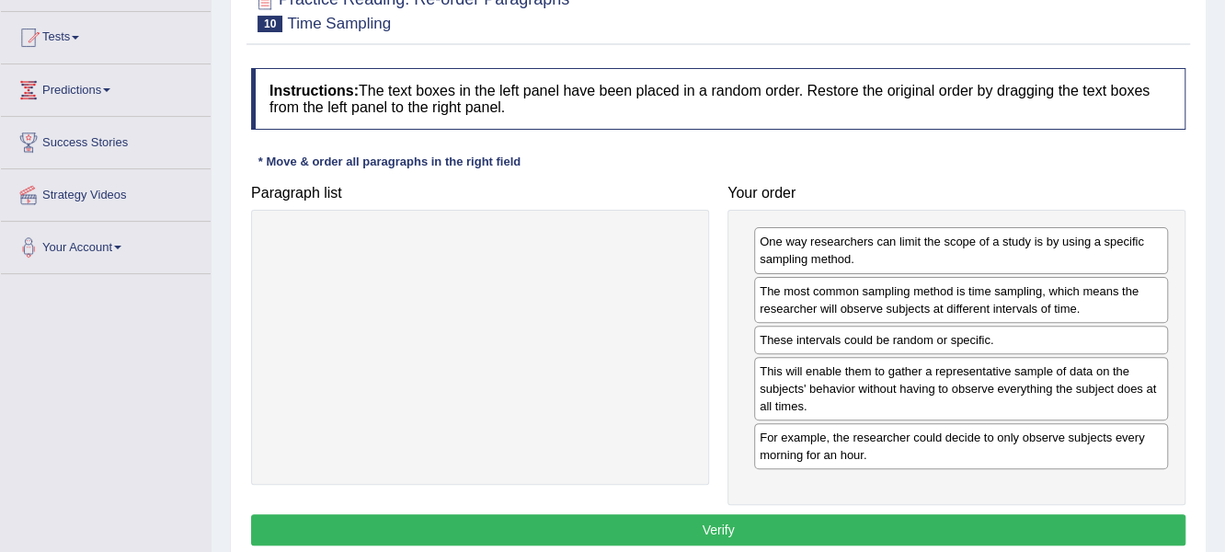
click at [730, 521] on button "Verify" at bounding box center [718, 529] width 935 height 31
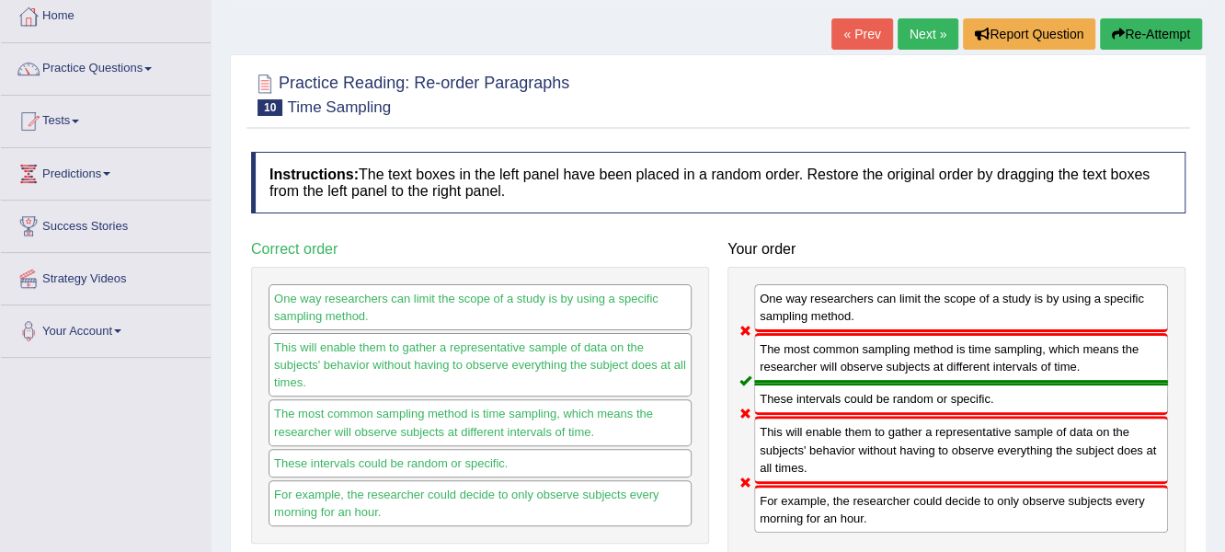
scroll to position [91, 0]
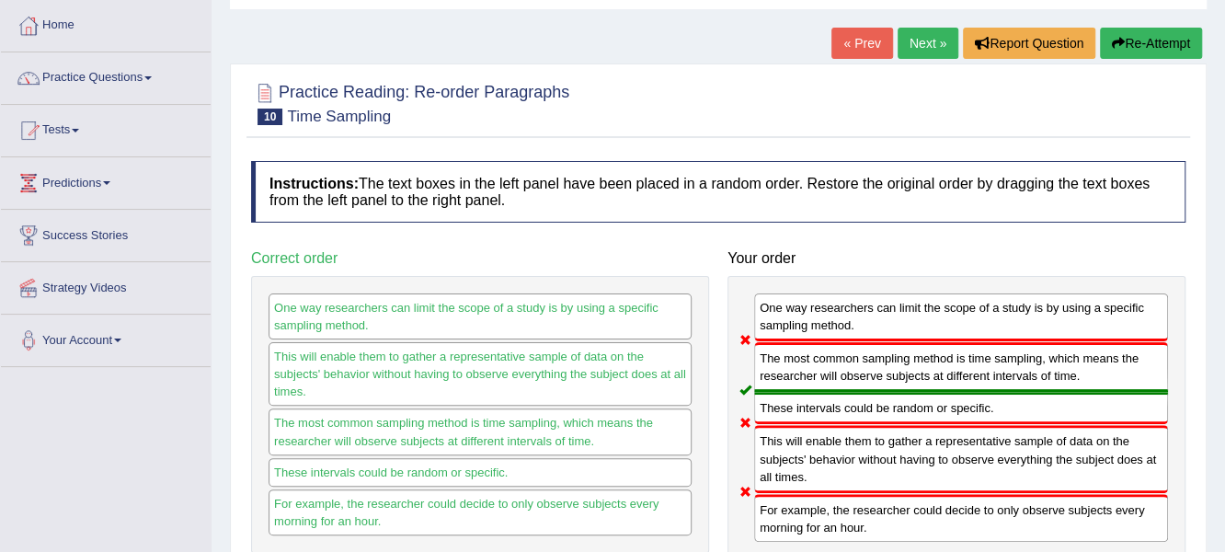
click at [1148, 42] on button "Re-Attempt" at bounding box center [1151, 43] width 102 height 31
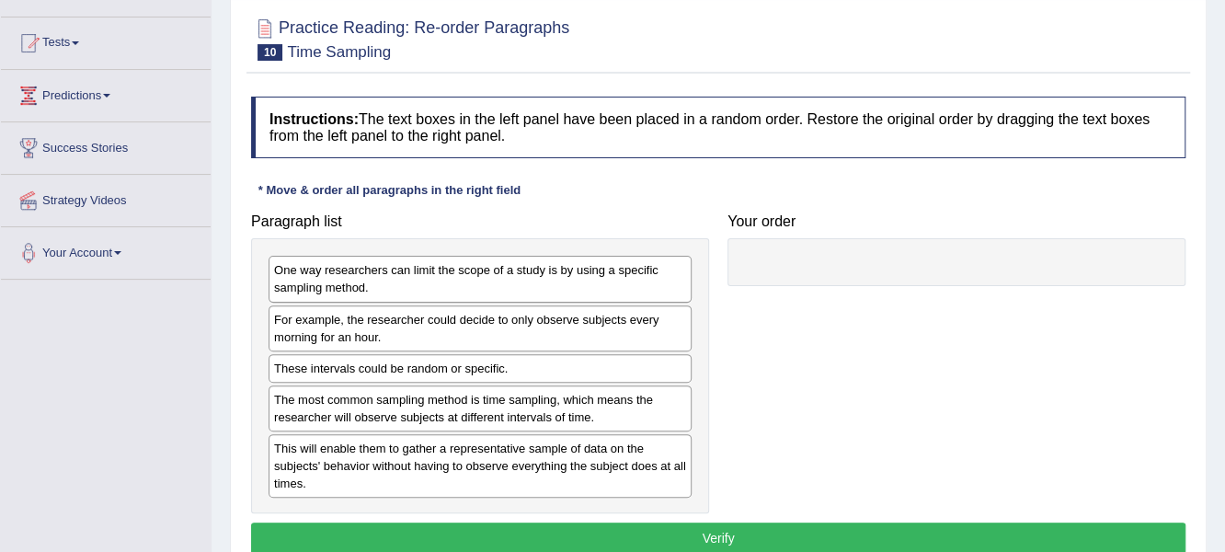
scroll to position [183, 0]
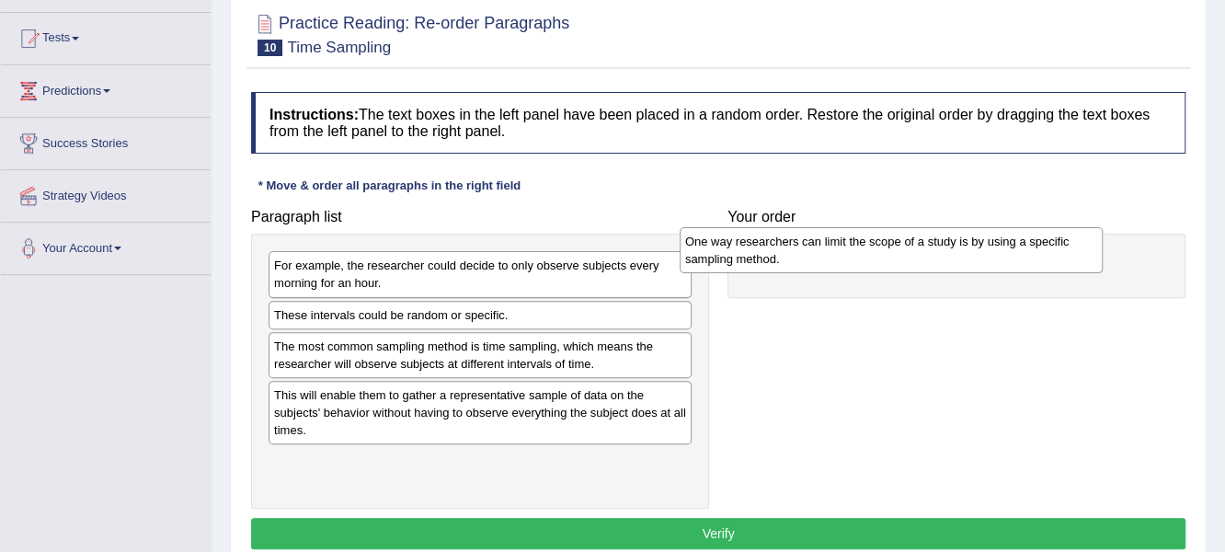
drag, startPoint x: 435, startPoint y: 276, endPoint x: 862, endPoint y: 250, distance: 427.6
click at [859, 250] on div "One way researchers can limit the scope of a study is by using a specific sampl…" at bounding box center [892, 250] width 424 height 46
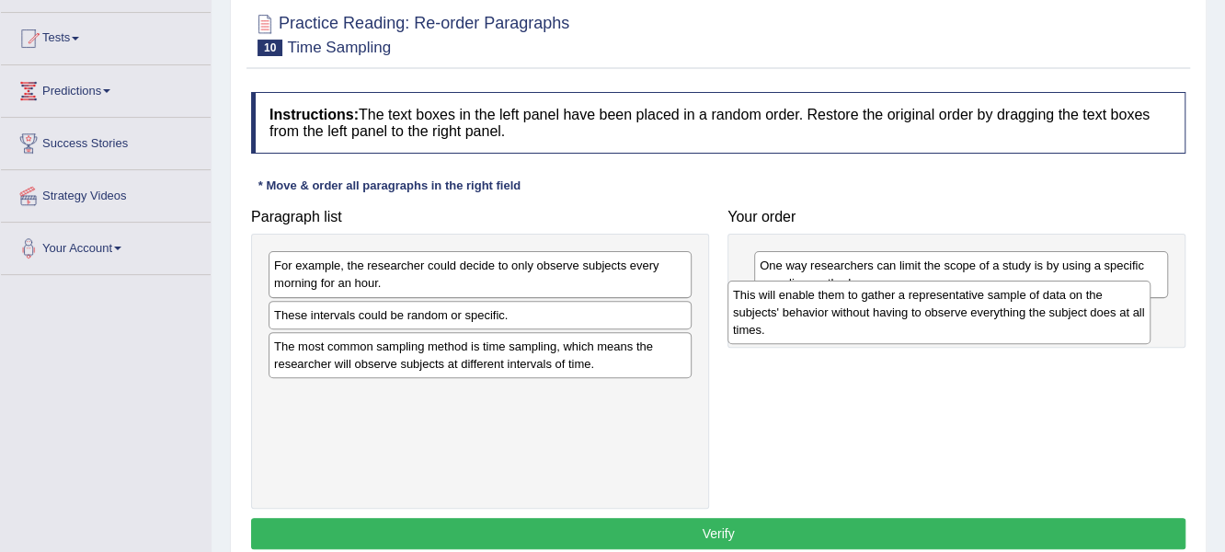
drag, startPoint x: 332, startPoint y: 404, endPoint x: 794, endPoint y: 303, distance: 472.7
click at [794, 303] on div "This will enable them to gather a representative sample of data on the subjects…" at bounding box center [940, 312] width 424 height 63
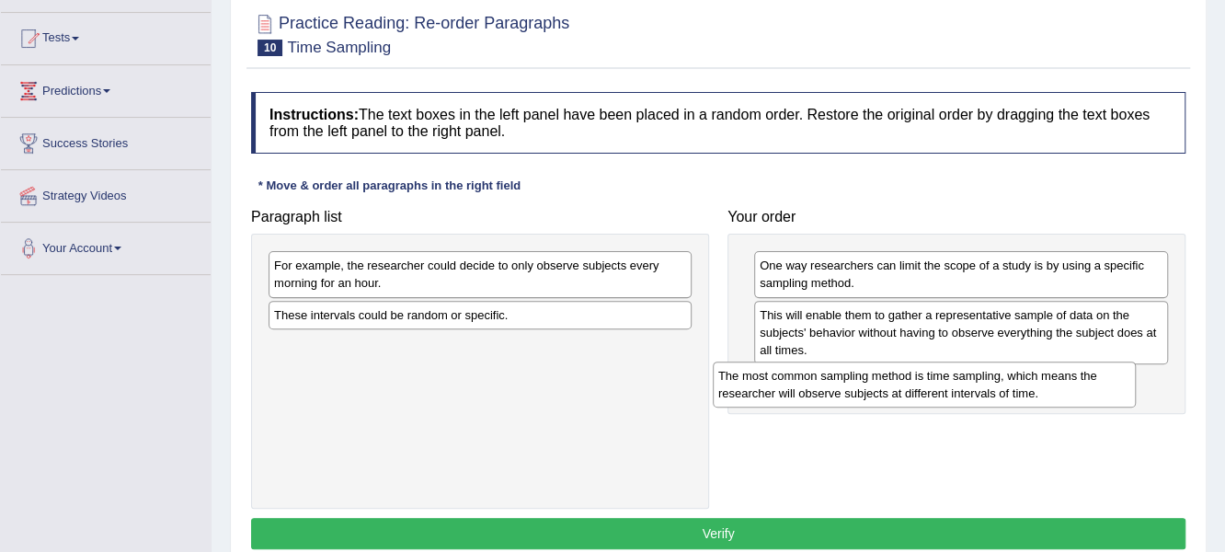
drag, startPoint x: 515, startPoint y: 361, endPoint x: 959, endPoint y: 392, distance: 445.4
click at [959, 392] on div "The most common sampling method is time sampling, which means the researcher wi…" at bounding box center [925, 384] width 424 height 46
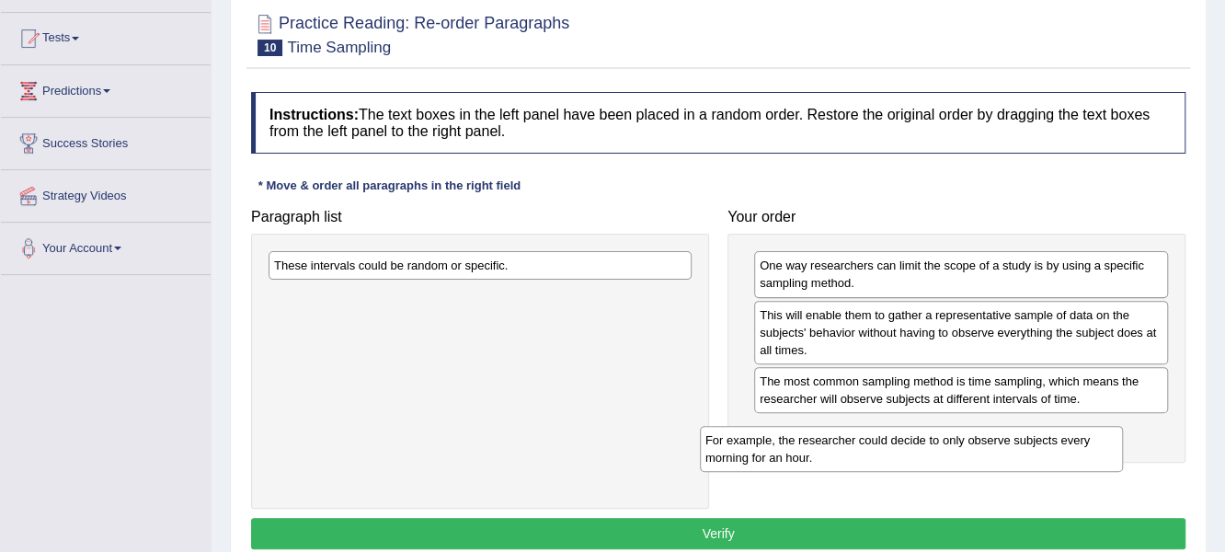
drag, startPoint x: 412, startPoint y: 266, endPoint x: 840, endPoint y: 442, distance: 462.7
click at [840, 442] on div "For example, the researcher could decide to only observe subjects every morning…" at bounding box center [912, 449] width 424 height 46
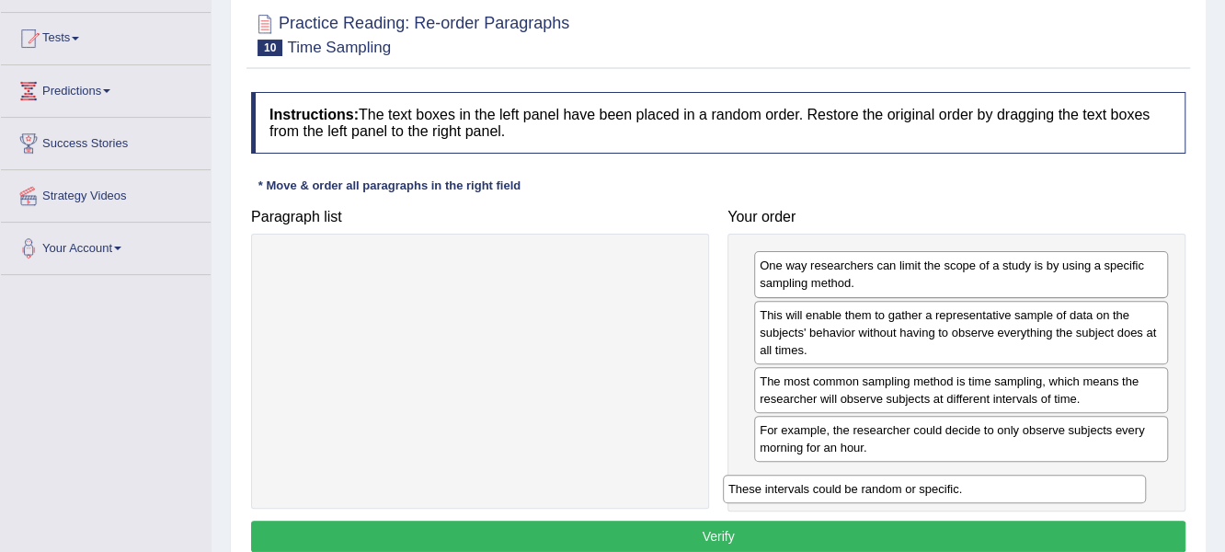
drag, startPoint x: 579, startPoint y: 270, endPoint x: 1034, endPoint y: 492, distance: 506.8
click at [1034, 492] on div "These intervals could be random or specific." at bounding box center [935, 489] width 424 height 29
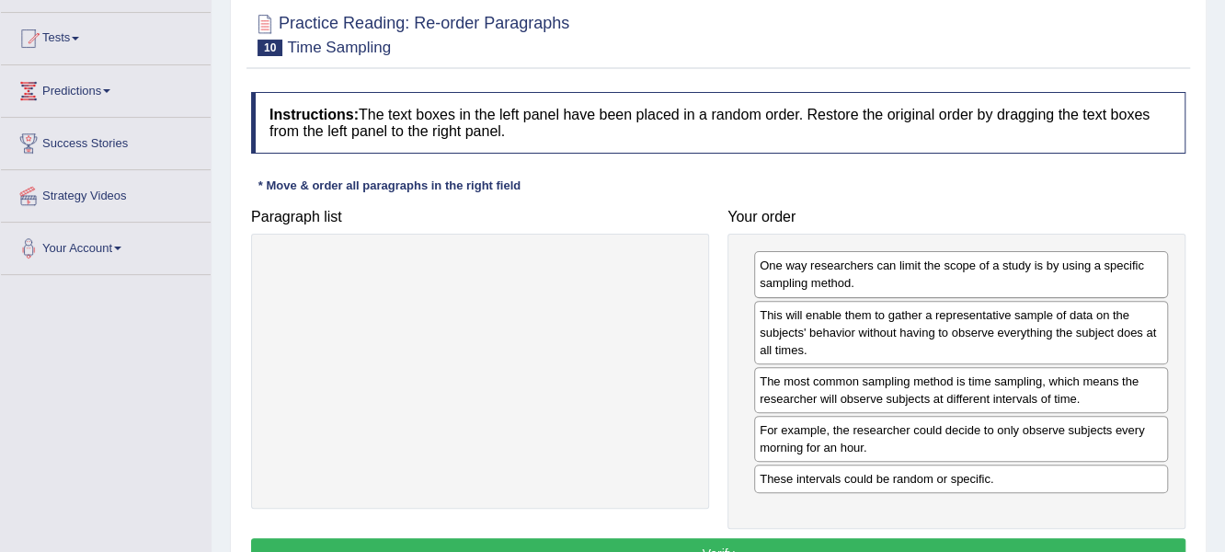
click at [688, 539] on button "Verify" at bounding box center [718, 553] width 935 height 31
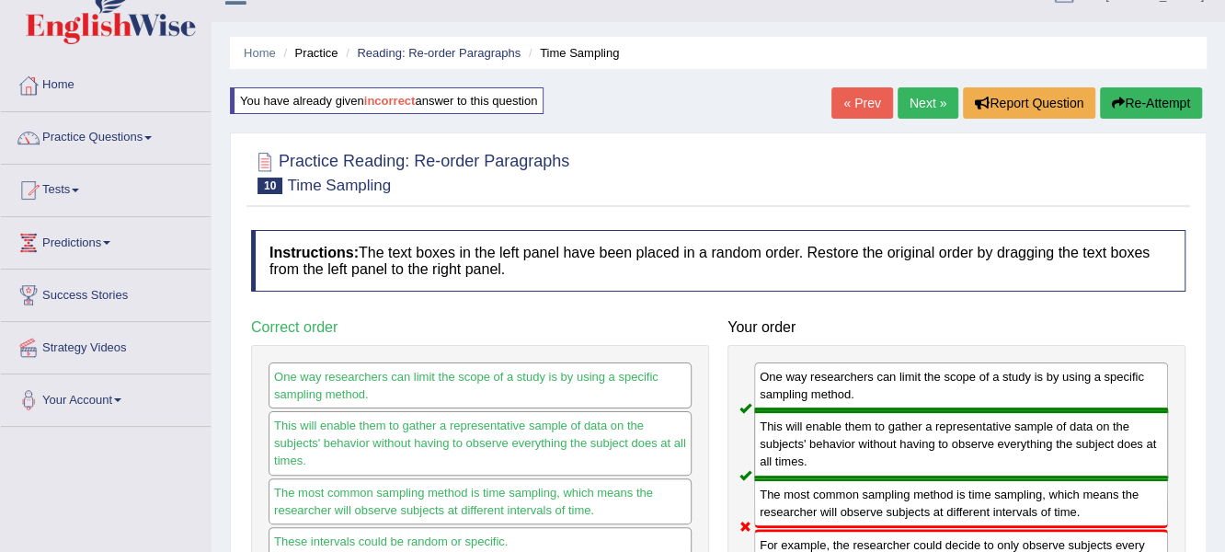
scroll to position [0, 0]
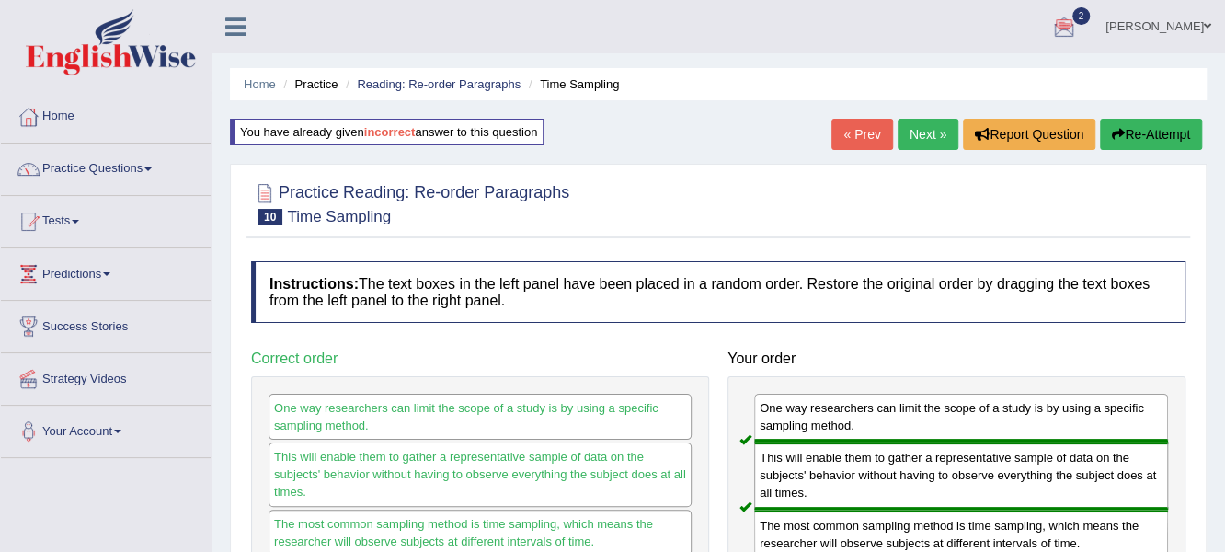
click at [1078, 35] on div at bounding box center [1064, 28] width 28 height 28
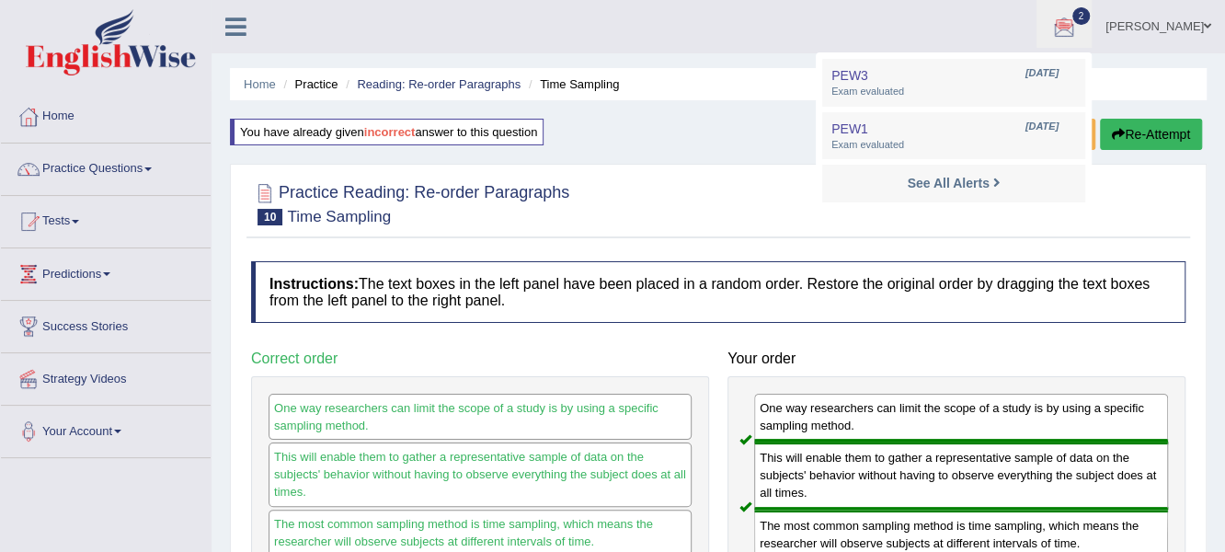
click at [694, 223] on div at bounding box center [718, 203] width 935 height 56
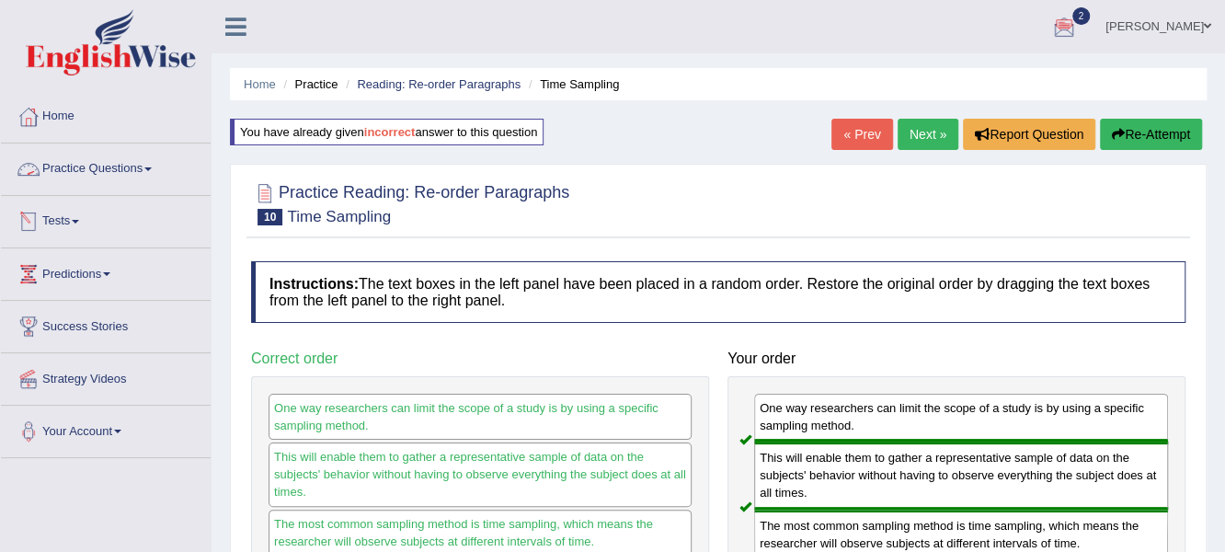
click at [153, 165] on link "Practice Questions" at bounding box center [106, 166] width 210 height 46
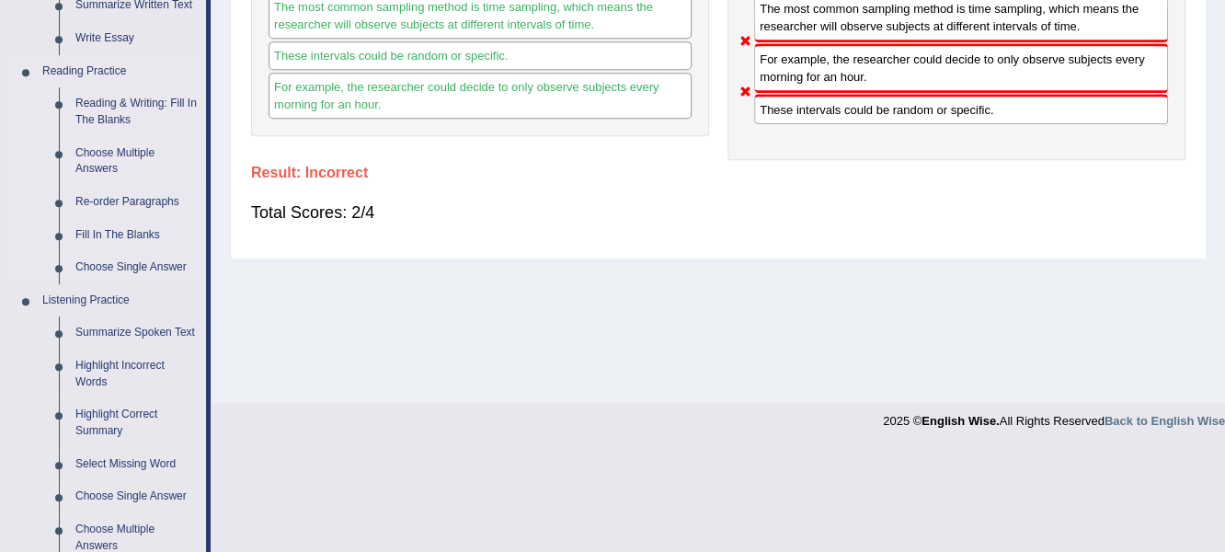
scroll to position [459, 0]
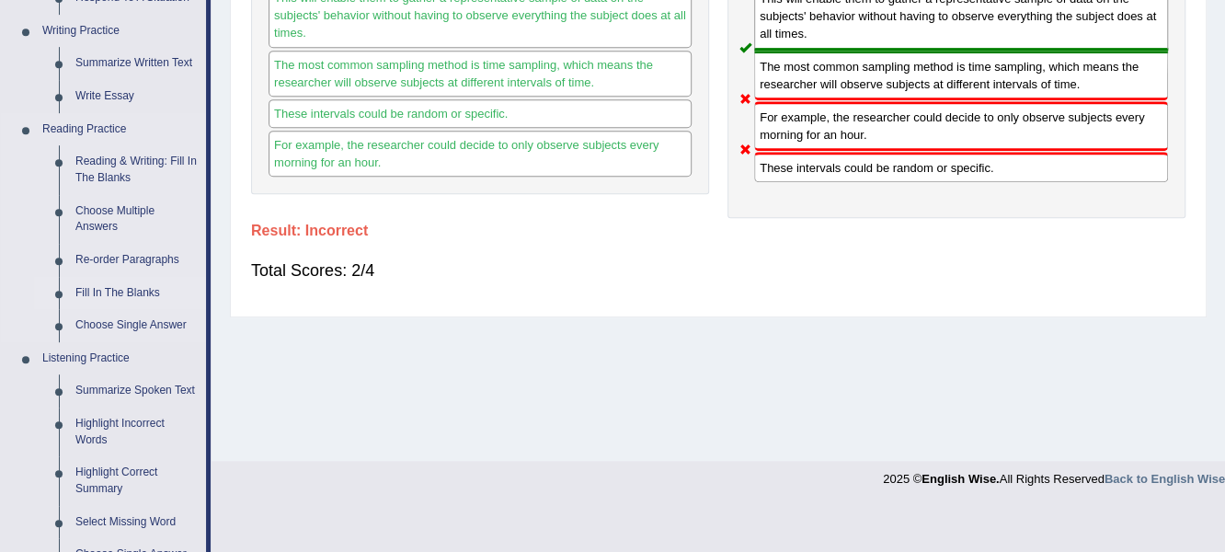
click at [122, 290] on link "Fill In The Blanks" at bounding box center [136, 293] width 139 height 33
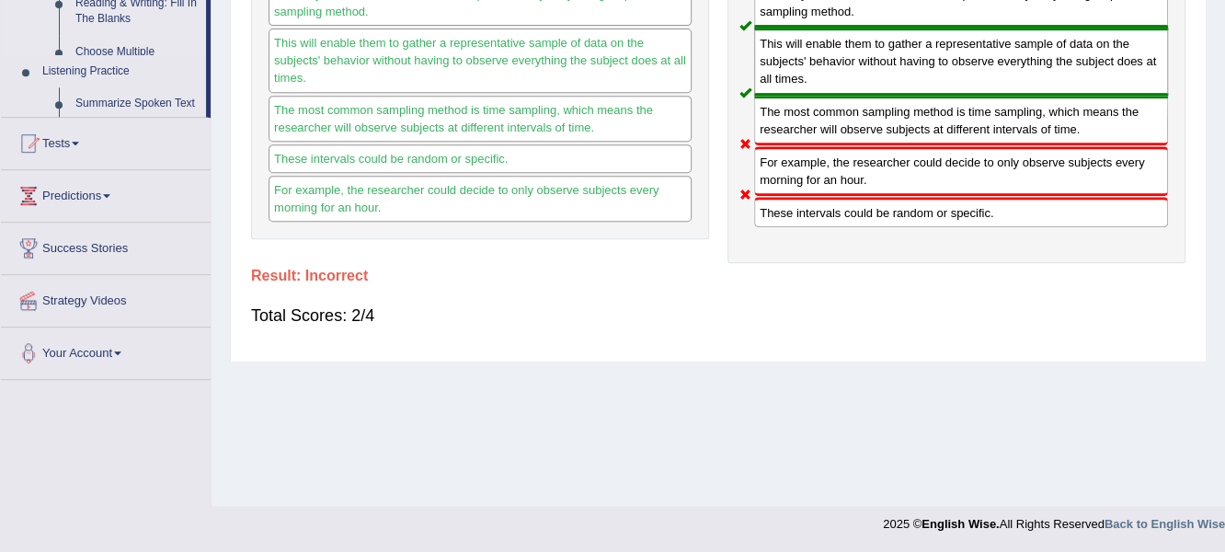
scroll to position [224, 0]
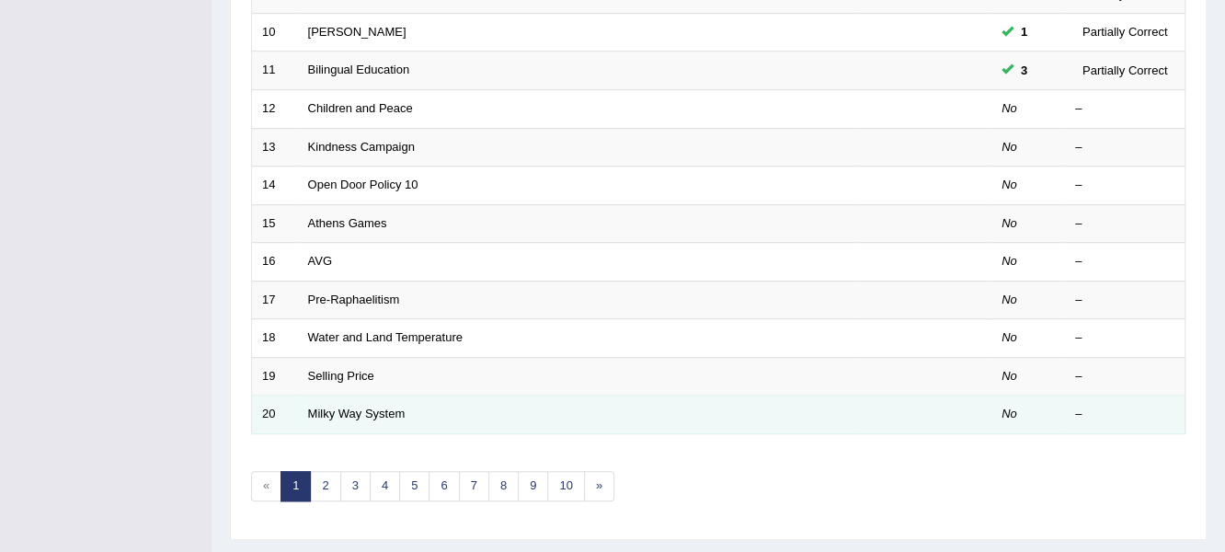
scroll to position [552, 0]
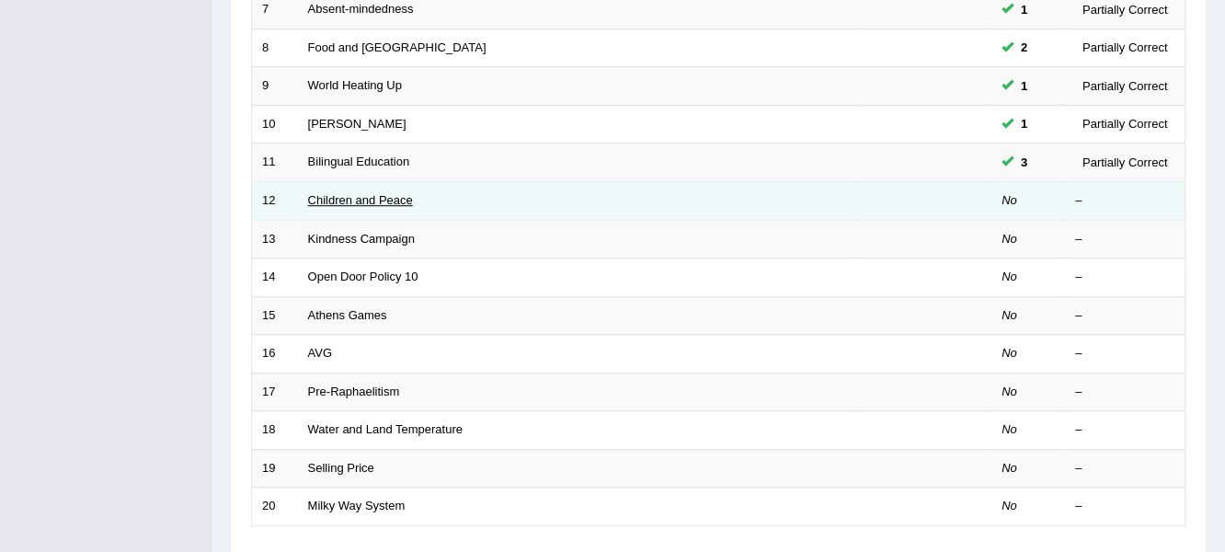
click at [345, 193] on link "Children and Peace" at bounding box center [360, 200] width 105 height 14
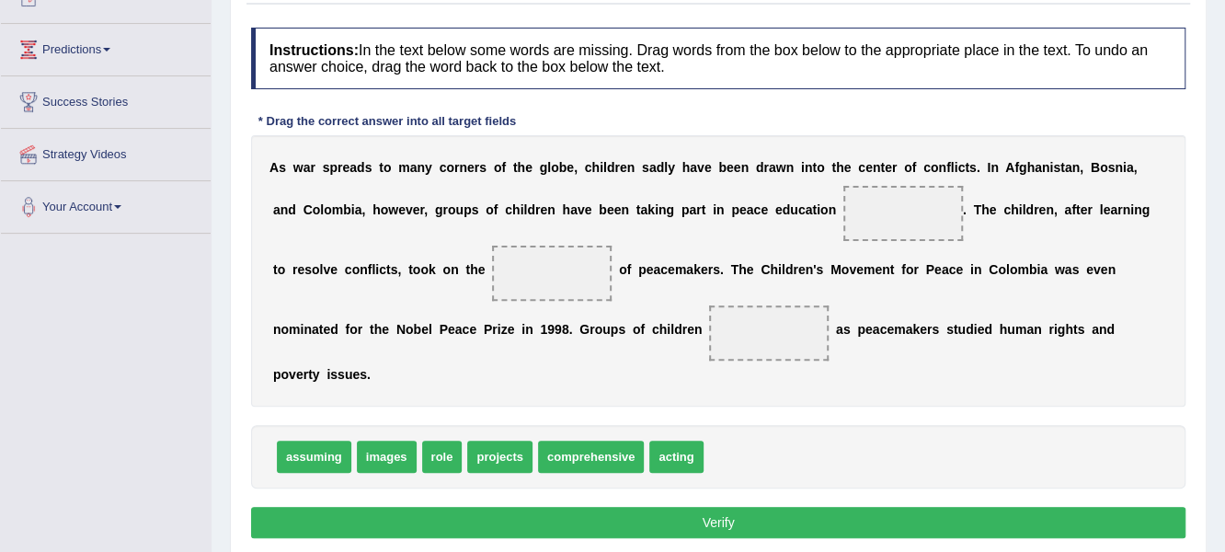
scroll to position [276, 0]
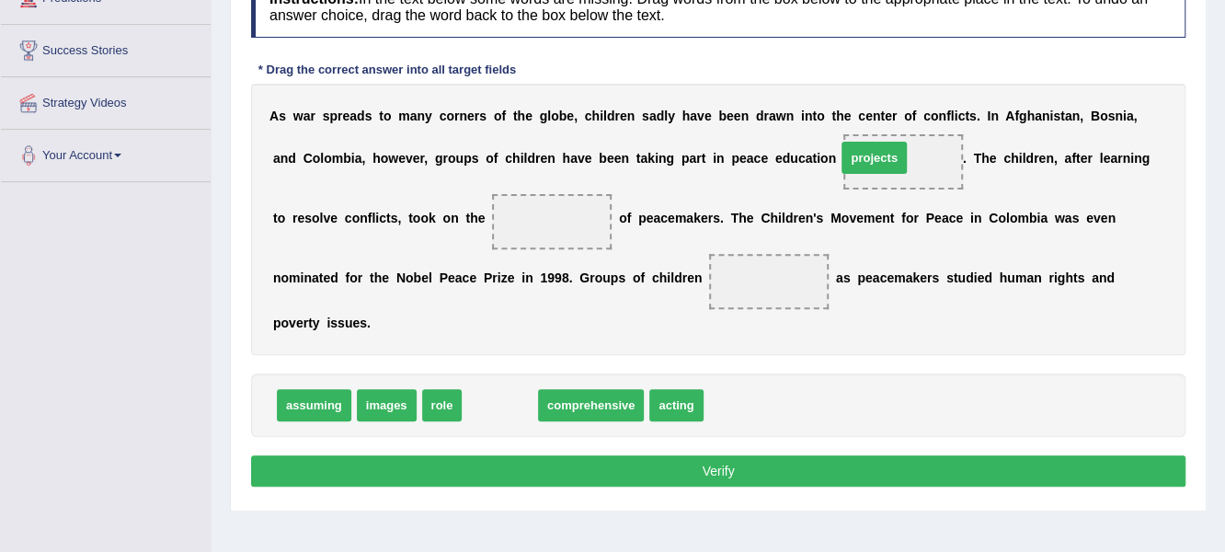
drag, startPoint x: 501, startPoint y: 404, endPoint x: 856, endPoint y: 165, distance: 428.1
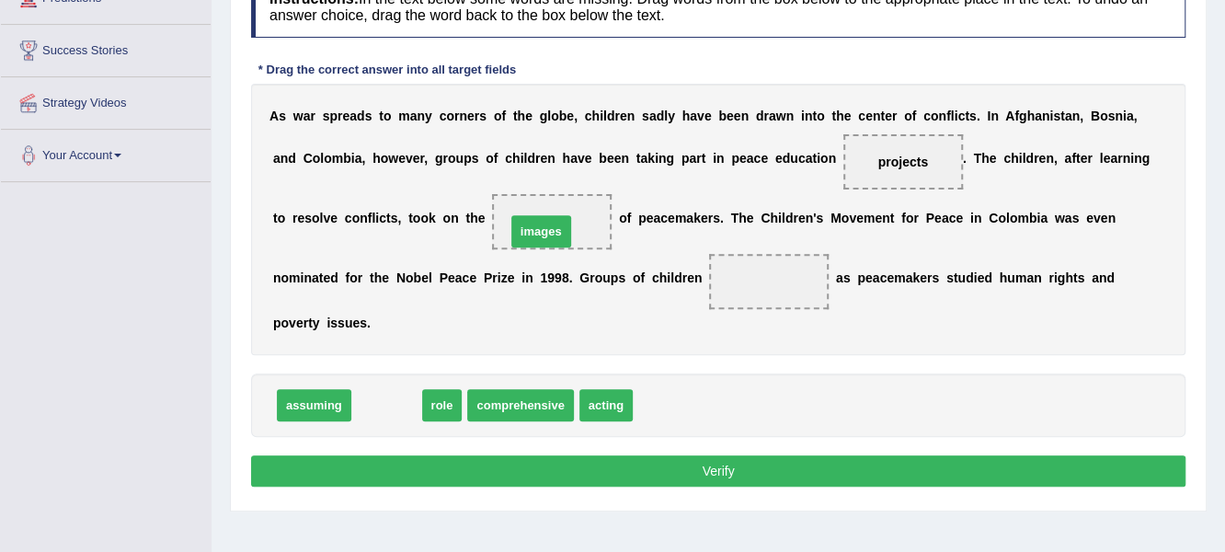
drag, startPoint x: 383, startPoint y: 405, endPoint x: 537, endPoint y: 231, distance: 232.6
click at [533, 225] on span "images" at bounding box center [541, 231] width 60 height 32
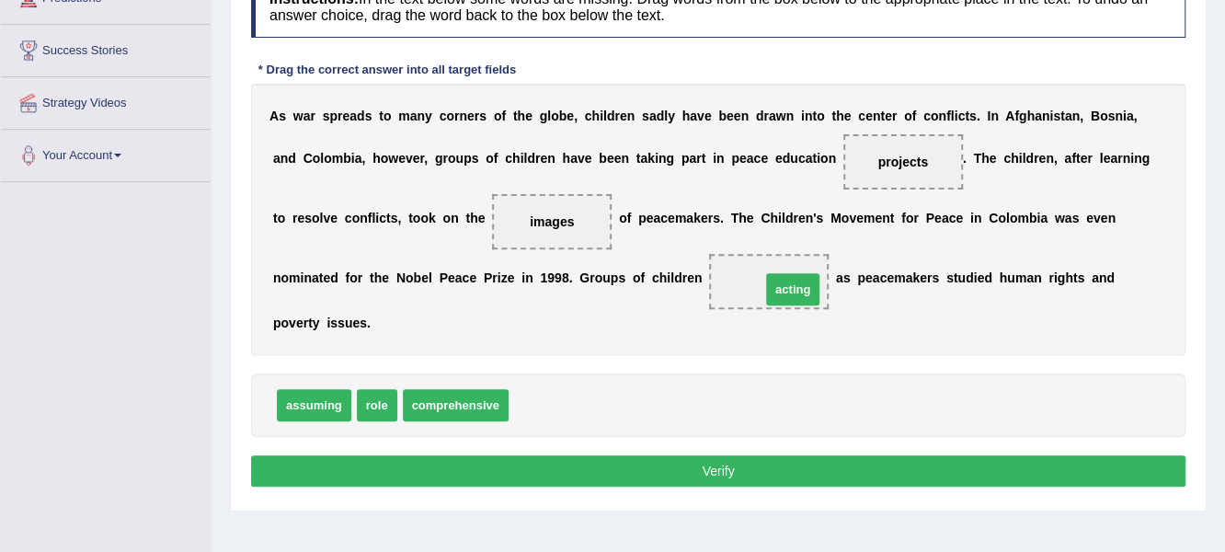
drag, startPoint x: 522, startPoint y: 407, endPoint x: 781, endPoint y: 282, distance: 288.0
click at [692, 464] on button "Verify" at bounding box center [718, 470] width 935 height 31
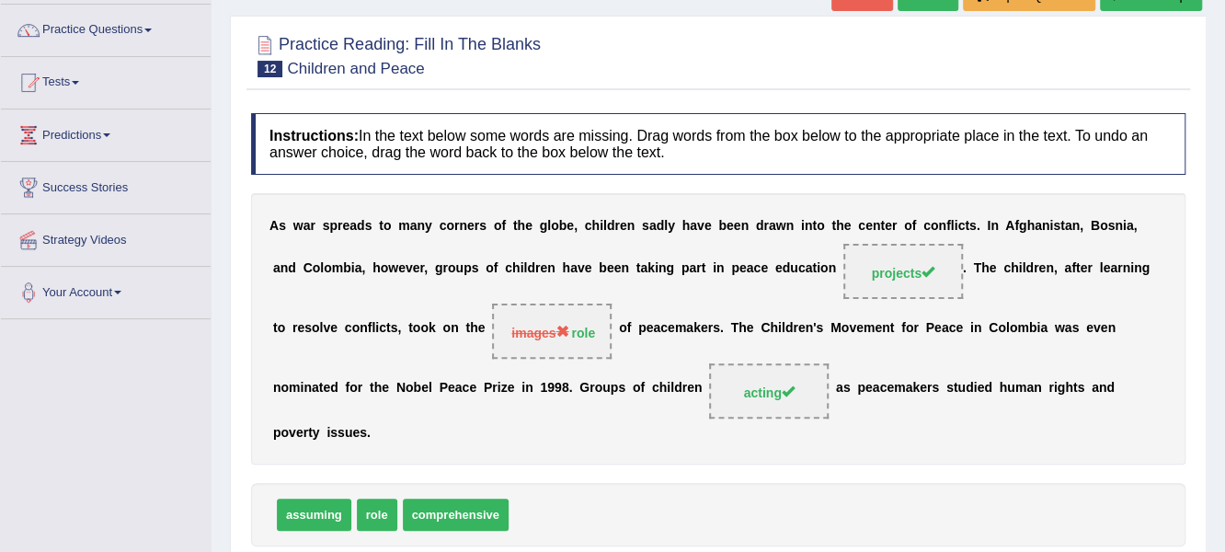
scroll to position [91, 0]
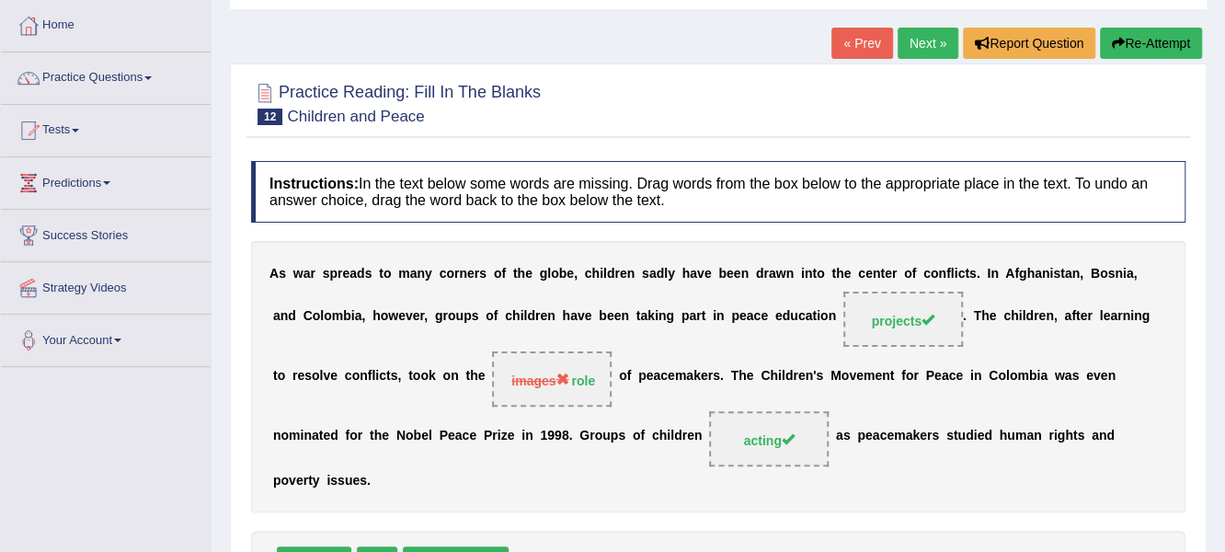
click at [928, 47] on link "Next »" at bounding box center [928, 43] width 61 height 31
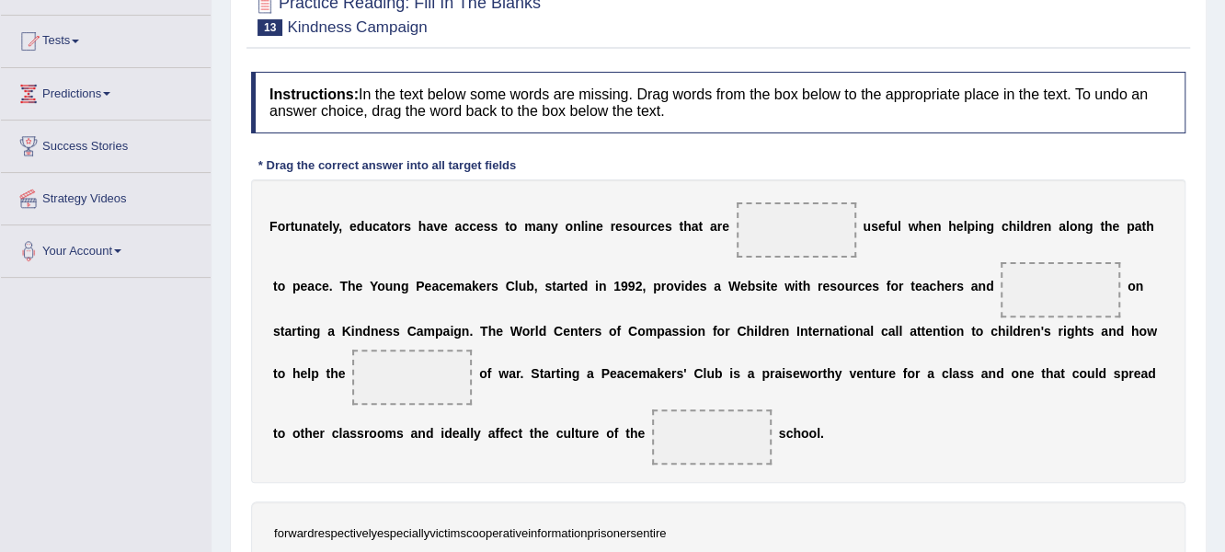
scroll to position [276, 0]
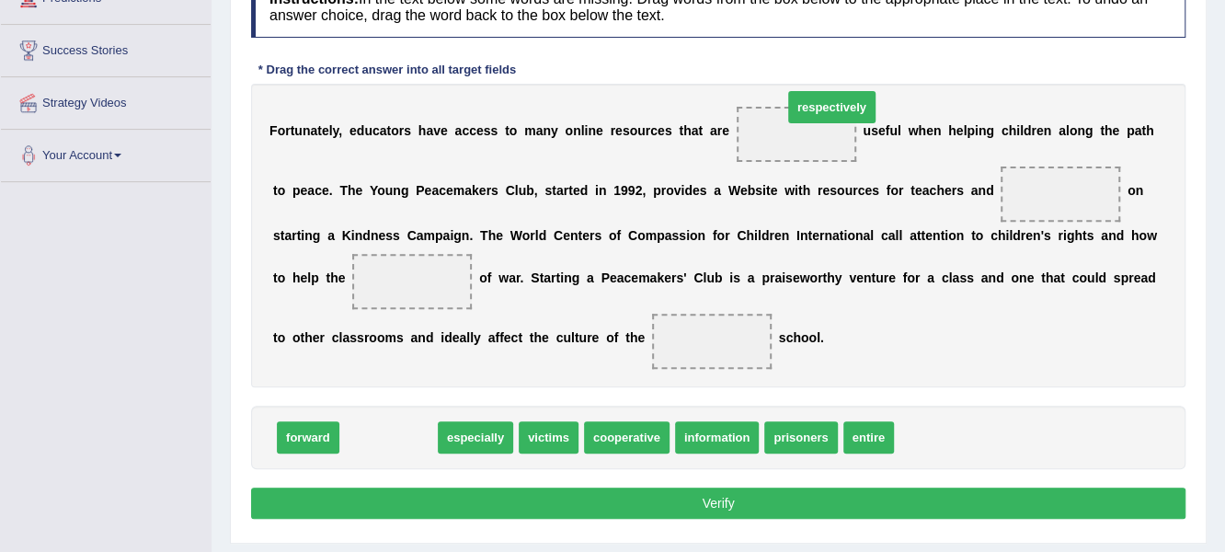
drag, startPoint x: 408, startPoint y: 436, endPoint x: 852, endPoint y: 105, distance: 553.4
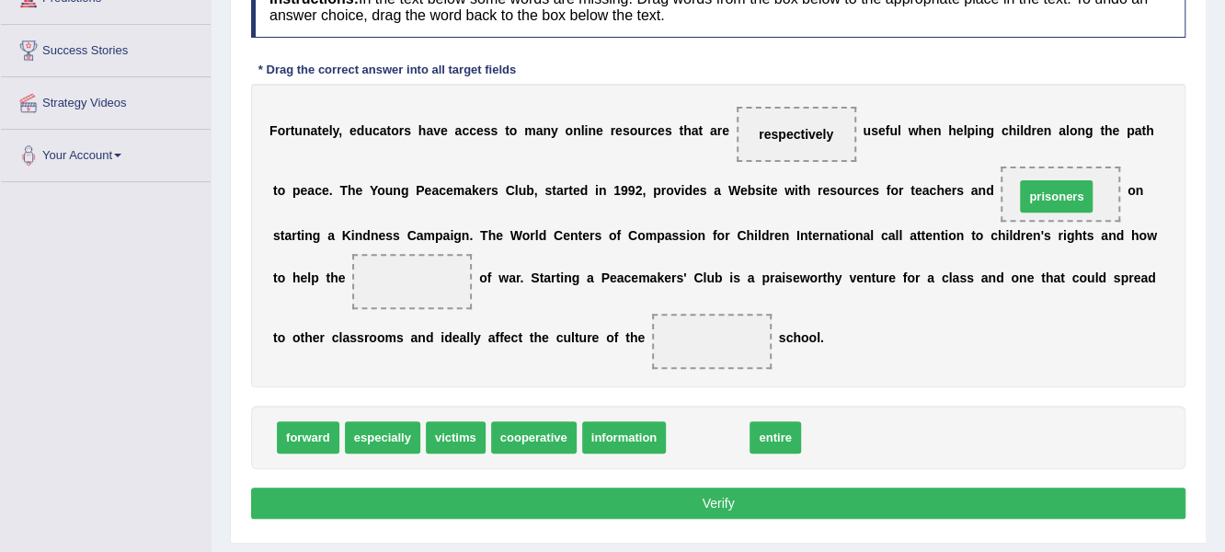
drag, startPoint x: 704, startPoint y: 441, endPoint x: 1052, endPoint y: 200, distance: 423.8
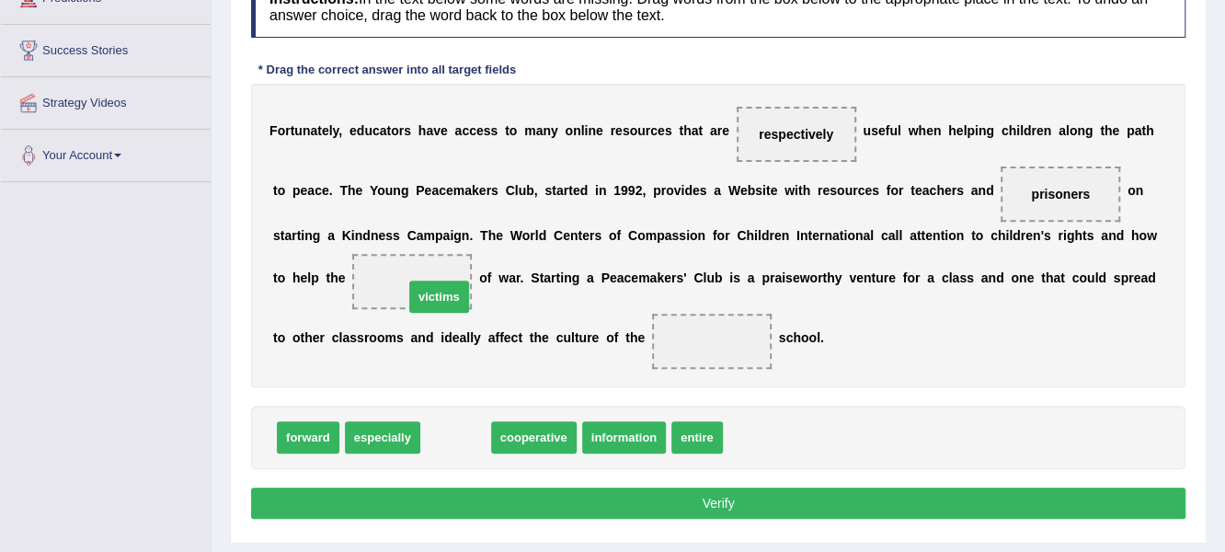
drag, startPoint x: 458, startPoint y: 442, endPoint x: 435, endPoint y: 287, distance: 156.2
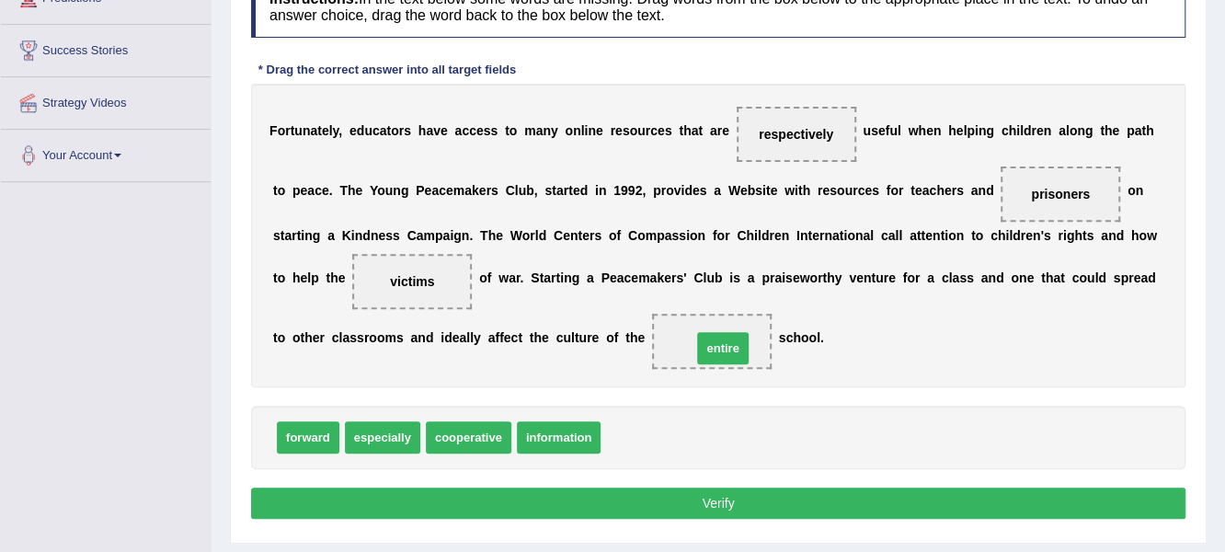
drag, startPoint x: 683, startPoint y: 406, endPoint x: 729, endPoint y: 352, distance: 70.4
click at [733, 502] on button "Verify" at bounding box center [718, 502] width 935 height 31
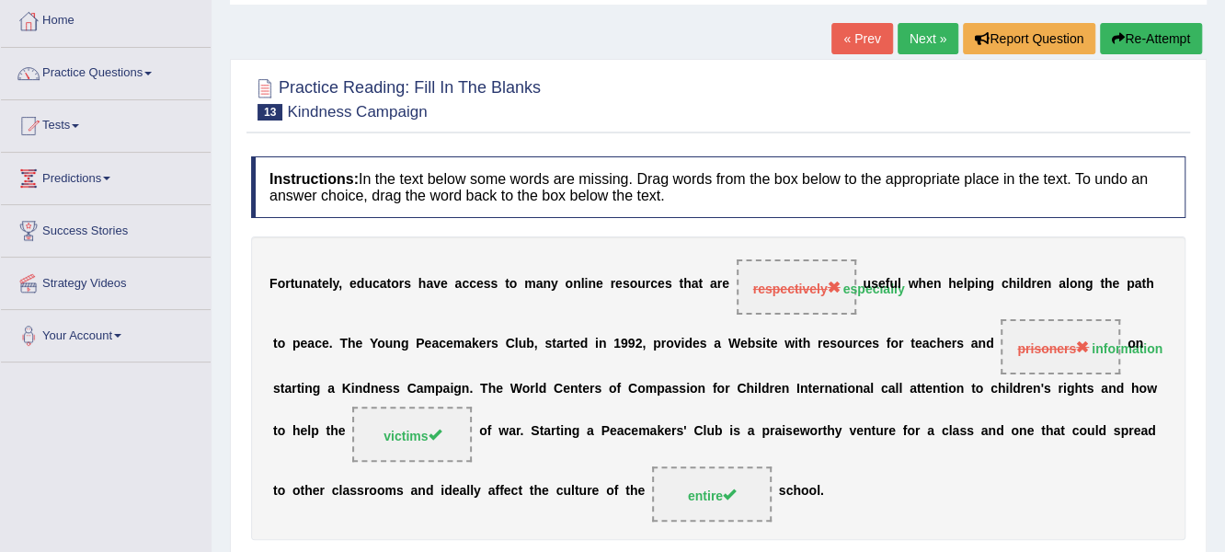
scroll to position [91, 0]
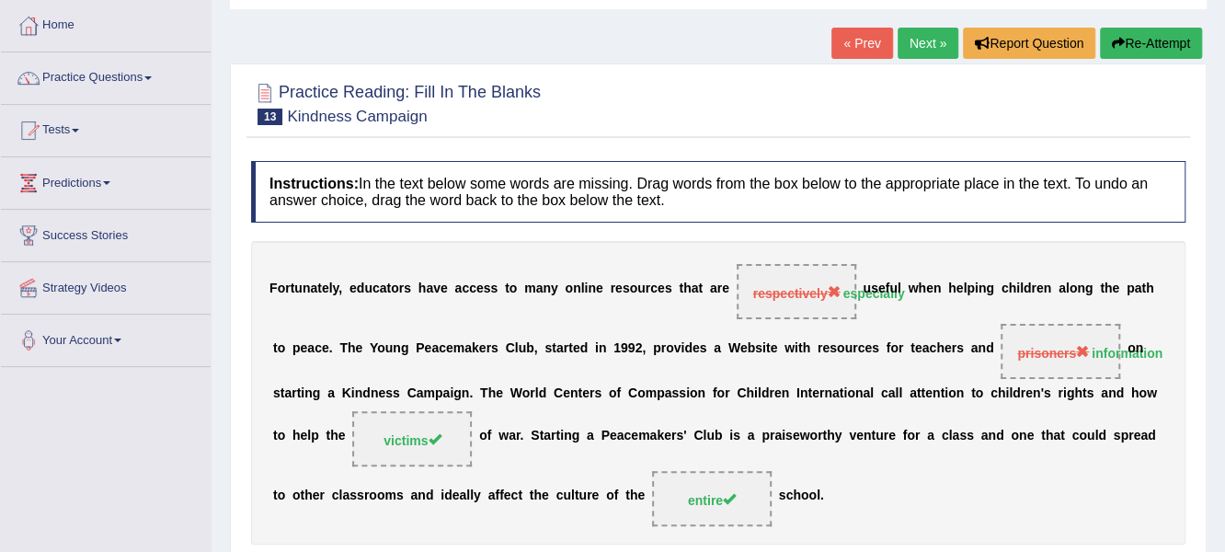
click at [929, 48] on link "Next »" at bounding box center [928, 43] width 61 height 31
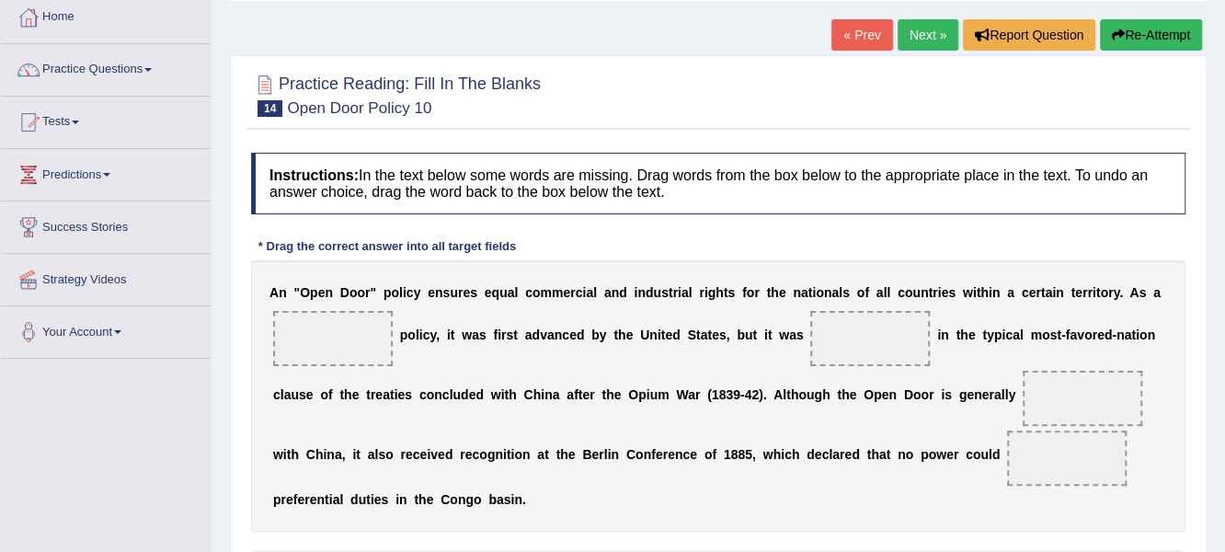
scroll to position [184, 0]
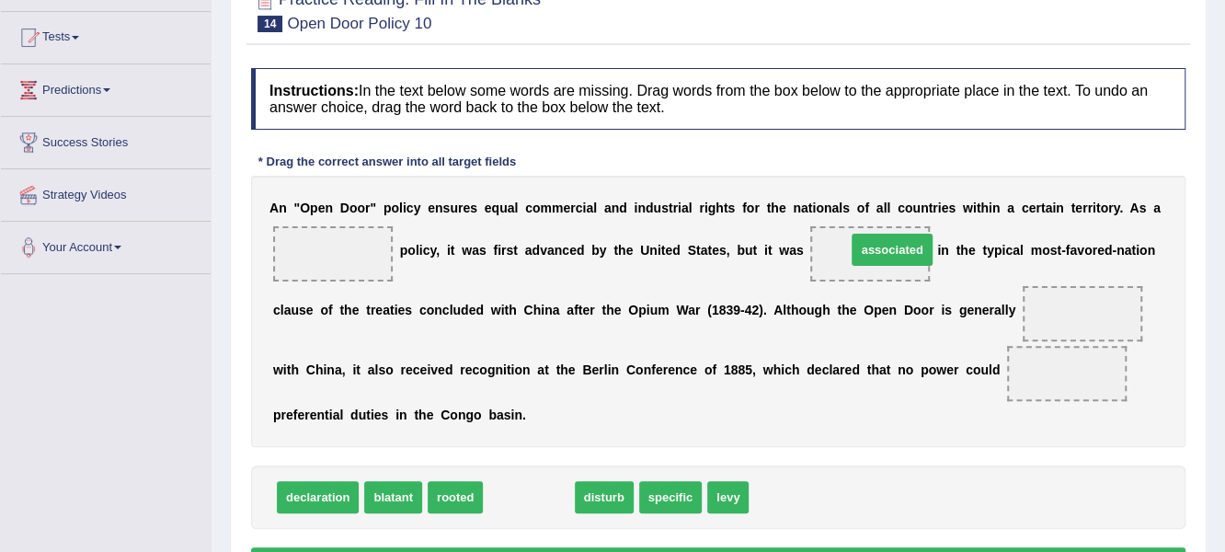
drag, startPoint x: 545, startPoint y: 504, endPoint x: 897, endPoint y: 254, distance: 431.3
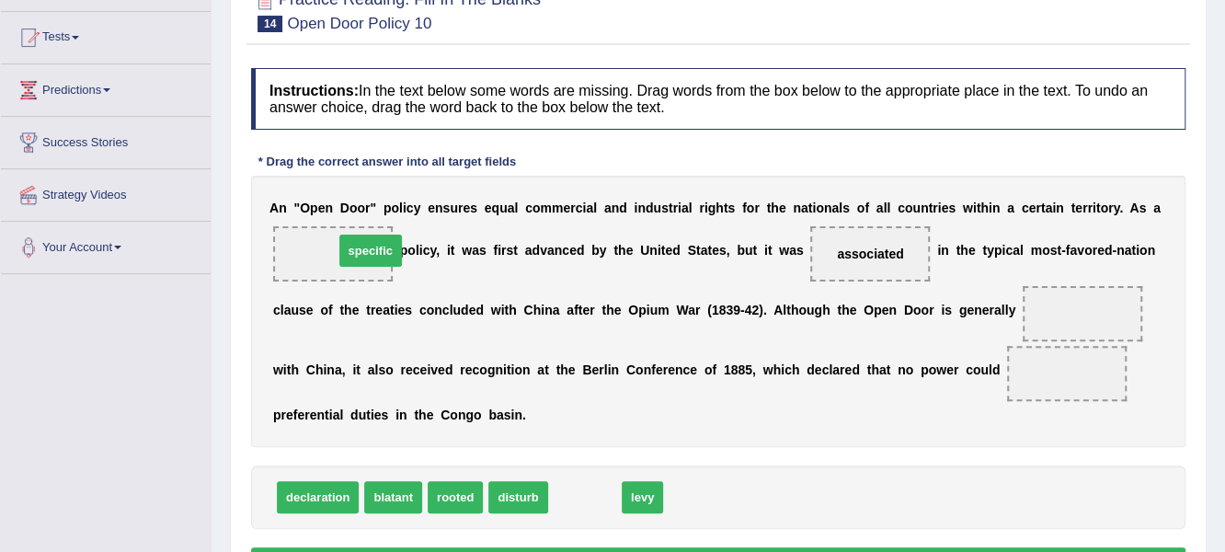
drag, startPoint x: 550, startPoint y: 454, endPoint x: 353, endPoint y: 241, distance: 290.3
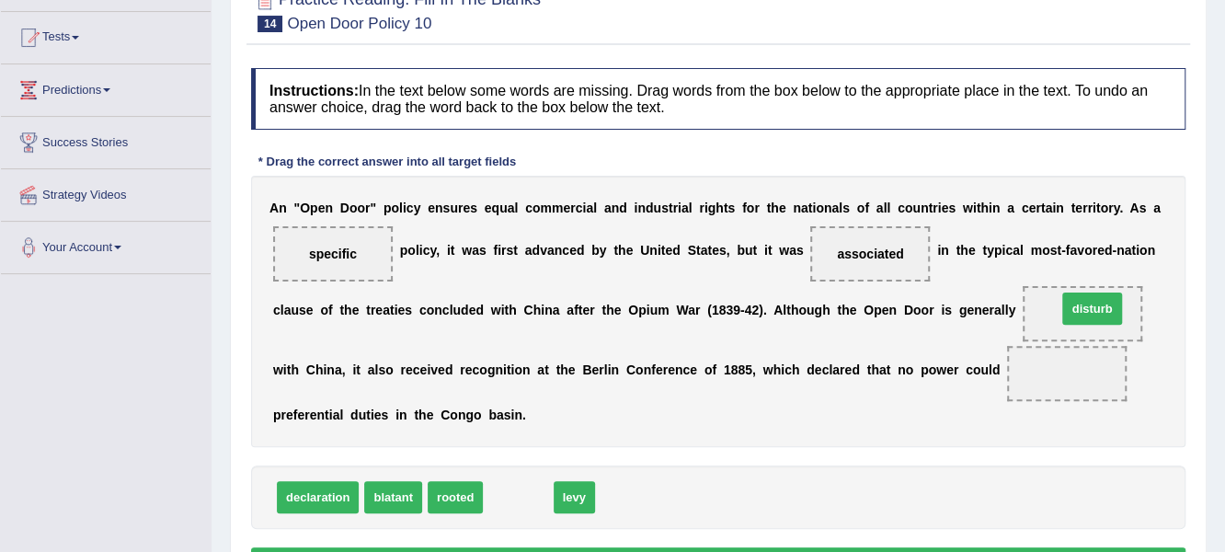
drag, startPoint x: 526, startPoint y: 499, endPoint x: 1074, endPoint y: 319, distance: 577.1
drag, startPoint x: 508, startPoint y: 496, endPoint x: 1091, endPoint y: 363, distance: 598.0
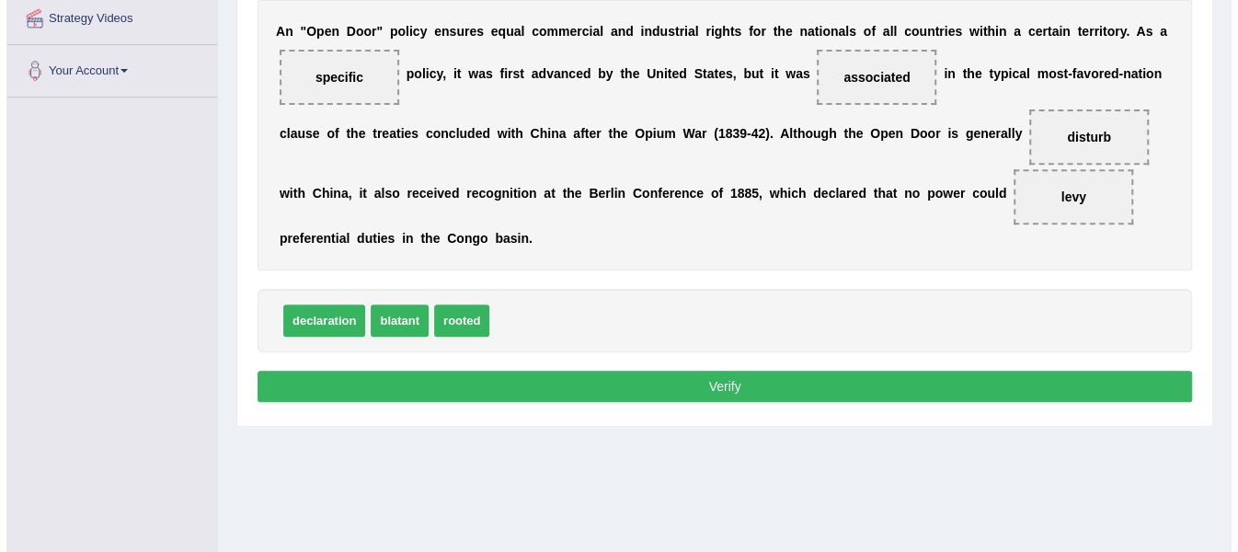
scroll to position [368, 0]
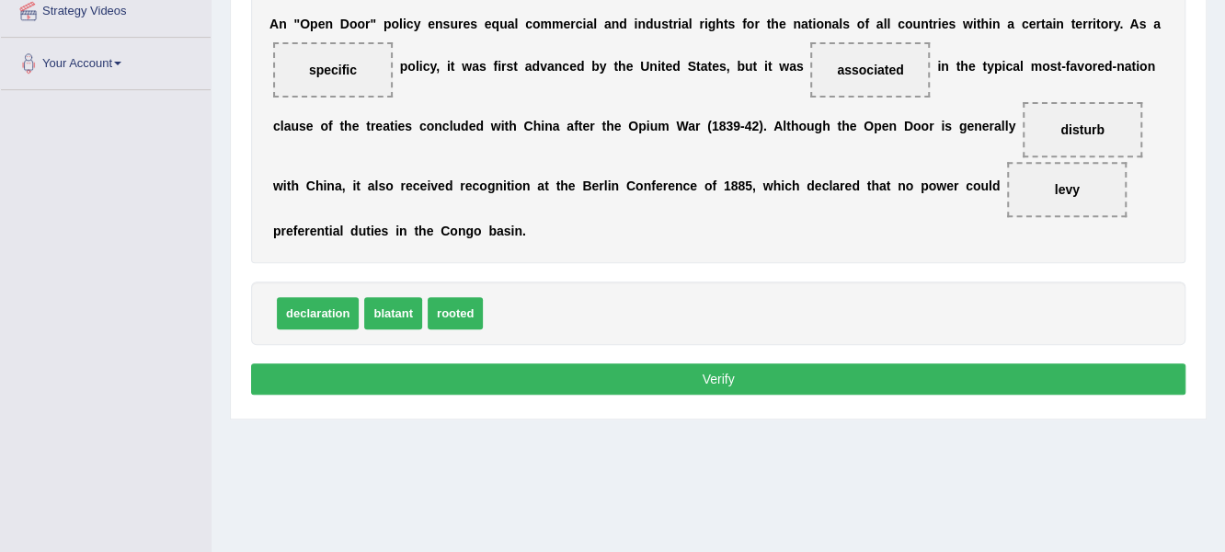
click at [711, 372] on button "Verify" at bounding box center [718, 378] width 935 height 31
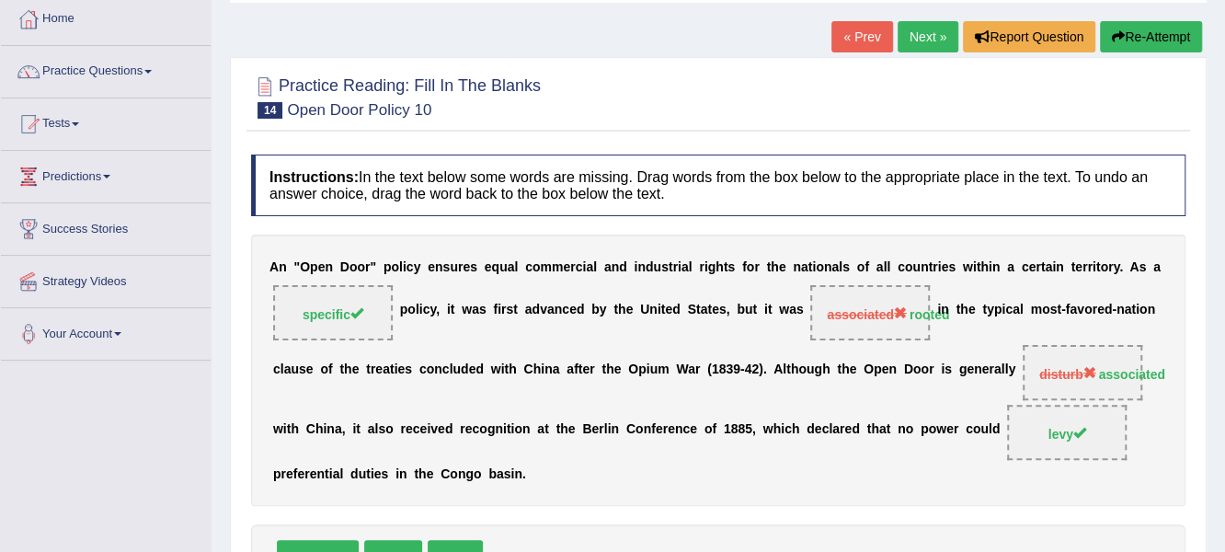
scroll to position [91, 0]
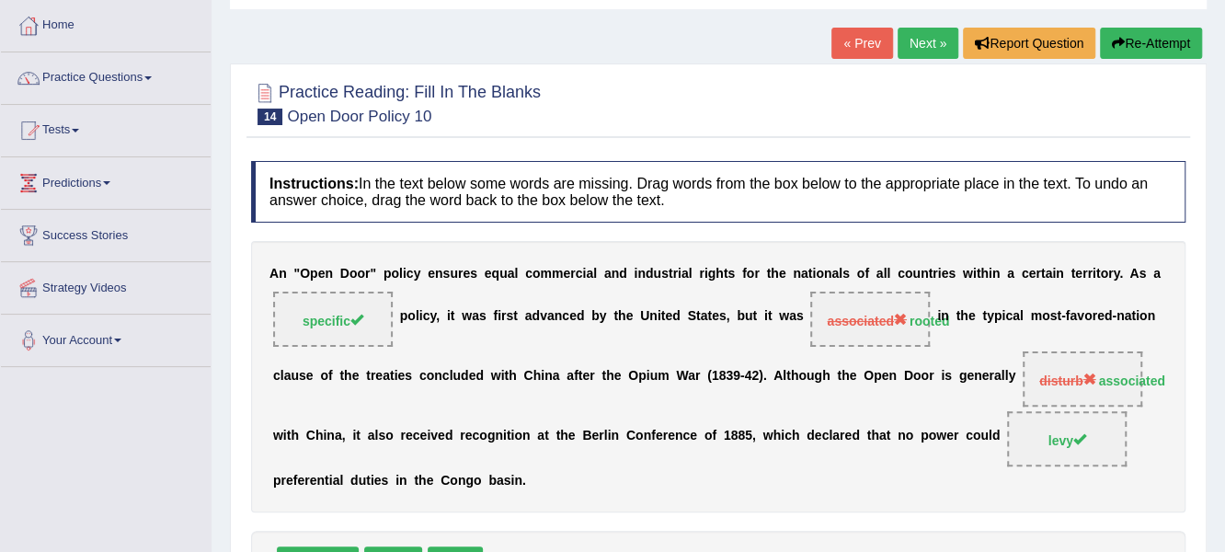
click at [916, 54] on link "Next »" at bounding box center [928, 43] width 61 height 31
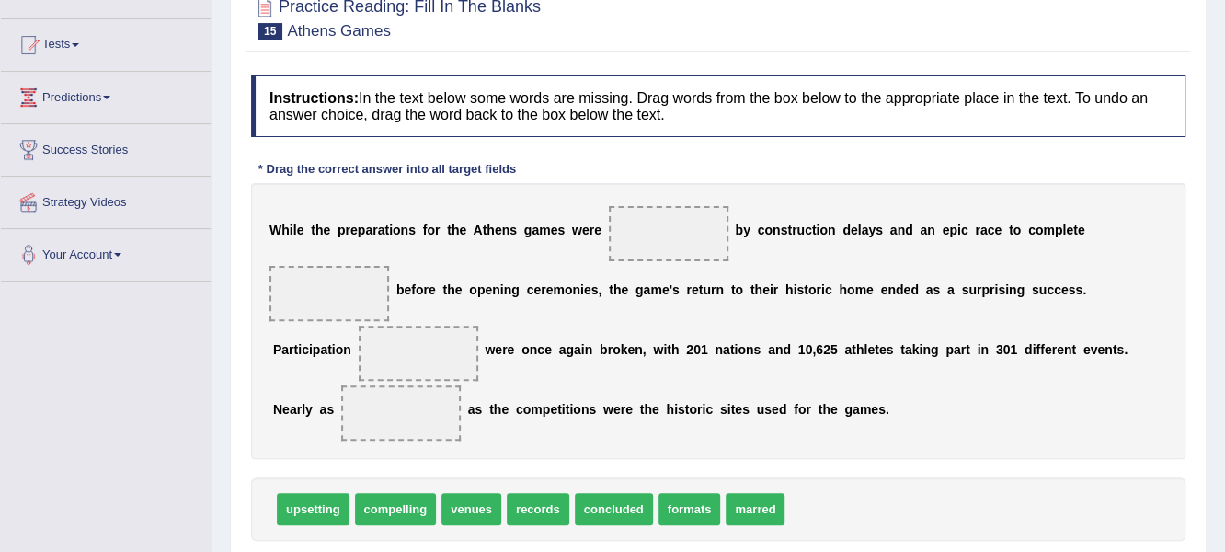
scroll to position [184, 0]
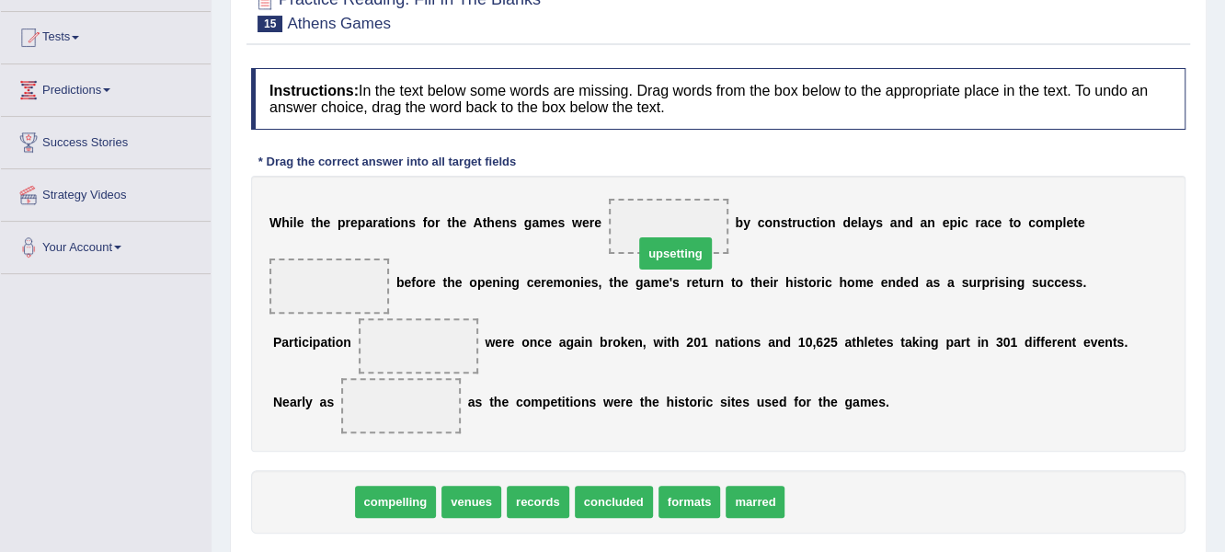
drag, startPoint x: 315, startPoint y: 502, endPoint x: 667, endPoint y: 235, distance: 441.9
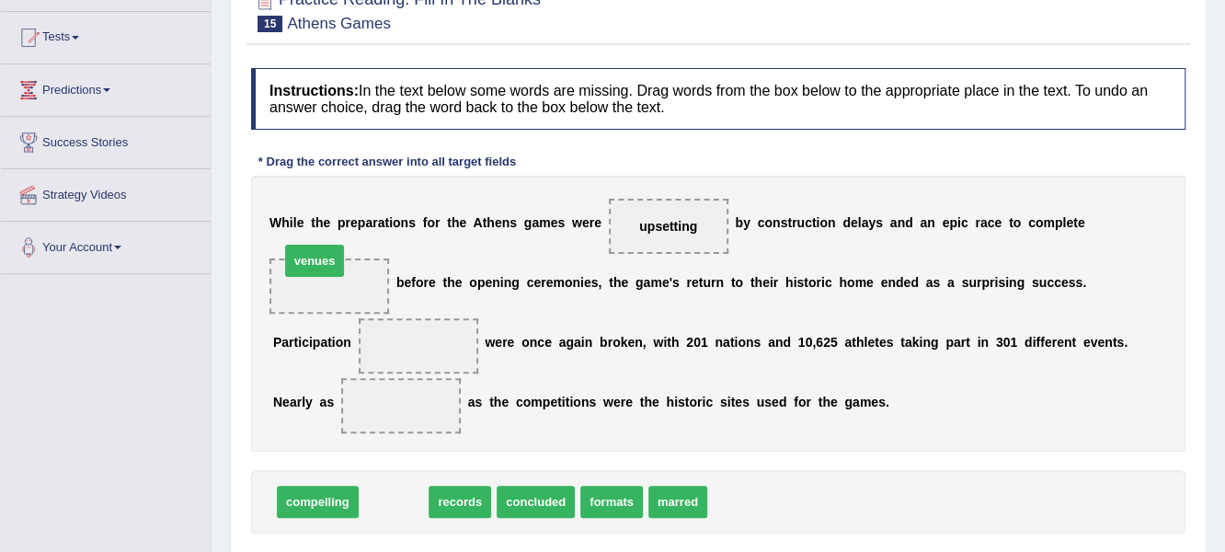
drag, startPoint x: 407, startPoint y: 508, endPoint x: 327, endPoint y: 266, distance: 254.5
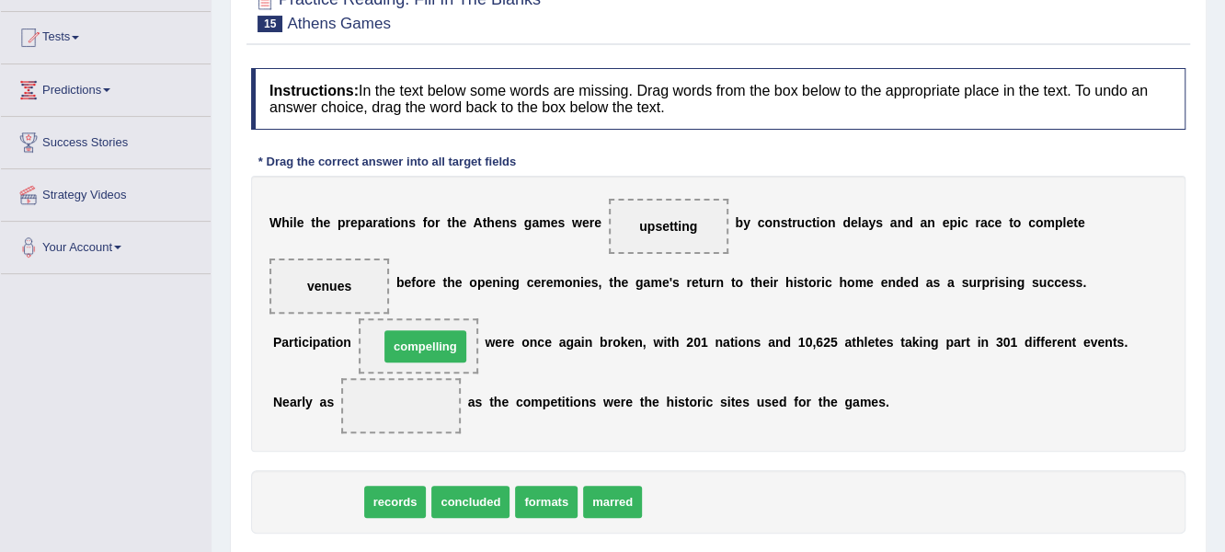
drag, startPoint x: 310, startPoint y: 507, endPoint x: 417, endPoint y: 350, distance: 189.3
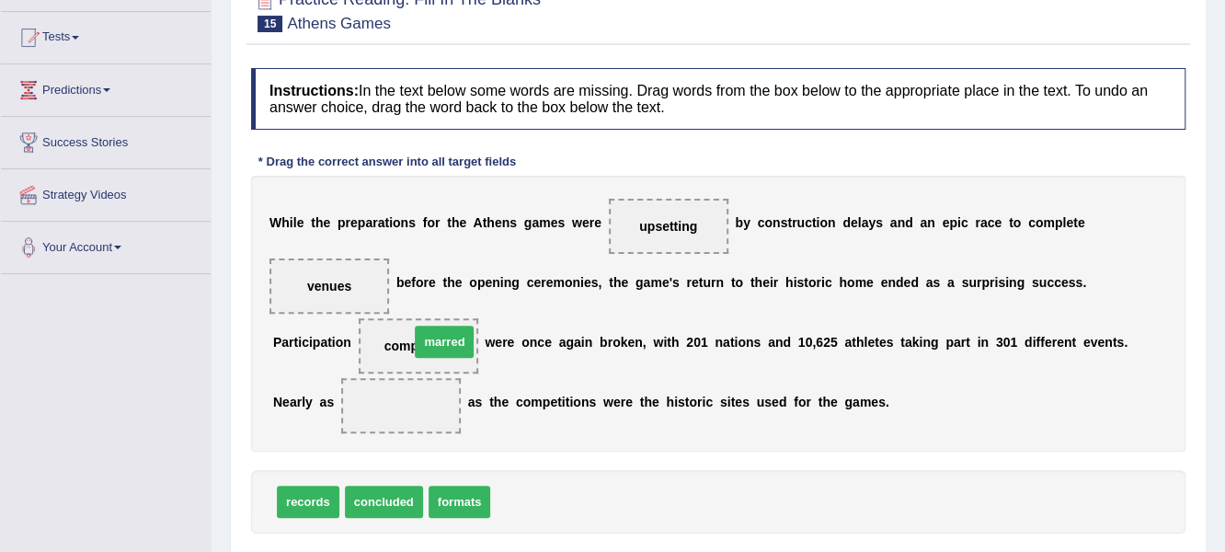
drag, startPoint x: 530, startPoint y: 510, endPoint x: 445, endPoint y: 348, distance: 182.7
drag, startPoint x: 556, startPoint y: 504, endPoint x: 436, endPoint y: 397, distance: 160.9
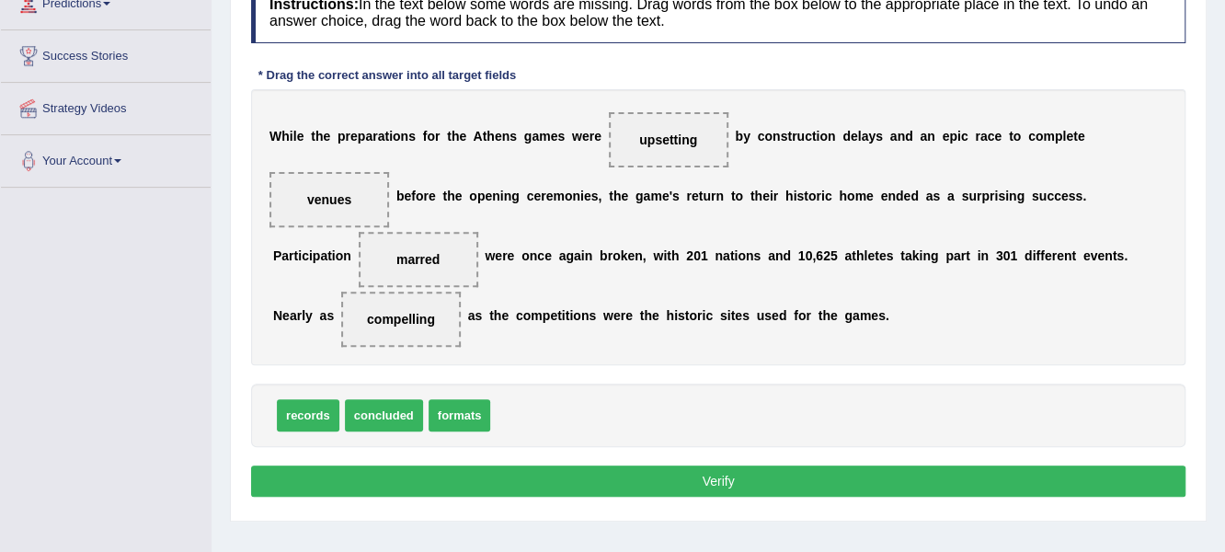
scroll to position [276, 0]
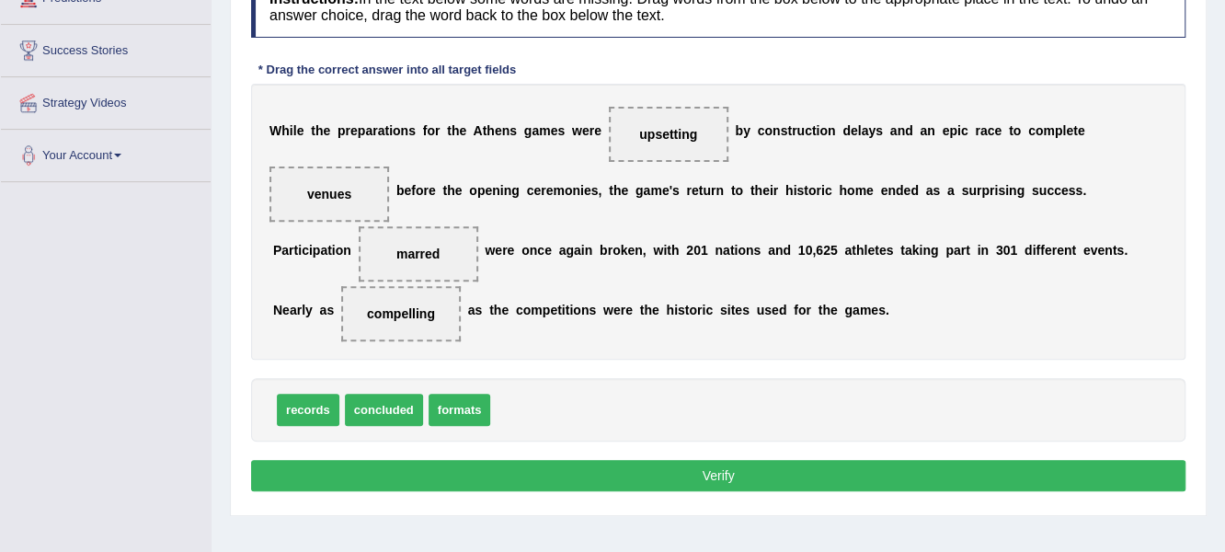
click at [793, 463] on button "Verify" at bounding box center [718, 475] width 935 height 31
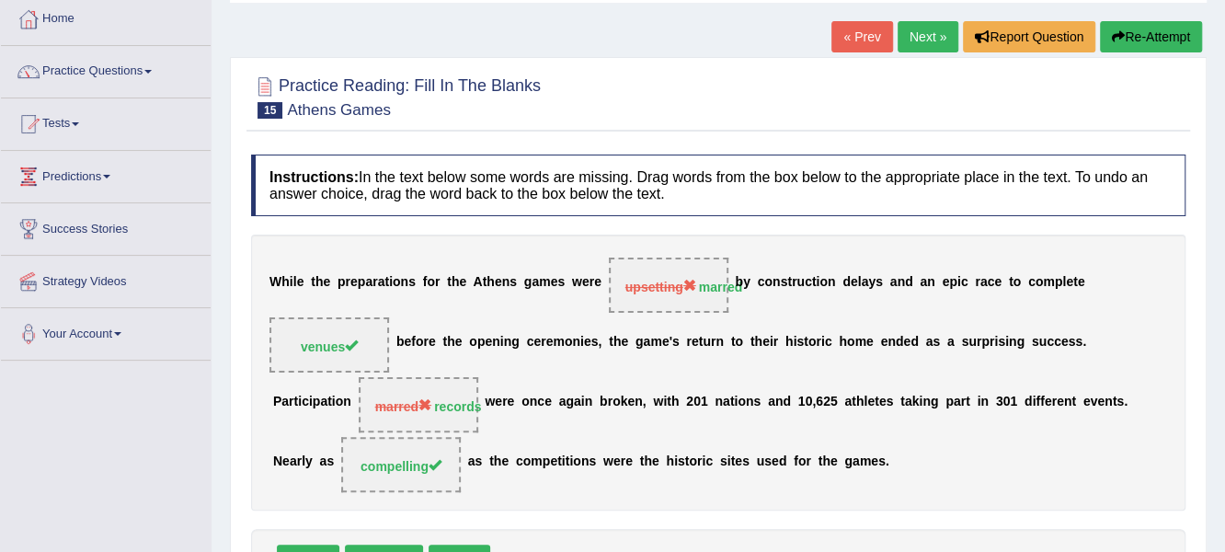
scroll to position [91, 0]
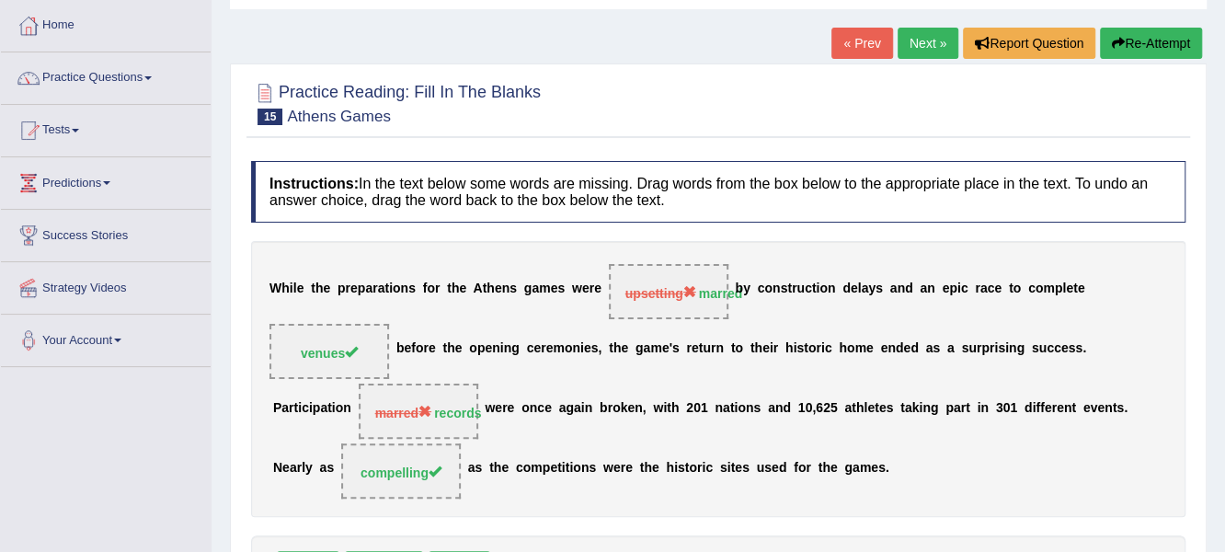
click at [935, 38] on link "Next »" at bounding box center [928, 43] width 61 height 31
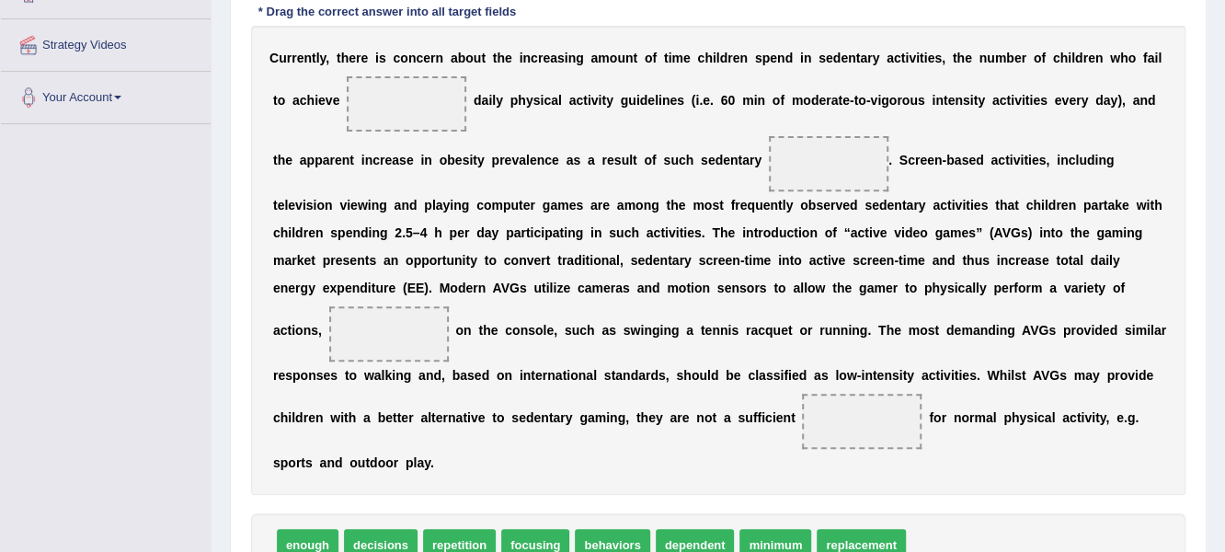
scroll to position [368, 0]
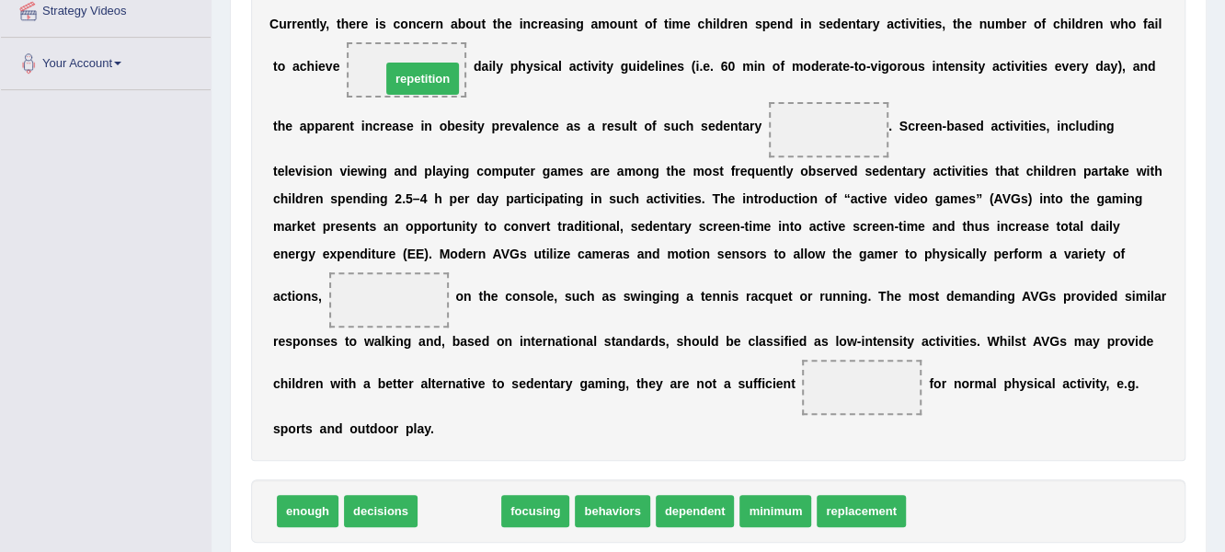
drag, startPoint x: 475, startPoint y: 519, endPoint x: 437, endPoint y: 85, distance: 435.8
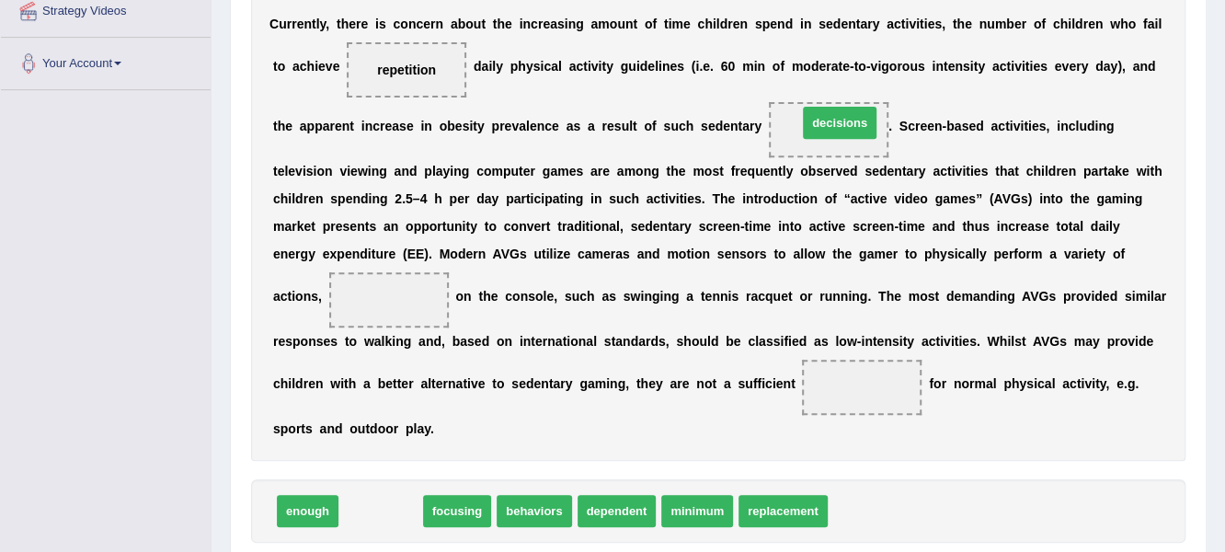
drag, startPoint x: 385, startPoint y: 509, endPoint x: 844, endPoint y: 118, distance: 602.9
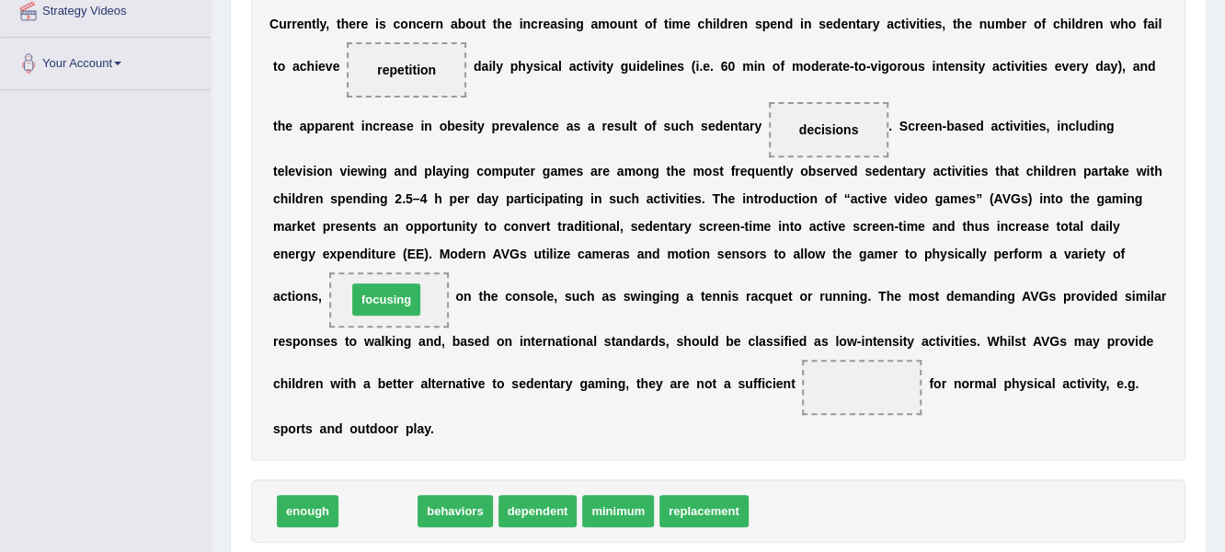
drag, startPoint x: 385, startPoint y: 481, endPoint x: 396, endPoint y: 301, distance: 180.6
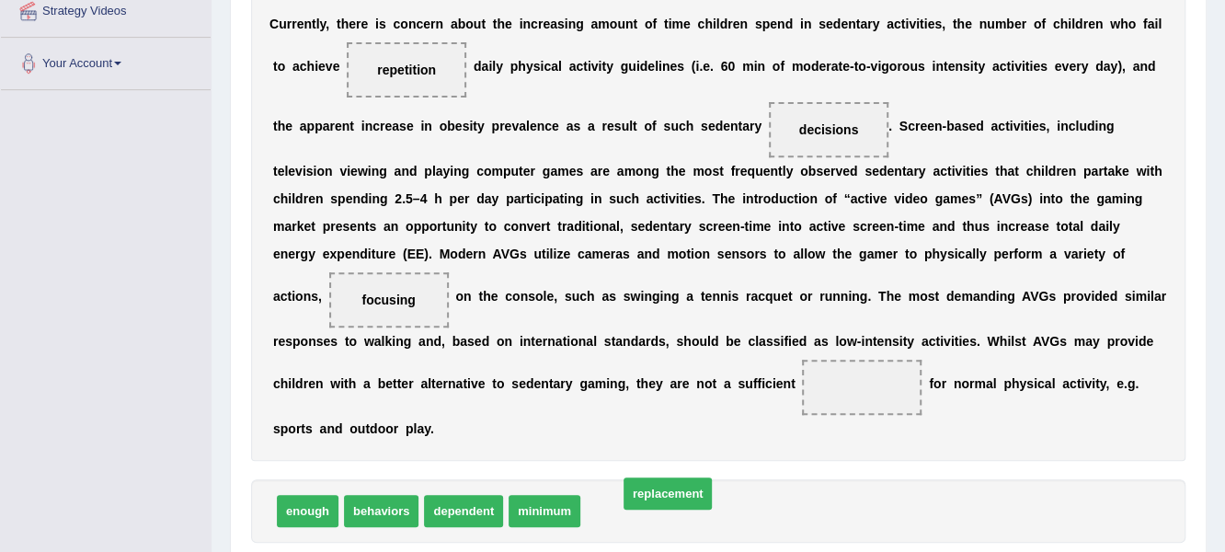
drag, startPoint x: 620, startPoint y: 512, endPoint x: 632, endPoint y: 510, distance: 12.3
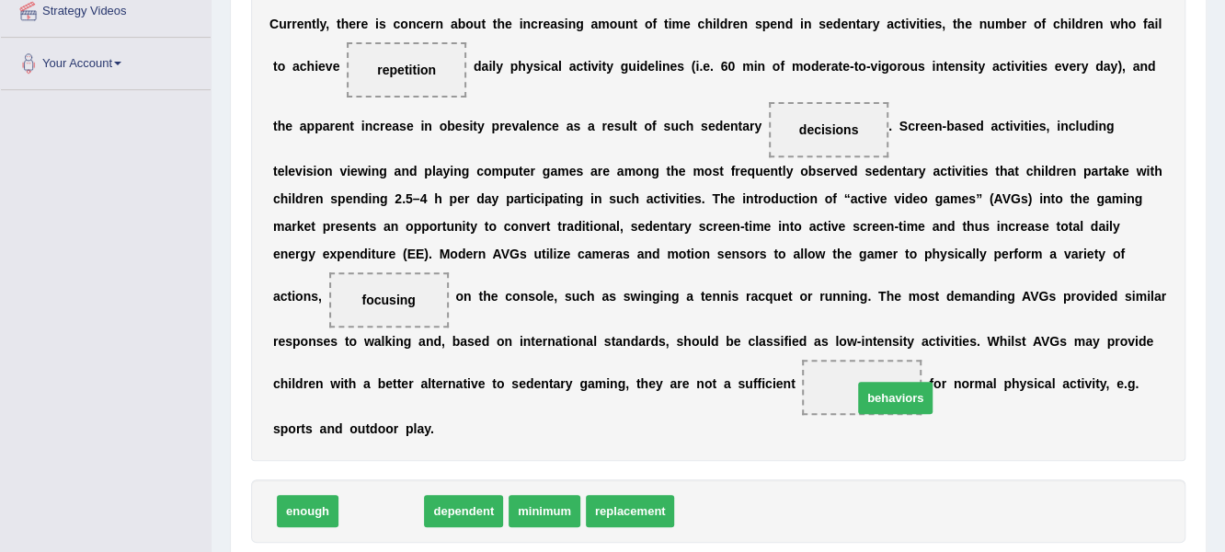
drag, startPoint x: 419, startPoint y: 510, endPoint x: 883, endPoint y: 406, distance: 475.3
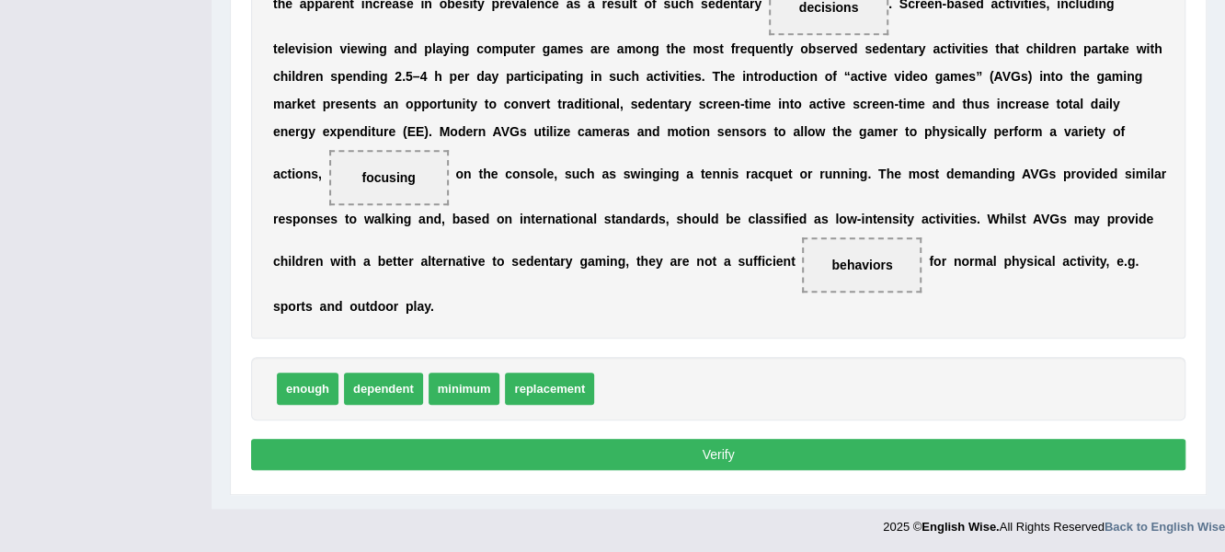
click at [807, 443] on button "Verify" at bounding box center [718, 454] width 935 height 31
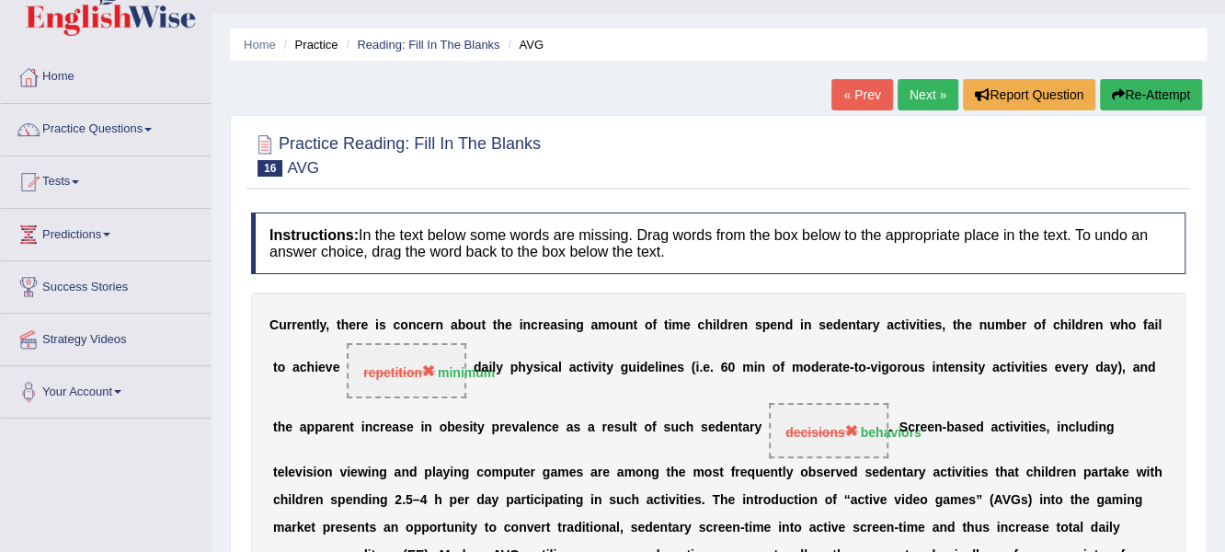
scroll to position [0, 0]
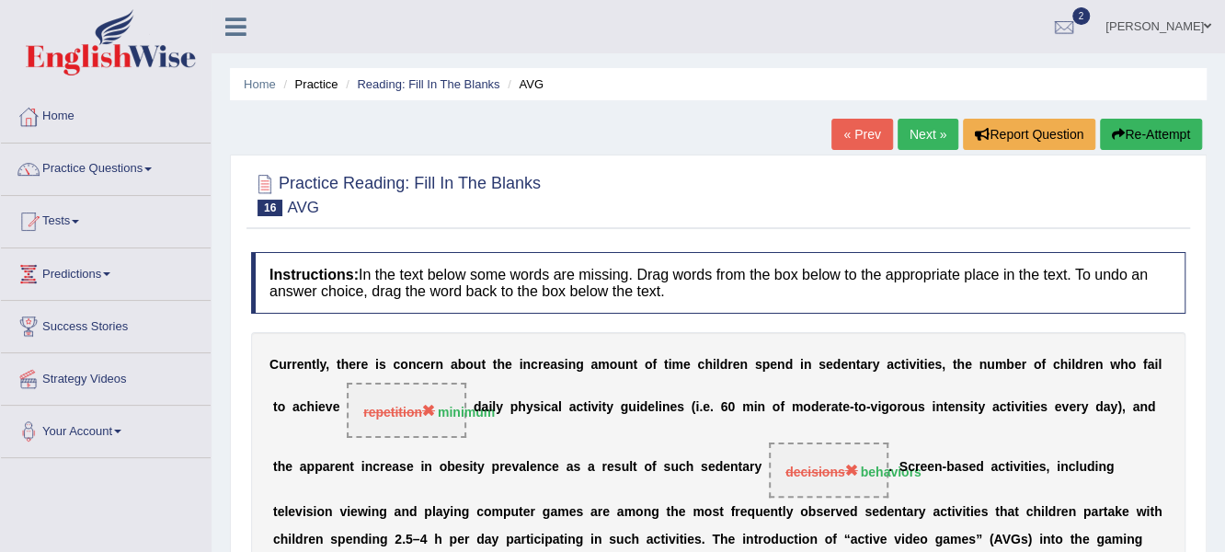
click at [1153, 138] on button "Re-Attempt" at bounding box center [1151, 134] width 102 height 31
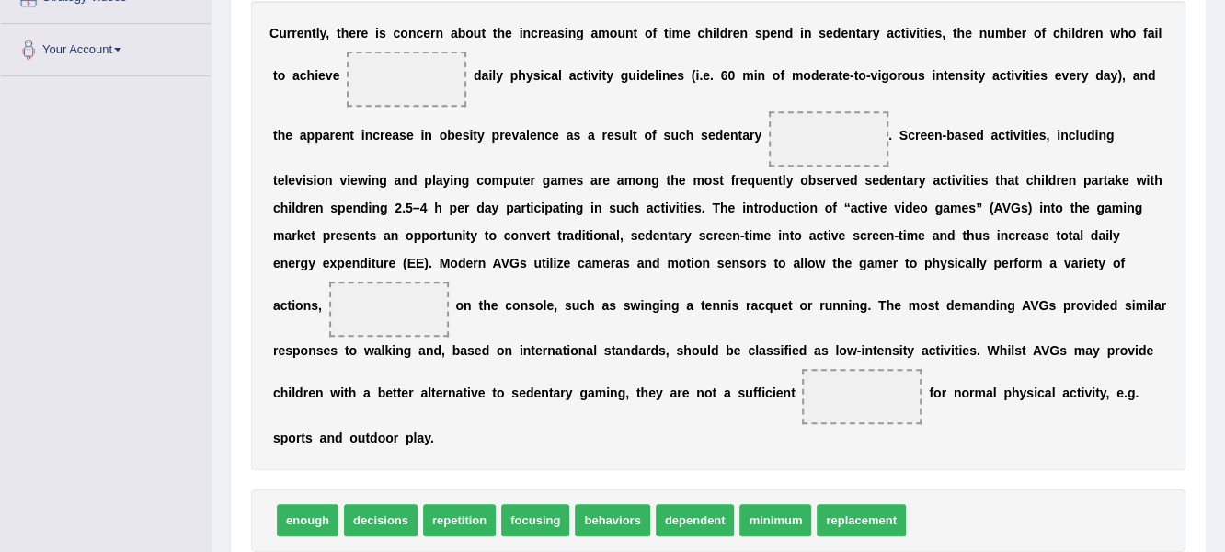
scroll to position [459, 0]
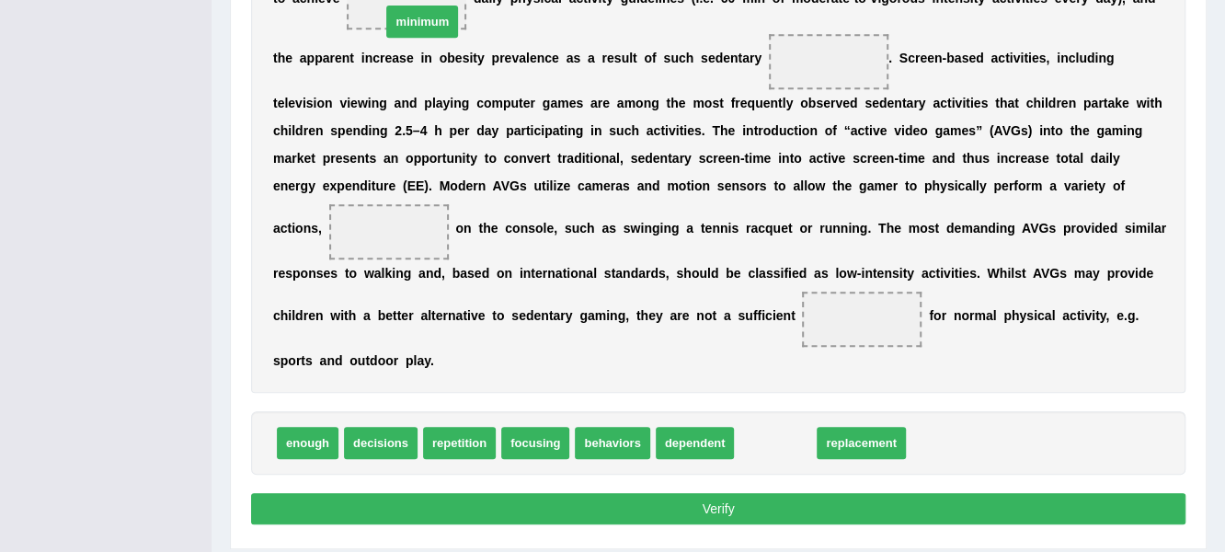
drag, startPoint x: 774, startPoint y: 435, endPoint x: 434, endPoint y: 23, distance: 533.9
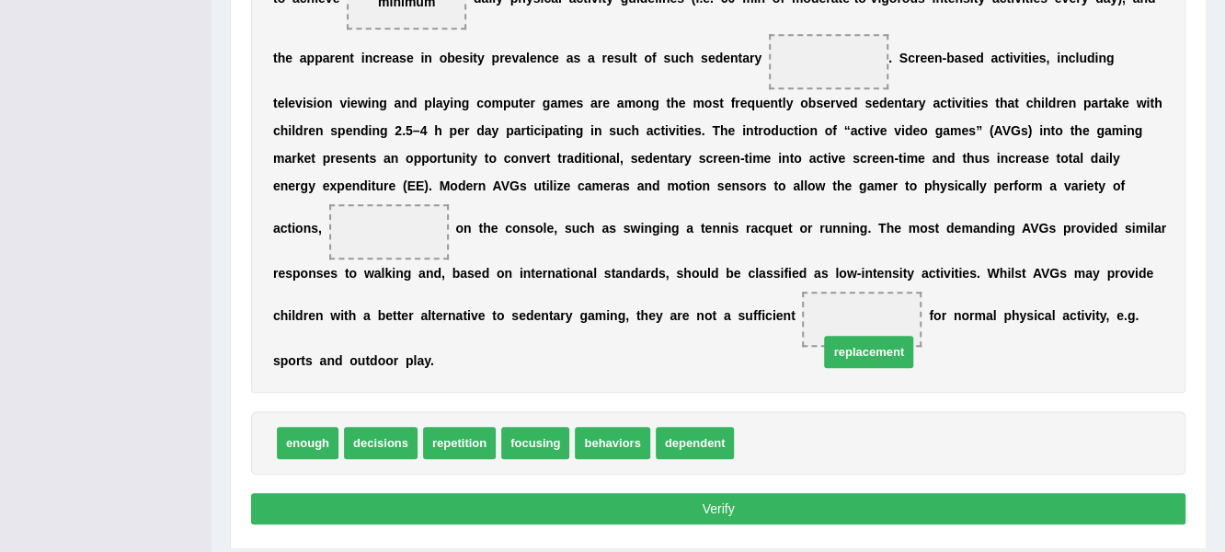
drag, startPoint x: 786, startPoint y: 443, endPoint x: 880, endPoint y: 323, distance: 153.3
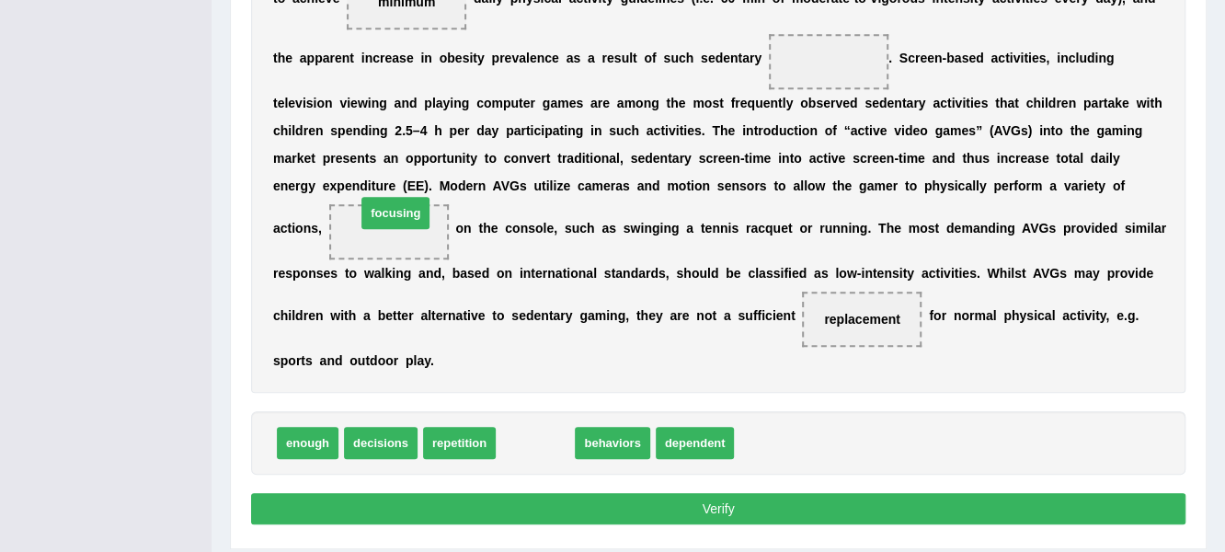
drag, startPoint x: 528, startPoint y: 450, endPoint x: 386, endPoint y: 217, distance: 272.4
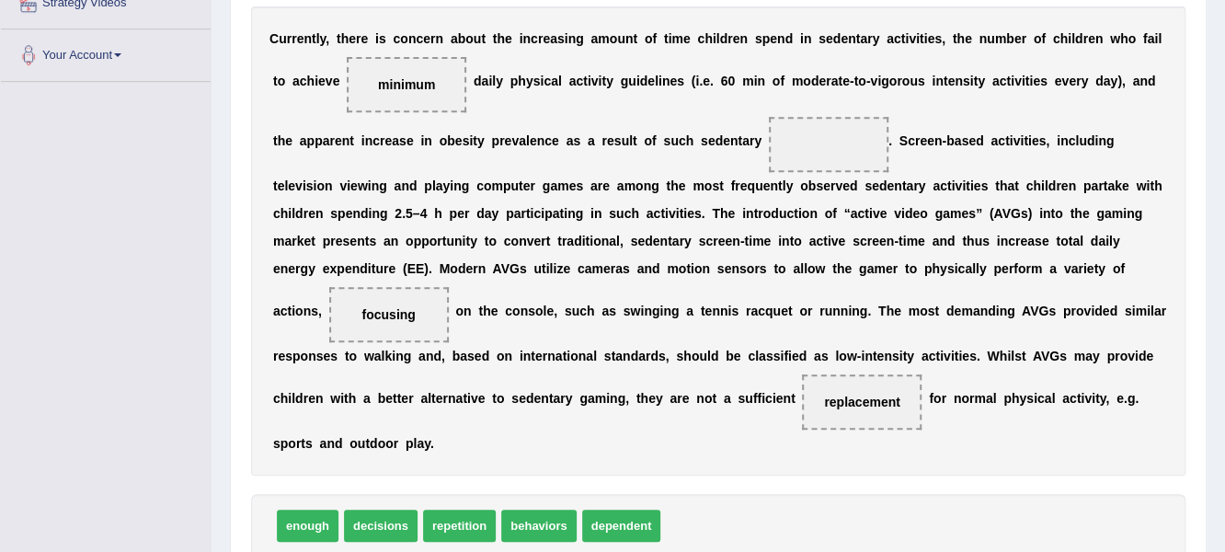
scroll to position [368, 0]
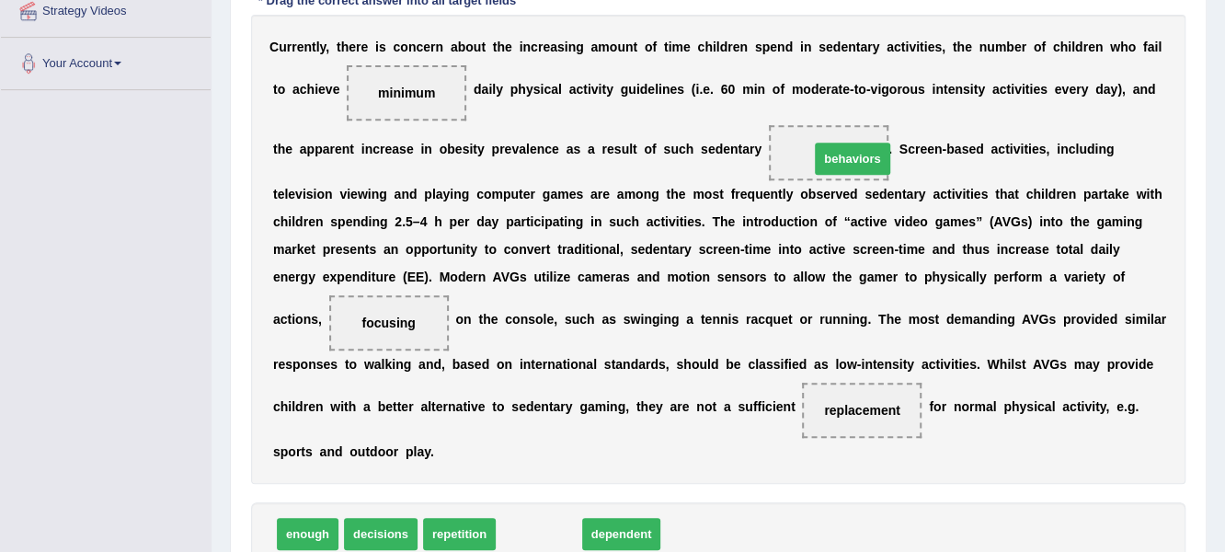
drag, startPoint x: 510, startPoint y: 531, endPoint x: 820, endPoint y: 155, distance: 486.2
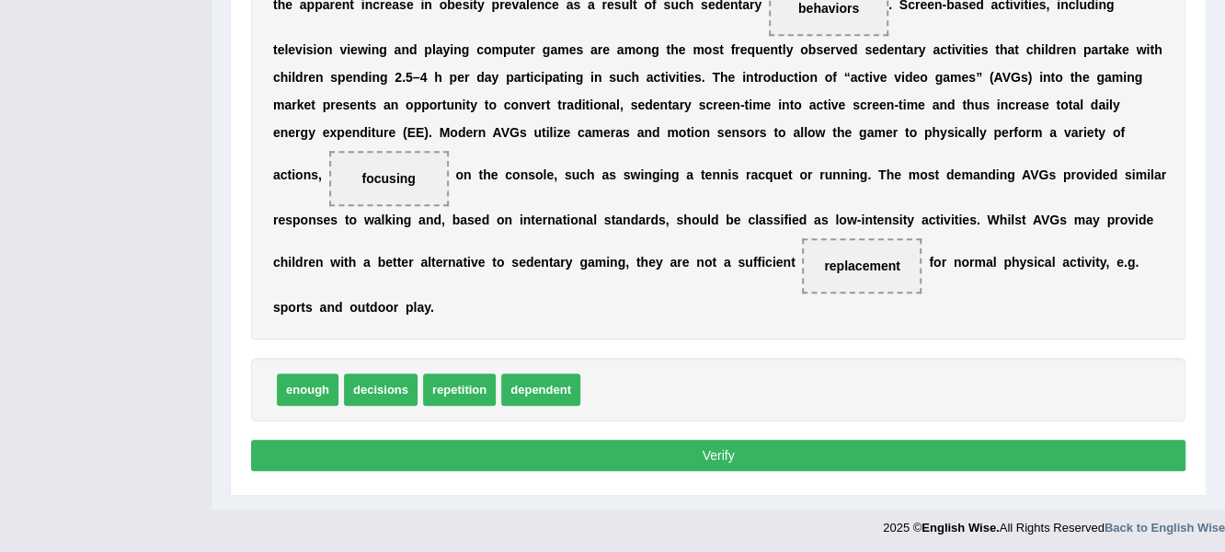
click at [757, 448] on button "Verify" at bounding box center [718, 455] width 935 height 31
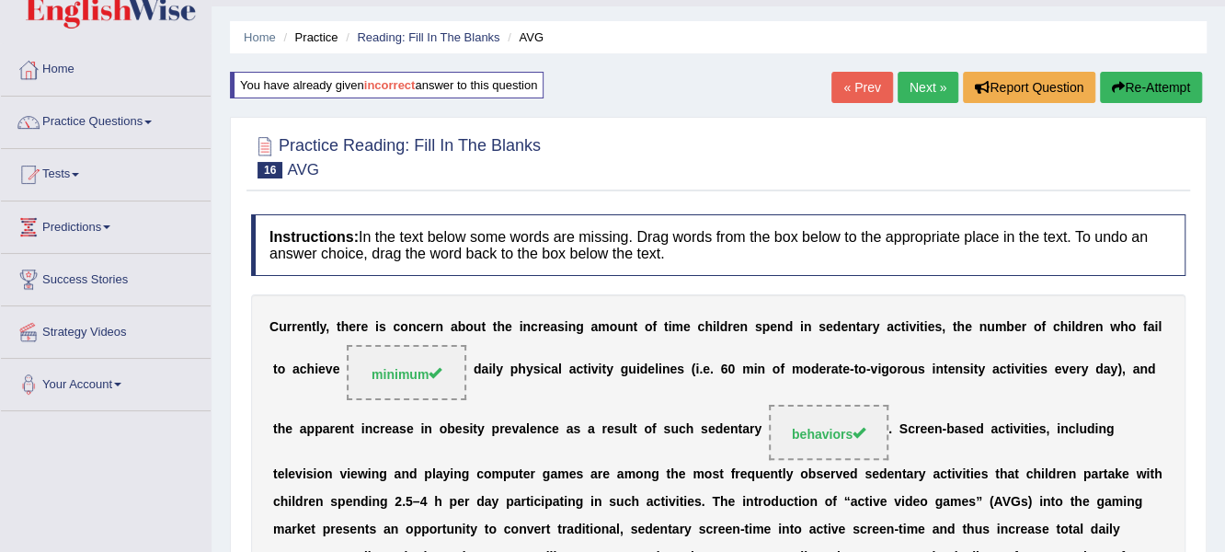
scroll to position [0, 0]
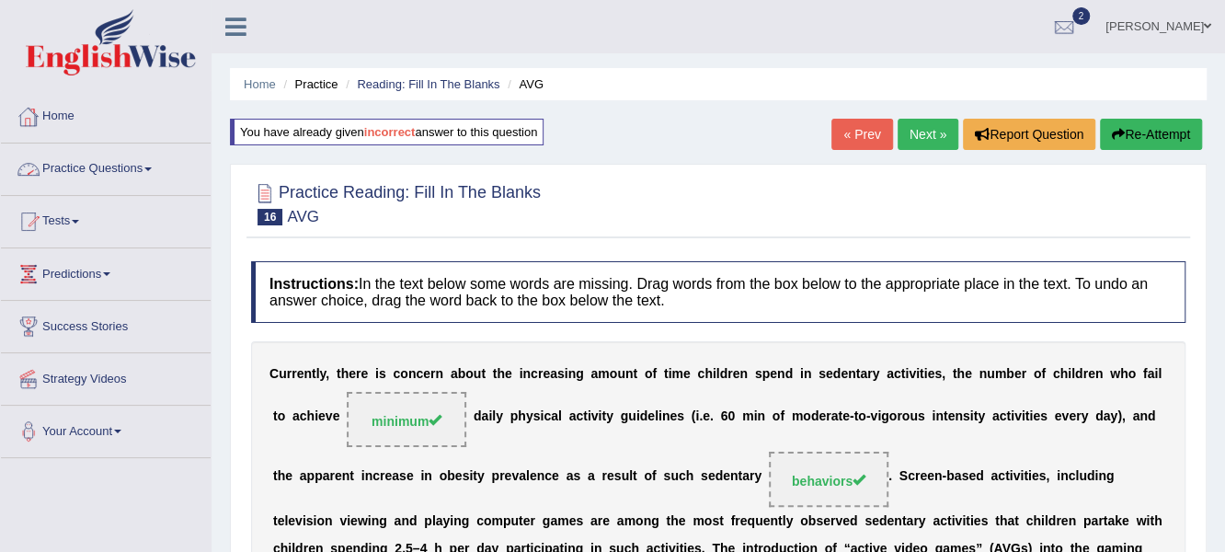
click at [56, 115] on link "Home" at bounding box center [106, 114] width 210 height 46
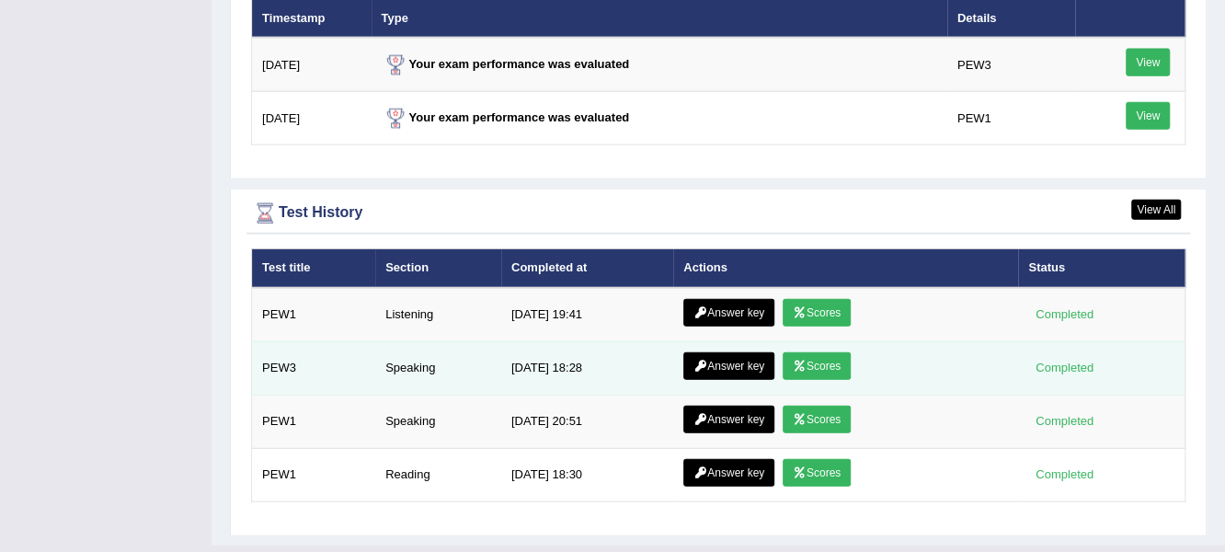
scroll to position [2343, 0]
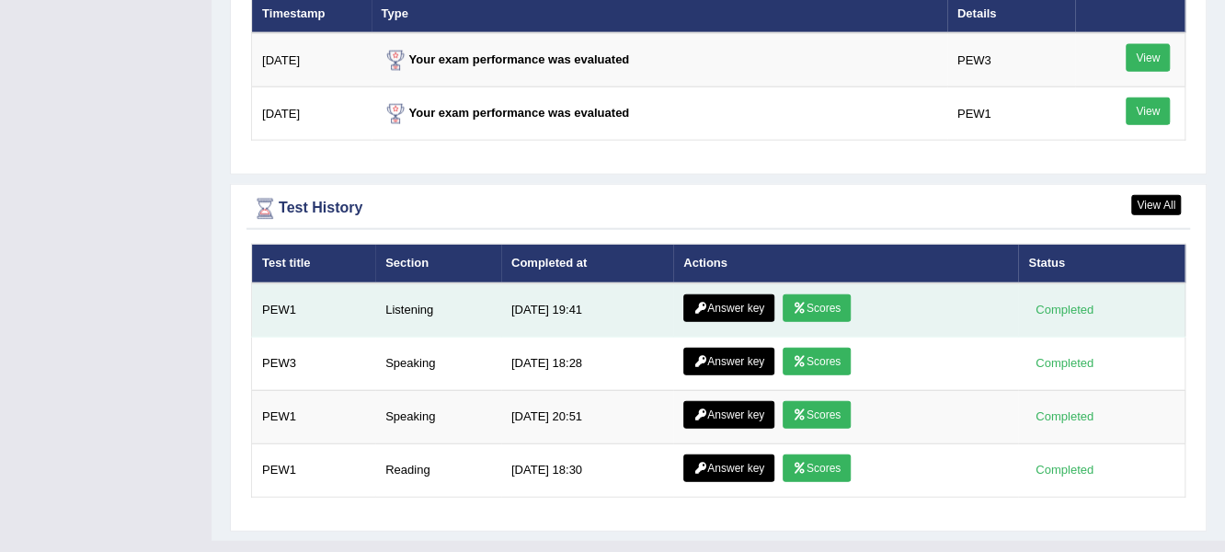
click at [731, 294] on link "Answer key" at bounding box center [728, 308] width 91 height 28
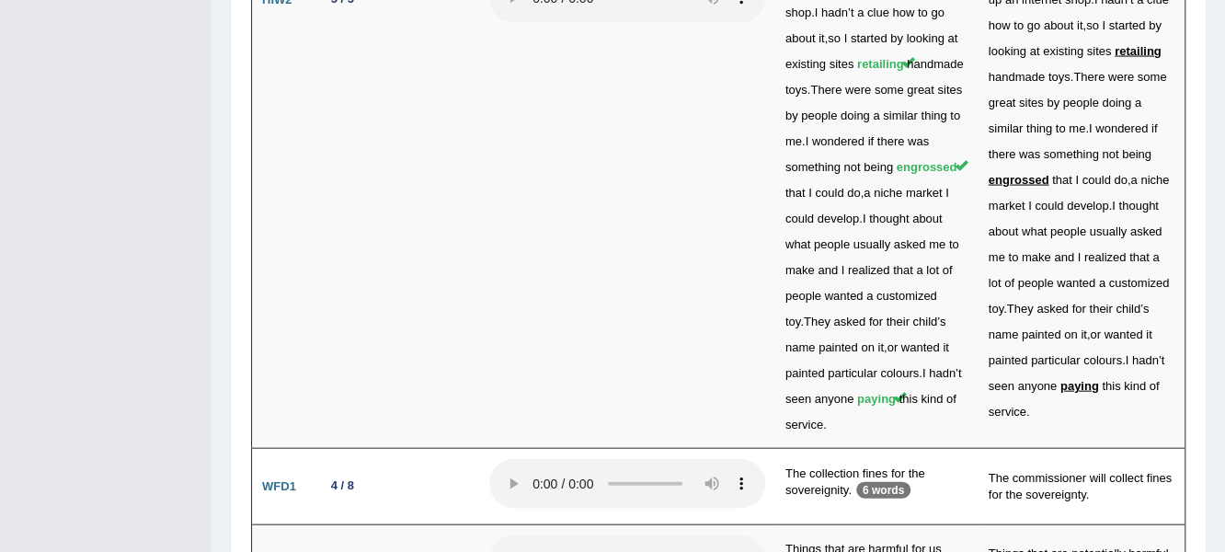
scroll to position [5904, 0]
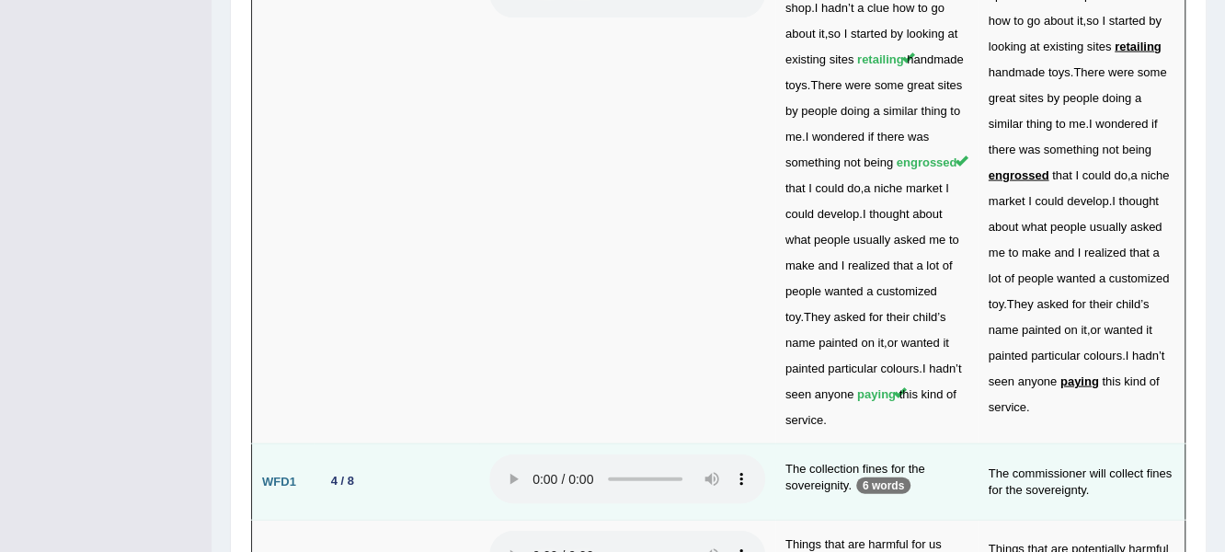
click at [424, 444] on td "4 / 8" at bounding box center [397, 482] width 166 height 76
click at [876, 477] on p "6 words" at bounding box center [883, 485] width 54 height 17
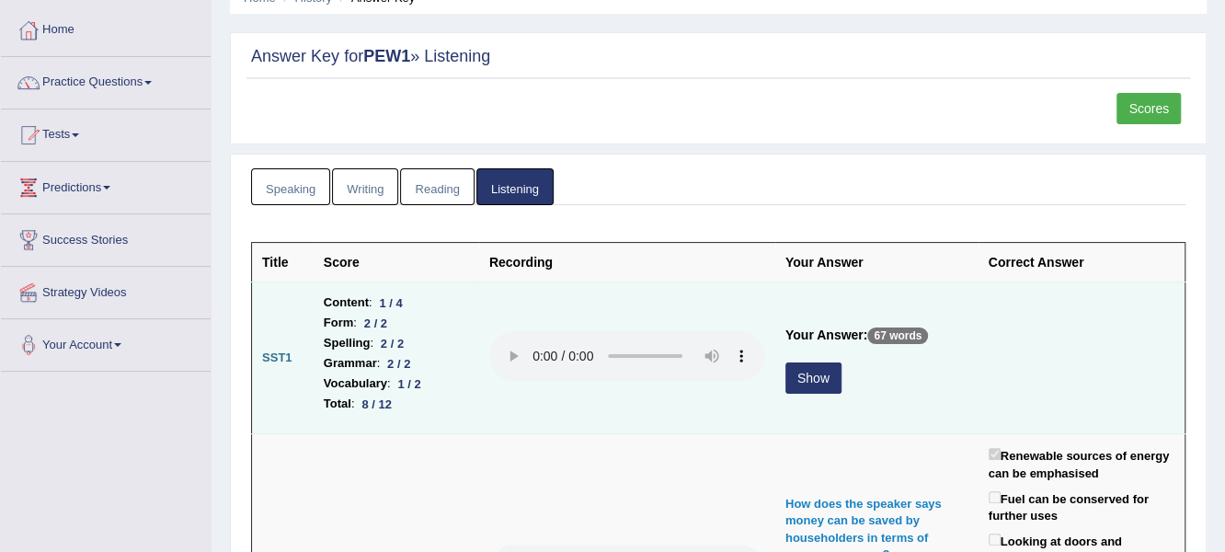
scroll to position [91, 0]
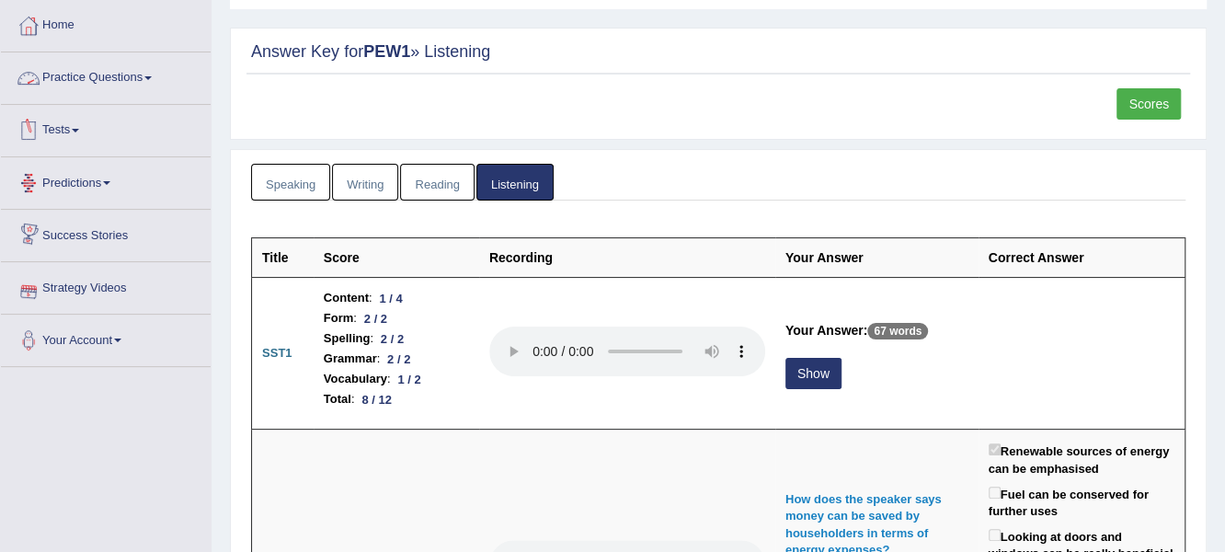
click at [150, 76] on span at bounding box center [147, 78] width 7 height 4
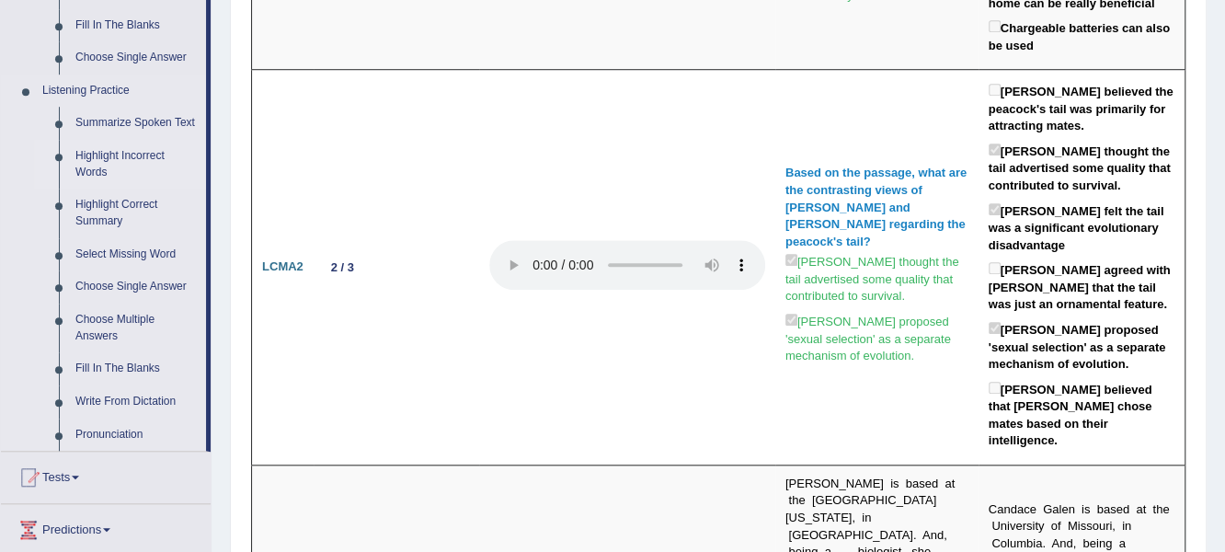
scroll to position [736, 0]
